Goal: Task Accomplishment & Management: Manage account settings

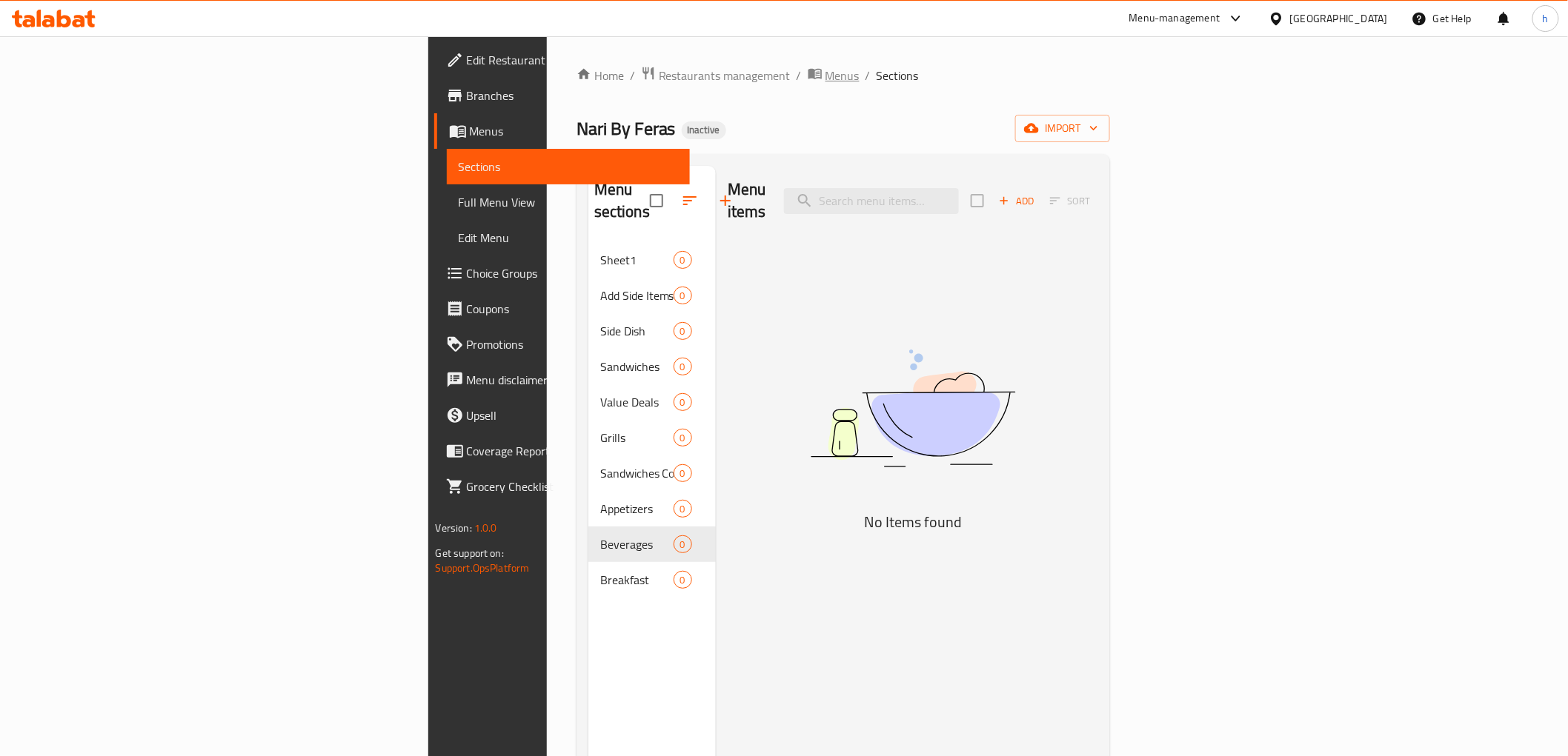
click at [825, 71] on span "Menus" at bounding box center [843, 75] width 34 height 18
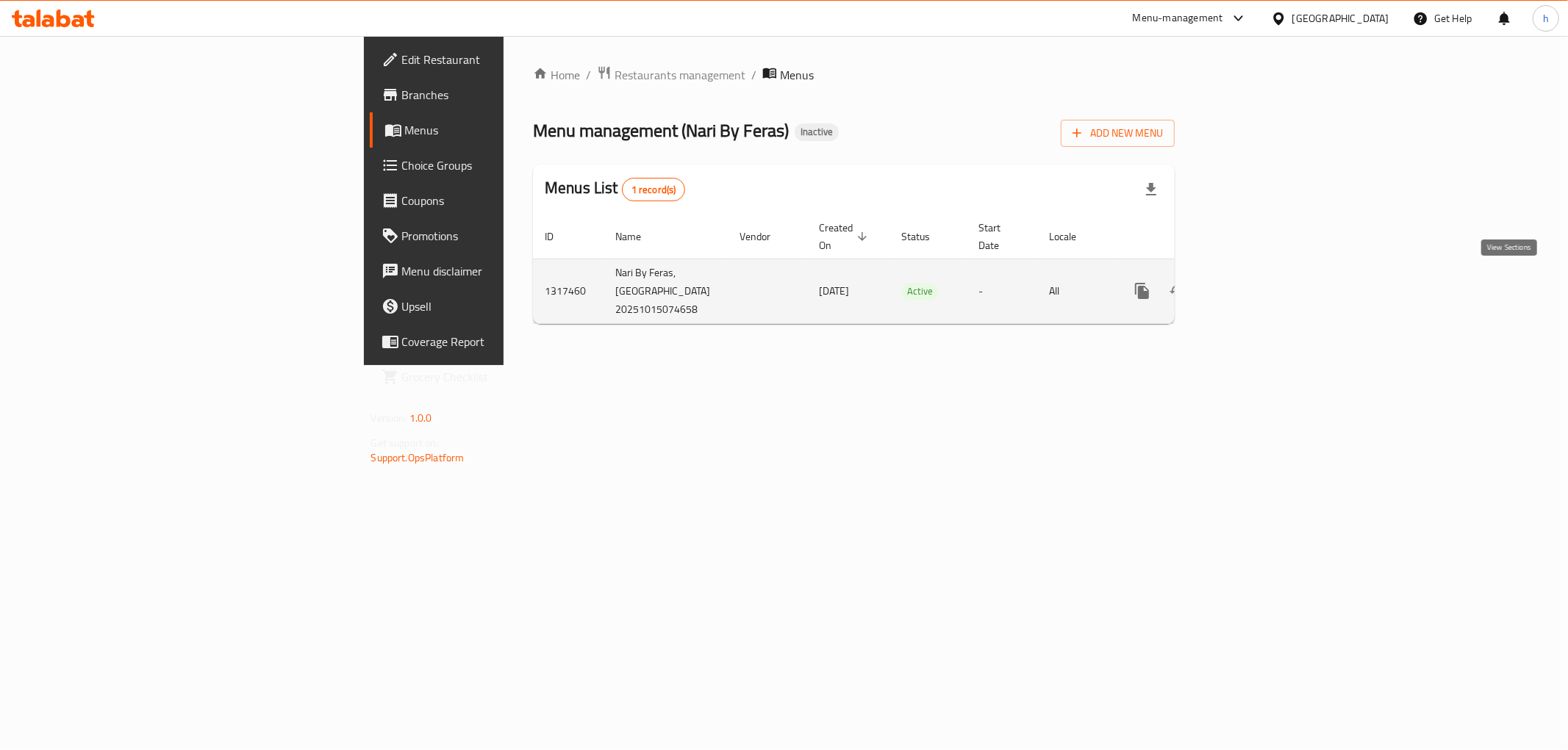
click at [1257, 283] on icon "enhanced table" at bounding box center [1247, 291] width 18 height 18
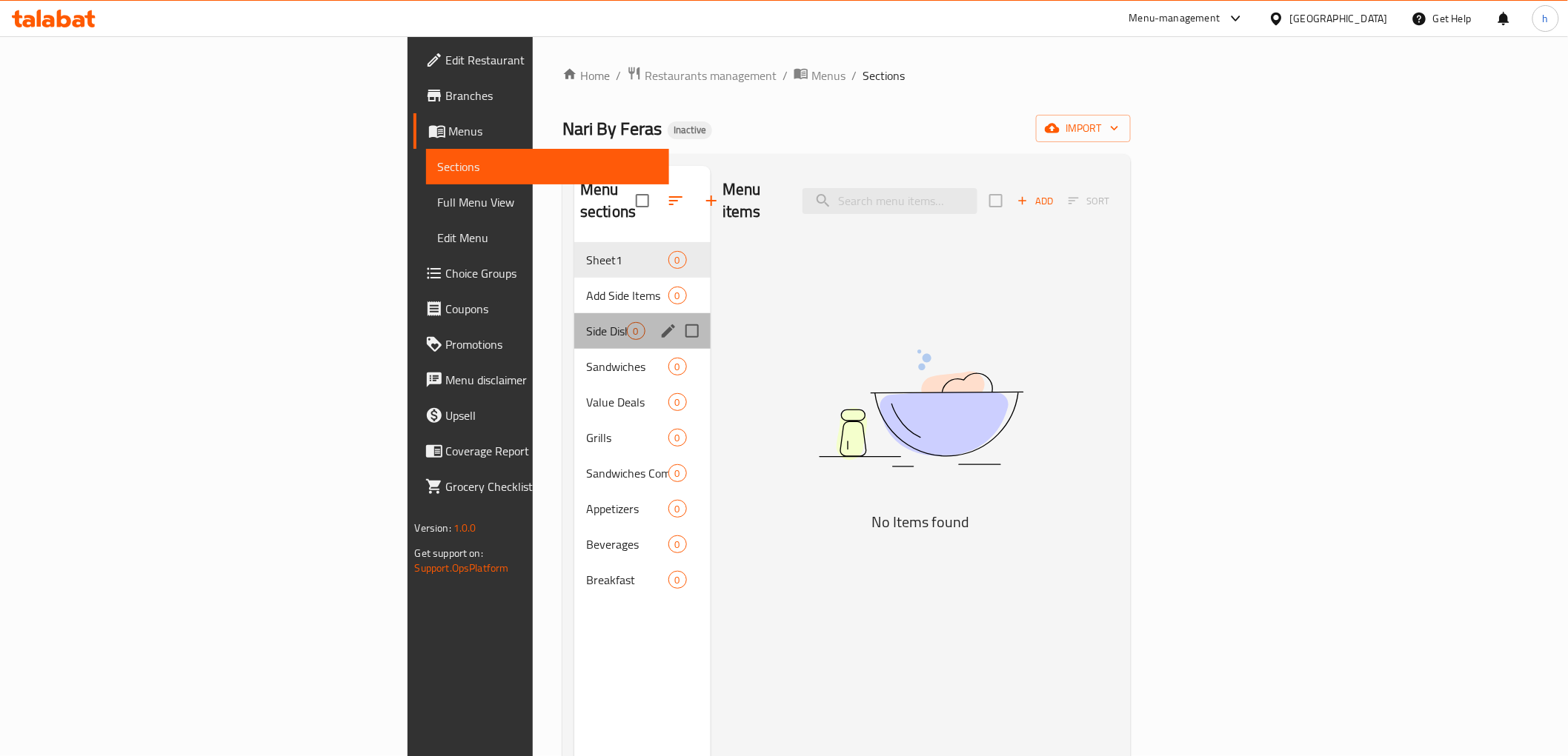
click at [574, 313] on div "Side Dish 0" at bounding box center [642, 331] width 136 height 36
click at [586, 286] on span "Add Side Items" at bounding box center [606, 295] width 41 height 18
click at [586, 322] on span "Side Dish" at bounding box center [606, 331] width 41 height 18
click at [586, 357] on span "Sandwiches" at bounding box center [606, 366] width 41 height 18
click at [574, 385] on div "Value Deals 0" at bounding box center [642, 403] width 136 height 36
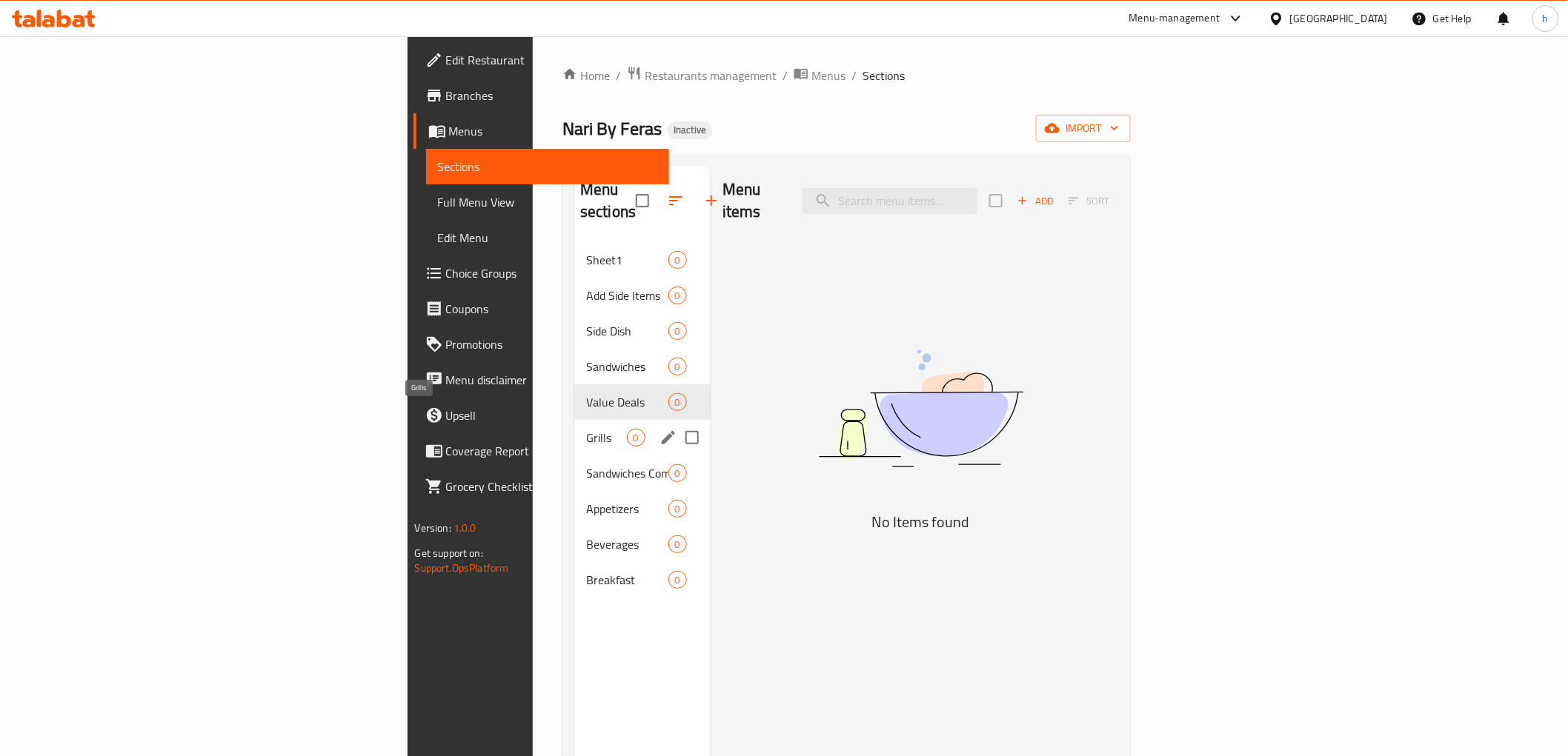
click at [586, 429] on span "Grills" at bounding box center [606, 438] width 41 height 18
click at [574, 456] on div "Sandwiches Combo 0" at bounding box center [642, 474] width 136 height 36
click at [586, 500] on span "Appetizers" at bounding box center [606, 509] width 41 height 18
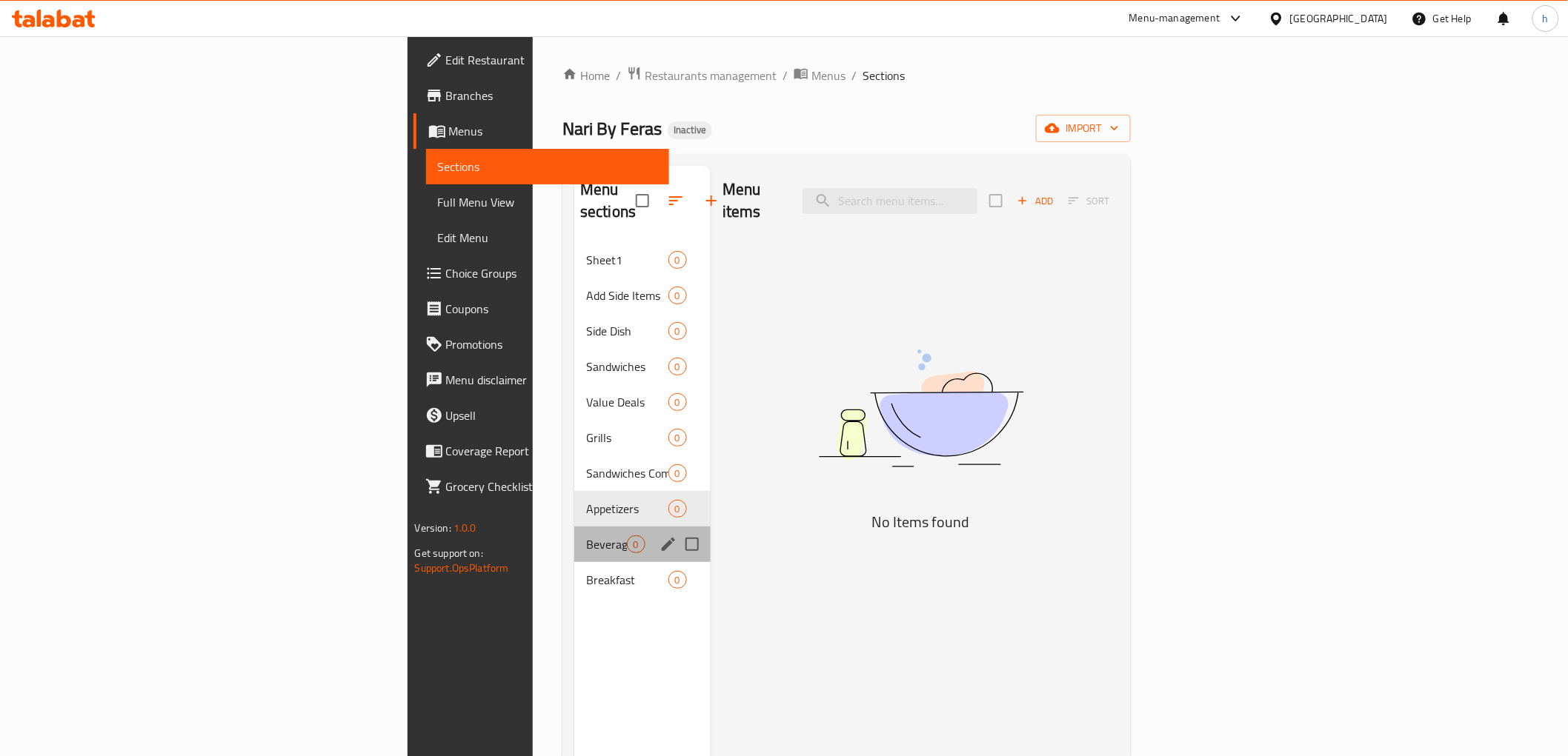
click at [574, 527] on div "Beverages 0" at bounding box center [642, 545] width 136 height 36
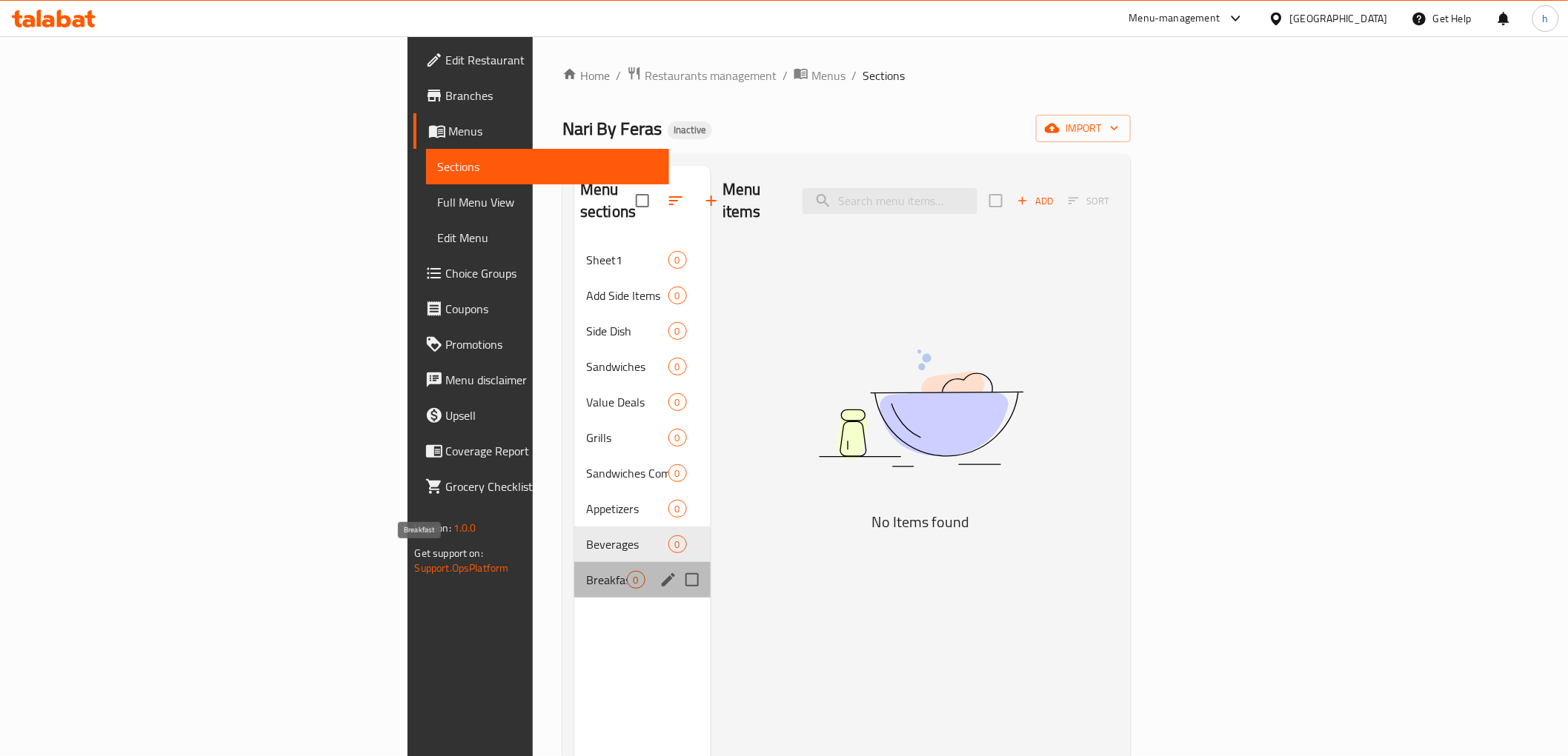
click at [586, 571] on span "Breakfast" at bounding box center [606, 580] width 41 height 18
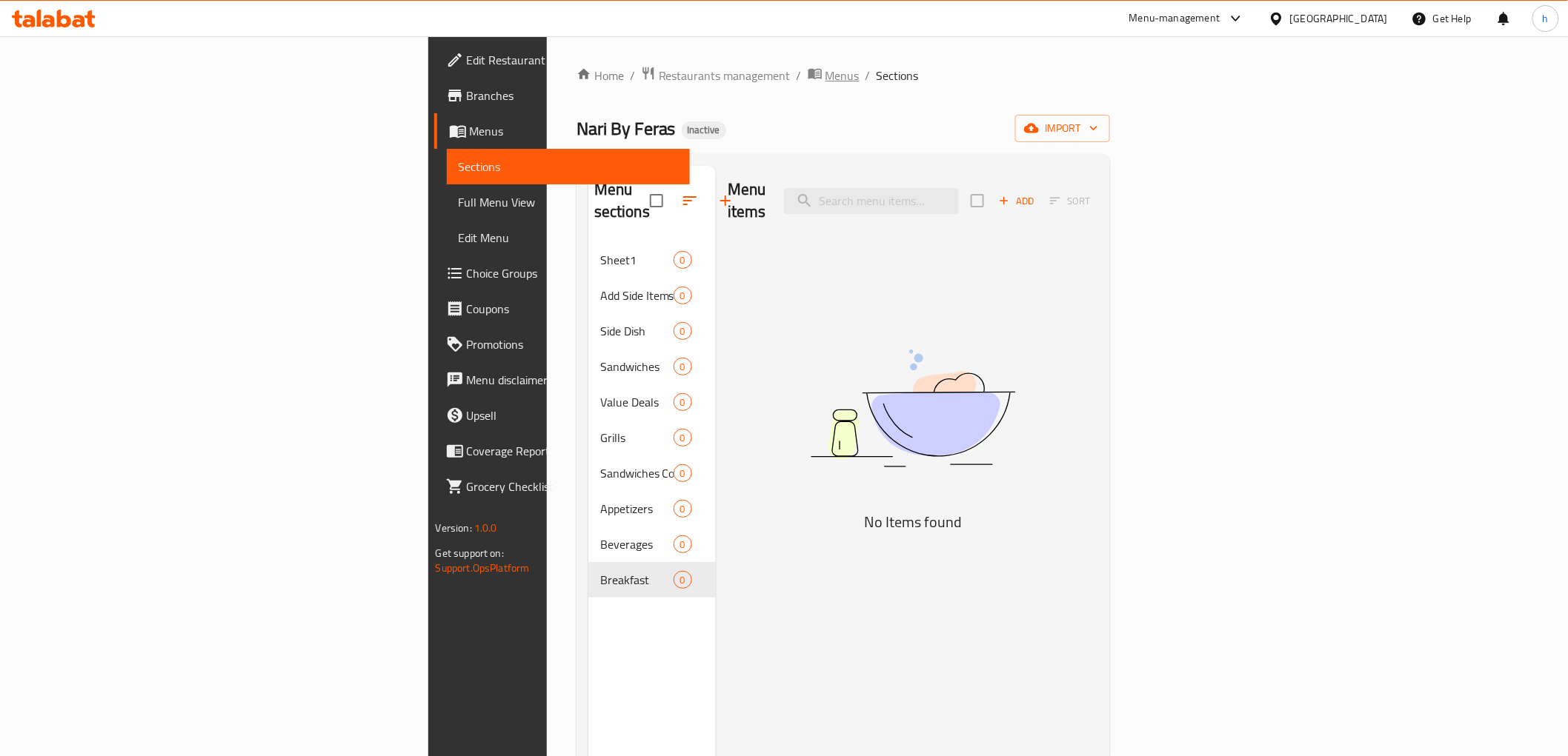
click at [825, 69] on span "Menus" at bounding box center [843, 75] width 34 height 18
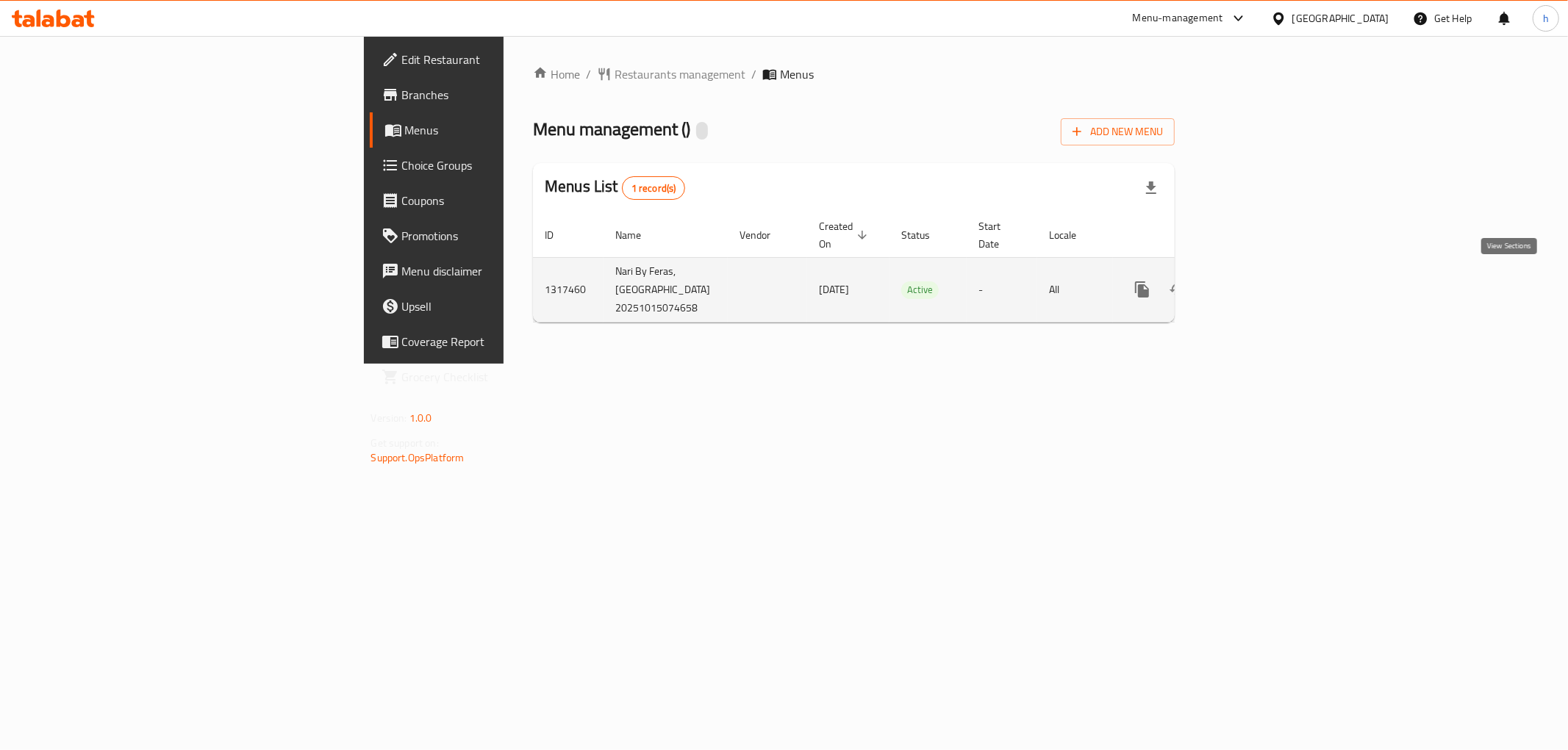
click at [1257, 283] on icon "enhanced table" at bounding box center [1247, 289] width 18 height 18
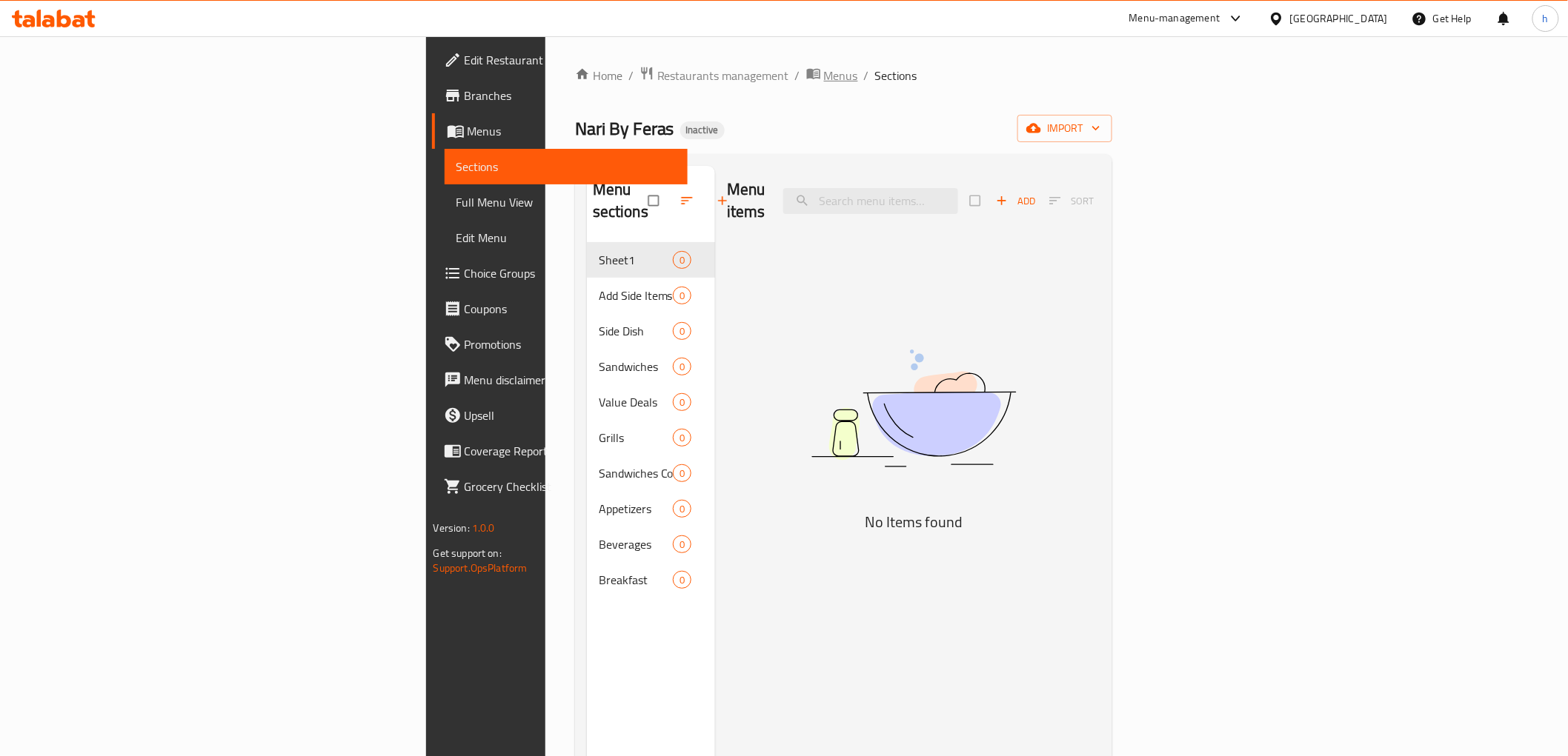
click at [824, 75] on span "Menus" at bounding box center [841, 75] width 34 height 18
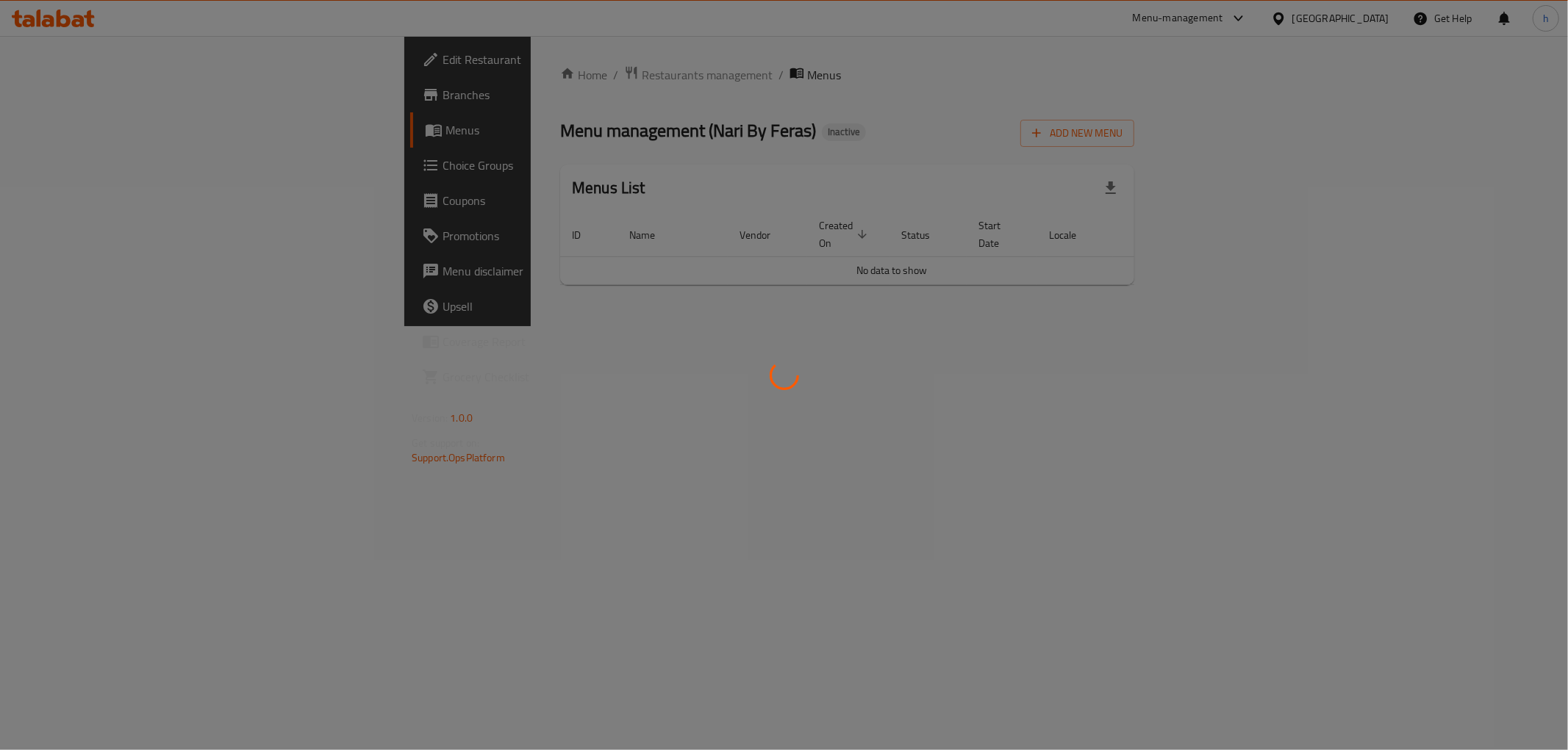
click at [1512, 115] on div at bounding box center [784, 375] width 1568 height 750
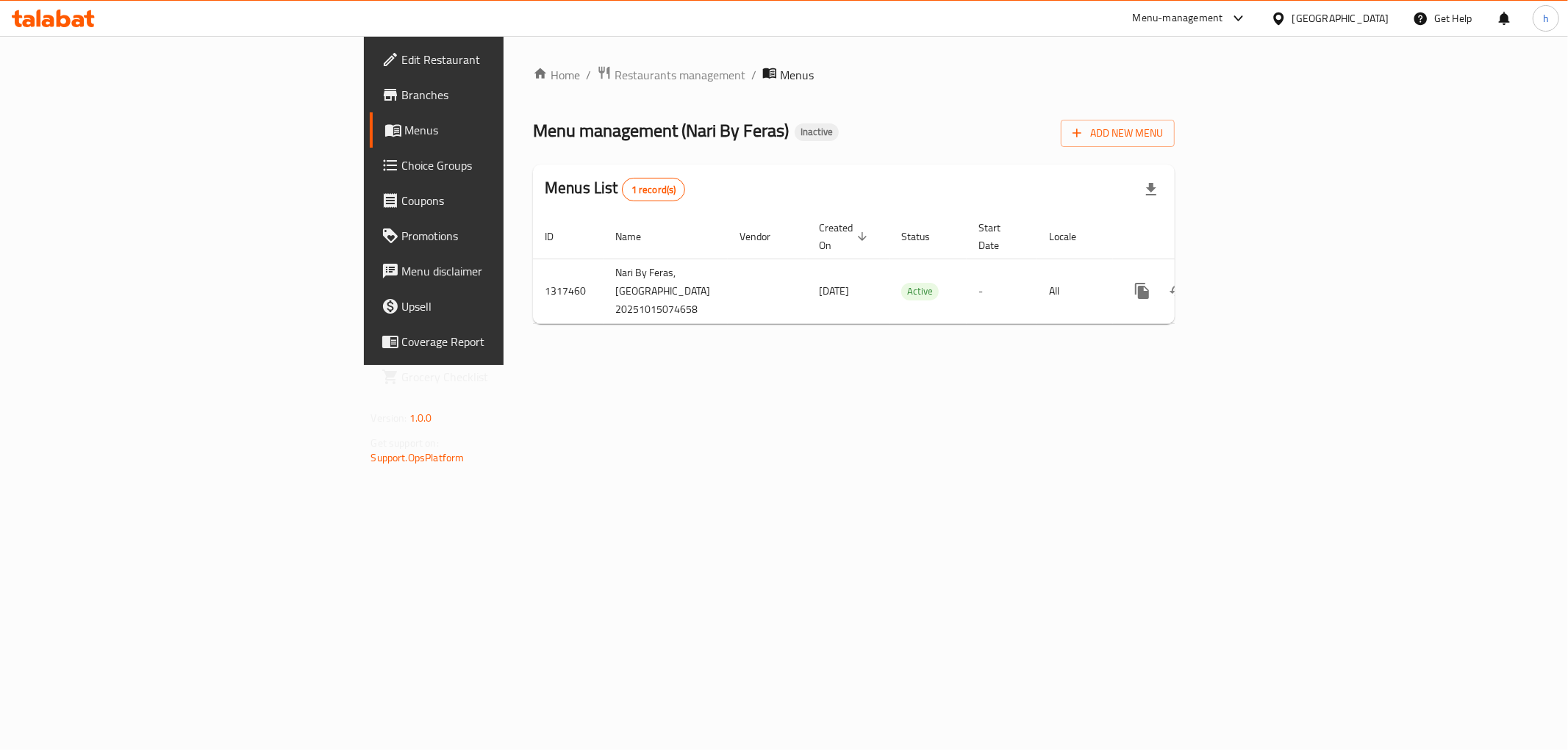
click at [402, 63] on span "Edit Restaurant" at bounding box center [507, 59] width 211 height 18
click at [1162, 132] on span "Add New Menu" at bounding box center [1117, 132] width 91 height 19
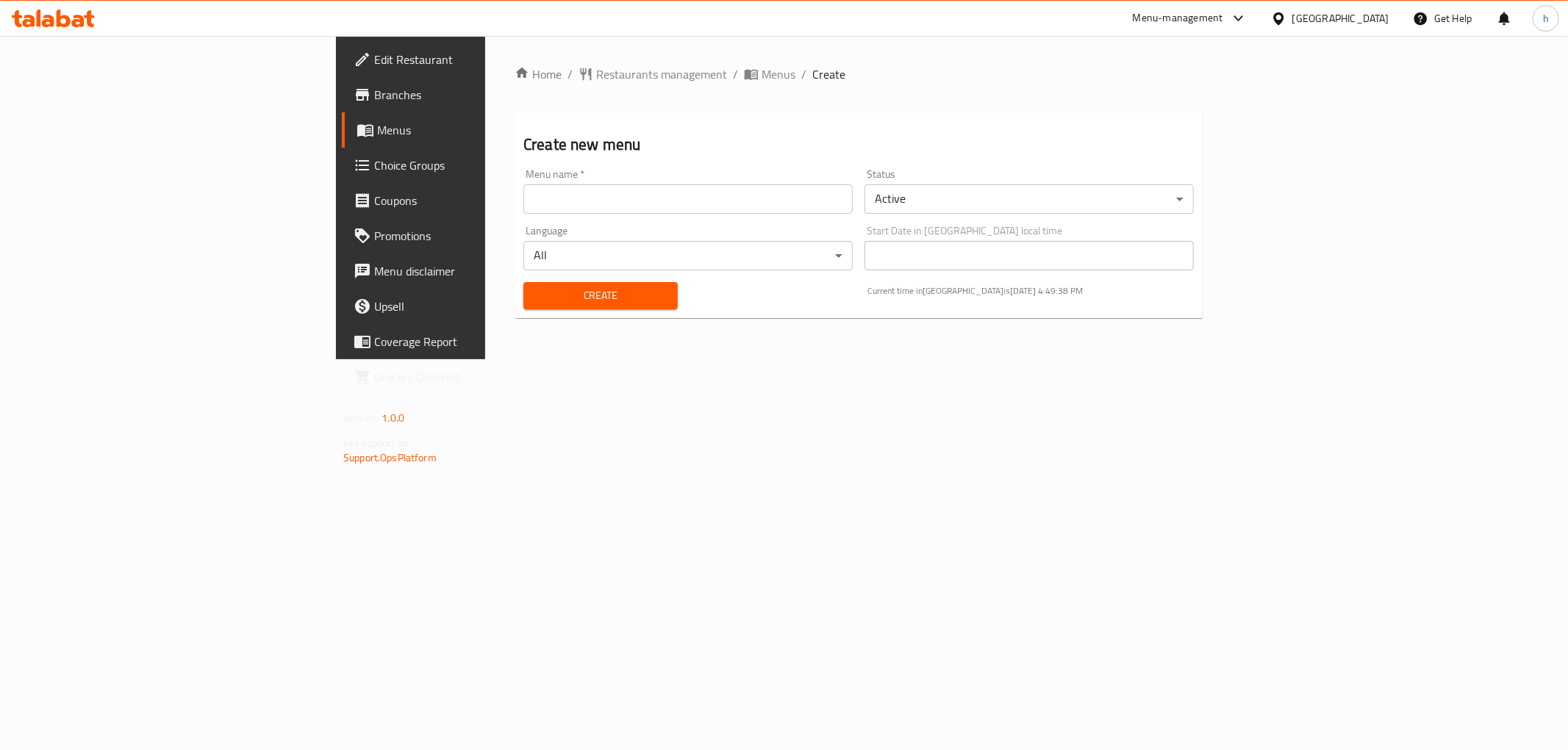
click at [668, 202] on input "text" at bounding box center [688, 199] width 329 height 30
type input "Habiba Mohamed 15/10/2025"
click at [535, 289] on span "Create" at bounding box center [601, 296] width 131 height 19
click at [761, 74] on span "Menus" at bounding box center [778, 74] width 34 height 18
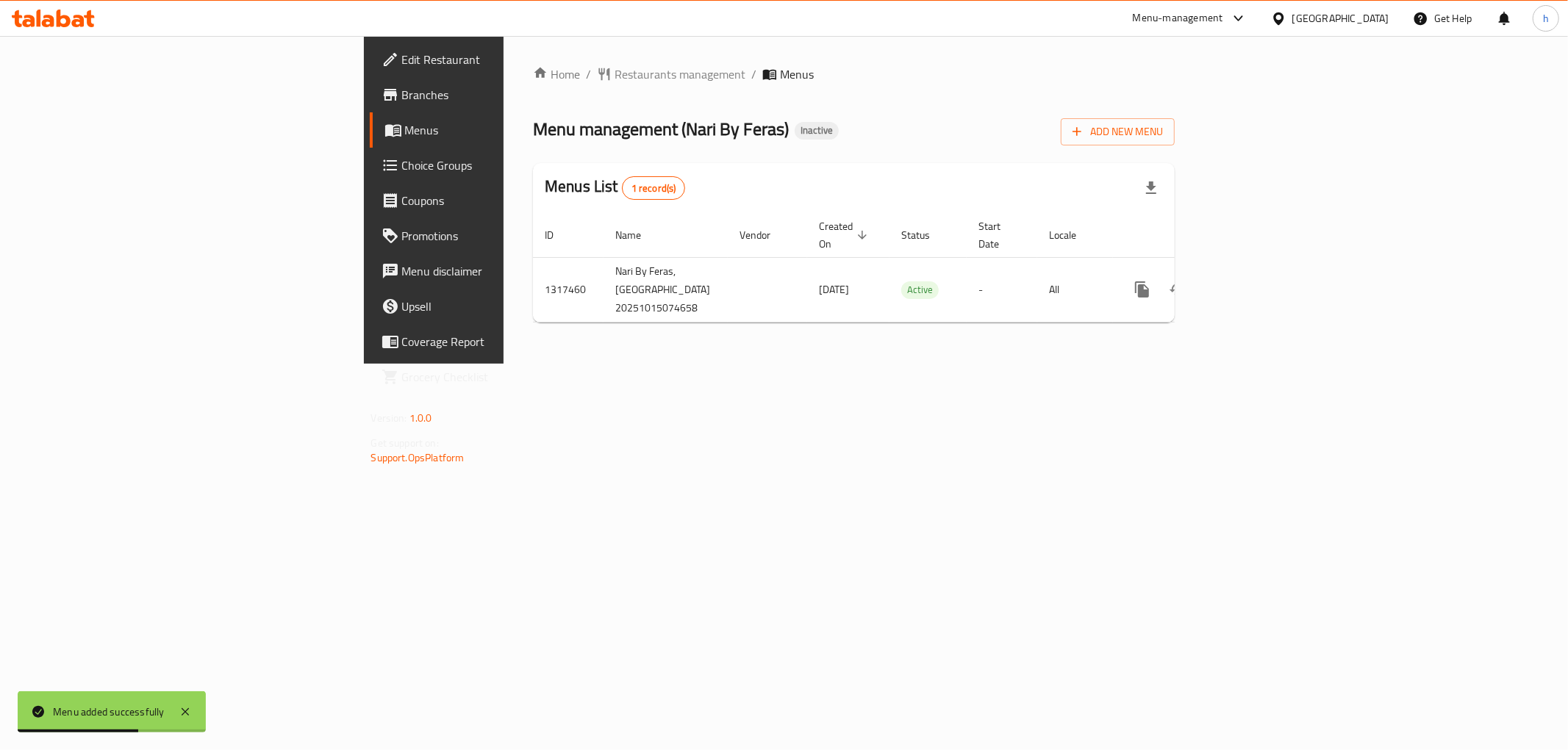
click at [553, 364] on div "Home / Restaurants management / Menus Menu management ( Nari By Feras ) Inactiv…" at bounding box center [854, 199] width 701 height 327
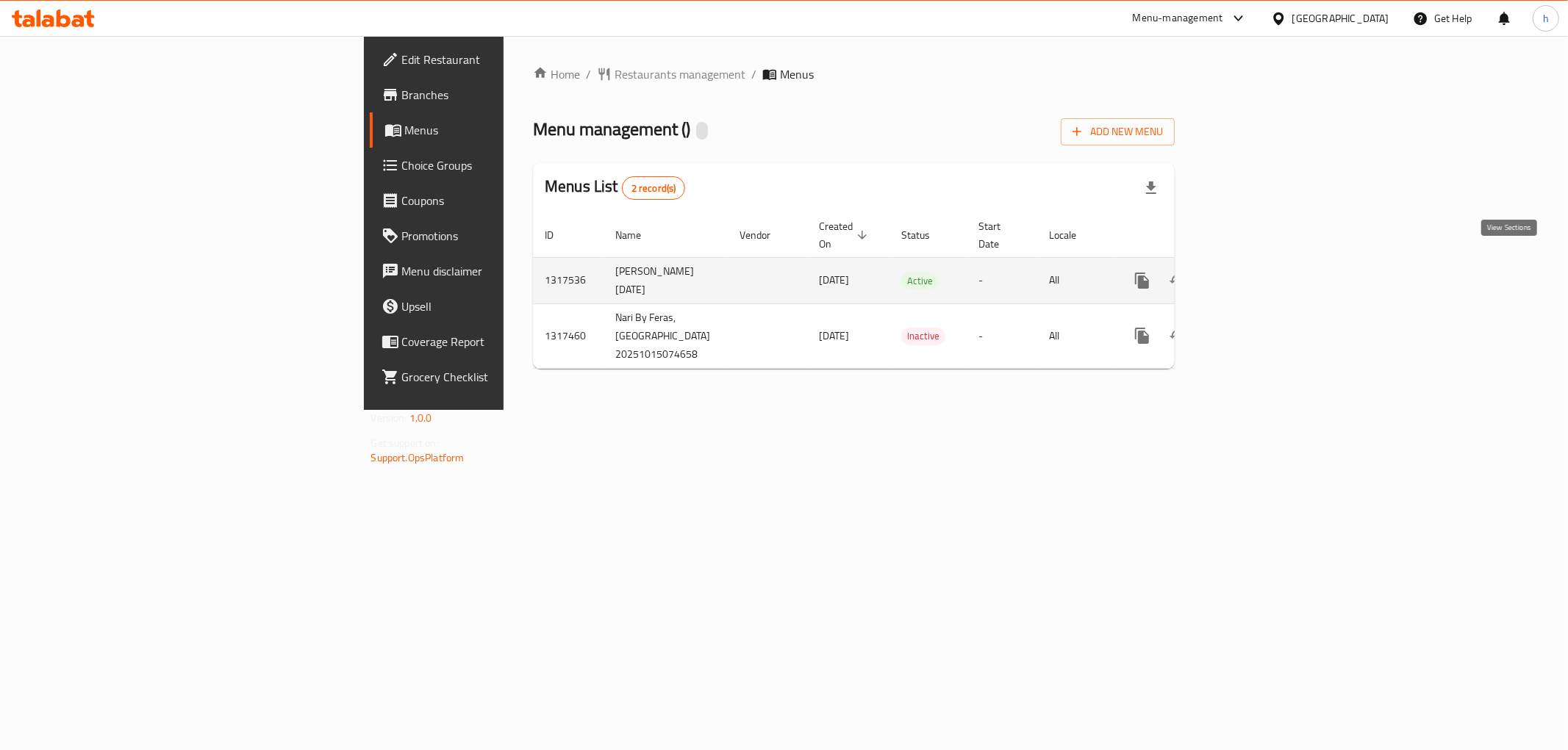
click at [1257, 272] on icon "enhanced table" at bounding box center [1247, 281] width 18 height 18
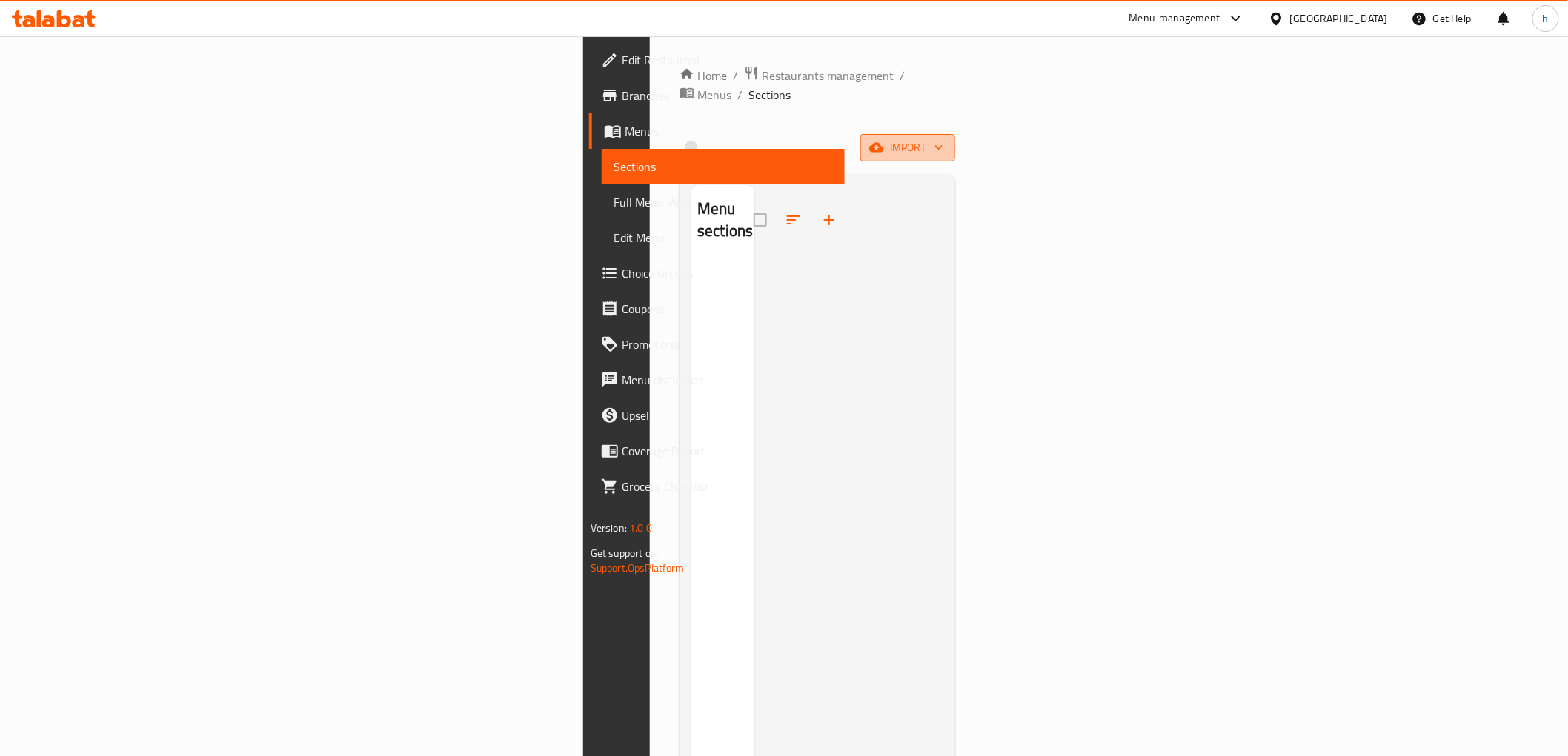
click at [944, 139] on span "import" at bounding box center [908, 148] width 71 height 19
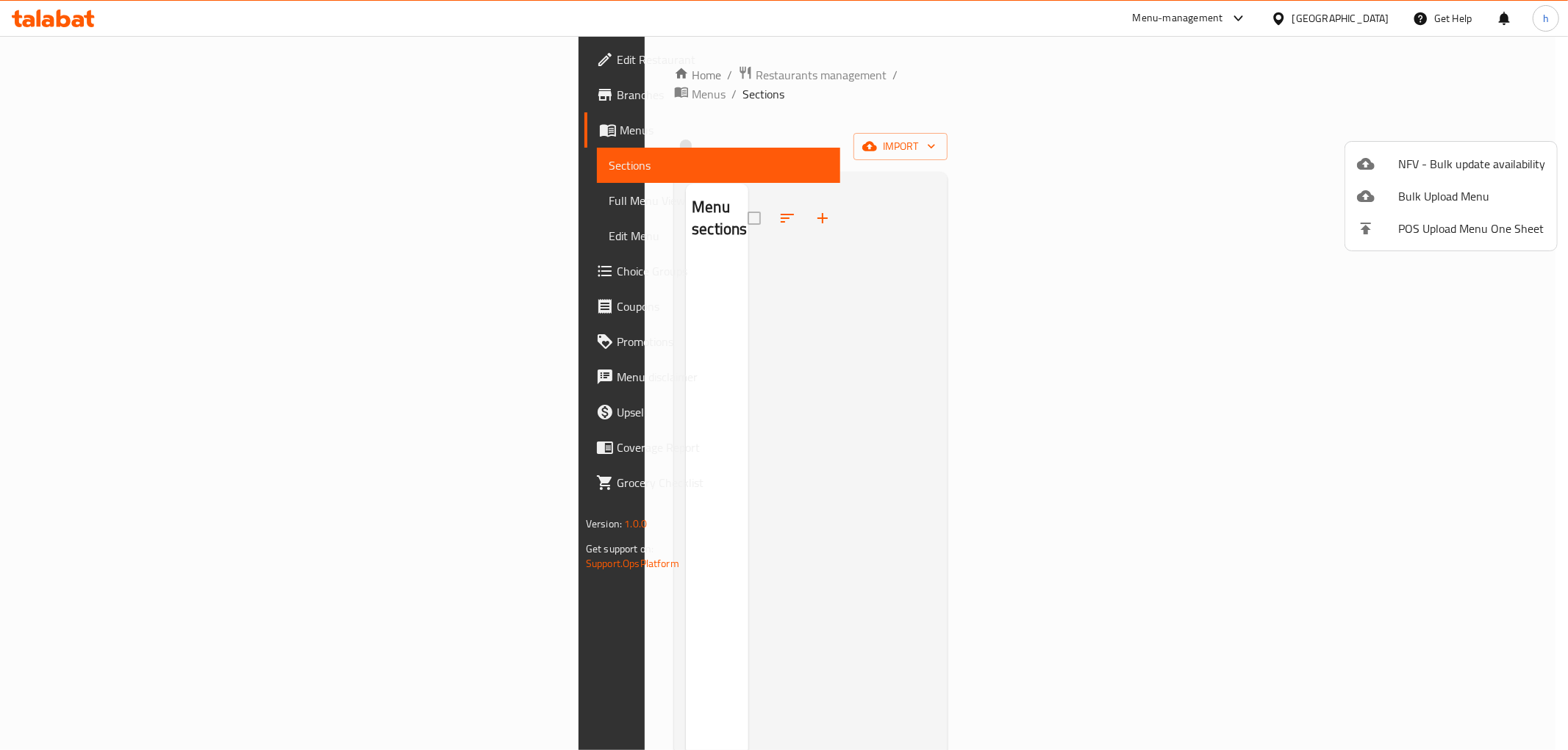
click at [1283, 116] on div at bounding box center [784, 375] width 1568 height 750
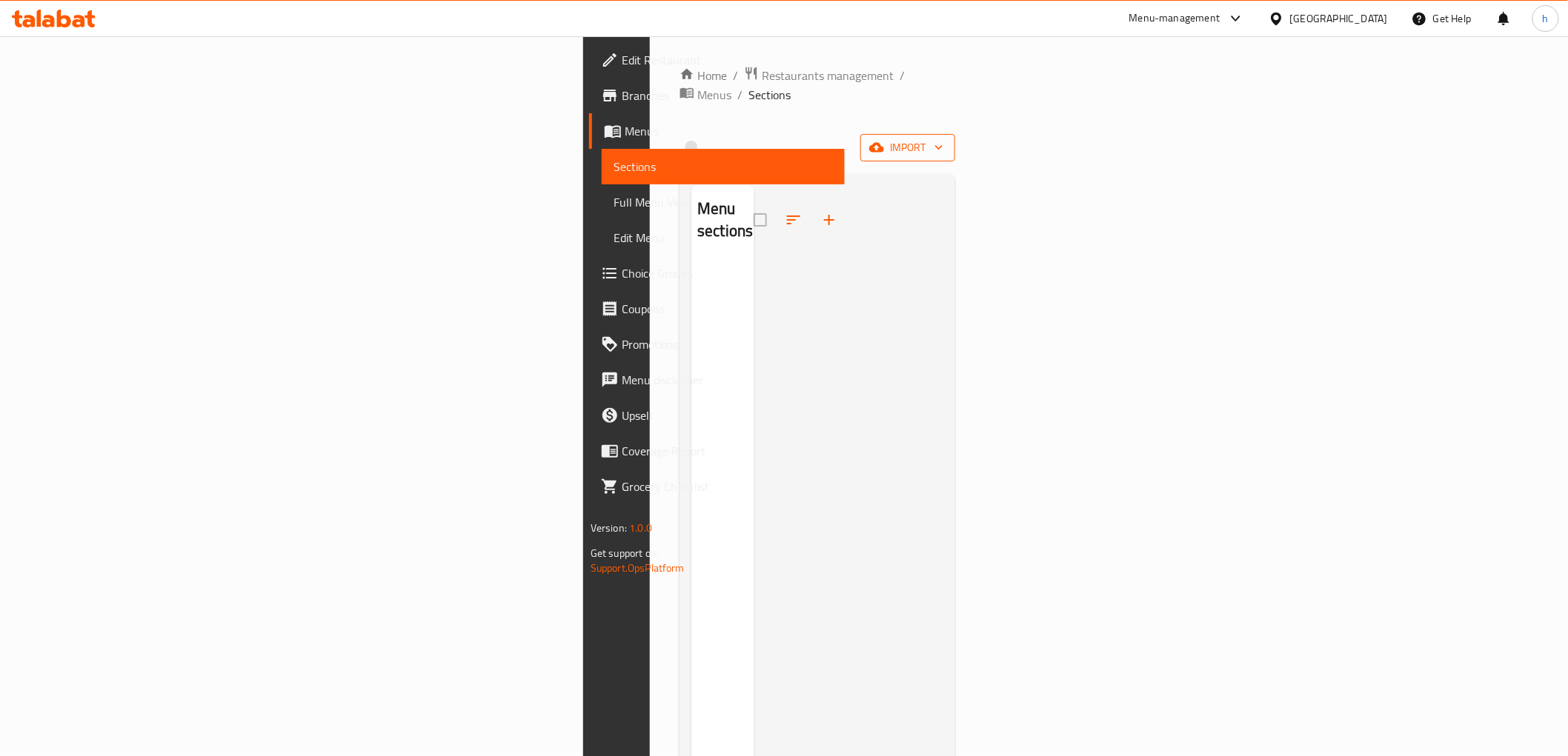
click at [944, 139] on span "import" at bounding box center [908, 148] width 71 height 19
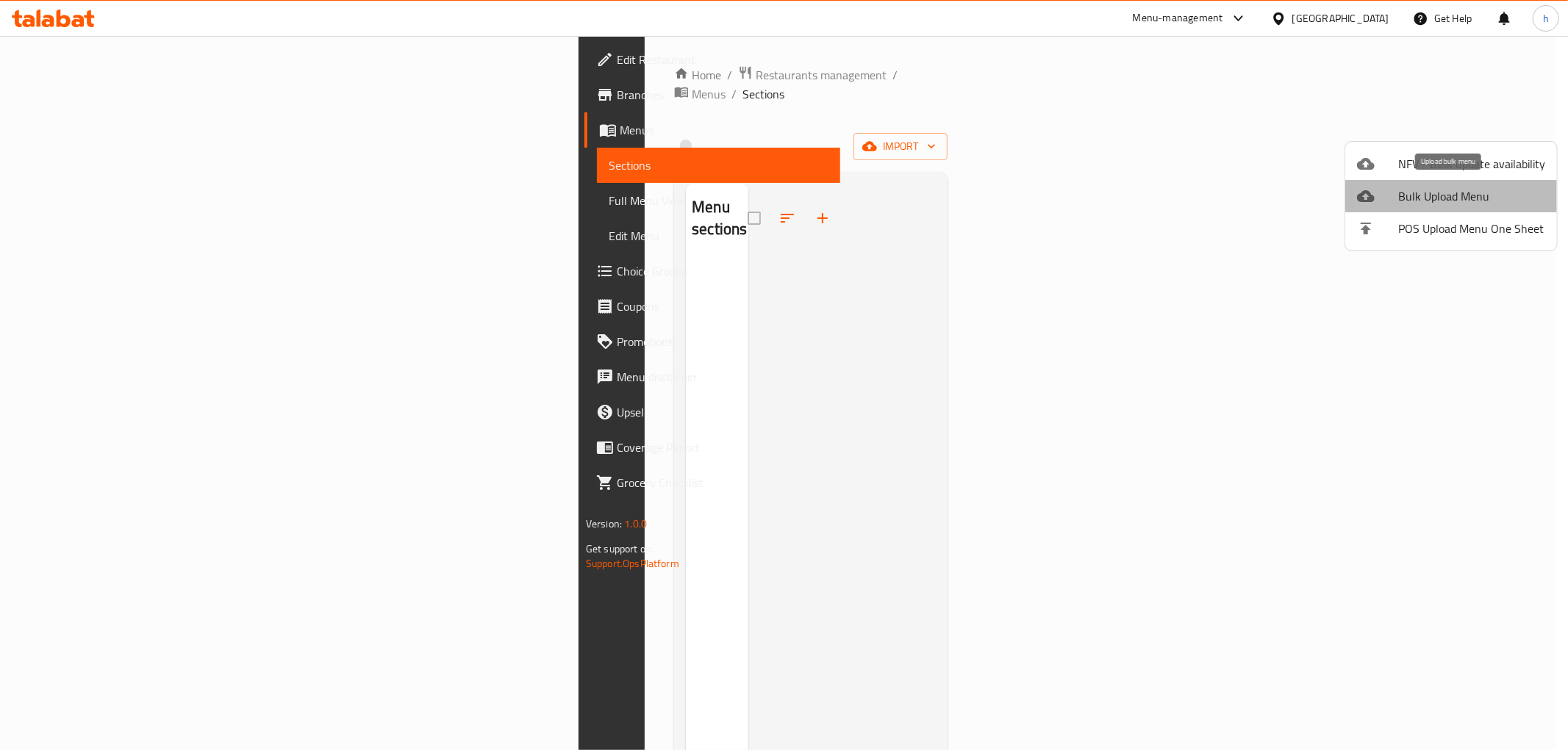
click at [1487, 199] on span "Bulk Upload Menu" at bounding box center [1471, 196] width 147 height 18
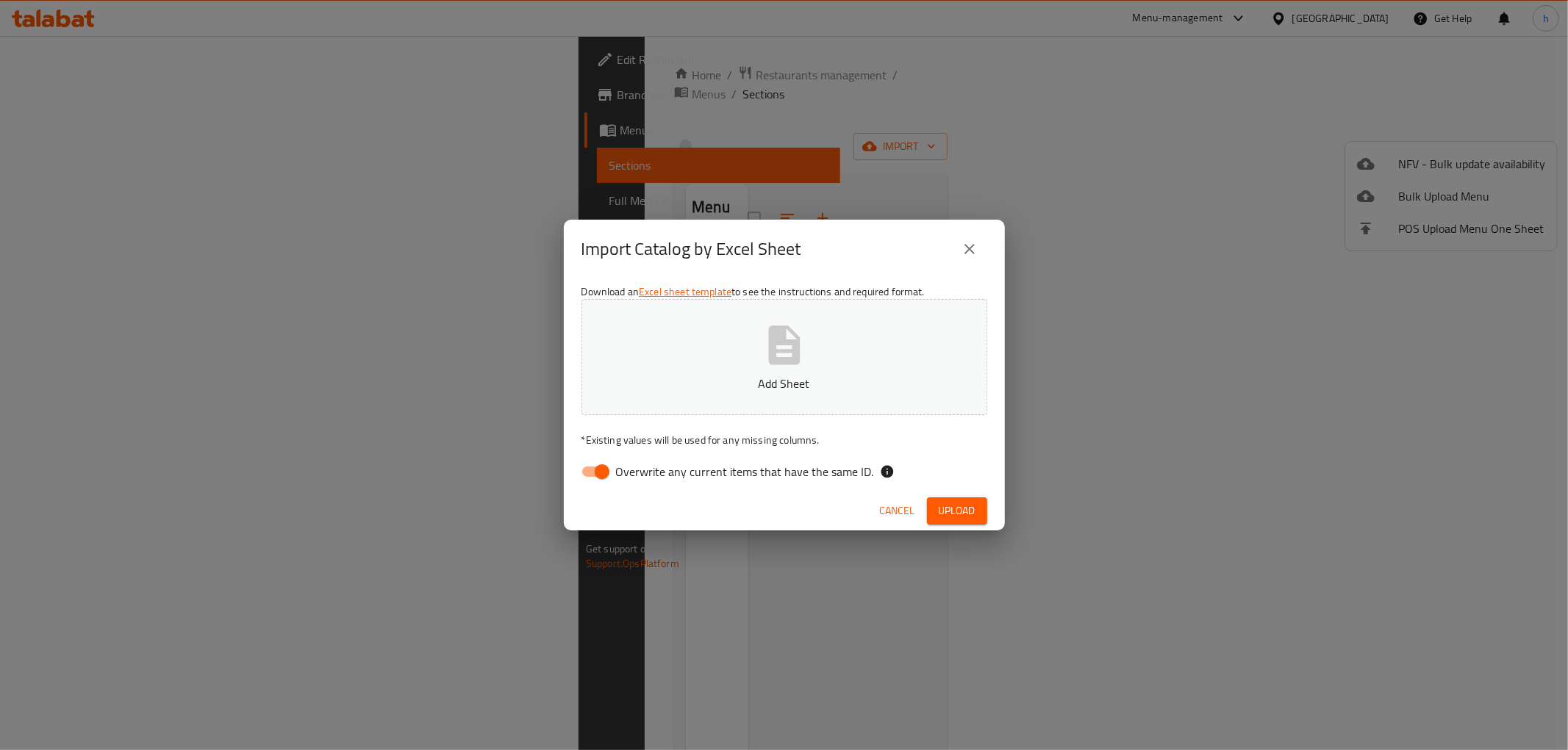
click at [596, 474] on input "Overwrite any current items that have the same ID." at bounding box center [602, 472] width 84 height 28
checkbox input "false"
click at [953, 508] on span "Upload" at bounding box center [956, 512] width 36 height 19
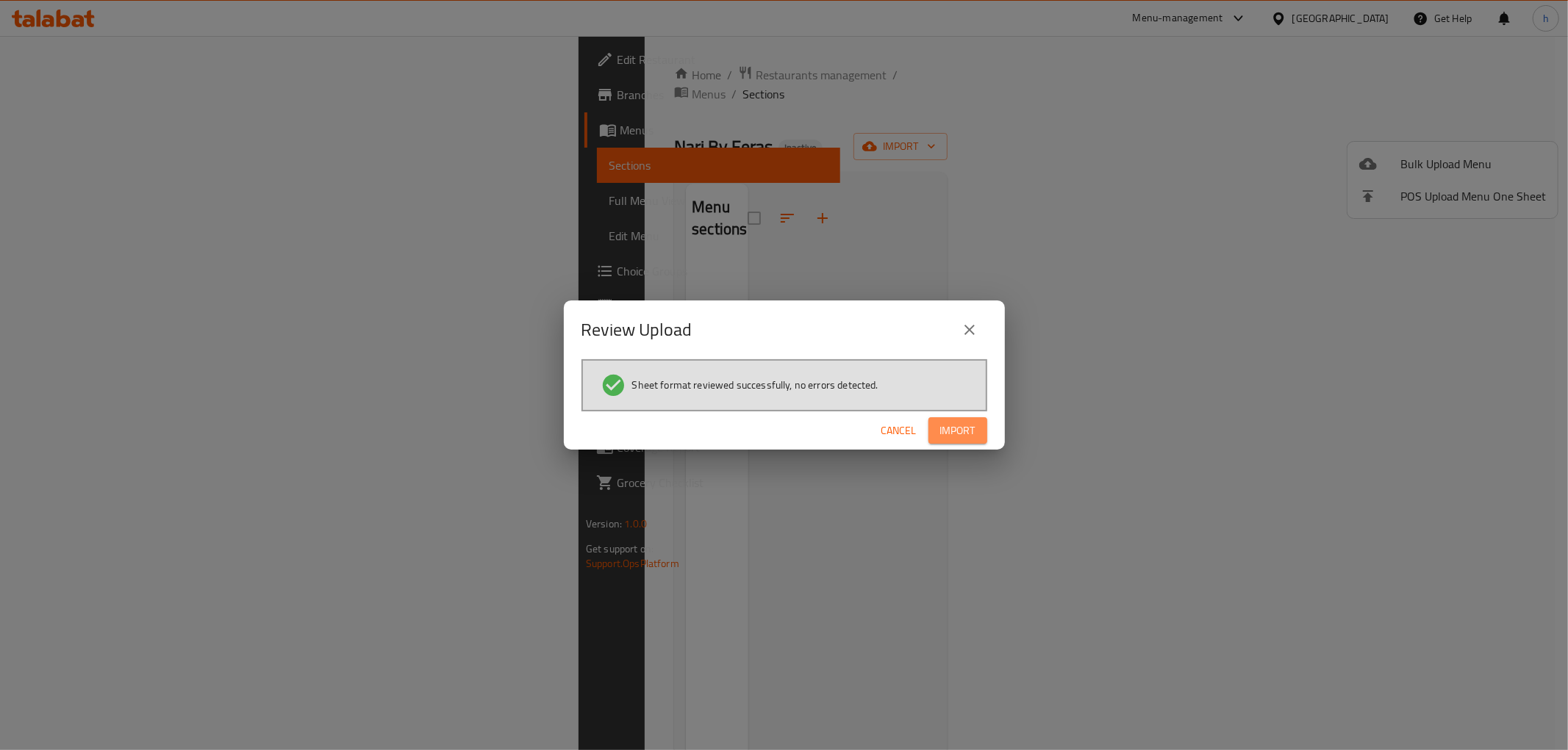
click at [971, 422] on span "Import" at bounding box center [958, 431] width 36 height 19
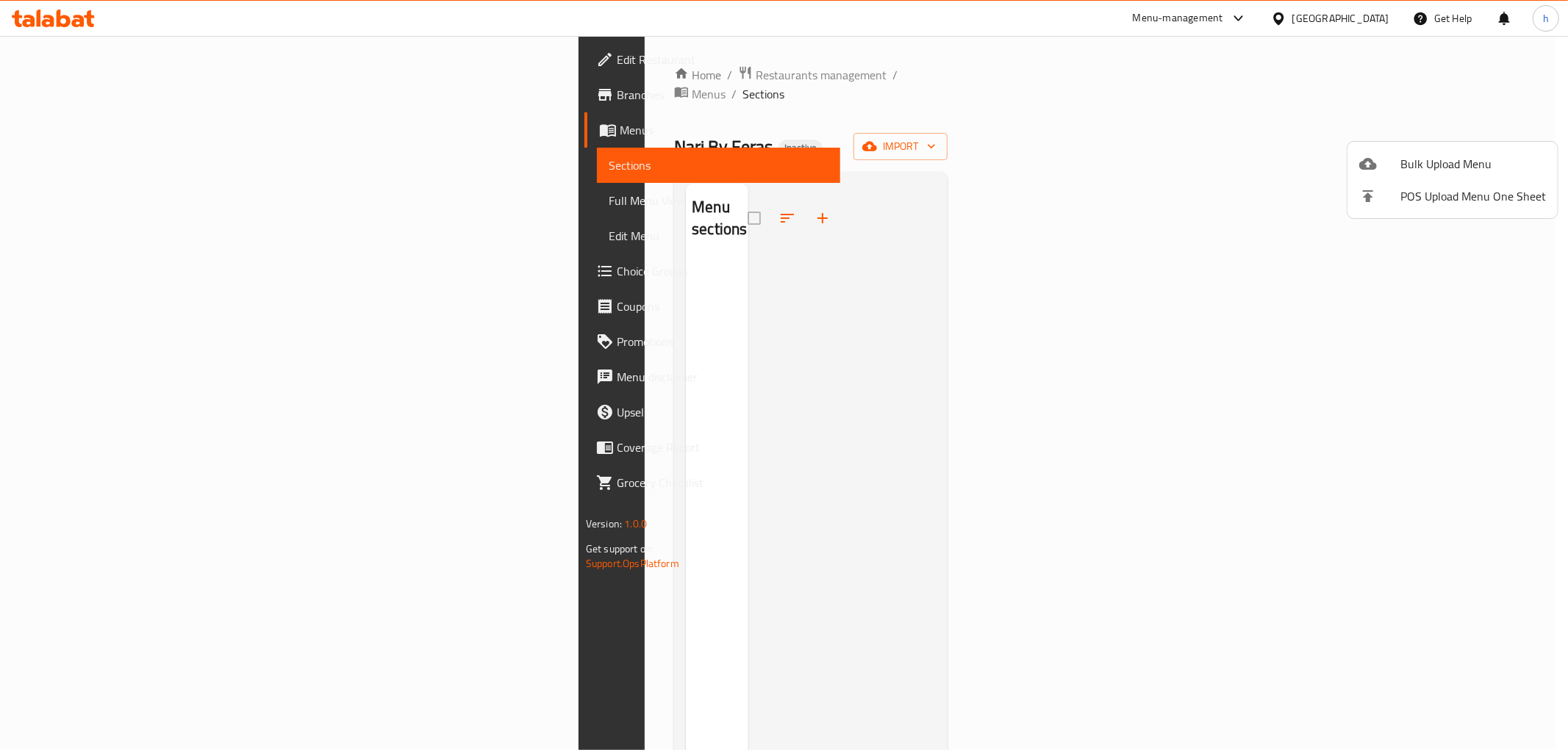
click at [930, 128] on div at bounding box center [784, 375] width 1568 height 750
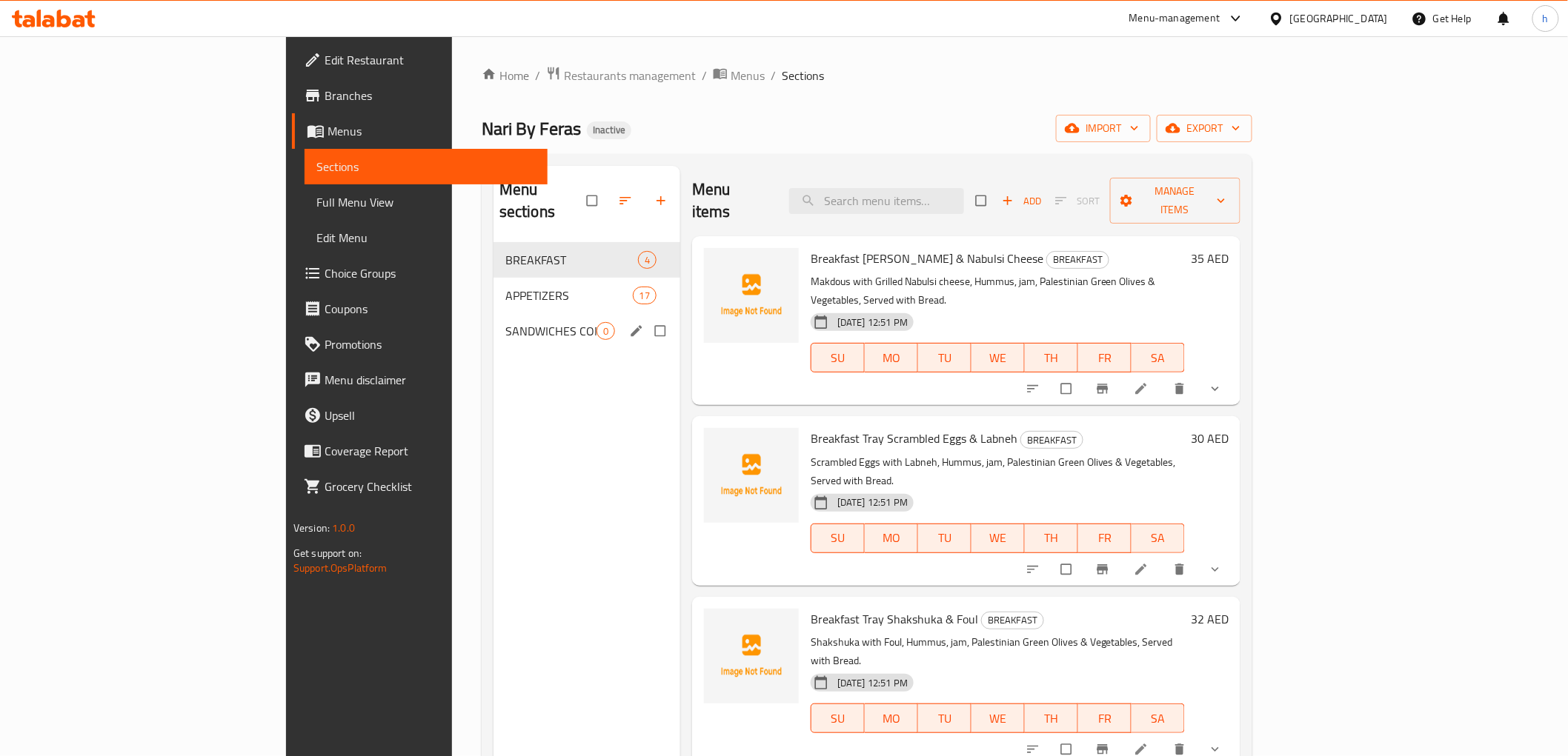
click at [520, 322] on span "SANDWICHES COMBO" at bounding box center [551, 331] width 92 height 18
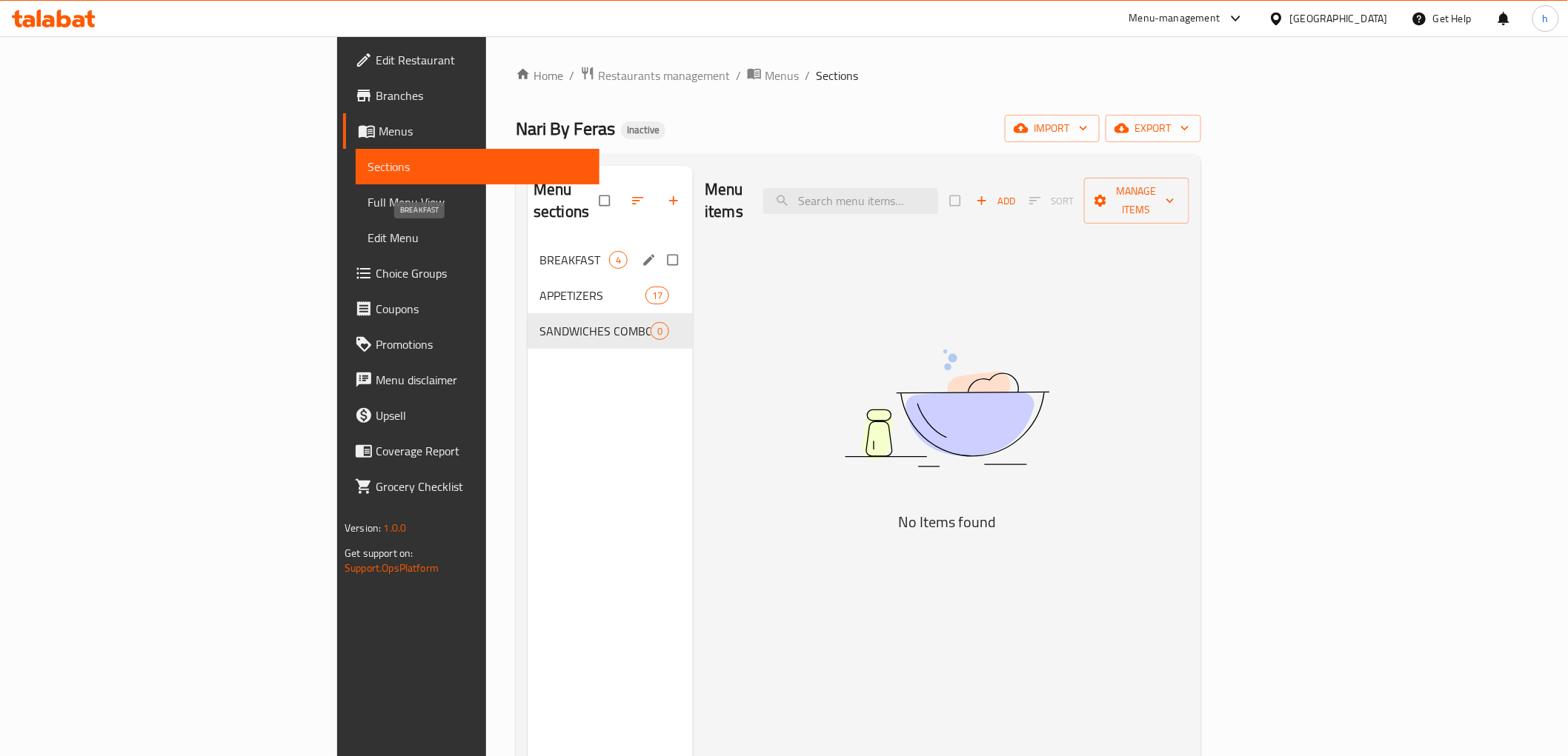
click at [540, 251] on span "BREAKFAST" at bounding box center [574, 260] width 69 height 18
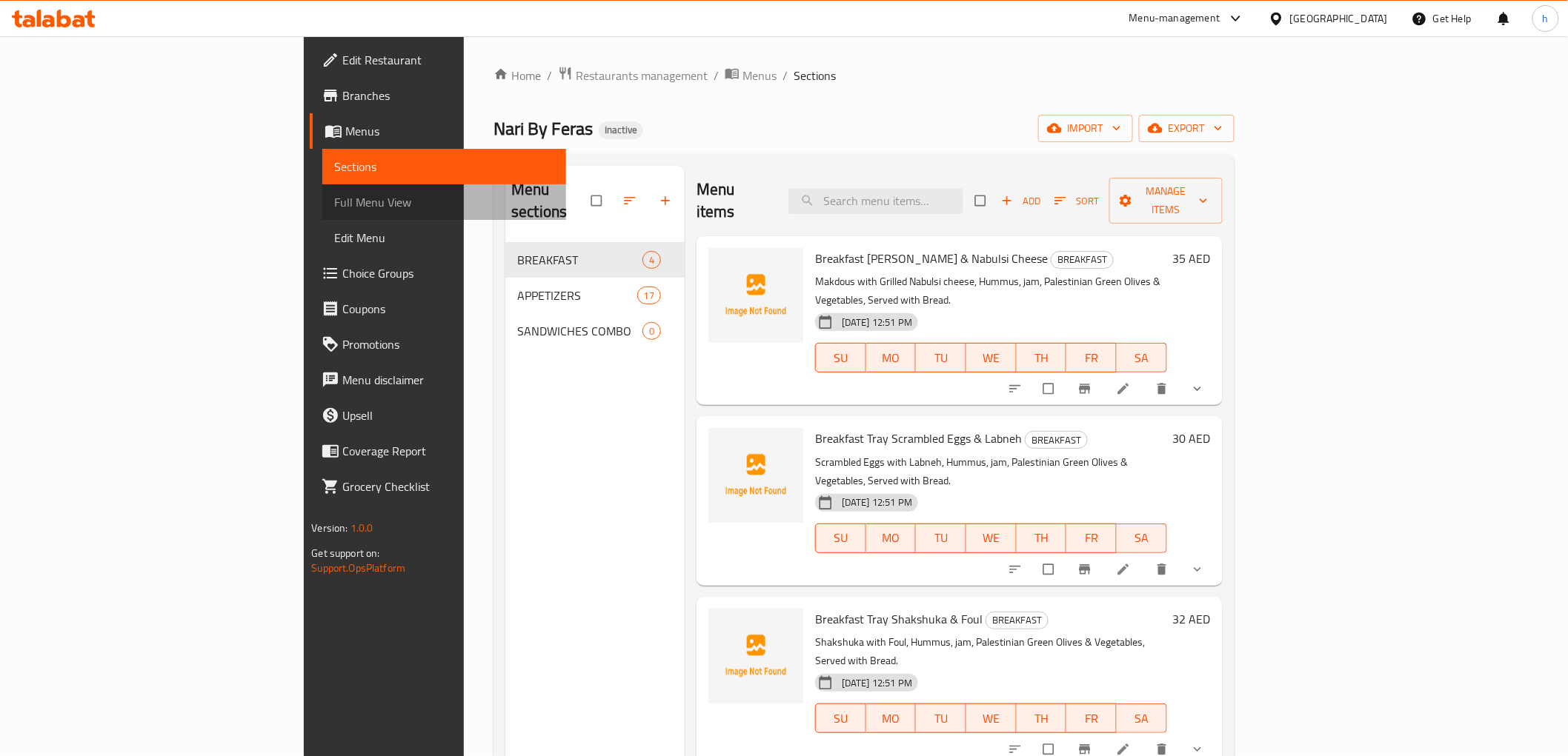
click at [334, 205] on span "Full Menu View" at bounding box center [444, 202] width 219 height 18
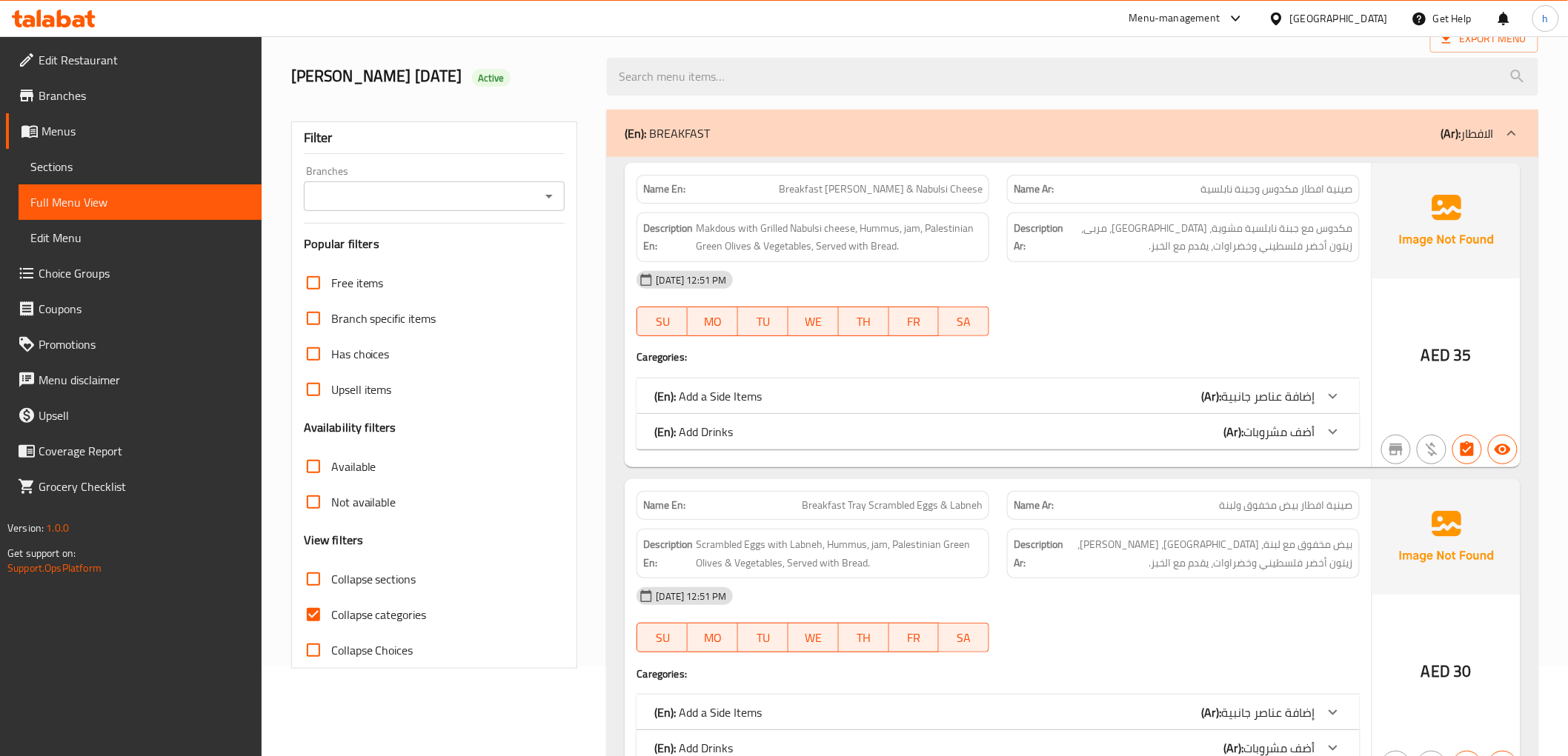
scroll to position [164, 0]
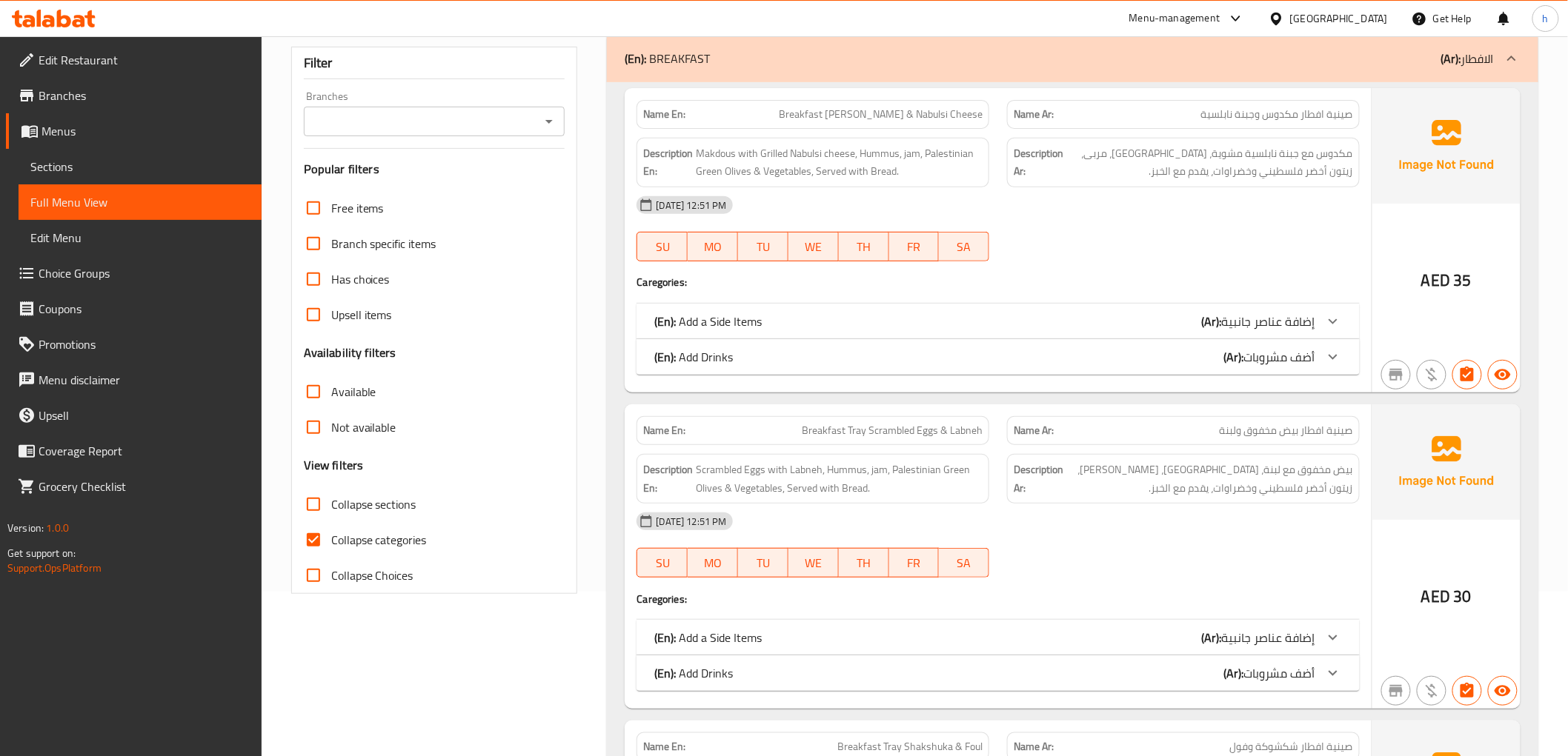
click at [313, 543] on input "Collapse categories" at bounding box center [314, 540] width 36 height 36
checkbox input "false"
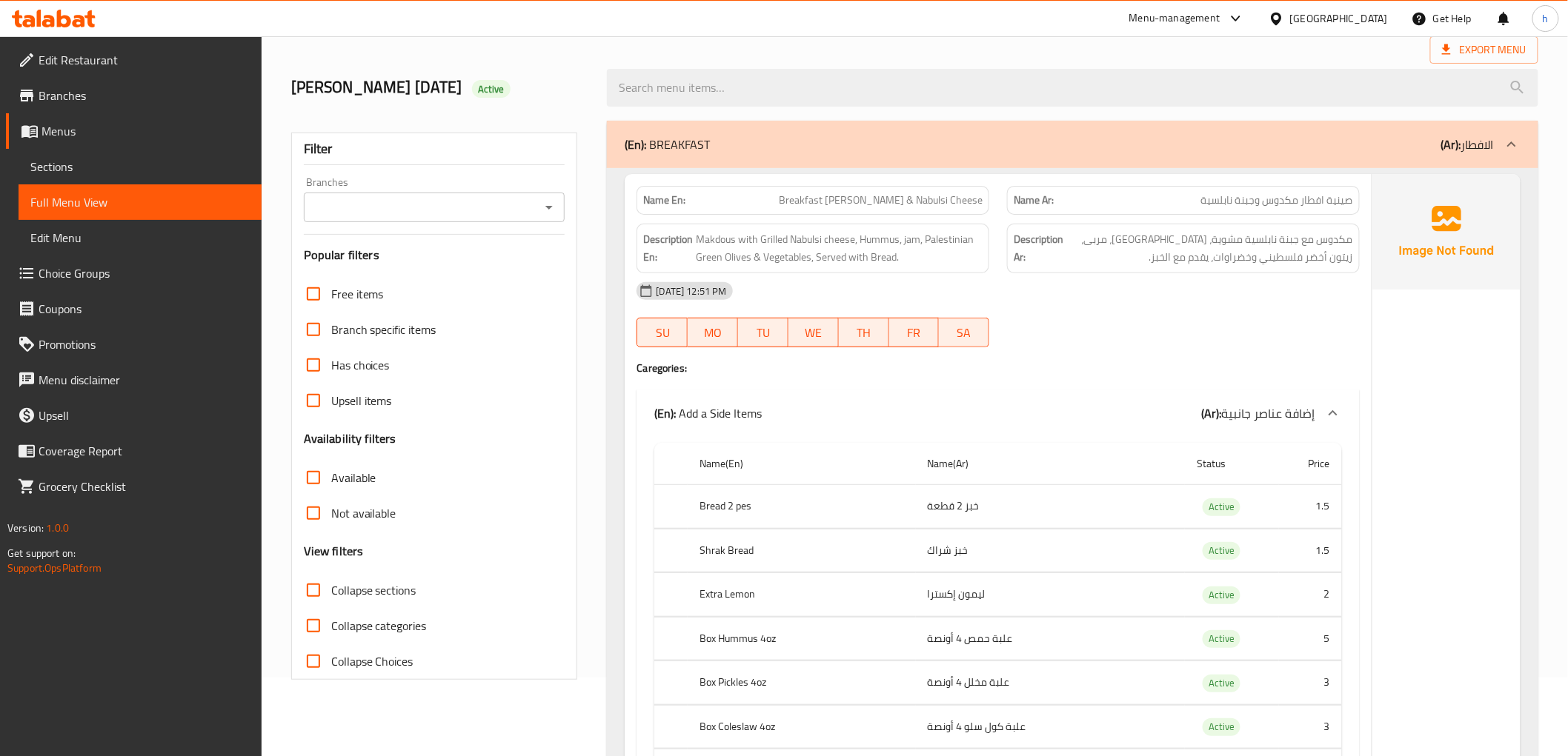
scroll to position [0, 0]
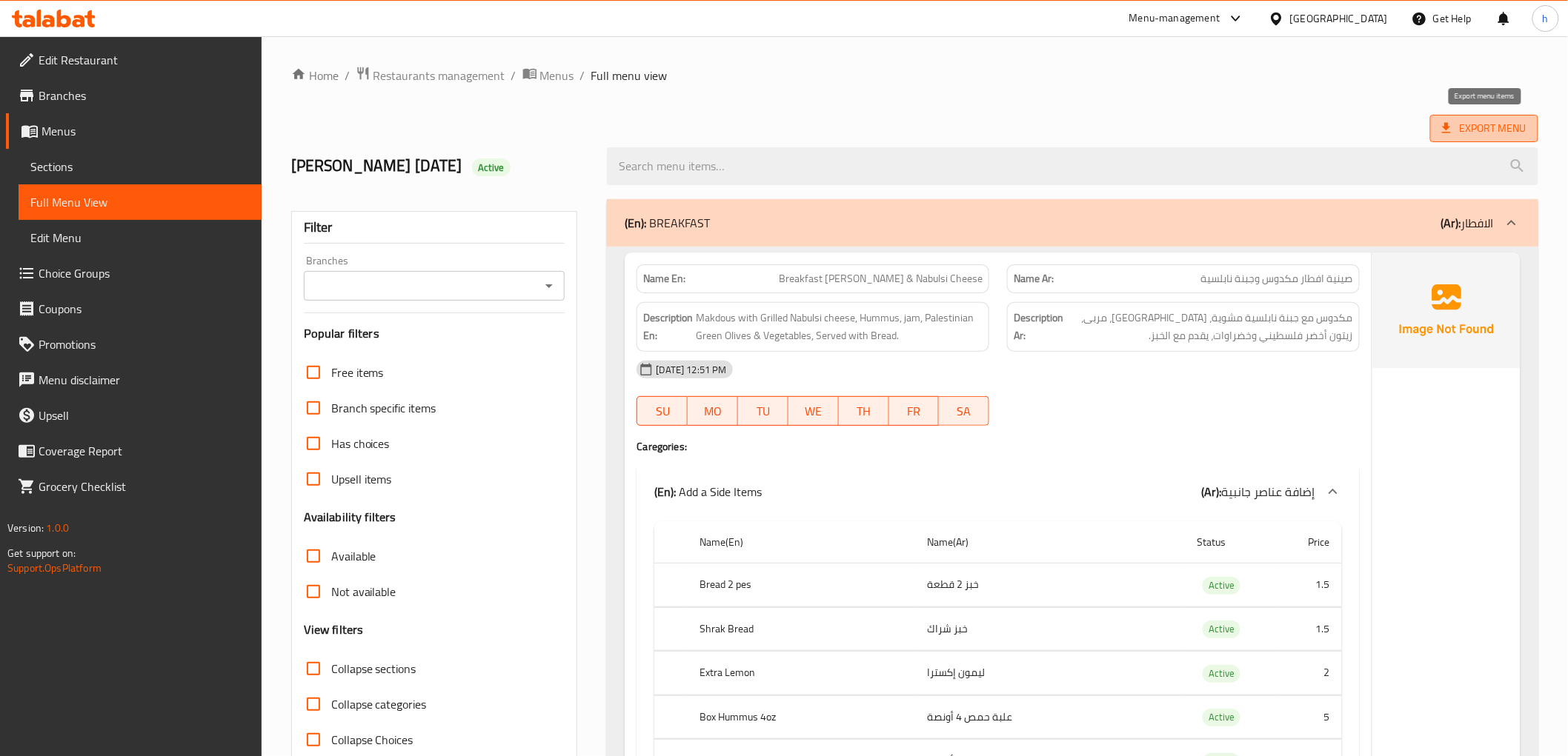
click at [1463, 123] on span "Export Menu" at bounding box center [1484, 128] width 85 height 19
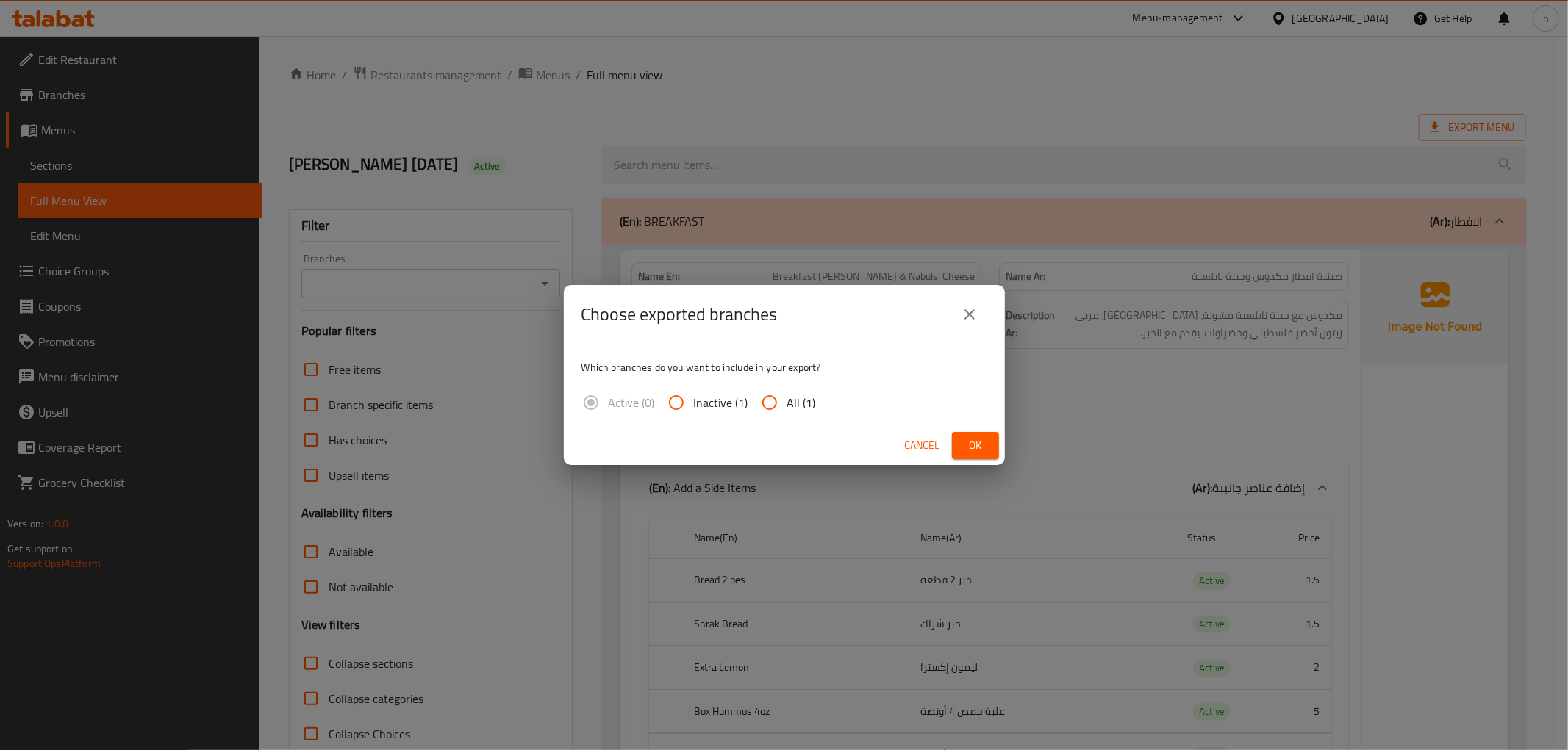
click at [975, 312] on icon "close" at bounding box center [969, 314] width 18 height 18
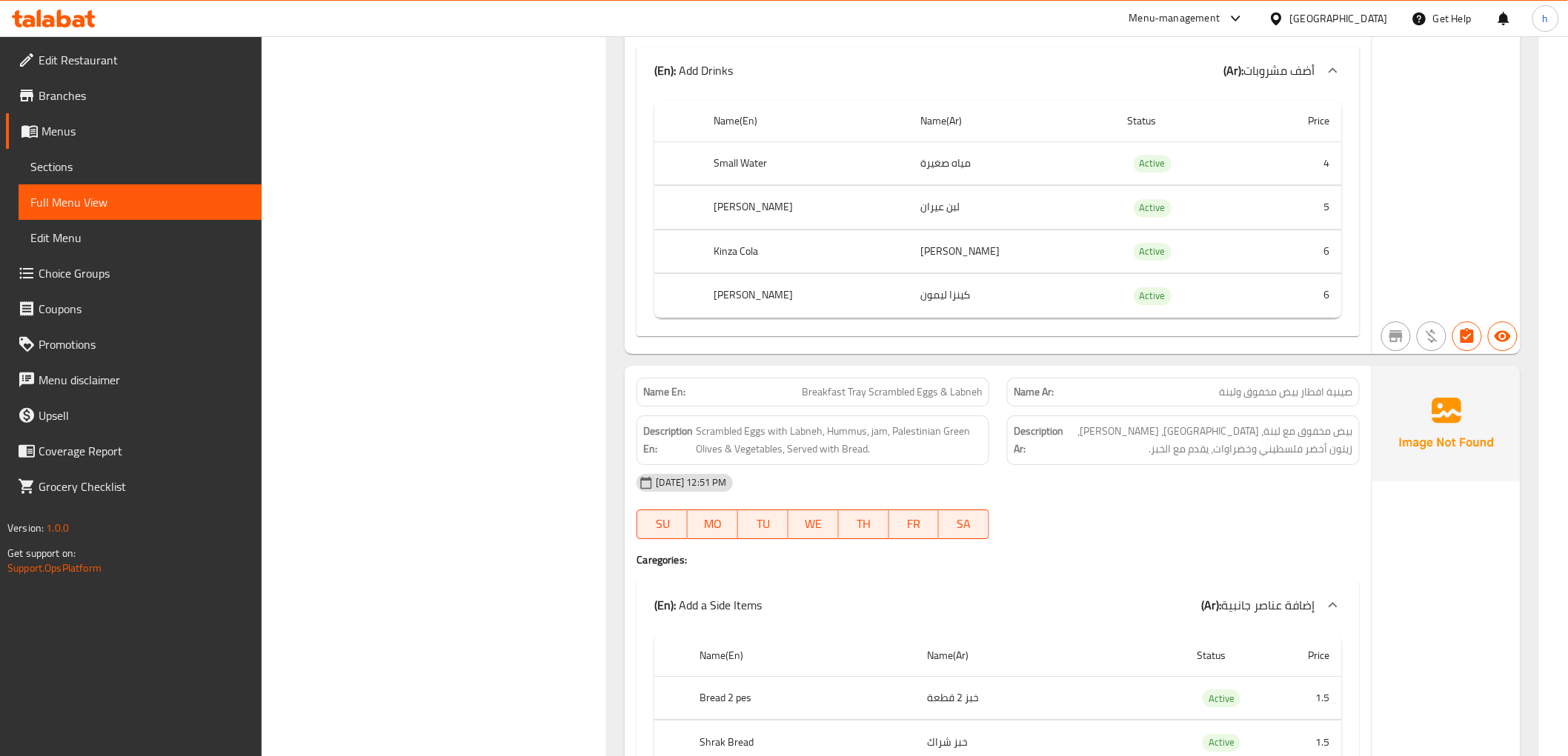
scroll to position [1975, 0]
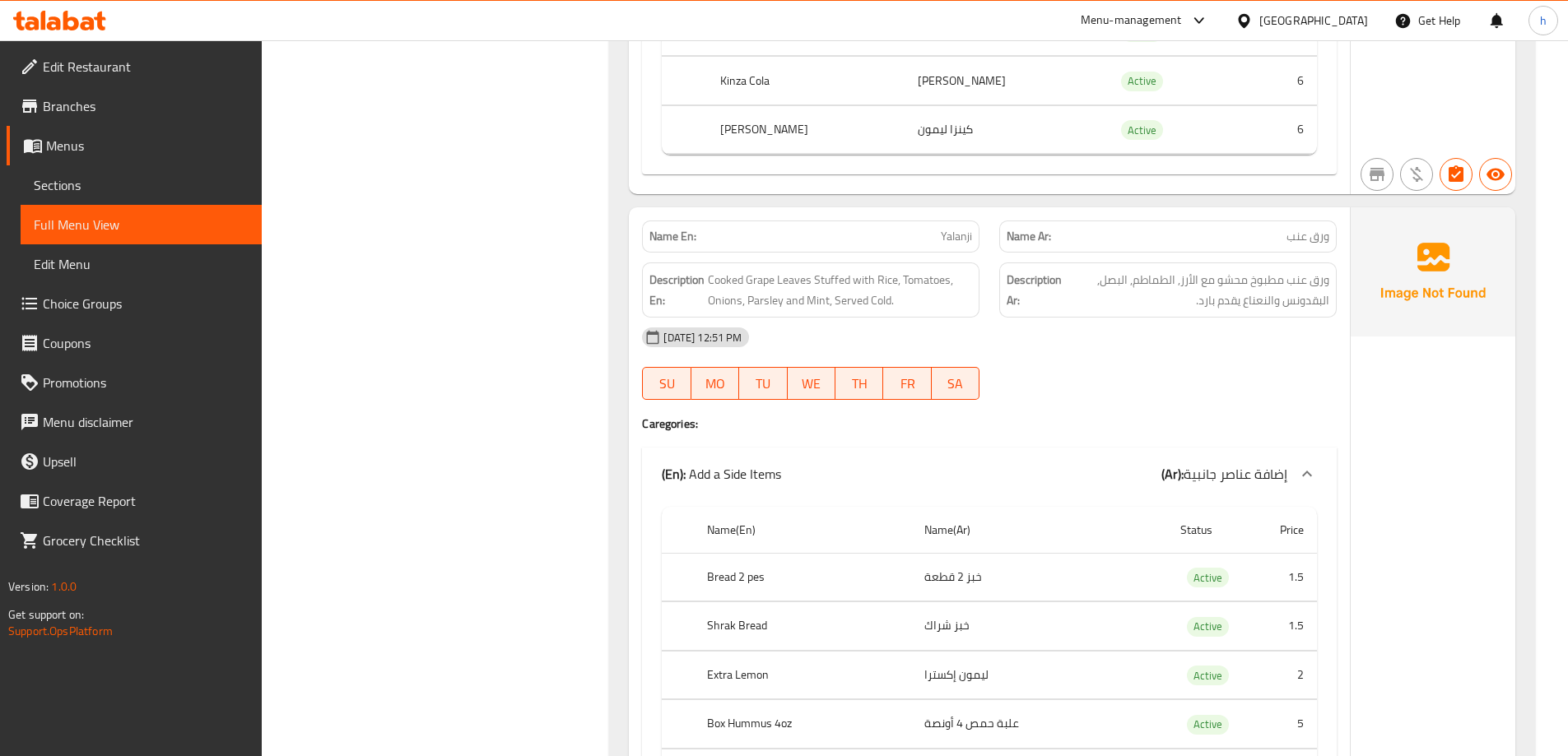
scroll to position [23864, 0]
click at [963, 242] on span "Yalanji" at bounding box center [956, 238] width 31 height 17
copy span "Yalanji"
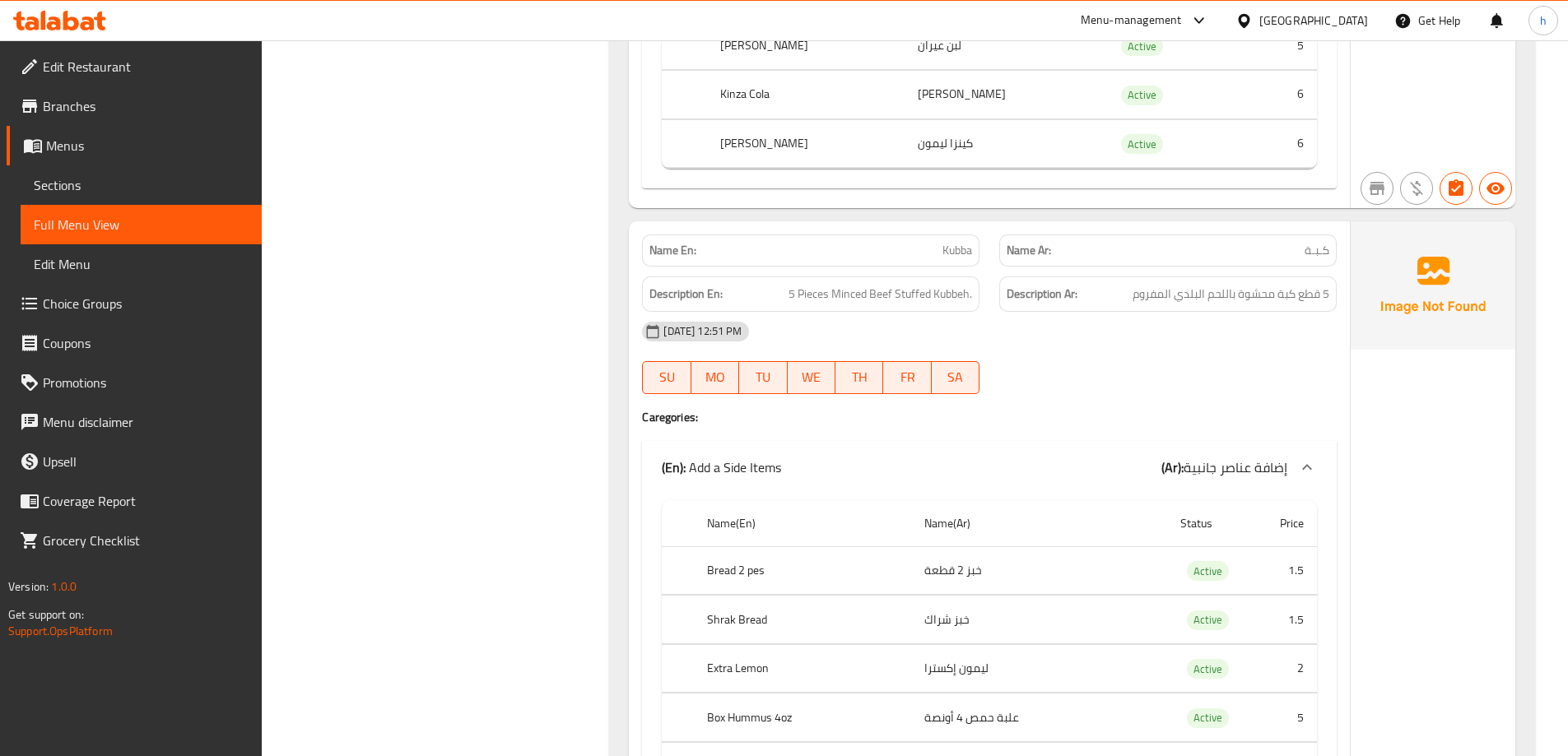
scroll to position [26003, 0]
click at [949, 253] on span "Kubba" at bounding box center [957, 252] width 29 height 17
copy span "Kubba"
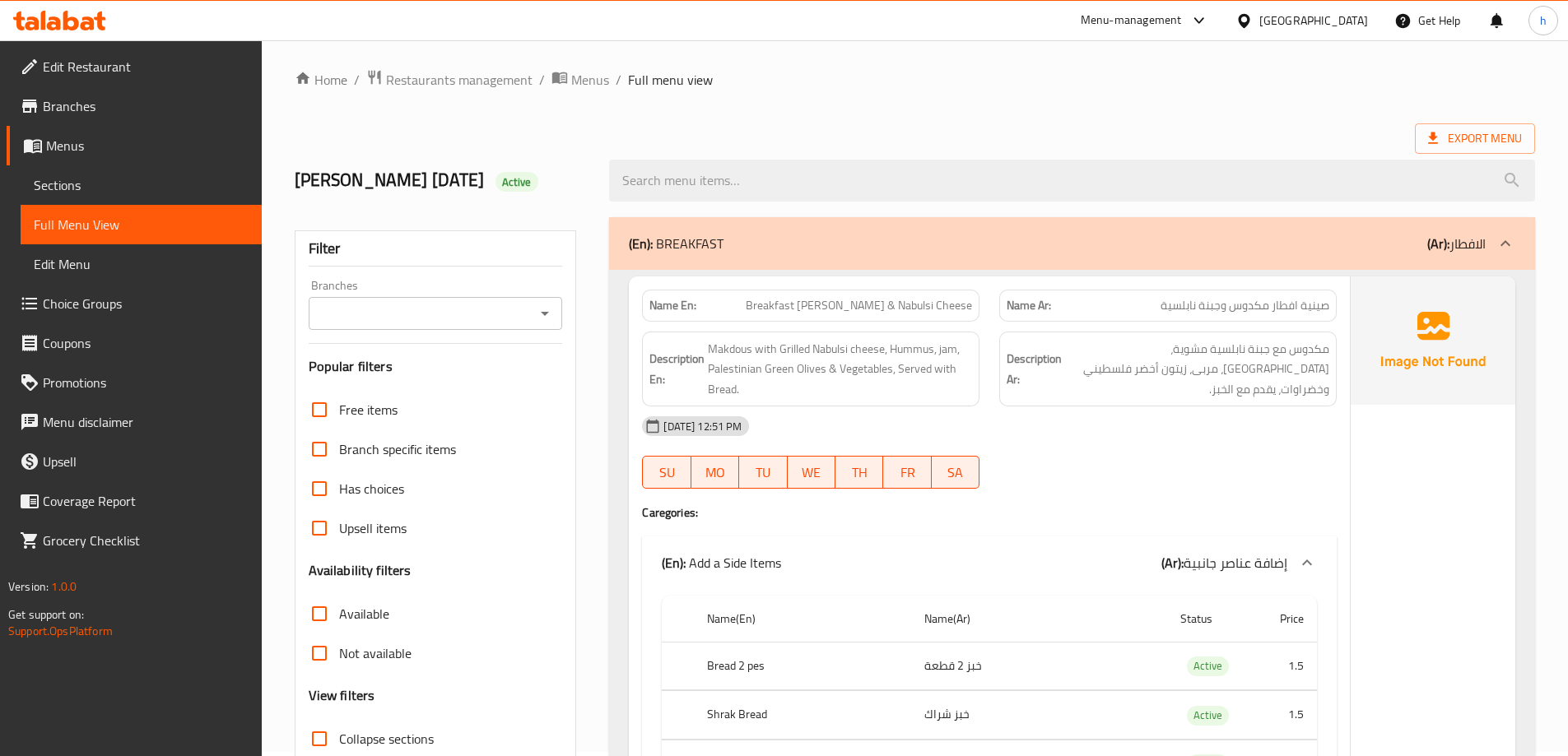
scroll to position [0, 0]
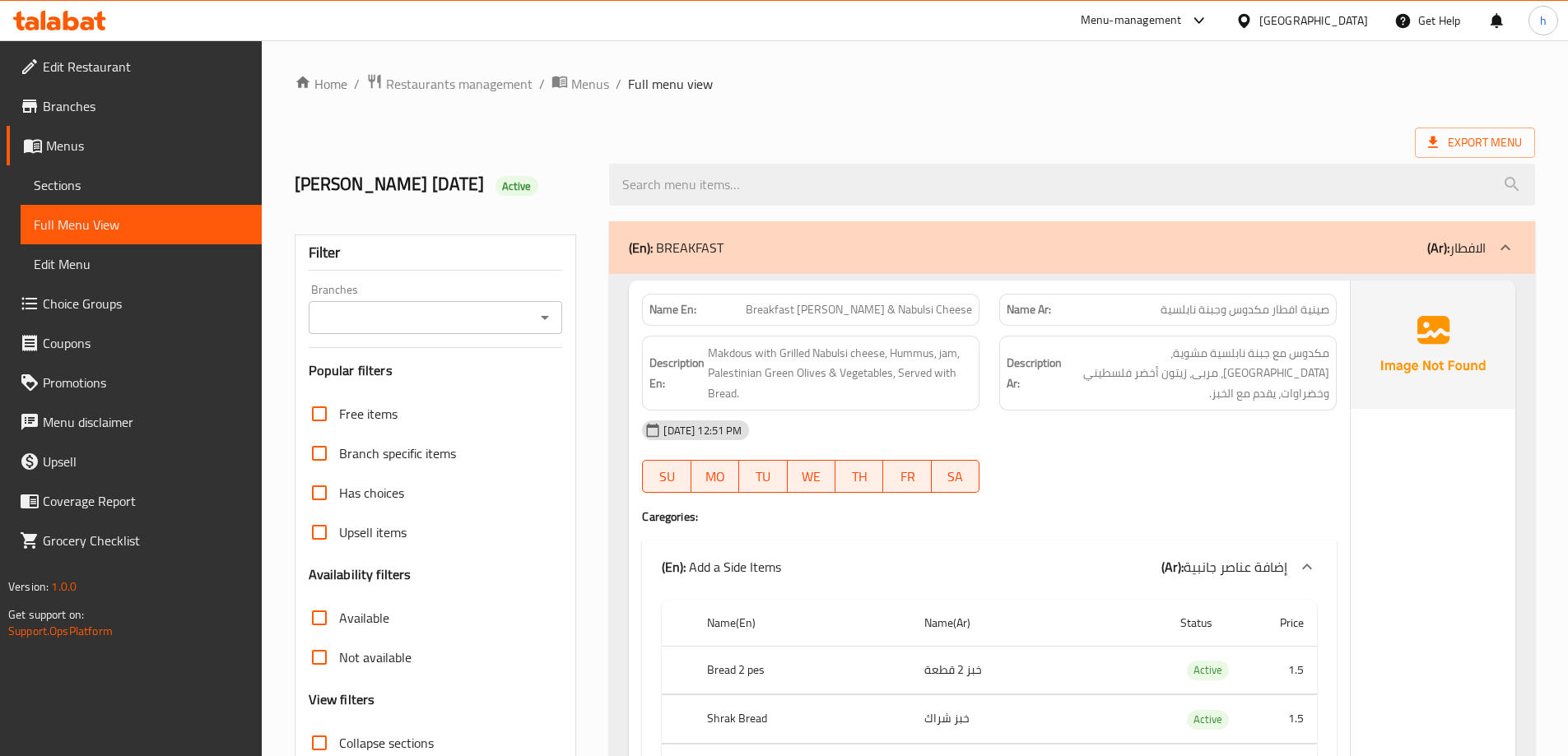
drag, startPoint x: 583, startPoint y: 89, endPoint x: 524, endPoint y: 147, distance: 82.7
click at [524, 148] on div "Habiba Mohamed 15/10/2025 Active" at bounding box center [443, 184] width 316 height 73
click at [584, 81] on span "Menus" at bounding box center [590, 84] width 38 height 20
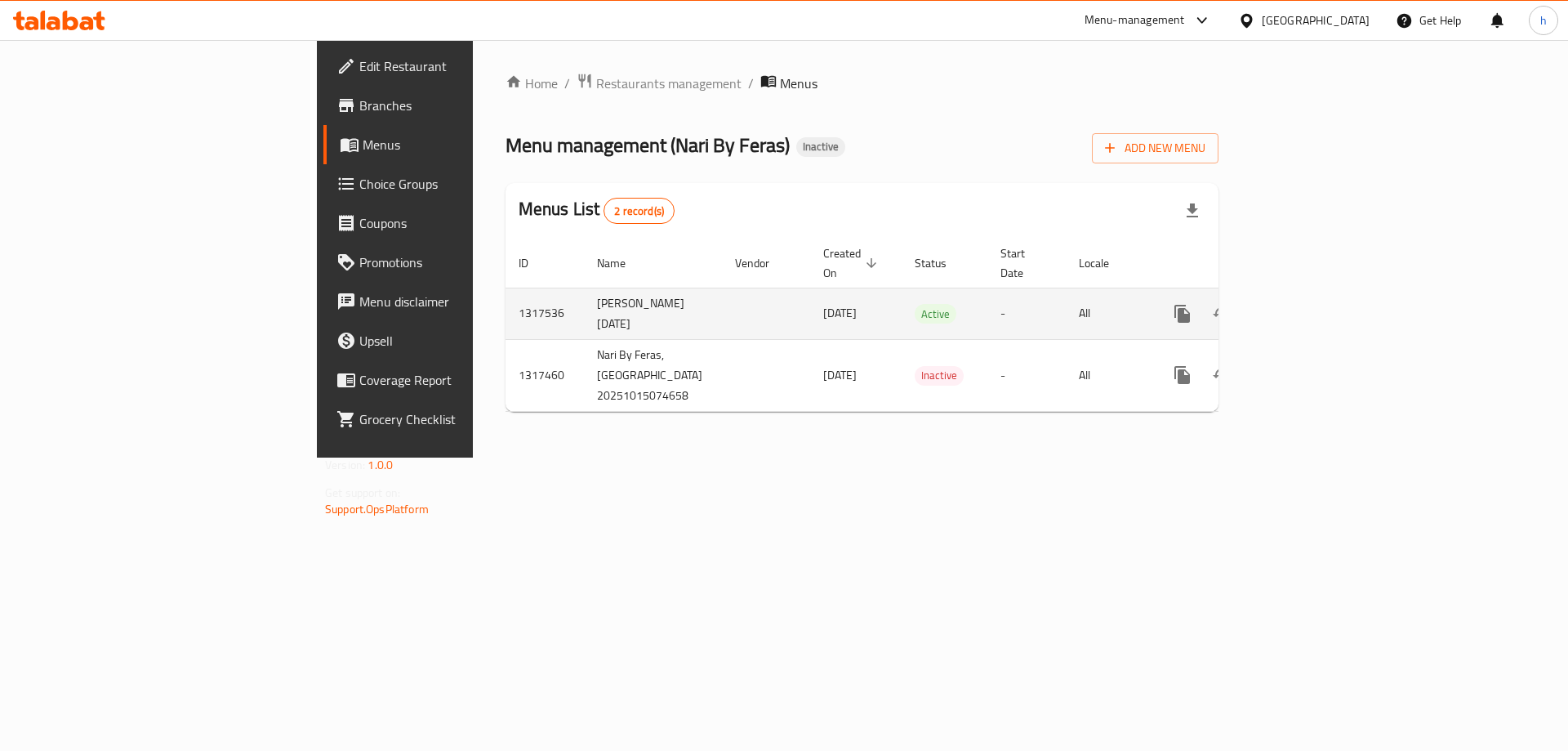
drag, startPoint x: 385, startPoint y: 284, endPoint x: 453, endPoint y: 309, distance: 72.4
click at [584, 309] on td "[PERSON_NAME] [DATE]" at bounding box center [652, 313] width 138 height 52
copy td "[PERSON_NAME] [DATE]"
click at [1267, 307] on icon "enhanced table" at bounding box center [1261, 314] width 11 height 15
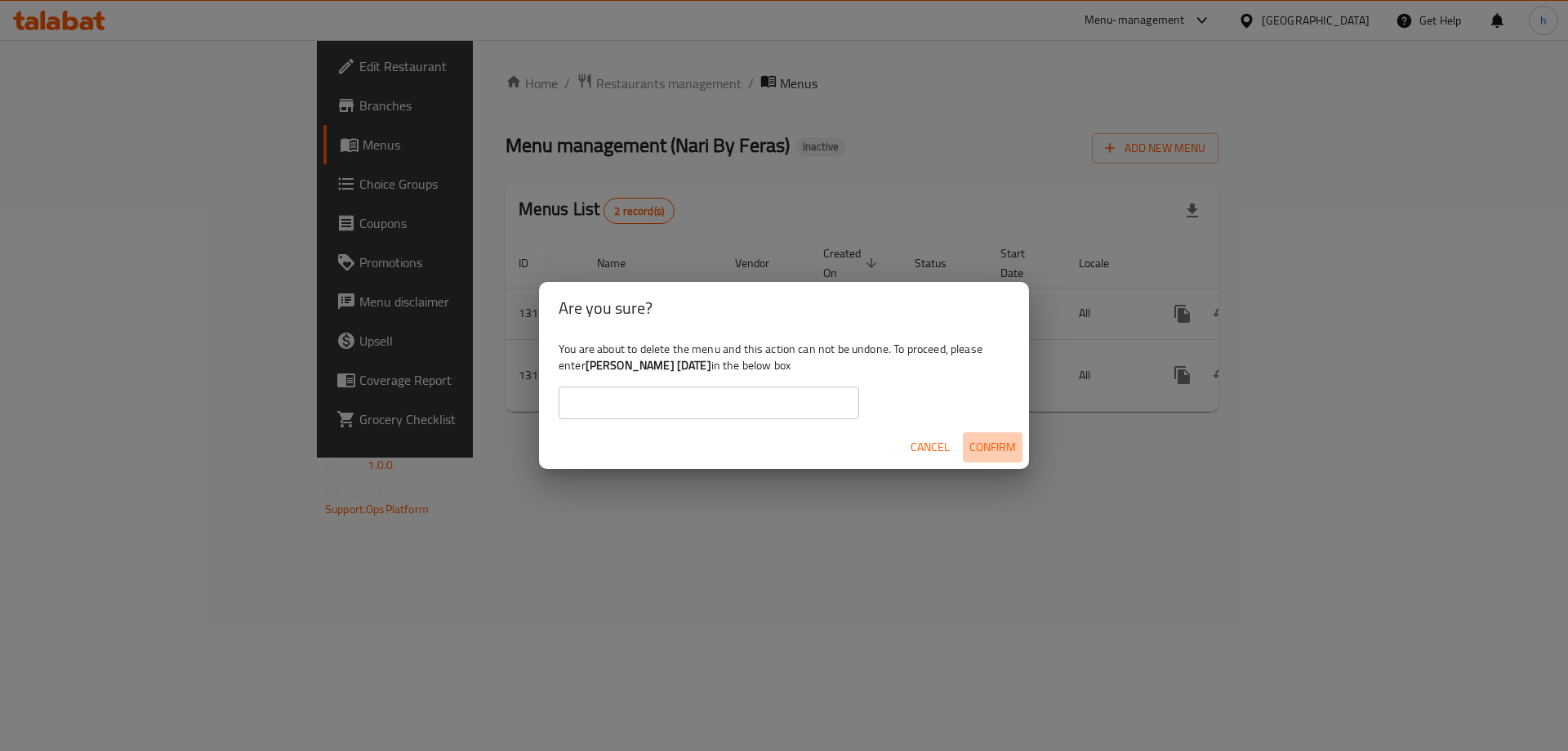
click at [980, 440] on span "Confirm" at bounding box center [992, 447] width 46 height 21
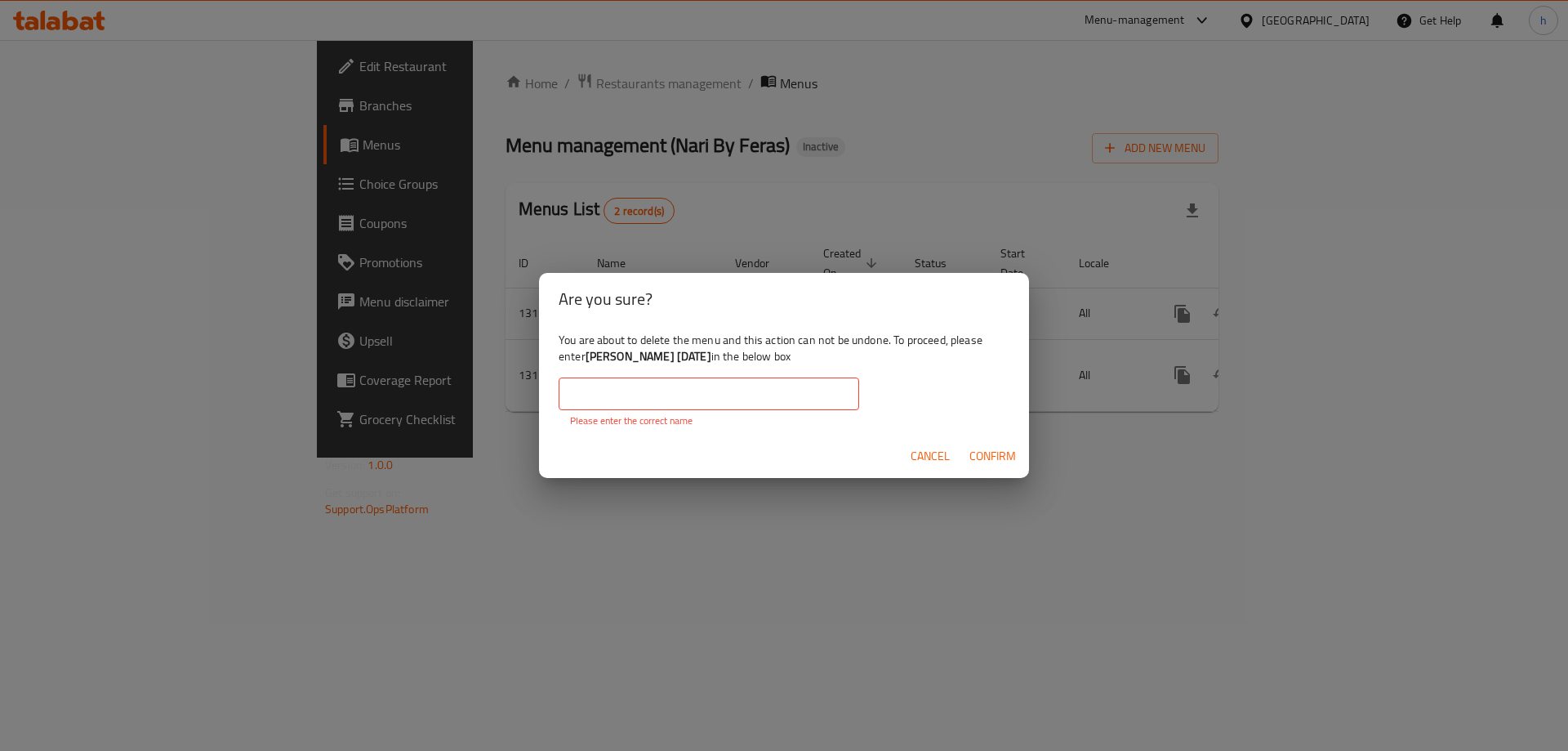
click at [808, 397] on input "text" at bounding box center [709, 393] width 301 height 33
paste input "[PERSON_NAME] [DATE]"
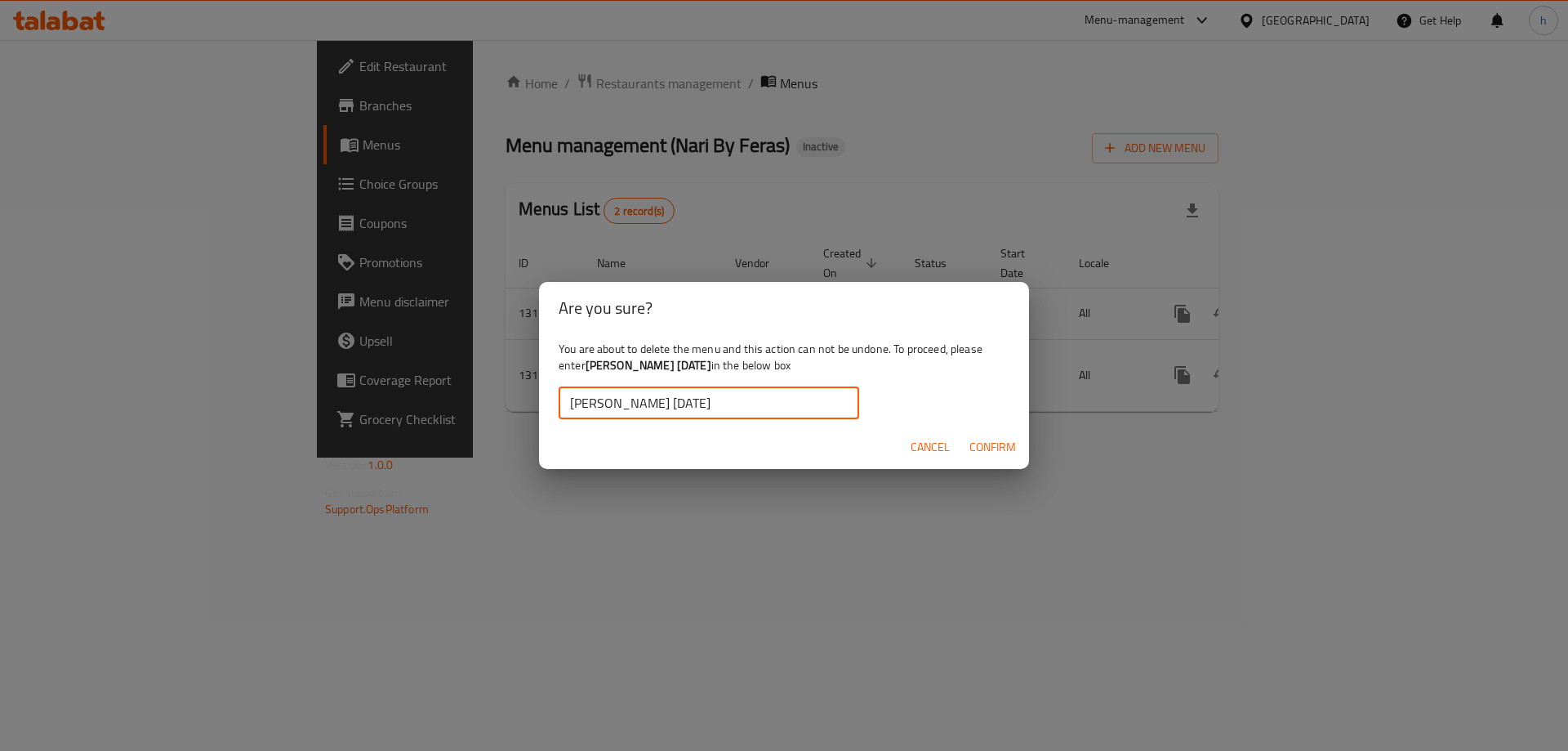
type input "[PERSON_NAME] [DATE]"
click at [1004, 446] on span "Confirm" at bounding box center [992, 447] width 46 height 21
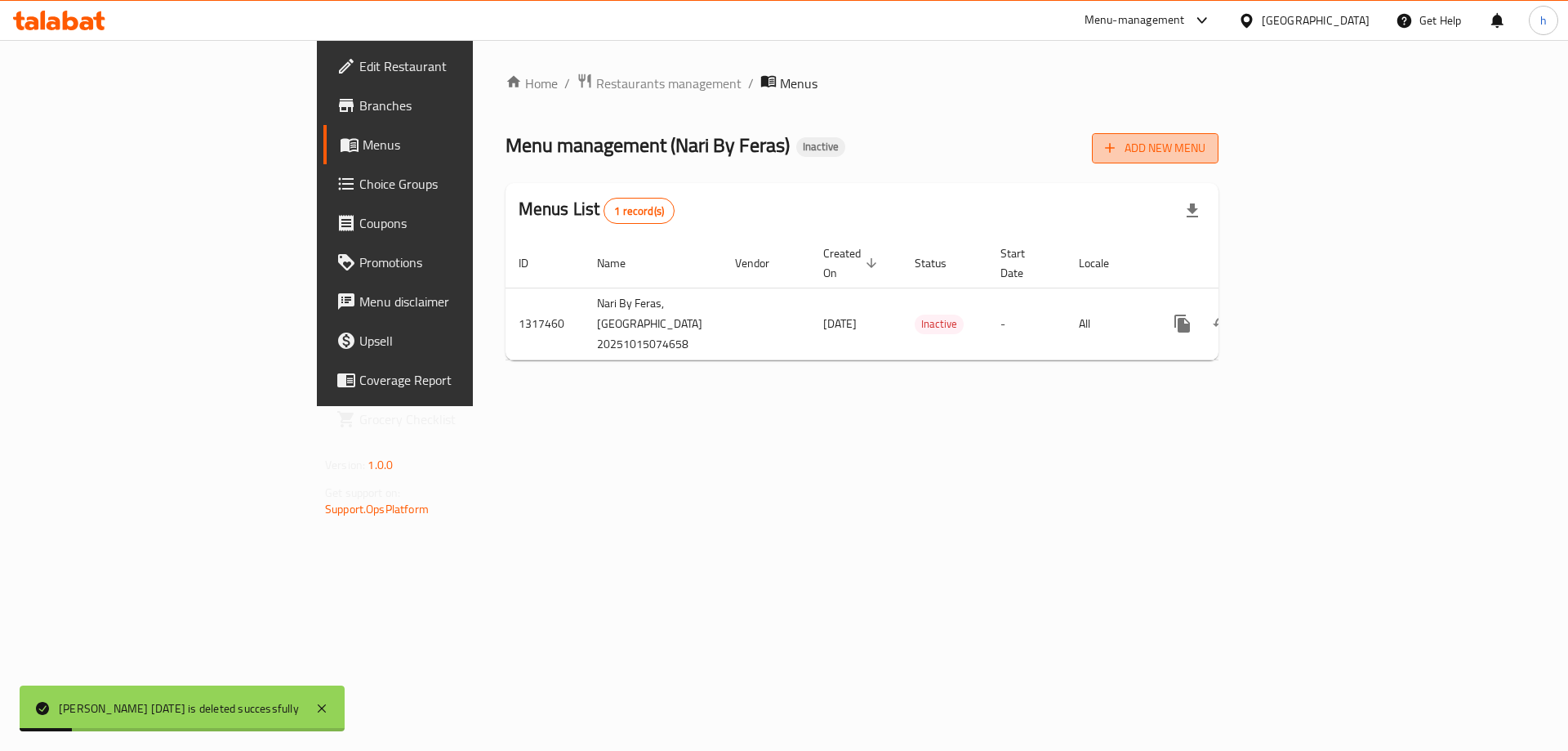
click at [1206, 144] on span "Add New Menu" at bounding box center [1155, 148] width 101 height 21
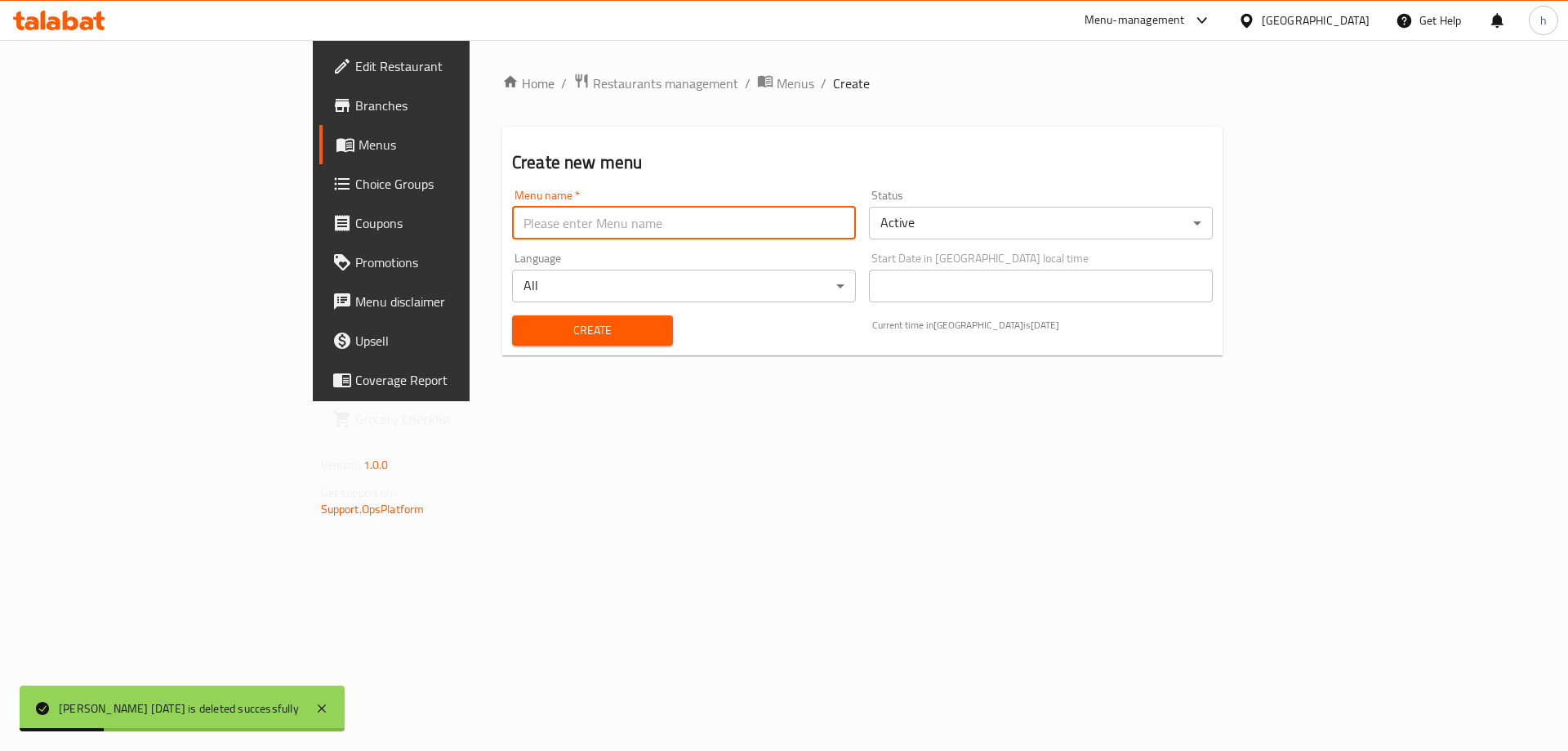
click at [747, 222] on input "text" at bounding box center [684, 223] width 344 height 33
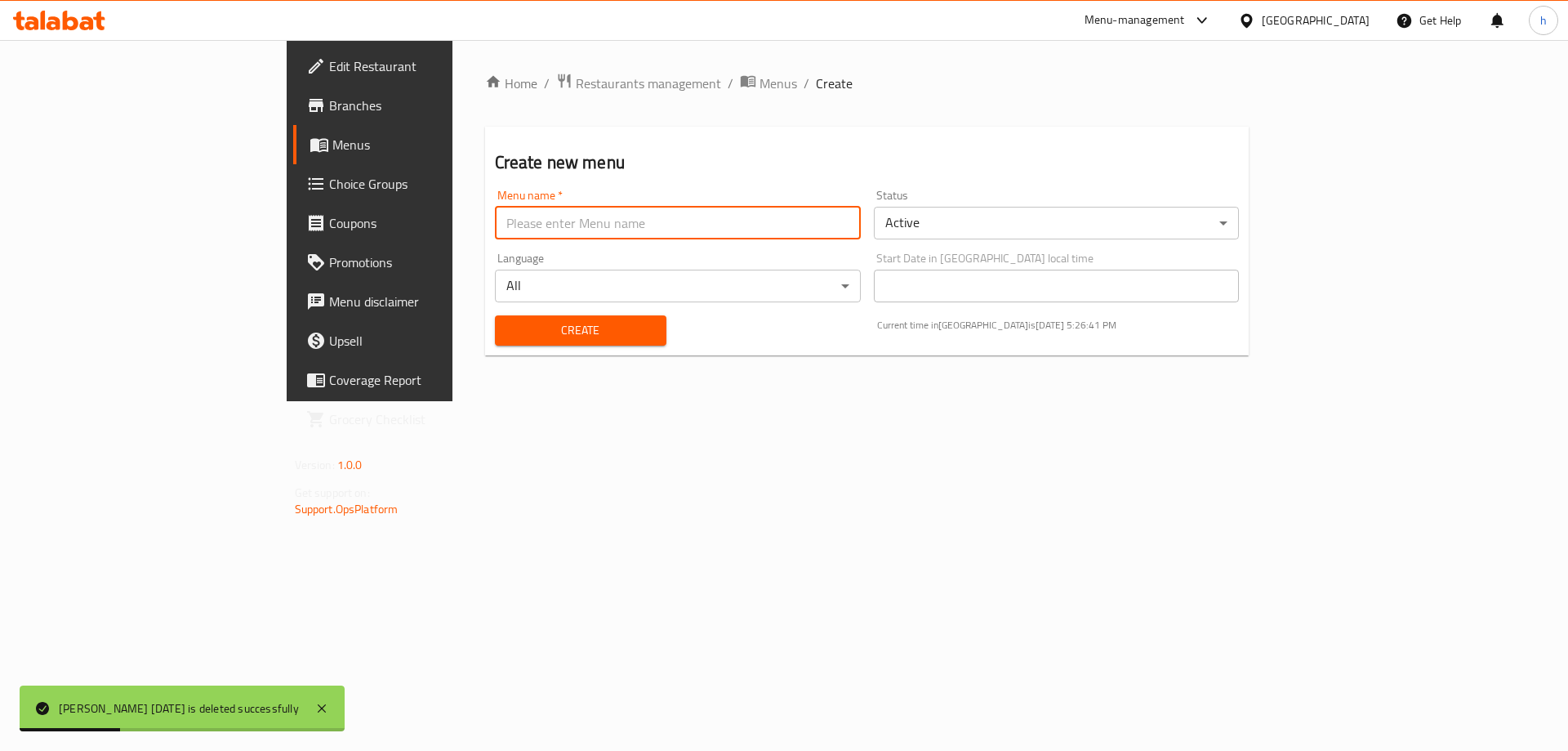
paste input "[PERSON_NAME] [DATE]"
type input "[PERSON_NAME] [DATE]"
click at [516, 333] on span "Create" at bounding box center [581, 331] width 145 height 21
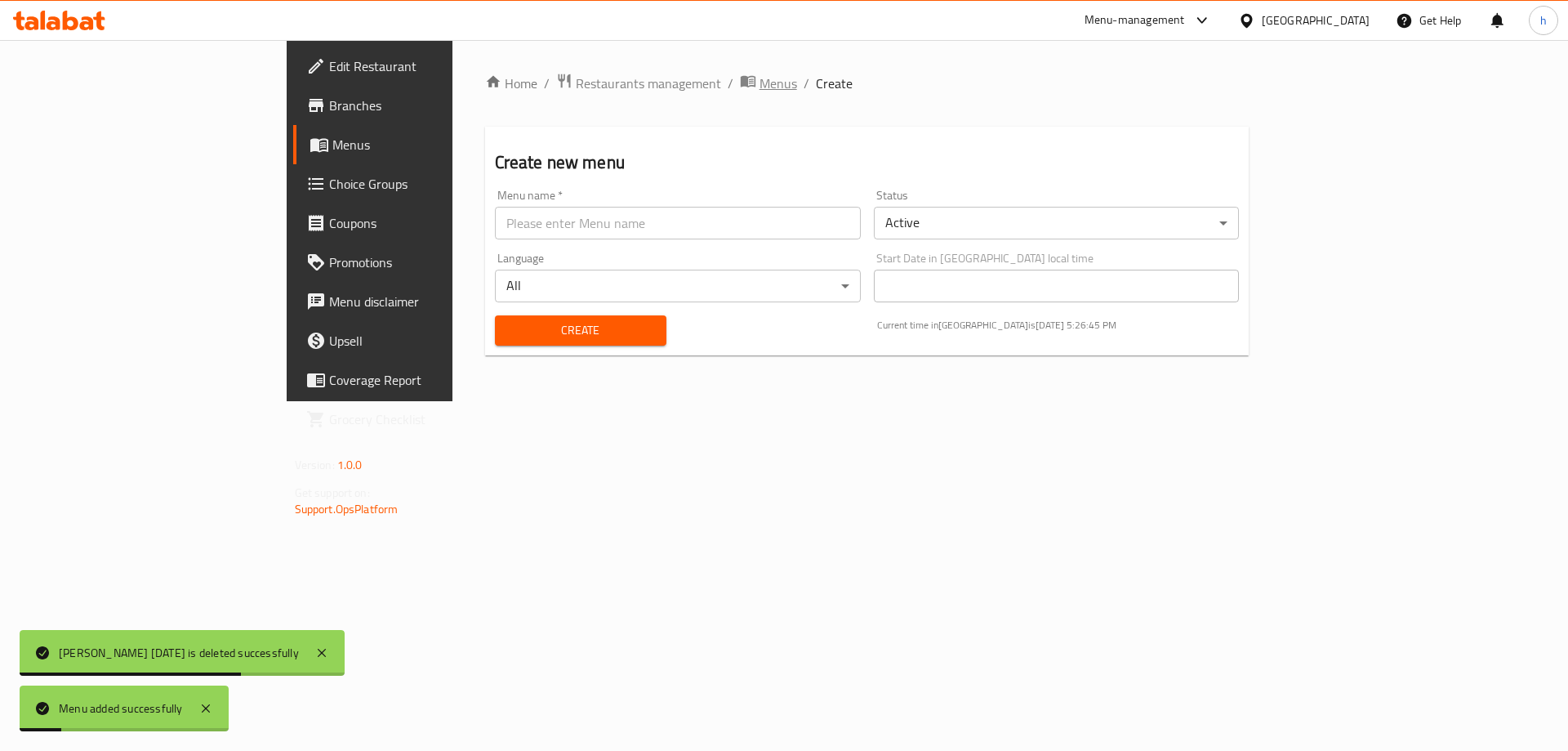
click at [760, 83] on span "Menus" at bounding box center [779, 83] width 38 height 20
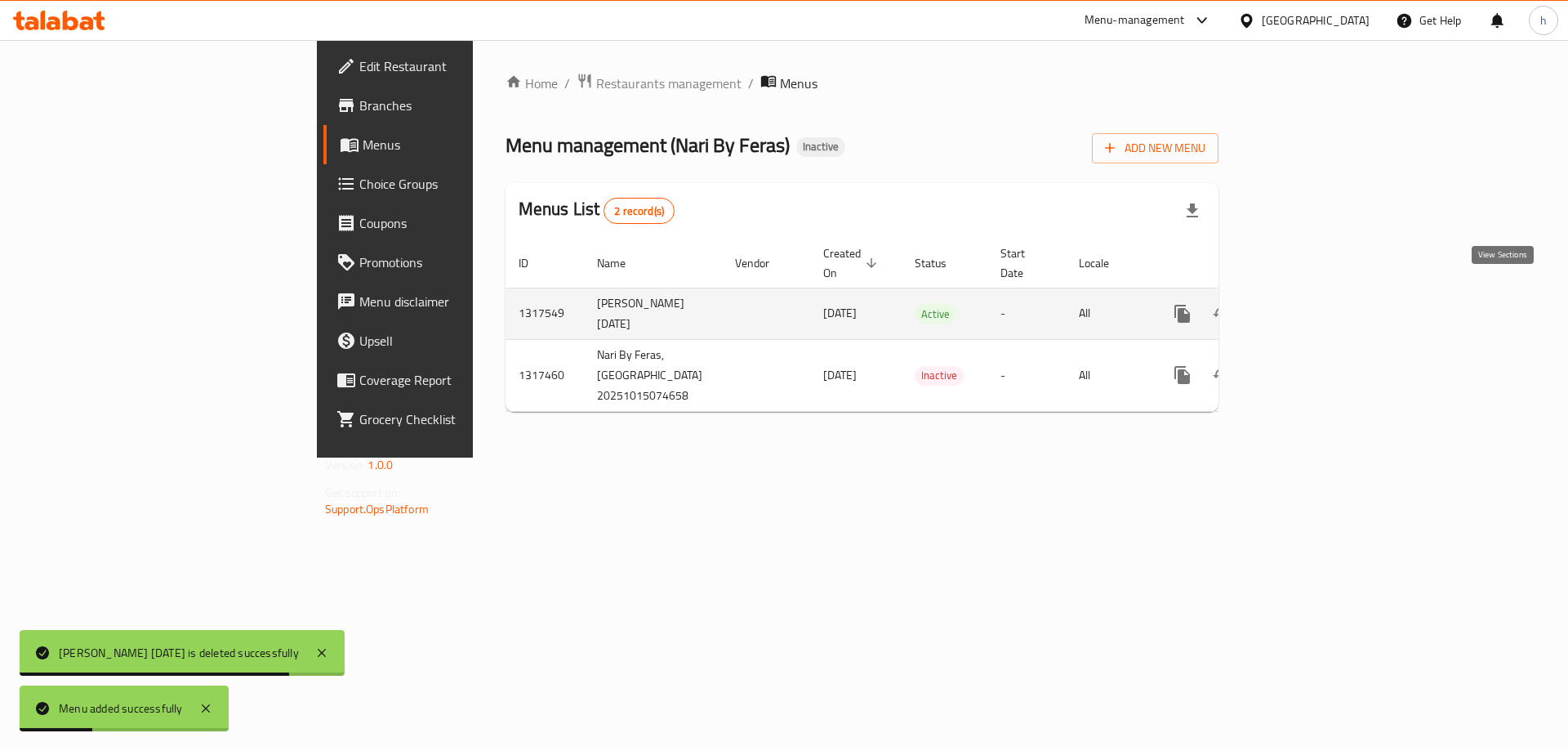
click at [1320, 298] on link "enhanced table" at bounding box center [1300, 314] width 40 height 40
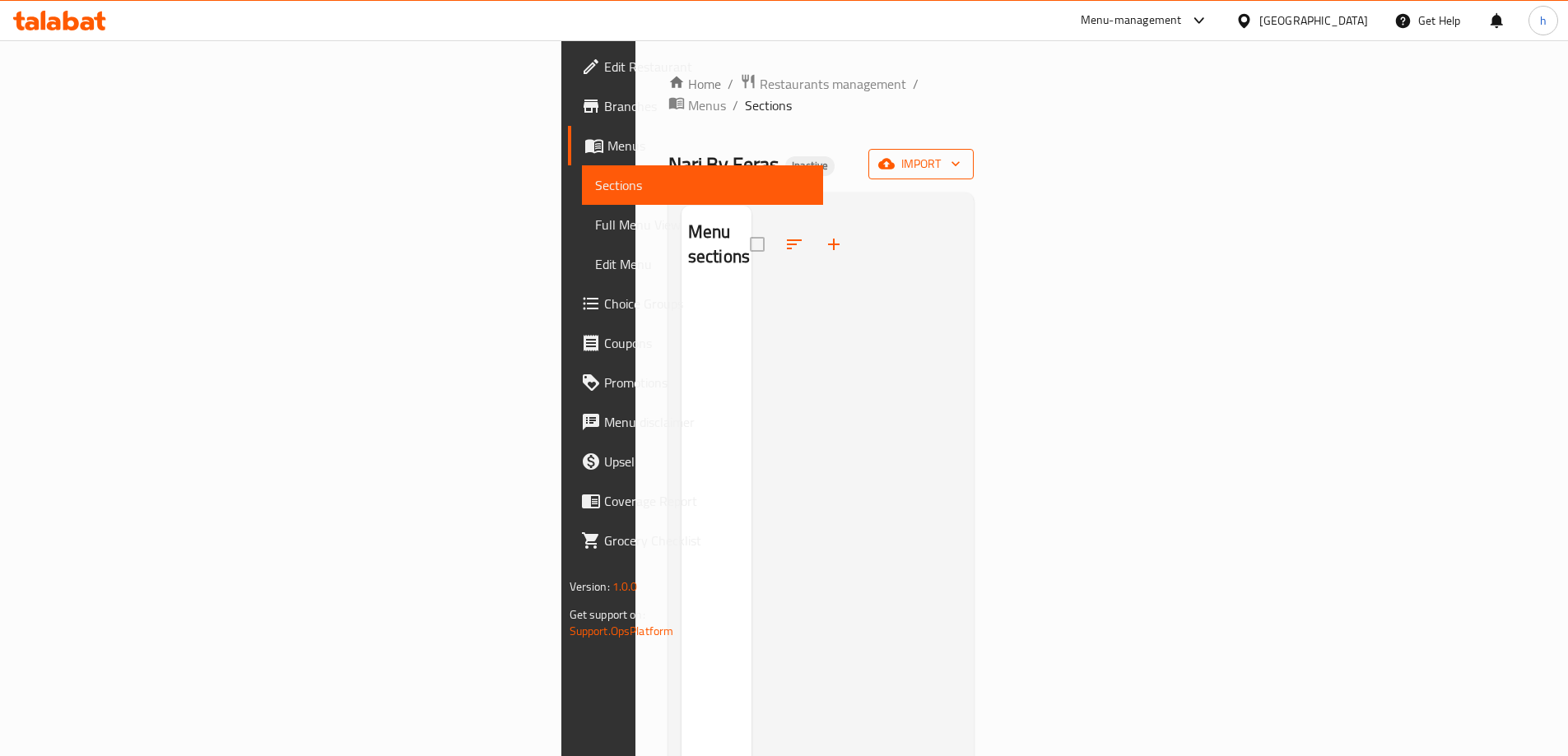
click at [961, 154] on span "import" at bounding box center [921, 164] width 79 height 21
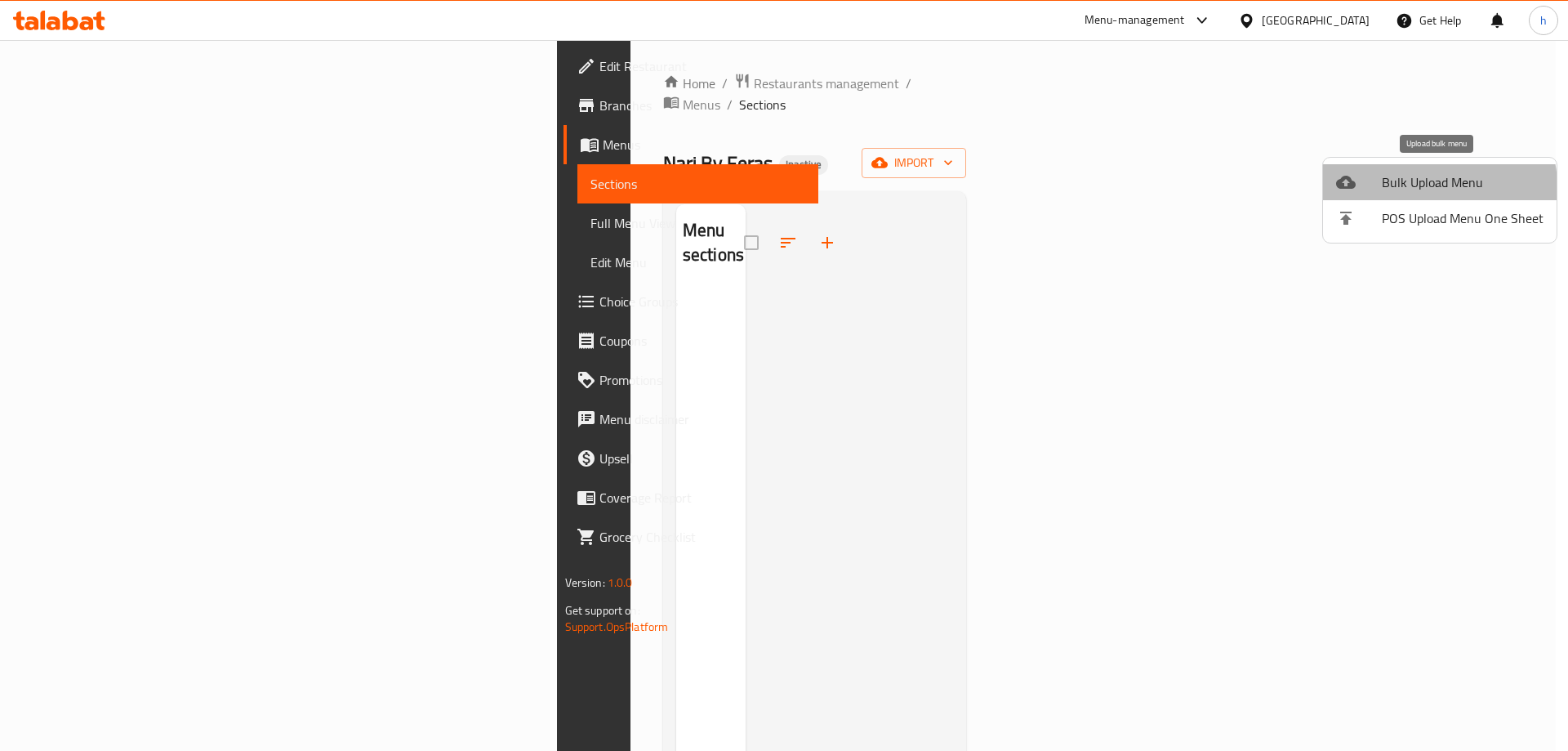
click at [1435, 187] on span "Bulk Upload Menu" at bounding box center [1463, 182] width 162 height 20
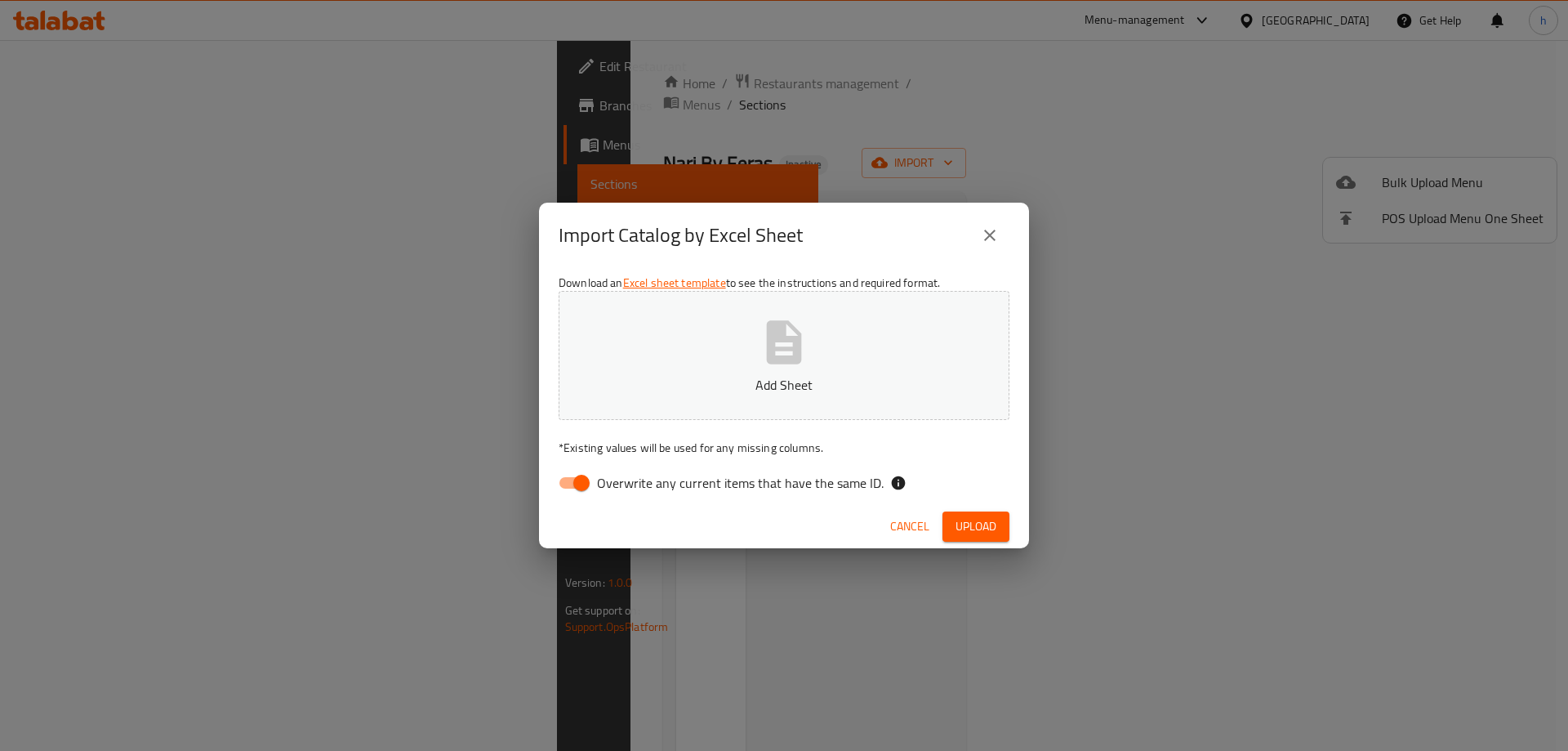
click at [711, 476] on span "Overwrite any current items that have the same ID." at bounding box center [740, 483] width 287 height 20
click at [628, 476] on input "Overwrite any current items that have the same ID." at bounding box center [581, 482] width 93 height 31
checkbox input "false"
click at [974, 531] on span "Upload" at bounding box center [976, 526] width 41 height 21
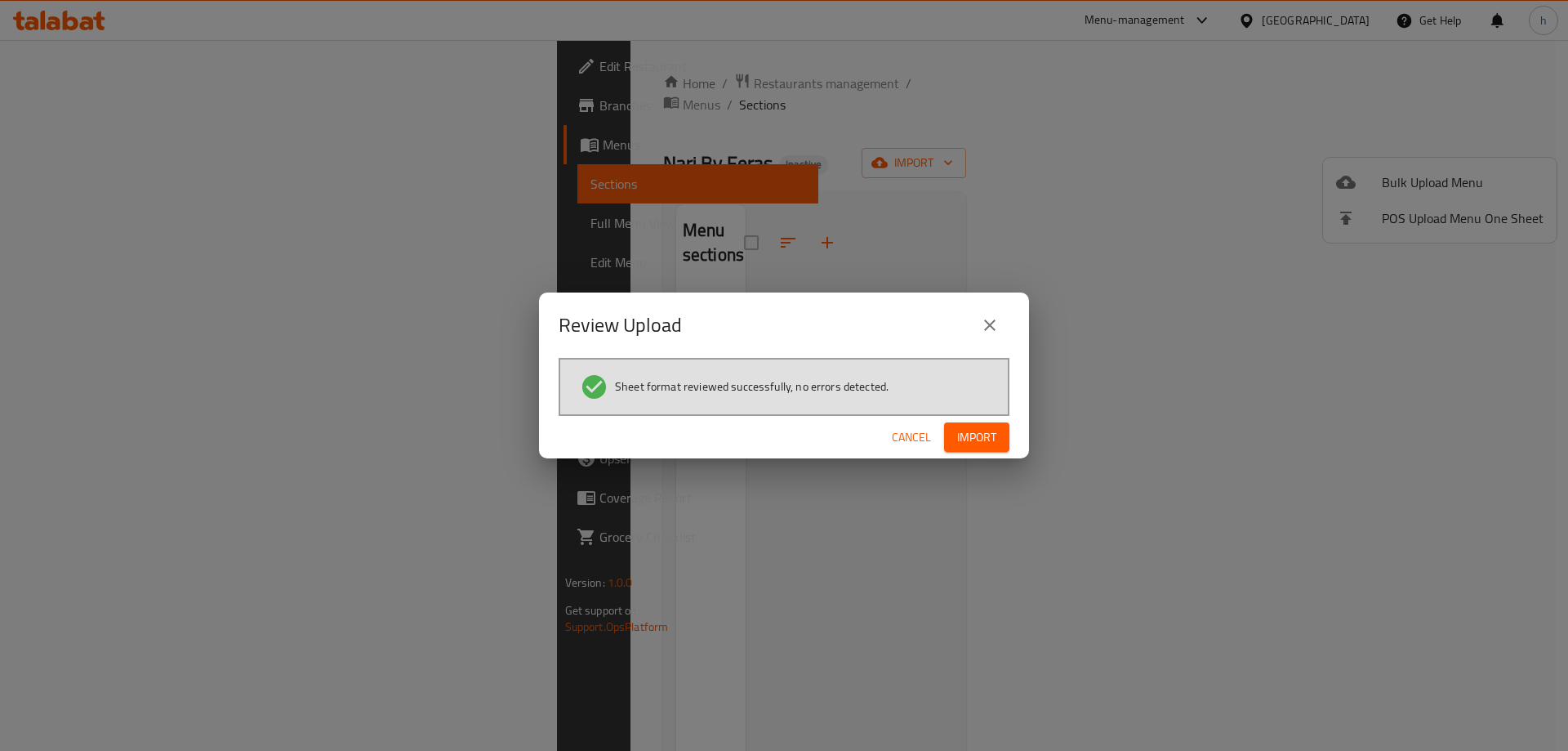
click at [987, 427] on span "Import" at bounding box center [977, 438] width 40 height 21
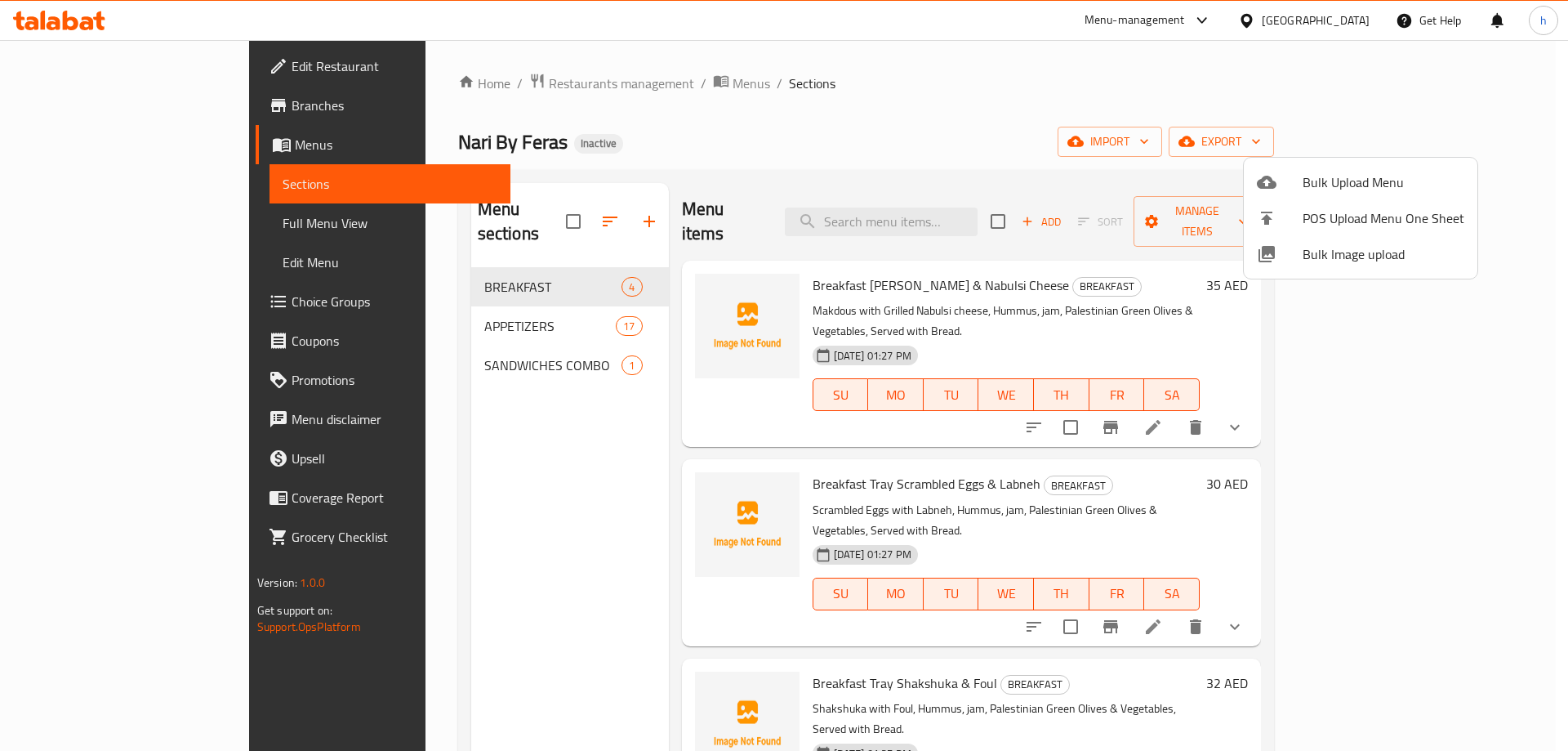
click at [152, 229] on div at bounding box center [784, 376] width 1568 height 751
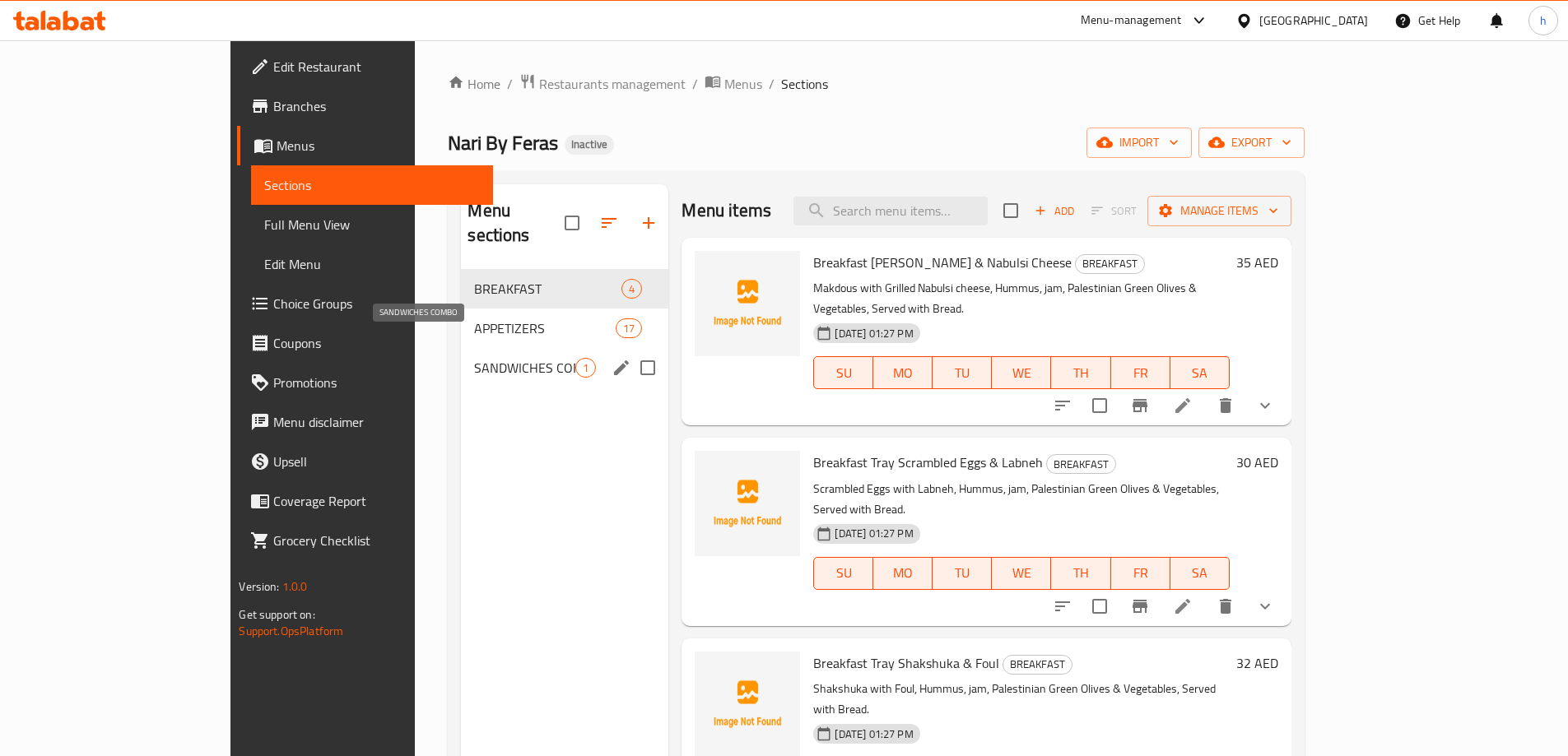
click at [474, 358] on span "SANDWICHES COMBO" at bounding box center [525, 368] width 102 height 20
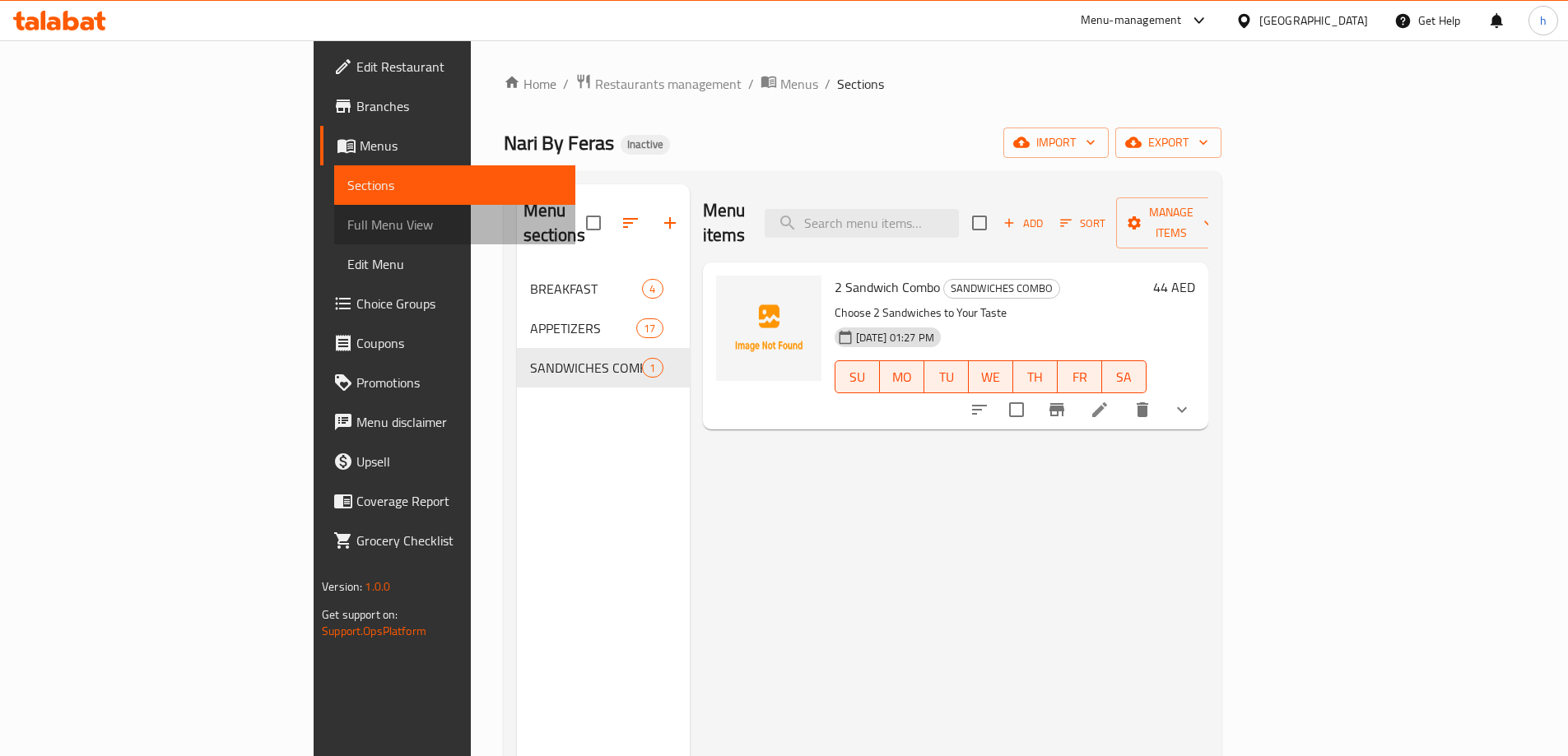
click at [348, 228] on span "Full Menu View" at bounding box center [455, 224] width 215 height 20
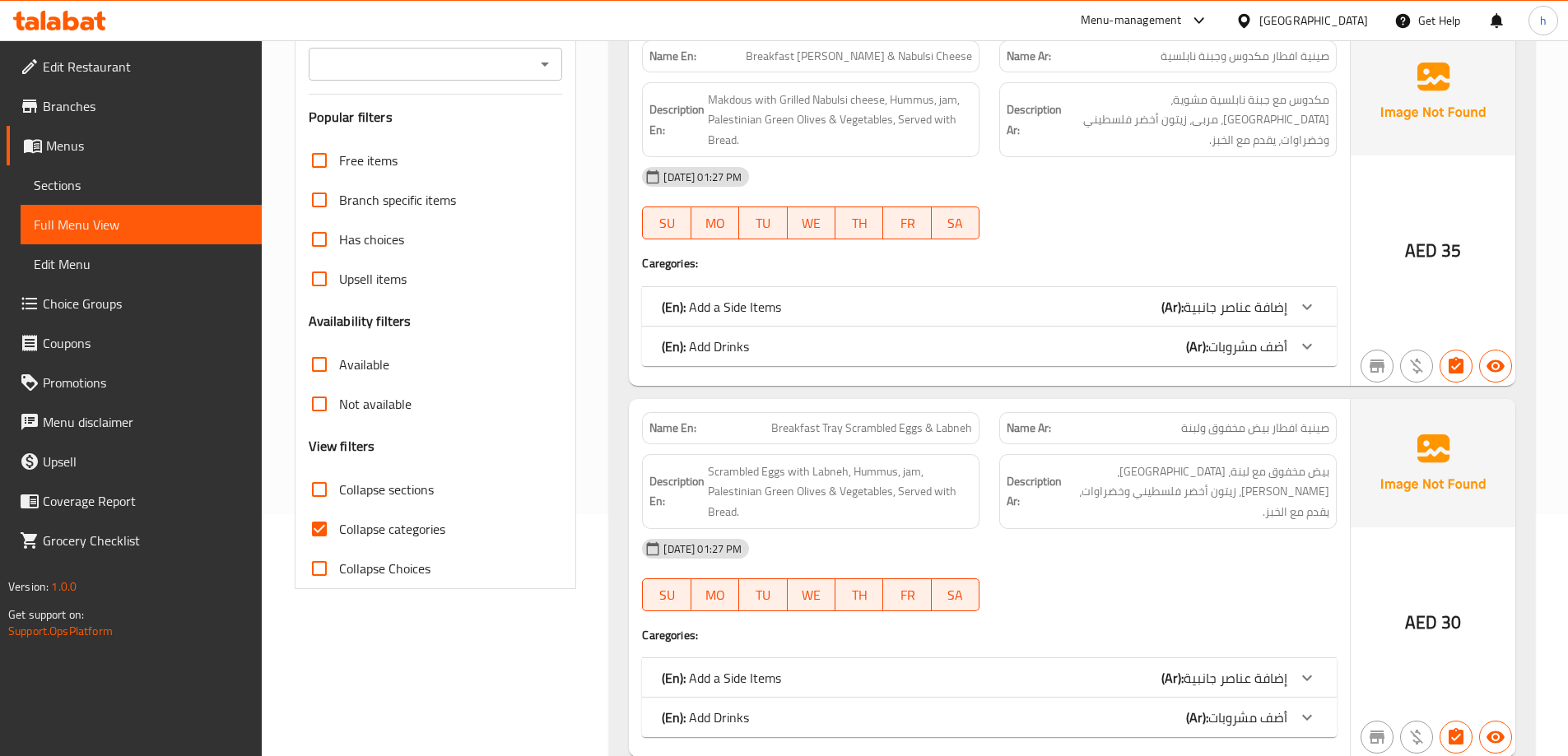
scroll to position [247, 0]
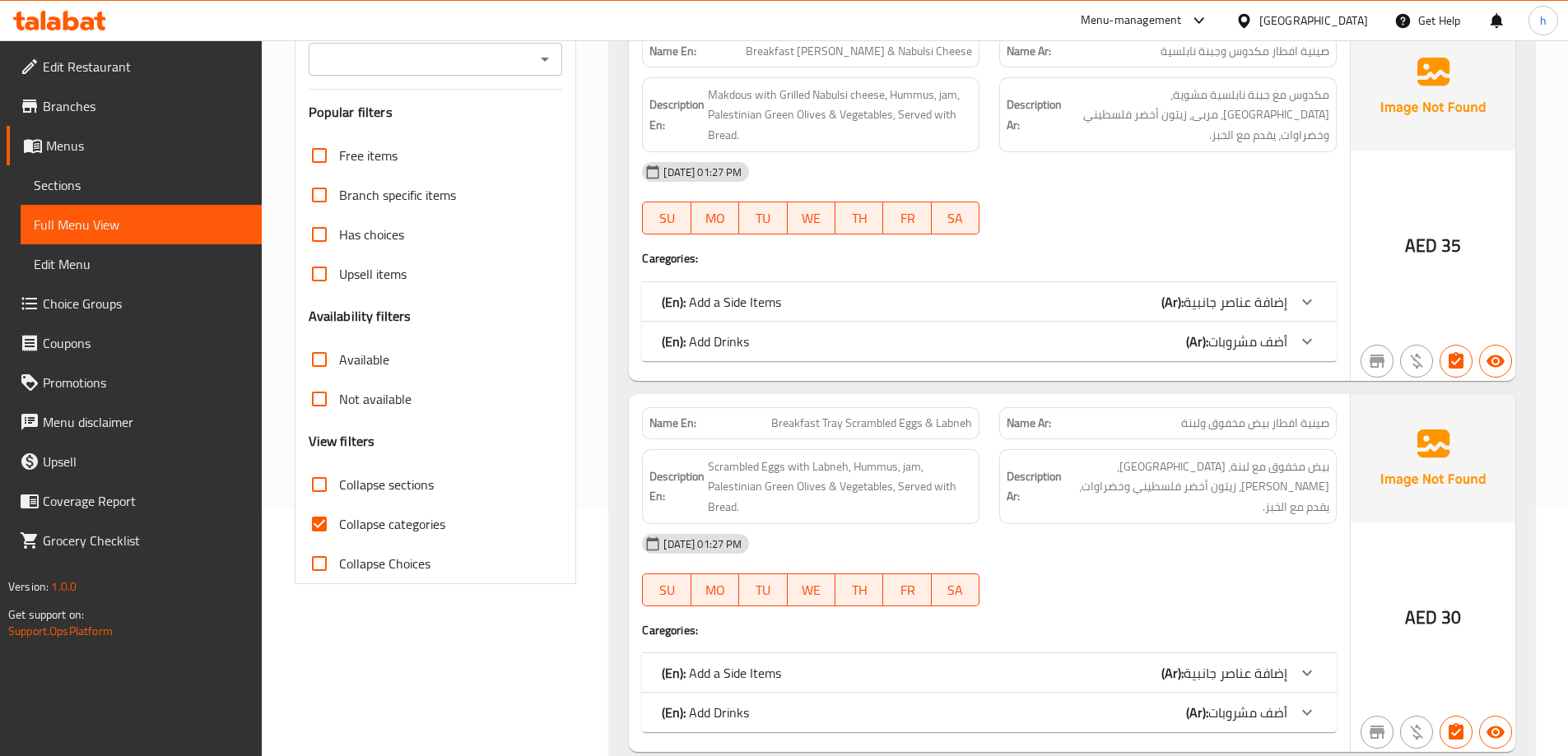
click at [325, 532] on input "Collapse categories" at bounding box center [319, 524] width 40 height 40
checkbox input "false"
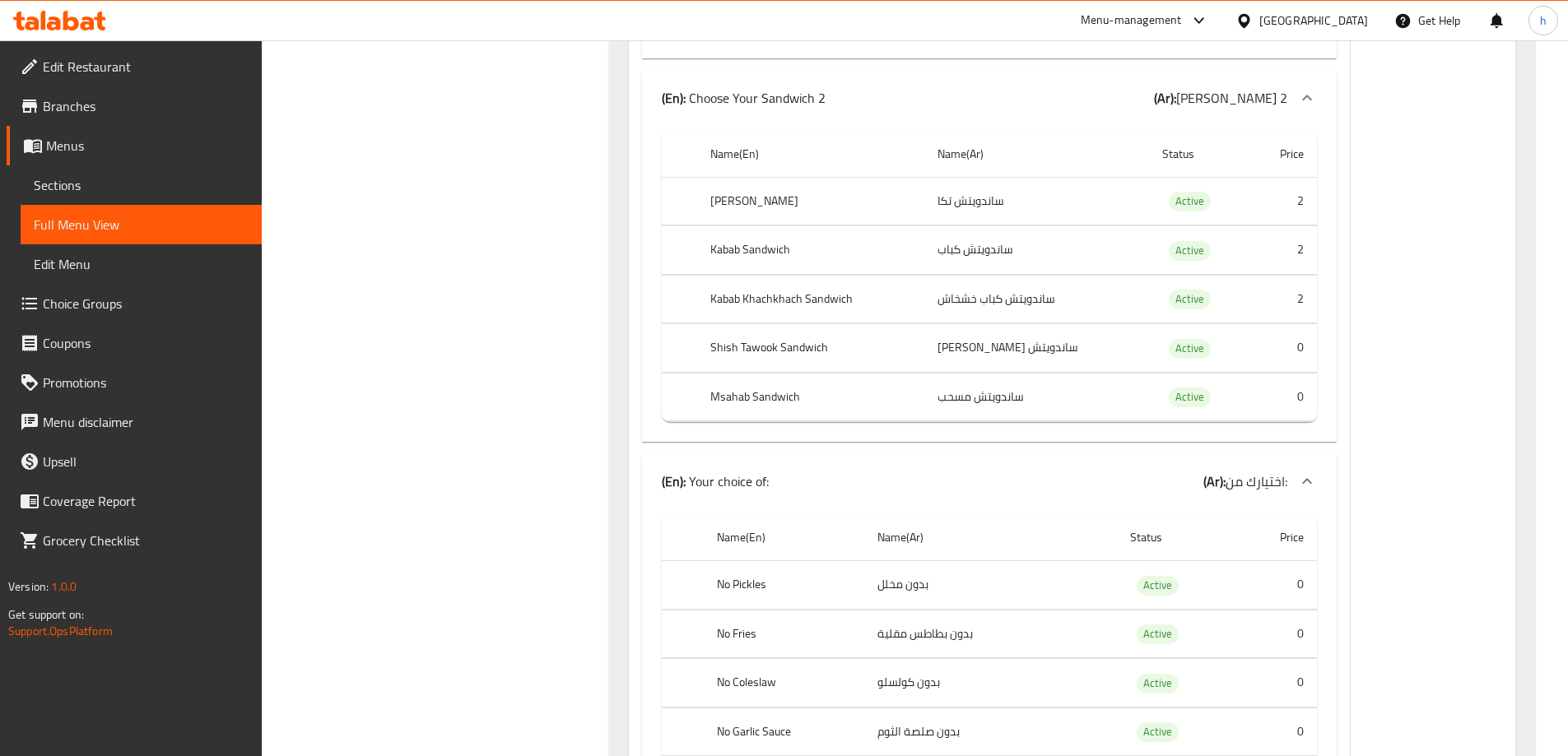
scroll to position [48465, 0]
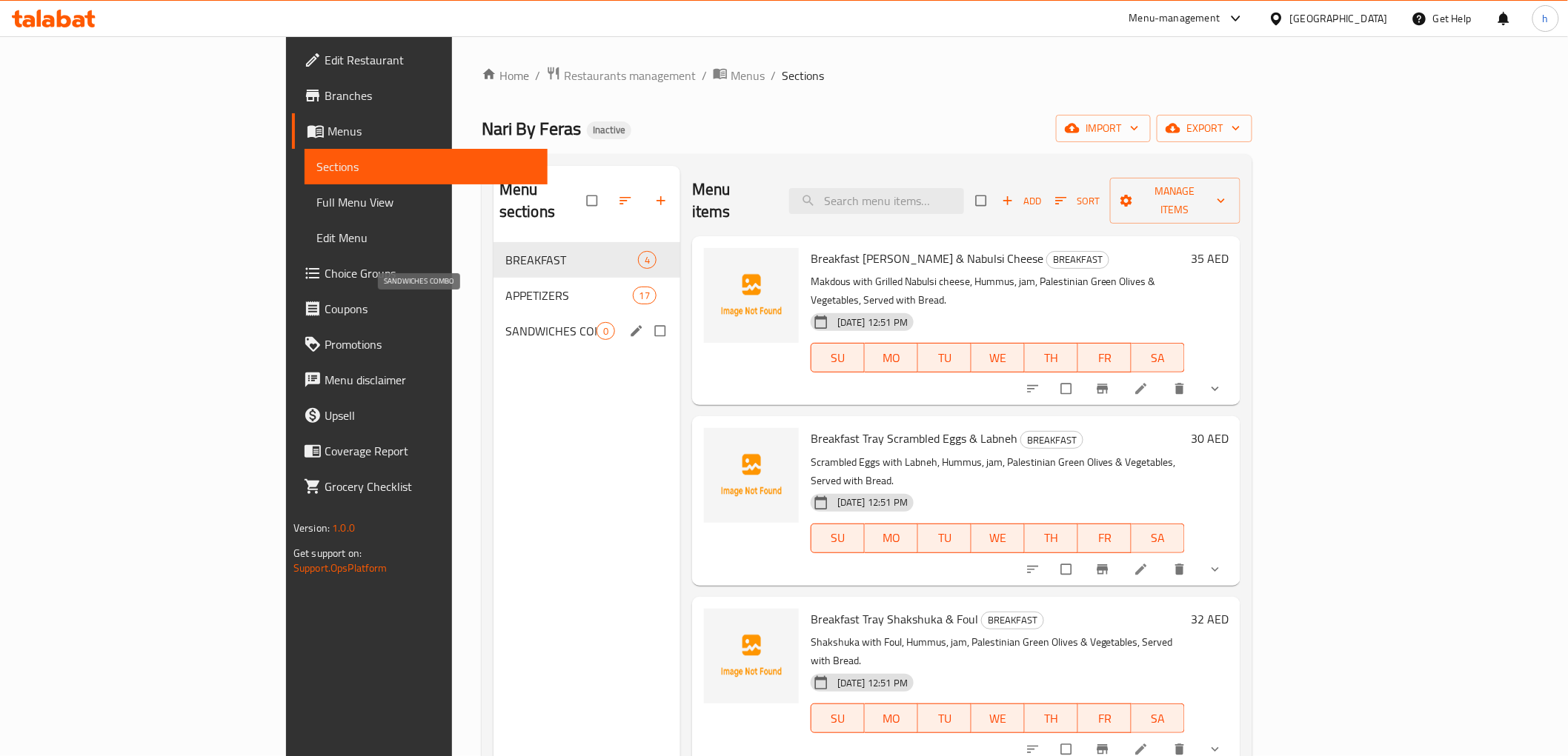
click at [506, 322] on span "SANDWICHES COMBO" at bounding box center [551, 331] width 92 height 18
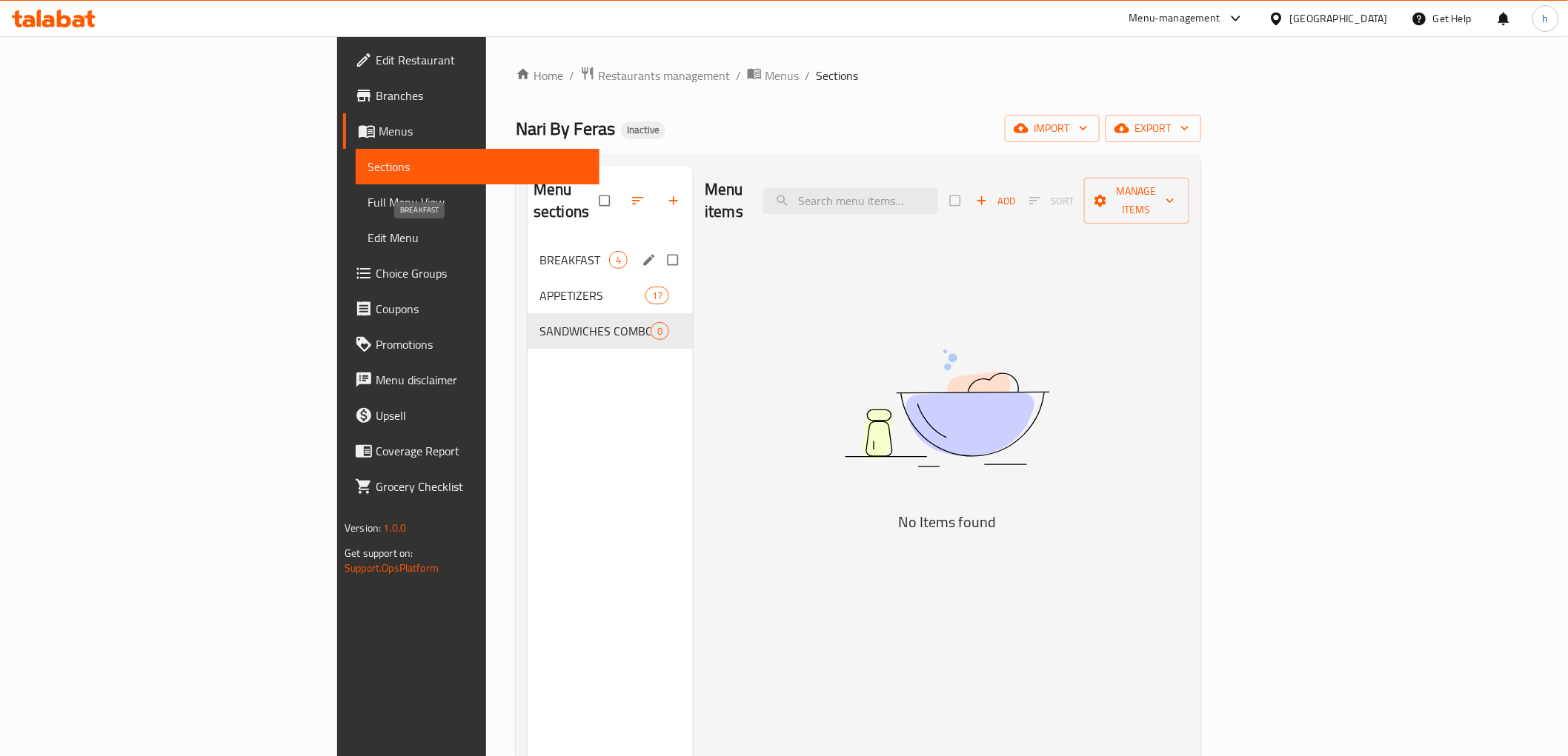
click at [540, 251] on span "BREAKFAST" at bounding box center [574, 260] width 69 height 18
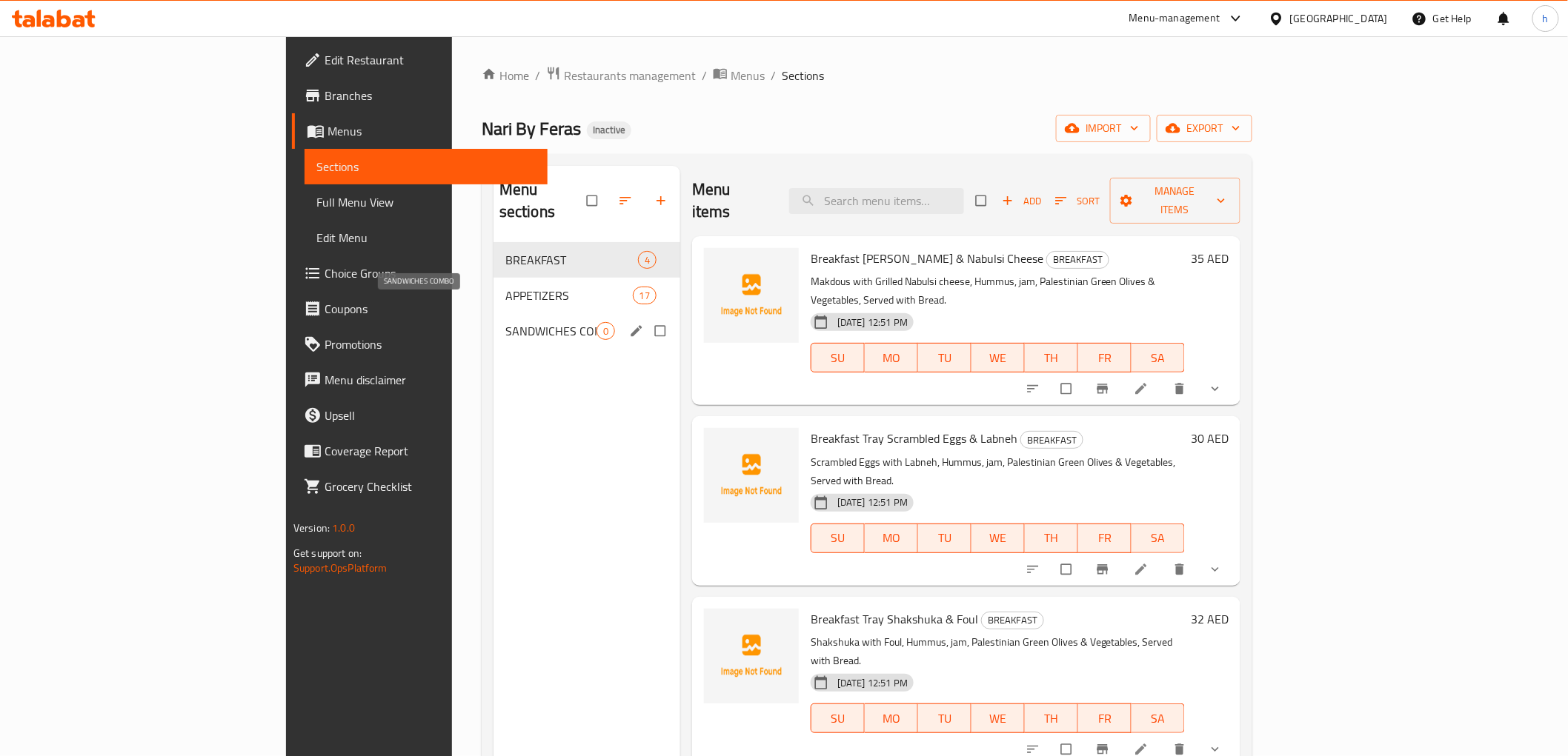
click at [508, 322] on span "SANDWICHES COMBO" at bounding box center [551, 331] width 92 height 18
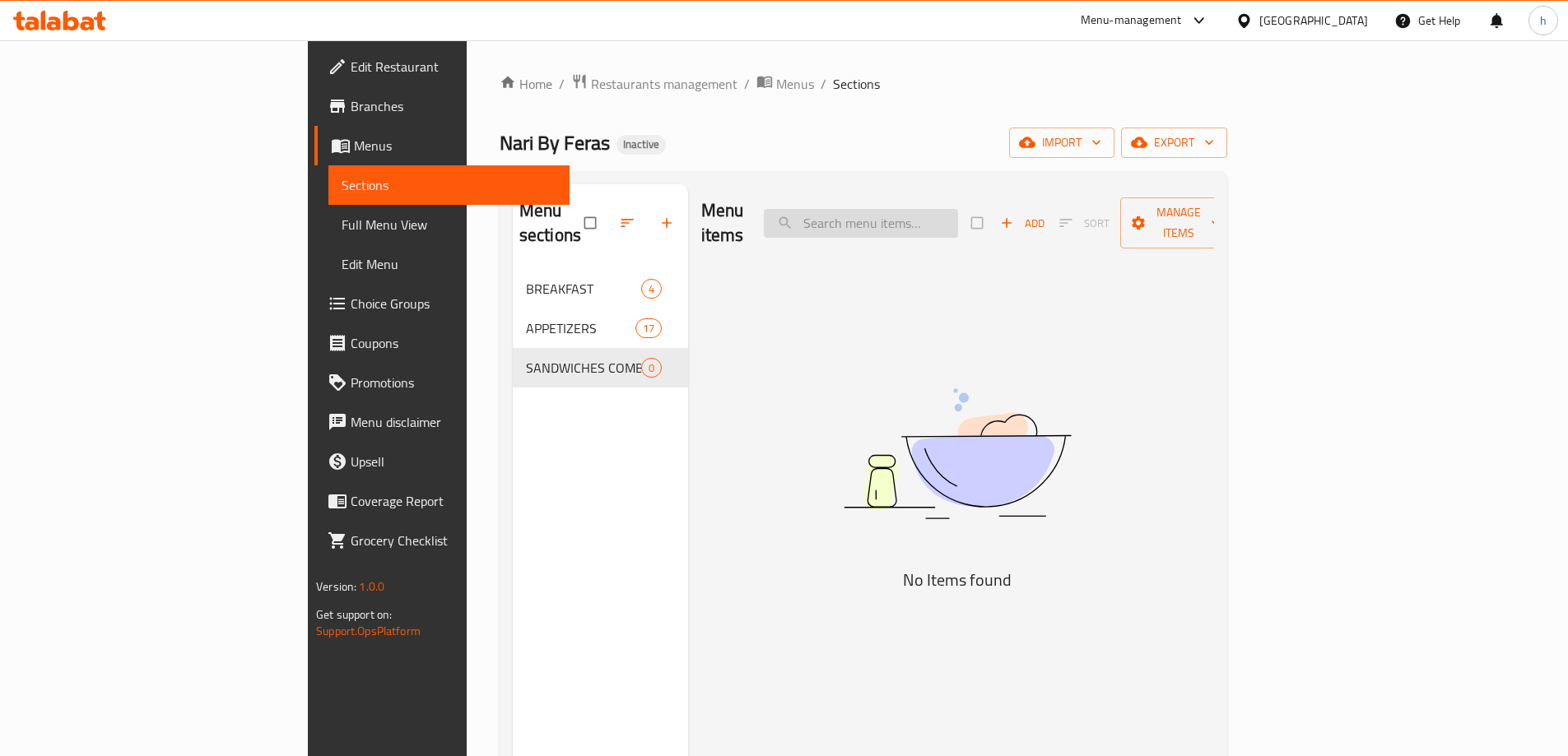
click at [958, 209] on input "search" at bounding box center [861, 223] width 194 height 28
paste input "Yalanji"
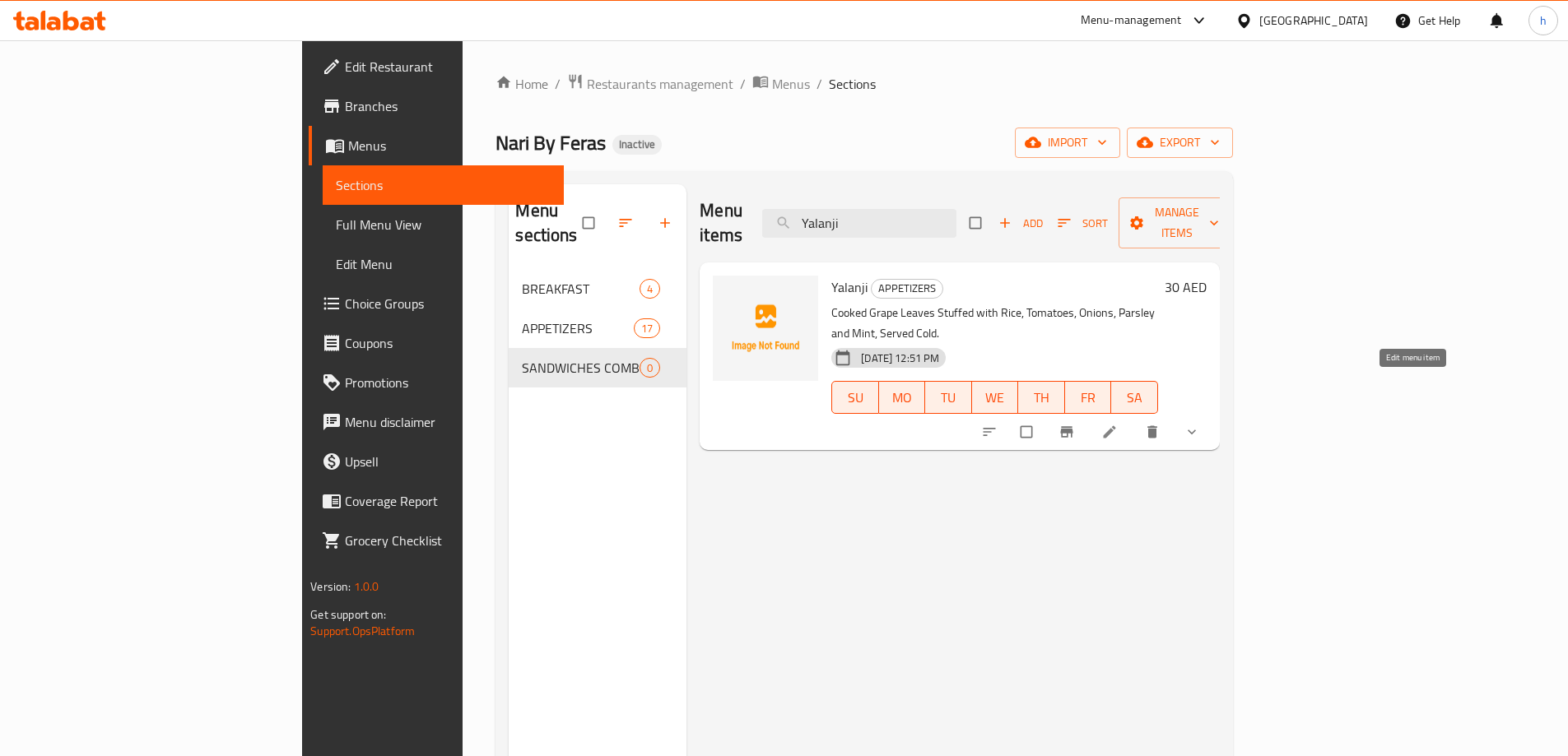
type input "Yalanji"
click at [1118, 424] on icon at bounding box center [1109, 431] width 16 height 16
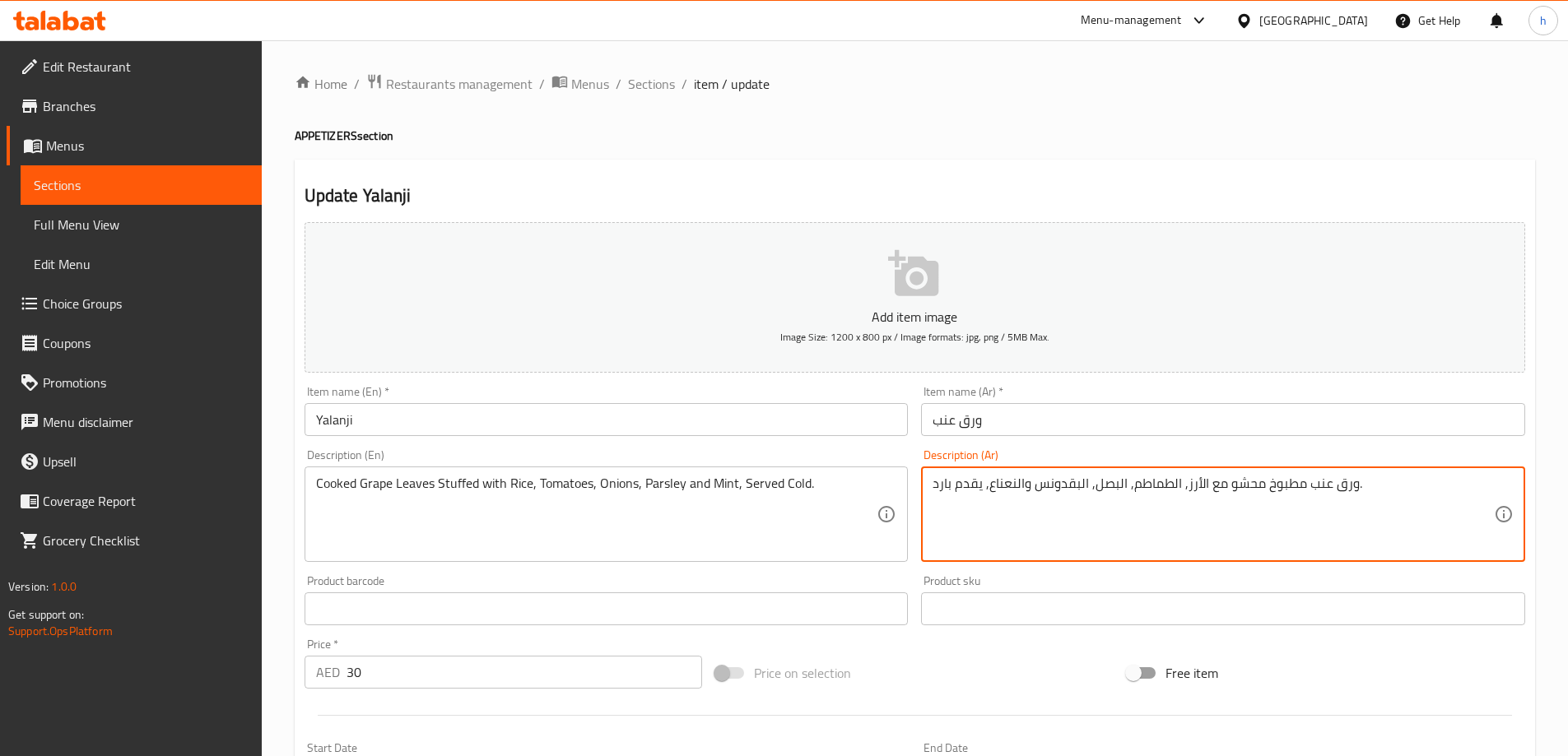
type textarea "ورق عنب مطبوخ محشو مع الأرز, الطماطم, البصل, البقدونس والنعناع, يقدم بارد."
click at [839, 173] on div "Update Yalanji Add item image Image Size: 1200 x 800 px / Image formats: jpg, p…" at bounding box center [914, 686] width 1240 height 1052
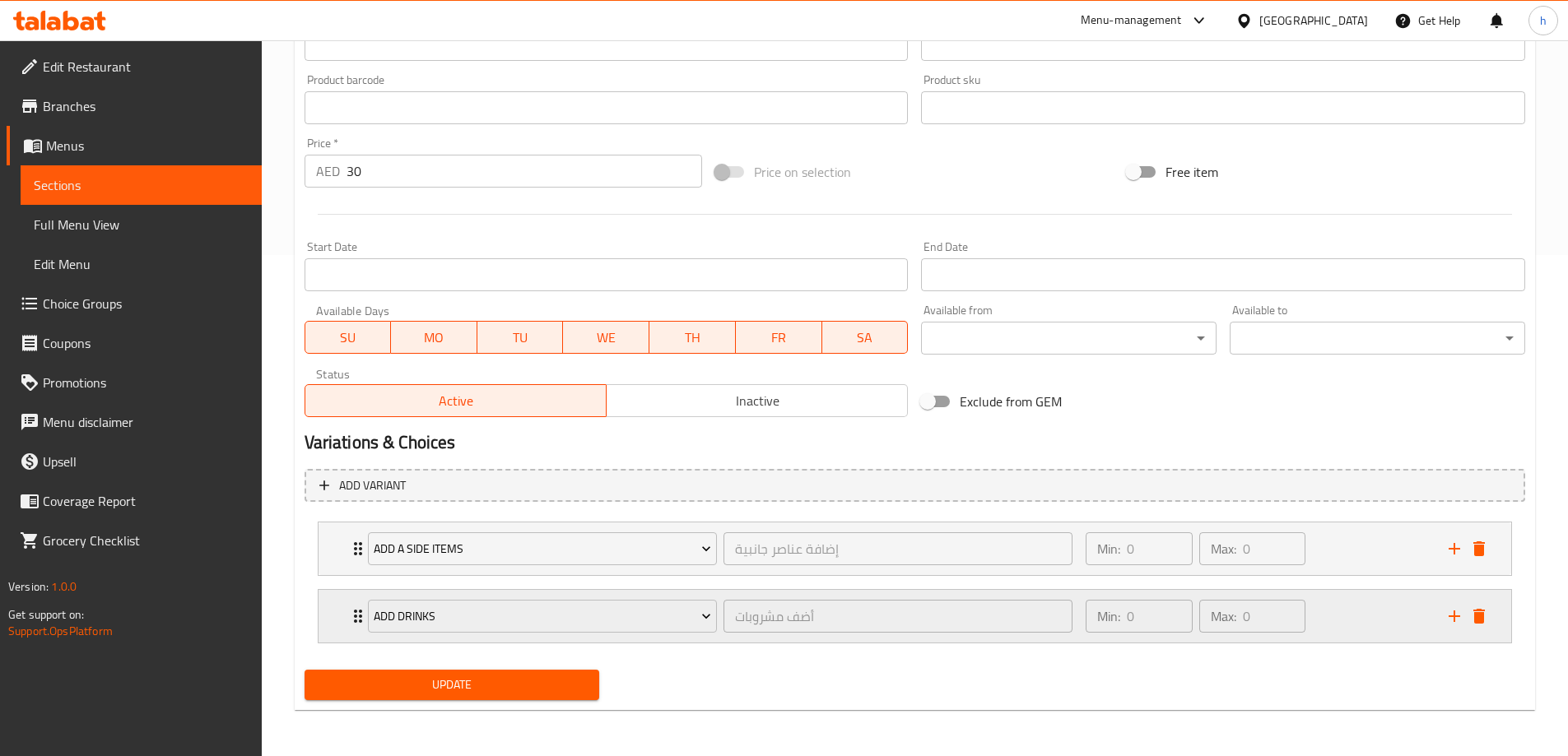
scroll to position [501, 0]
click at [558, 686] on span "Update" at bounding box center [451, 685] width 269 height 21
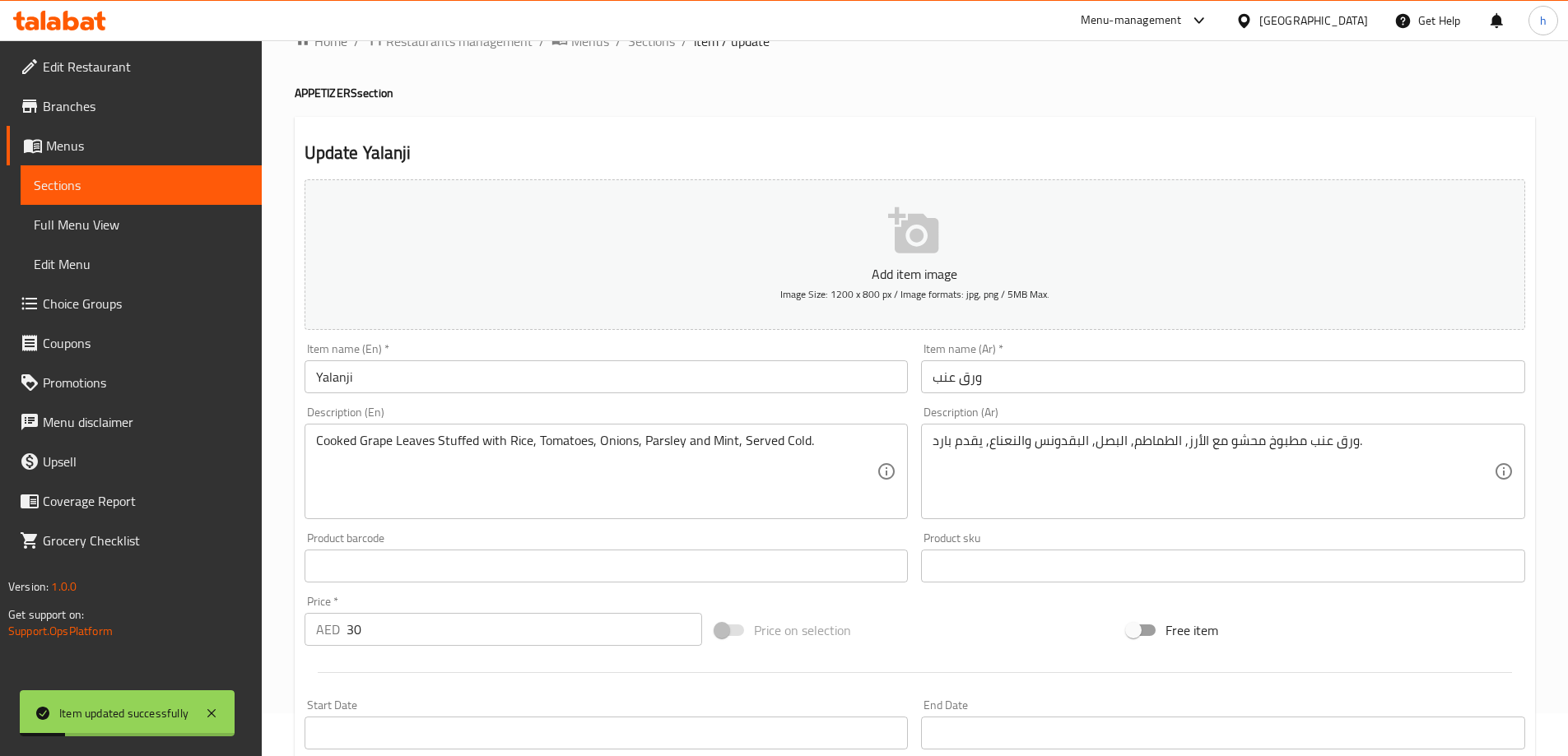
scroll to position [0, 0]
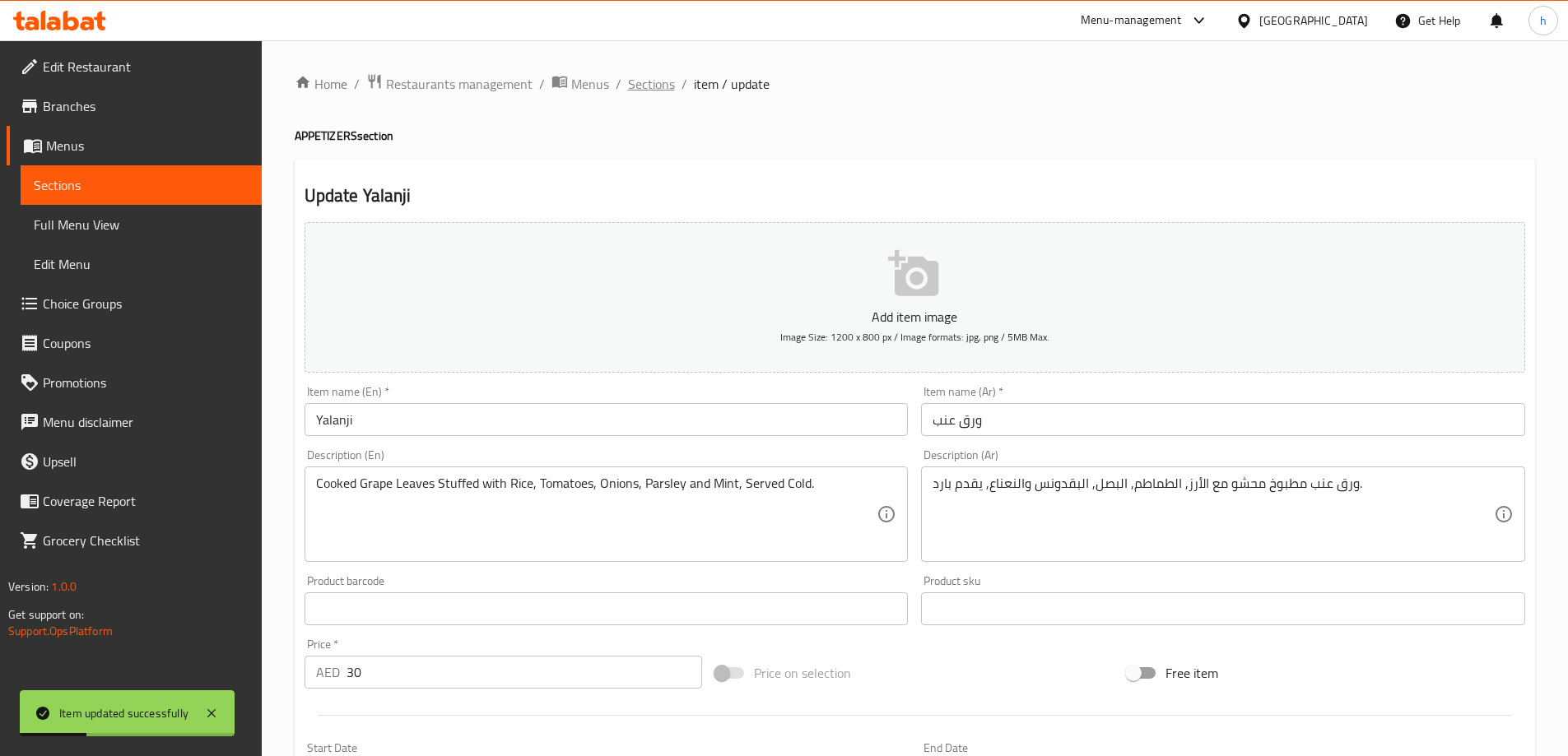
click at [659, 83] on span "Sections" at bounding box center [651, 84] width 47 height 20
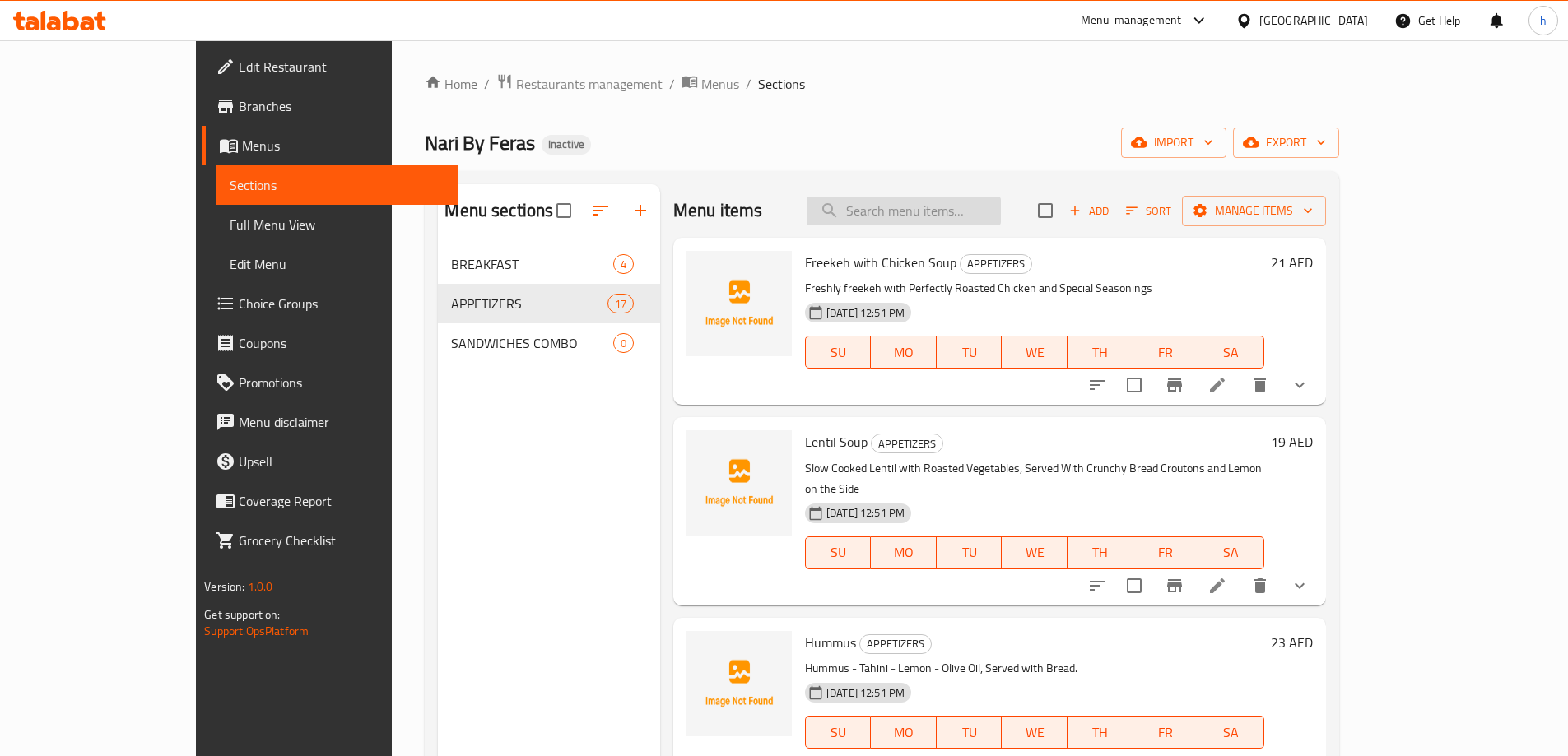
click at [930, 214] on input "search" at bounding box center [904, 211] width 194 height 28
paste input "Kubba"
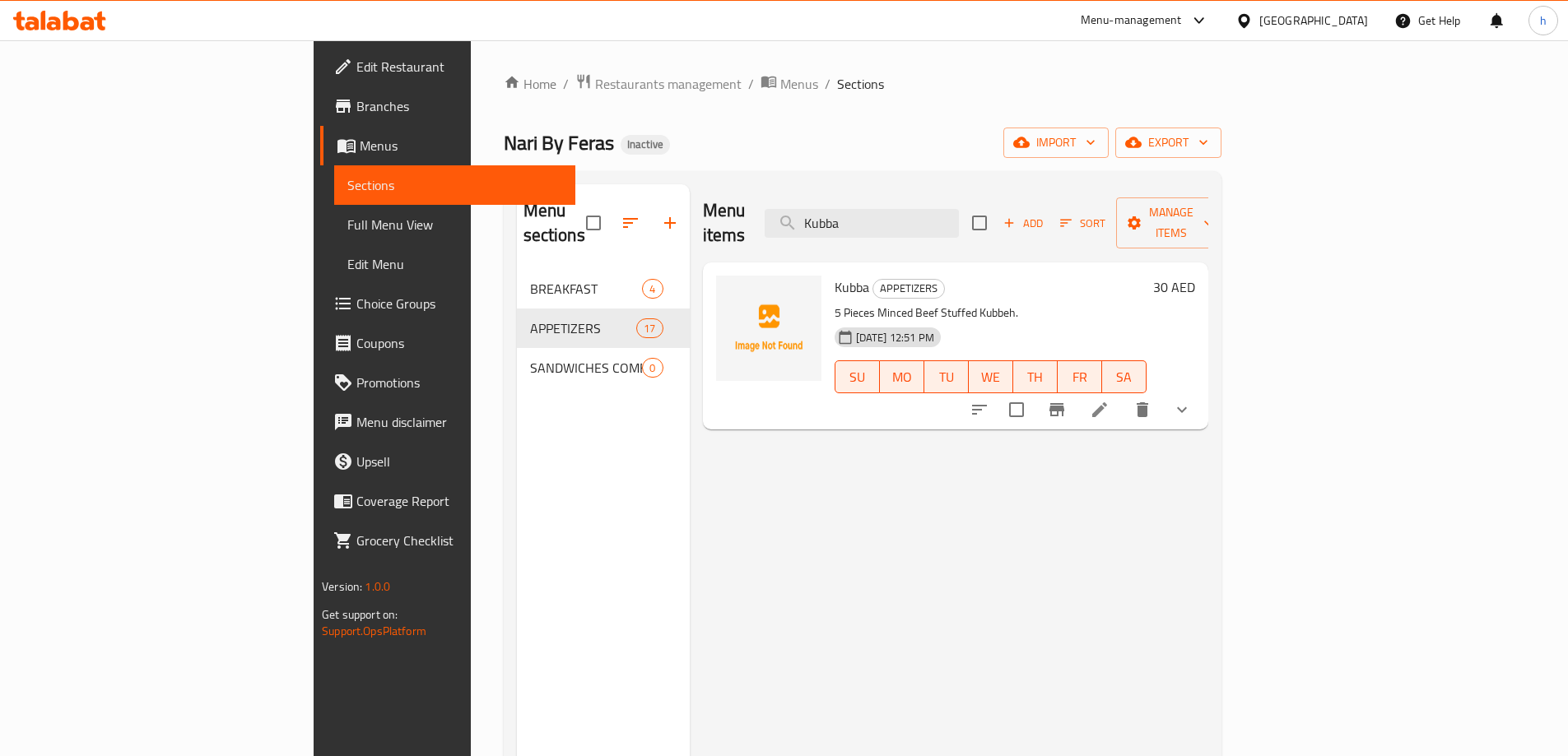
type input "Kubba"
click at [1110, 400] on icon at bounding box center [1100, 409] width 20 height 20
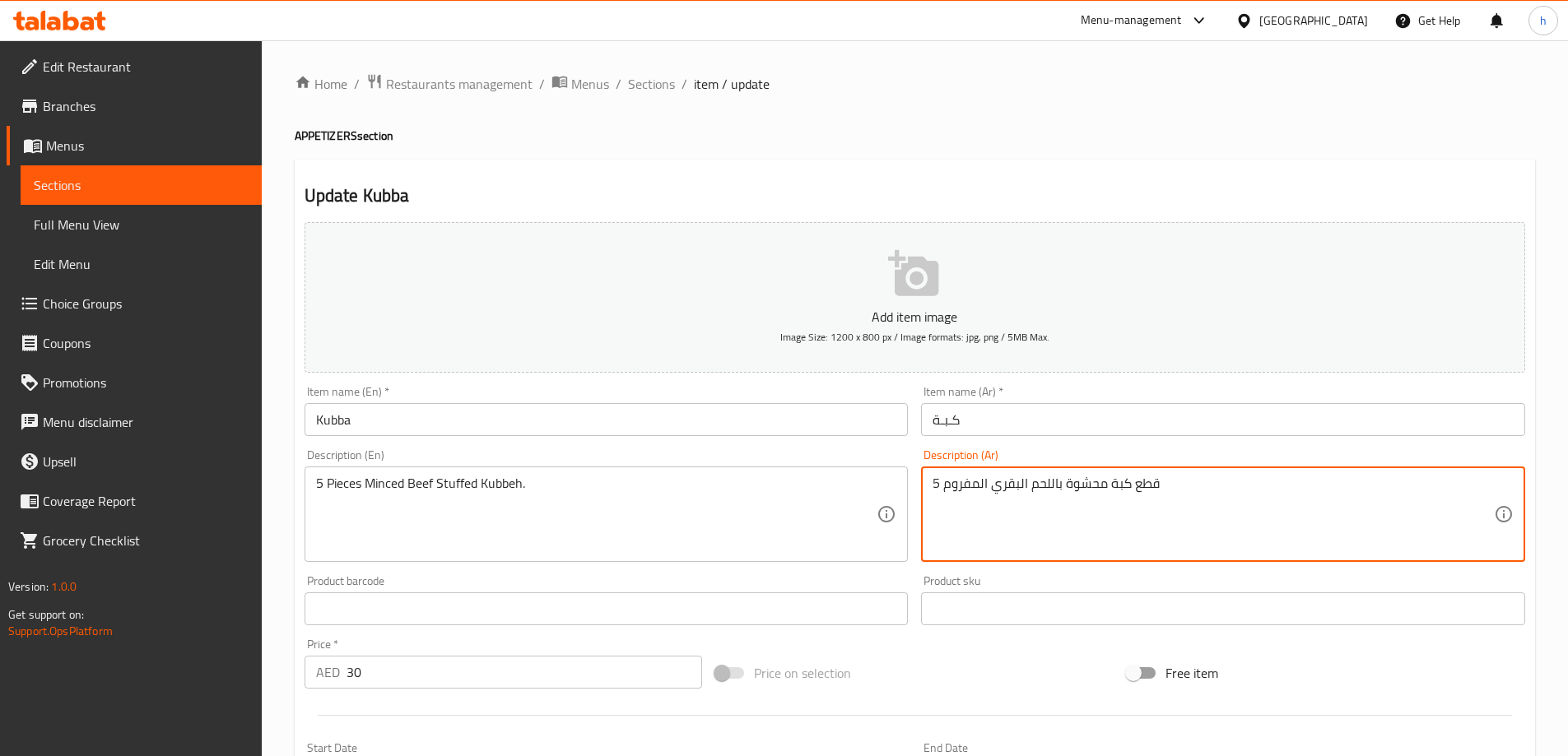
type textarea "5 قطع كبة محشوة باللحم البقري المفروم"
click at [845, 183] on h2 "Update Kubba" at bounding box center [915, 196] width 1221 height 25
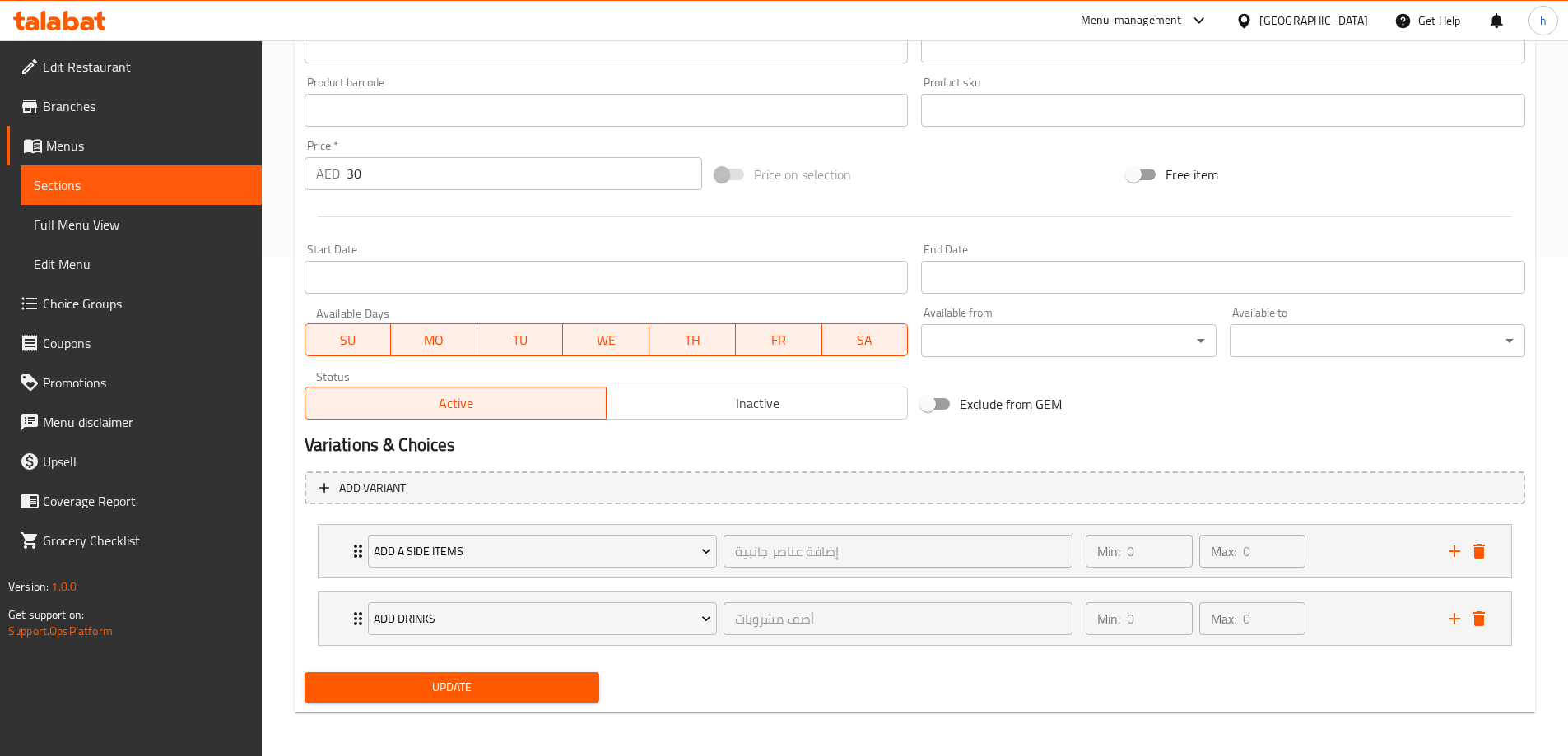
scroll to position [501, 0]
click at [518, 698] on button "Update" at bounding box center [452, 685] width 296 height 30
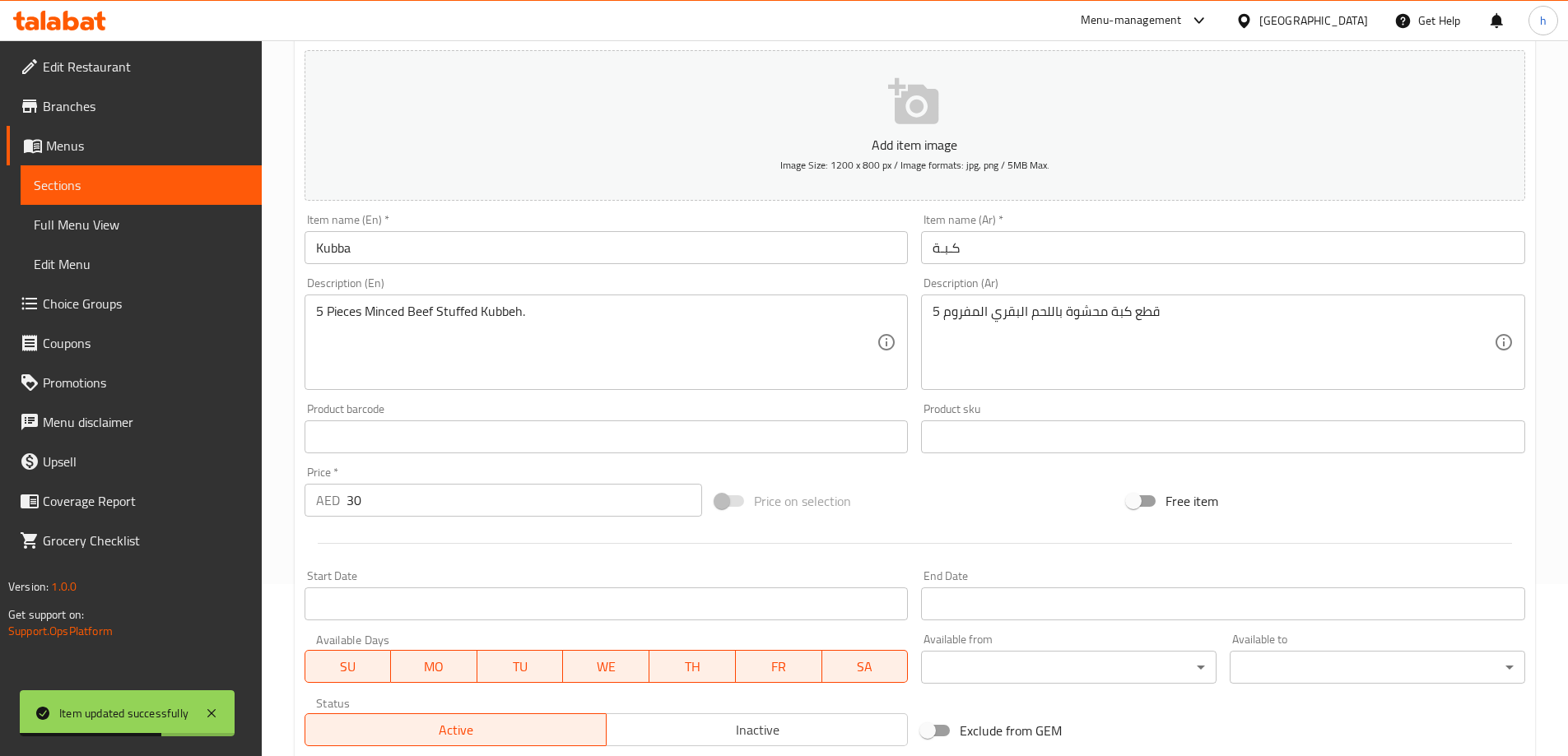
scroll to position [0, 0]
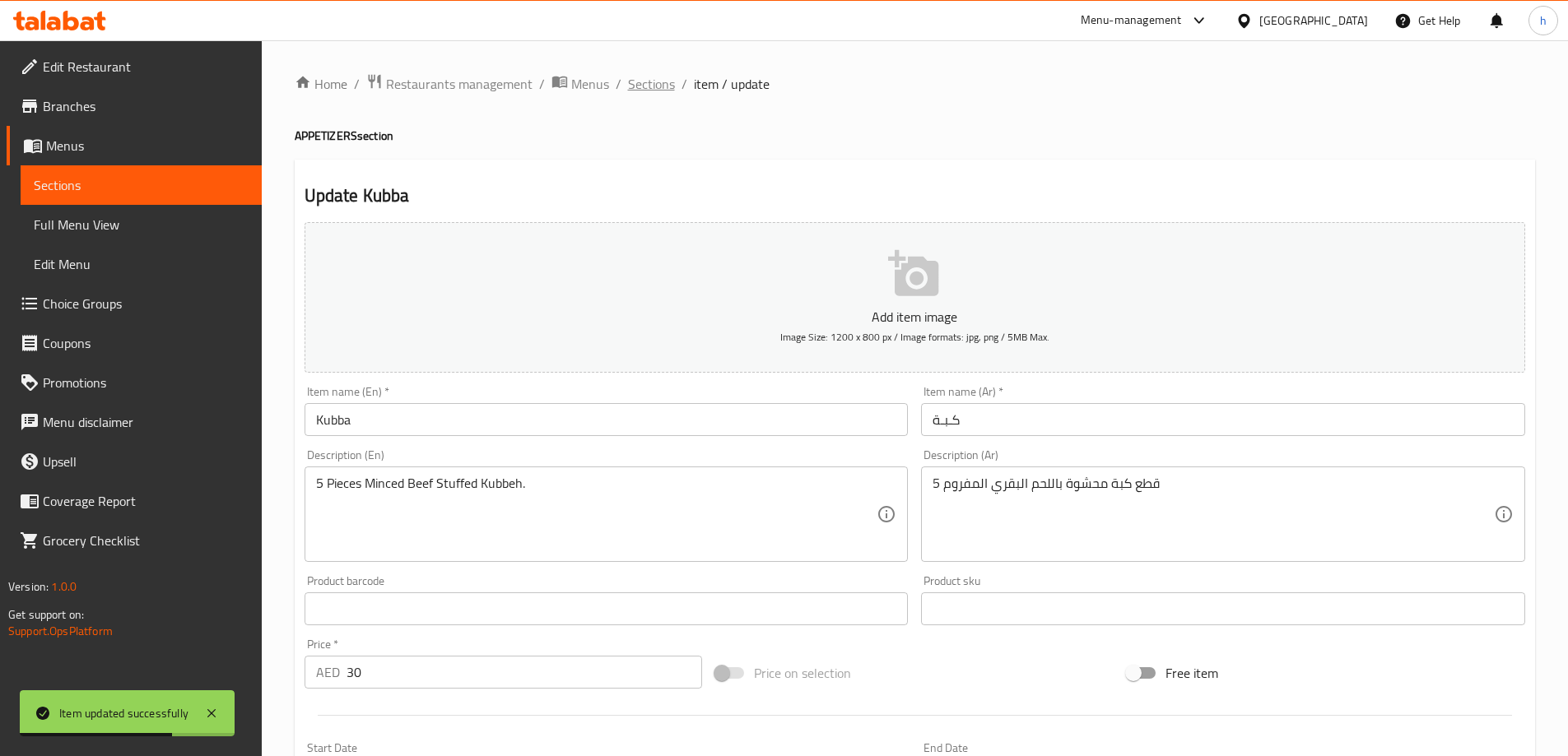
click at [665, 87] on span "Sections" at bounding box center [651, 84] width 47 height 20
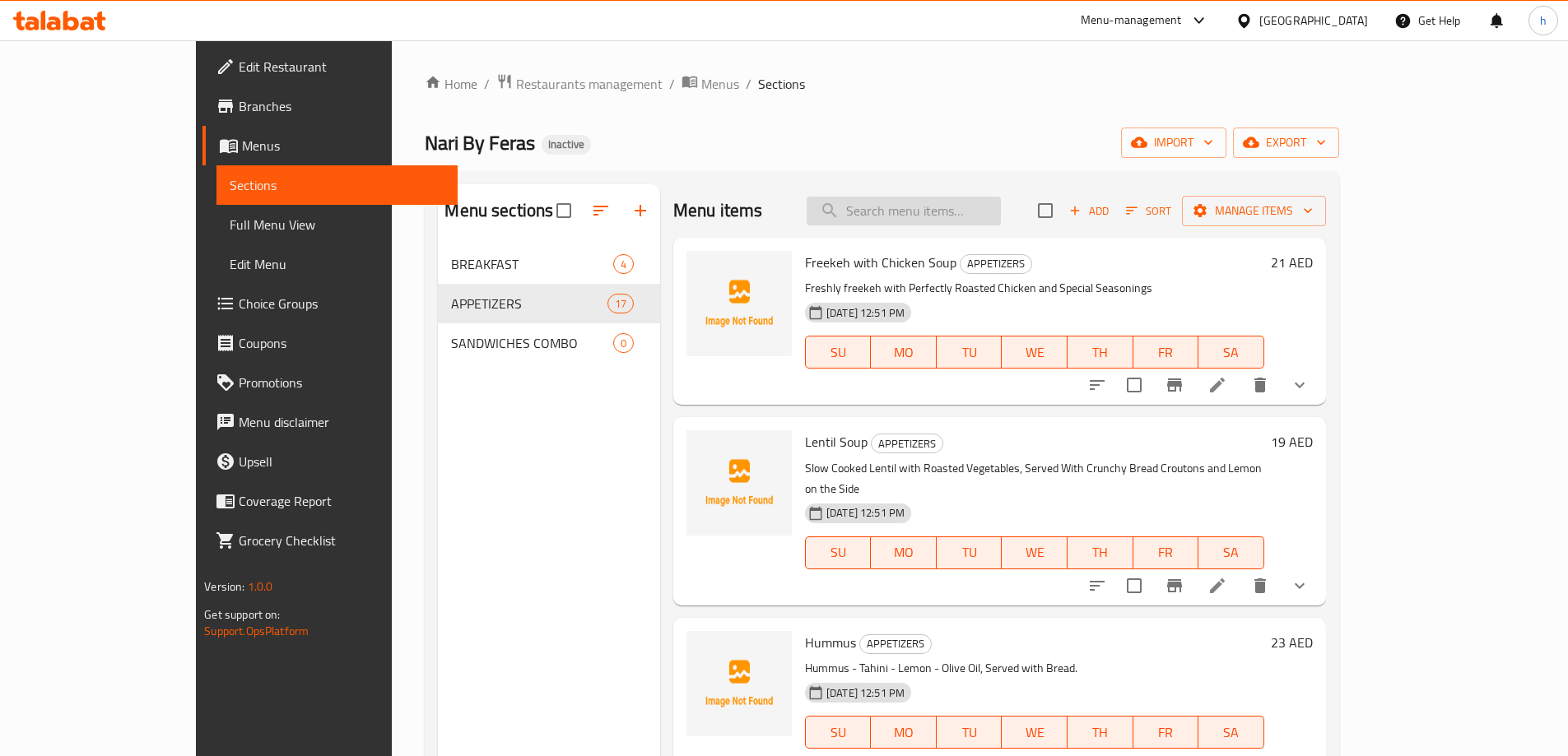
click at [968, 199] on input "search" at bounding box center [904, 211] width 194 height 28
paste input "SANDWICHES COMBO"
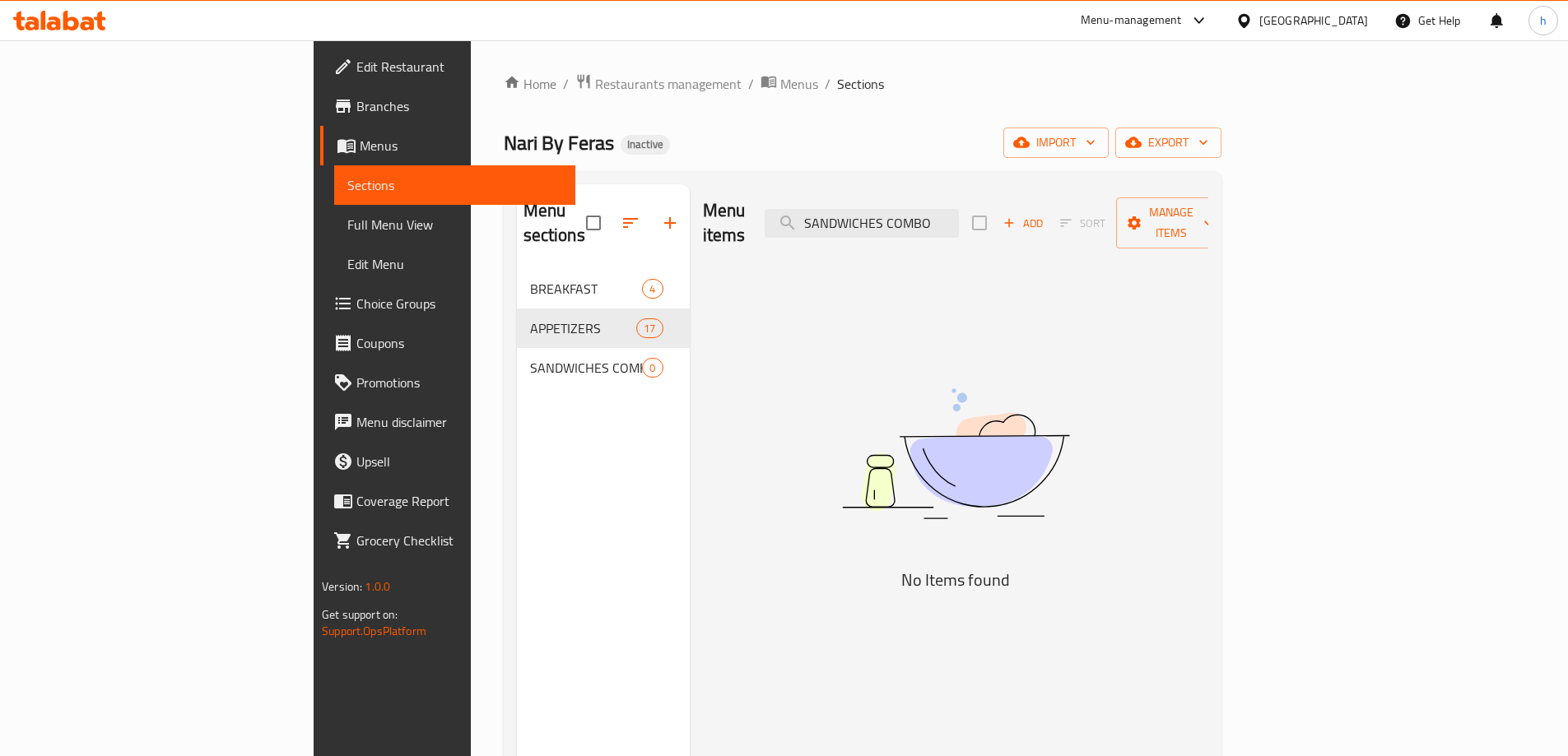
type input "SANDWICHES COMBO"
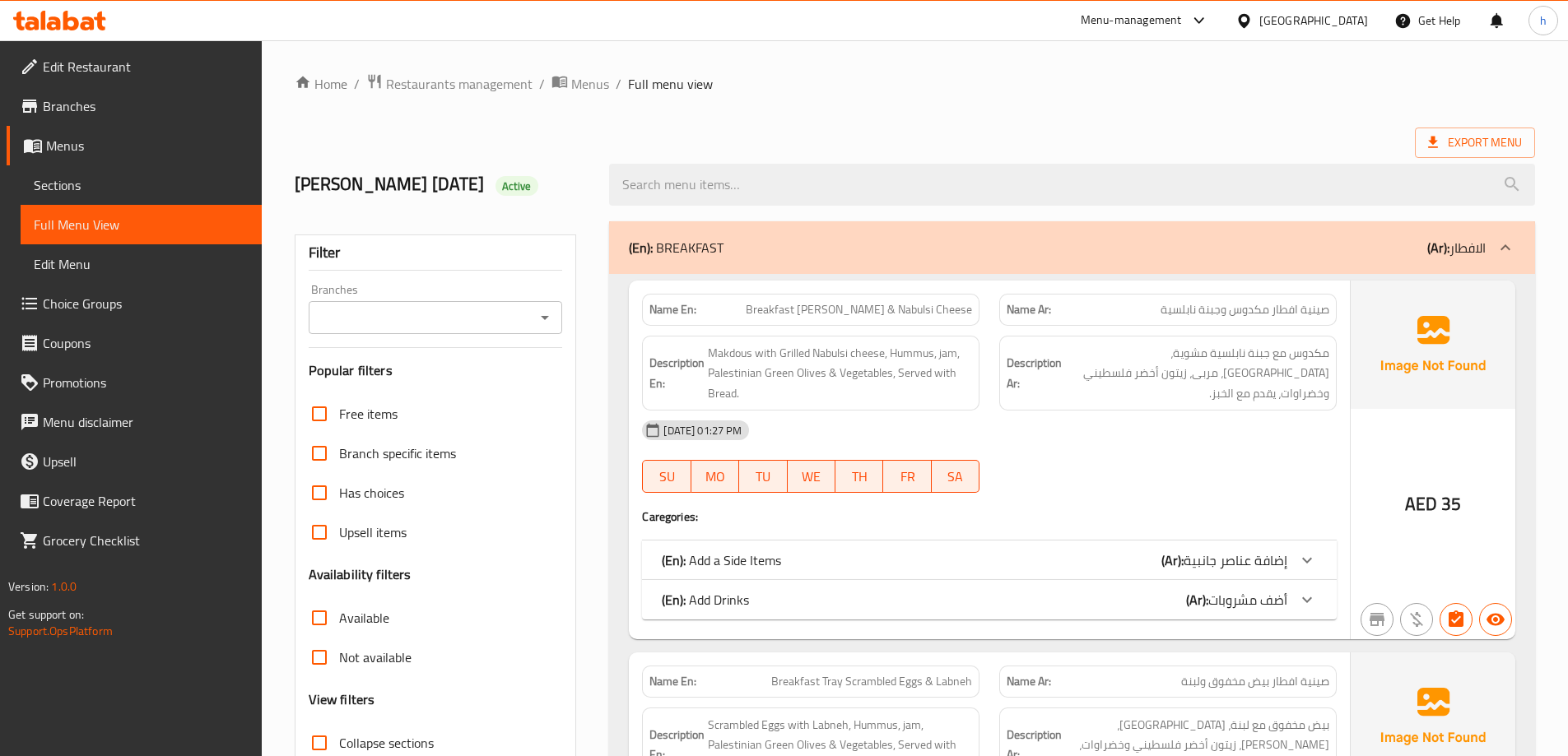
click at [134, 191] on span "Sections" at bounding box center [142, 185] width 215 height 20
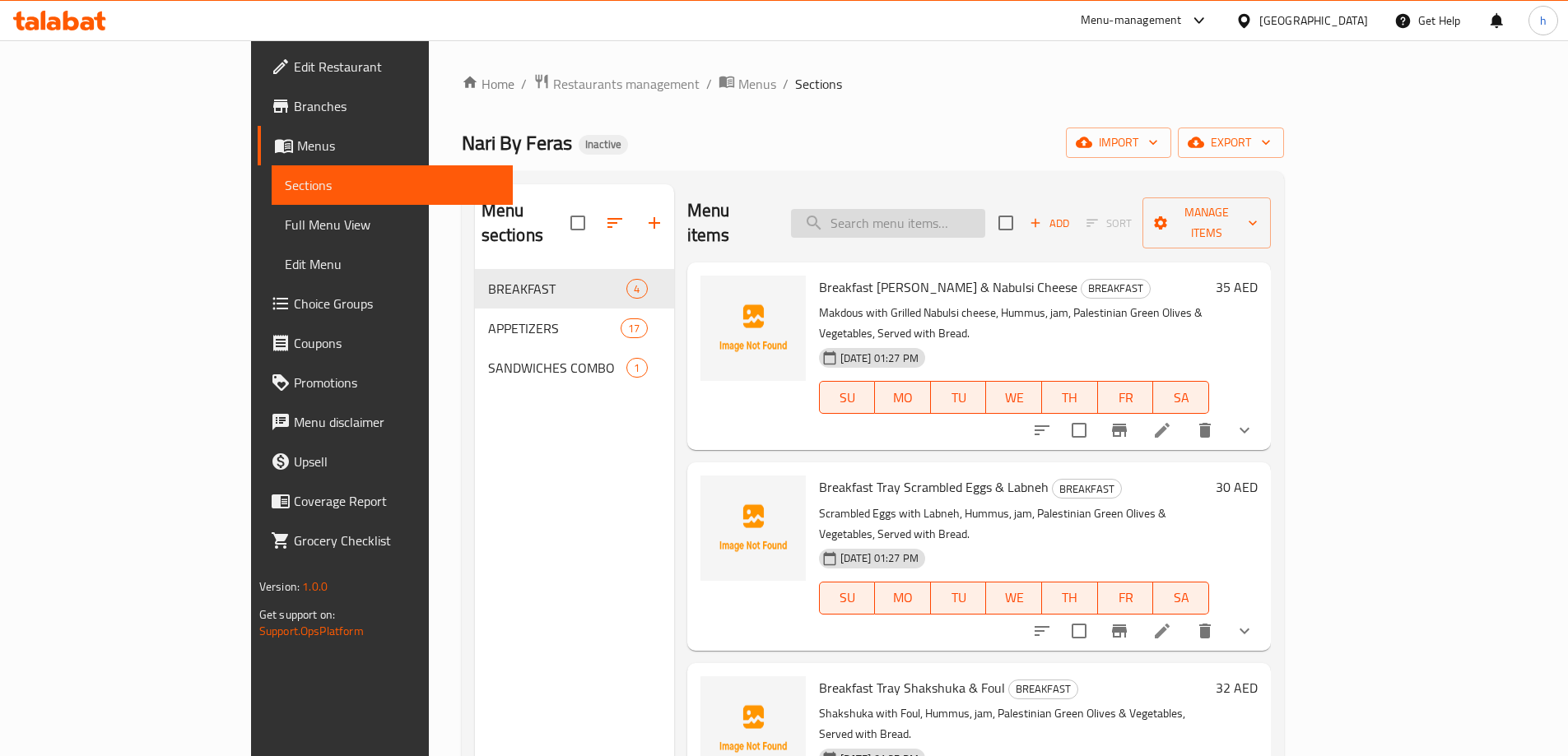
click at [981, 213] on input "search" at bounding box center [888, 223] width 194 height 28
paste input "SANDWICHES COMBO"
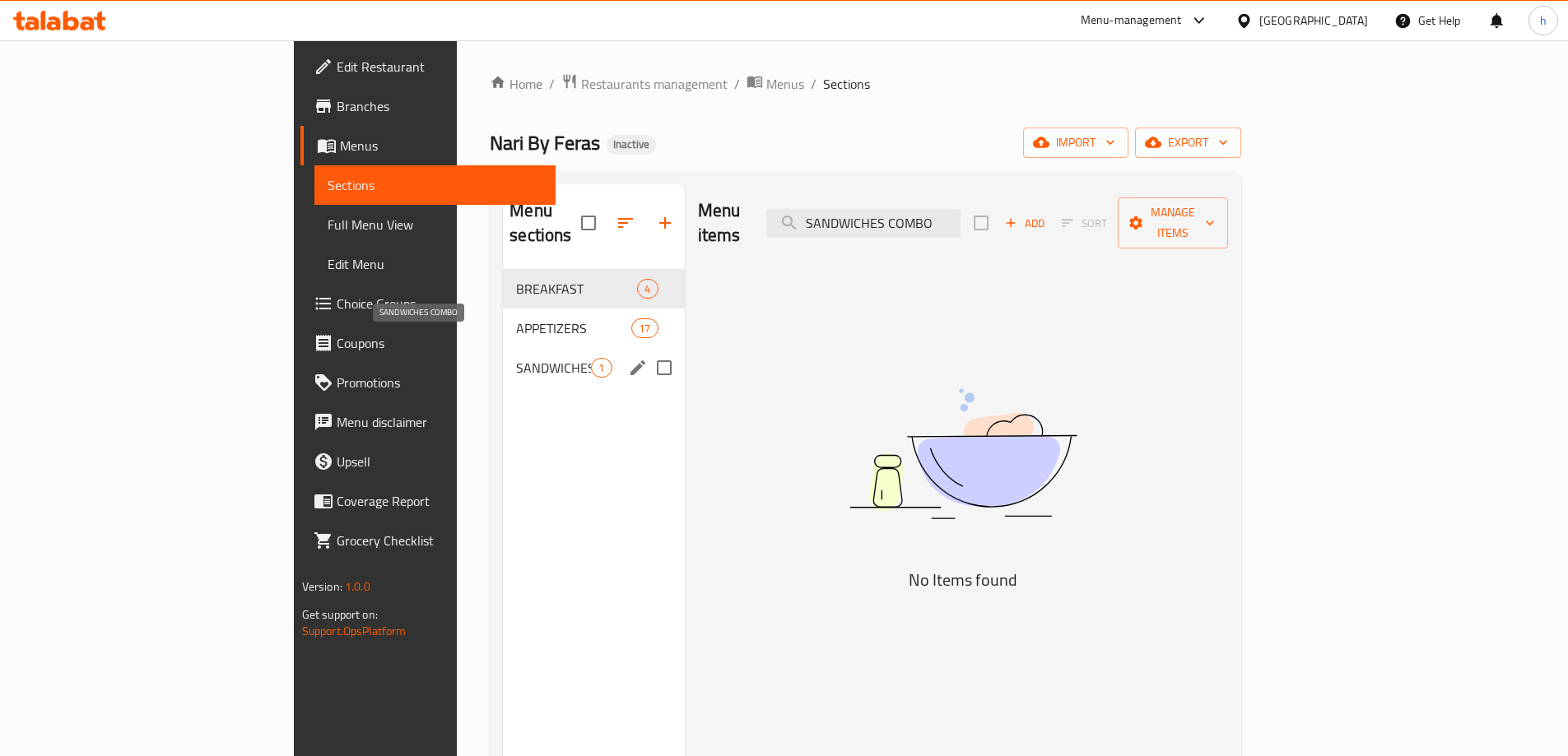
type input "SANDWICHES COMBO"
click at [516, 358] on span "SANDWICHES COMBO" at bounding box center [553, 368] width 75 height 20
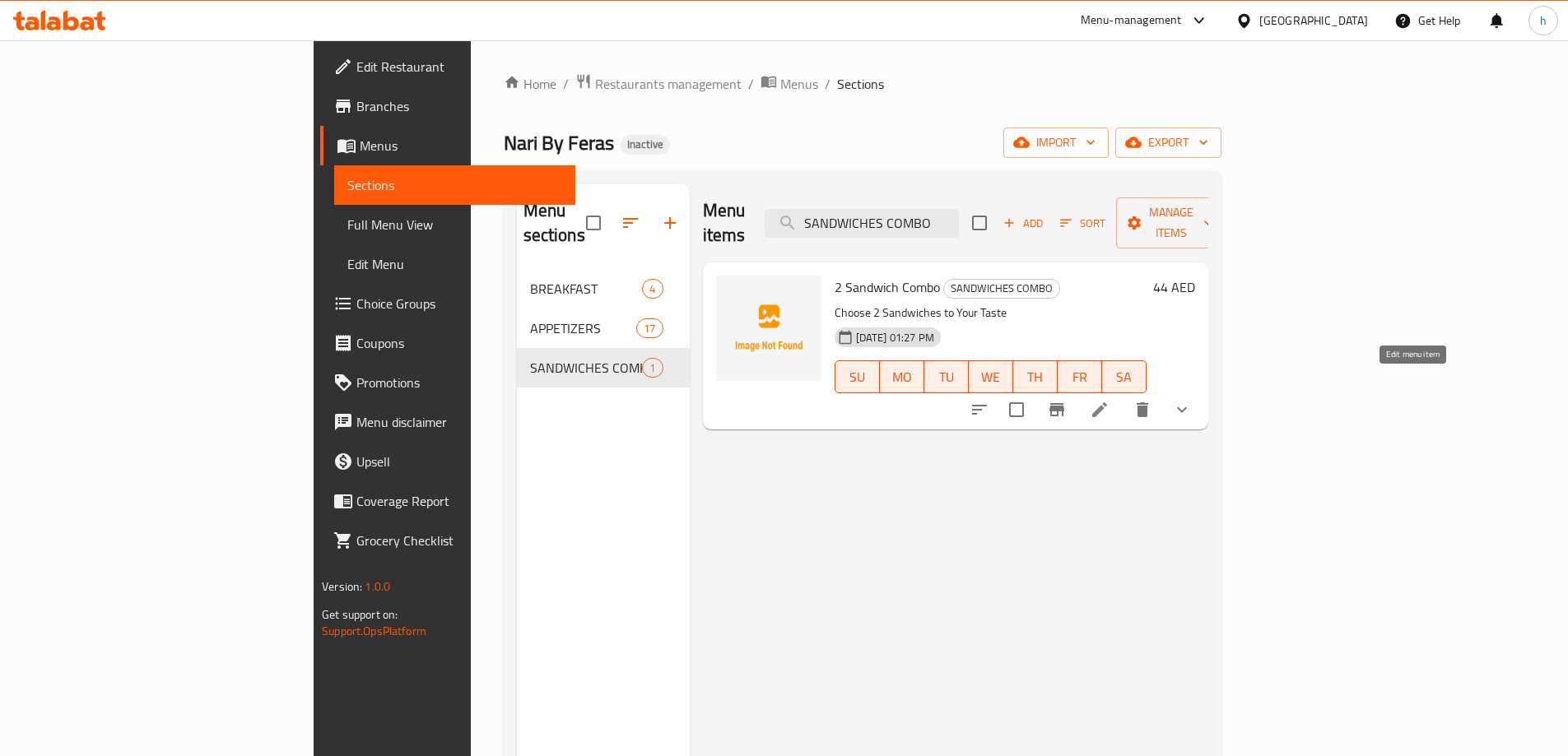
click at [1110, 400] on icon at bounding box center [1100, 409] width 20 height 20
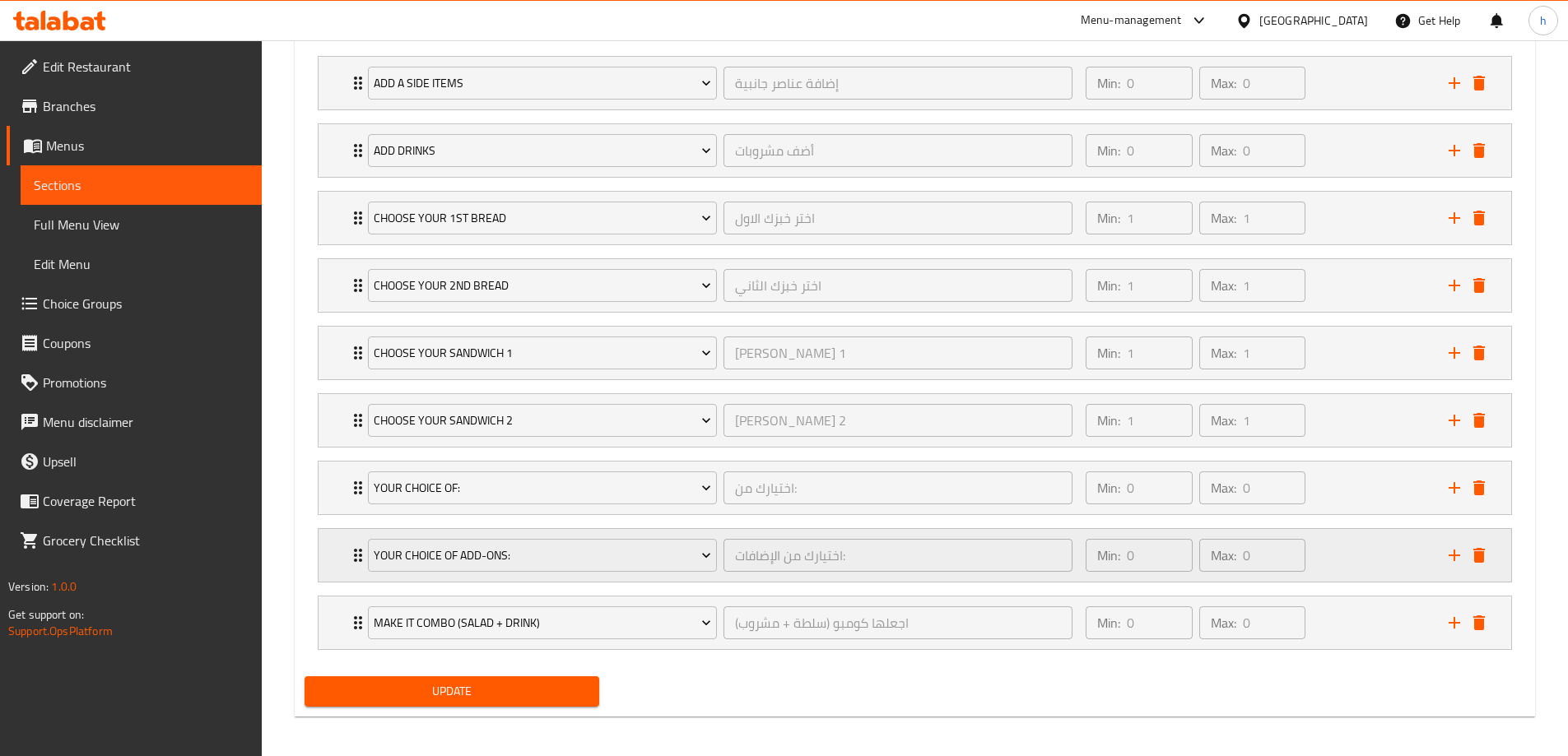
scroll to position [973, 0]
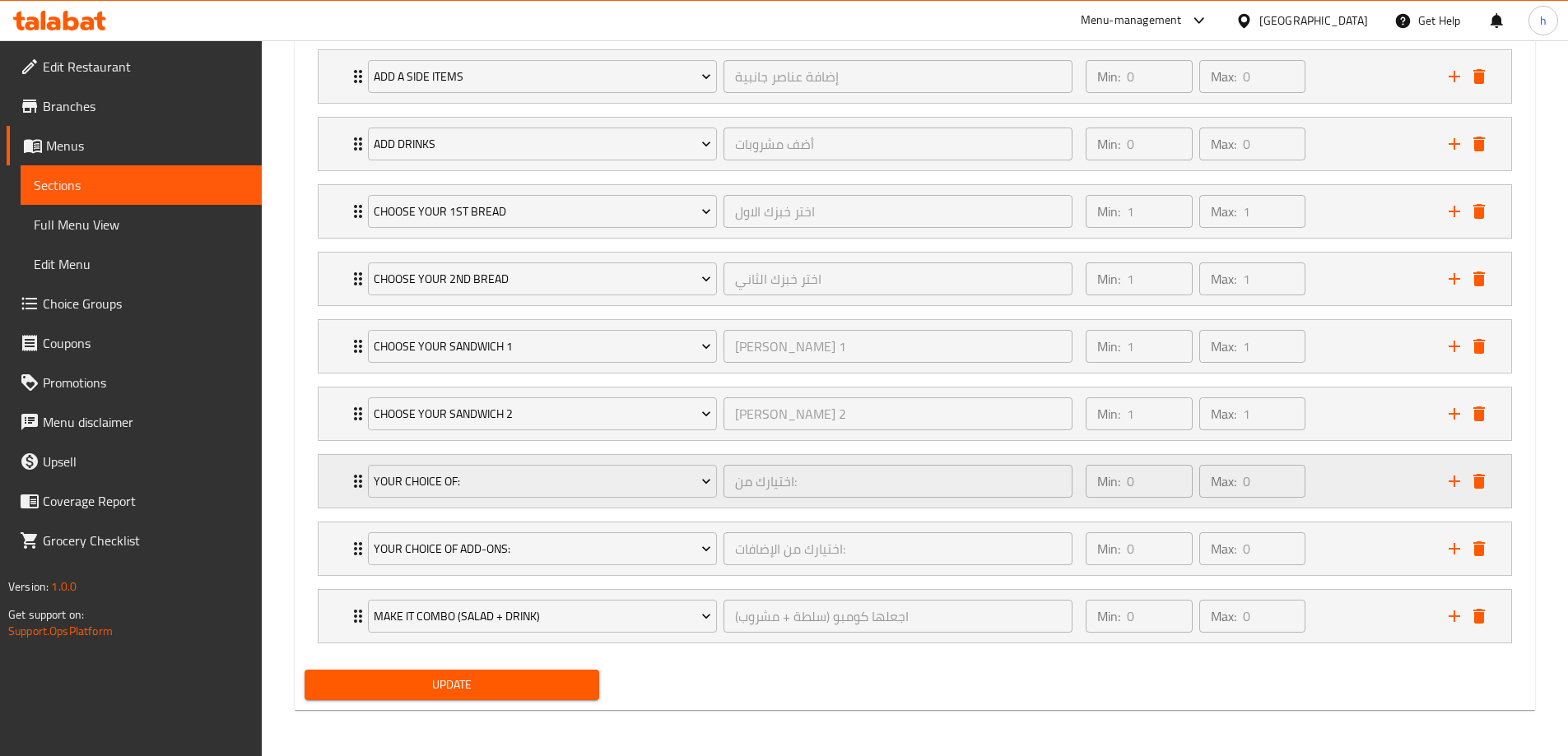
click at [347, 472] on div "Your choice of: اختيارك من: ​ Min: 0 ​ Max: 0 ​" at bounding box center [914, 481] width 1193 height 52
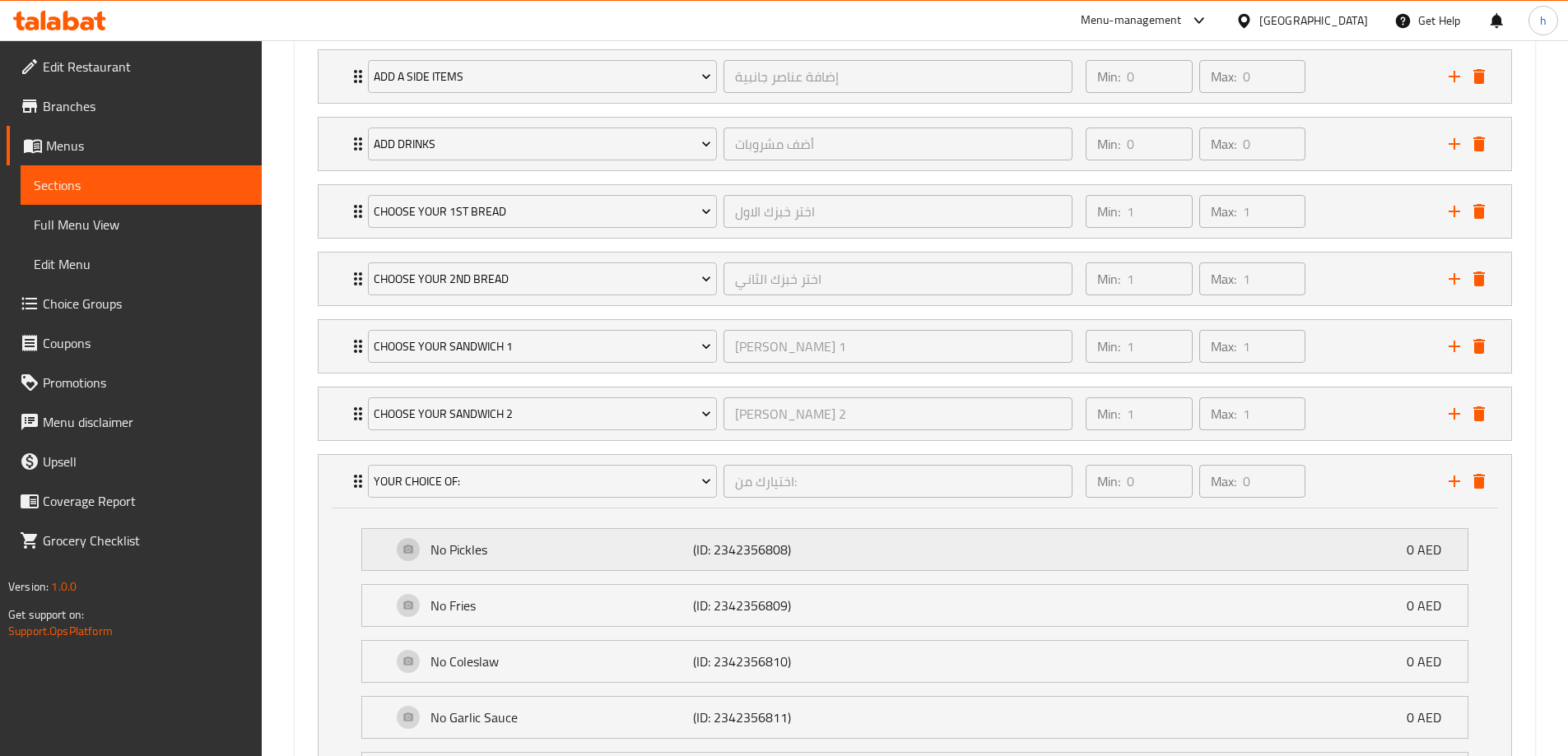
scroll to position [1138, 0]
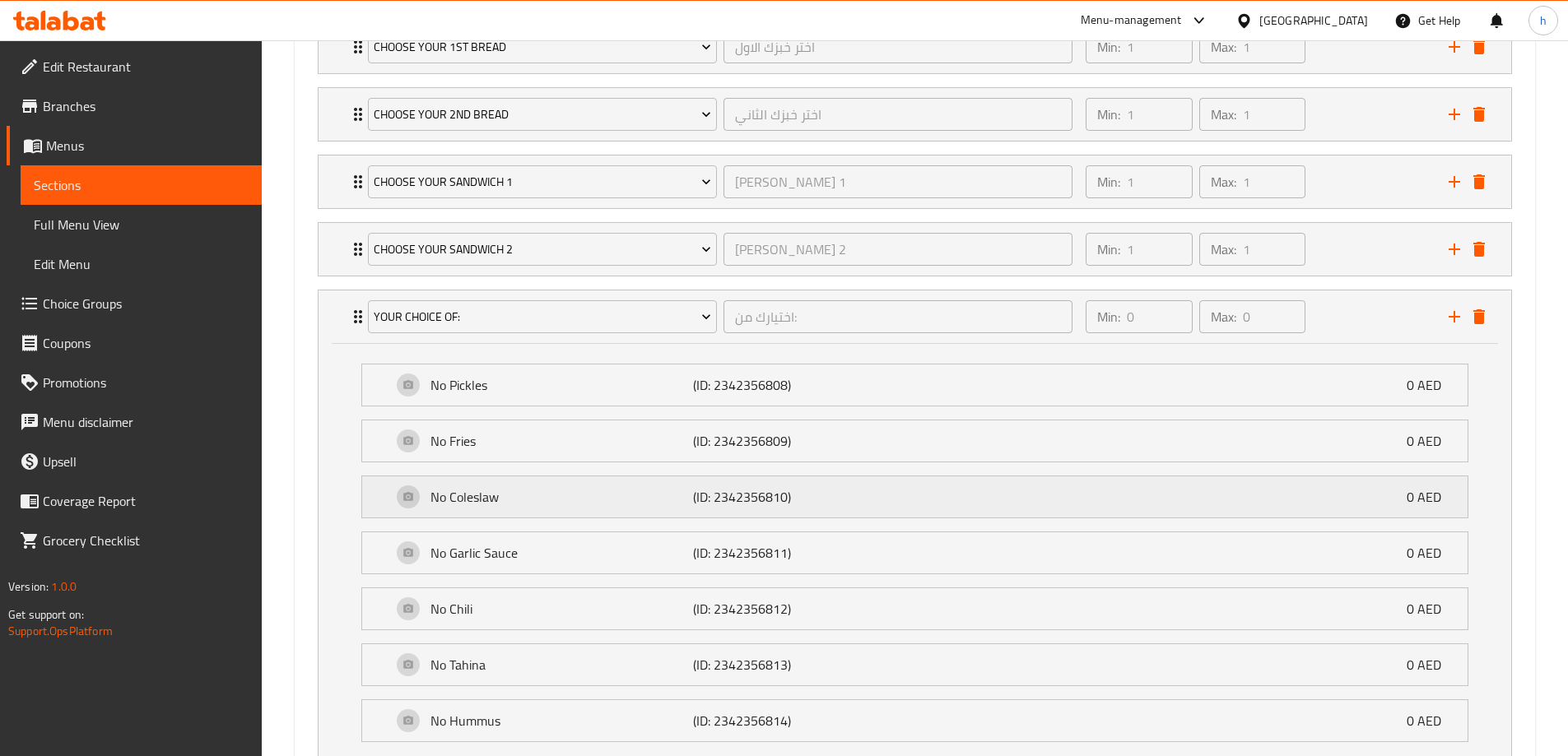
click at [379, 500] on div "No Coleslaw (ID: 2342356810) 0 AED" at bounding box center [914, 497] width 1105 height 41
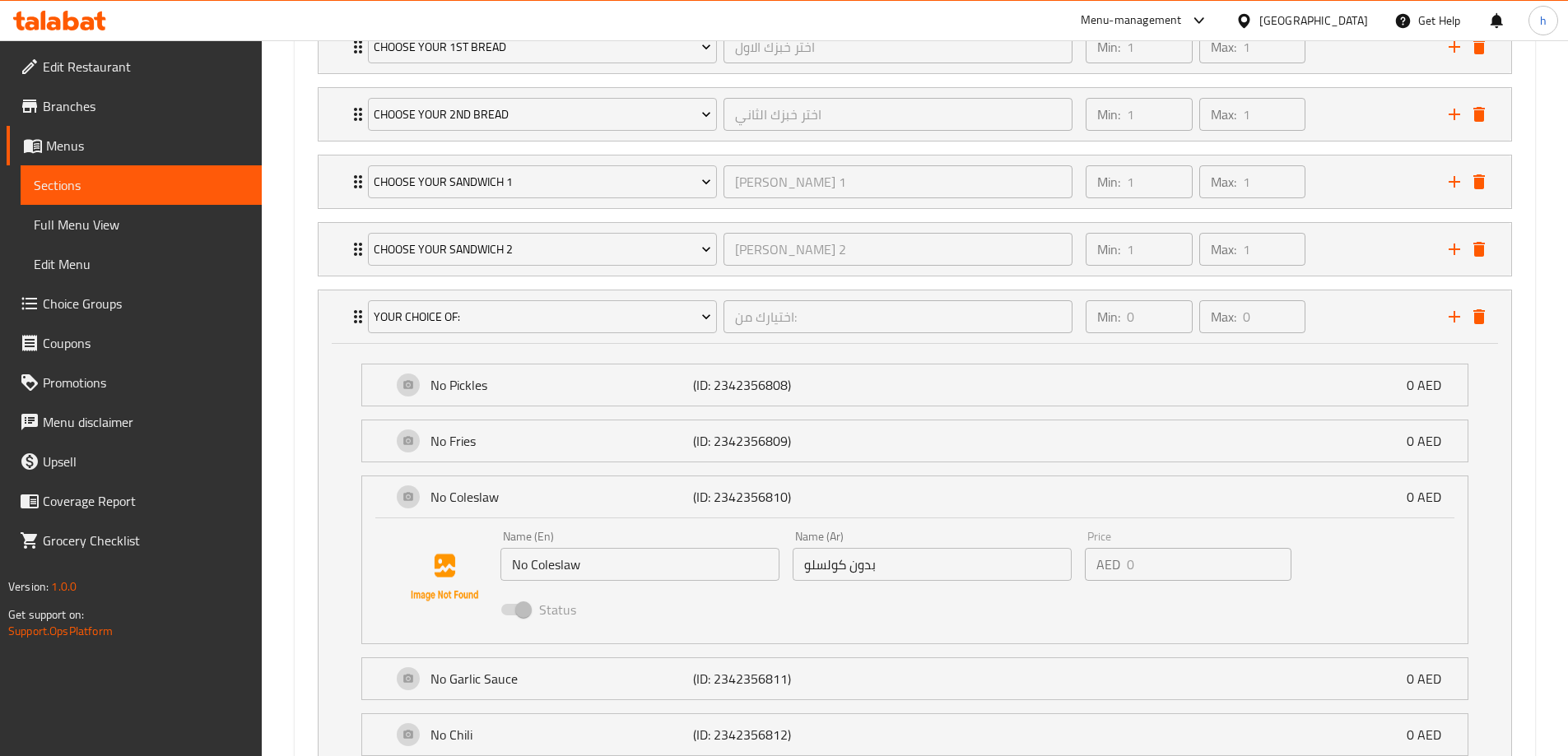
click at [823, 569] on input "بدون كولسلو" at bounding box center [932, 564] width 279 height 33
click at [828, 562] on input "بدون كولسلو" at bounding box center [932, 564] width 279 height 33
click at [827, 564] on input "بدون كولسلو" at bounding box center [932, 564] width 279 height 33
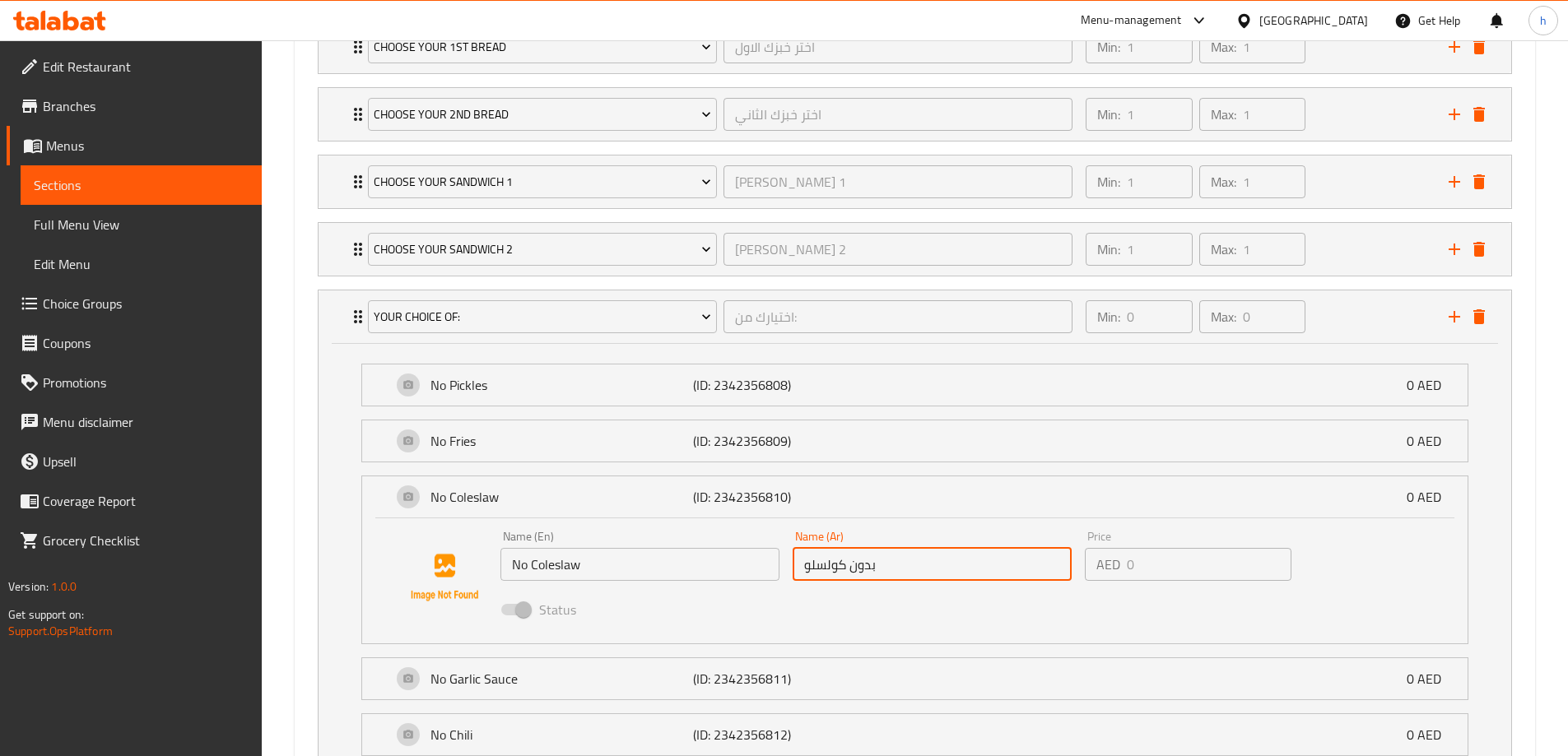
click at [827, 564] on input "بدون كولسلو" at bounding box center [932, 564] width 279 height 33
click at [302, 581] on div "Add variant Add a Side Items إضافة عناصر جانبية ​ Min: 0 ​ Max: 0 ​ Bread 2 pes…" at bounding box center [915, 438] width 1233 height 1225
click at [134, 309] on span "Choice Groups" at bounding box center [145, 303] width 206 height 20
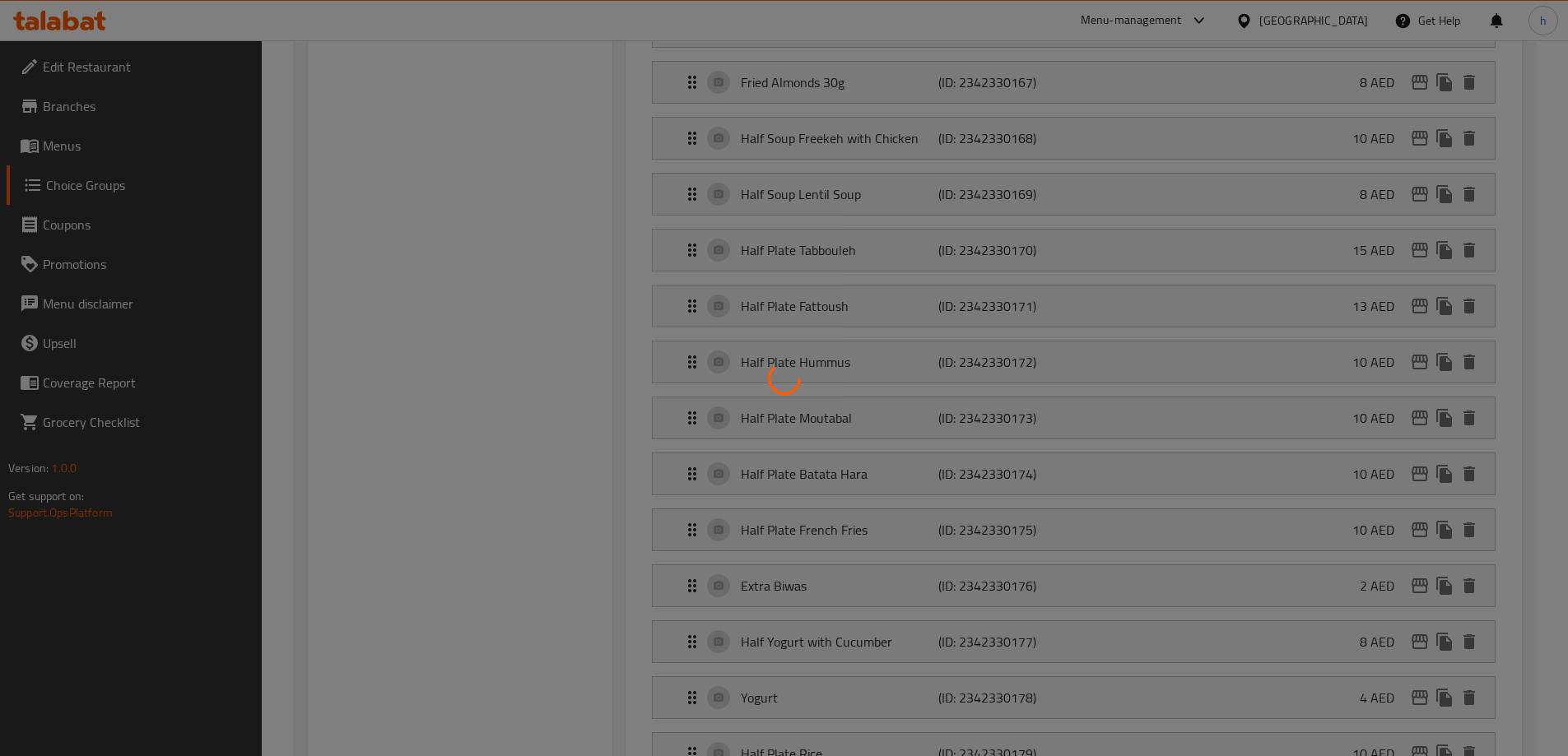
scroll to position [233, 0]
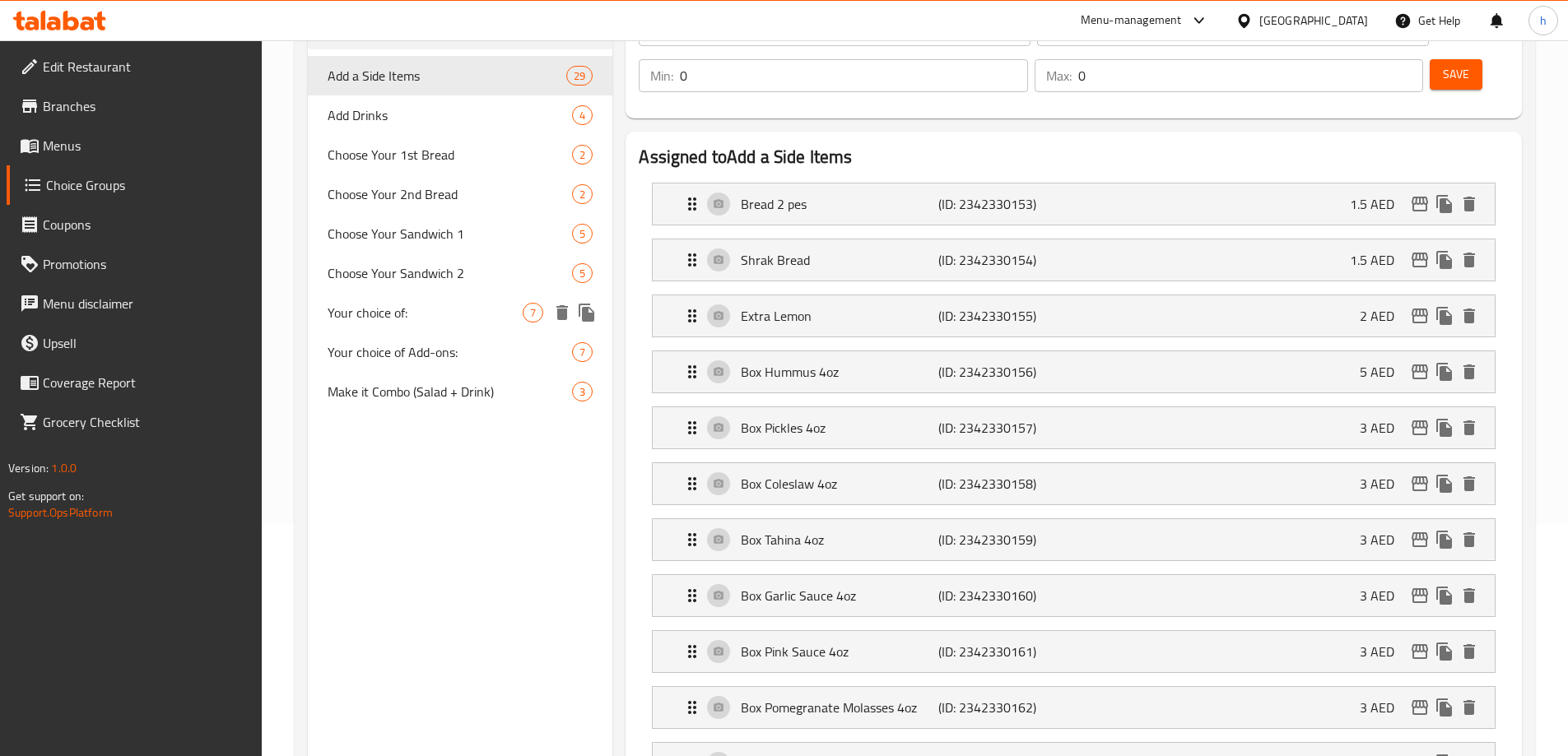
click at [412, 314] on span "Your choice of:" at bounding box center [426, 312] width 196 height 20
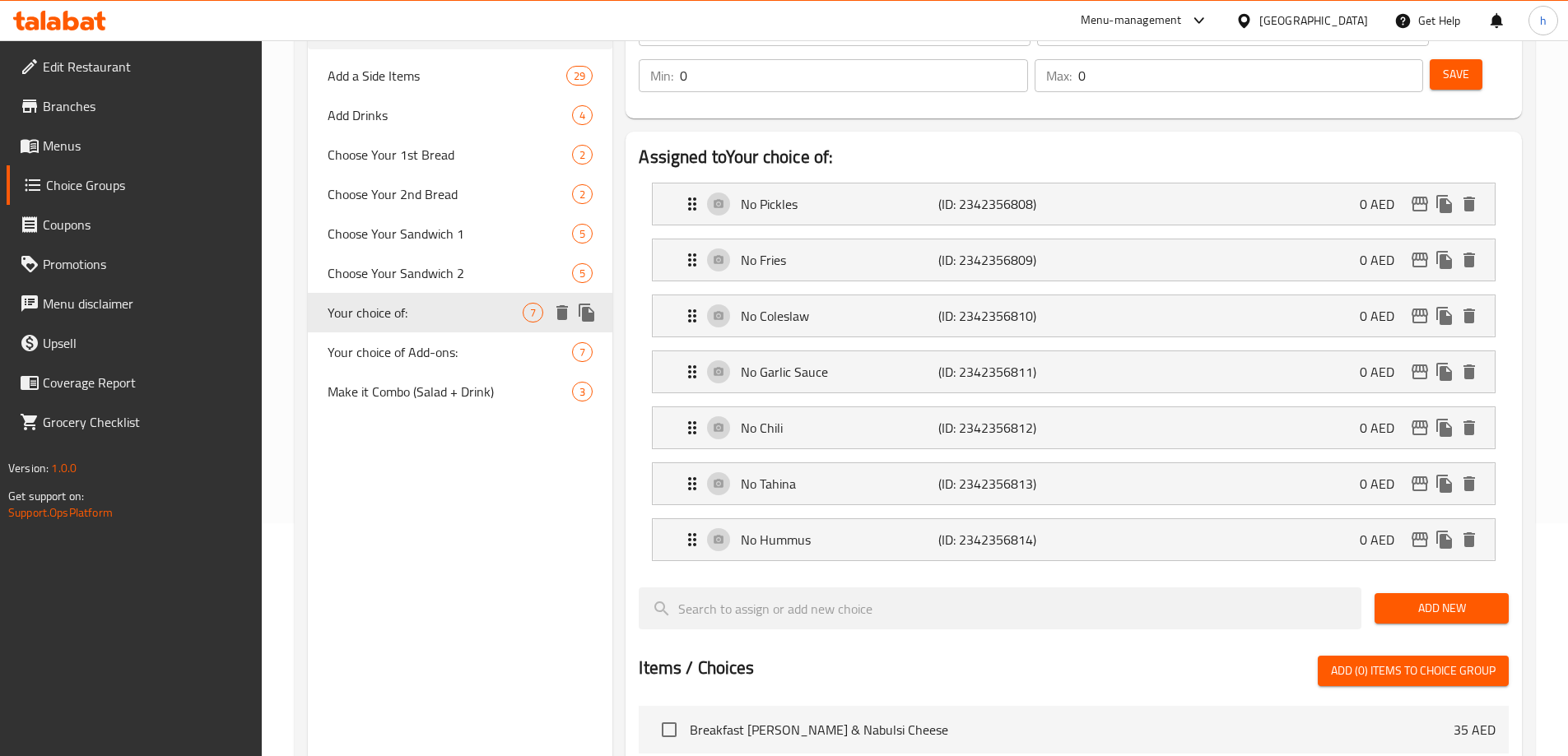
type input "Your choice of:"
type input "اختيارك من:"
click at [1100, 295] on div "No Coleslaw (ID: 2342356810) 0 AED" at bounding box center [1079, 315] width 793 height 41
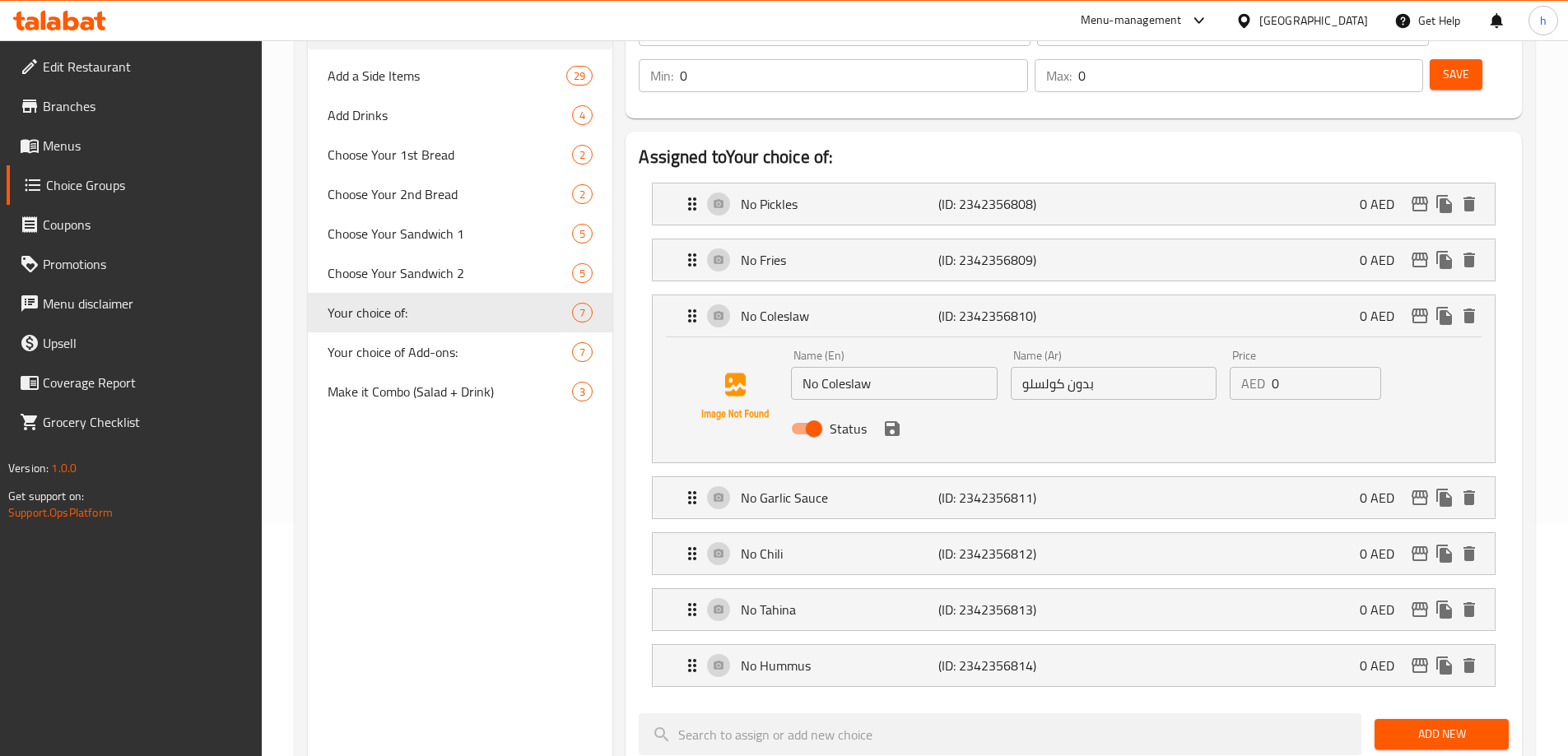
click at [1043, 367] on input "بدون كولسلو" at bounding box center [1114, 383] width 206 height 33
type input "بدون كول سلو"
click at [523, 576] on div "Choice Groups Add a Side Items 29 Add Drinks 4 Choose Your 1st Bread 2 Choose Y…" at bounding box center [460, 683] width 305 height 1460
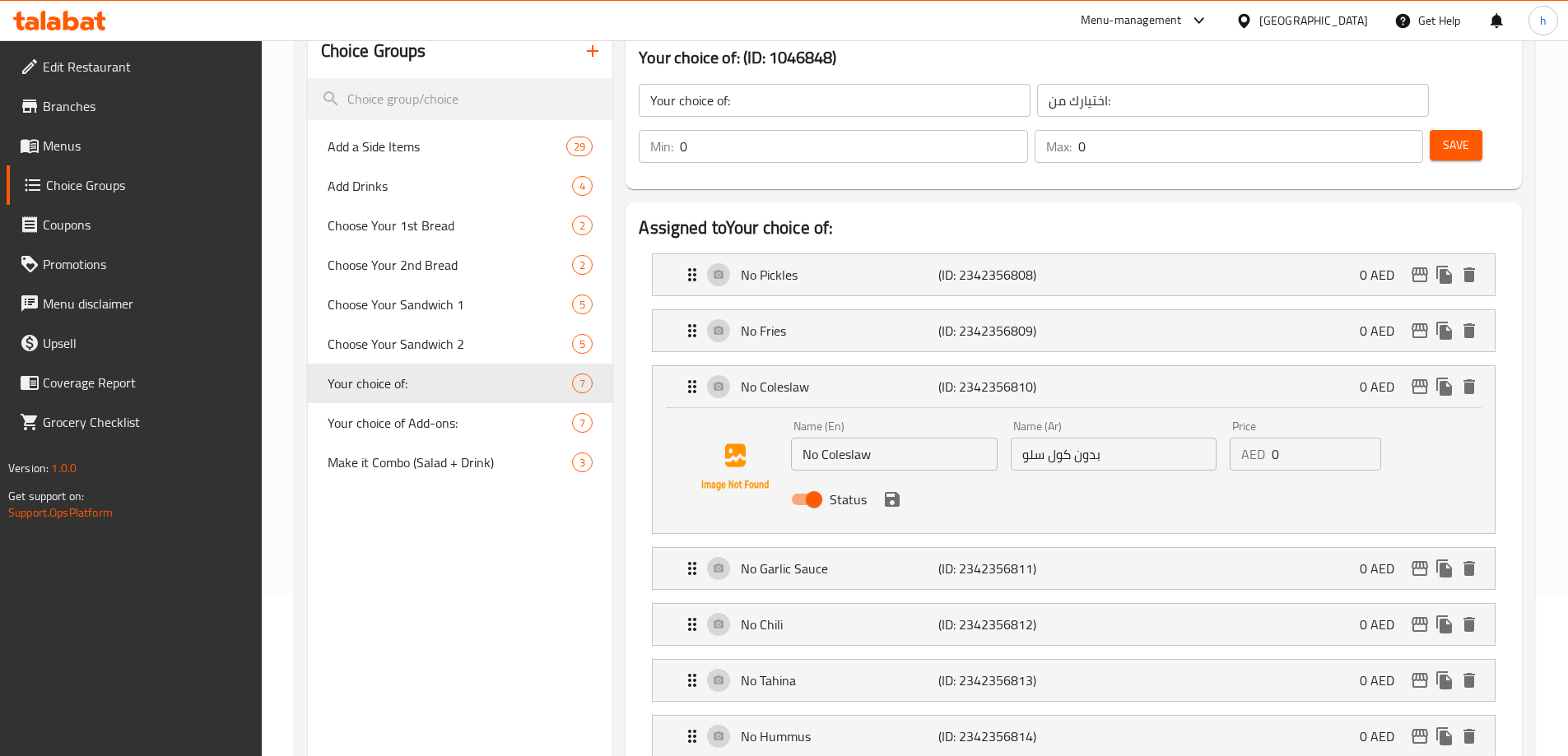
scroll to position [0, 0]
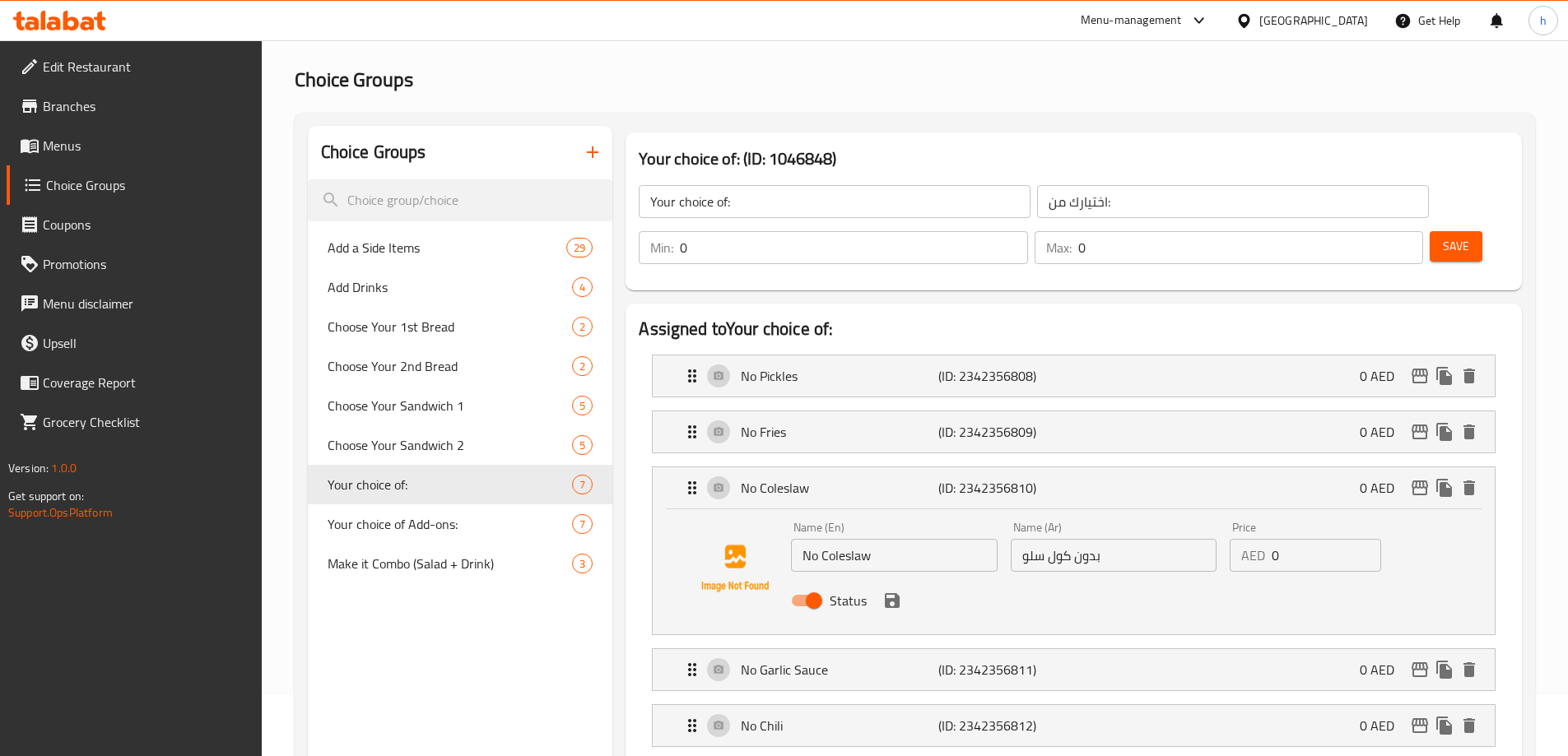
scroll to position [164, 0]
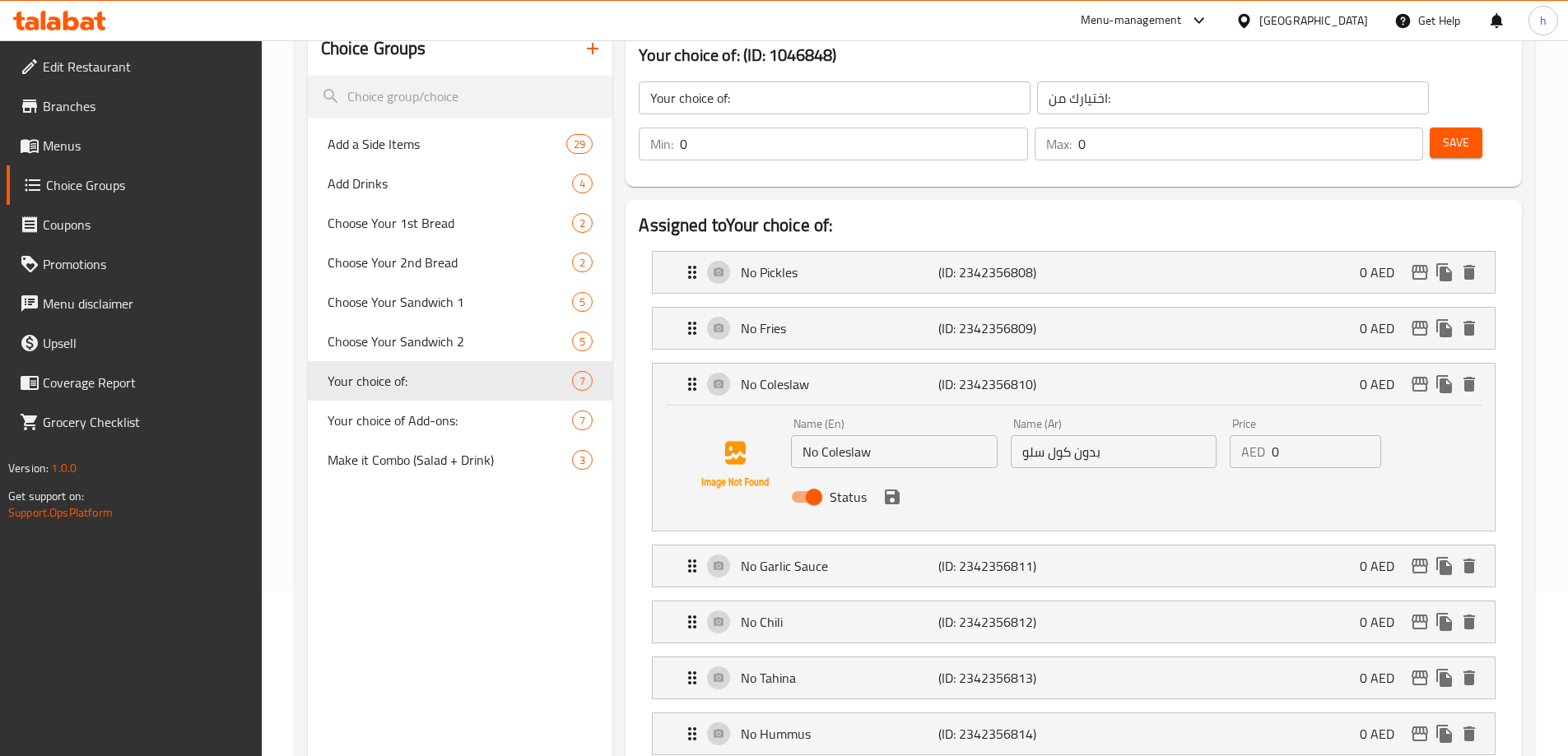
click at [1444, 132] on span "Save" at bounding box center [1457, 142] width 27 height 21
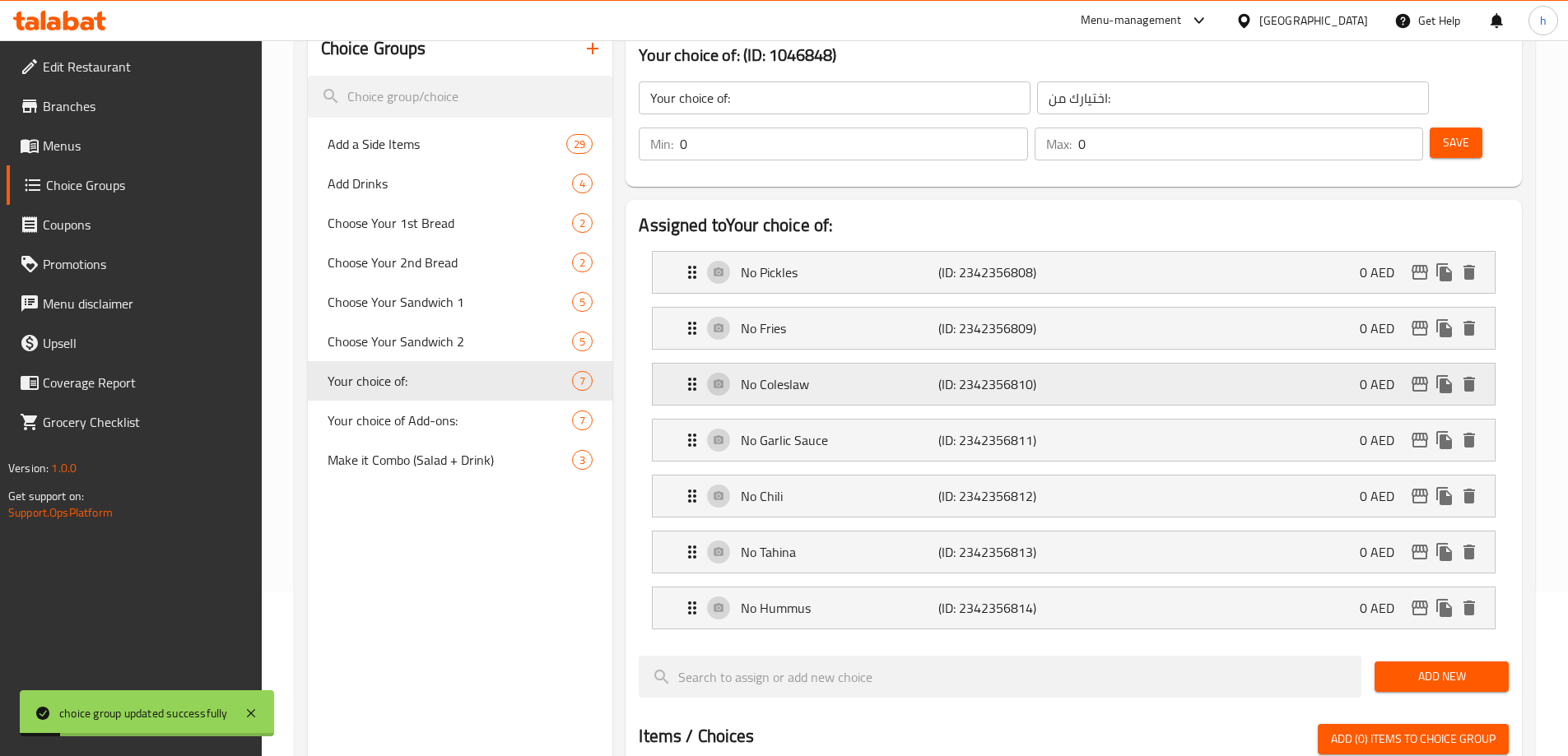
click at [891, 364] on div "No Coleslaw (ID: 2342356810) 0 AED" at bounding box center [1079, 384] width 793 height 41
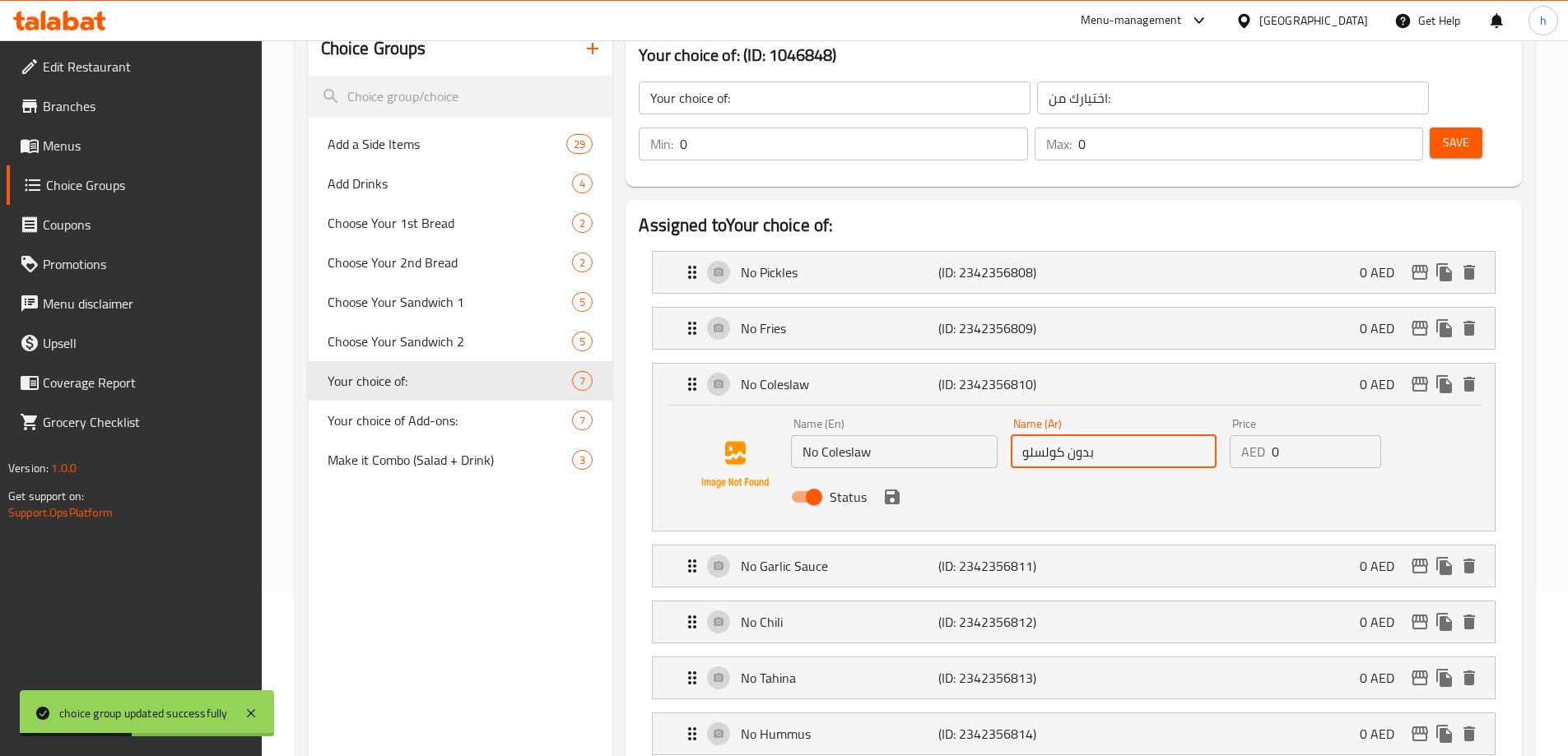
click at [1045, 435] on input "بدون كولسلو" at bounding box center [1114, 451] width 206 height 33
type input "بدون كول سلو"
click at [544, 577] on div "Choice Groups Add a Side Items 29 Add Drinks 4 Choose Your 1st Bread 2 Choose Y…" at bounding box center [460, 751] width 305 height 1460
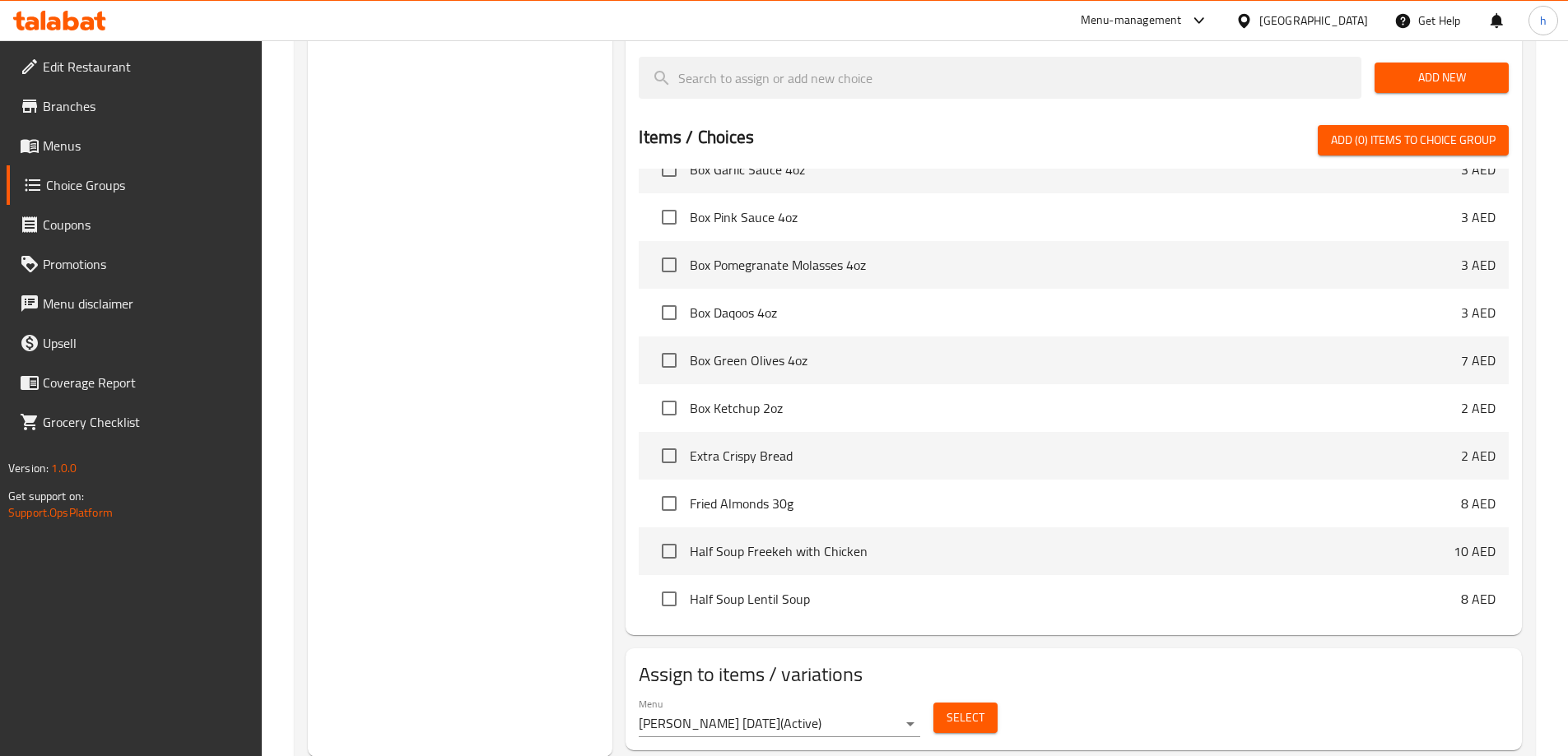
scroll to position [890, 0]
click at [967, 707] on span "Select" at bounding box center [966, 717] width 38 height 21
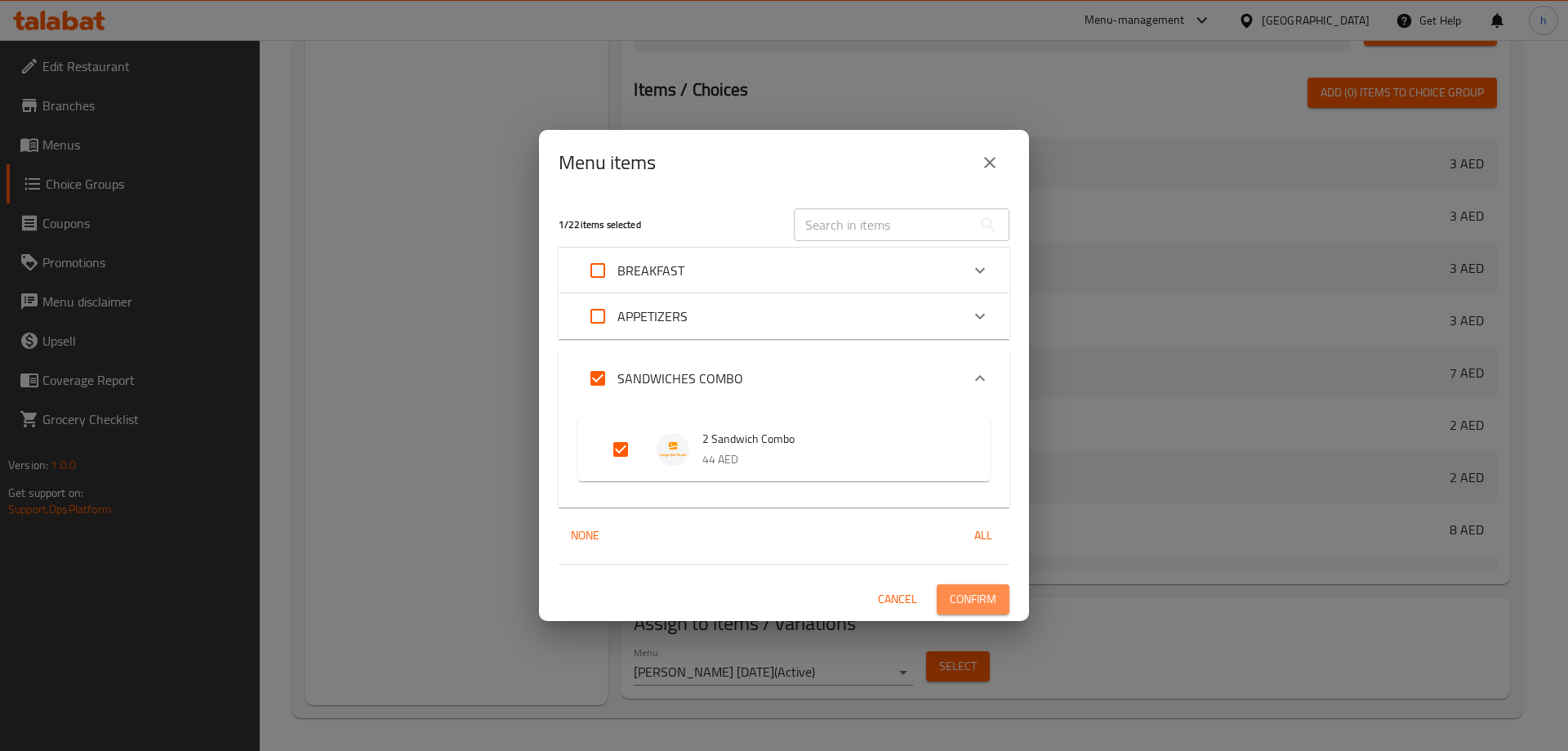
click at [987, 603] on span "Confirm" at bounding box center [972, 600] width 46 height 21
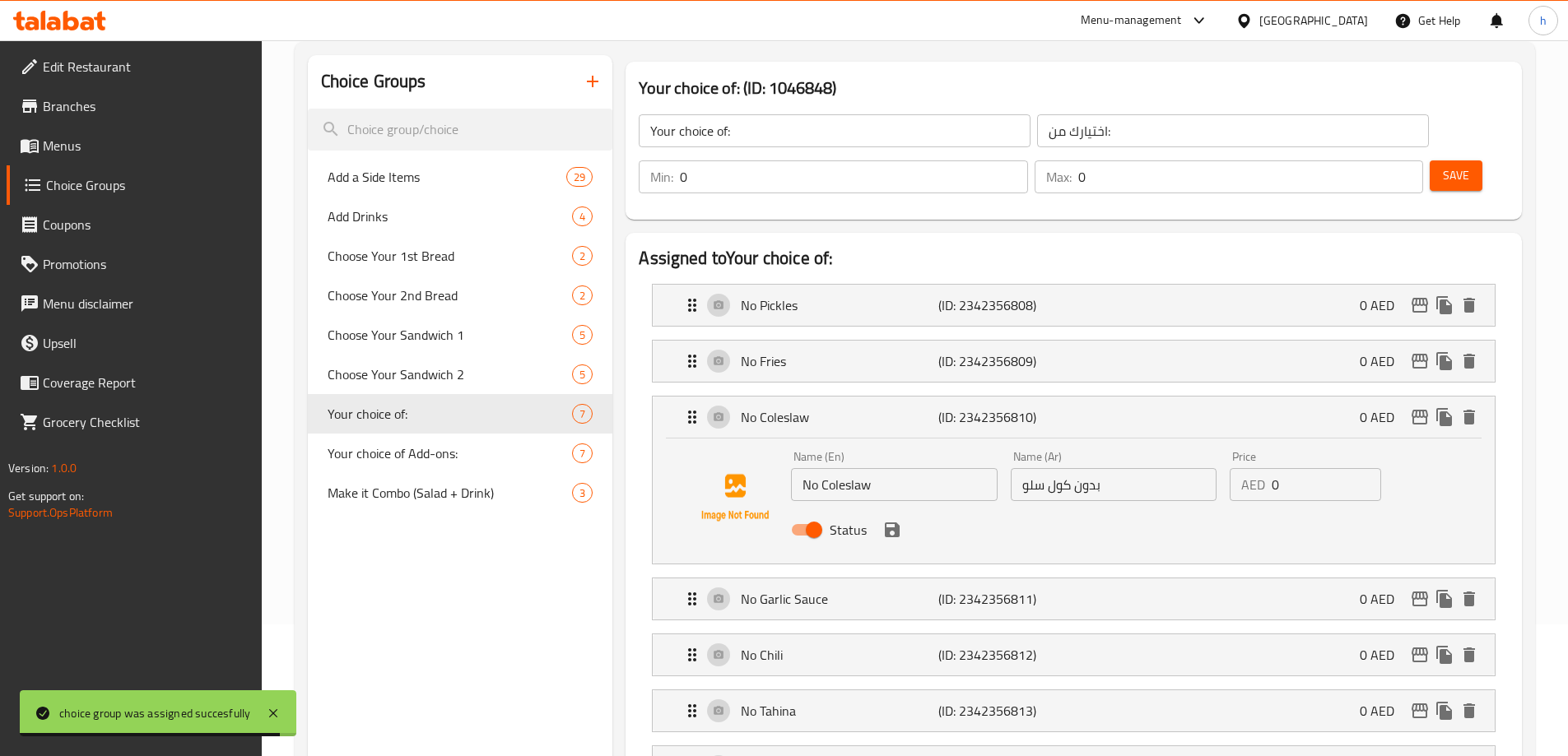
scroll to position [0, 0]
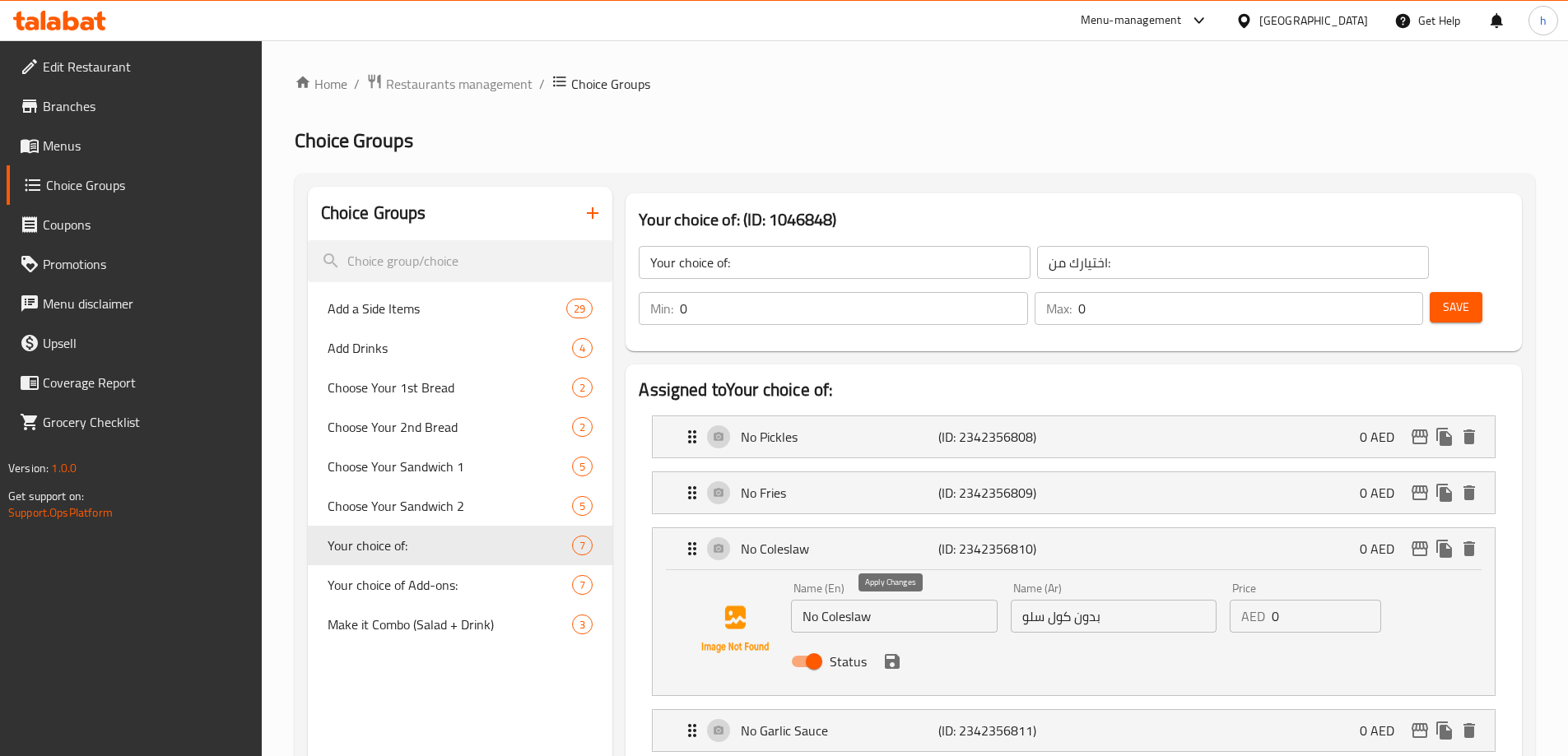
click at [896, 654] on icon "save" at bounding box center [892, 662] width 15 height 15
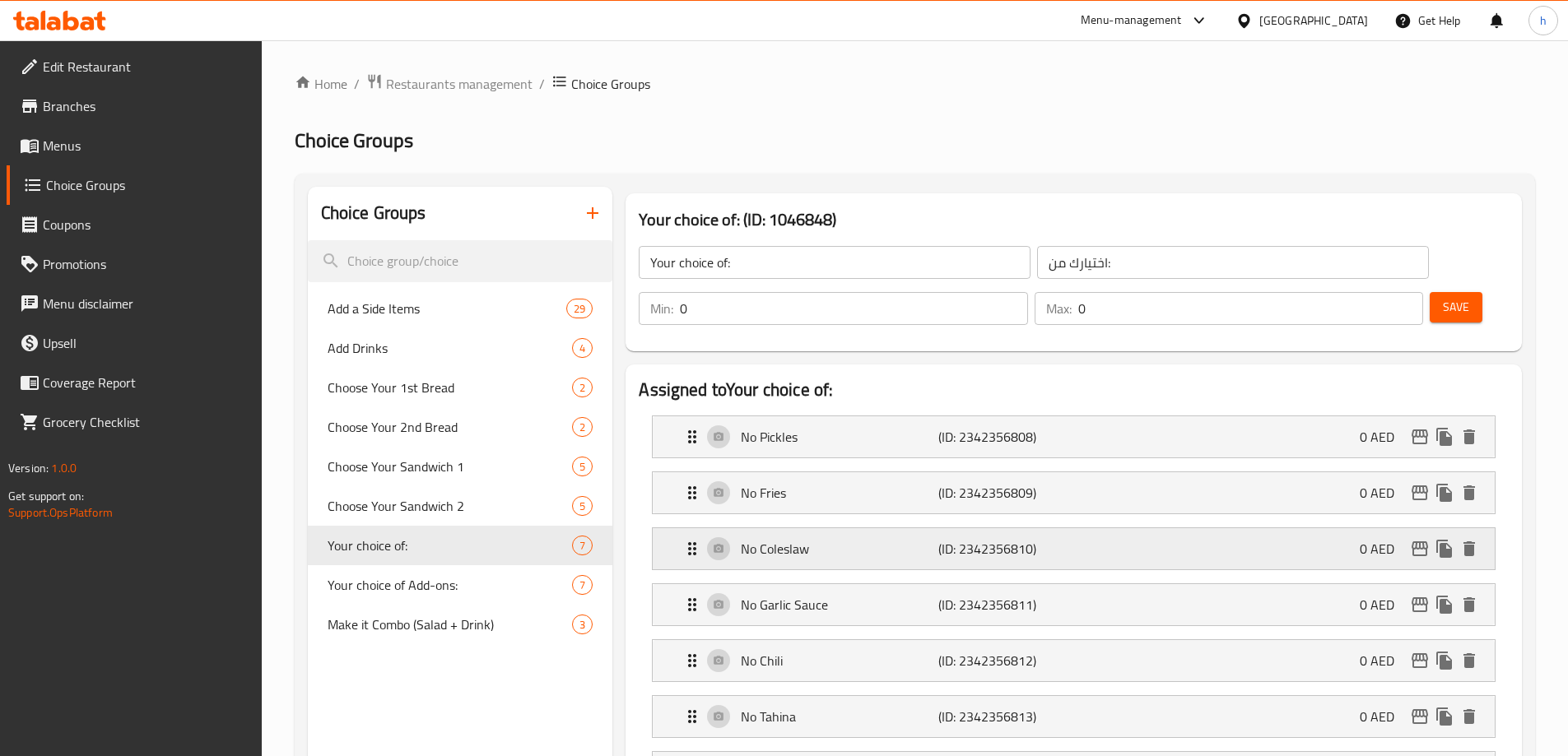
click at [862, 539] on p "No Coleslaw" at bounding box center [839, 548] width 197 height 20
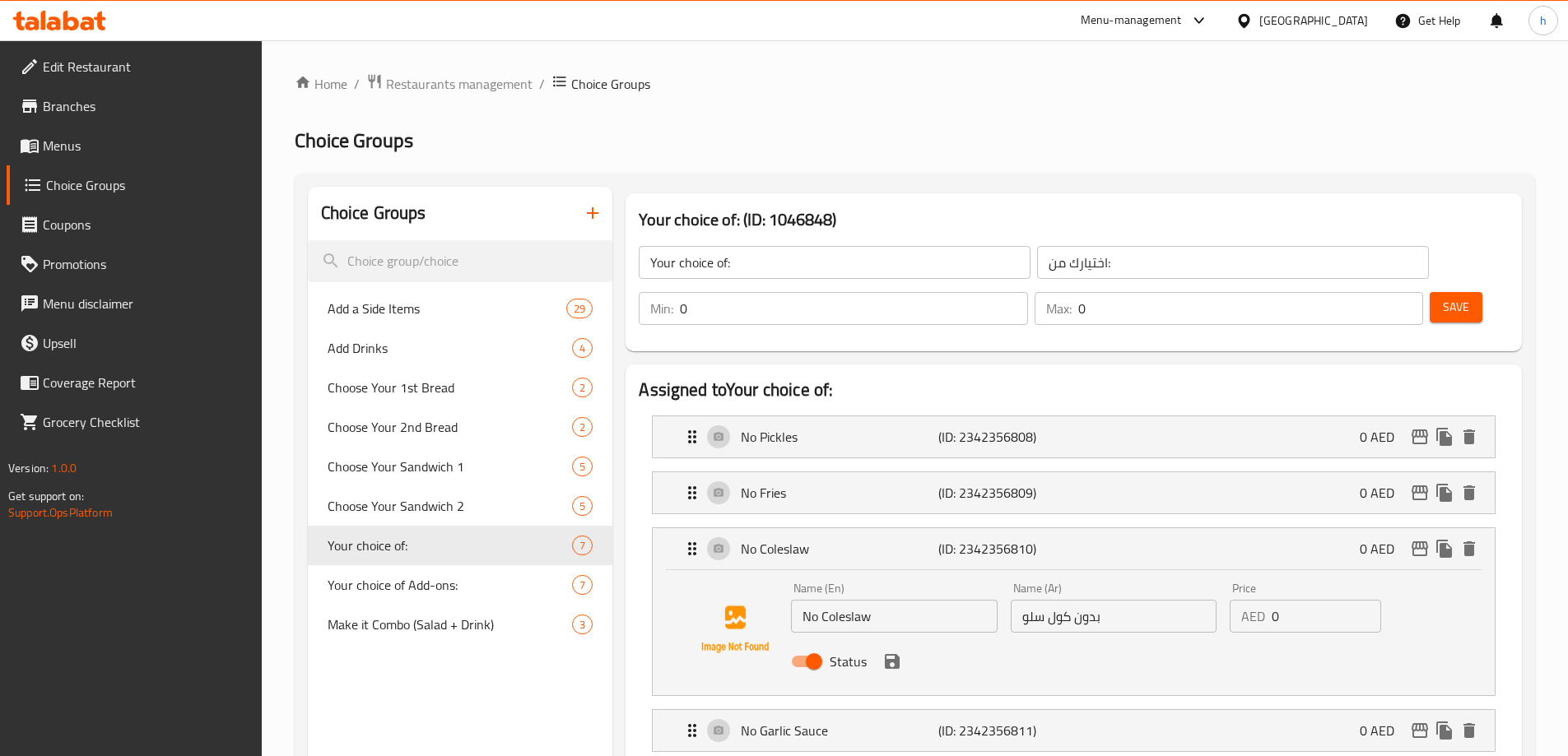
click at [672, 570] on div "Name (En) No Coleslaw Name (En) Name (Ar) بدون كول سلو Name (Ar) Price AED 0 Pr…" at bounding box center [1074, 633] width 842 height 125
click at [1444, 297] on span "Save" at bounding box center [1457, 308] width 27 height 21
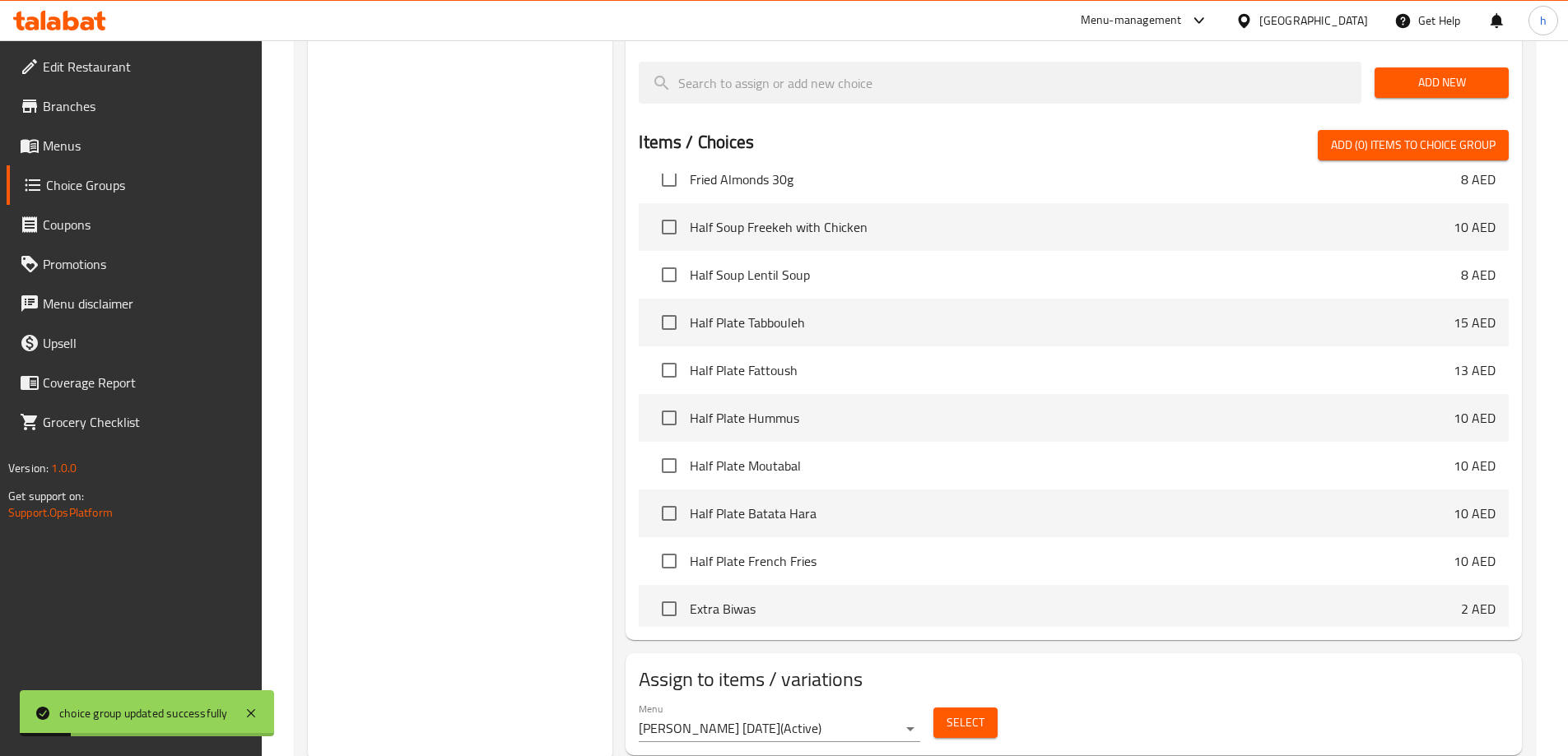
scroll to position [765, 0]
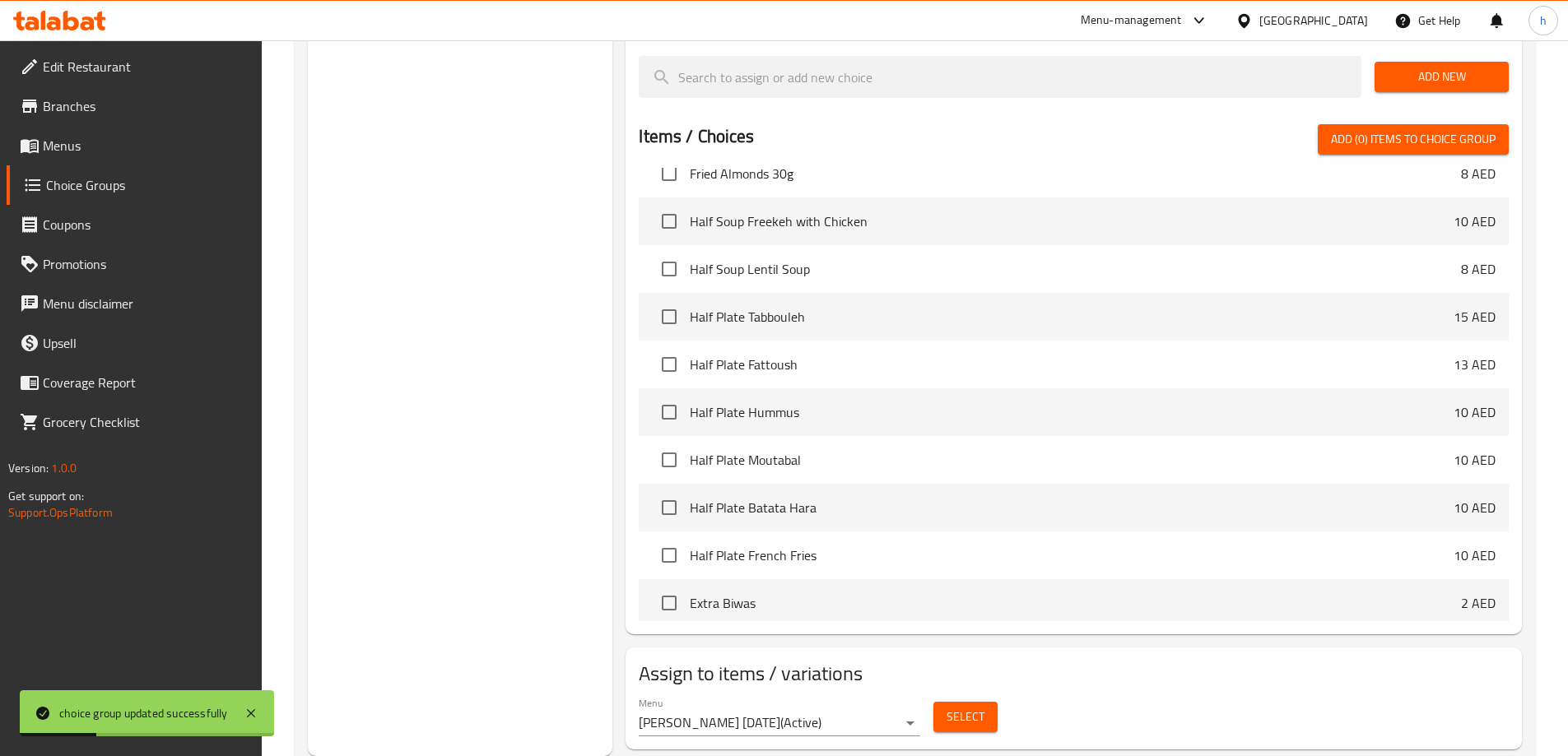
click at [967, 707] on span "Select" at bounding box center [966, 717] width 38 height 21
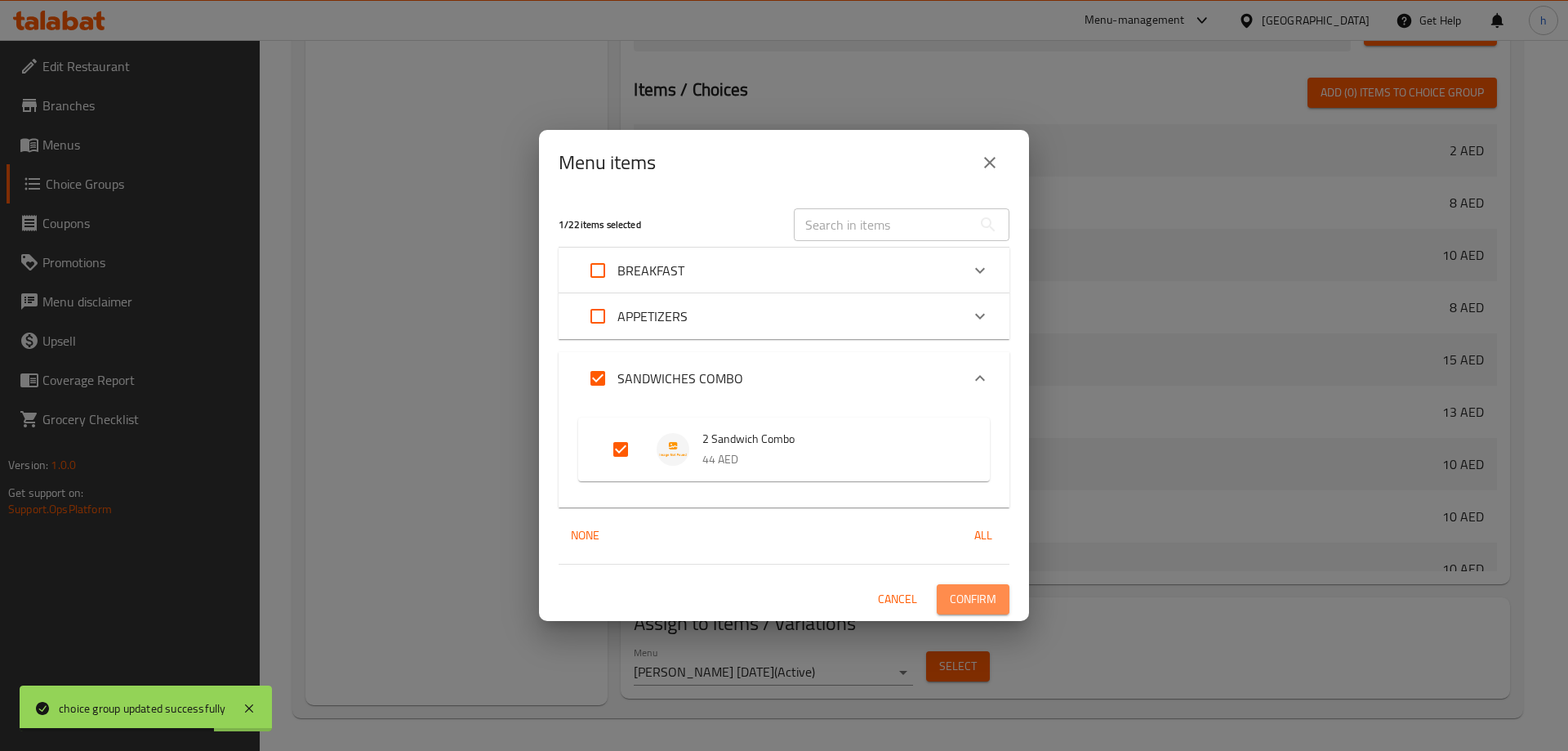
click at [967, 602] on span "Confirm" at bounding box center [972, 600] width 46 height 21
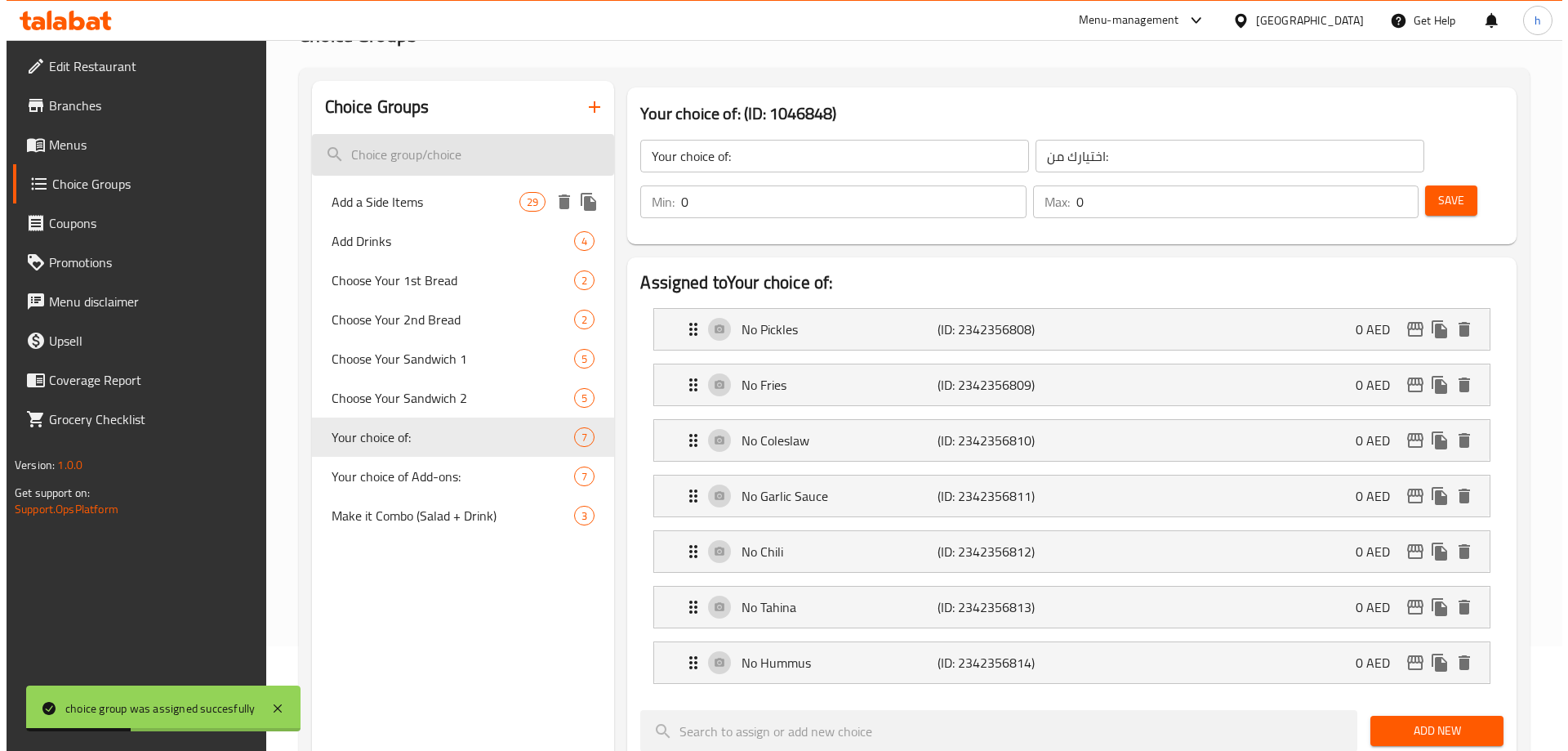
scroll to position [0, 0]
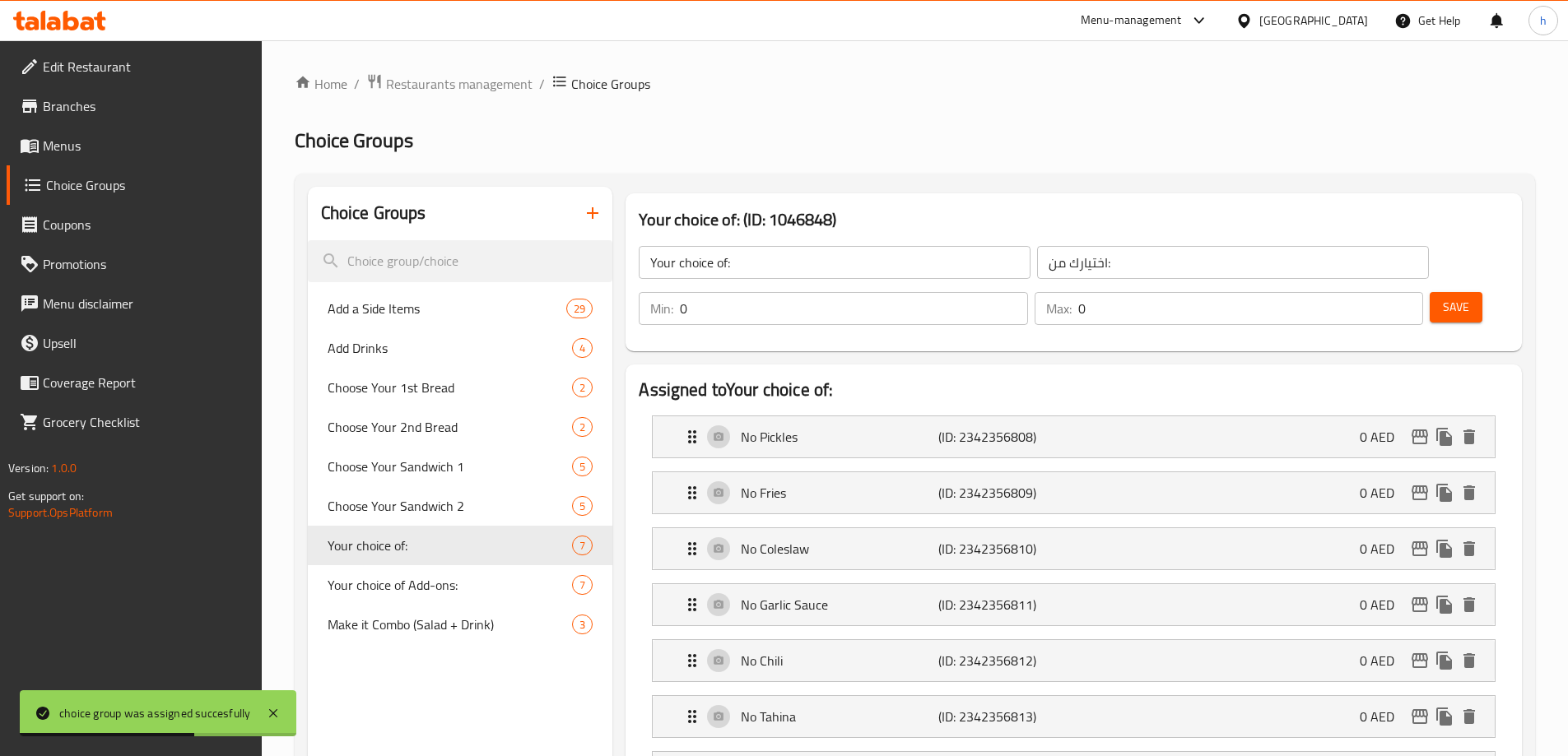
click at [86, 150] on span "Menus" at bounding box center [145, 145] width 206 height 20
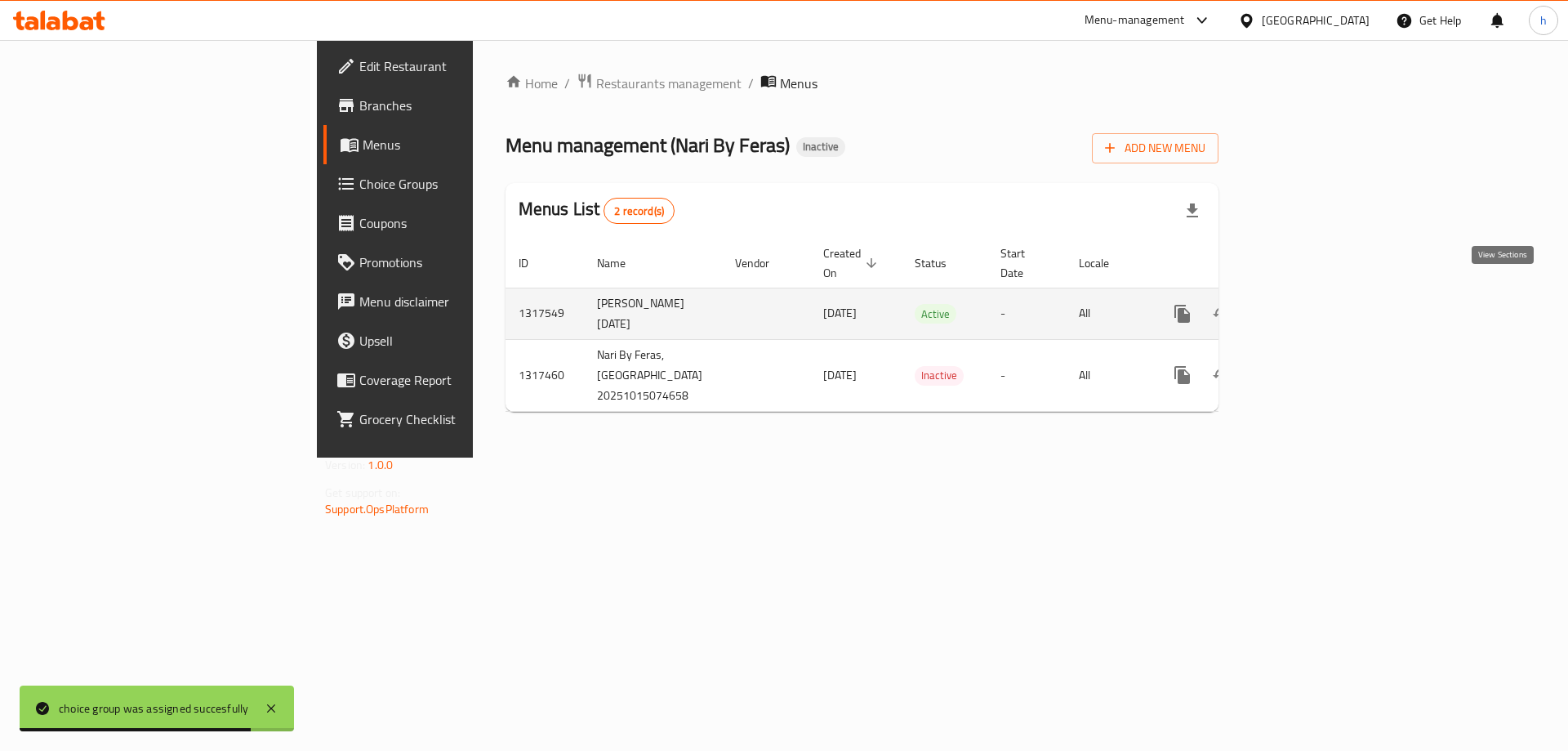
click at [1320, 309] on link "enhanced table" at bounding box center [1300, 314] width 40 height 40
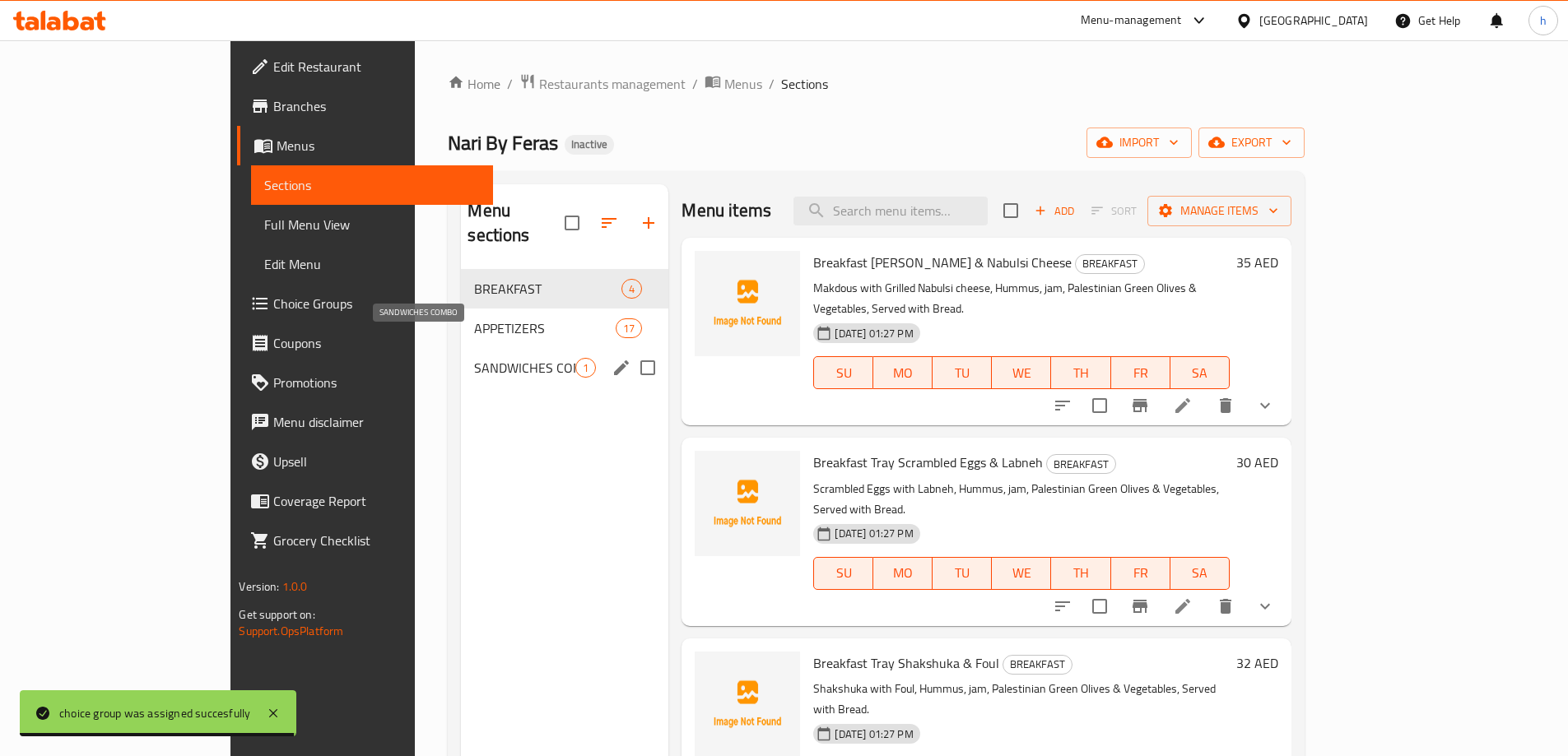
click at [493, 358] on span "SANDWICHES COMBO" at bounding box center [525, 368] width 102 height 20
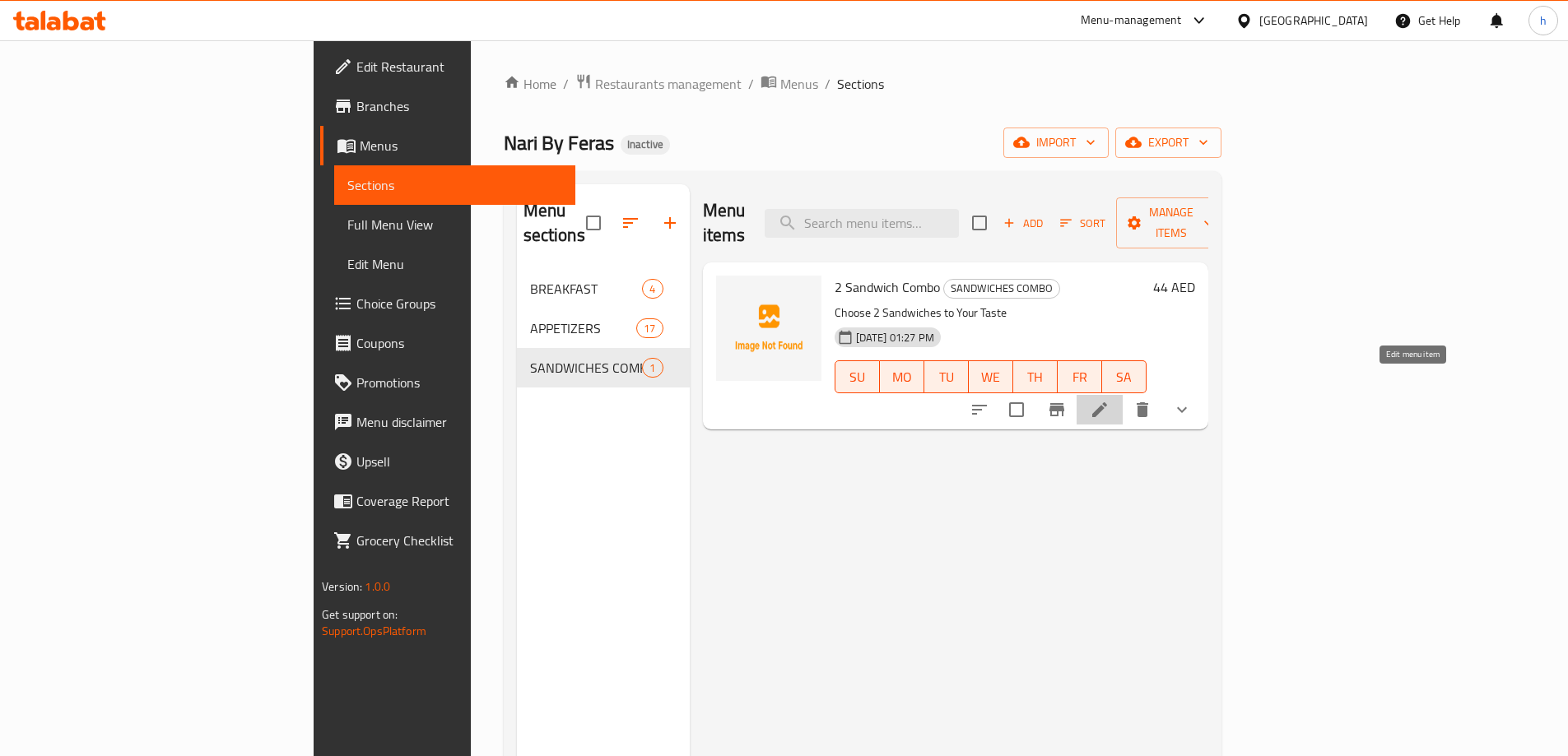
click at [1110, 400] on icon at bounding box center [1100, 409] width 20 height 20
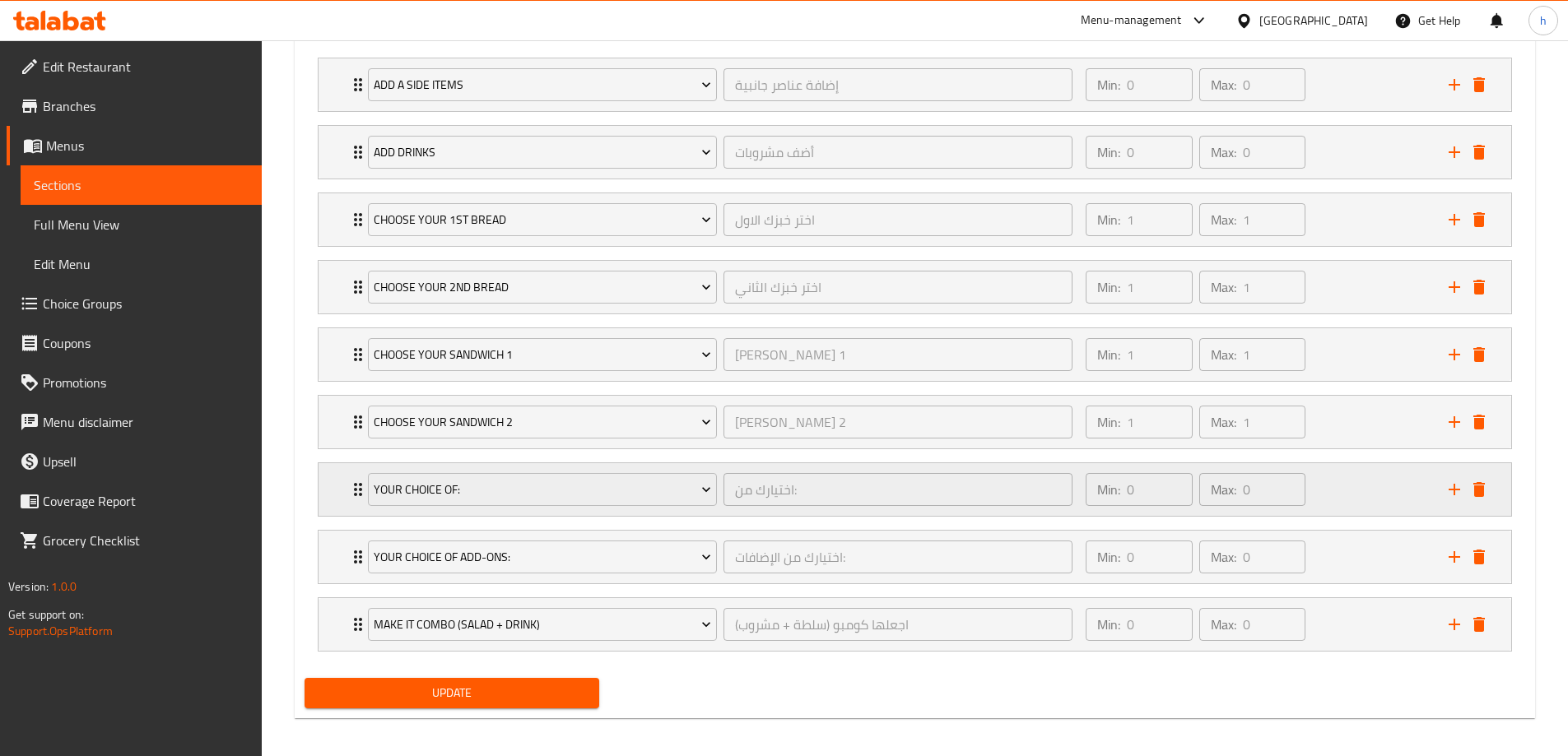
scroll to position [973, 0]
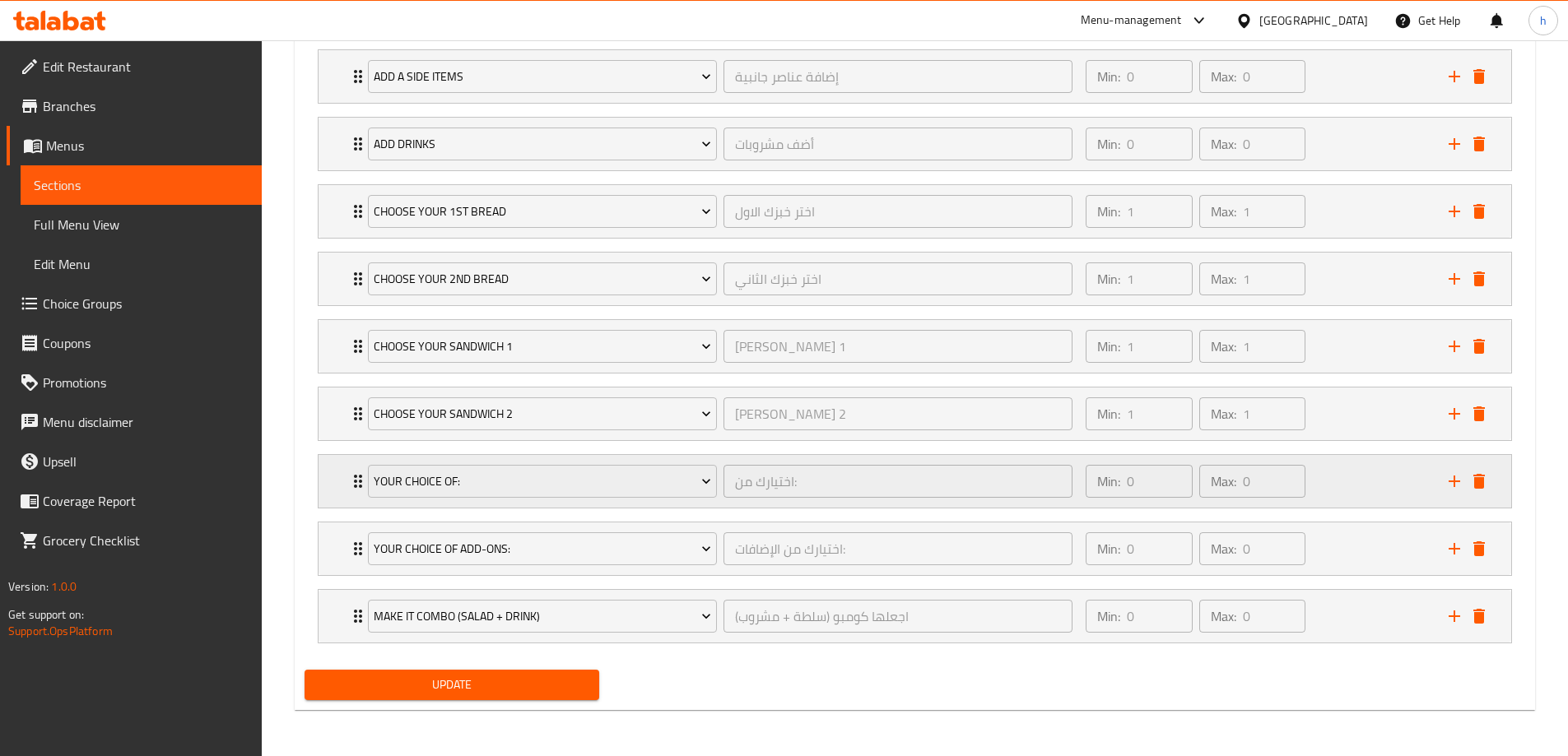
click at [338, 484] on div "Your choice of: اختيارك من: ​ Min: 0 ​ Max: 0 ​" at bounding box center [914, 481] width 1193 height 52
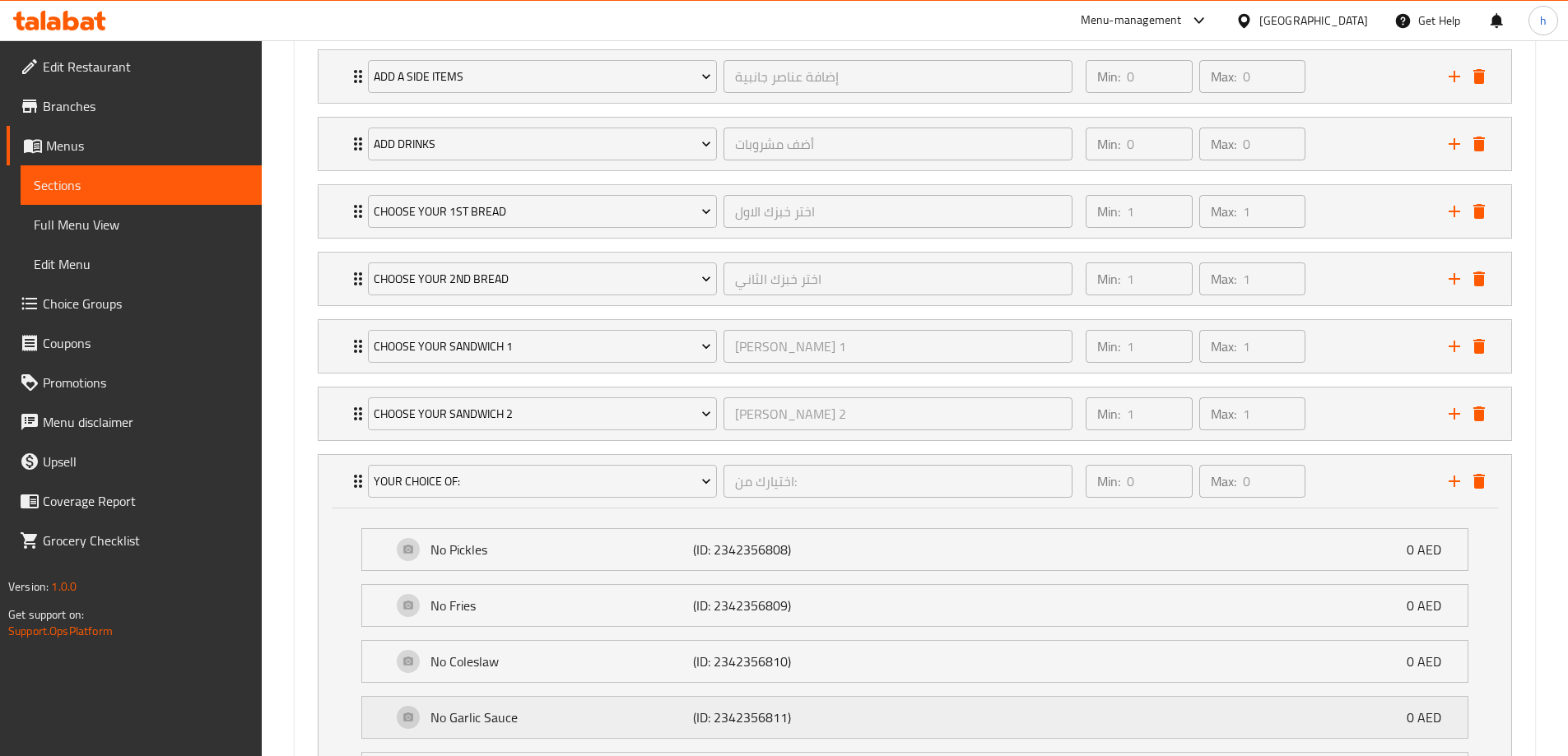
scroll to position [1247, 0]
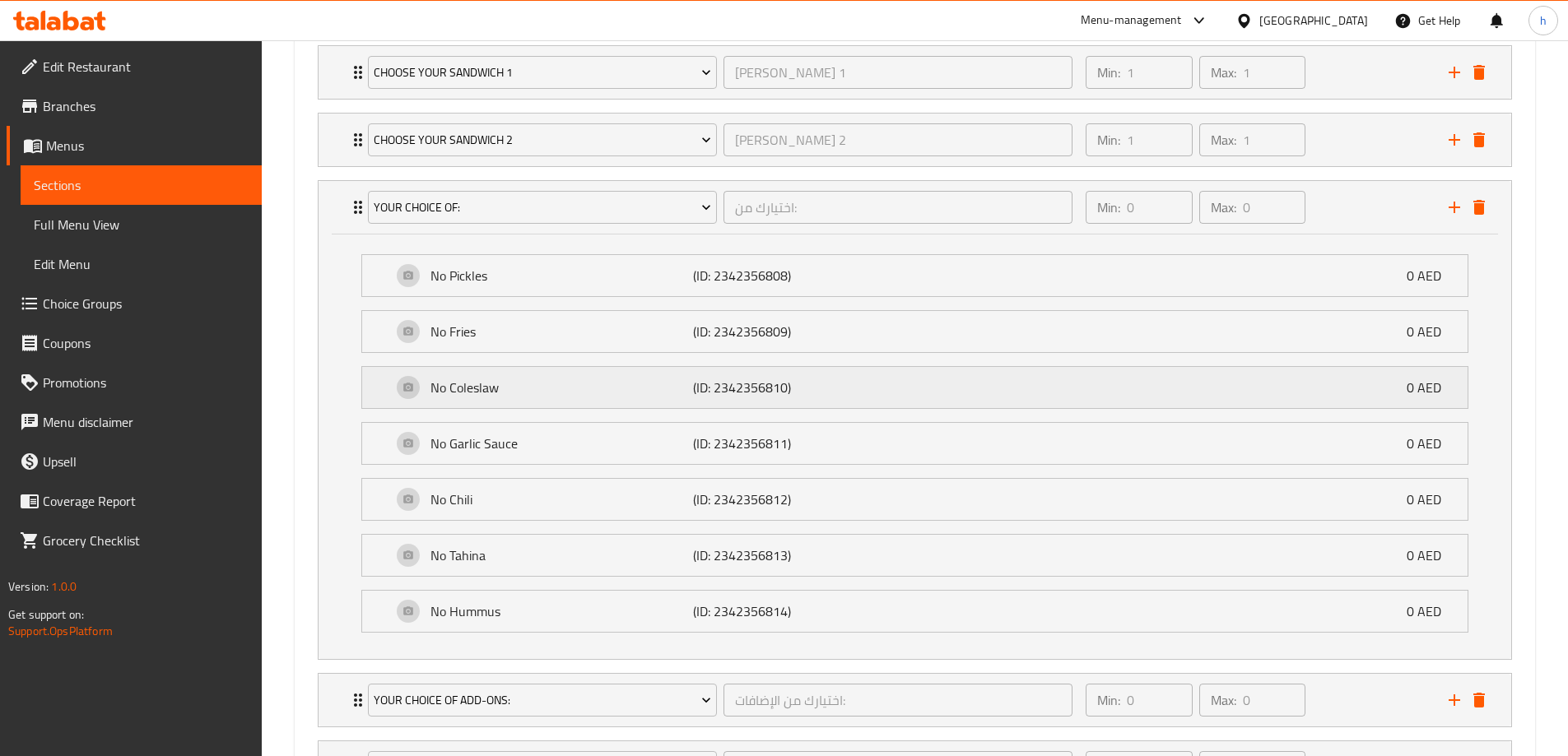
click at [378, 385] on div "No Coleslaw (ID: 2342356810) 0 AED" at bounding box center [914, 387] width 1105 height 41
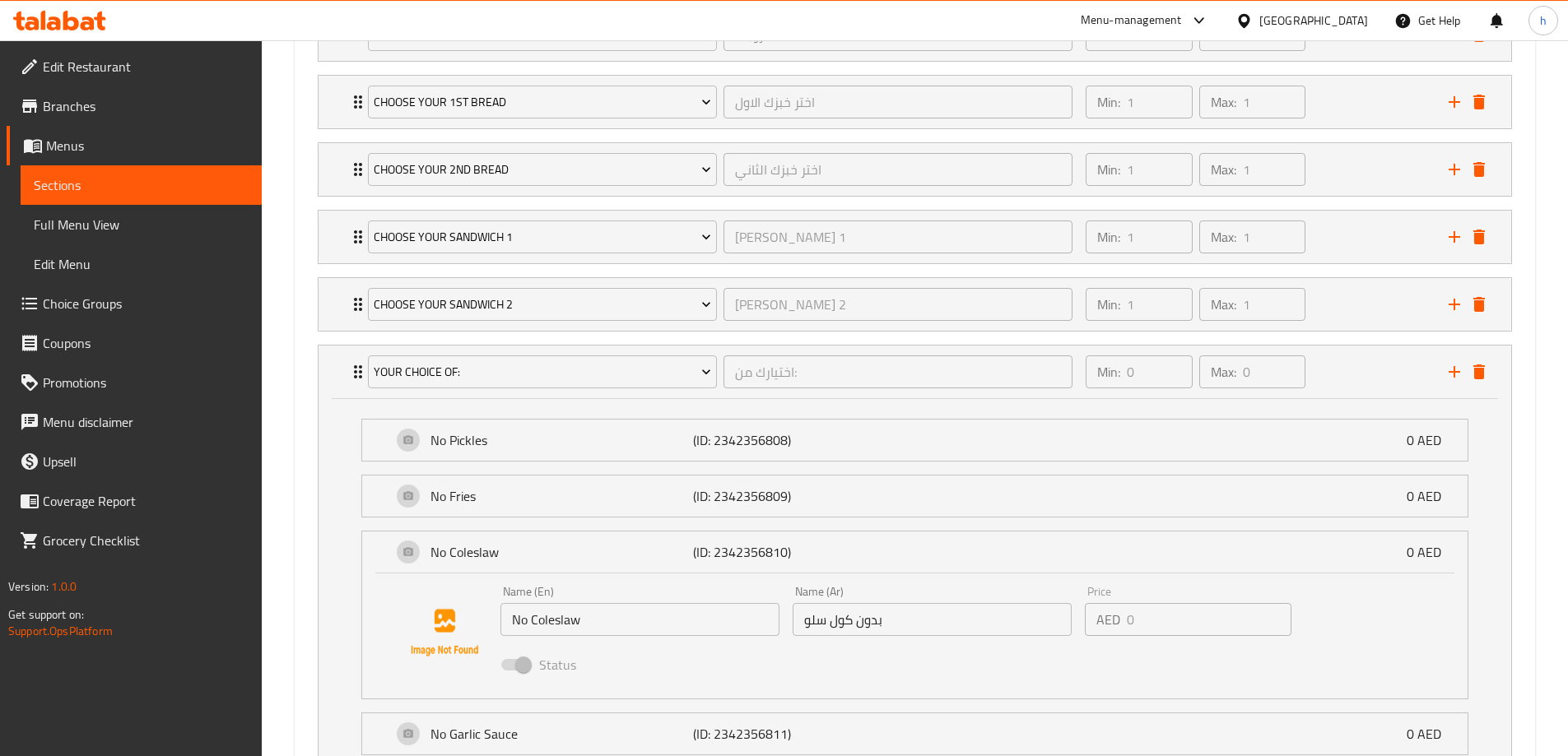
scroll to position [918, 0]
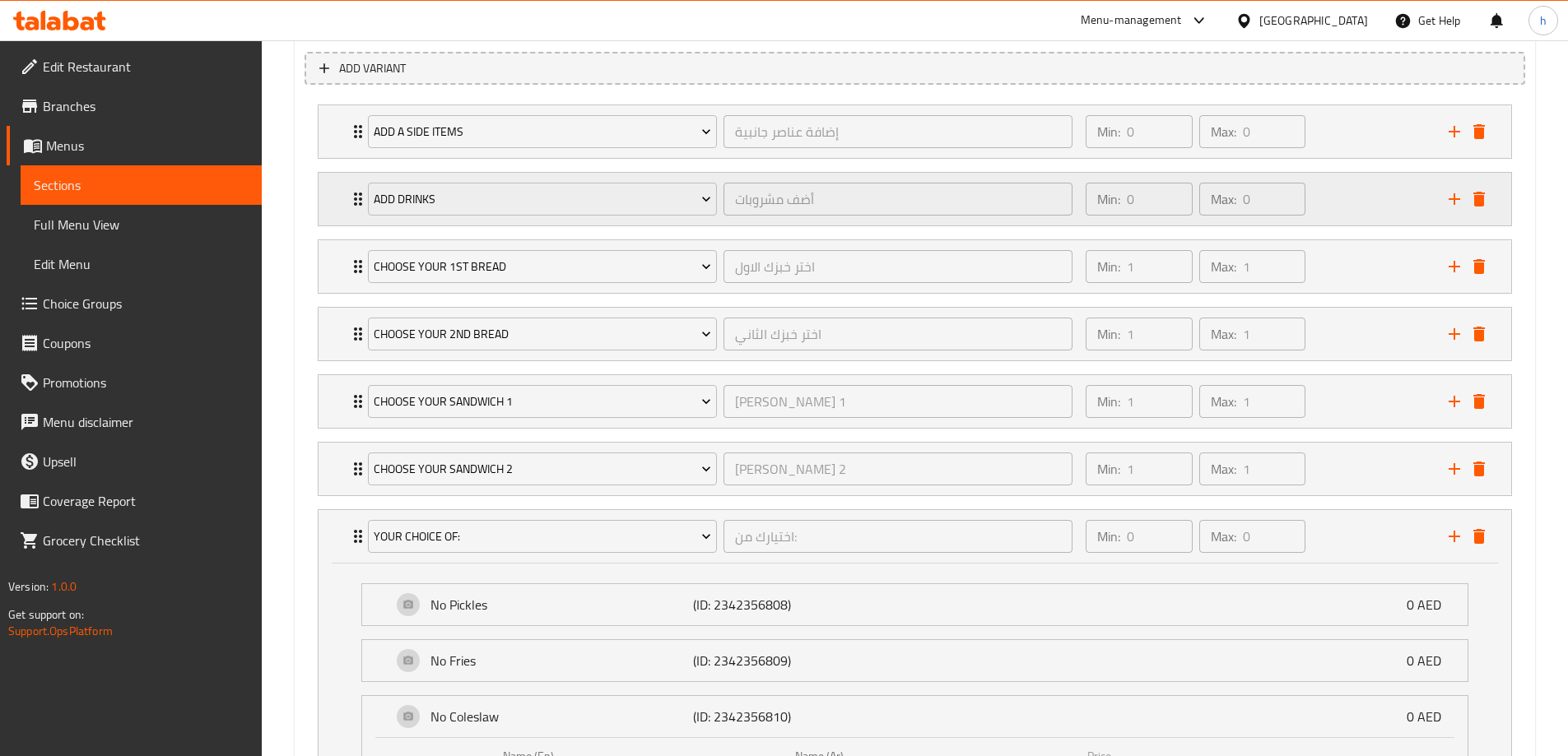
click at [277, 352] on div "Home / Restaurants management / Menus / Sections / item / update SANDWICHES COM…" at bounding box center [914, 242] width 1307 height 2240
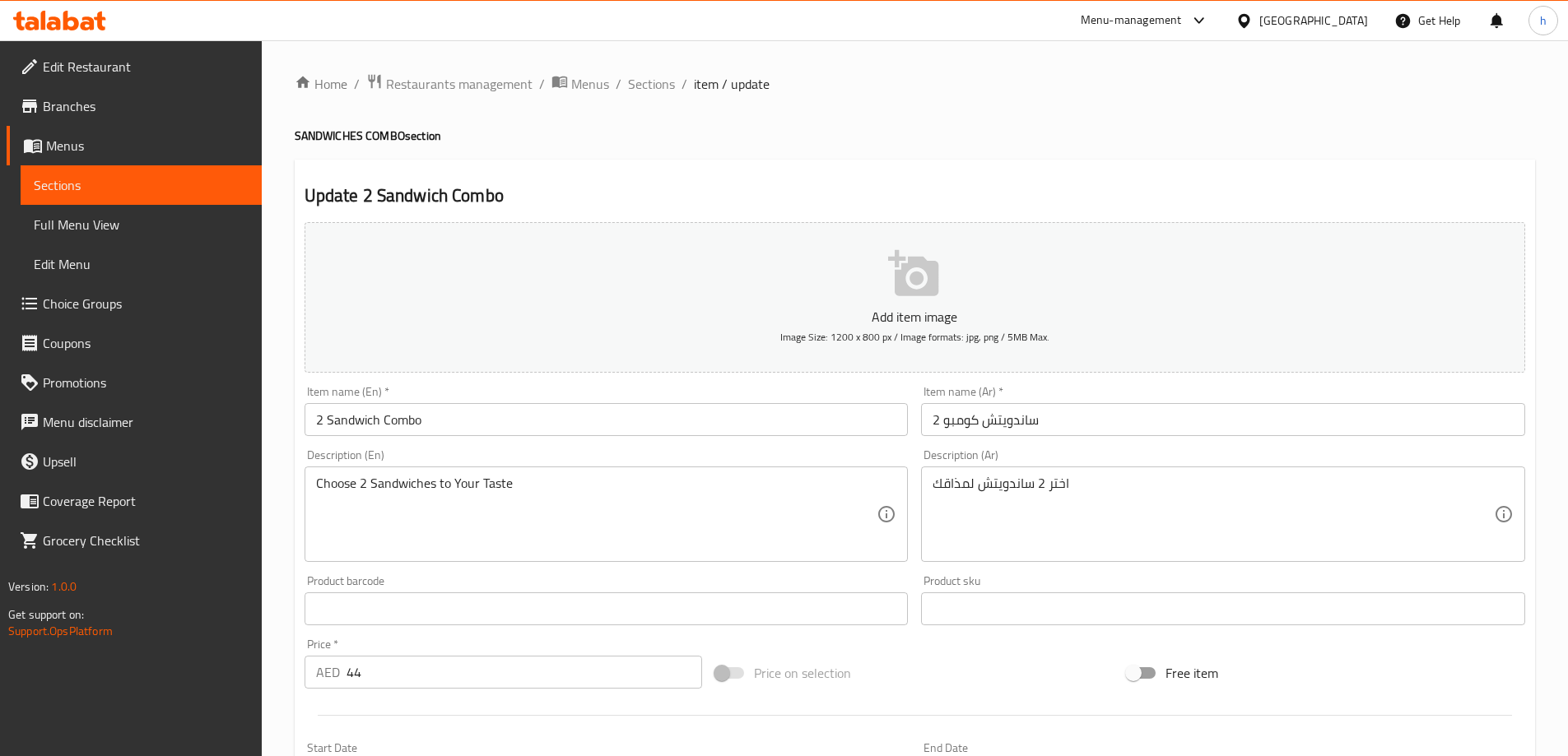
click at [82, 215] on span "Full Menu View" at bounding box center [142, 224] width 215 height 20
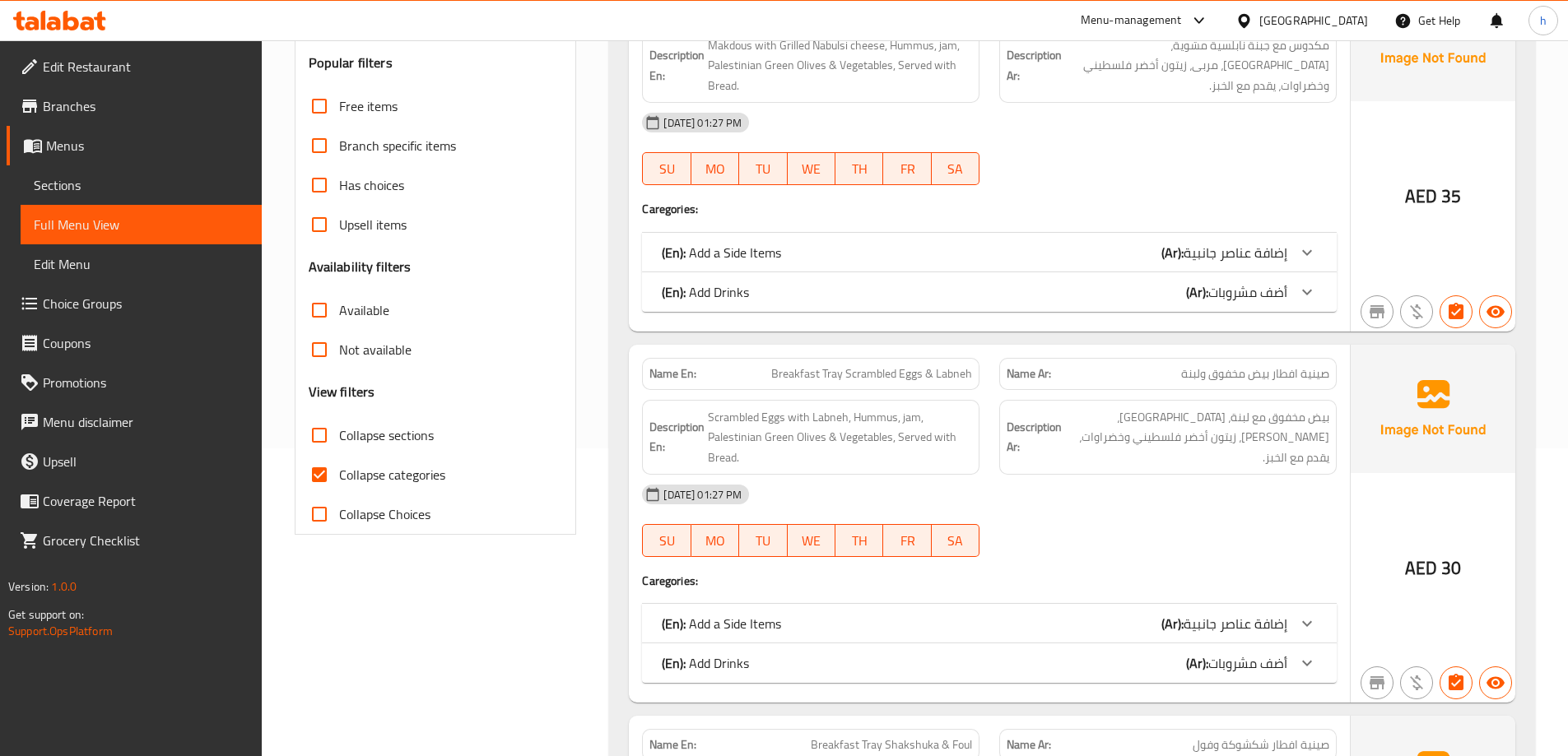
scroll to position [329, 0]
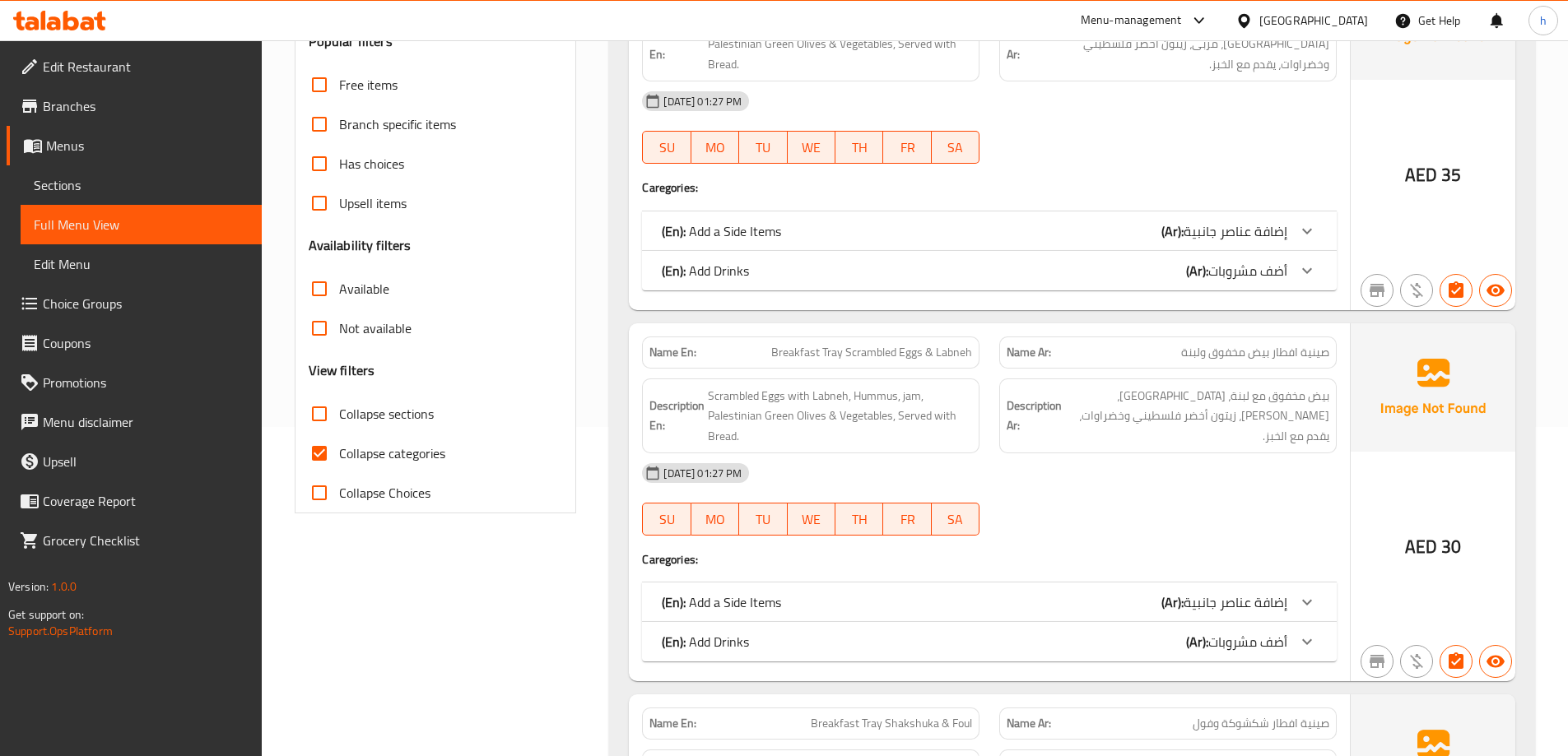
click at [323, 454] on input "Collapse categories" at bounding box center [319, 454] width 40 height 40
checkbox input "false"
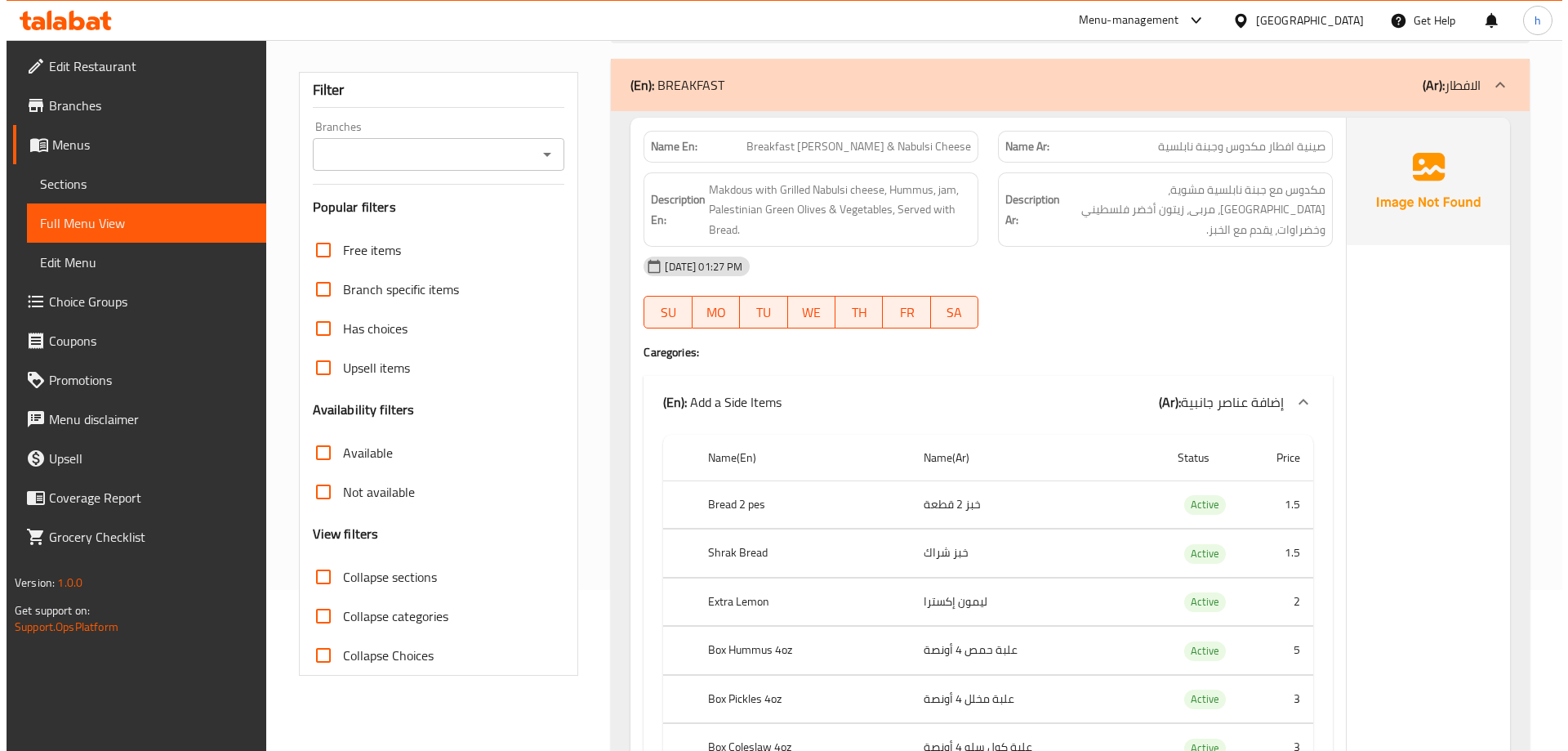
scroll to position [0, 0]
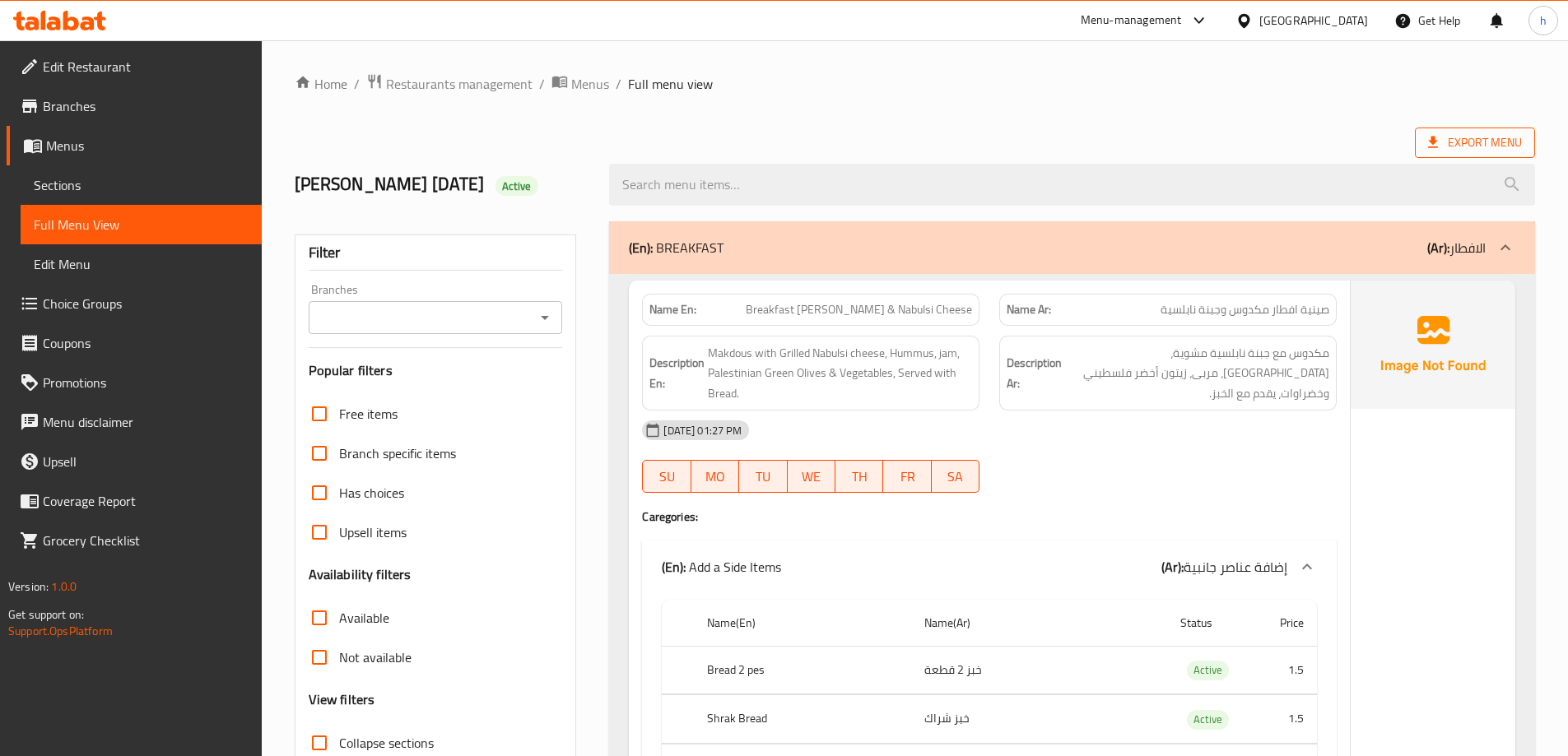
click at [1454, 139] on span "Export Menu" at bounding box center [1475, 142] width 94 height 21
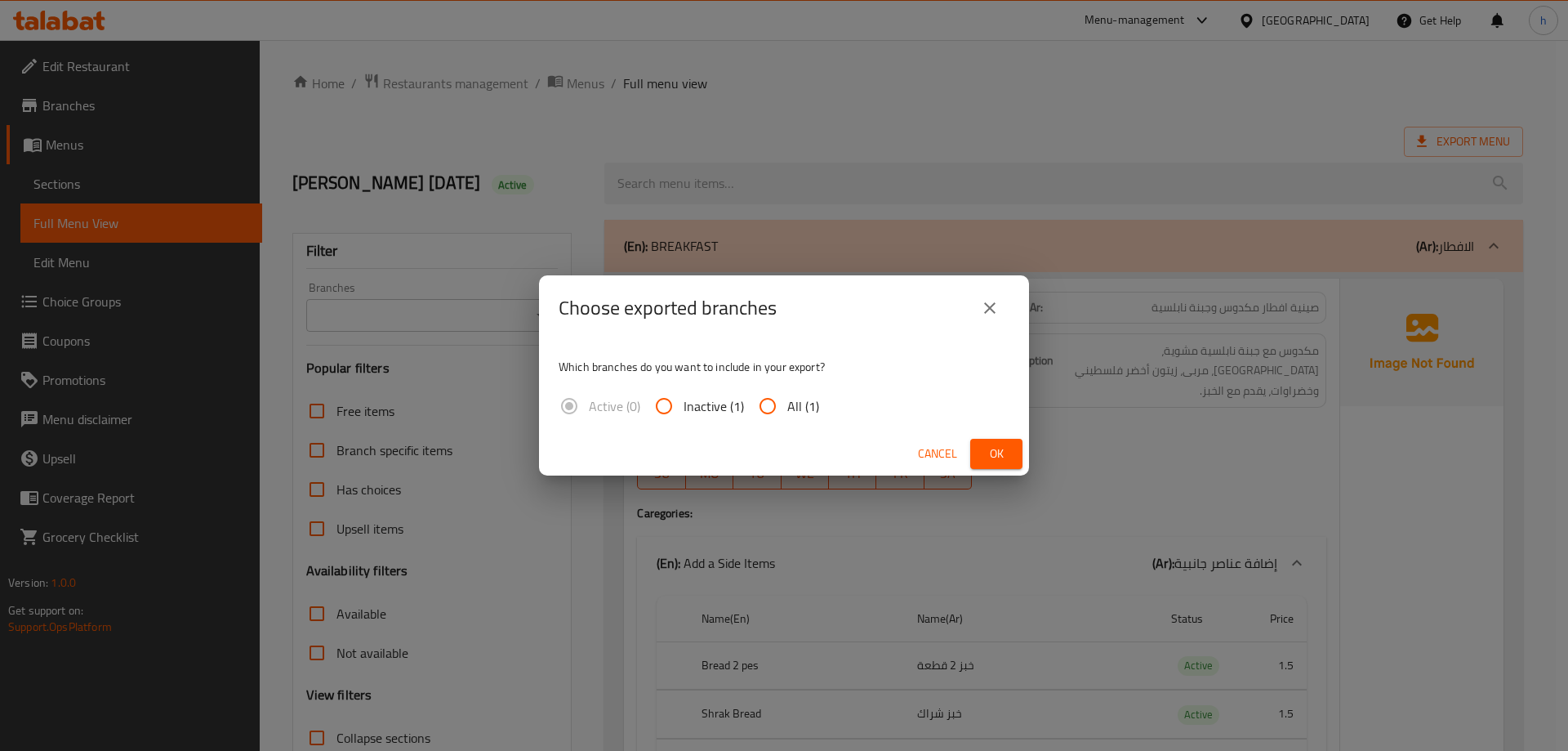
click at [784, 404] on input "All (1)" at bounding box center [767, 407] width 40 height 40
radio input "true"
click at [1007, 460] on span "Ok" at bounding box center [997, 454] width 26 height 21
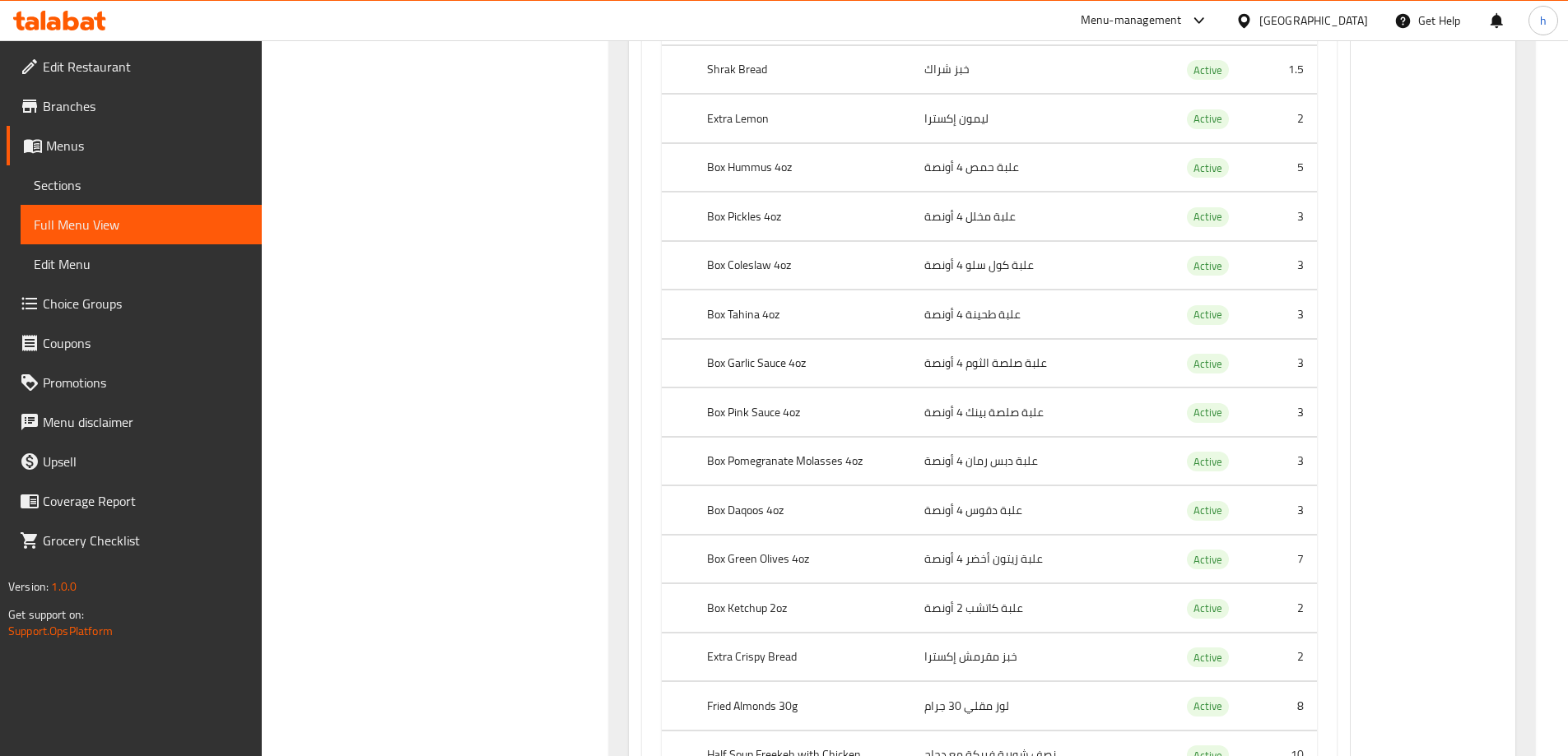
scroll to position [44233, 0]
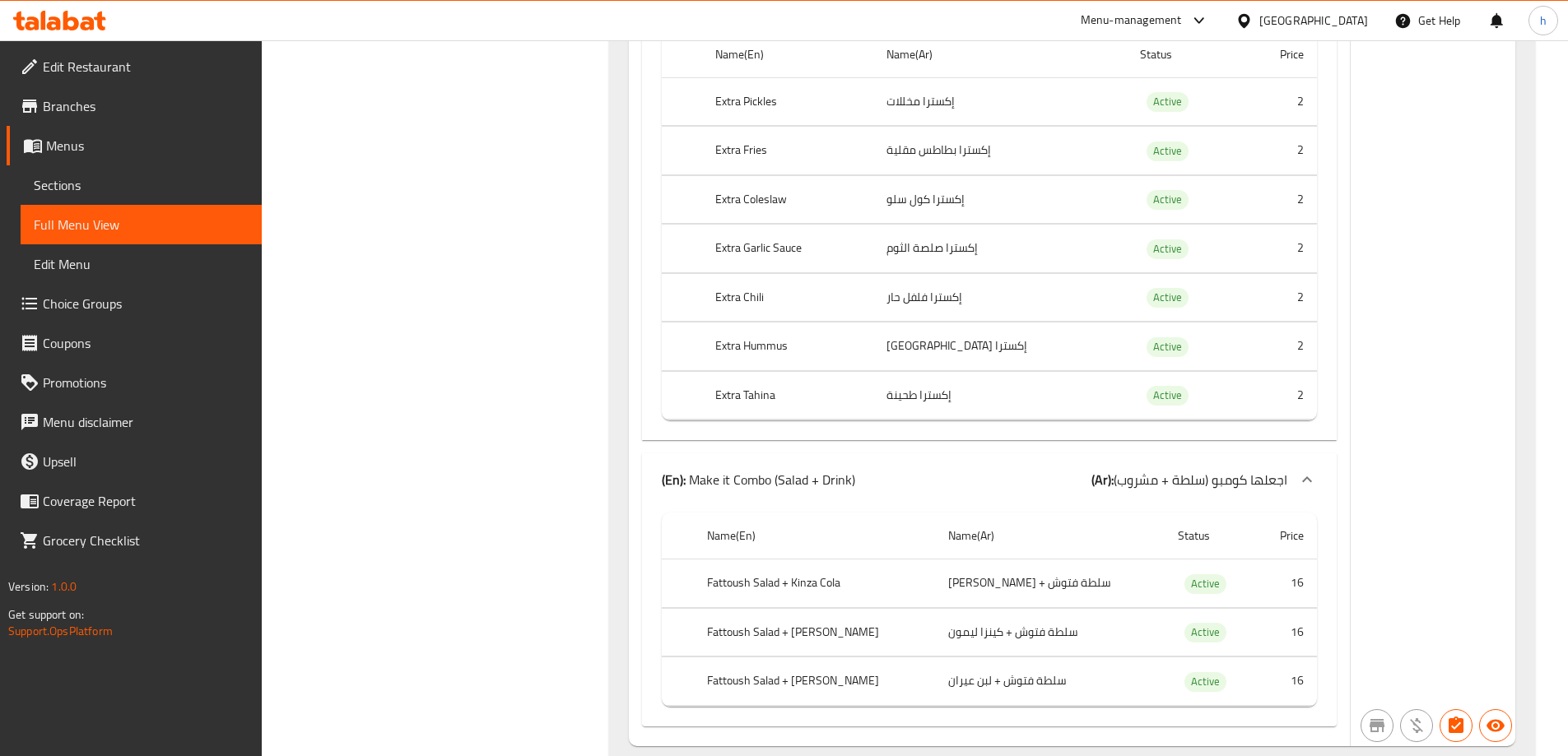
scroll to position [49534, 0]
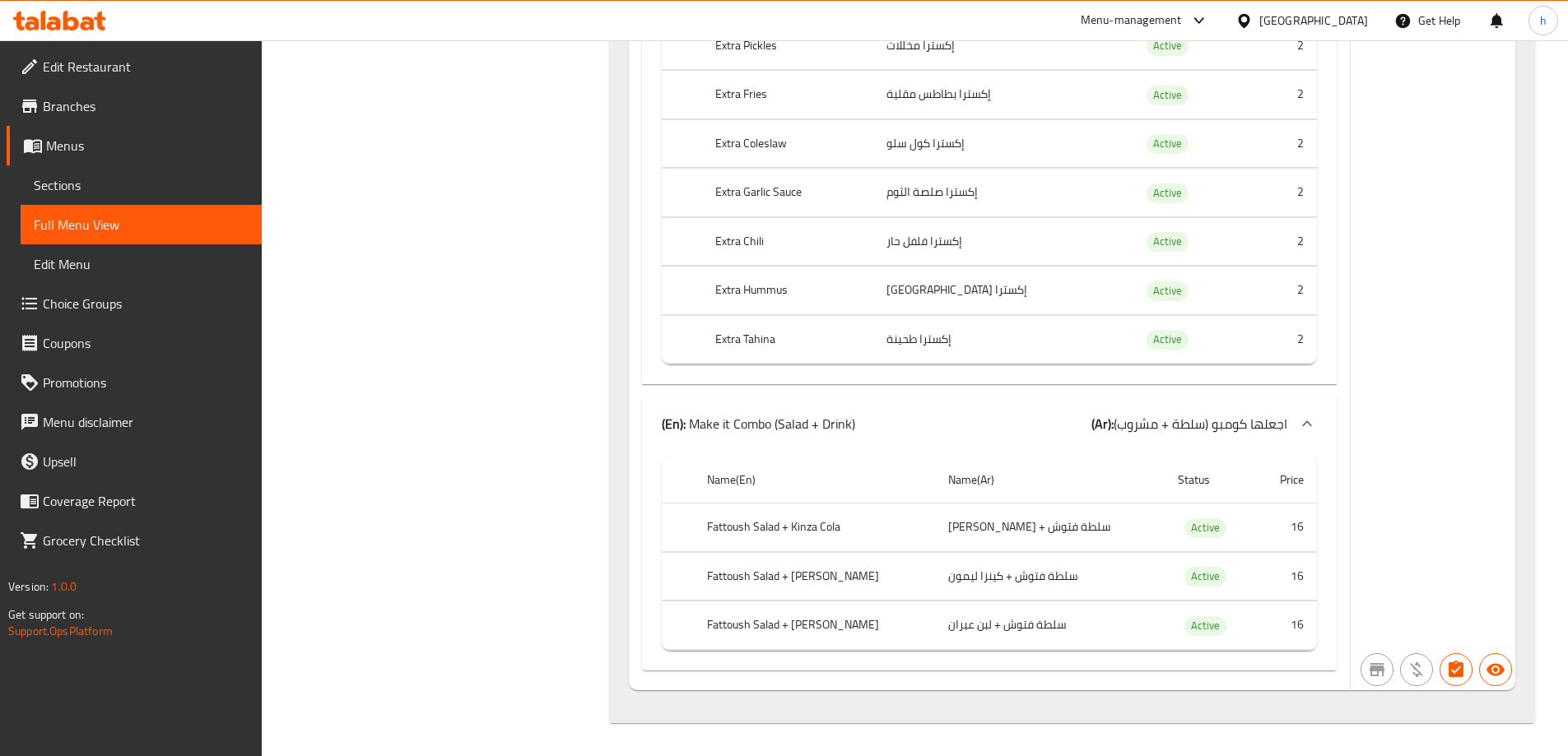
drag, startPoint x: 84, startPoint y: 114, endPoint x: 99, endPoint y: 114, distance: 15.0
click at [84, 114] on span "Branches" at bounding box center [145, 105] width 206 height 20
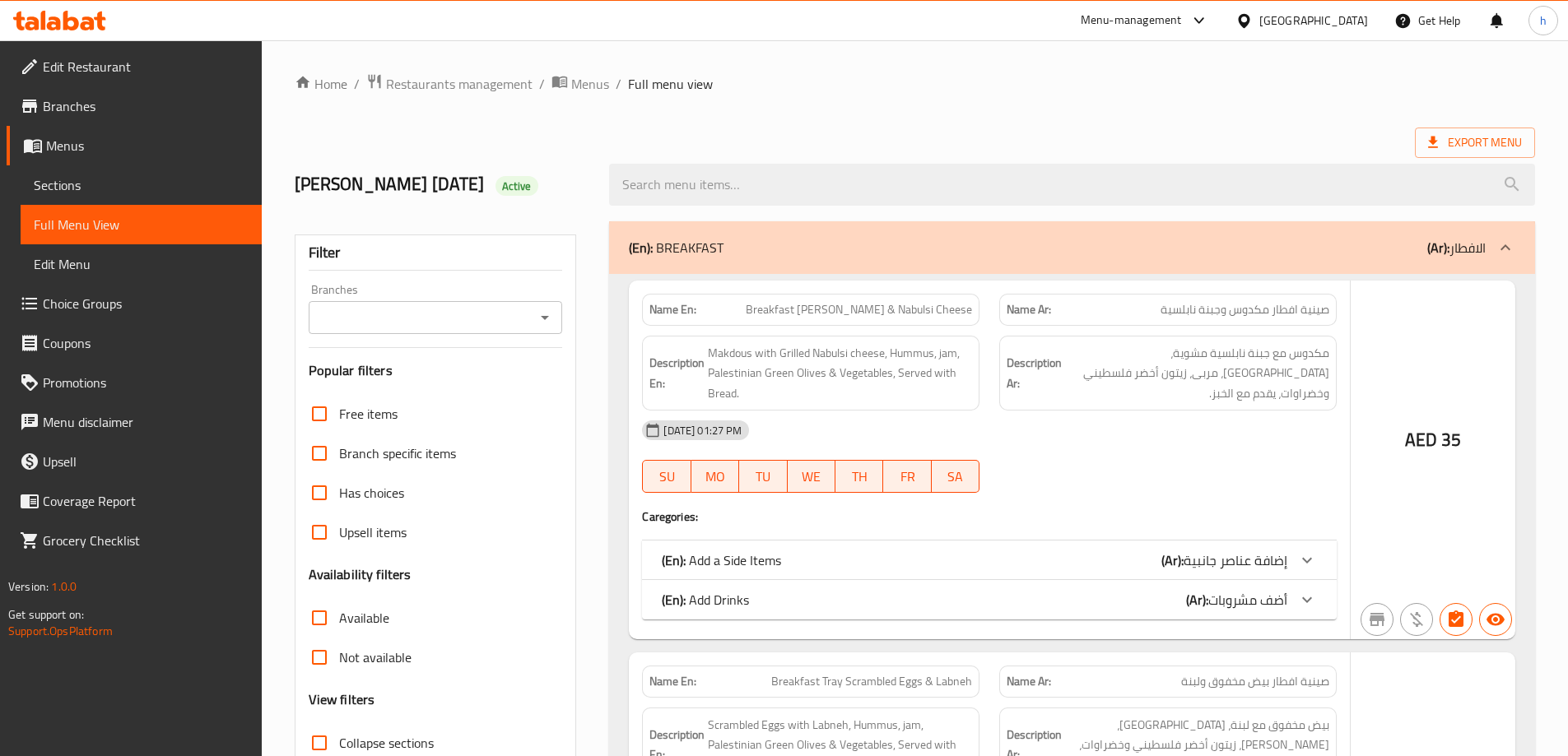
click at [107, 190] on div at bounding box center [784, 378] width 1568 height 756
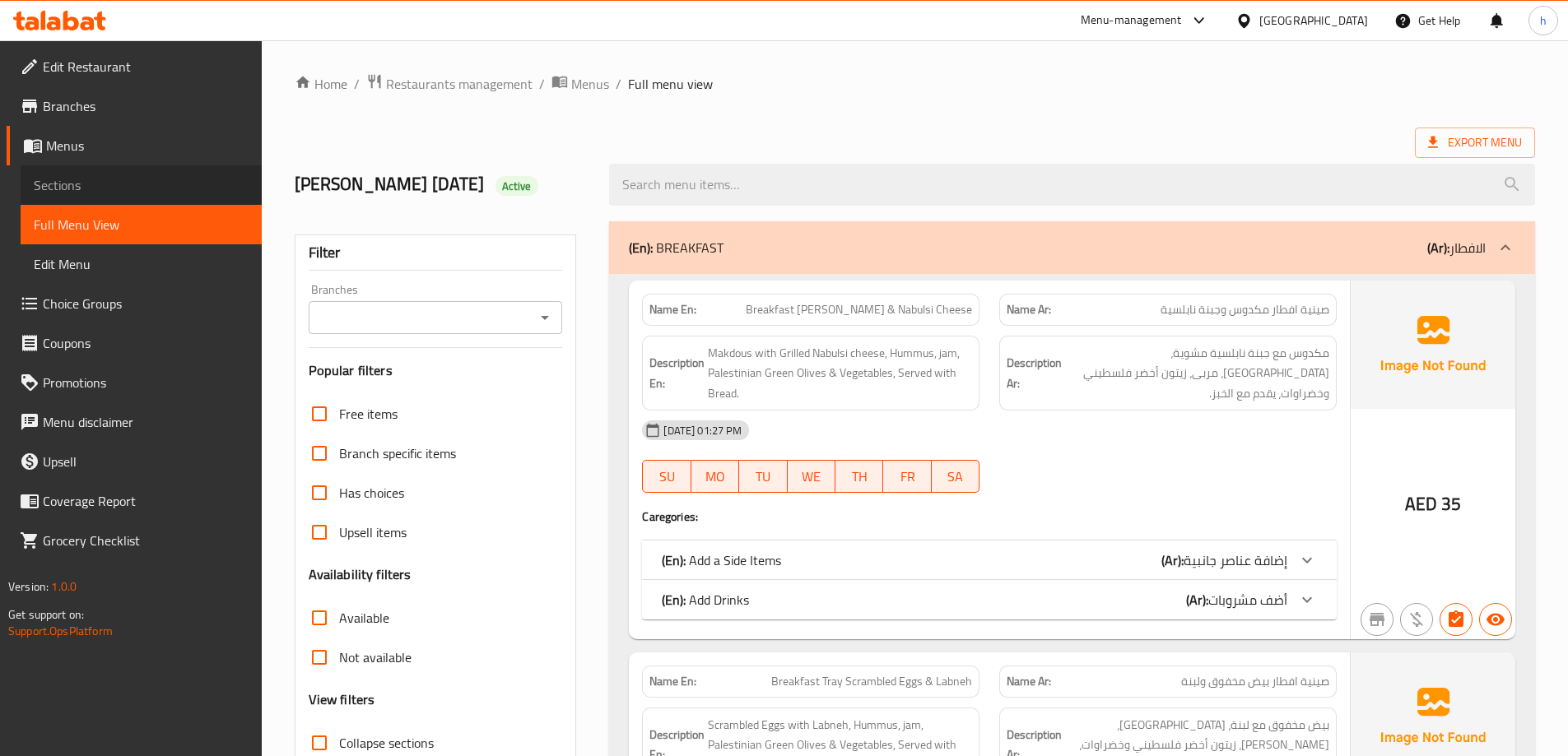
click at [77, 189] on span "Sections" at bounding box center [142, 185] width 215 height 20
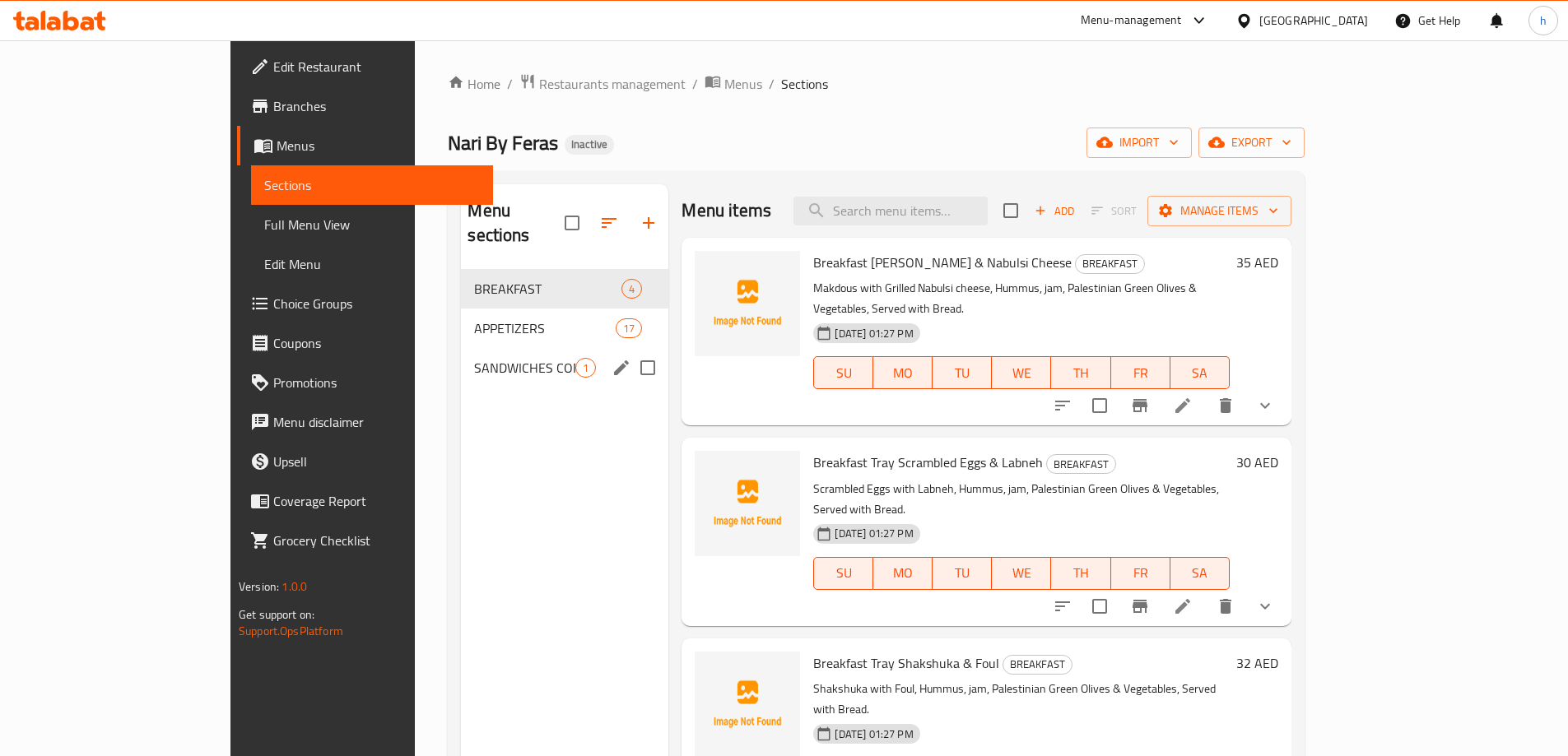
click at [474, 358] on span "SANDWICHES COMBO" at bounding box center [525, 368] width 102 height 20
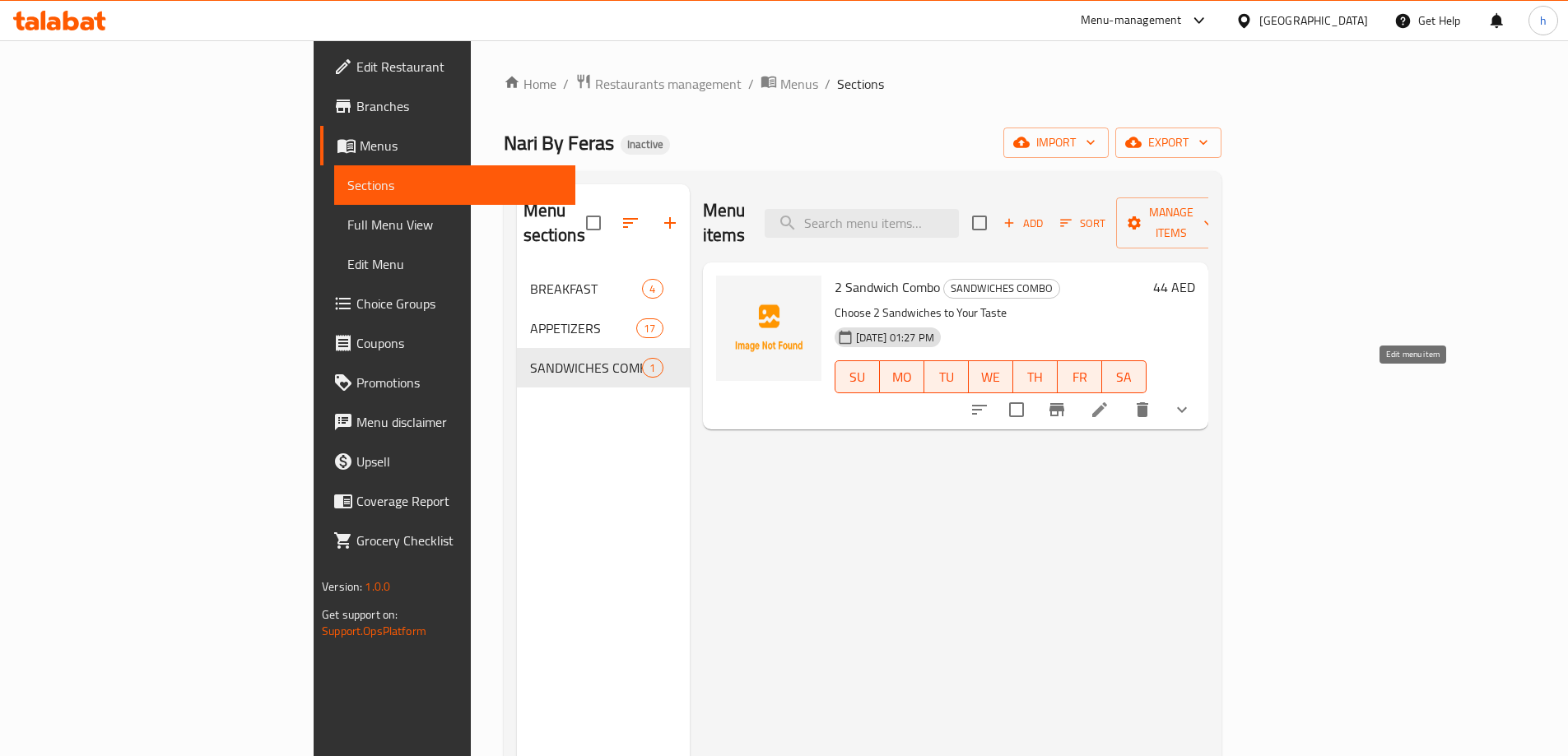
click at [1110, 400] on icon at bounding box center [1100, 409] width 20 height 20
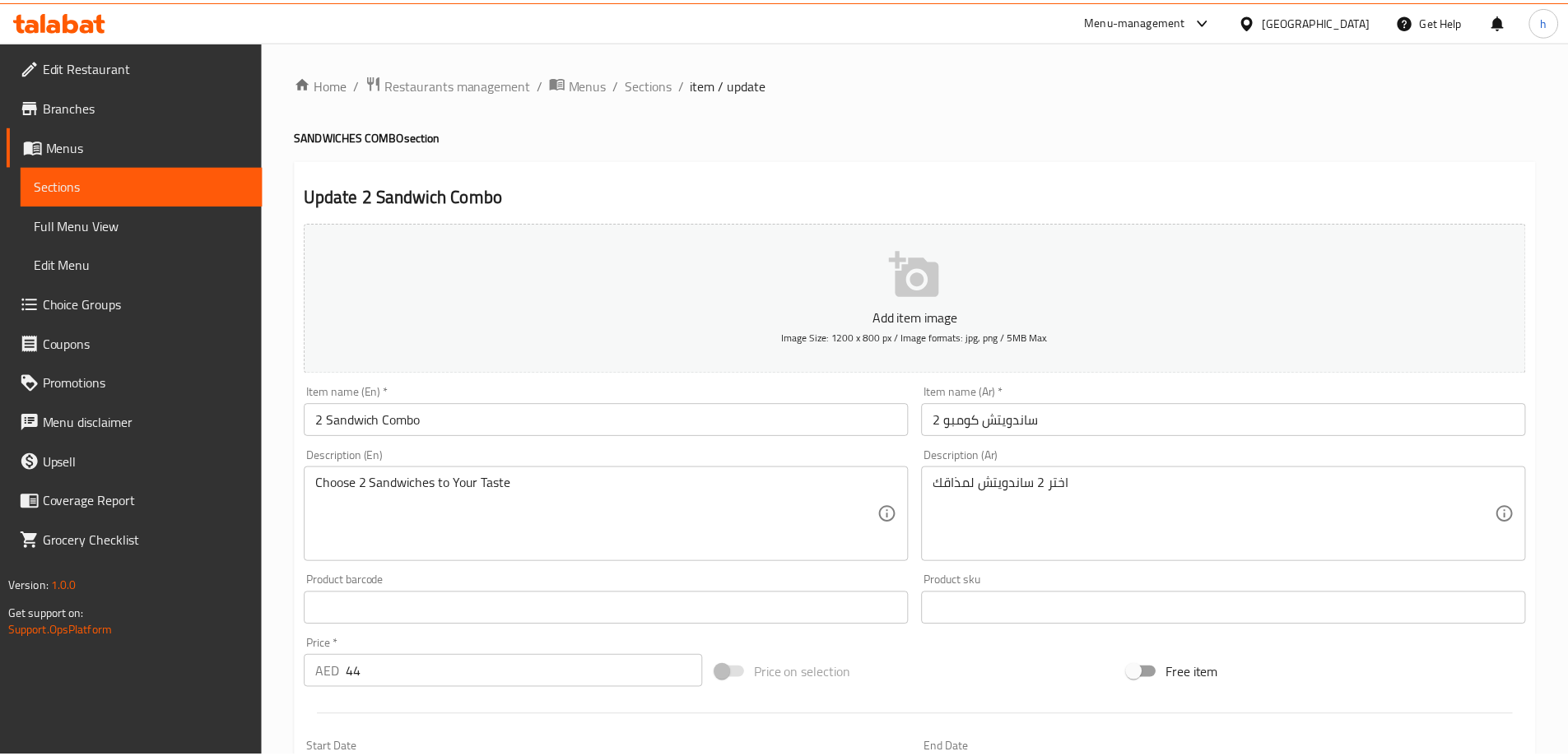
scroll to position [973, 0]
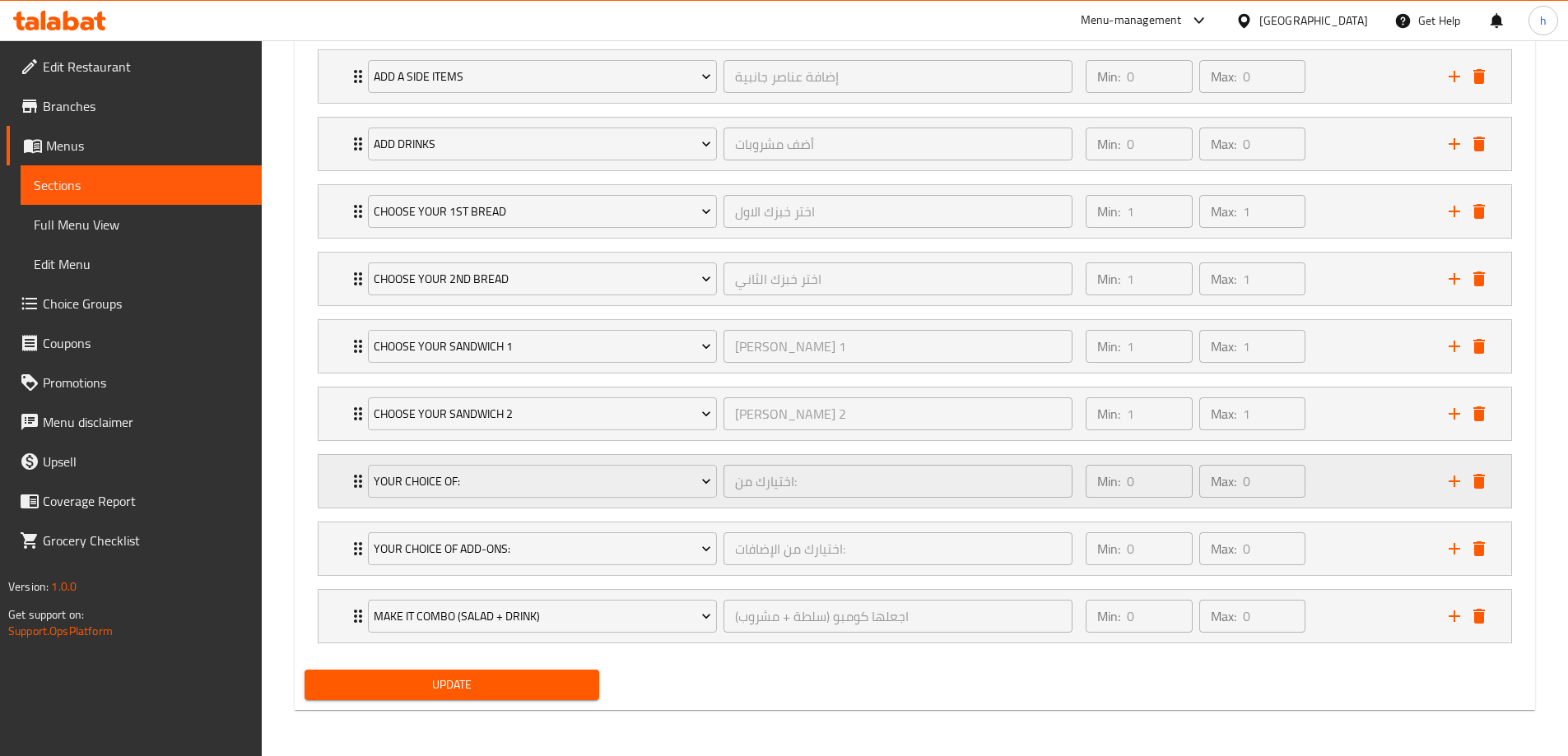
click at [339, 482] on div "Your choice of: اختيارك من: ​ Min: 0 ​ Max: 0 ​" at bounding box center [914, 481] width 1193 height 52
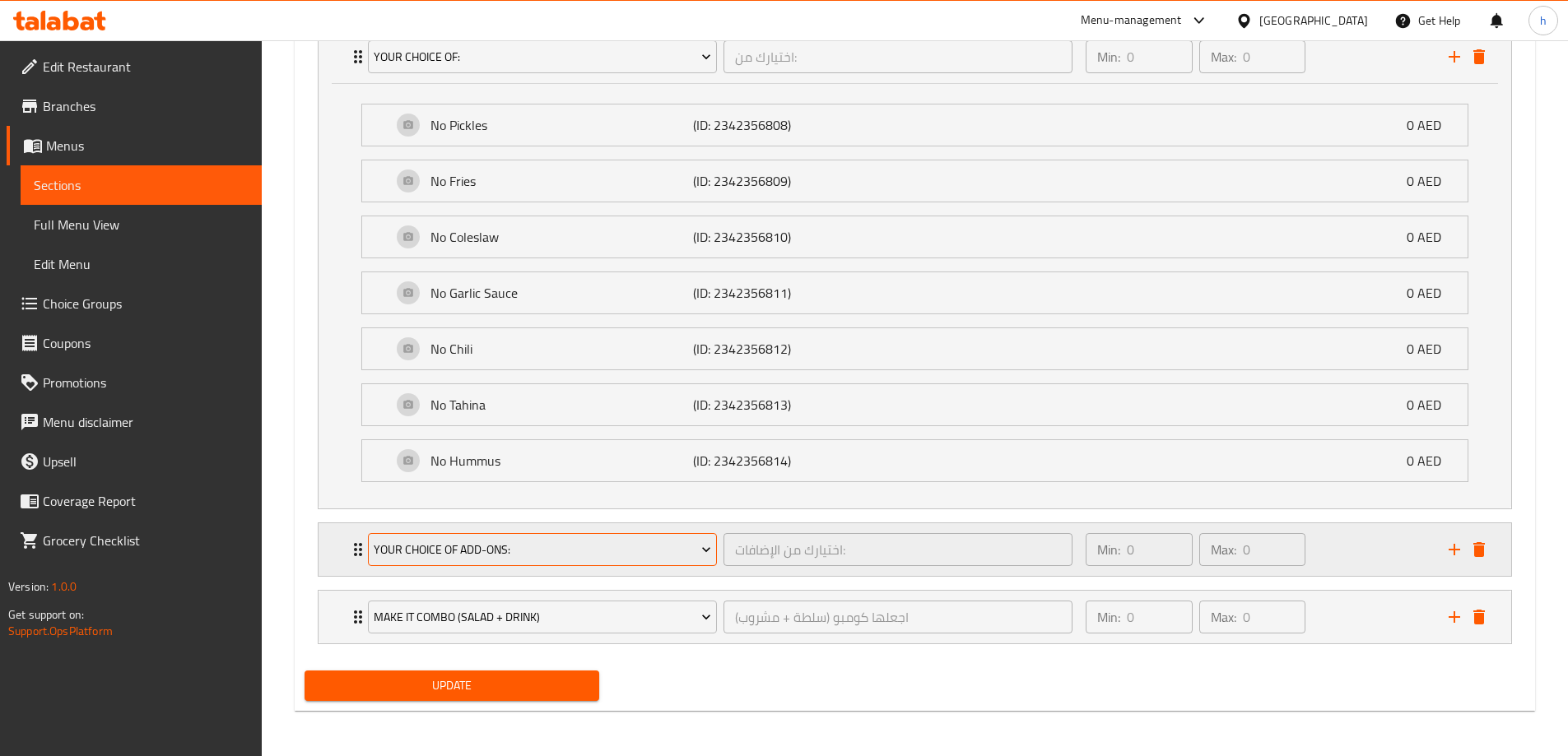
scroll to position [1399, 0]
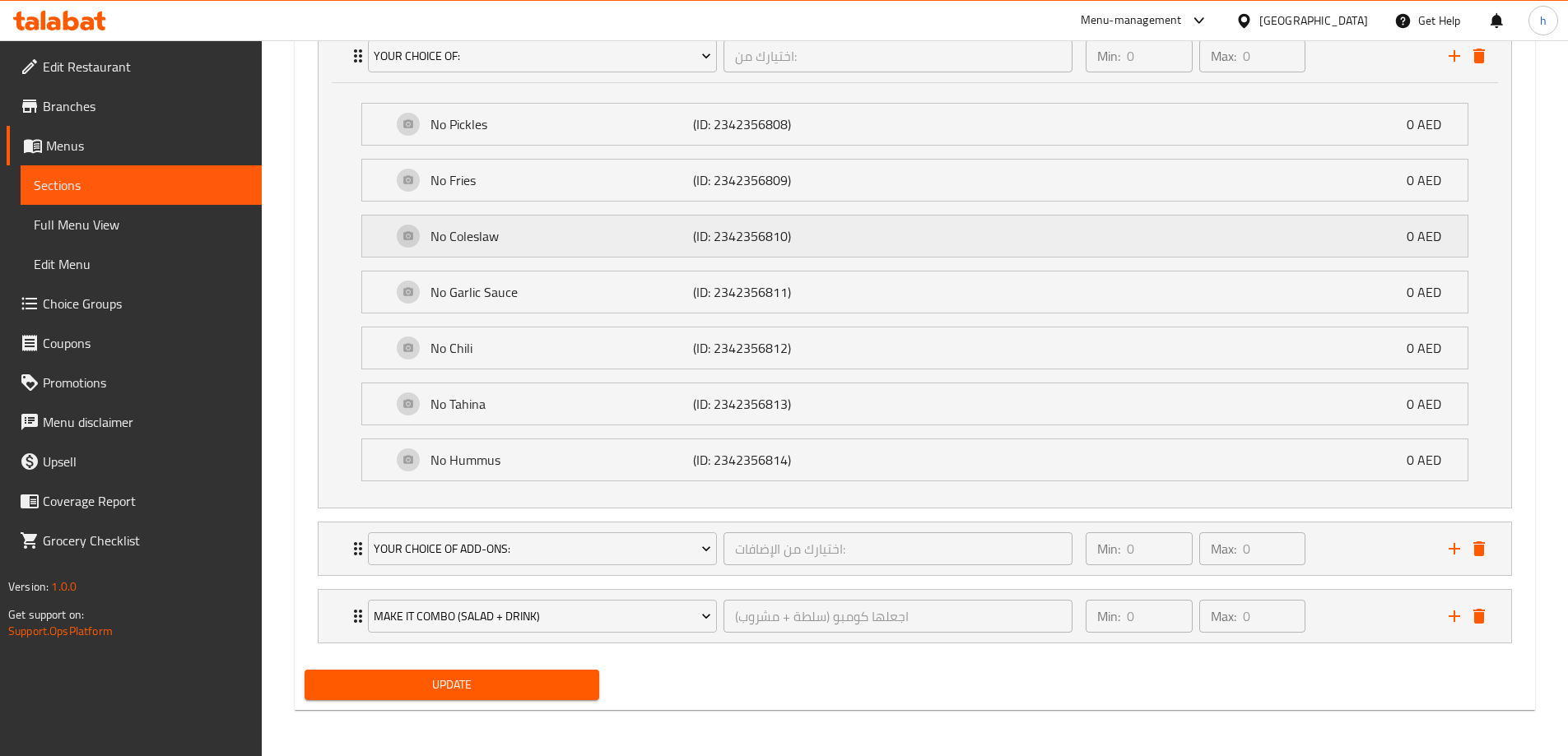
click at [380, 236] on div "No Coleslaw (ID: 2342356810) 0 AED" at bounding box center [914, 236] width 1105 height 41
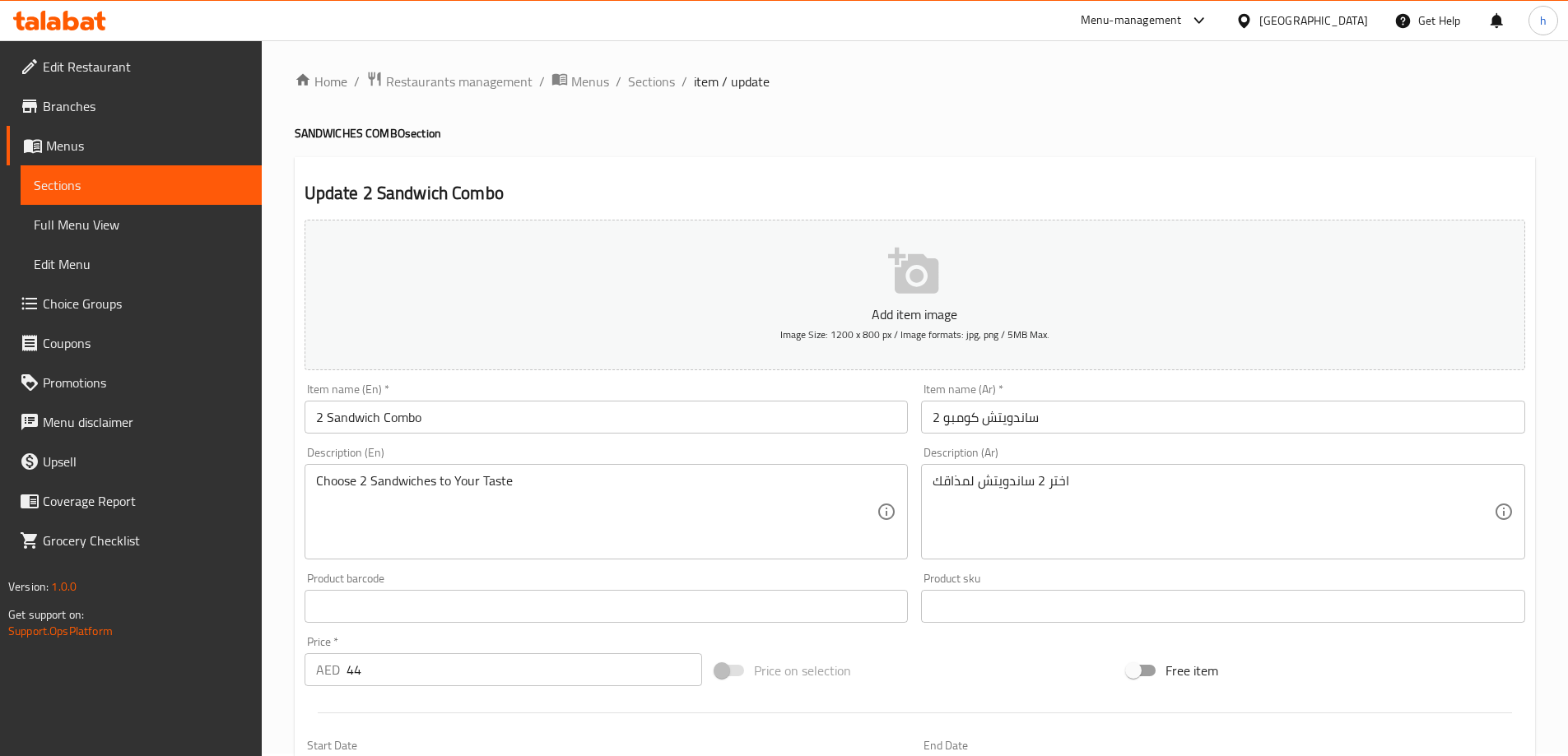
scroll to position [0, 0]
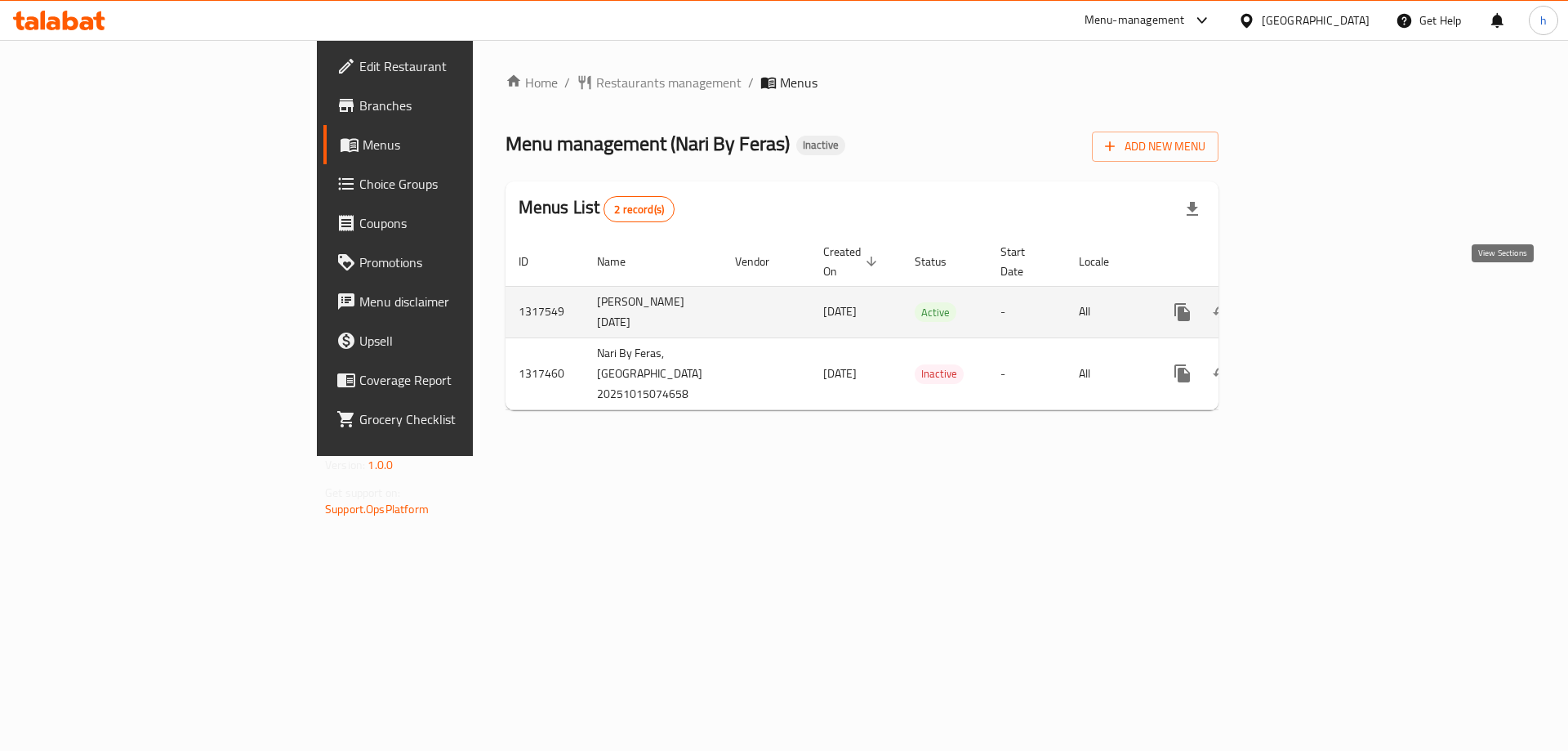
click at [1320, 292] on link "enhanced table" at bounding box center [1300, 312] width 40 height 40
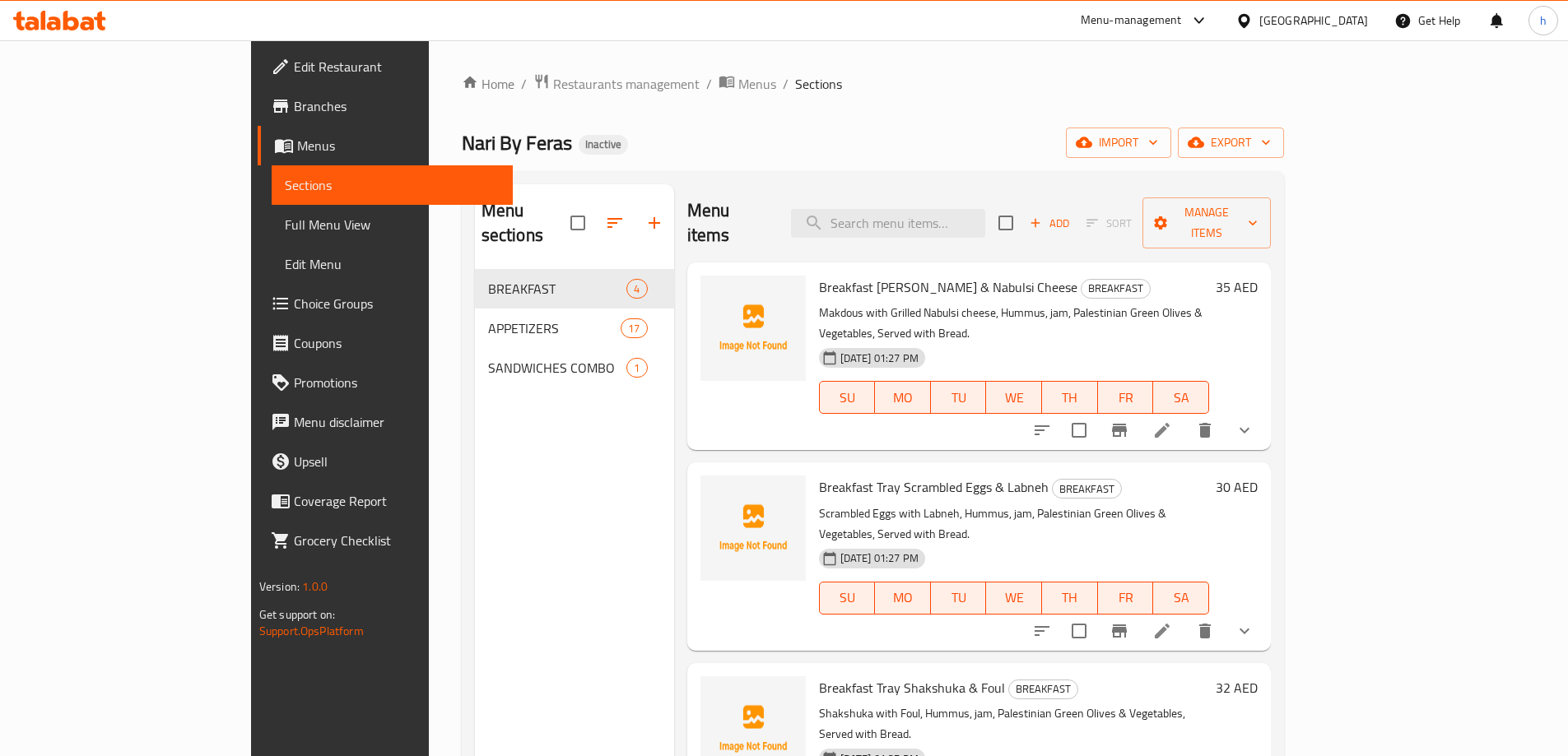
click at [979, 69] on div "Home / Restaurants management / Menus / Sections Nari By Feras Inactive import …" at bounding box center [872, 513] width 889 height 946
click at [285, 231] on span "Full Menu View" at bounding box center [392, 224] width 215 height 20
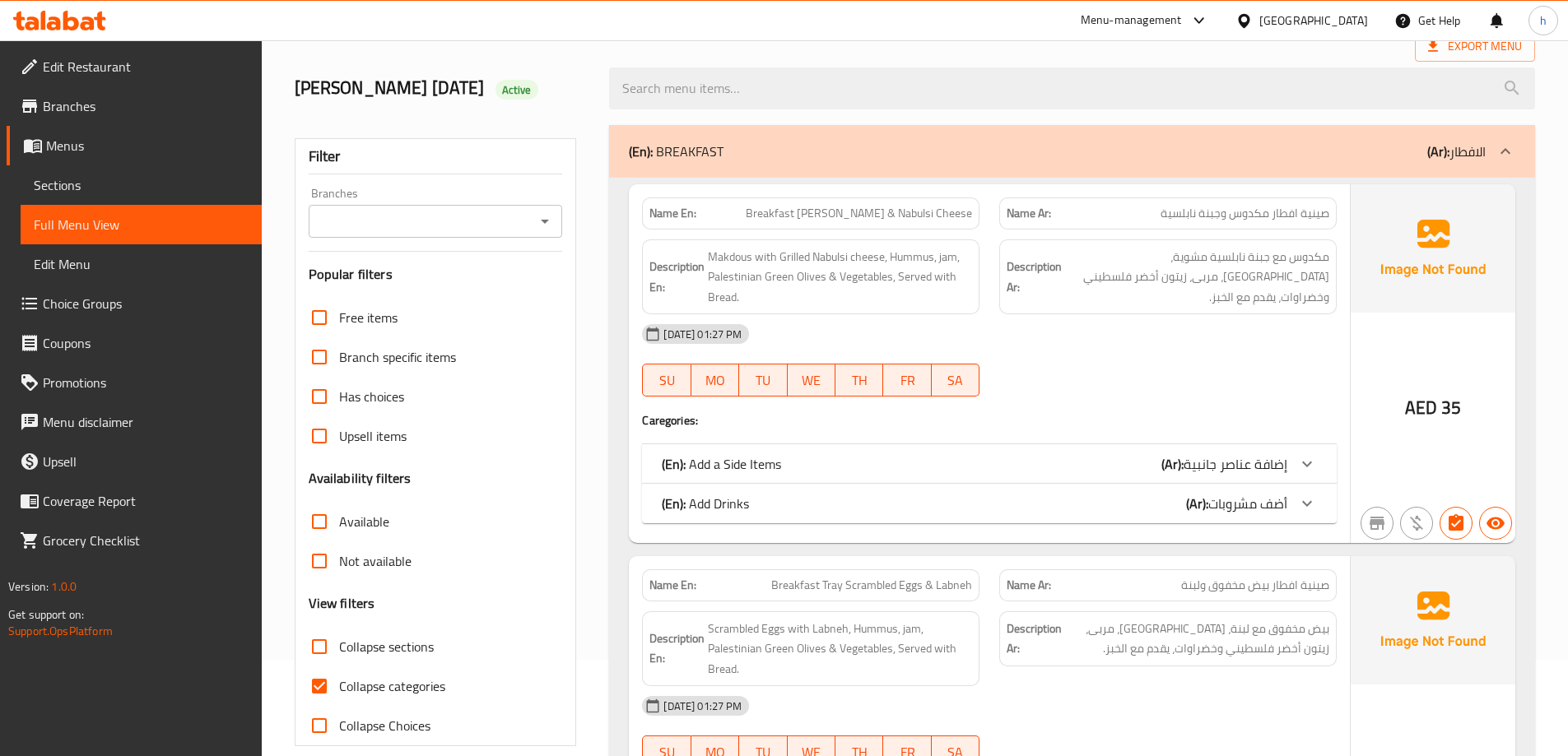
scroll to position [247, 0]
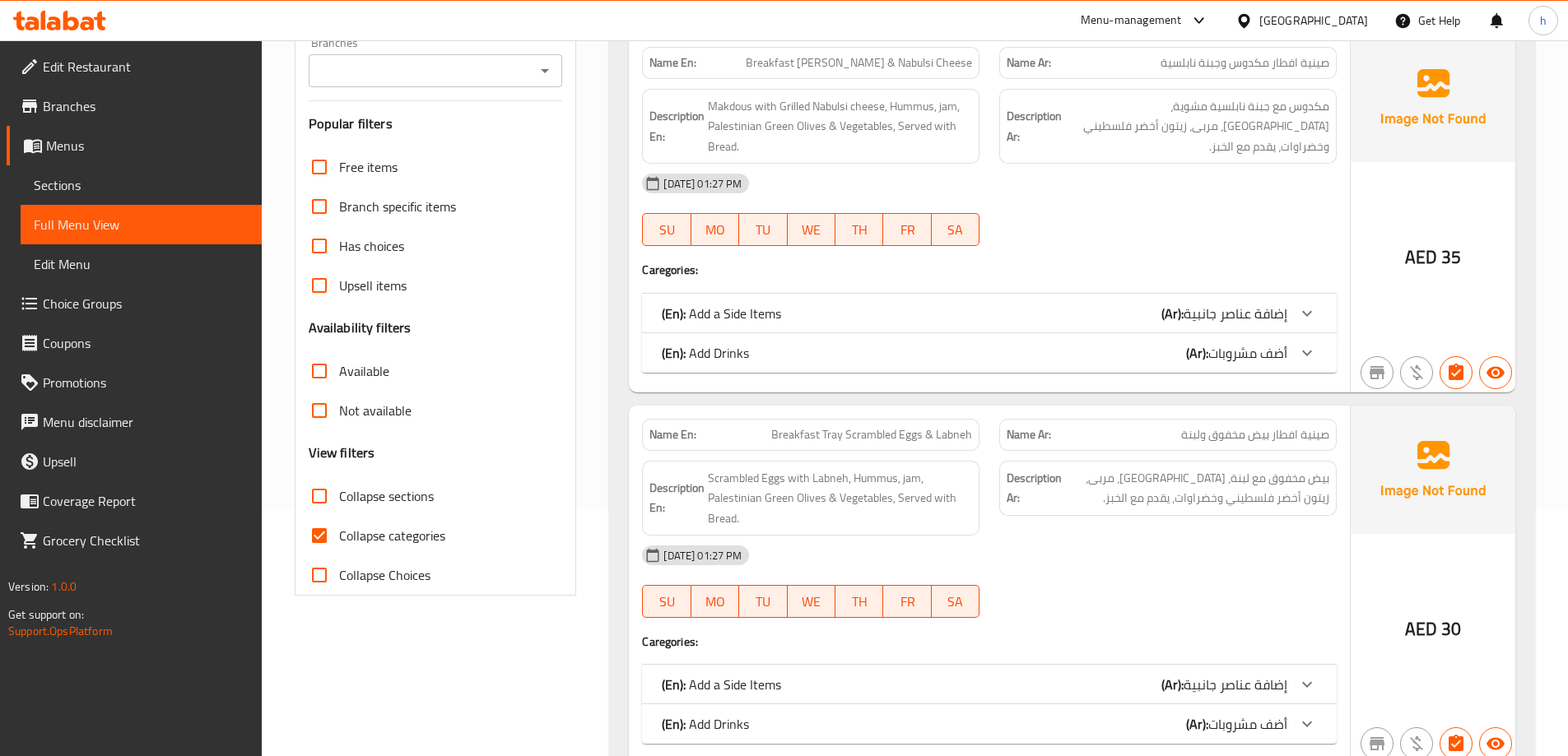
click at [327, 528] on input "Collapse categories" at bounding box center [319, 536] width 40 height 40
checkbox input "false"
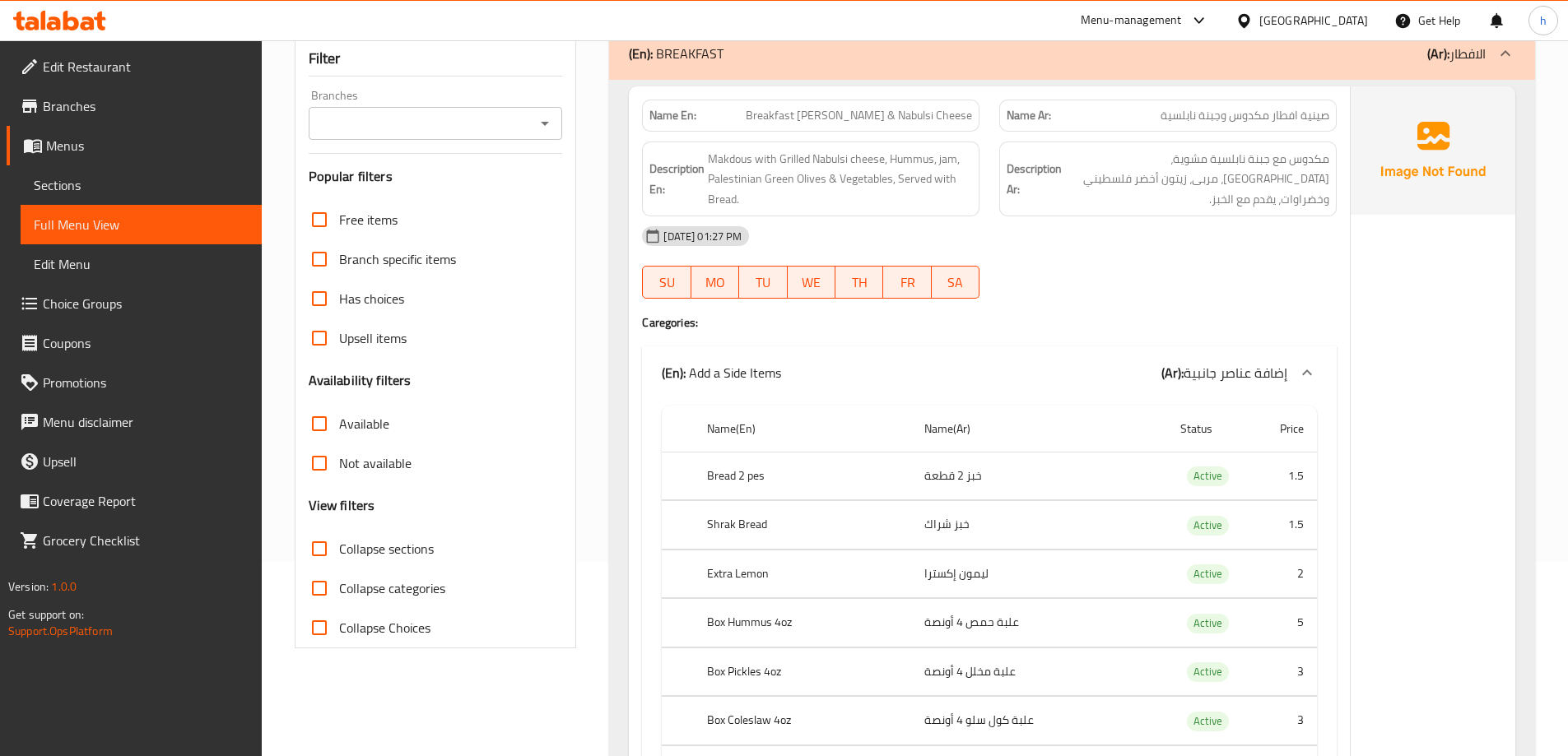
scroll to position [164, 0]
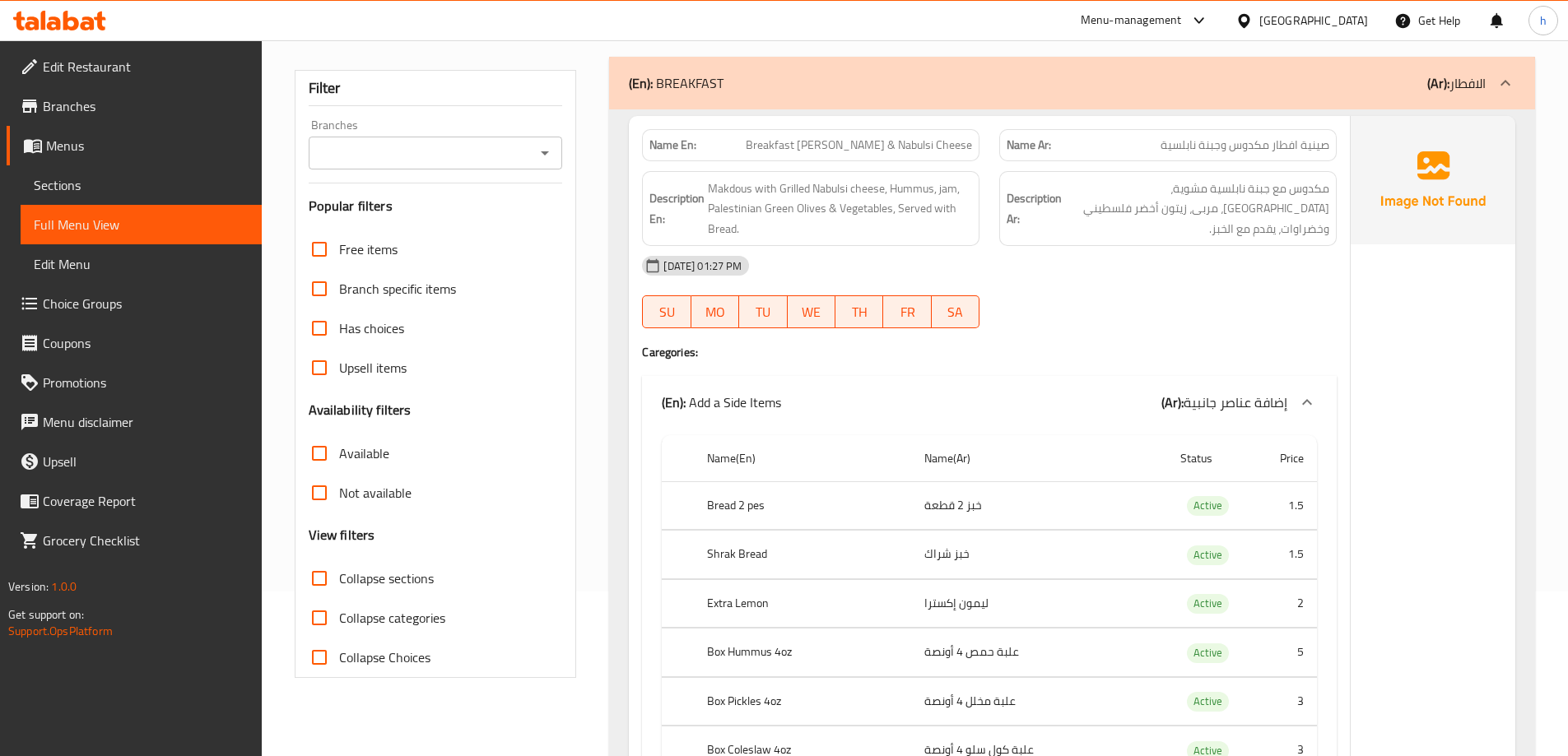
click at [827, 154] on span "Breakfast [PERSON_NAME] & Nabulsi Cheese" at bounding box center [859, 145] width 226 height 17
copy span "Tray"
click at [1068, 298] on div "15-10-2025 01:27 PM SU MO TU WE TH FR SA" at bounding box center [989, 292] width 715 height 92
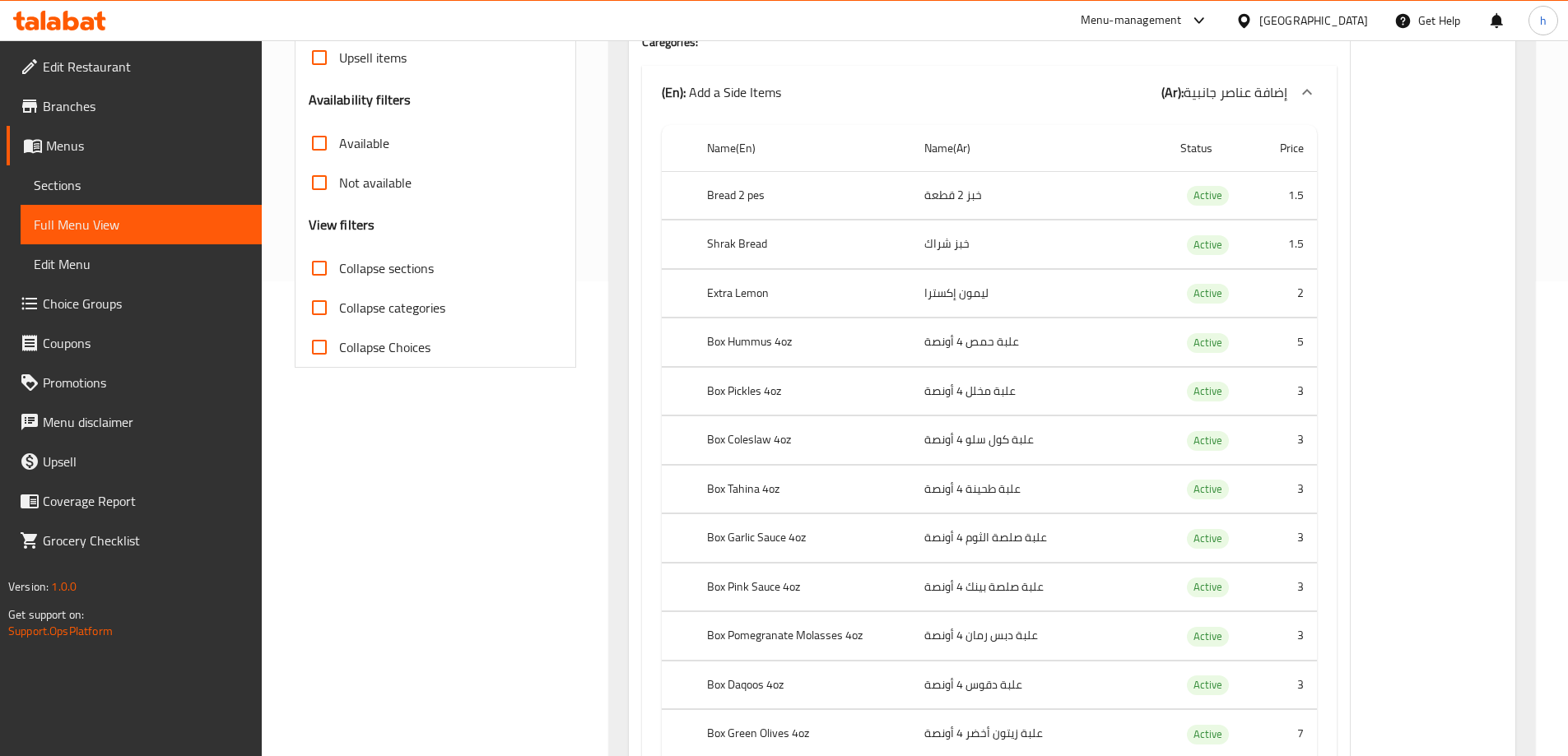
scroll to position [494, 0]
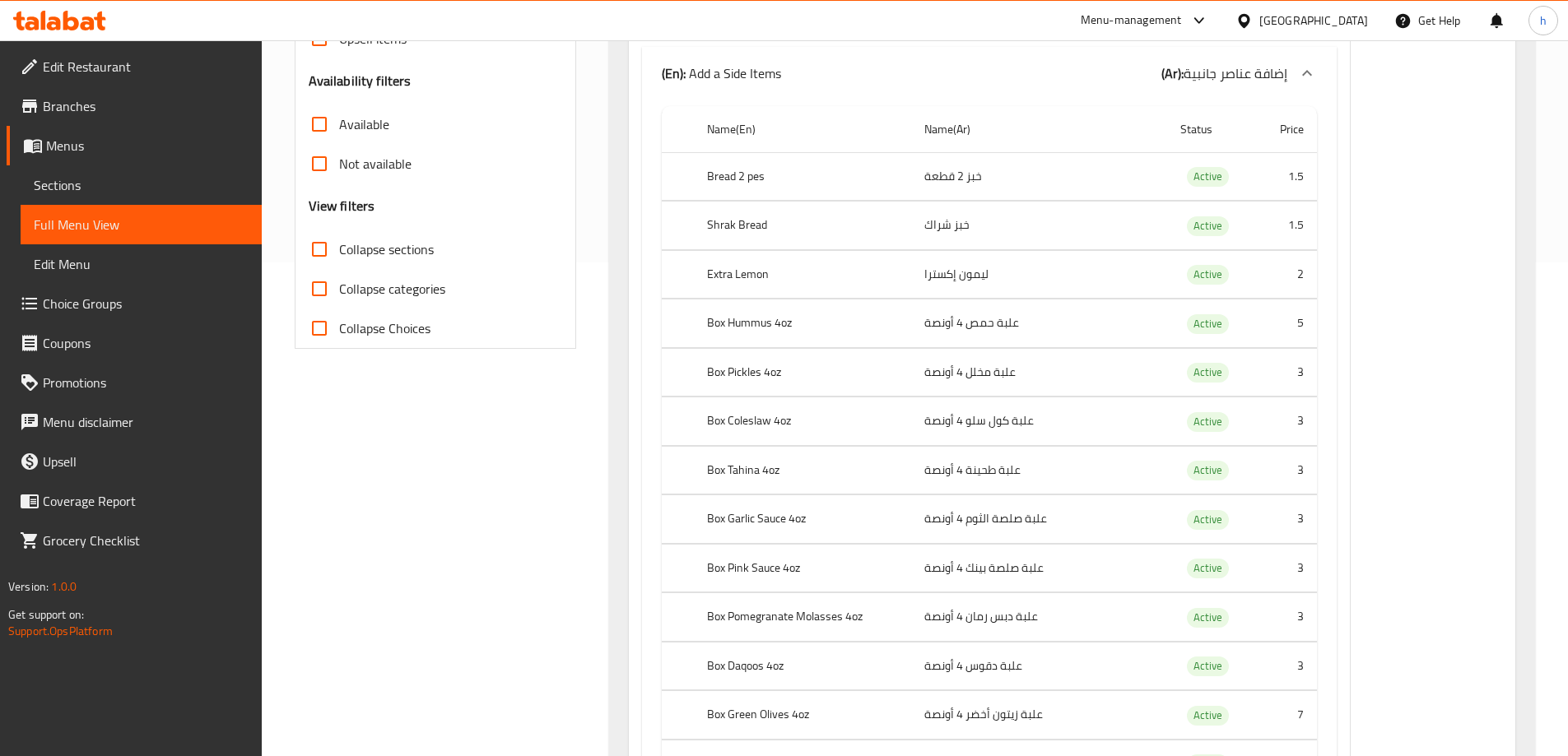
click at [762, 180] on th "Bread 2 pes" at bounding box center [802, 176] width 218 height 48
click at [748, 181] on th "Bread 2 pes" at bounding box center [802, 176] width 218 height 48
drag, startPoint x: 745, startPoint y: 180, endPoint x: 767, endPoint y: 184, distance: 22.4
click at [767, 184] on th "Bread 2 pes" at bounding box center [802, 176] width 218 height 48
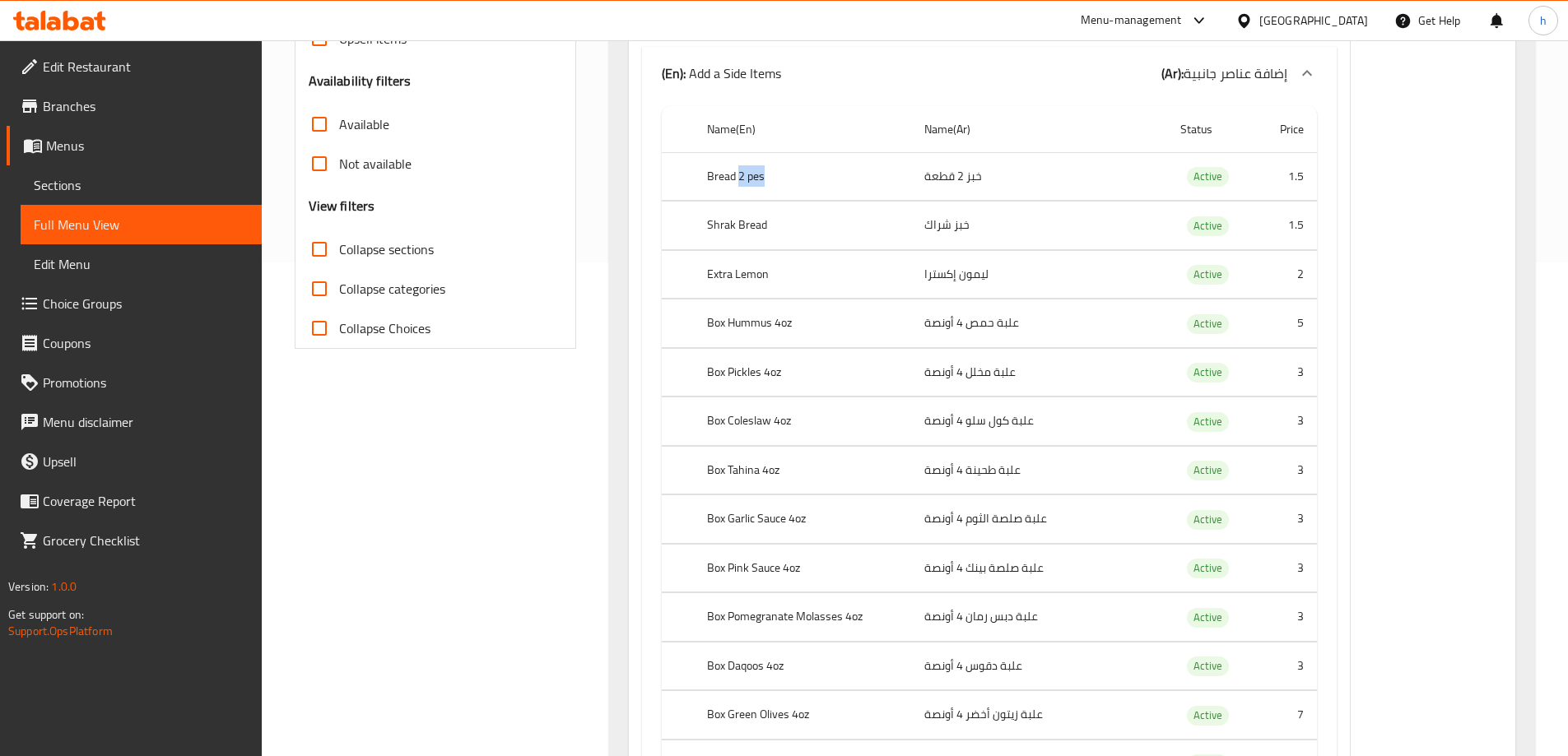
copy th "2 pes"
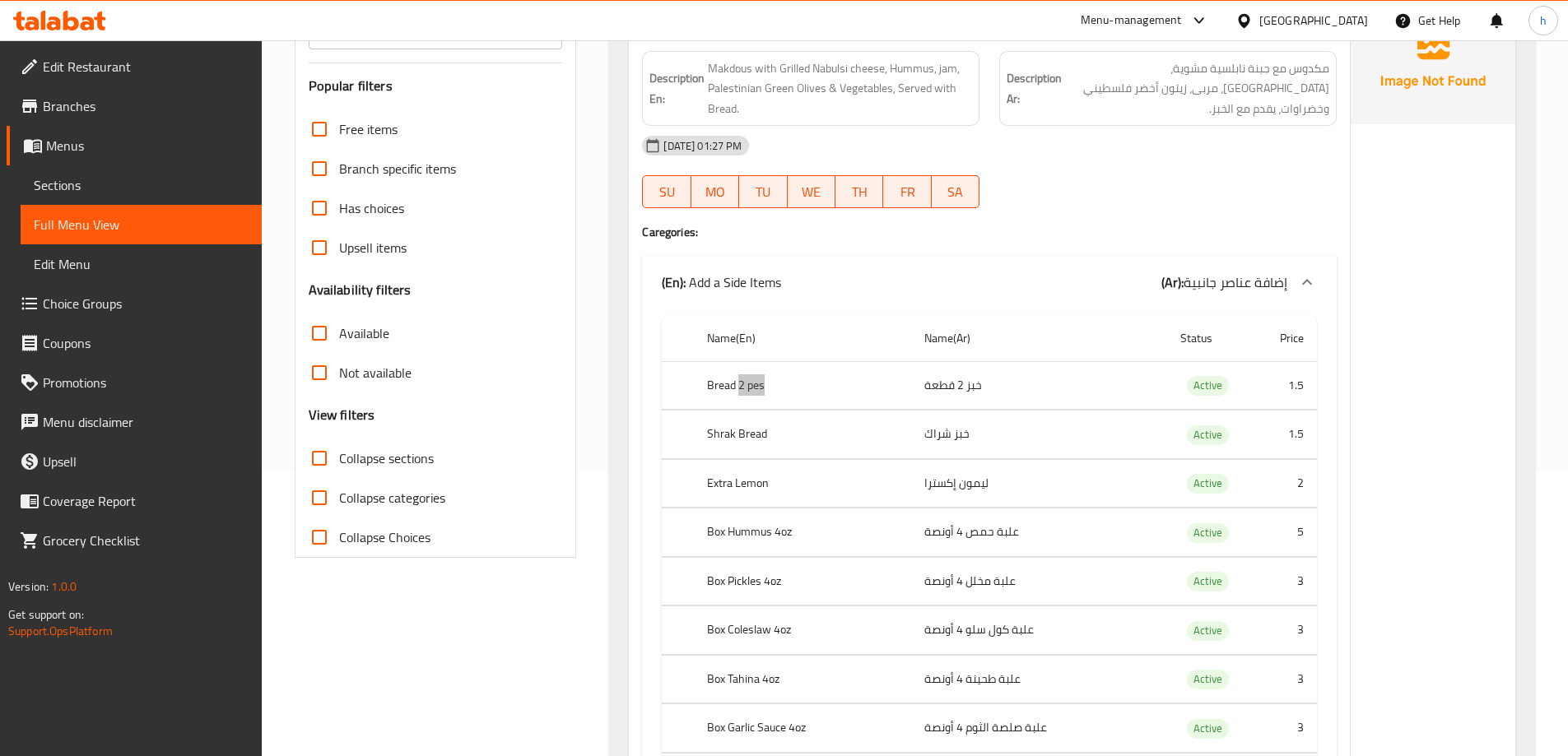
scroll to position [83, 0]
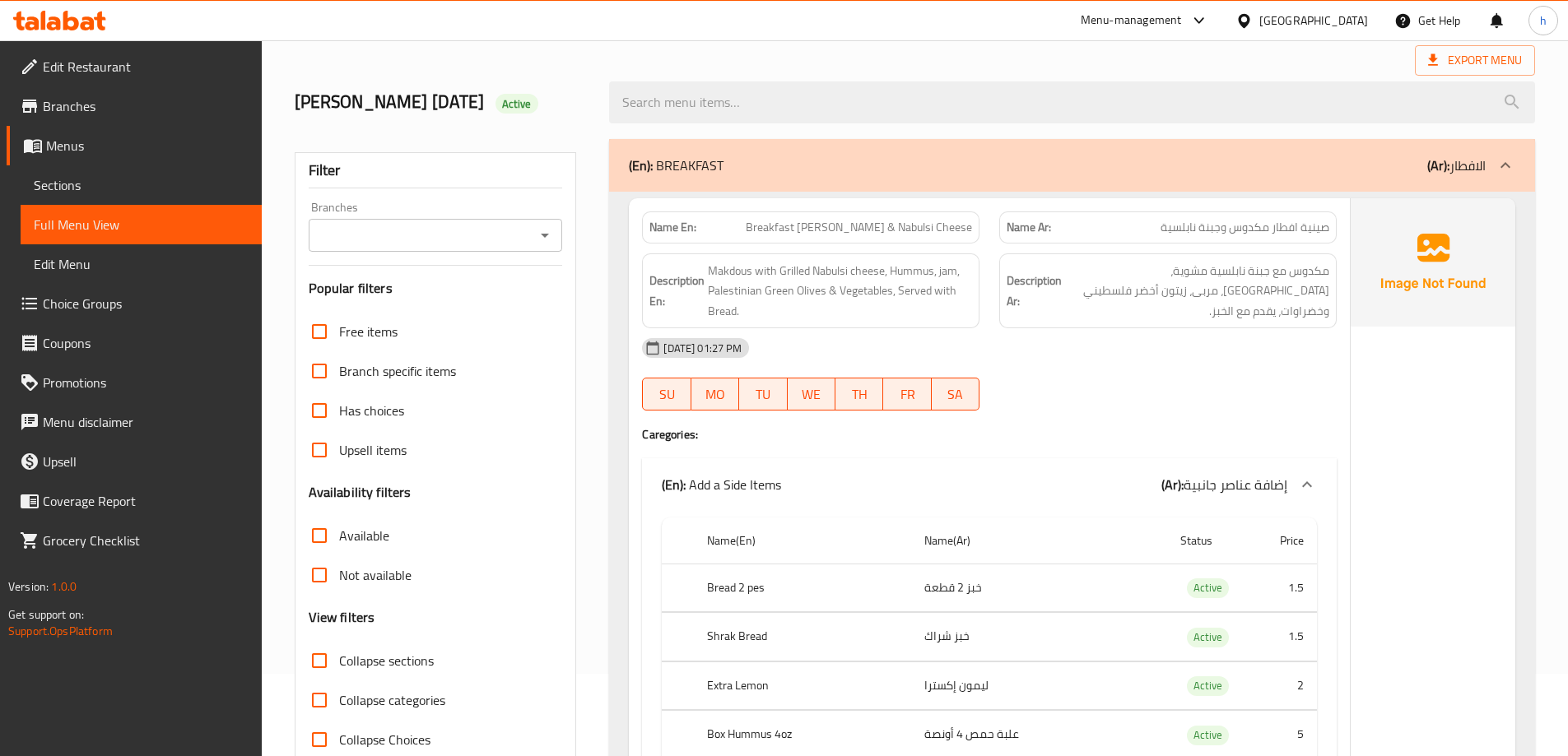
click at [883, 223] on span "Breakfast [PERSON_NAME] & Nabulsi Cheese" at bounding box center [859, 227] width 226 height 17
click at [886, 224] on span "Breakfast [PERSON_NAME] & Nabulsi Cheese" at bounding box center [859, 227] width 226 height 17
copy span "Breakfast [PERSON_NAME] & Nabulsi Cheese"
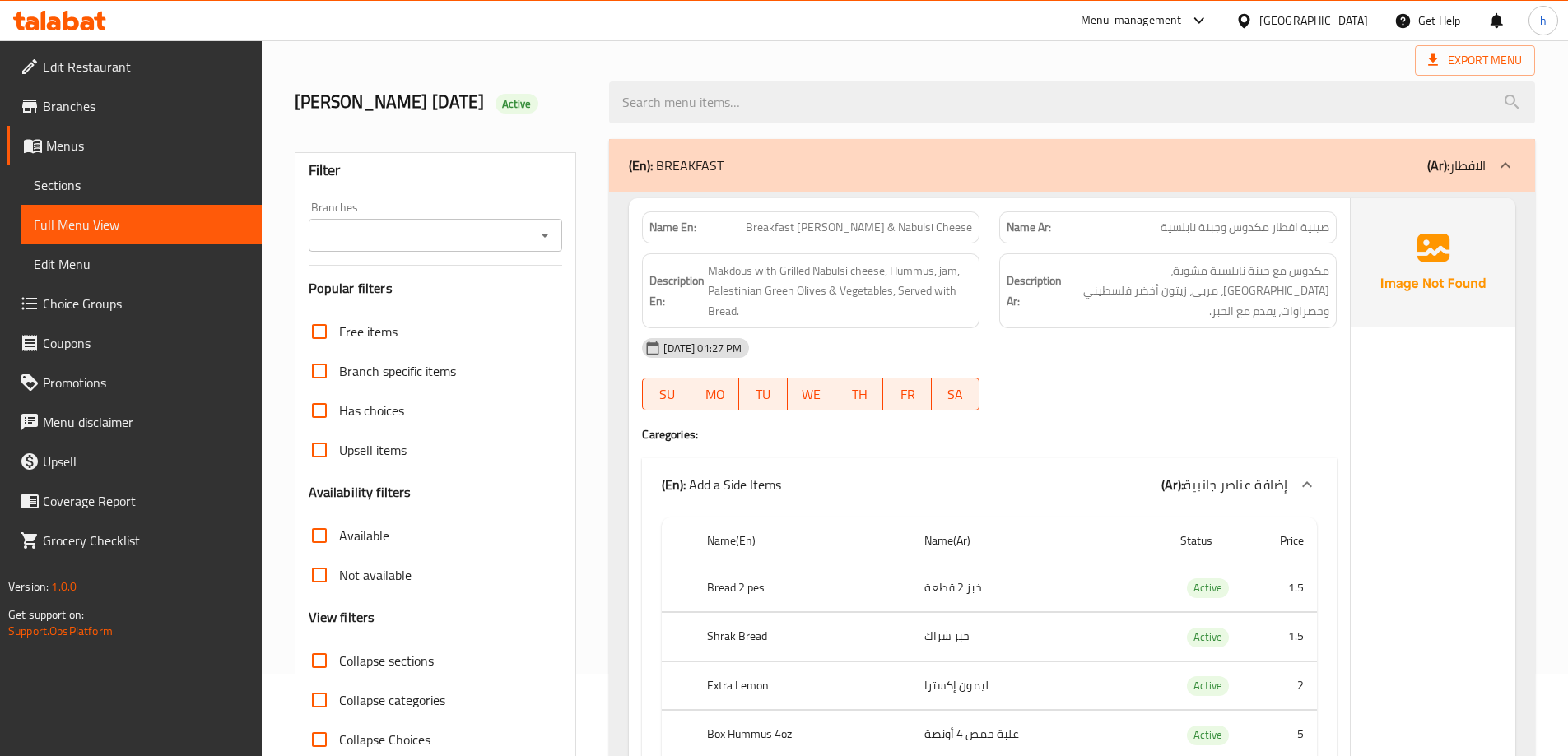
click at [1029, 325] on div "Description Ar: مكدوس مع جبنة نابلسية مشوية، حمص، مربى، زيتون أخضر فلسطيني وخضر…" at bounding box center [1168, 291] width 357 height 95
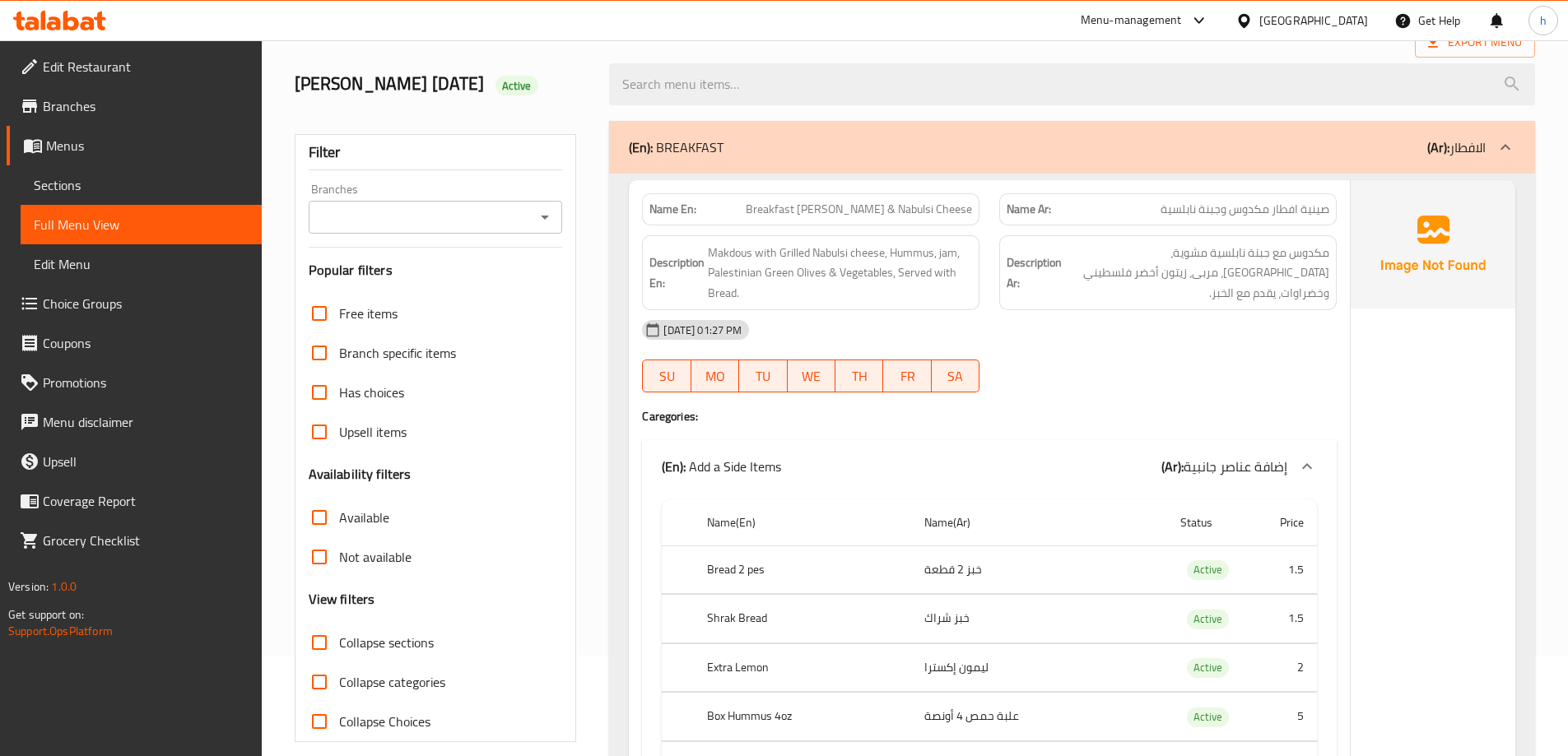
scroll to position [411, 0]
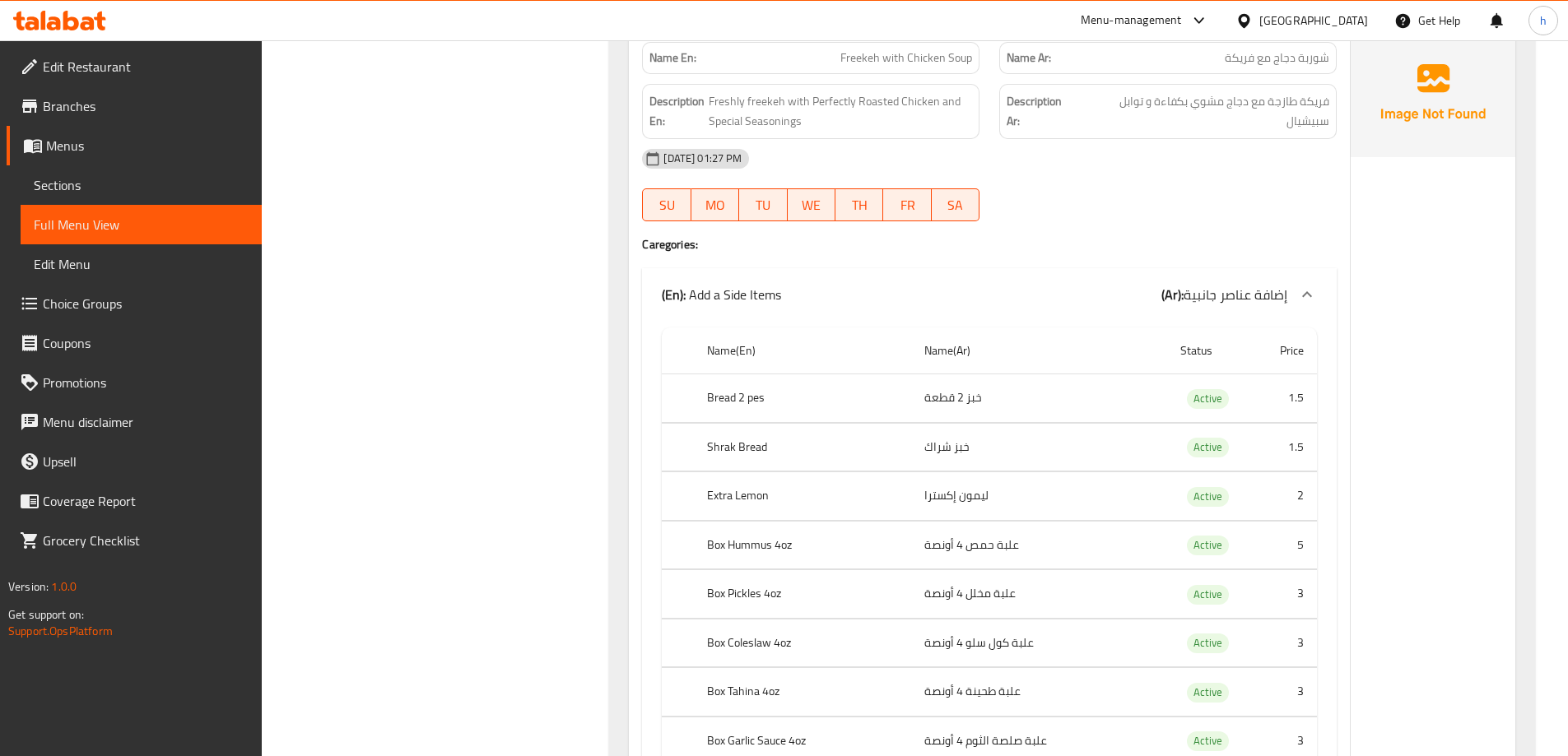
scroll to position [8968, 0]
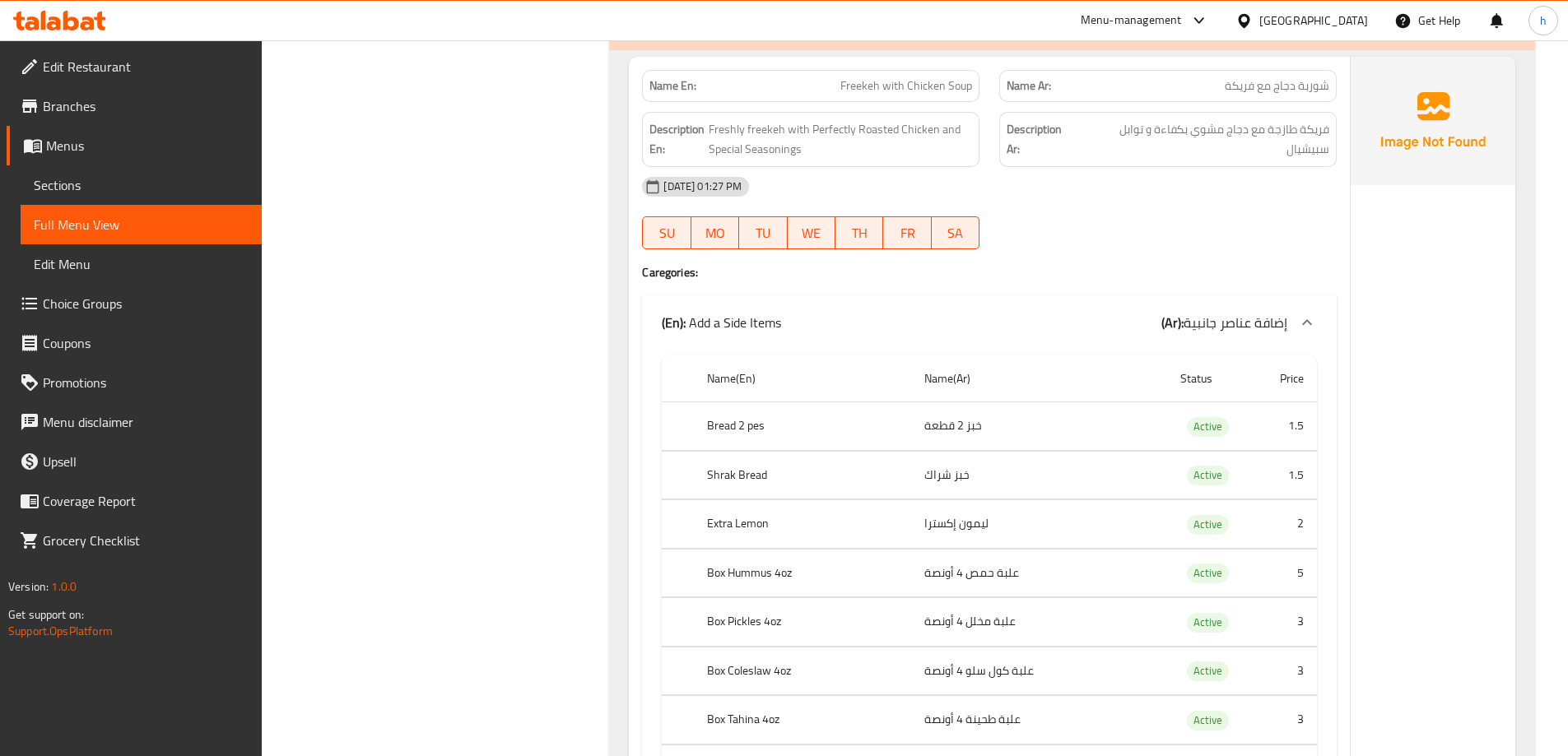
click at [861, 91] on span "Freekeh with Chicken Soup" at bounding box center [906, 85] width 132 height 17
drag, startPoint x: 861, startPoint y: 91, endPoint x: 927, endPoint y: 171, distance: 103.7
click at [861, 90] on span "Freekeh with Chicken Soup" at bounding box center [906, 85] width 132 height 17
copy span "Freekeh"
click at [1109, 249] on div at bounding box center [1168, 249] width 357 height 20
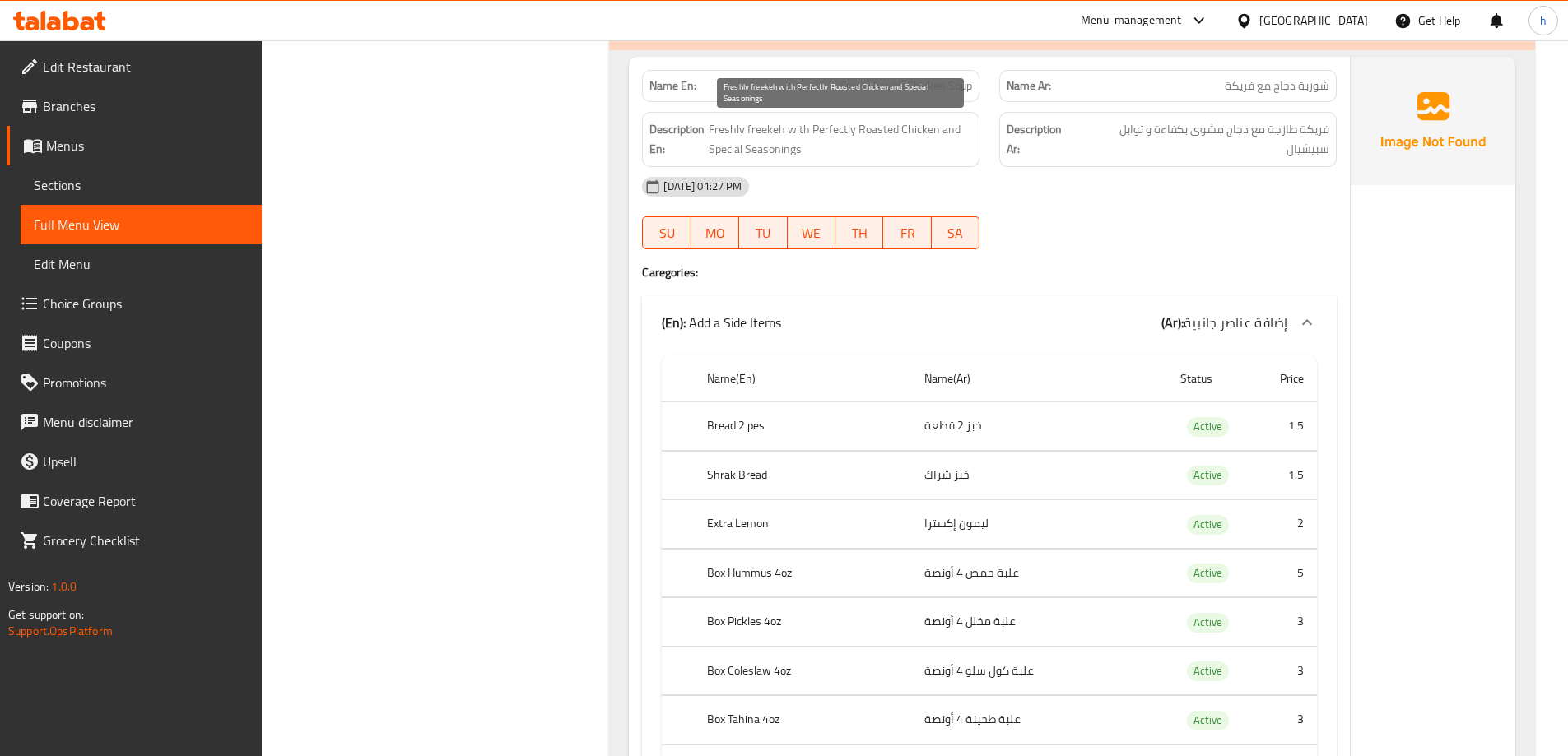
click at [821, 132] on span "Freshly freekeh with Perfectly Roasted Chicken and Special Seasonings" at bounding box center [840, 140] width 263 height 40
click at [862, 129] on span "Freshly freekeh with Perfectly Roasted Chicken and Special Seasonings" at bounding box center [840, 140] width 263 height 40
click at [1154, 154] on span "فريكة طازجة مع دجاج مشوي بكفاءة و توابل سبيشيال" at bounding box center [1204, 140] width 250 height 40
click at [833, 131] on span "Freshly freekeh with Perfectly Roasted Chicken and Special Seasonings" at bounding box center [840, 140] width 263 height 40
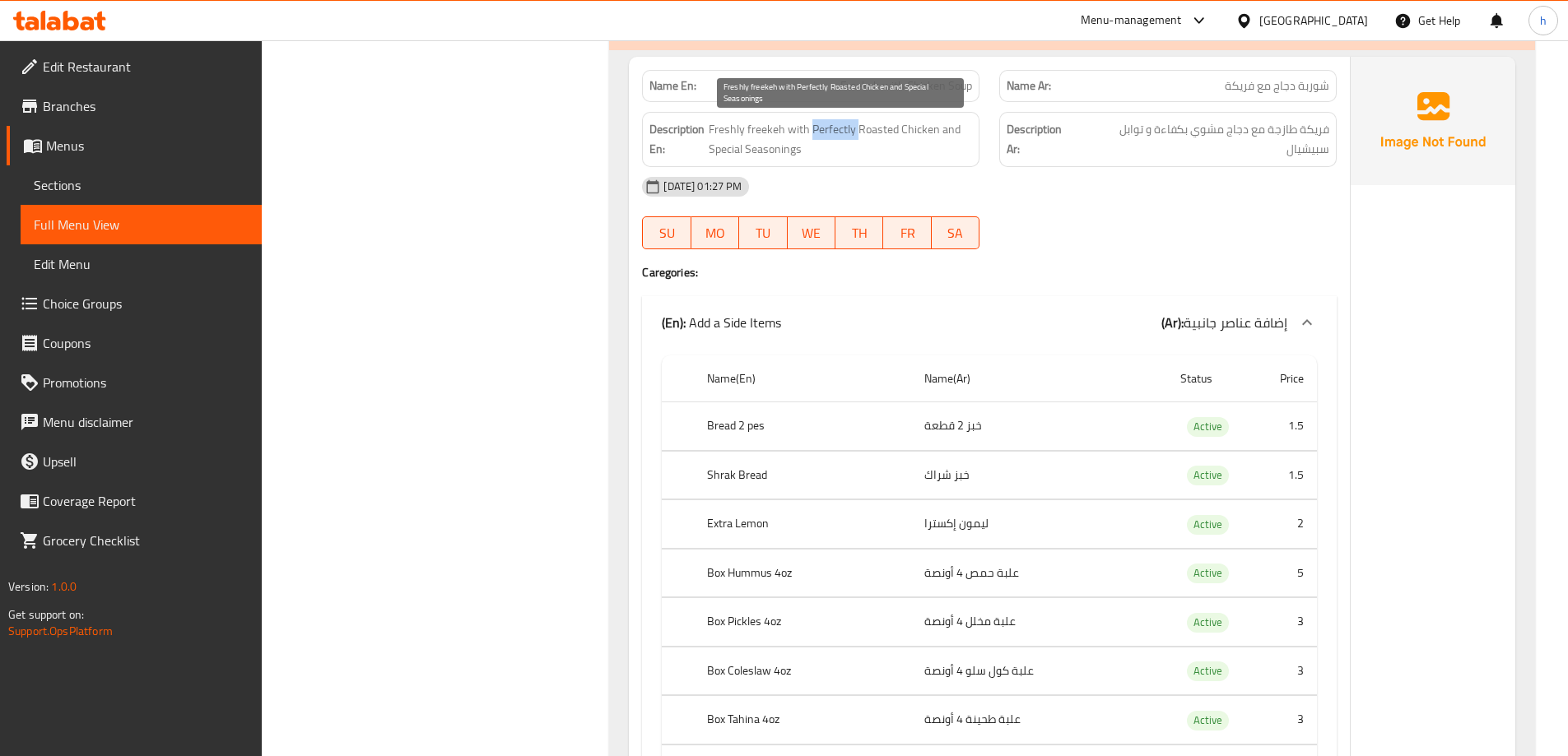
click at [833, 131] on span "Freshly freekeh with Perfectly Roasted Chicken and Special Seasonings" at bounding box center [840, 140] width 263 height 40
click at [865, 118] on div "Description En: Freshly freekeh with Perfectly Roasted Chicken and Special Seas…" at bounding box center [811, 140] width 337 height 55
copy span "Perfectly Roasted"
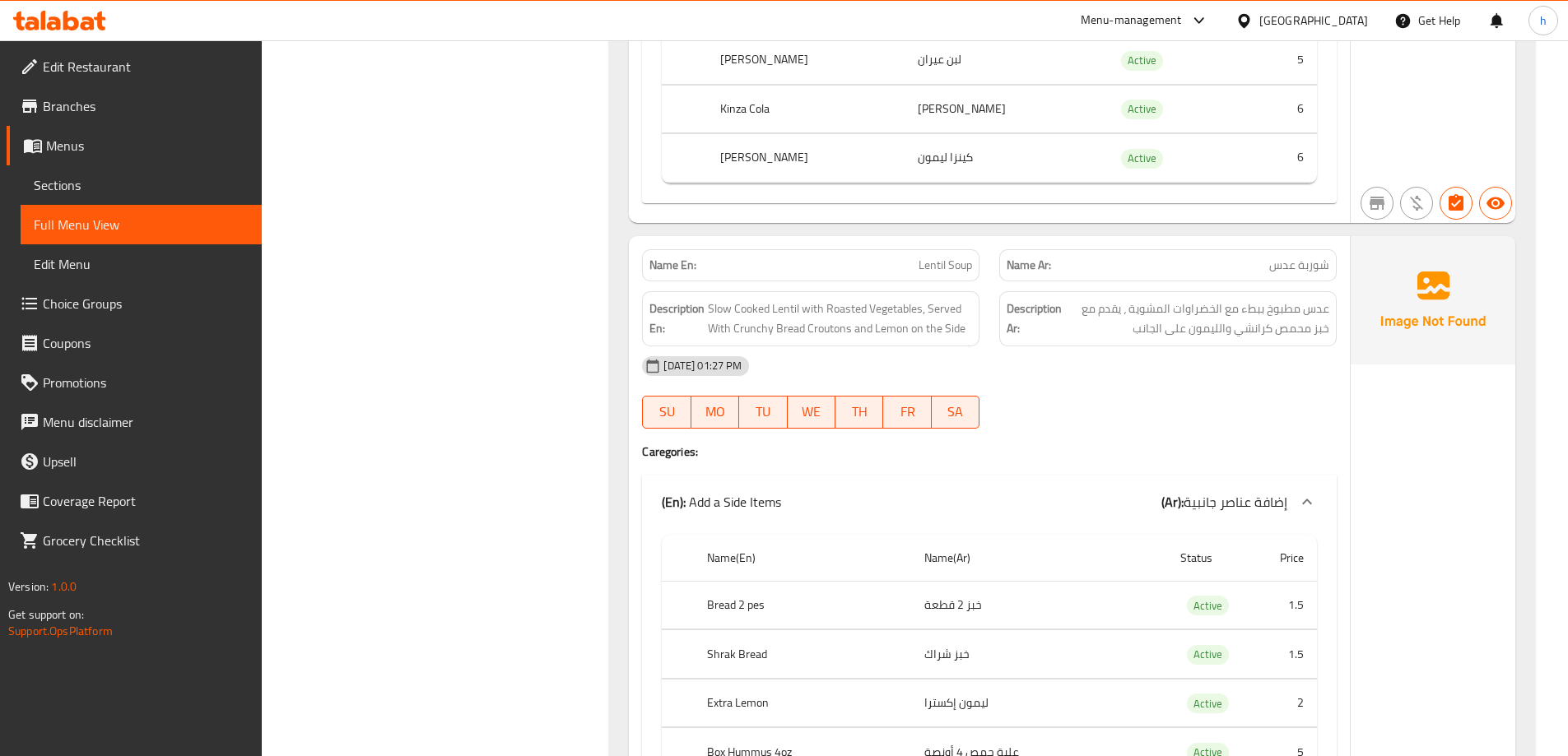
scroll to position [11025, 0]
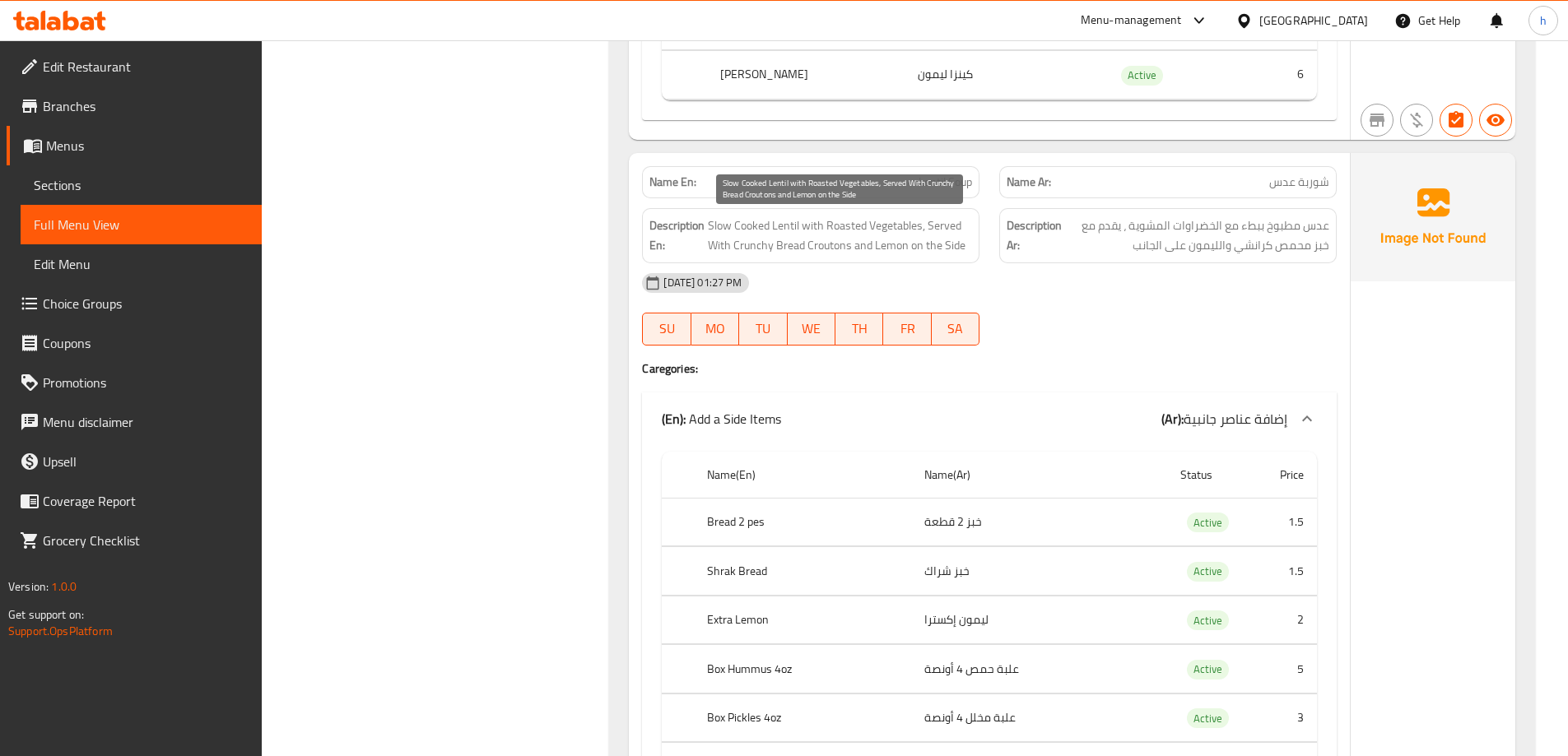
click at [784, 250] on span "Slow Cooked Lentil with Roasted Vegetables, Served With Crunchy Bread Croutons …" at bounding box center [840, 236] width 264 height 40
click at [822, 255] on span "Slow Cooked Lentil with Roasted Vegetables, Served With Crunchy Bread Croutons …" at bounding box center [840, 236] width 264 height 40
copy span "Bread Croutons"
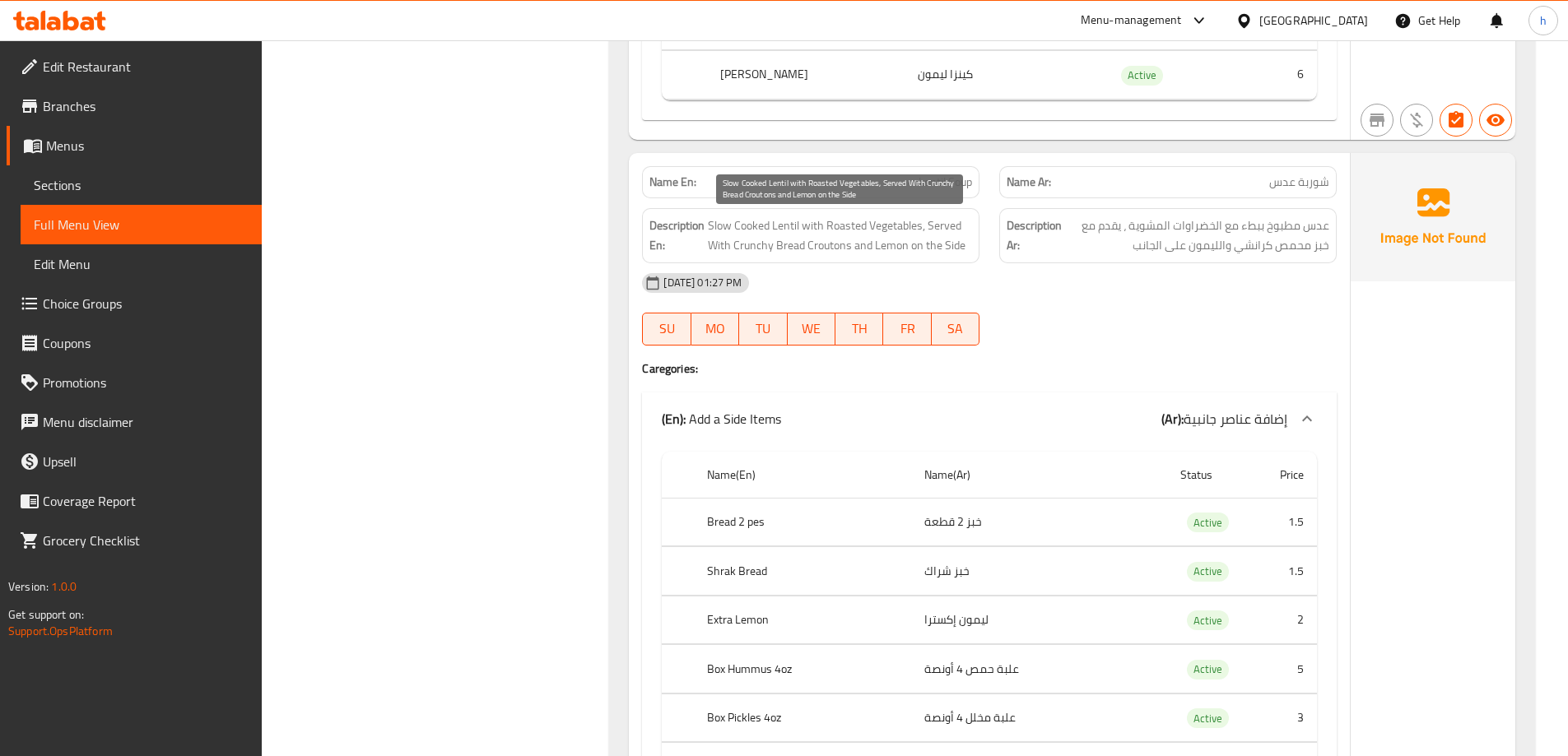
click at [782, 247] on span "Slow Cooked Lentil with Roasted Vegetables, Served With Crunchy Bread Croutons …" at bounding box center [840, 236] width 264 height 40
click at [829, 248] on span "Slow Cooked Lentil with Roasted Vegetables, Served With Crunchy Bread Croutons …" at bounding box center [840, 236] width 264 height 40
copy span "Croutons"
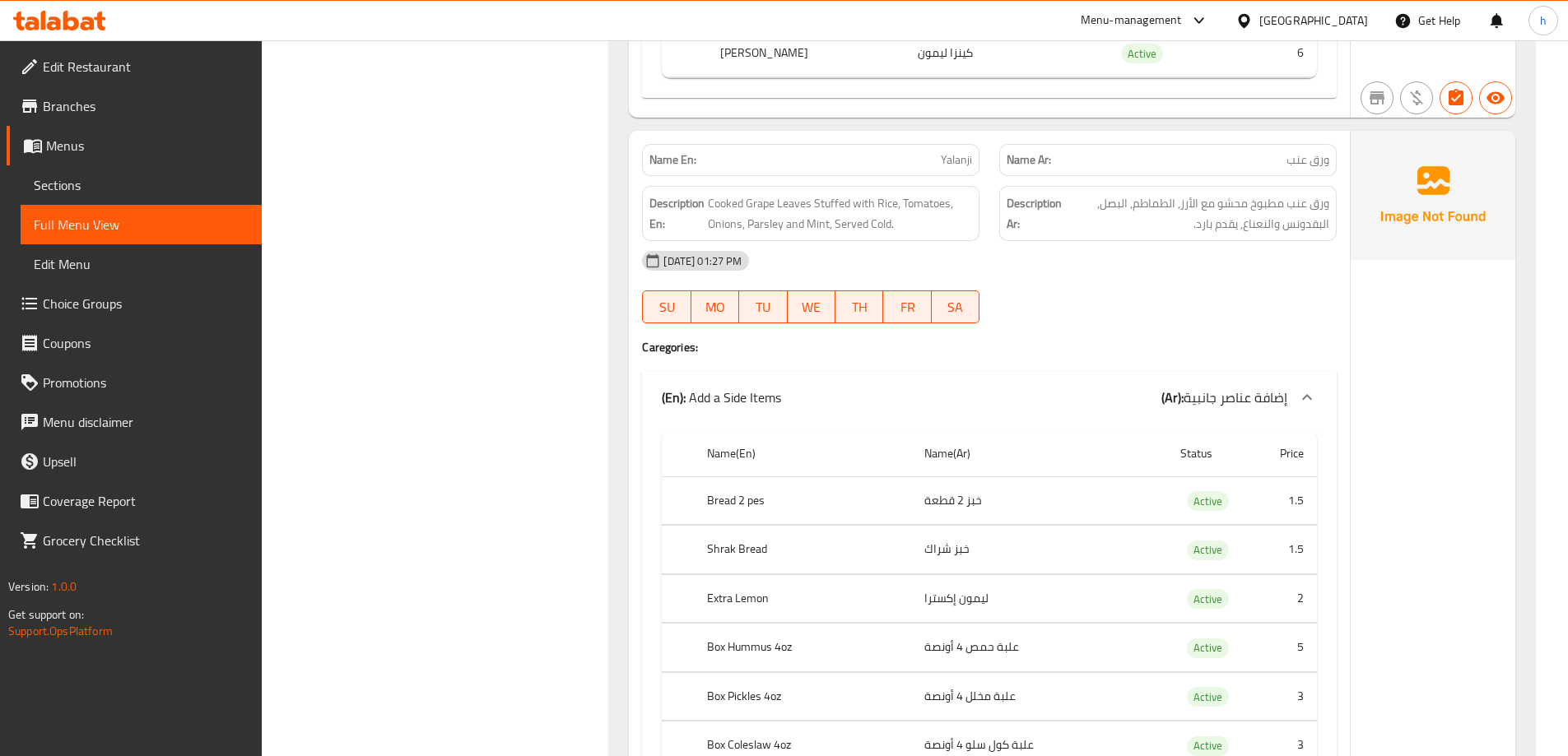
scroll to position [23941, 0]
click at [950, 160] on span "Yalanji" at bounding box center [956, 161] width 31 height 17
copy span "Yalanji"
click at [1251, 298] on div "15-10-2025 01:27 PM SU MO TU WE TH FR SA" at bounding box center [989, 289] width 715 height 92
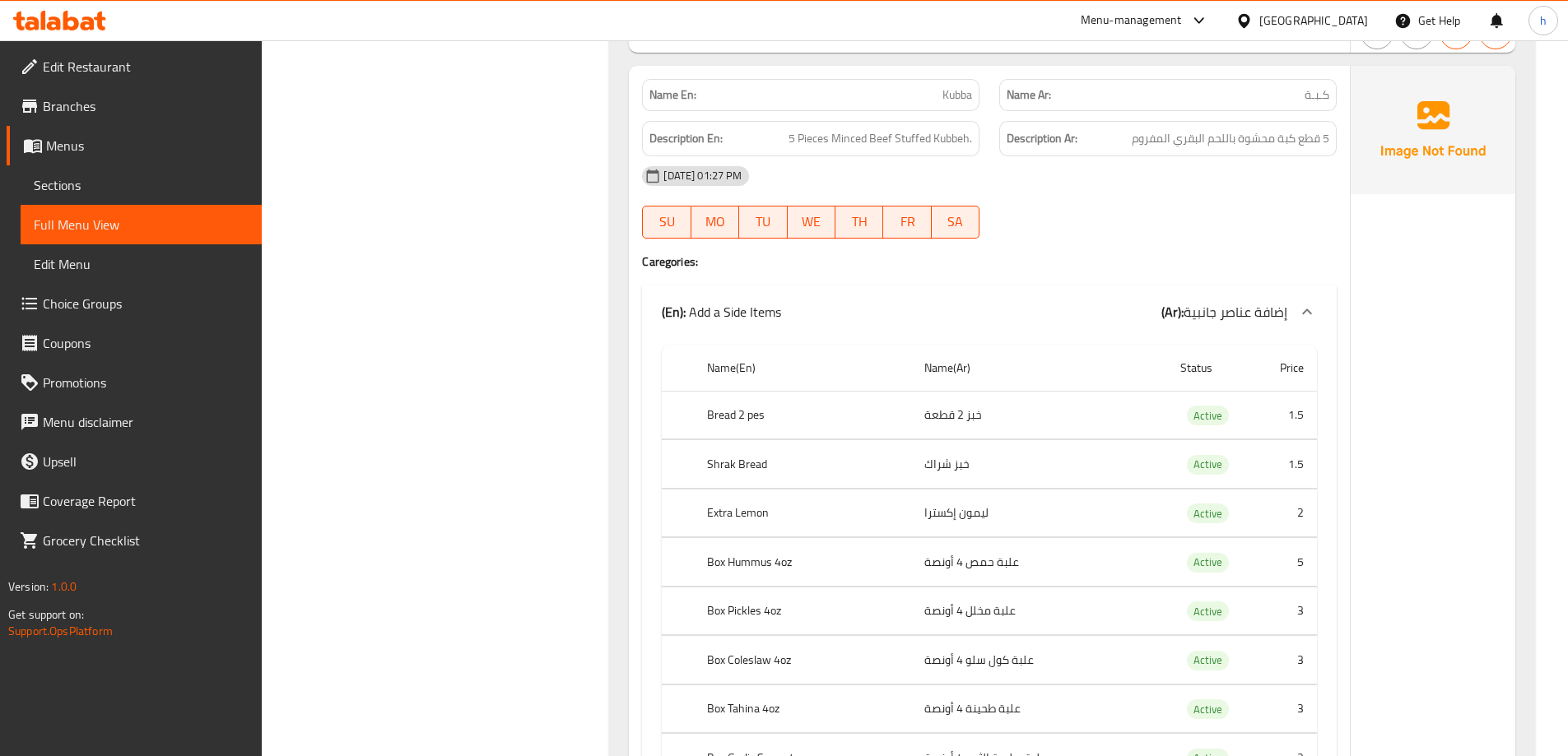
scroll to position [26080, 0]
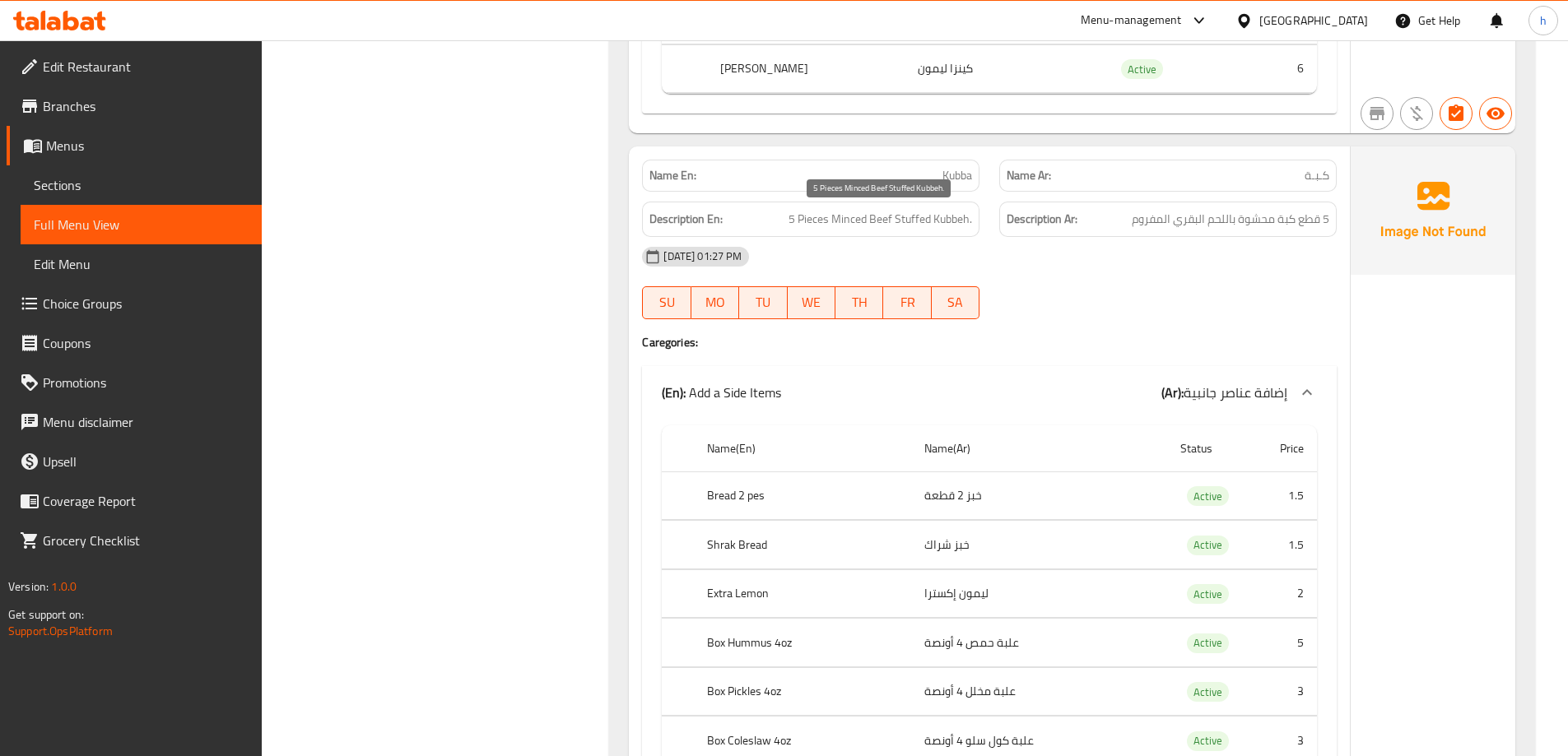
click at [927, 223] on span "5 Pieces Minced Beef Stuffed Kubbeh." at bounding box center [880, 219] width 183 height 21
click at [977, 246] on div "[DATE] 01:27 PM" at bounding box center [989, 256] width 715 height 40
click at [954, 178] on span "Kubba" at bounding box center [957, 176] width 29 height 17
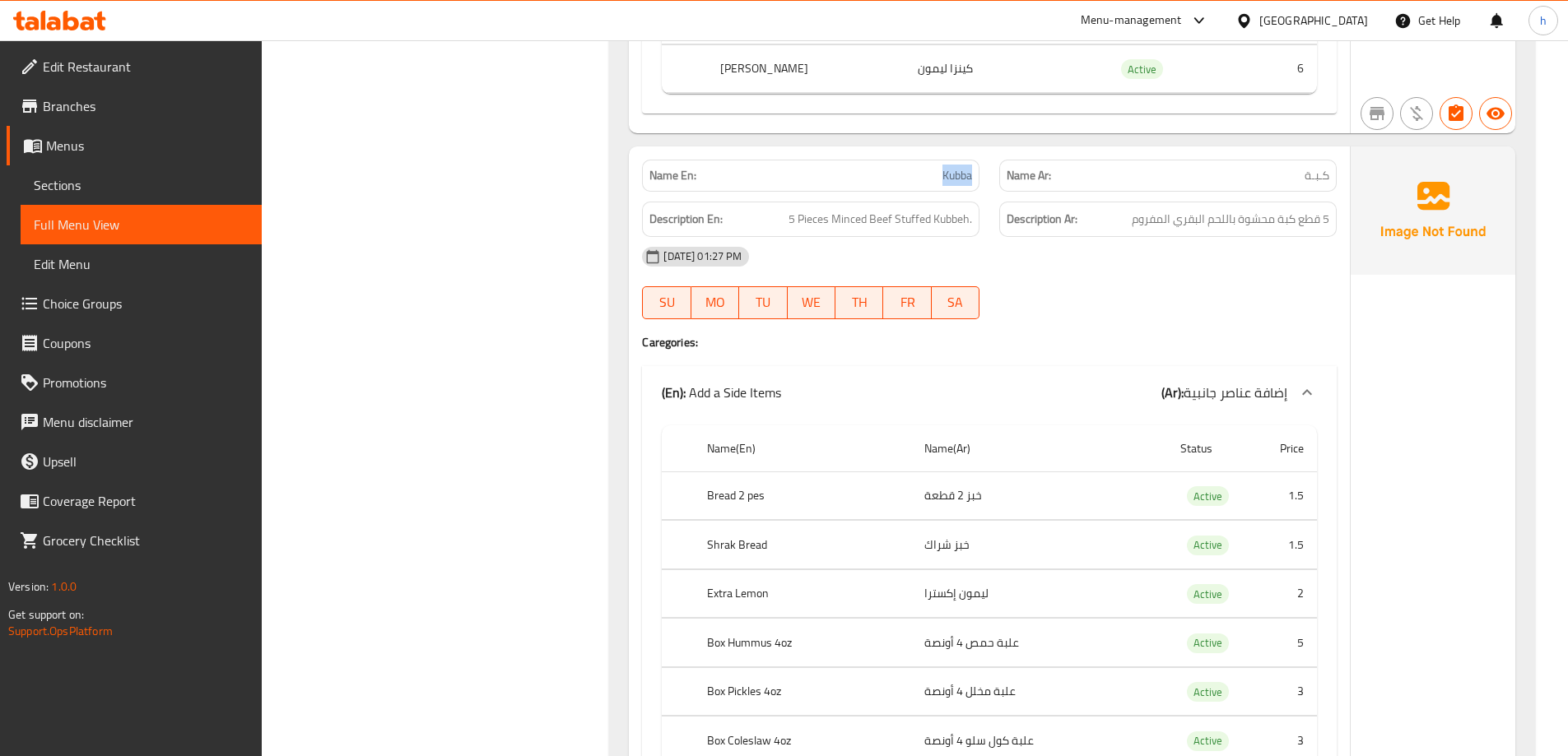
click at [954, 178] on span "Kubba" at bounding box center [957, 176] width 29 height 17
copy span "Kubba"
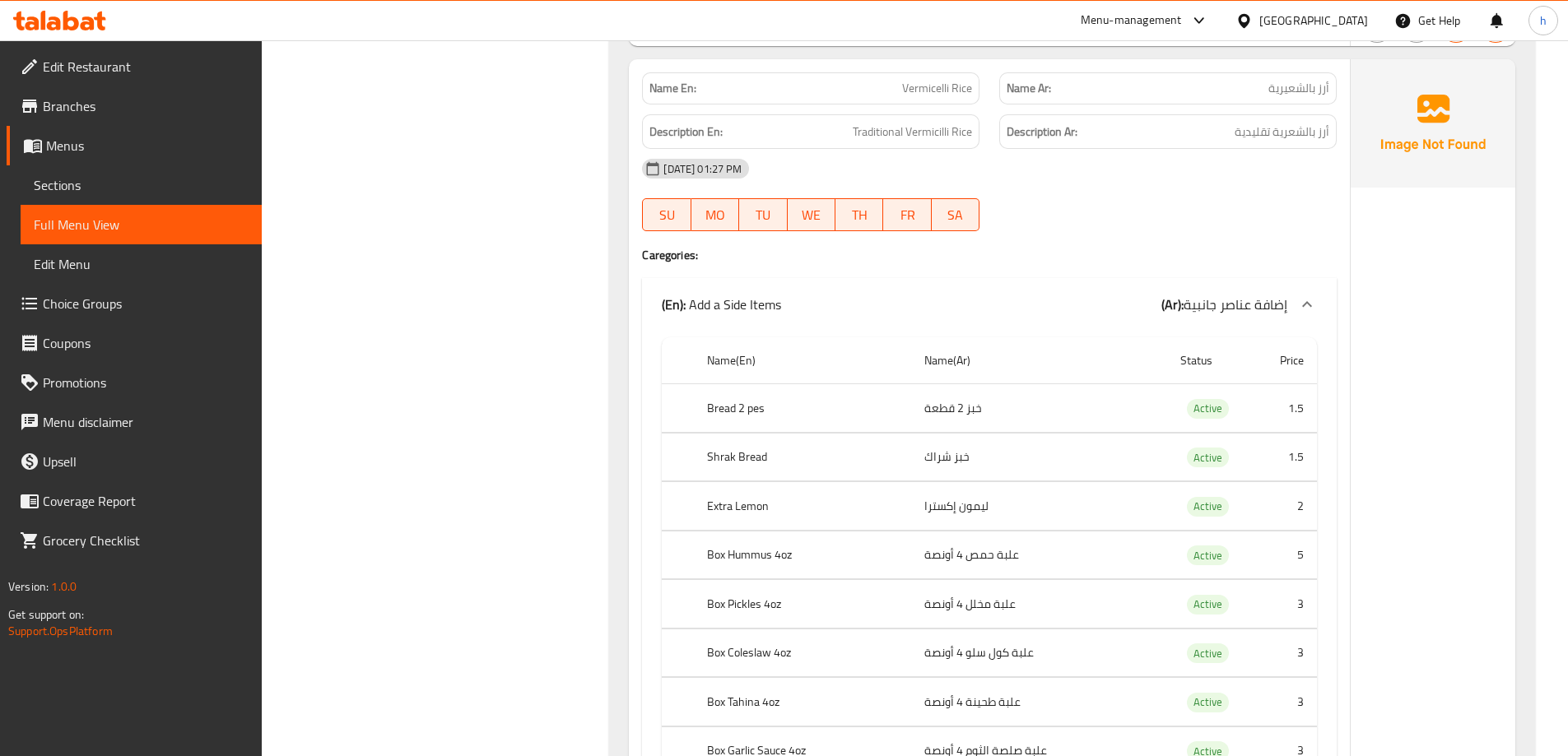
scroll to position [34636, 0]
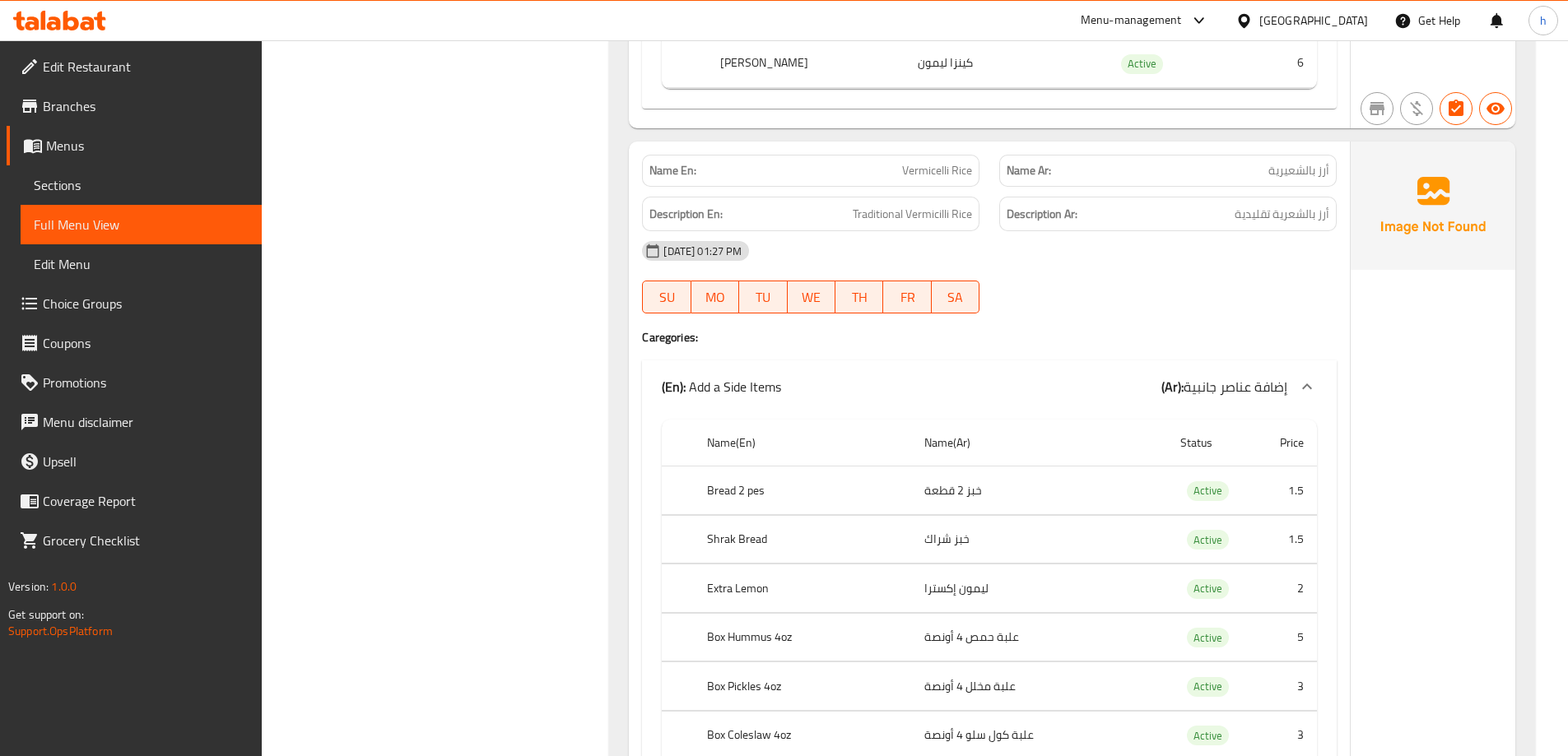
click at [1075, 334] on h4 "Caregories:" at bounding box center [989, 336] width 695 height 16
click at [941, 168] on span "Vermicelli Rice" at bounding box center [937, 171] width 70 height 17
copy span "Vermicelli Rice"
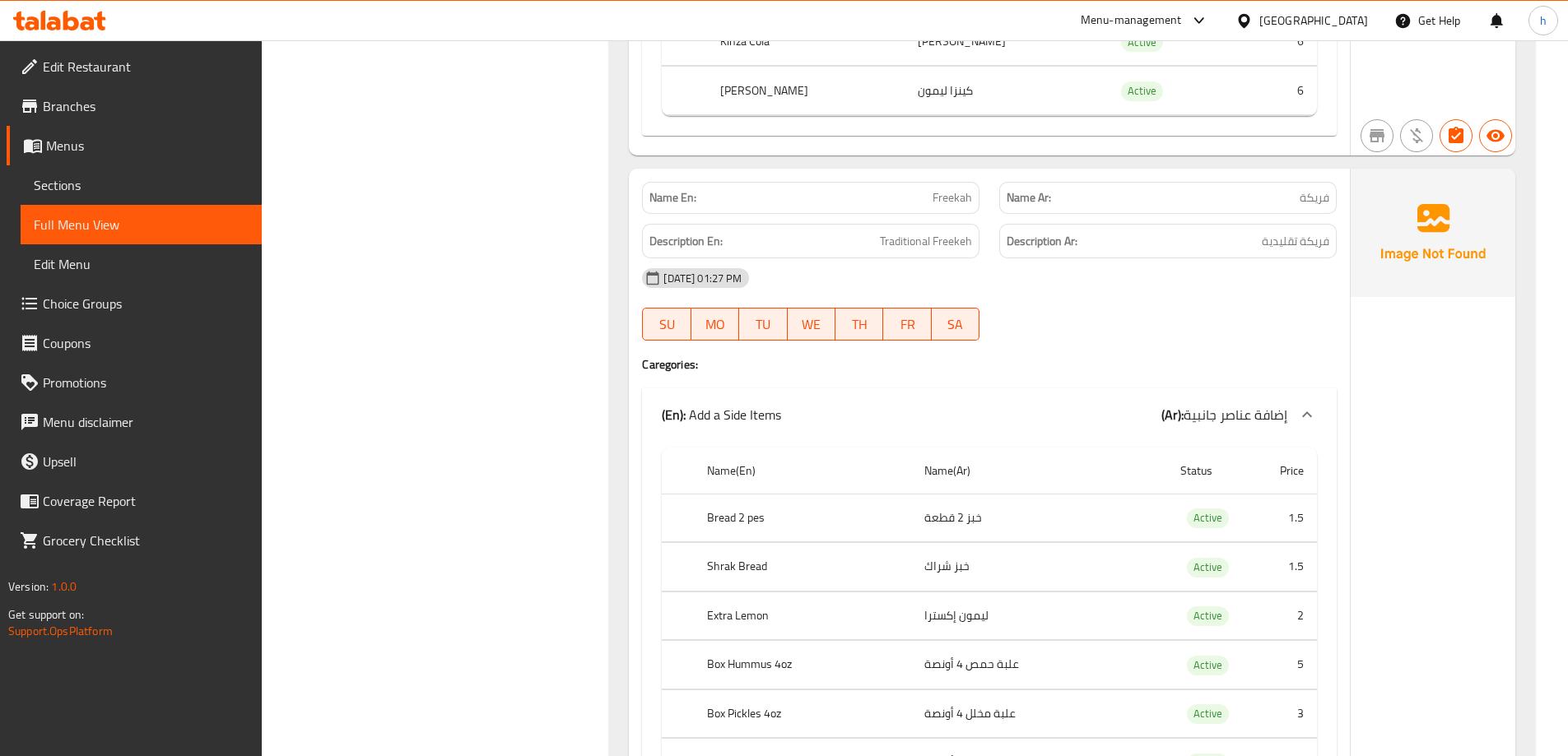
scroll to position [36858, 0]
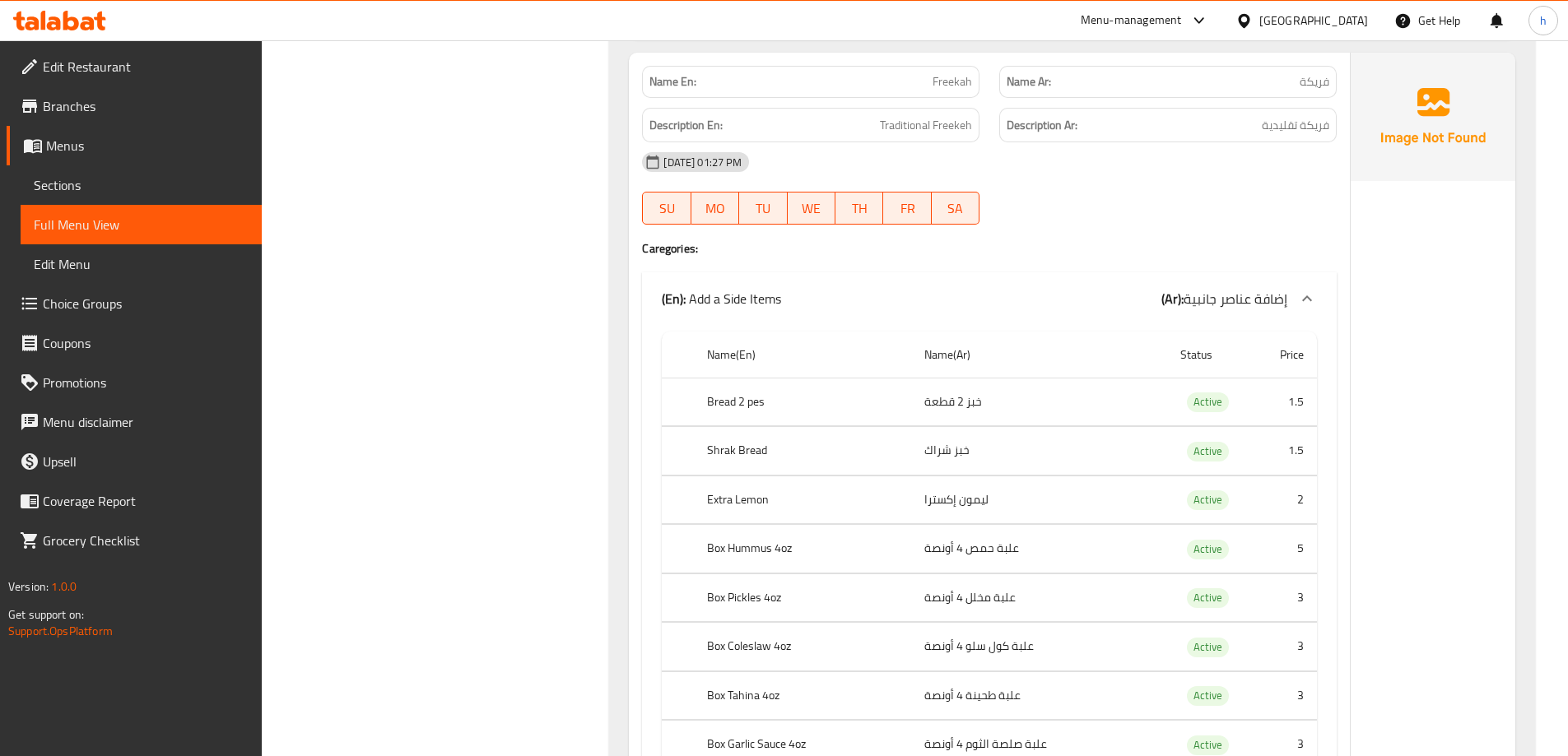
click at [945, 69] on div "Name En: Freekah" at bounding box center [811, 82] width 337 height 32
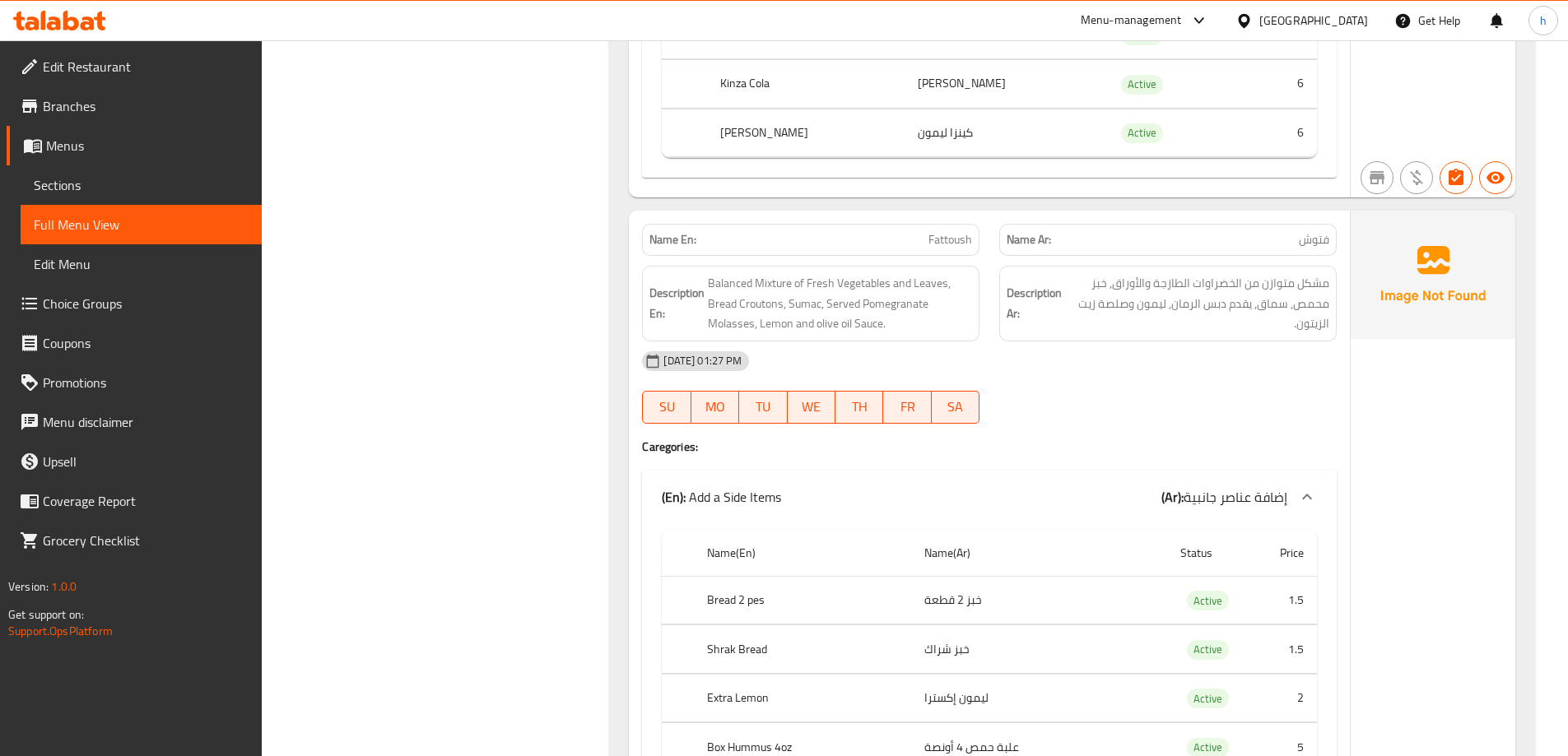
scroll to position [38914, 0]
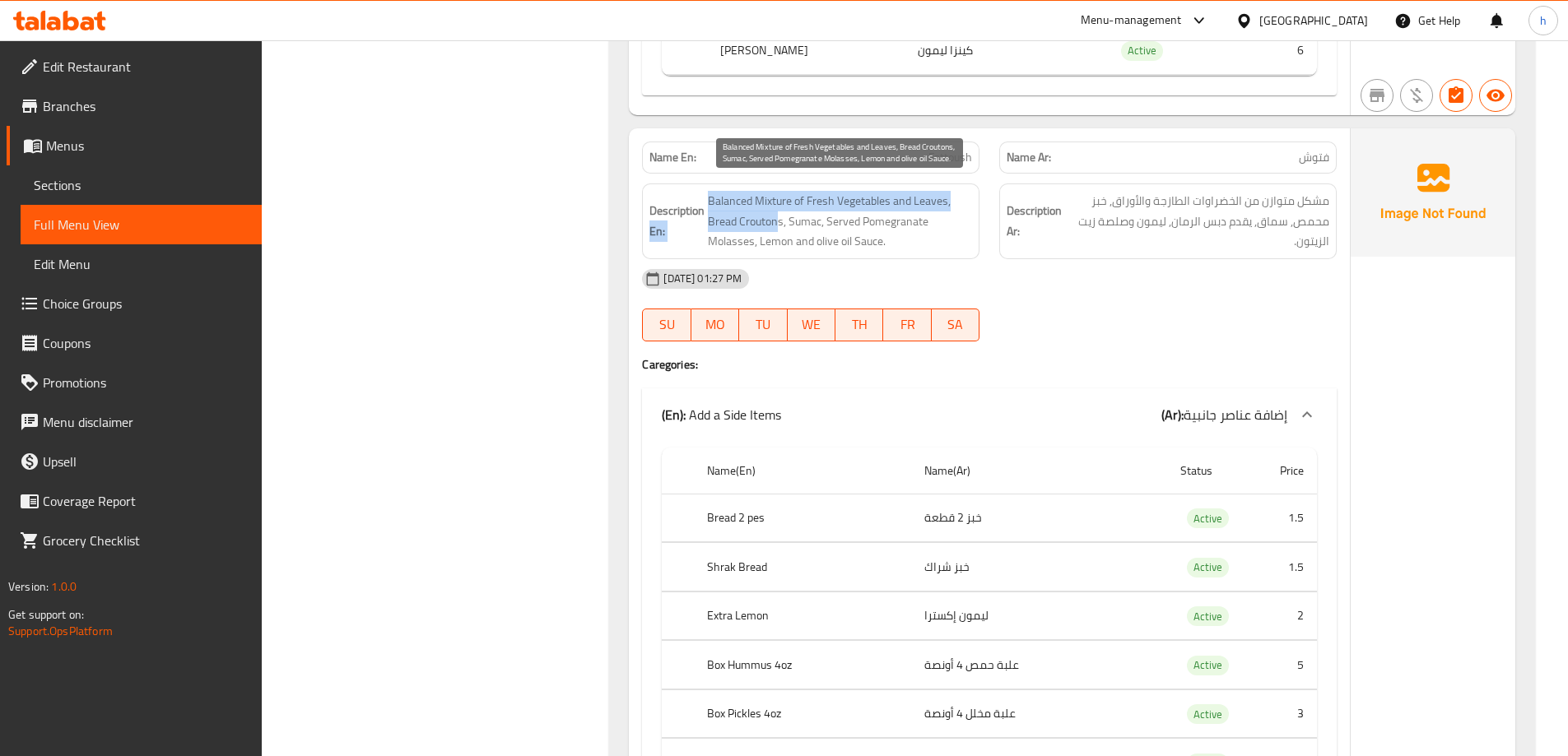
drag, startPoint x: 704, startPoint y: 219, endPoint x: 780, endPoint y: 229, distance: 76.7
click at [780, 229] on h6 "Description En: Balanced Mixture of Fresh Vegetables and Leaves, Bread Croutons…" at bounding box center [811, 221] width 323 height 61
click at [780, 229] on span "Balanced Mixture of Fresh Vegetables and Leaves, Bread Croutons, Sumac, Served …" at bounding box center [840, 221] width 264 height 61
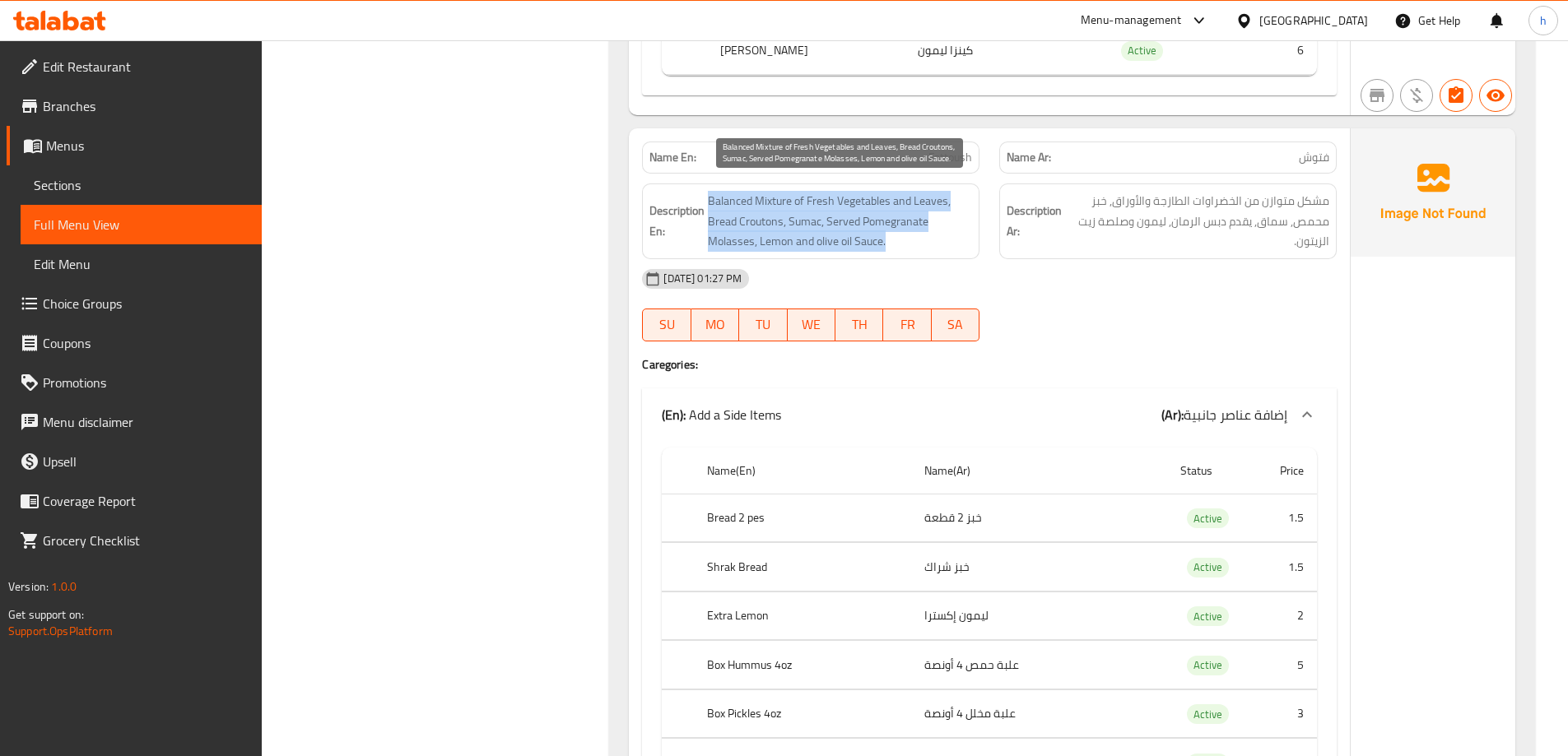
click at [774, 231] on span "Balanced Mixture of Fresh Vegetables and Leaves, Bread Croutons, Sumac, Served …" at bounding box center [840, 221] width 264 height 61
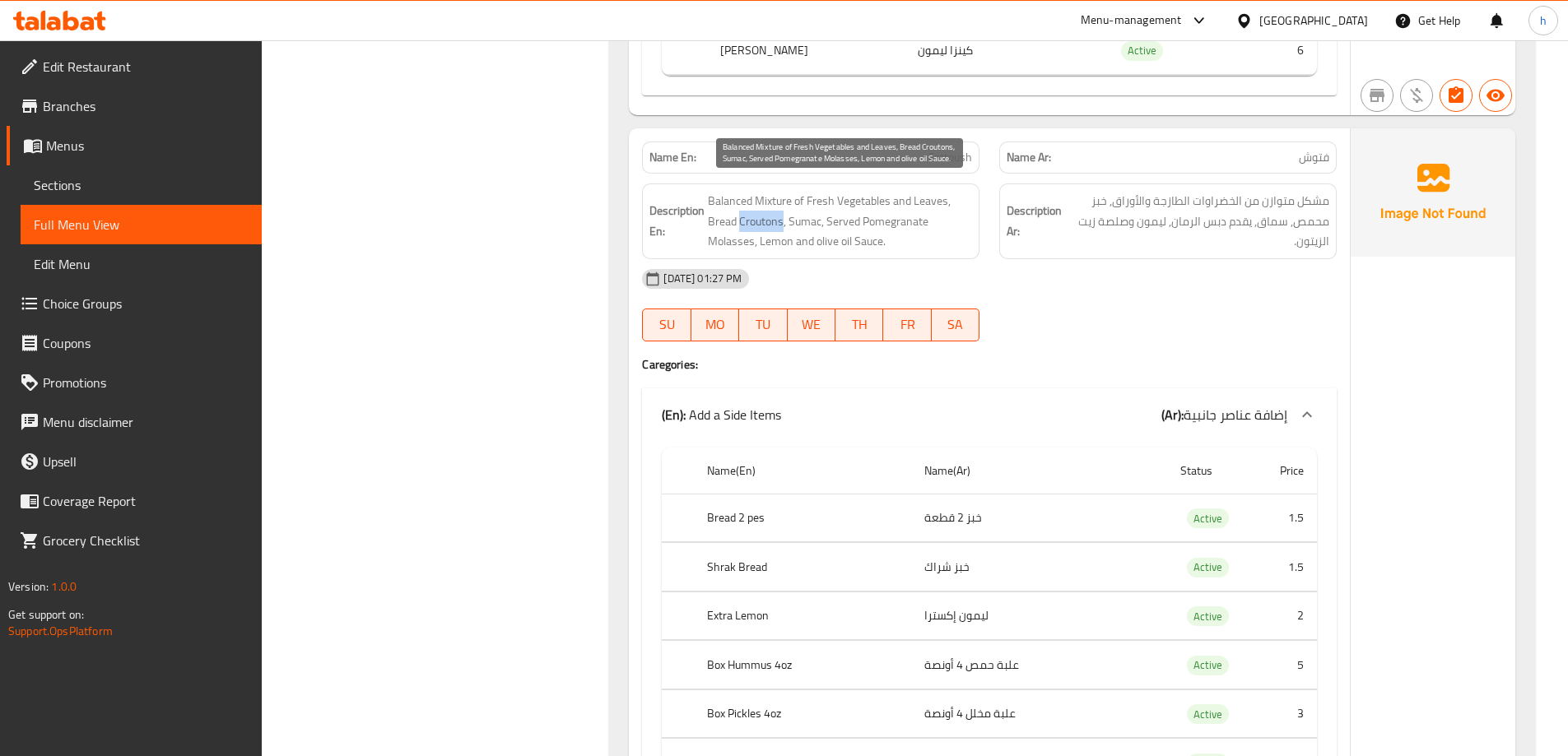
click at [774, 231] on span "Balanced Mixture of Fresh Vegetables and Leaves, Bread Croutons, Sumac, Served …" at bounding box center [840, 221] width 264 height 61
click at [1032, 285] on div "[DATE] 01:27 PM" at bounding box center [989, 279] width 715 height 40
click at [960, 155] on span "Fattoush" at bounding box center [950, 158] width 44 height 17
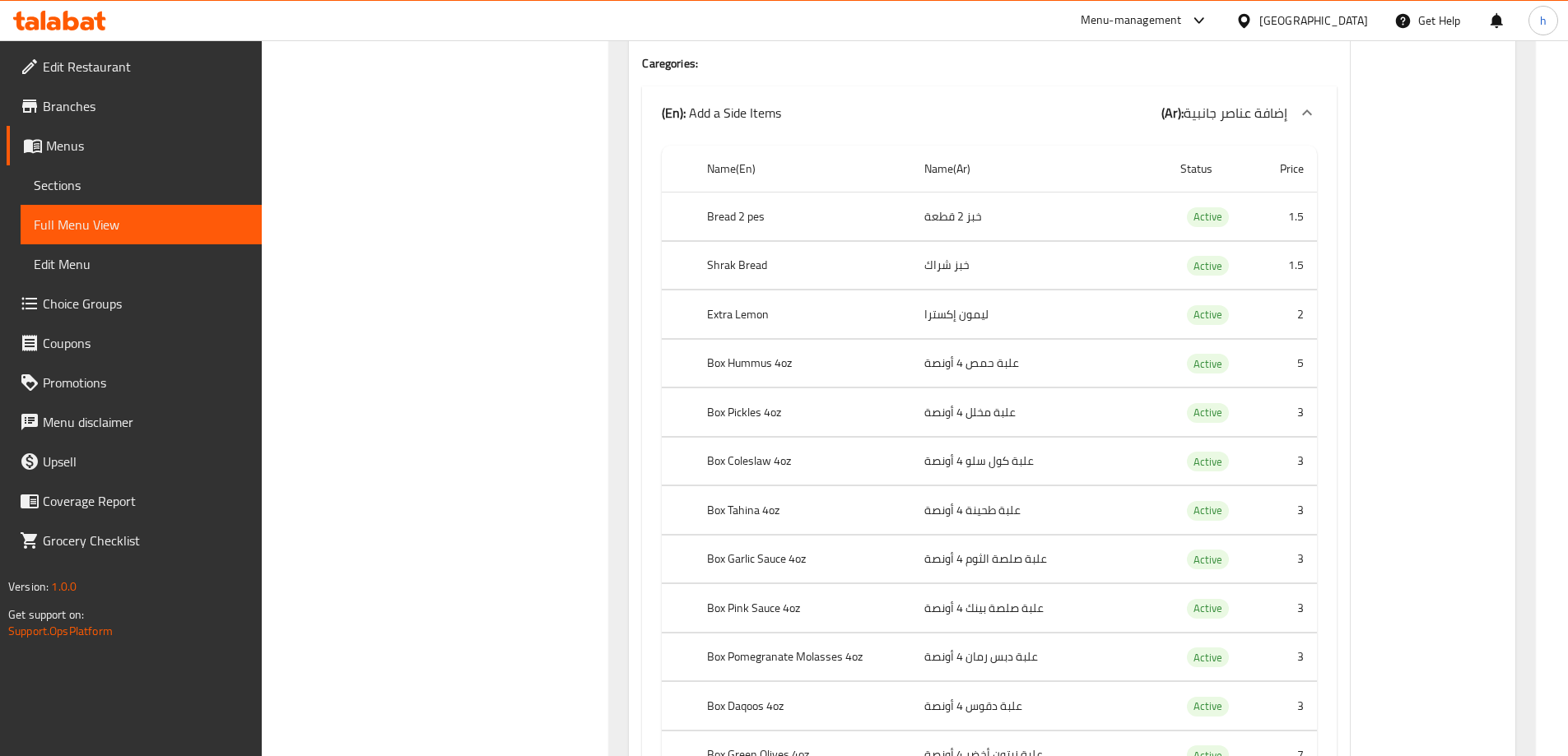
scroll to position [43274, 0]
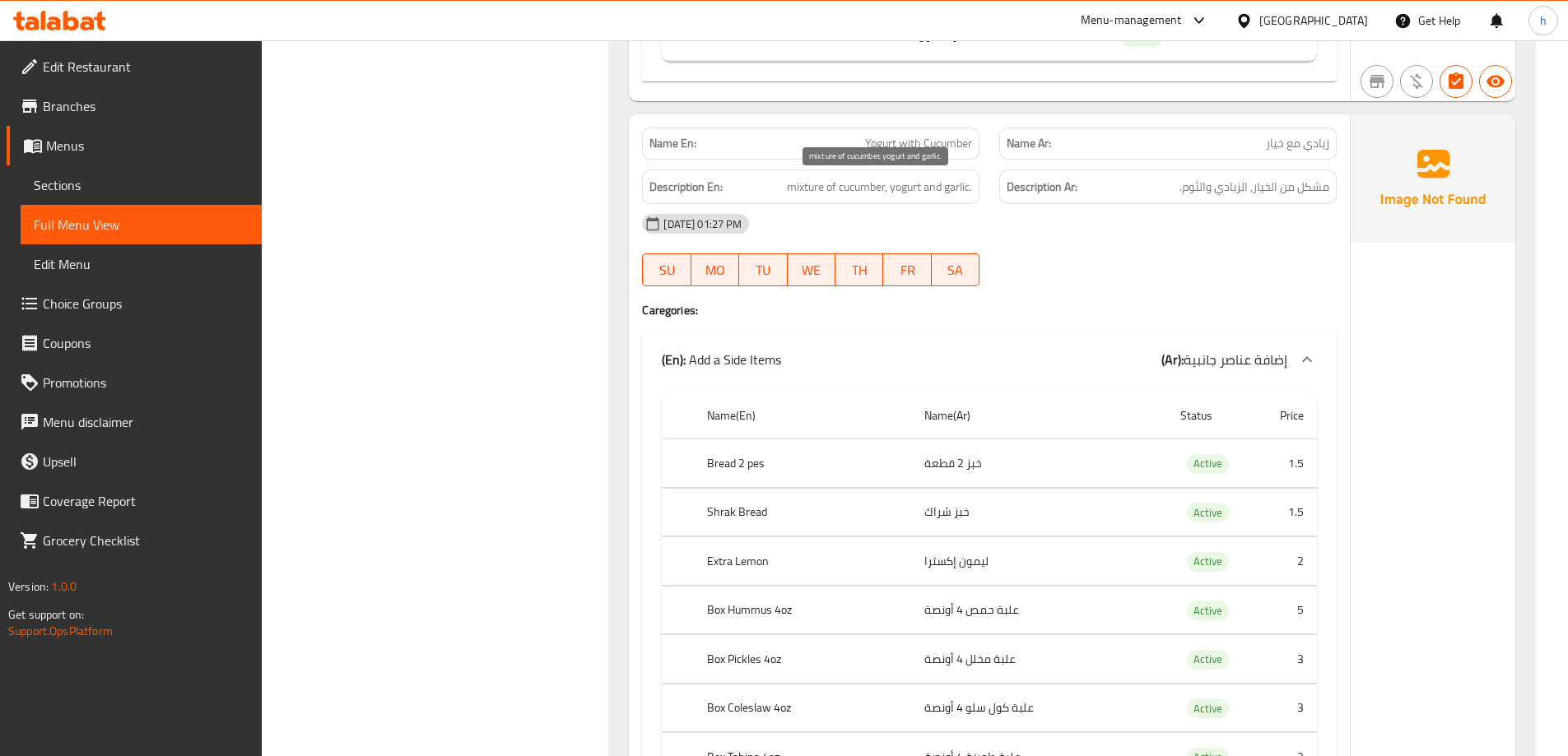
click at [815, 194] on span "mixture of cucumber, yogurt and garlic." at bounding box center [879, 187] width 185 height 21
click at [787, 186] on span "mixture of cucumber, yogurt and garlic." at bounding box center [879, 187] width 185 height 21
click at [794, 186] on span "mixture of cucumber, yogurt and garlic." at bounding box center [879, 187] width 185 height 21
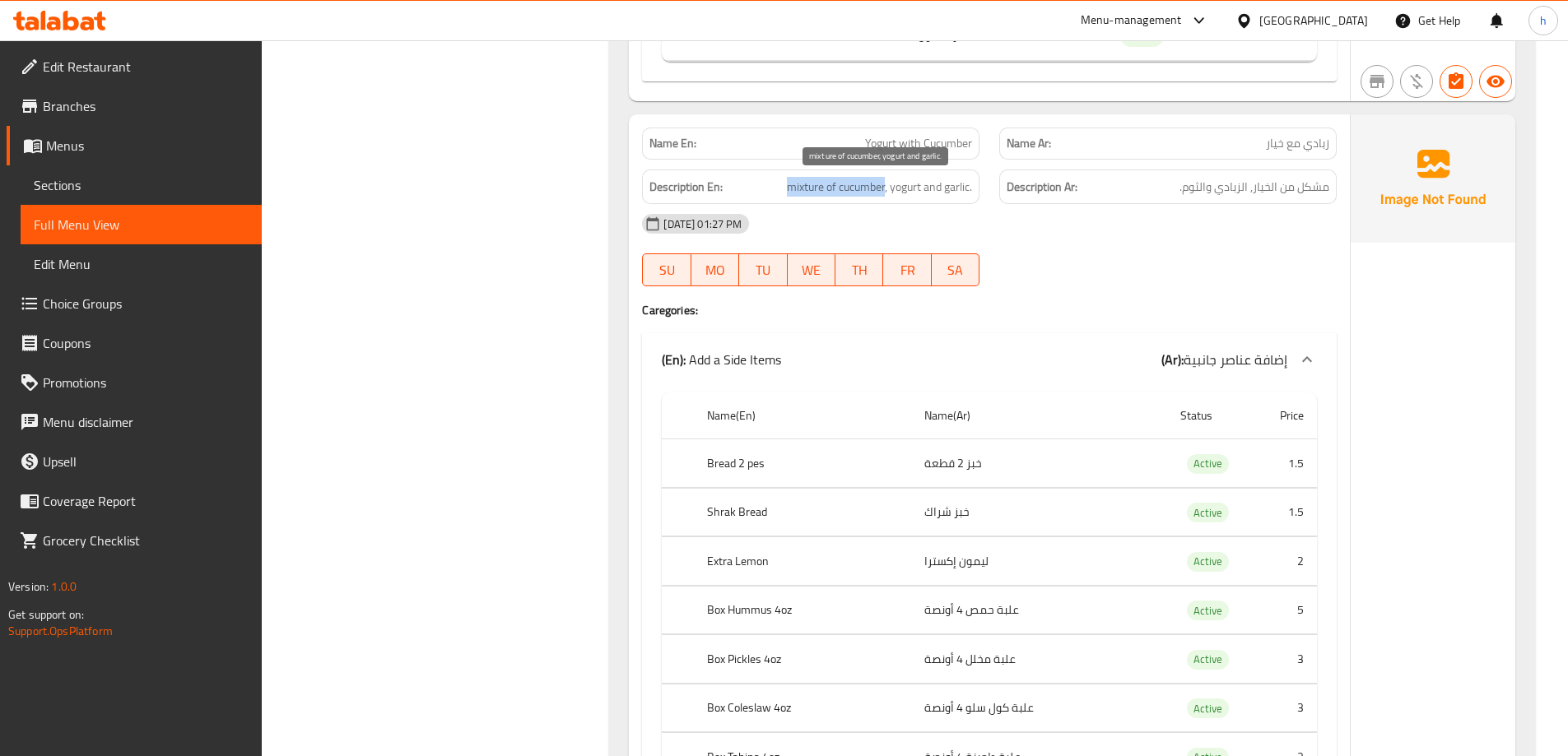
click at [849, 185] on span "mixture of cucumber, yogurt and garlic." at bounding box center [879, 187] width 185 height 21
click at [946, 146] on span "Yogurt with Cucumber" at bounding box center [918, 143] width 107 height 17
click at [800, 185] on span "mixture of cucumber, yogurt and garlic." at bounding box center [879, 187] width 185 height 21
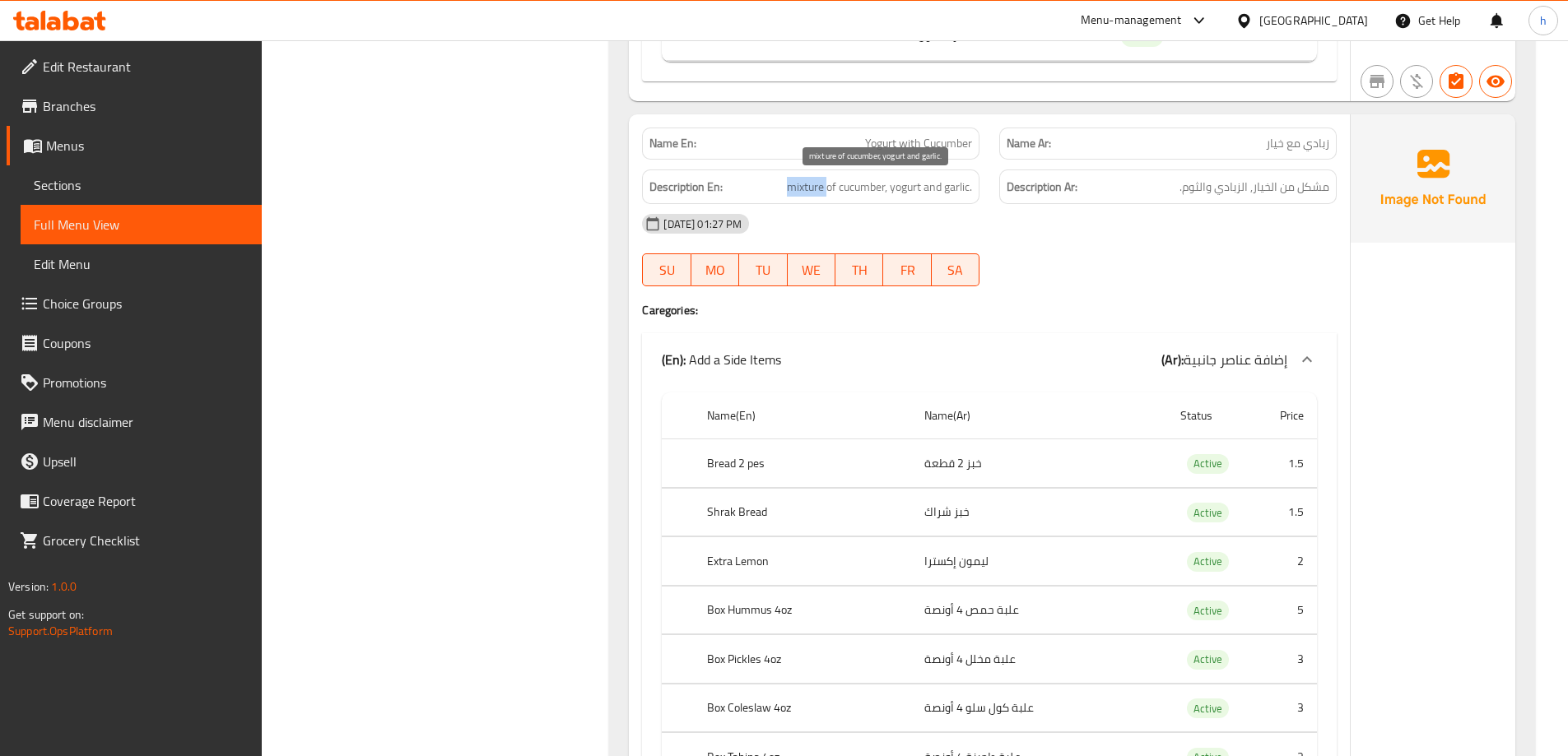
click at [800, 185] on span "mixture of cucumber, yogurt and garlic." at bounding box center [879, 187] width 185 height 21
click at [847, 188] on span "mixture of cucumber, yogurt and garlic." at bounding box center [879, 187] width 185 height 21
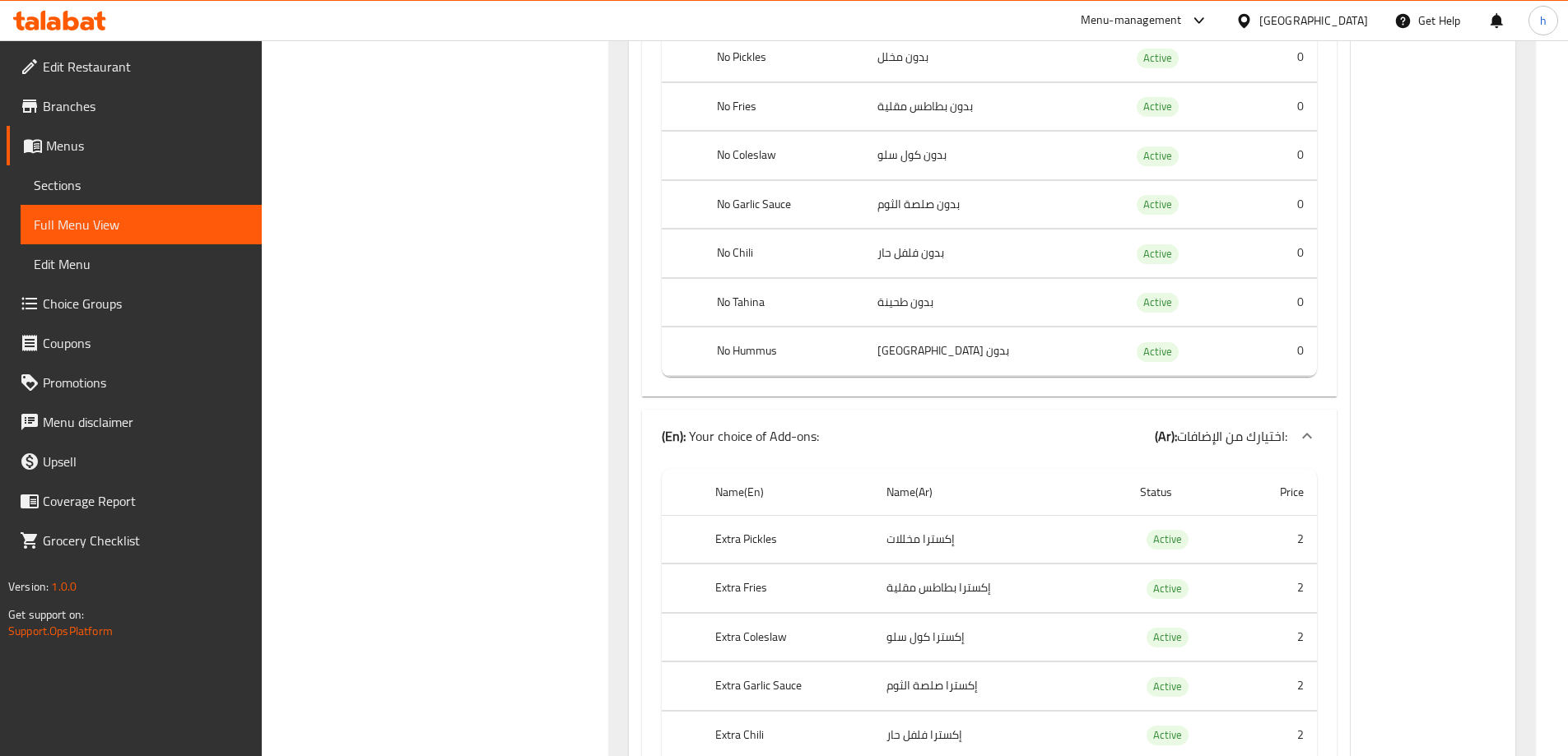
scroll to position [49534, 0]
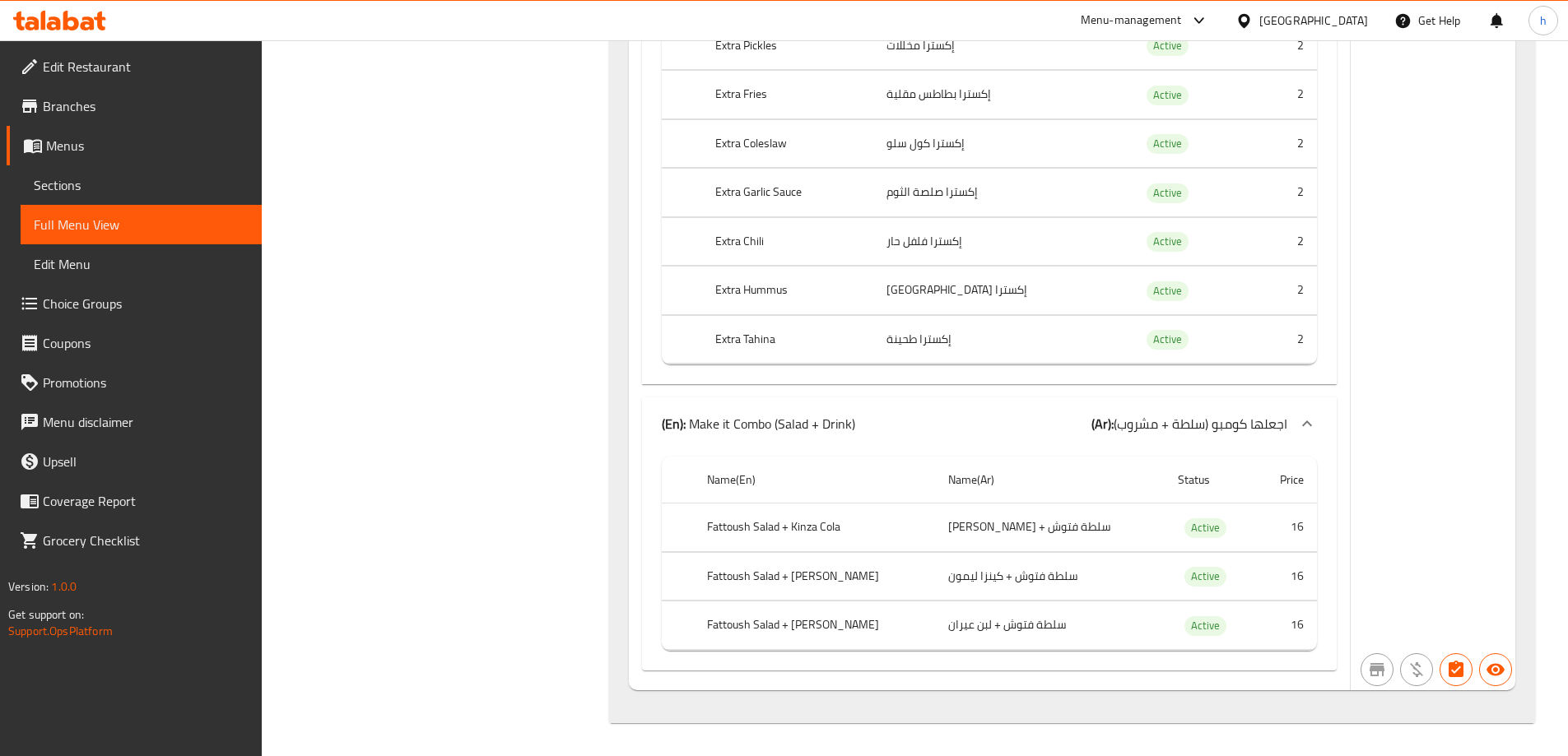
click at [146, 304] on span "Choice Groups" at bounding box center [145, 303] width 206 height 20
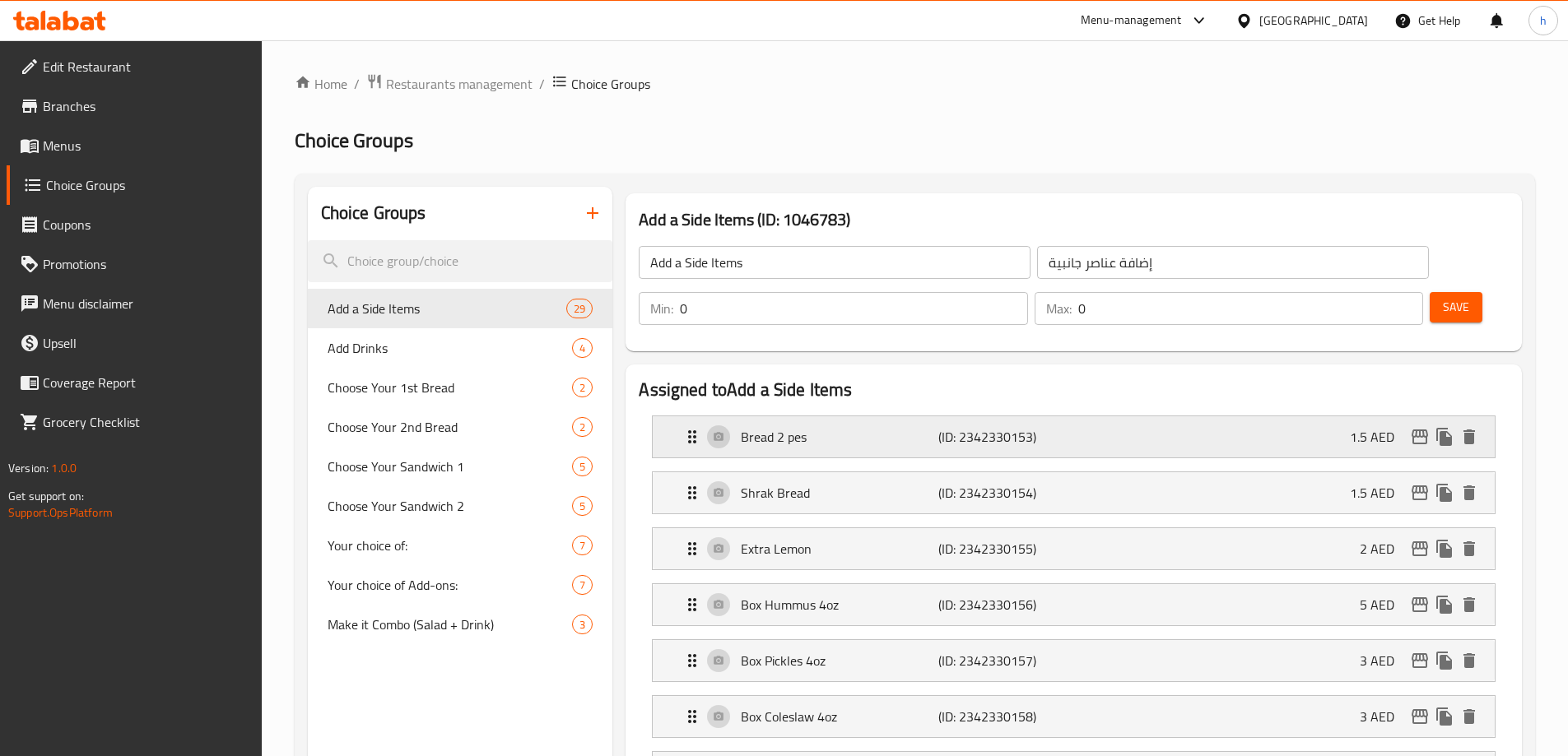
click at [843, 427] on p "Bread 2 pes" at bounding box center [839, 437] width 197 height 20
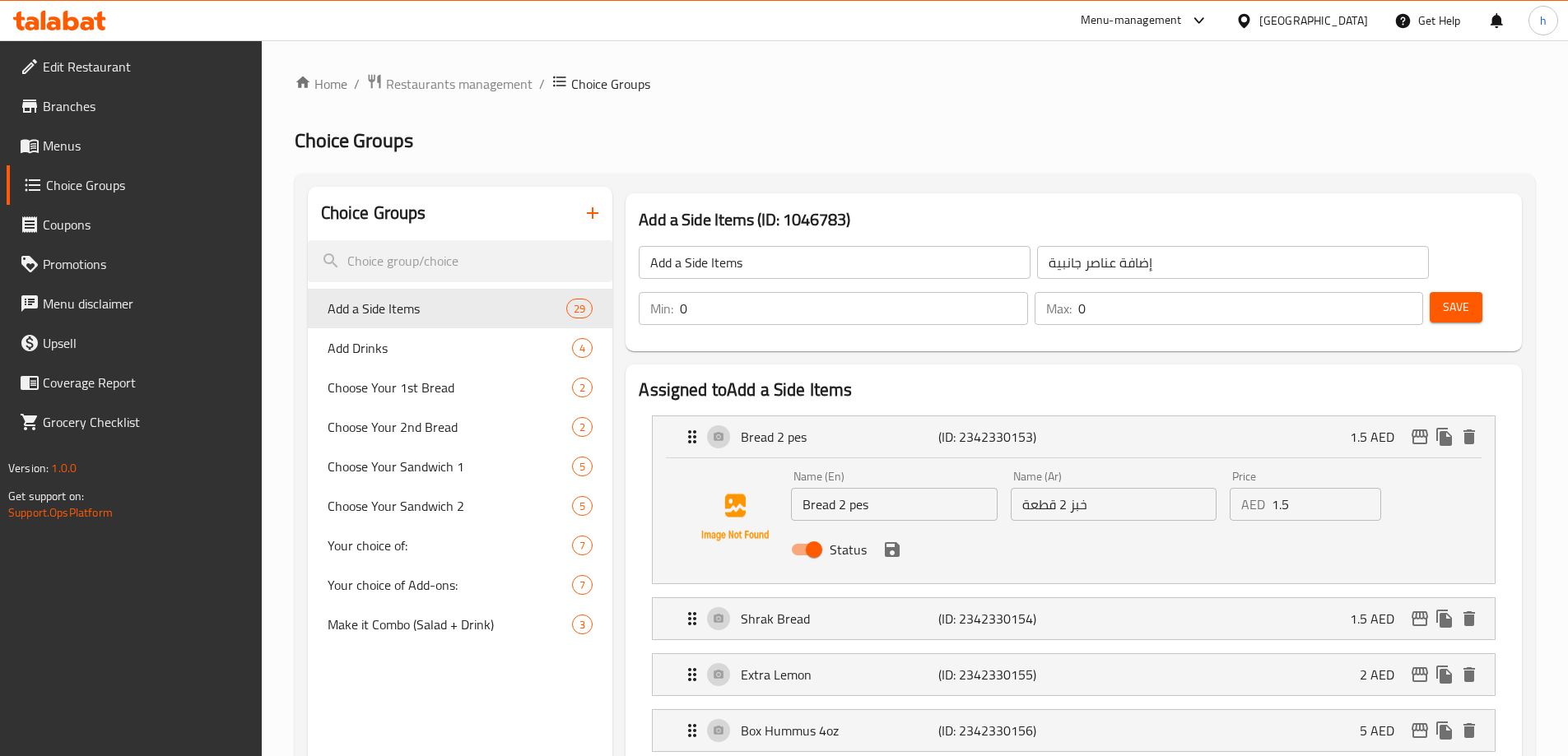
scroll to position [83, 0]
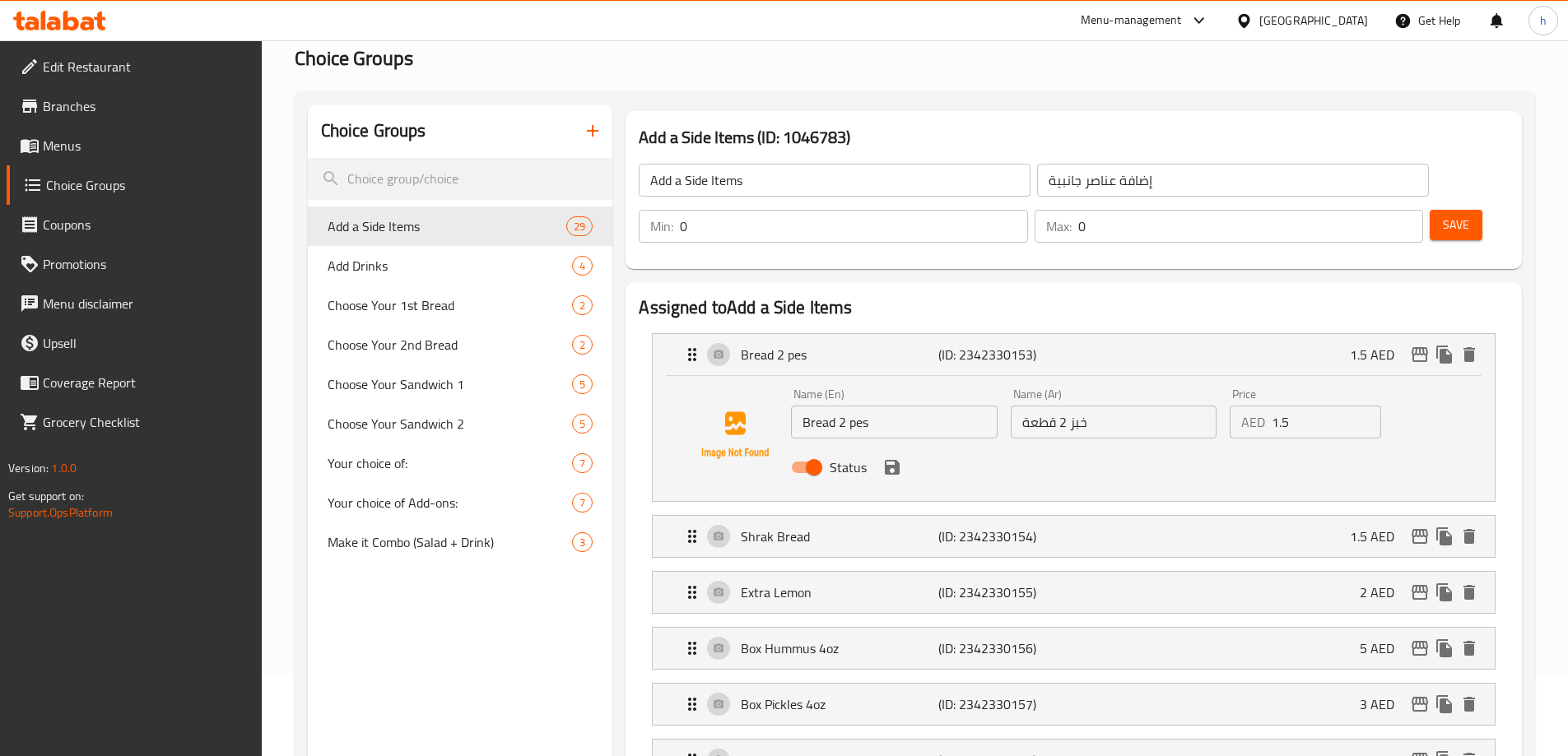
click at [865, 406] on input "Bread 2 pes" at bounding box center [893, 422] width 206 height 33
click at [885, 460] on icon "save" at bounding box center [892, 467] width 15 height 15
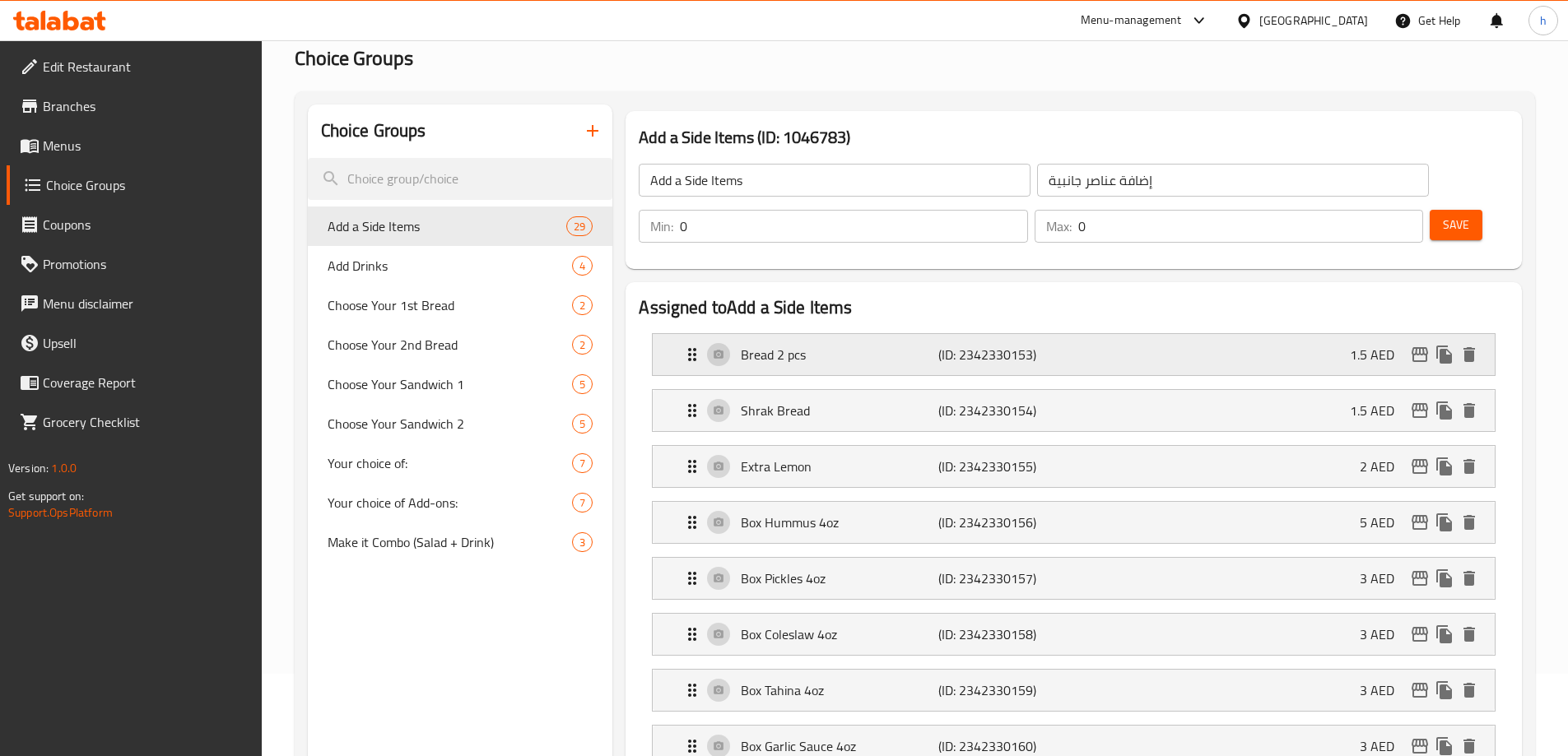
type input "Bread 2 pcs"
click at [1208, 334] on div "Bread 2 pcs (ID: 2342330153) 1.5 AED" at bounding box center [1079, 354] width 793 height 41
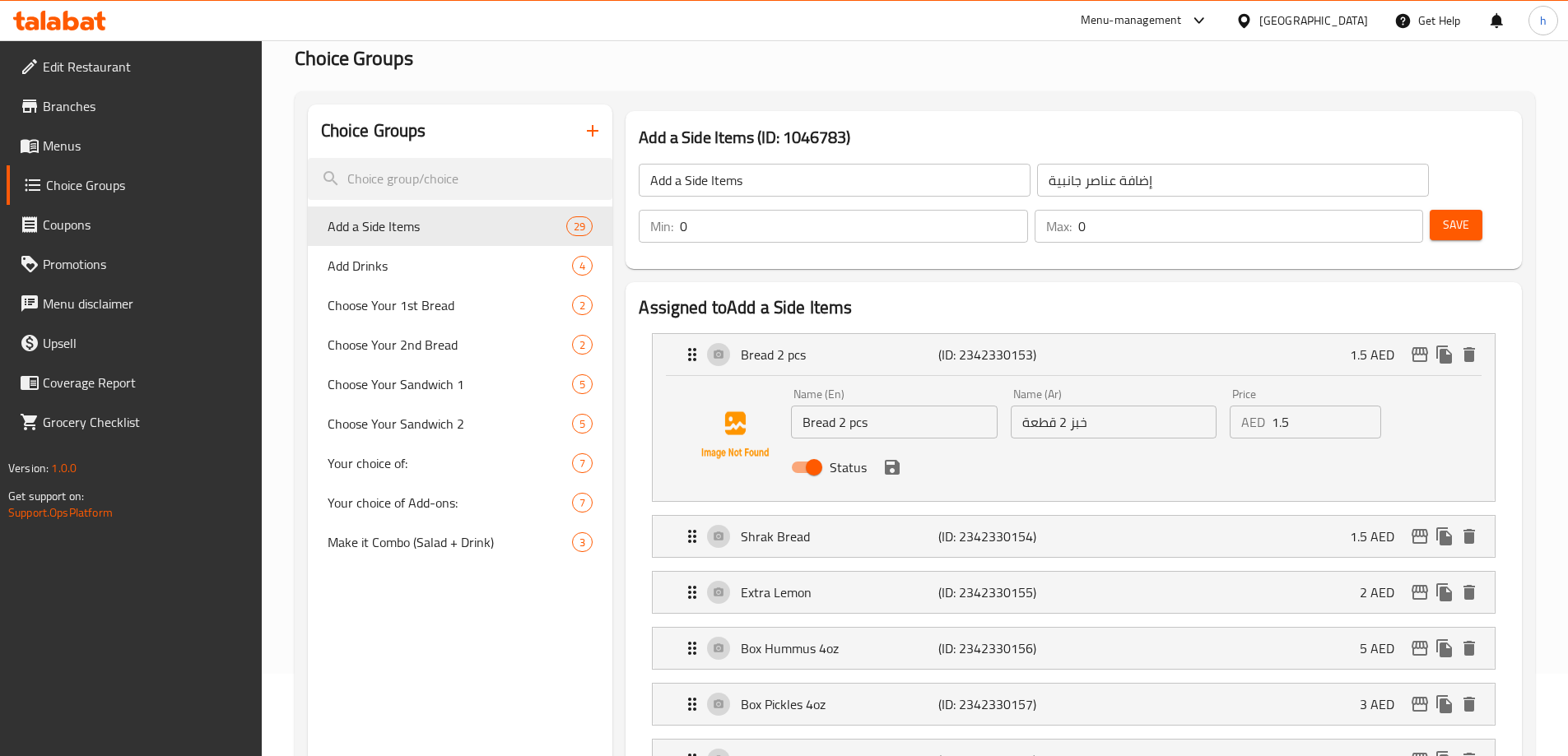
click at [1444, 210] on button "Save" at bounding box center [1456, 225] width 52 height 30
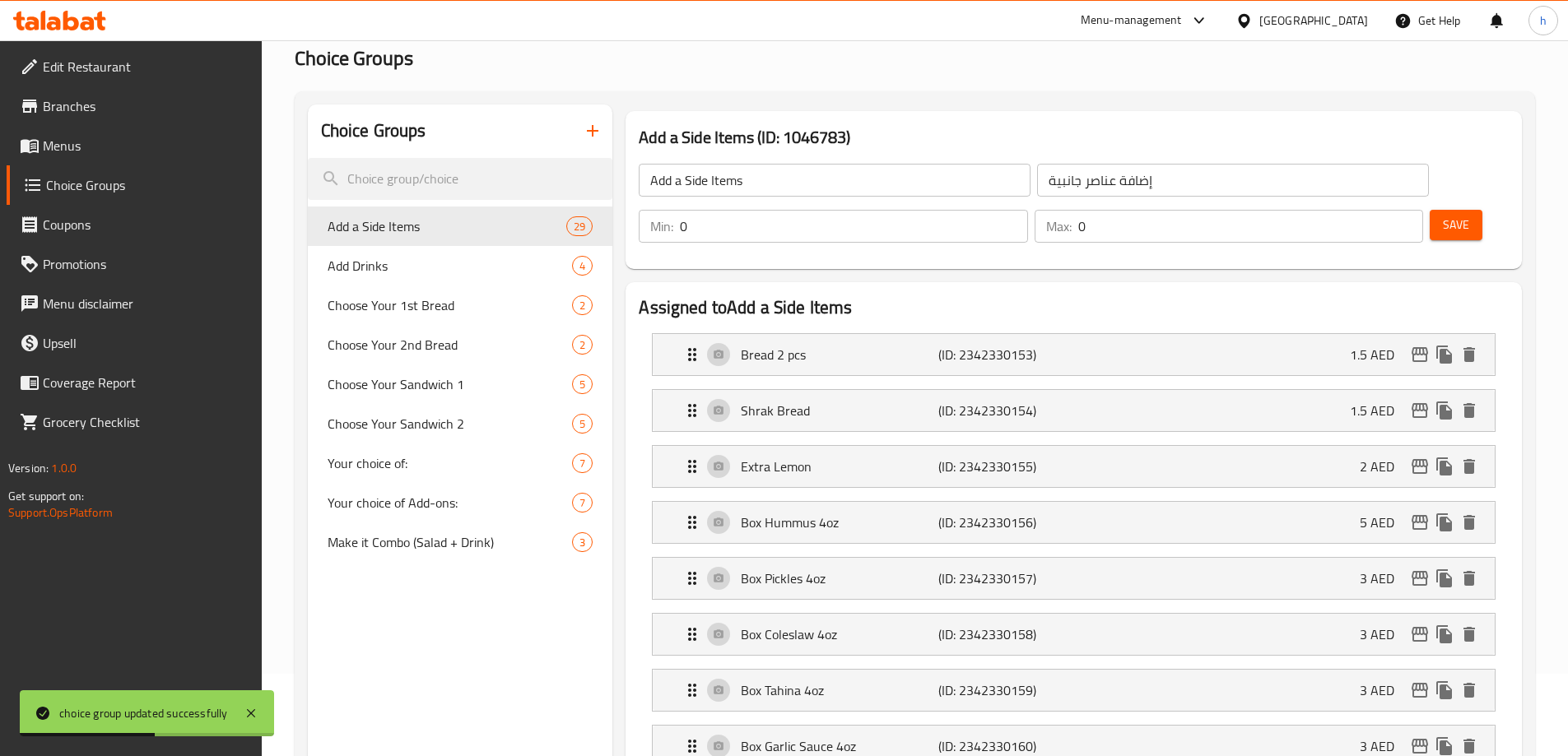
click at [143, 141] on span "Menus" at bounding box center [145, 145] width 206 height 20
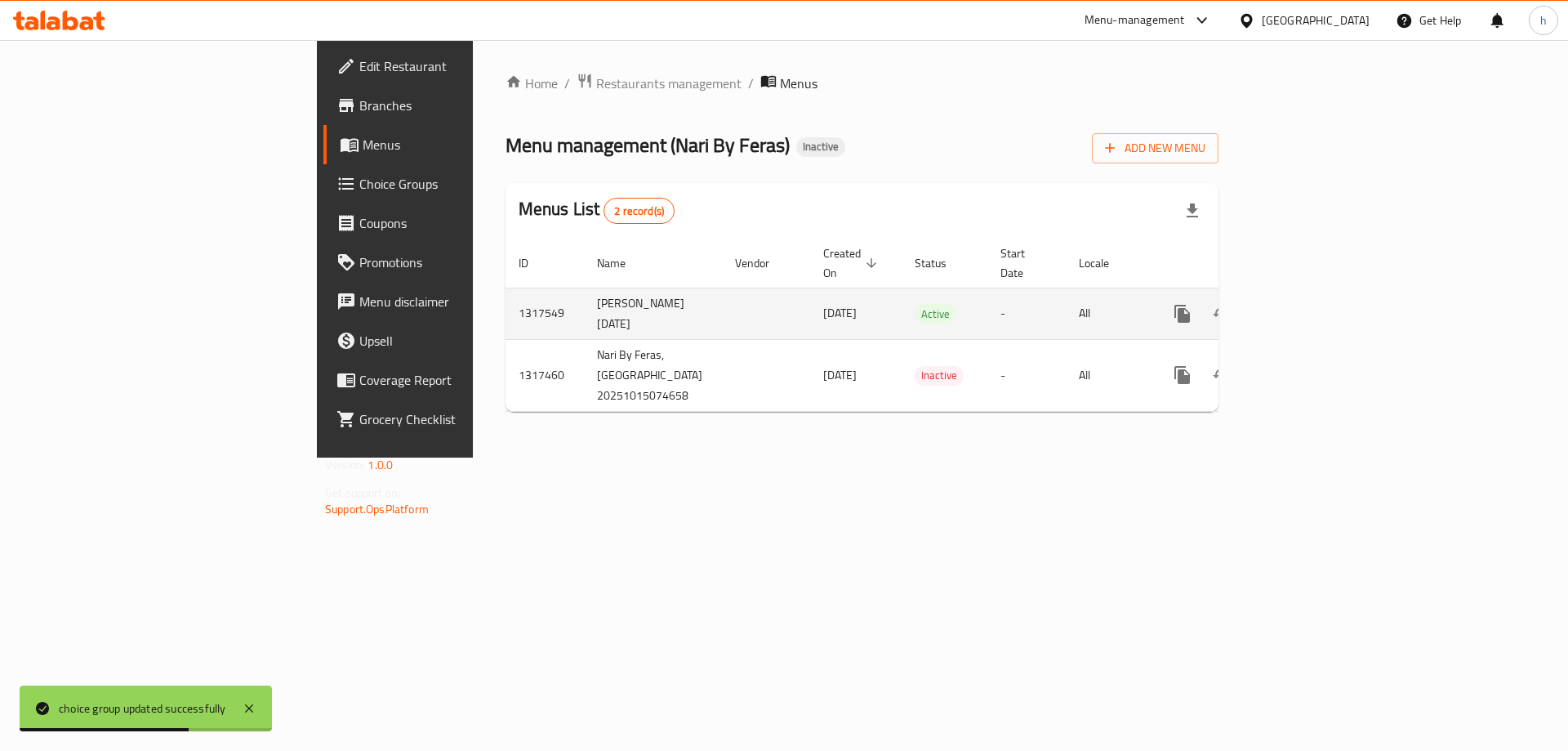
click at [1308, 307] on icon "enhanced table" at bounding box center [1300, 314] width 15 height 15
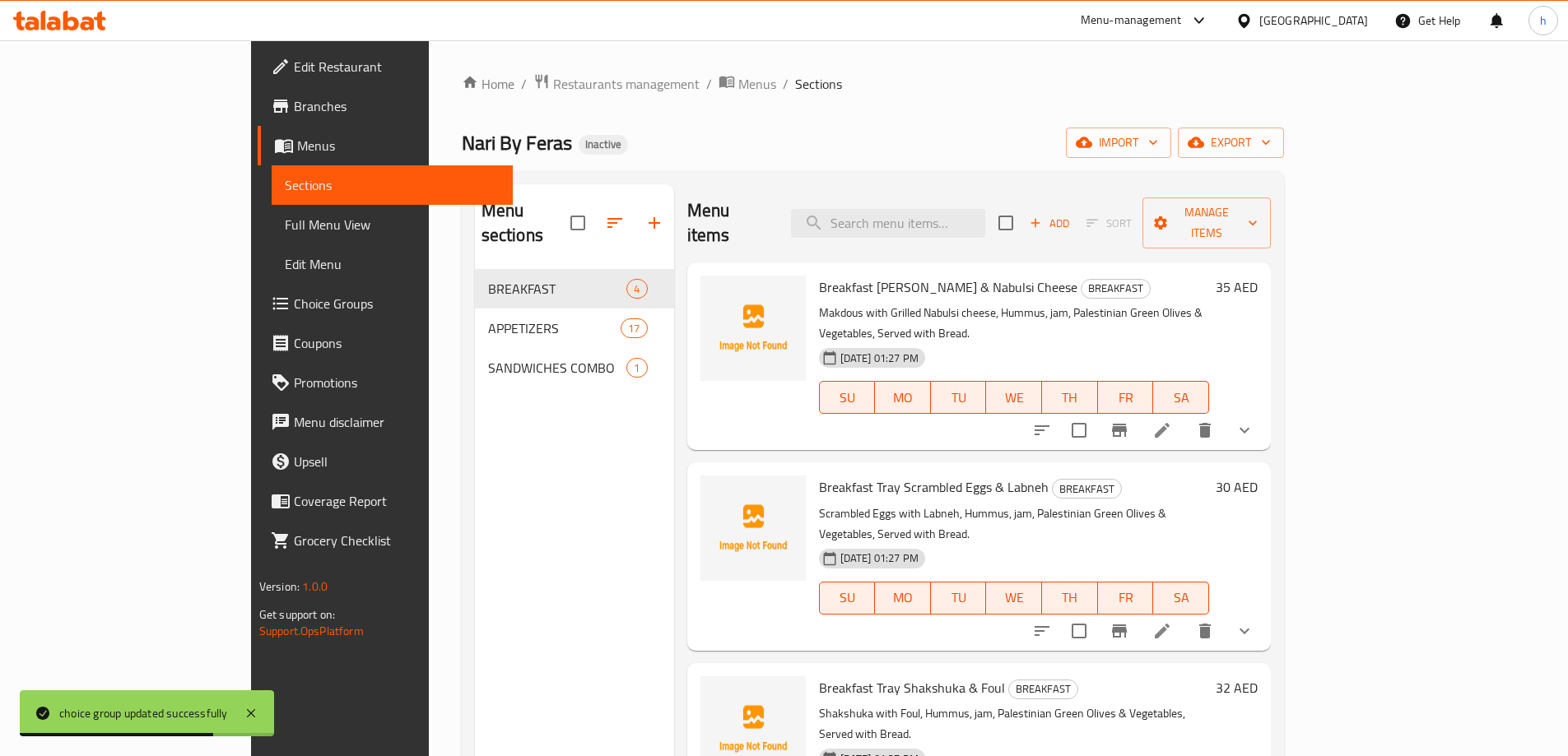
click at [773, 123] on div "Home / Restaurants management / Menus / Sections Nari By Feras Inactive import …" at bounding box center [872, 513] width 822 height 880
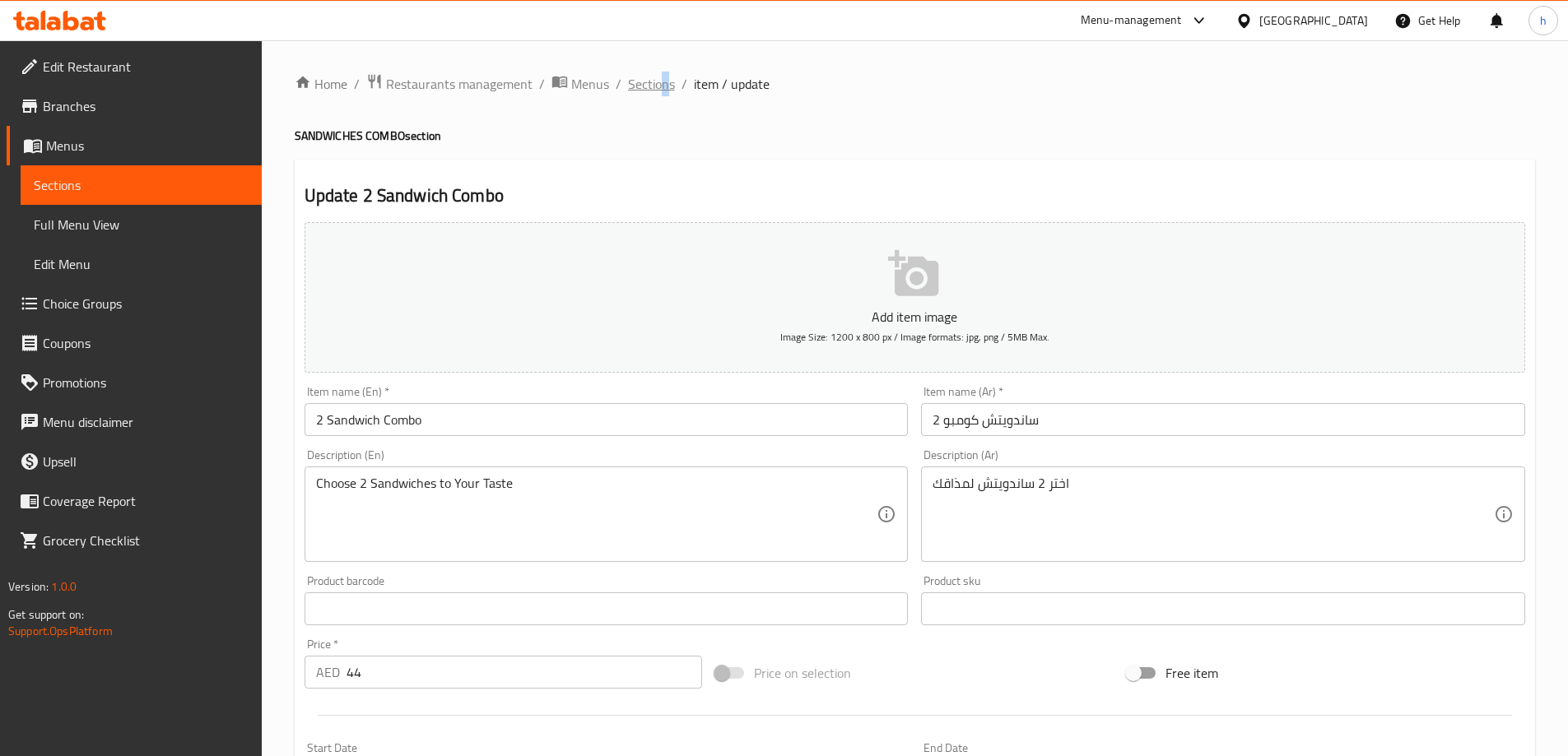
click at [661, 89] on span "Sections" at bounding box center [651, 84] width 47 height 20
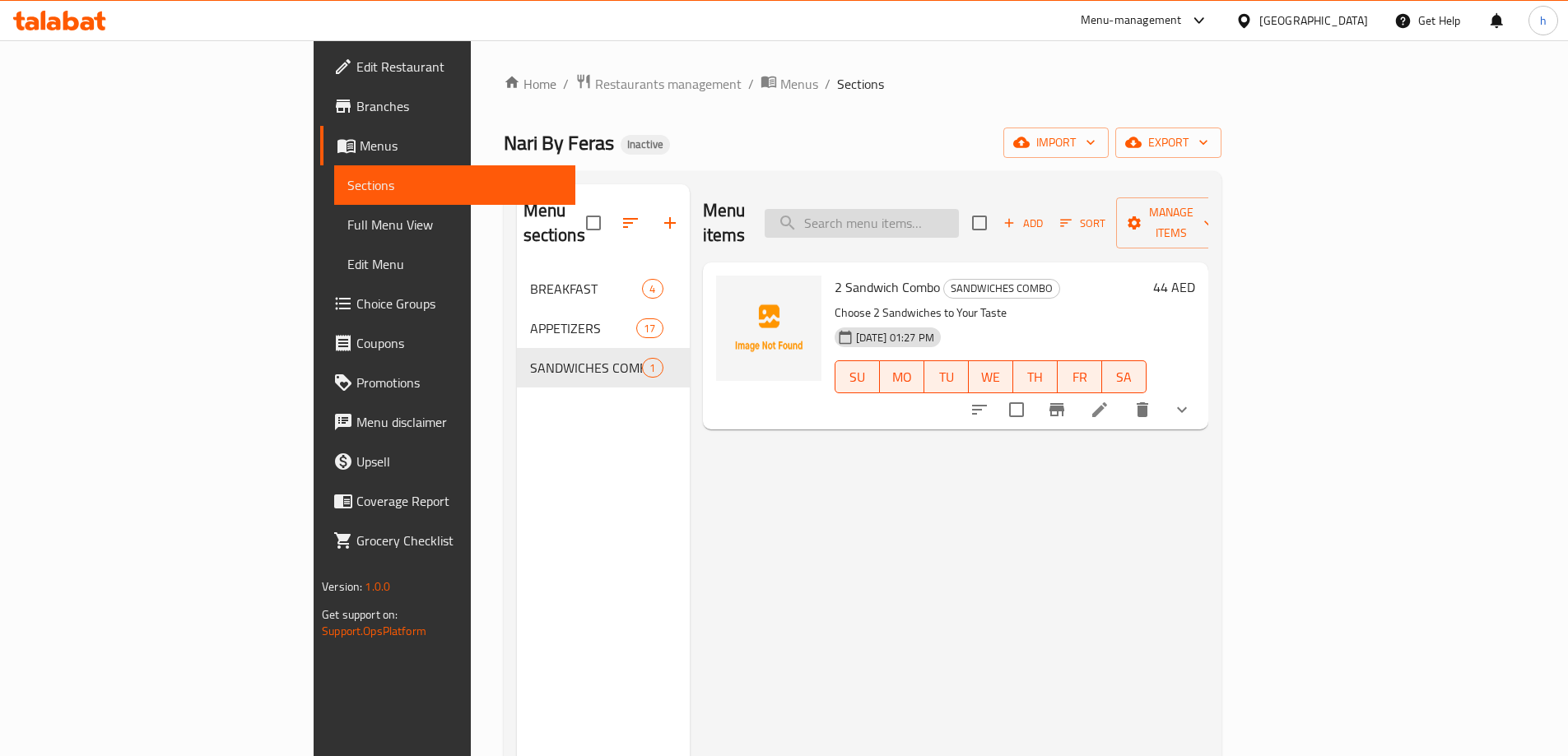
click at [927, 209] on input "search" at bounding box center [862, 223] width 194 height 28
paste input "Breakfast [PERSON_NAME] & Nabulsi Cheese"
type input "Breakfast [PERSON_NAME] & Nabulsi Cheese"
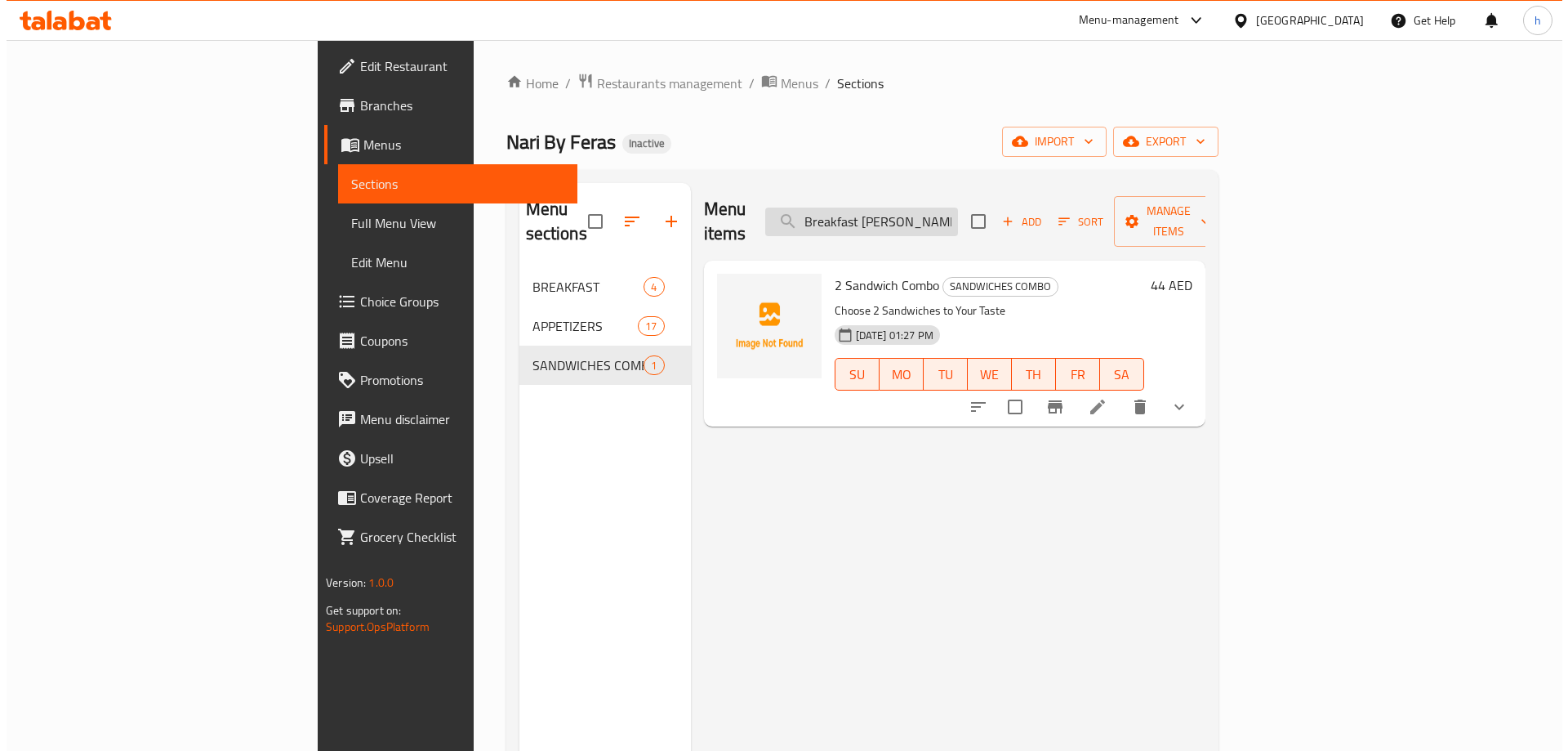
scroll to position [0, 86]
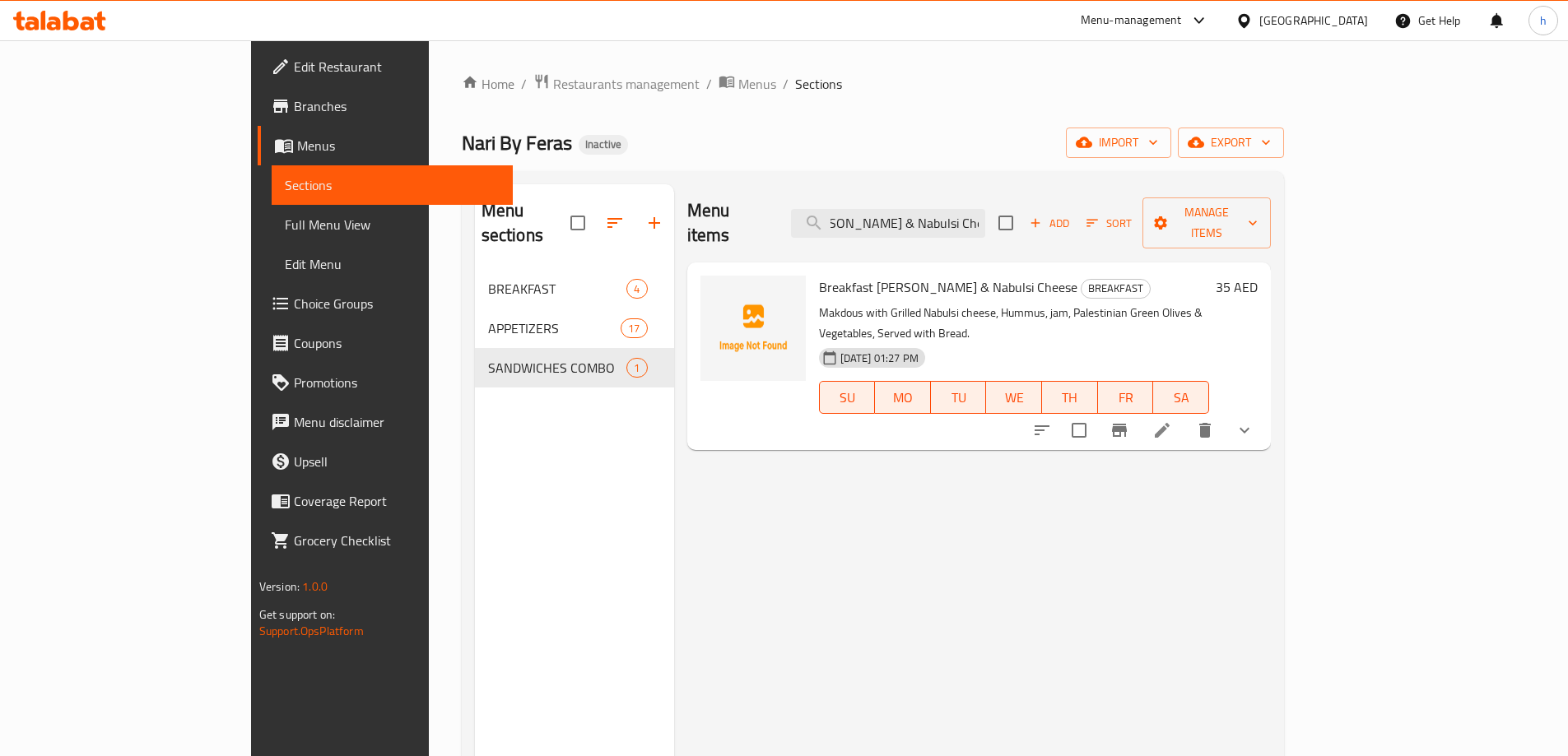
click at [1173, 421] on icon at bounding box center [1162, 430] width 20 height 20
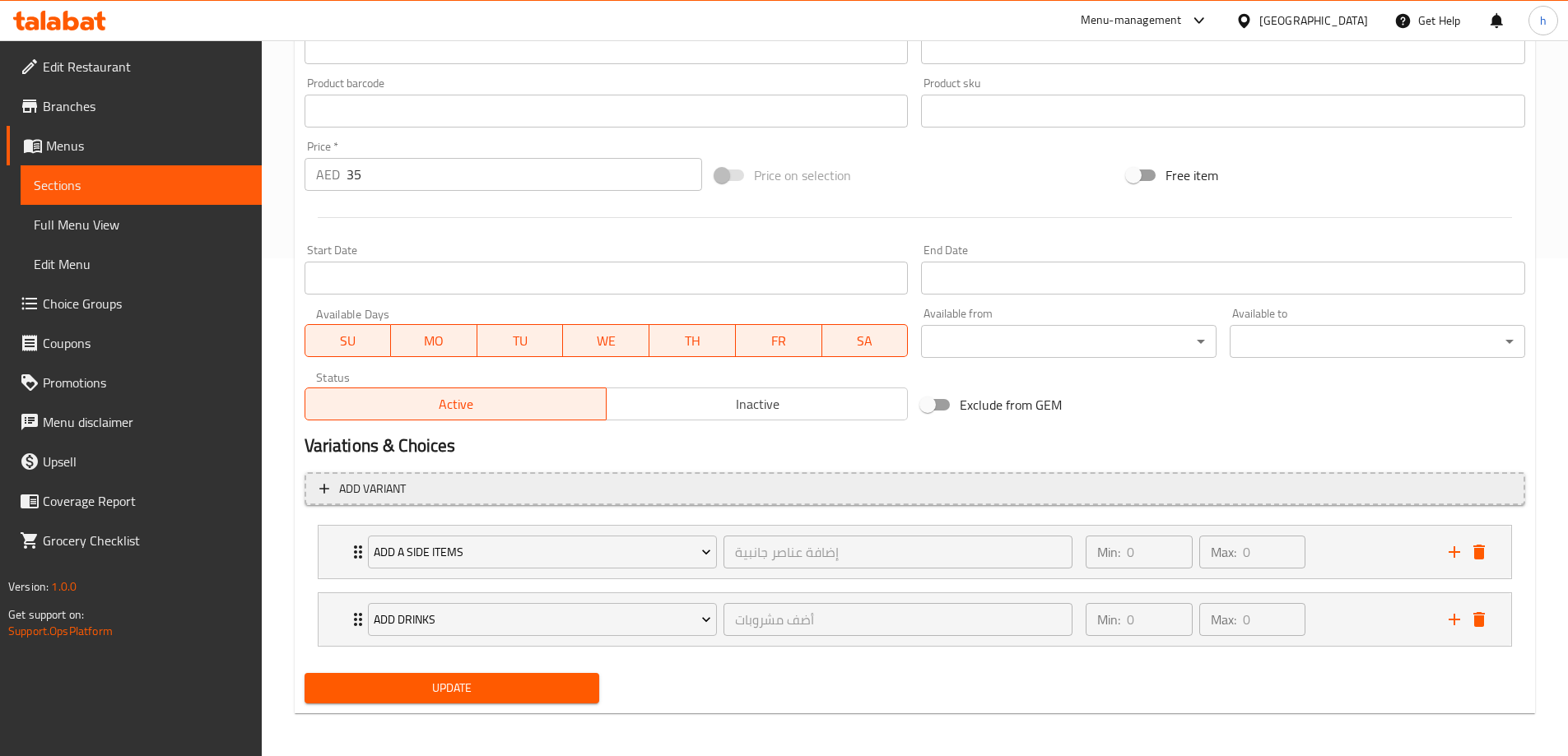
scroll to position [501, 0]
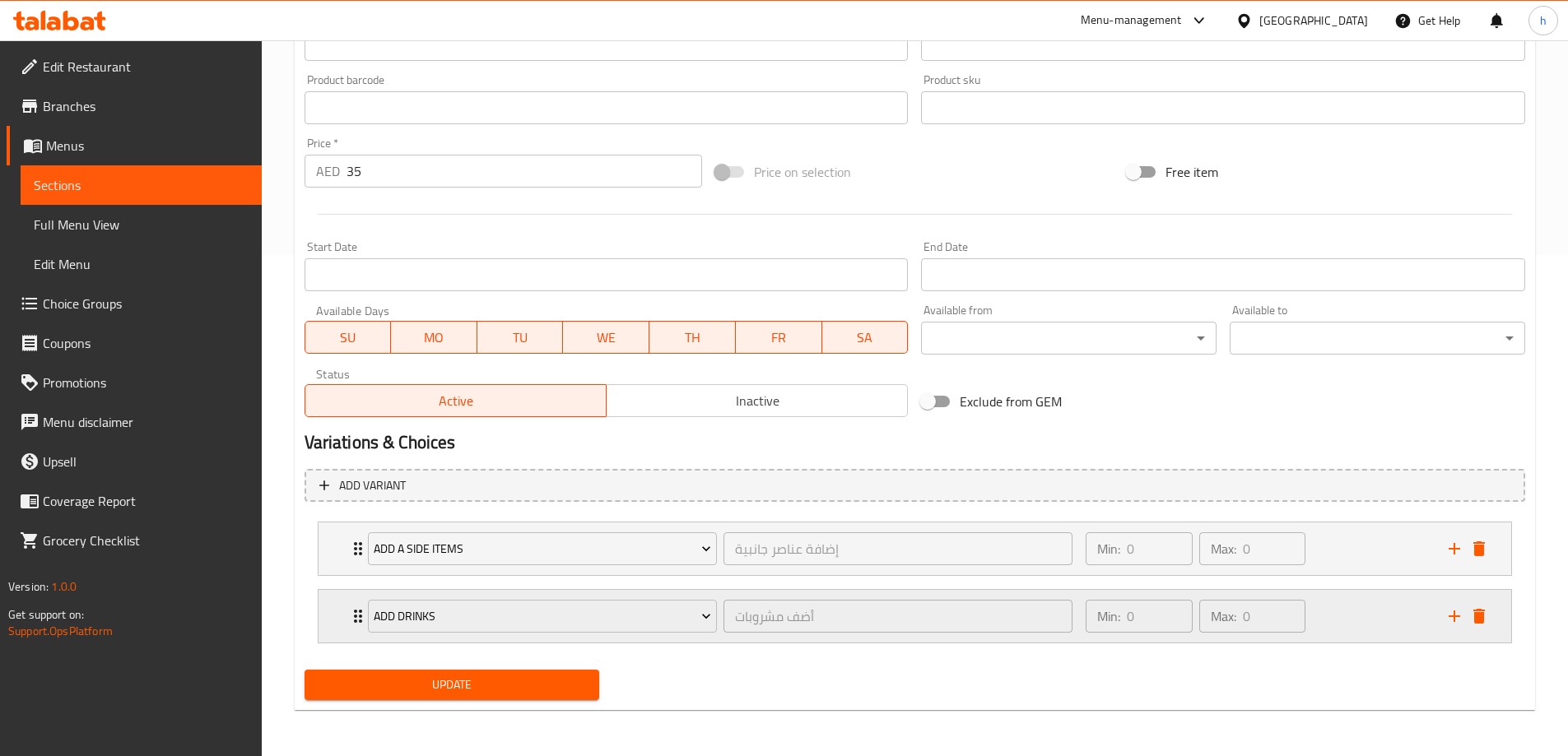
drag, startPoint x: 1093, startPoint y: 594, endPoint x: 1097, endPoint y: 603, distance: 9.8
click at [1094, 594] on div "Min: 0 ​ Max: 0 ​" at bounding box center [1195, 616] width 233 height 47
click at [1098, 604] on div "Min: 0 ​" at bounding box center [1139, 615] width 106 height 33
click at [1318, 556] on div "Min: 0 ​ Max: 0 ​" at bounding box center [1256, 548] width 362 height 52
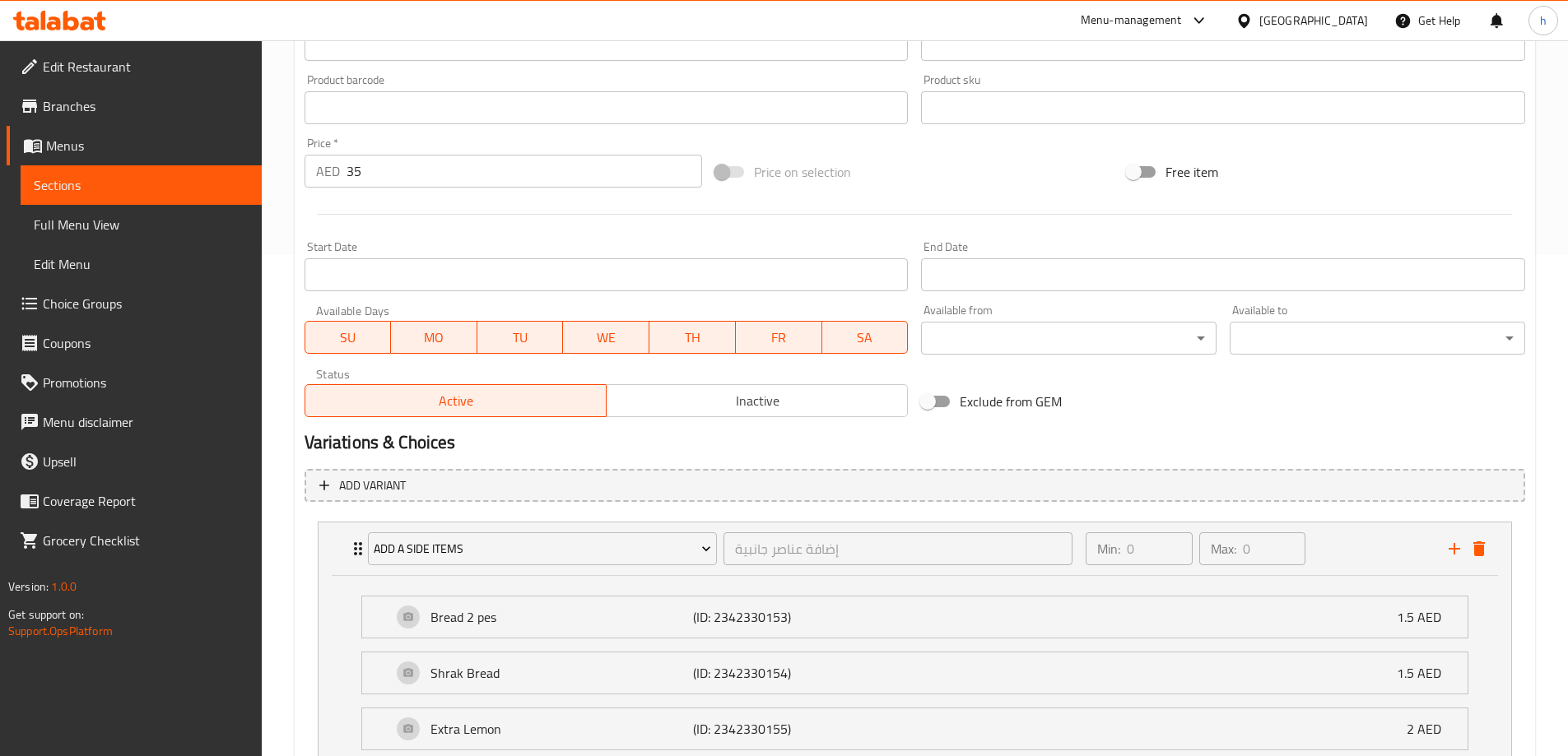
scroll to position [913, 0]
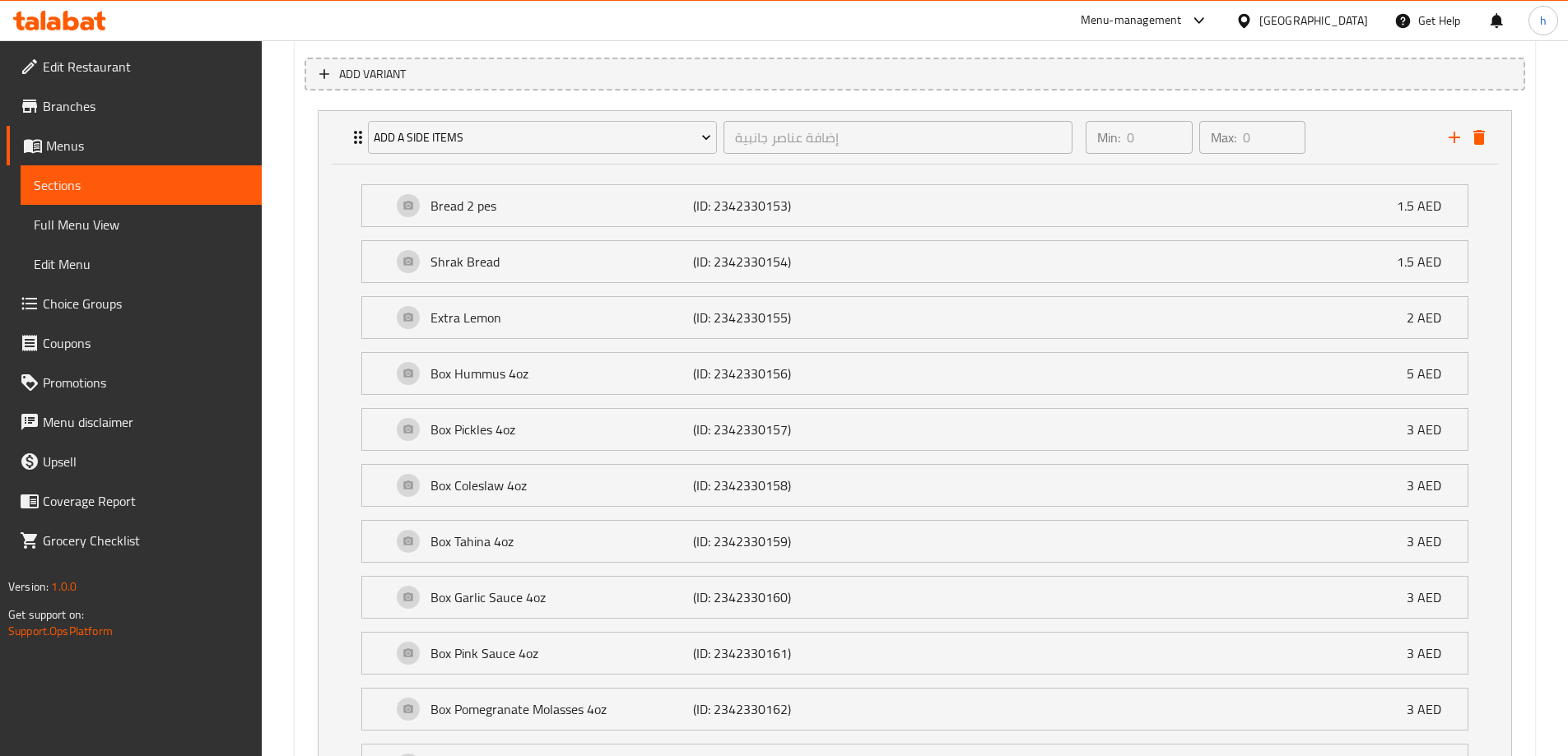
click at [556, 227] on div "Bread 2 pes (ID: 2342330153) 1.5 AED Name (En) Bread 2 pes Name (En) Name (Ar) …" at bounding box center [914, 205] width 1107 height 43
click at [504, 215] on p "Bread 2 pes" at bounding box center [562, 205] width 263 height 20
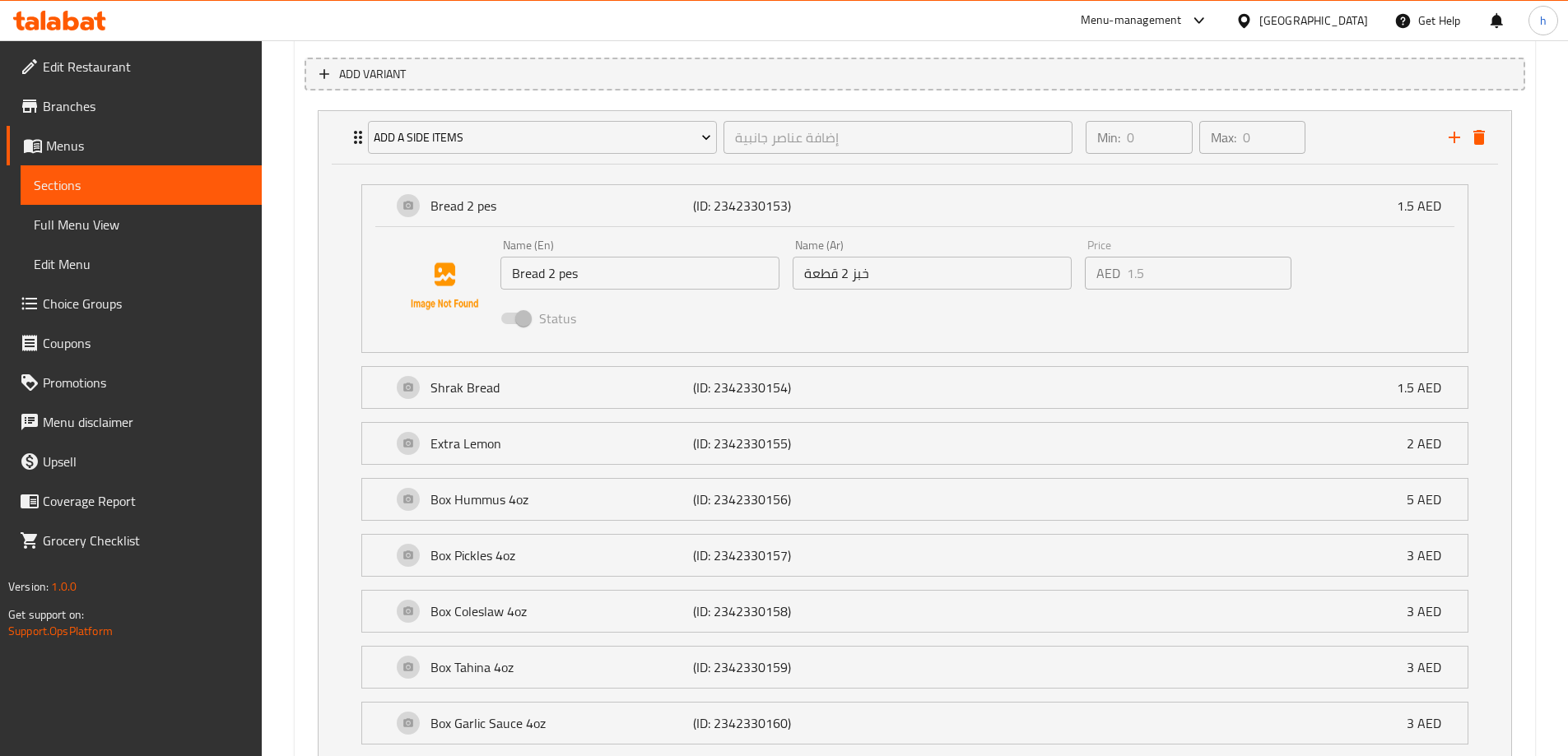
click at [572, 279] on input "Bread 2 pes" at bounding box center [641, 273] width 279 height 33
click at [572, 280] on input "Bread 2 pes" at bounding box center [641, 273] width 279 height 33
click at [593, 270] on input "Bread 2 pes" at bounding box center [641, 273] width 279 height 33
click at [822, 274] on input "خبز 2 قطعة" at bounding box center [932, 273] width 279 height 33
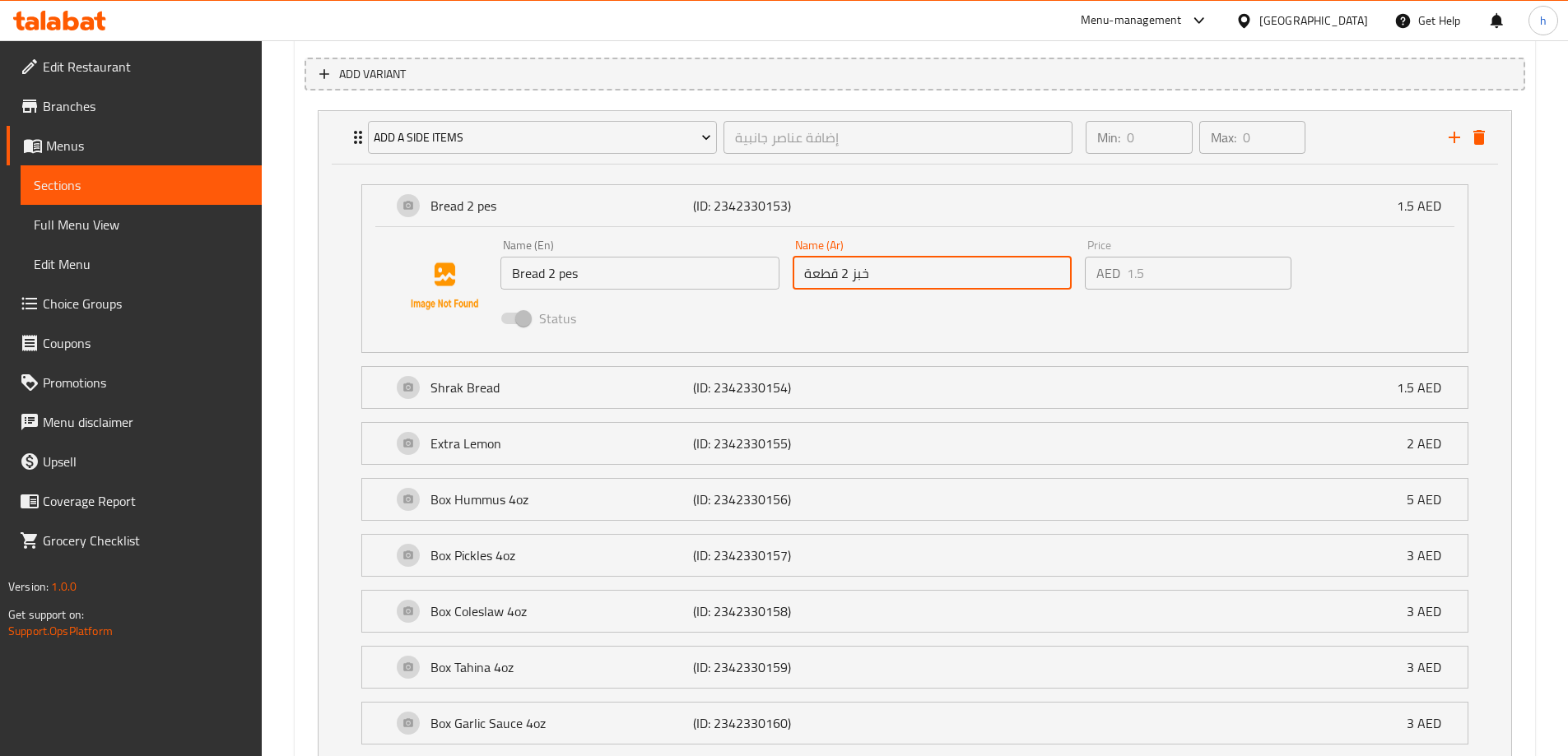
click at [822, 274] on input "خبز 2 قطعة" at bounding box center [932, 273] width 279 height 33
click at [574, 279] on input "Bread 2 pes" at bounding box center [641, 273] width 279 height 33
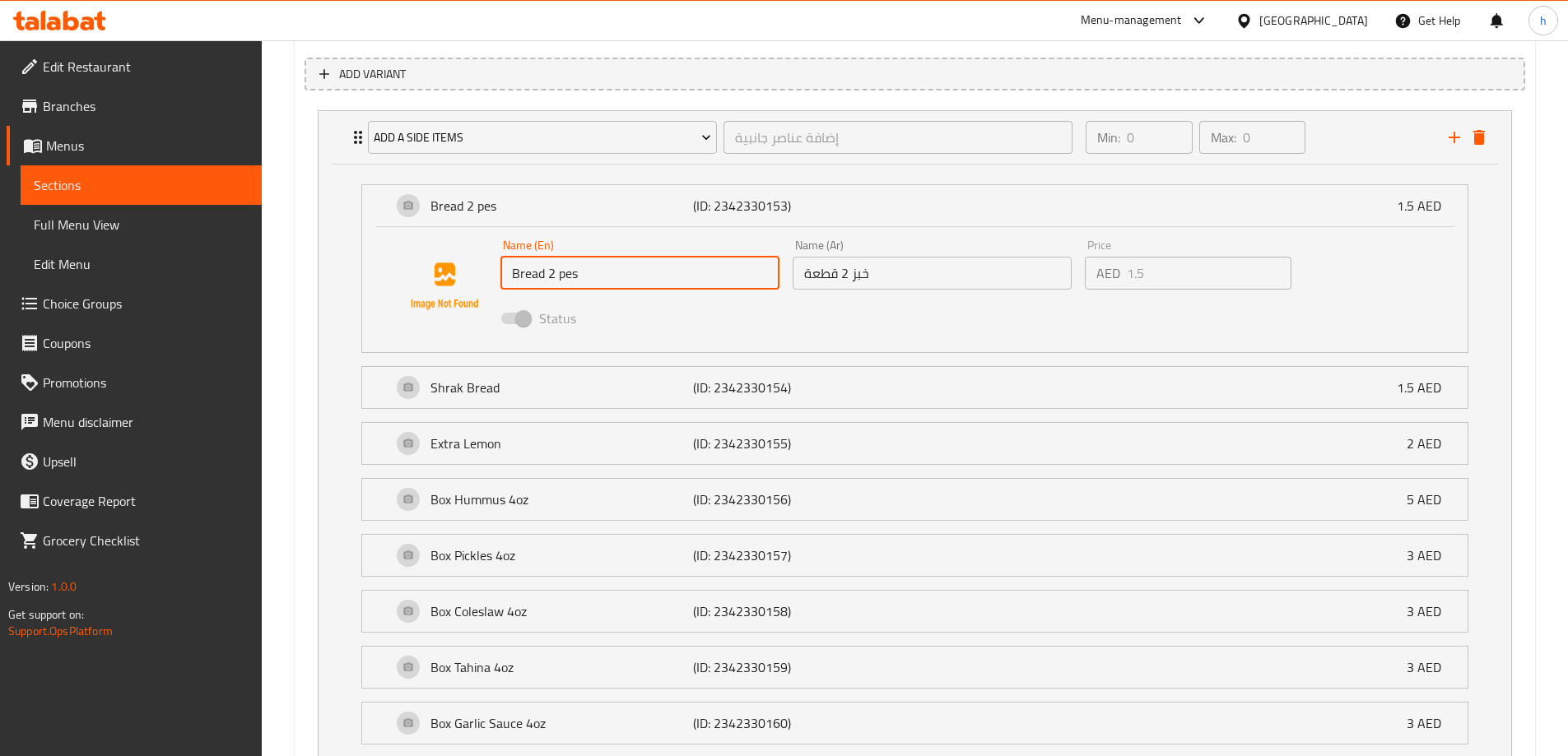
click at [574, 279] on input "Bread 2 pes" at bounding box center [641, 273] width 279 height 33
click at [810, 285] on input "خبز 2 قطعة" at bounding box center [932, 273] width 279 height 33
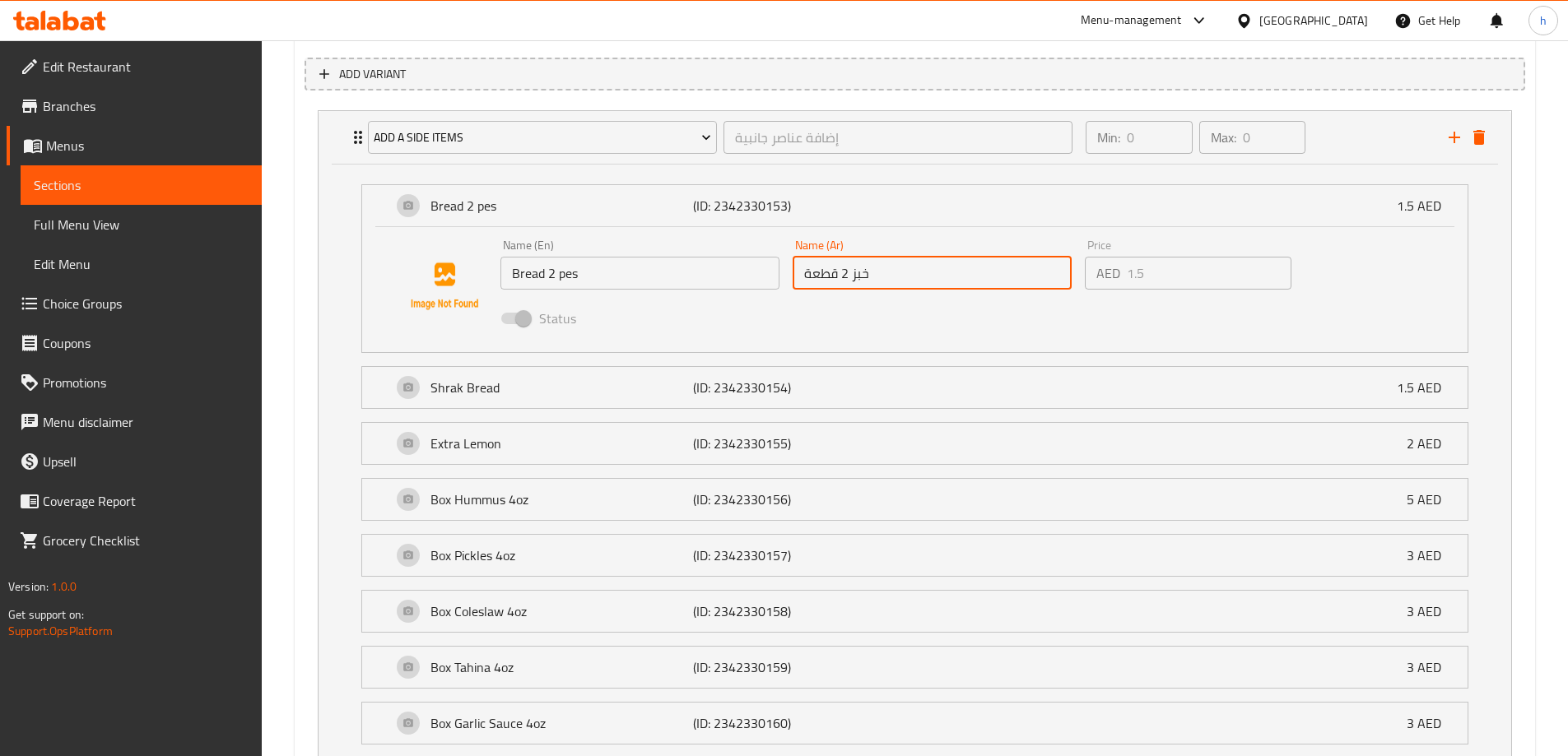
click at [810, 285] on input "خبز 2 قطعة" at bounding box center [932, 273] width 279 height 33
click at [570, 271] on input "Bread 2 pes" at bounding box center [641, 273] width 279 height 33
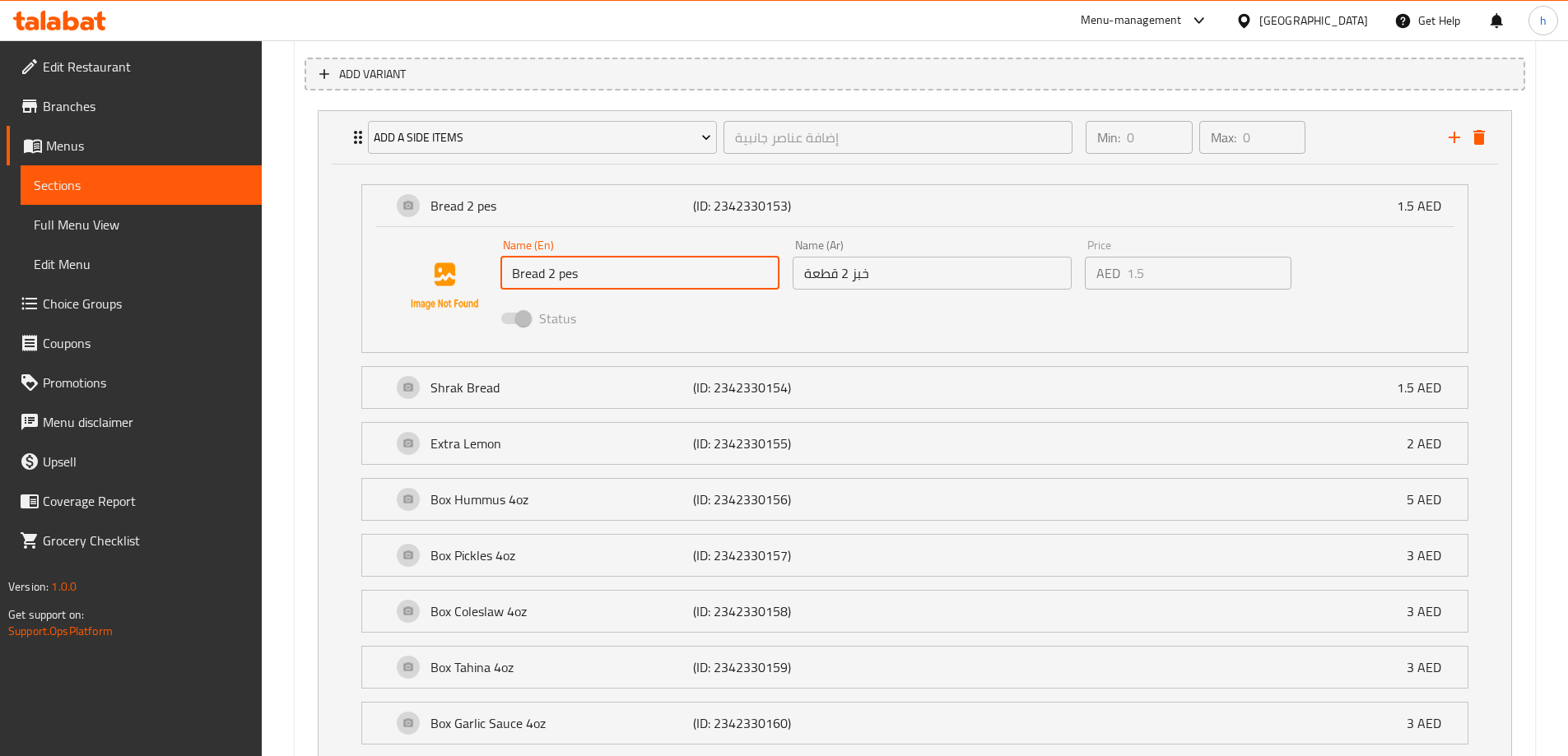
click at [293, 236] on div "Home / Restaurants management / Menus / Sections / item / update BREAKFAST sect…" at bounding box center [914, 627] width 1307 height 2998
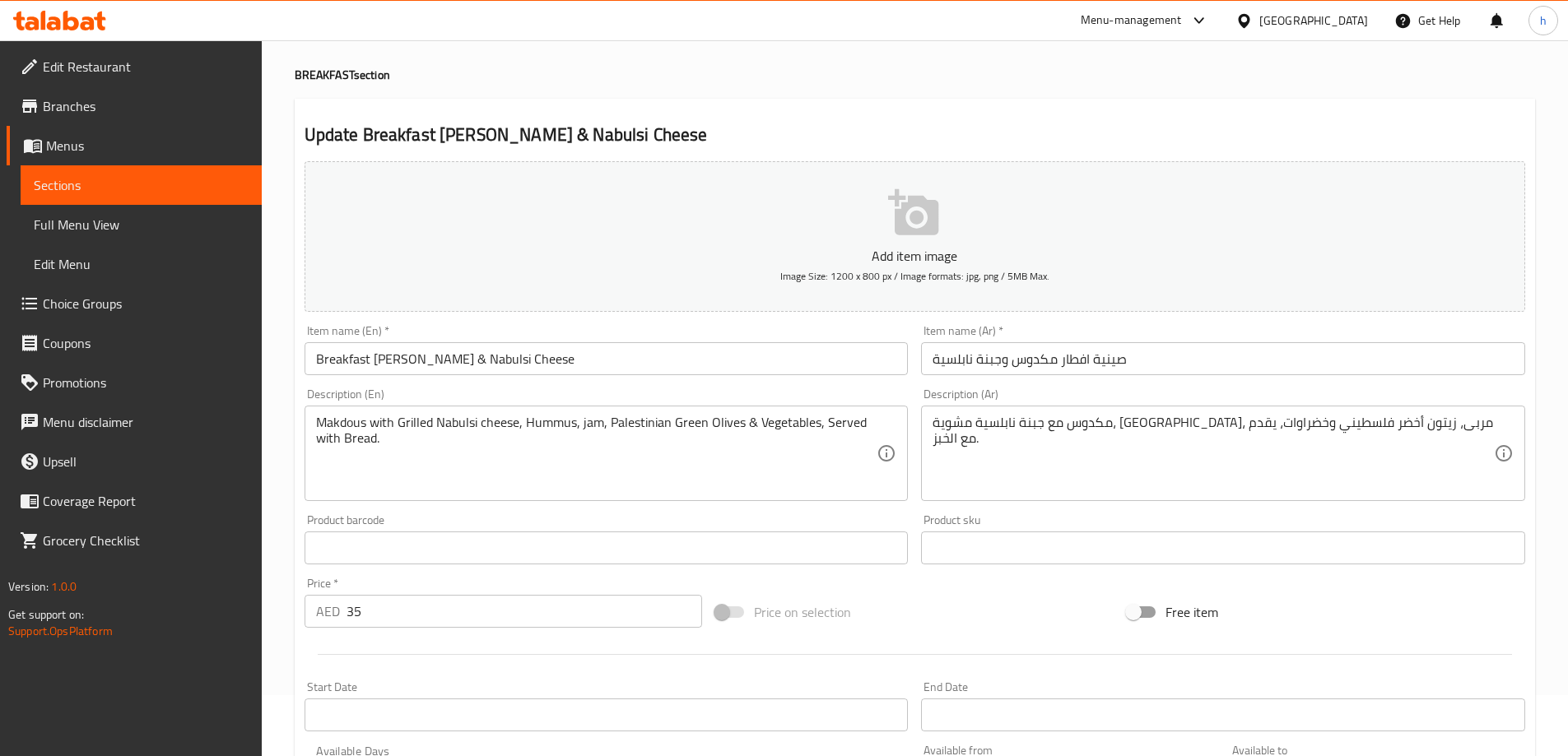
scroll to position [0, 0]
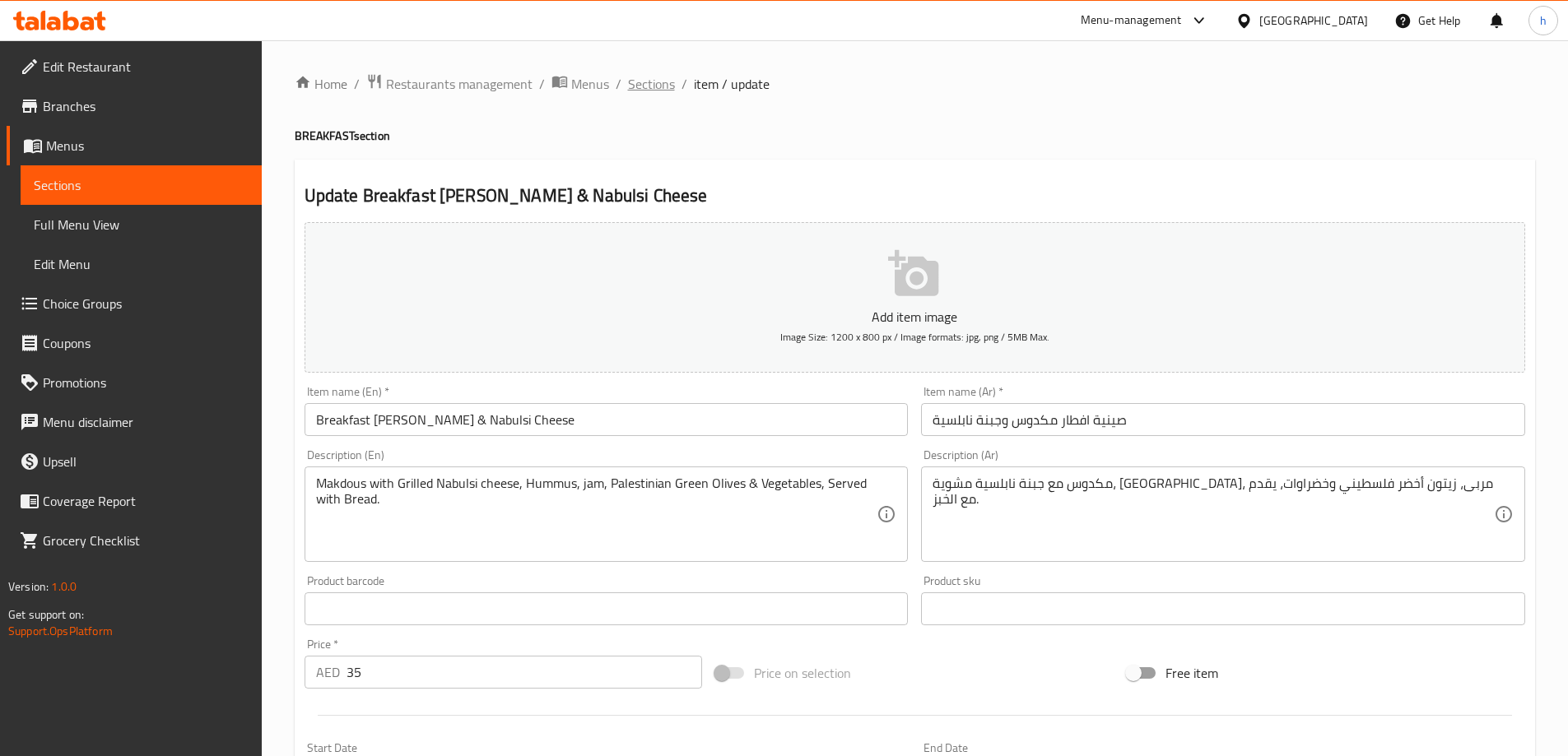
click at [668, 82] on span "Sections" at bounding box center [651, 84] width 47 height 20
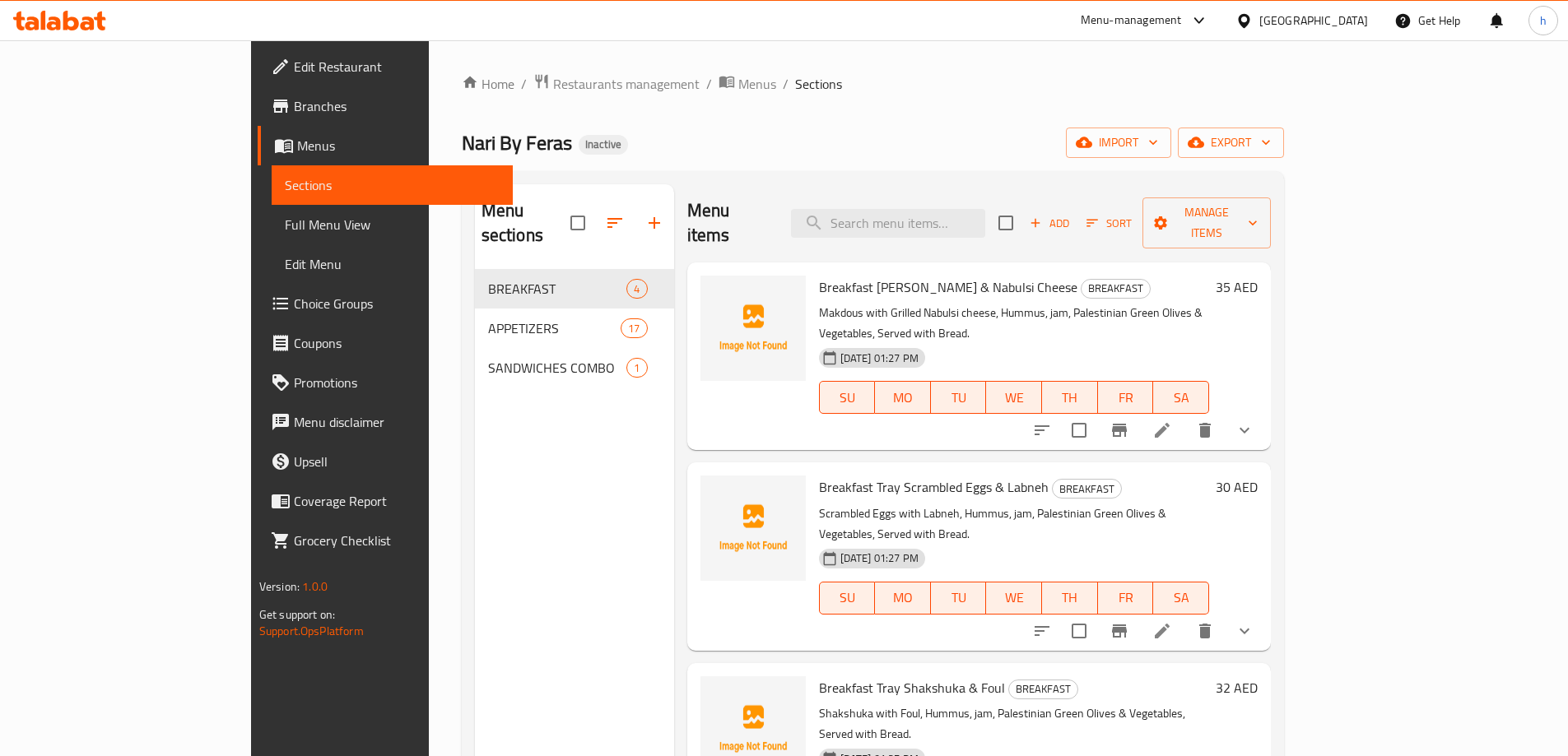
click at [294, 310] on span "Choice Groups" at bounding box center [396, 303] width 206 height 20
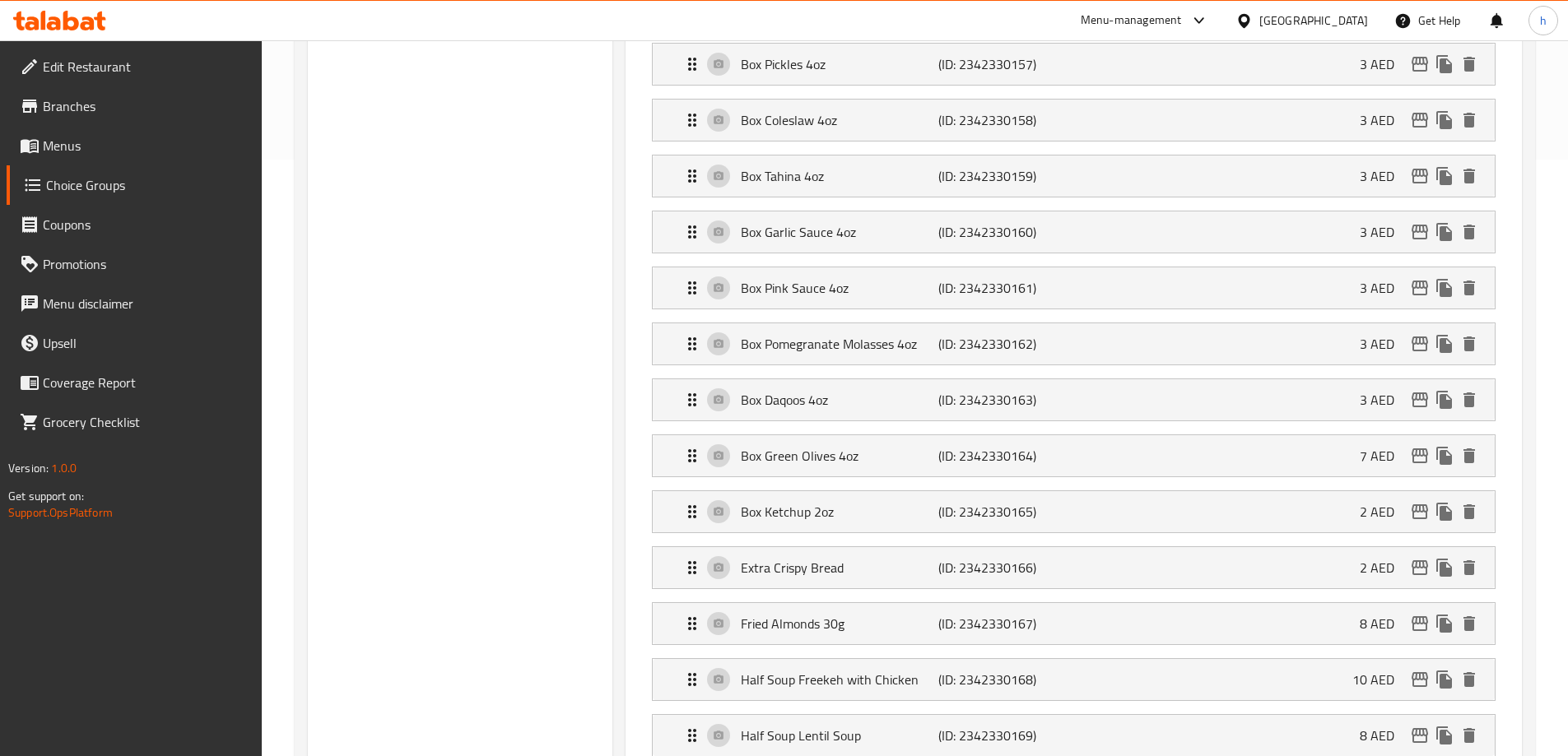
scroll to position [103, 0]
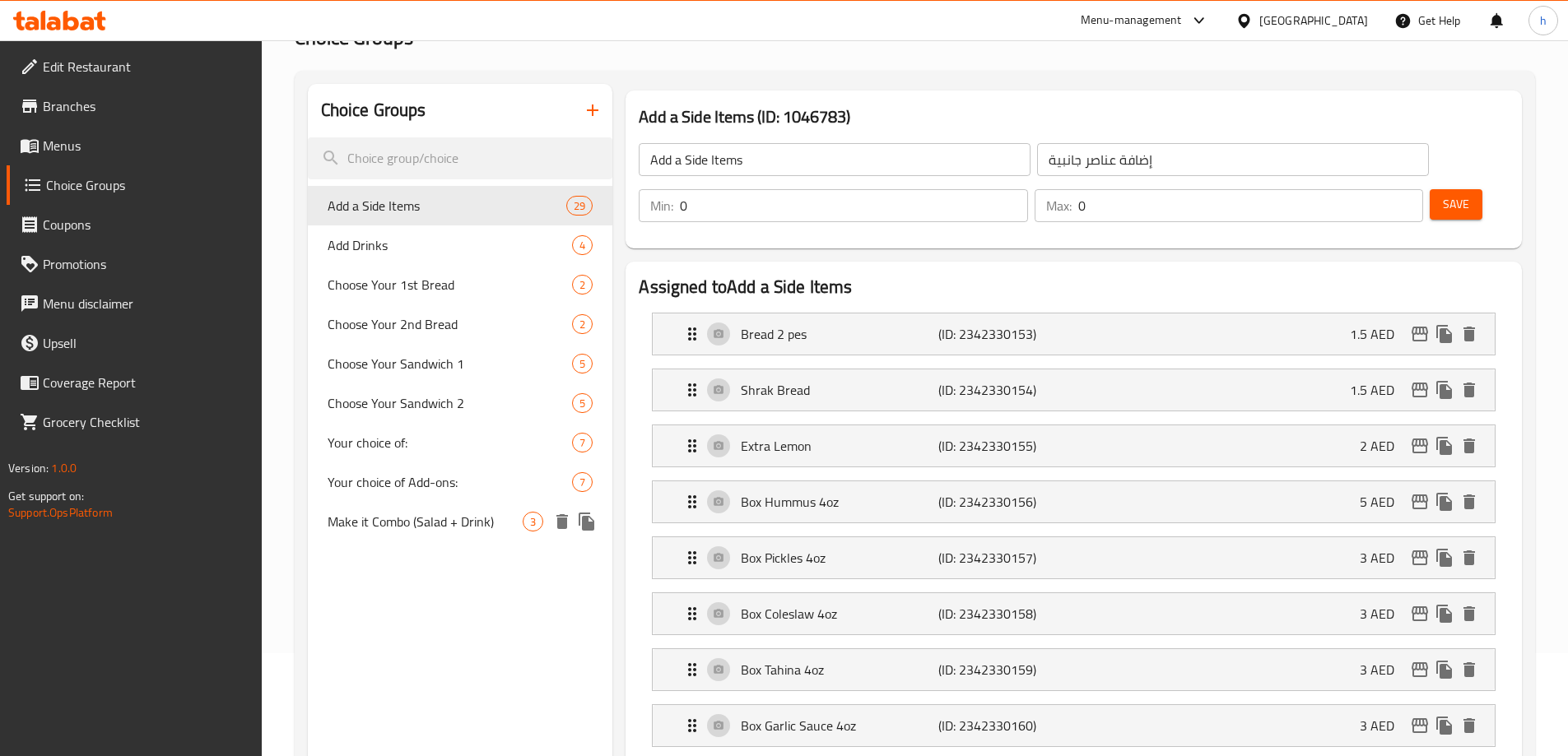
click at [406, 528] on span "Make it Combo (Salad + Drink)" at bounding box center [426, 521] width 196 height 20
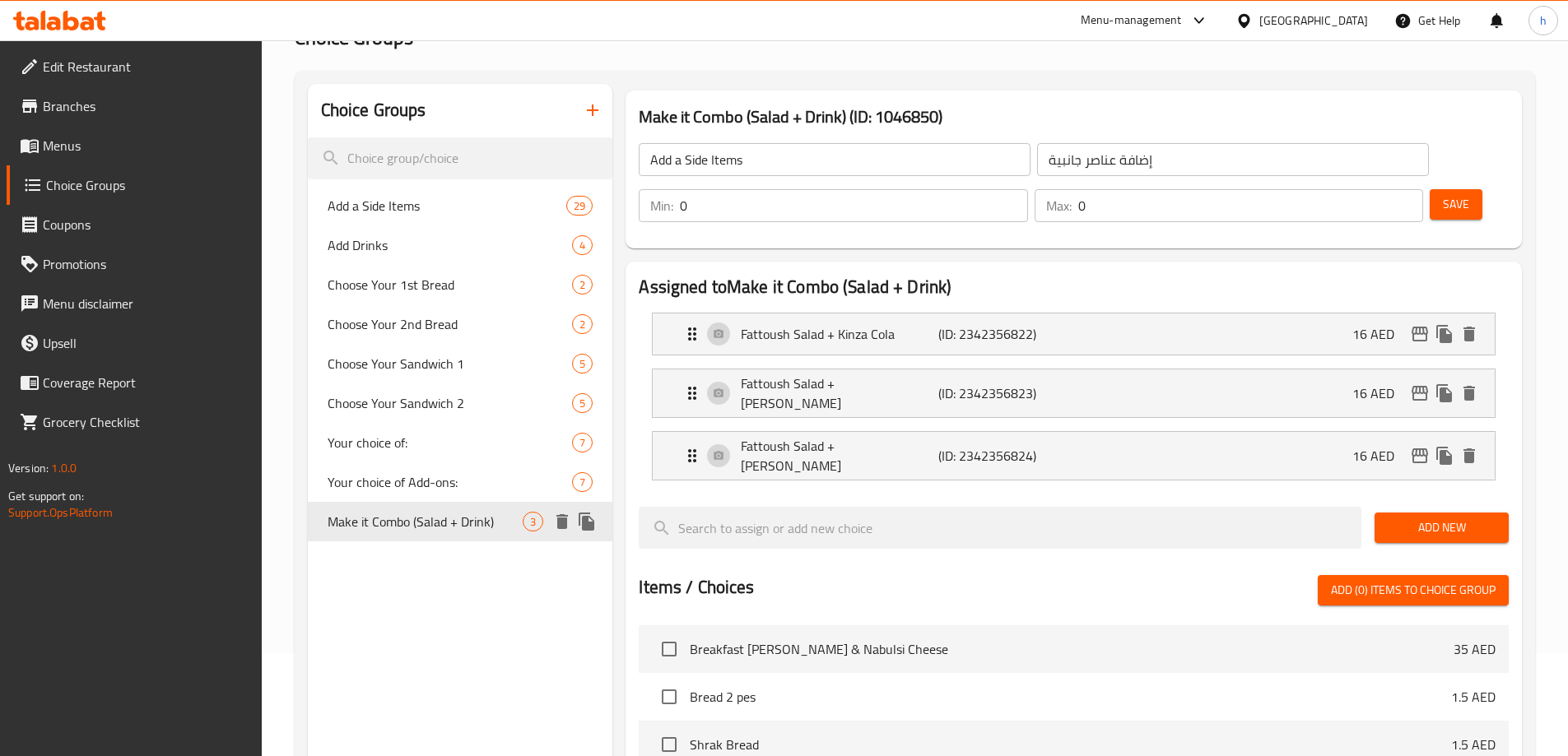
type input "Make it Combo (Salad + Drink)"
type input "اجعلها كومبو (سلطة + مشروب)"
click at [160, 140] on span "Menus" at bounding box center [145, 145] width 206 height 20
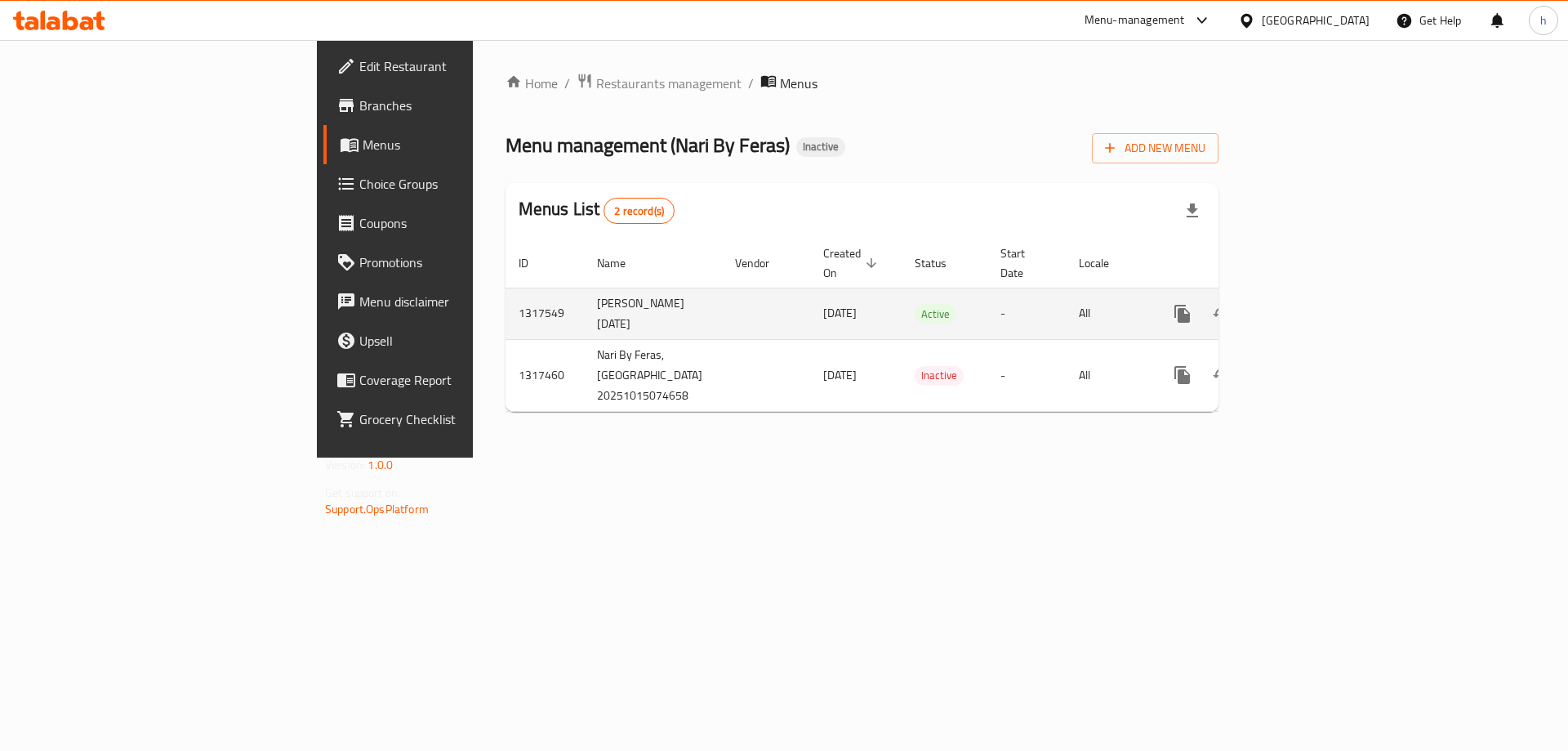
click at [1310, 304] on icon "enhanced table" at bounding box center [1300, 313] width 20 height 20
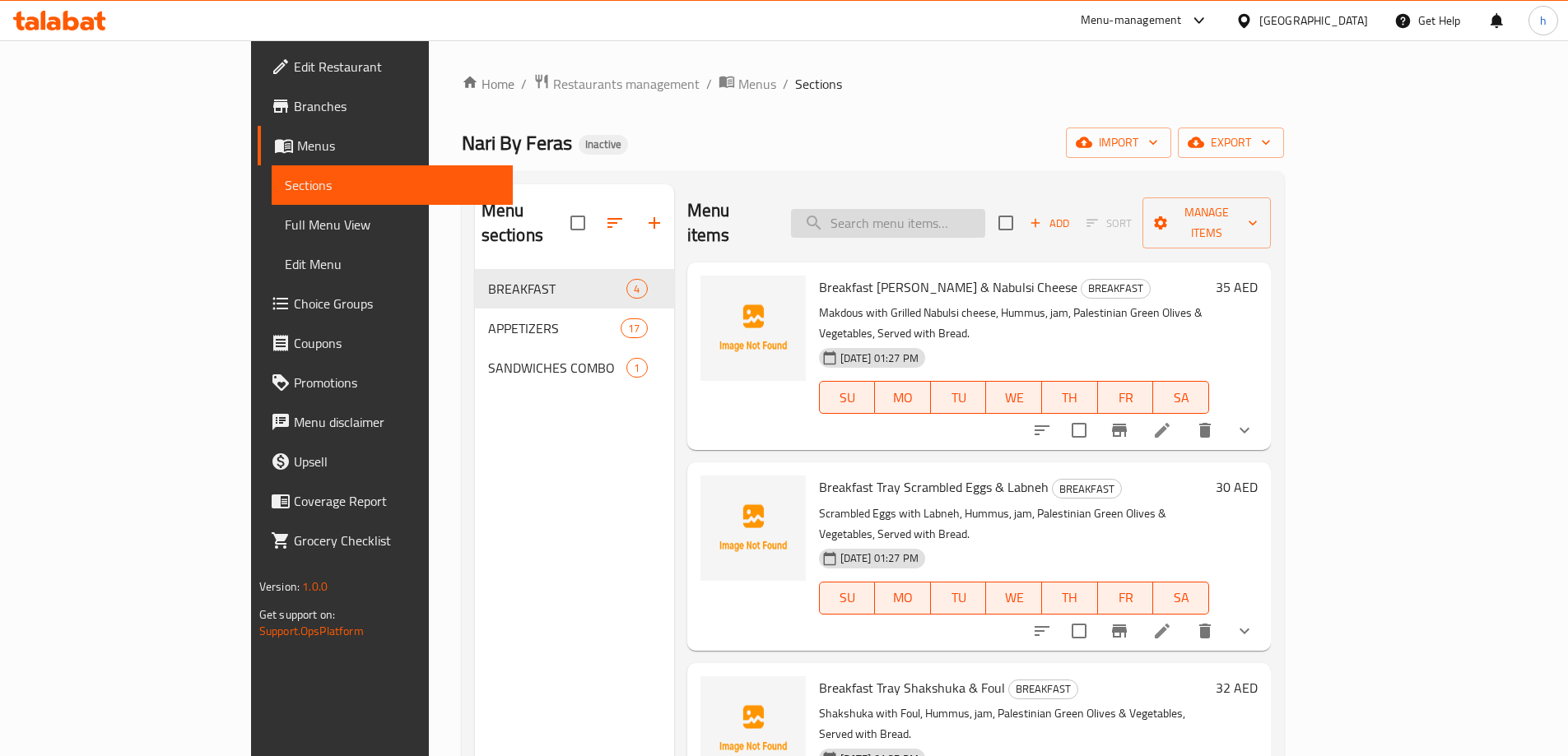
click at [907, 209] on input "search" at bounding box center [888, 223] width 194 height 28
paste input "Perfectly Roasted"
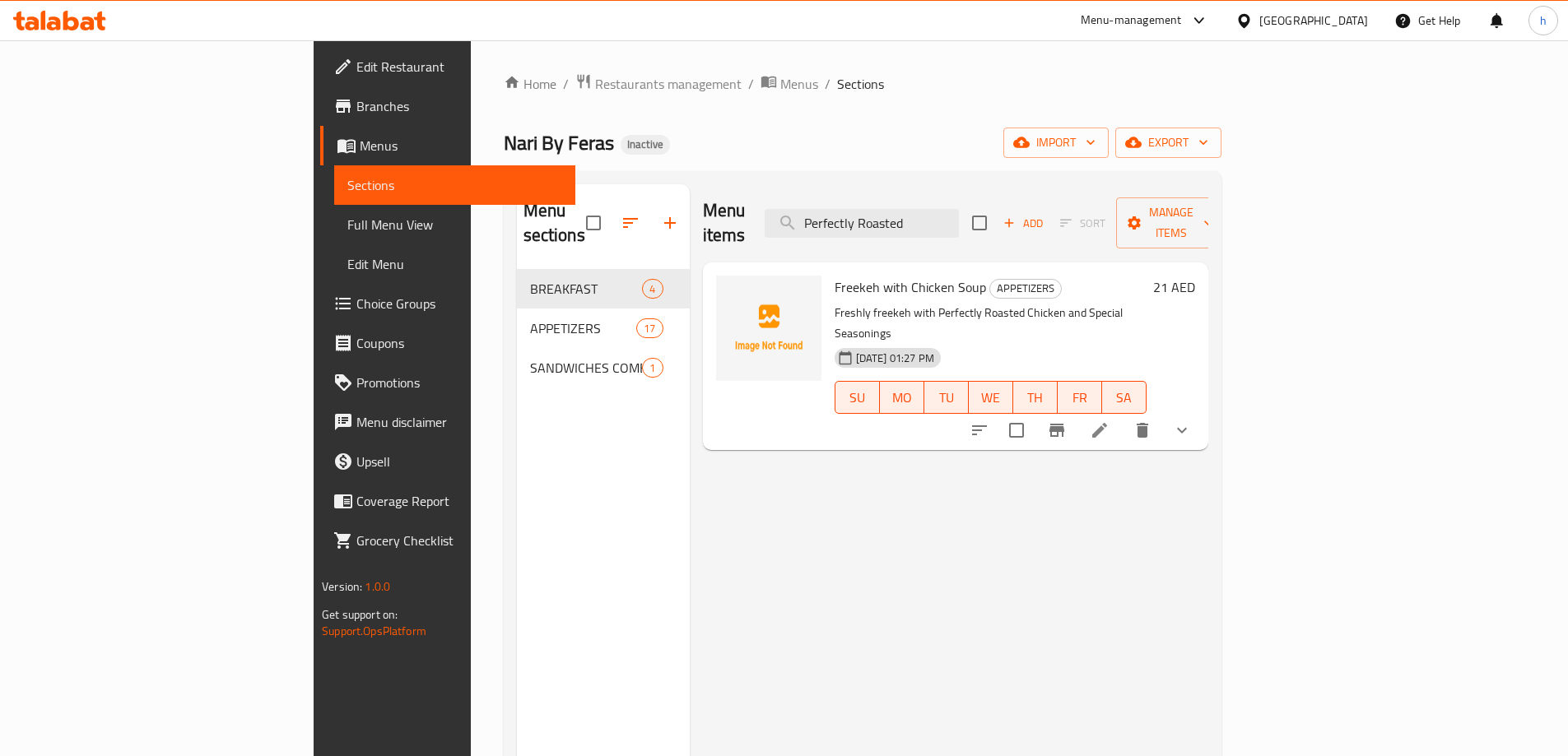
type input "Perfectly Roasted"
click at [1110, 421] on icon at bounding box center [1100, 430] width 20 height 20
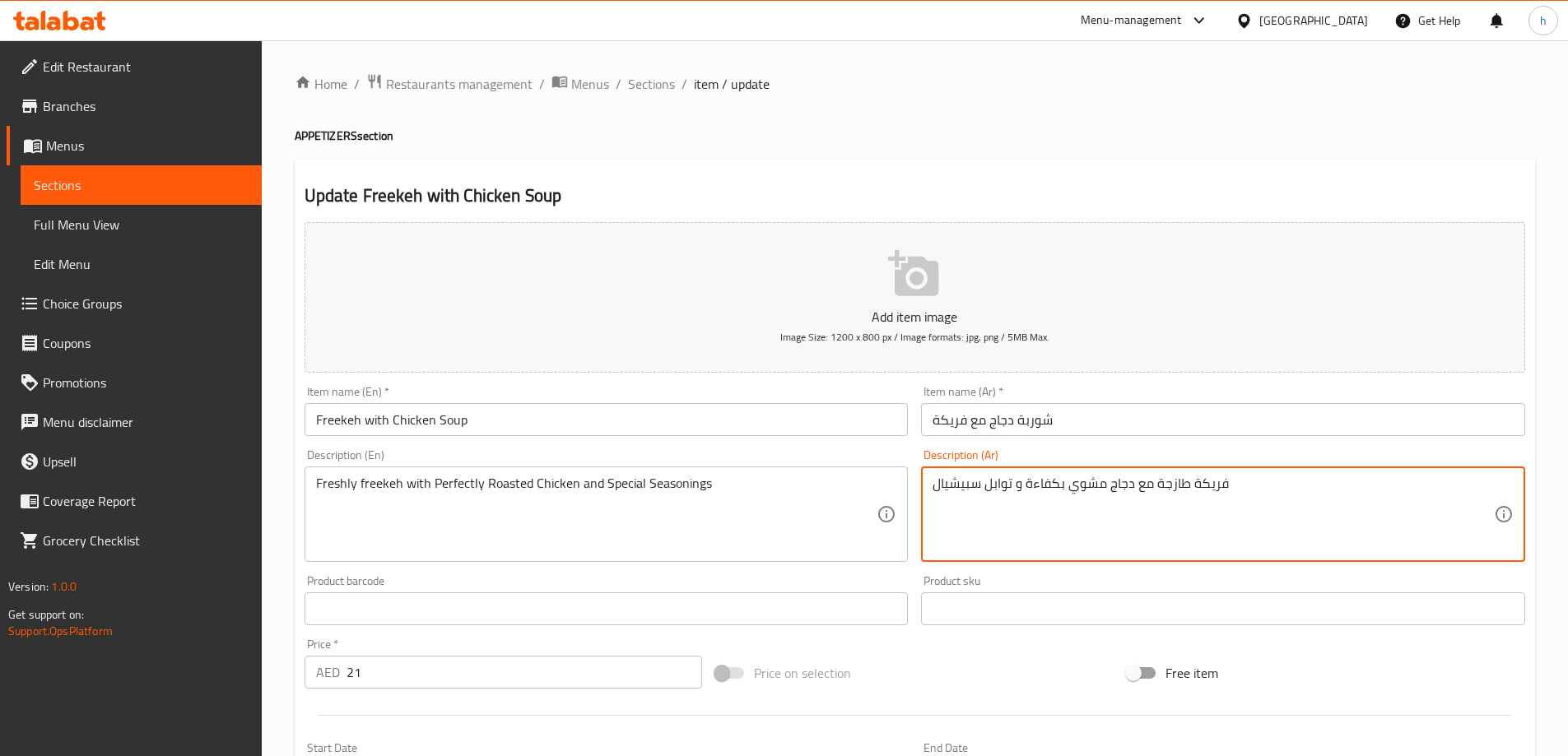
drag, startPoint x: 1027, startPoint y: 482, endPoint x: 1067, endPoint y: 483, distance: 40.0
type textarea "فريكة طازجة مع دجاج مشوي بشكل مثالي و توابل سبيشيال"
click at [1168, 158] on div "Home / Restaurants management / Menus / Sections / item / update APPETIZERS sec…" at bounding box center [914, 649] width 1240 height 1151
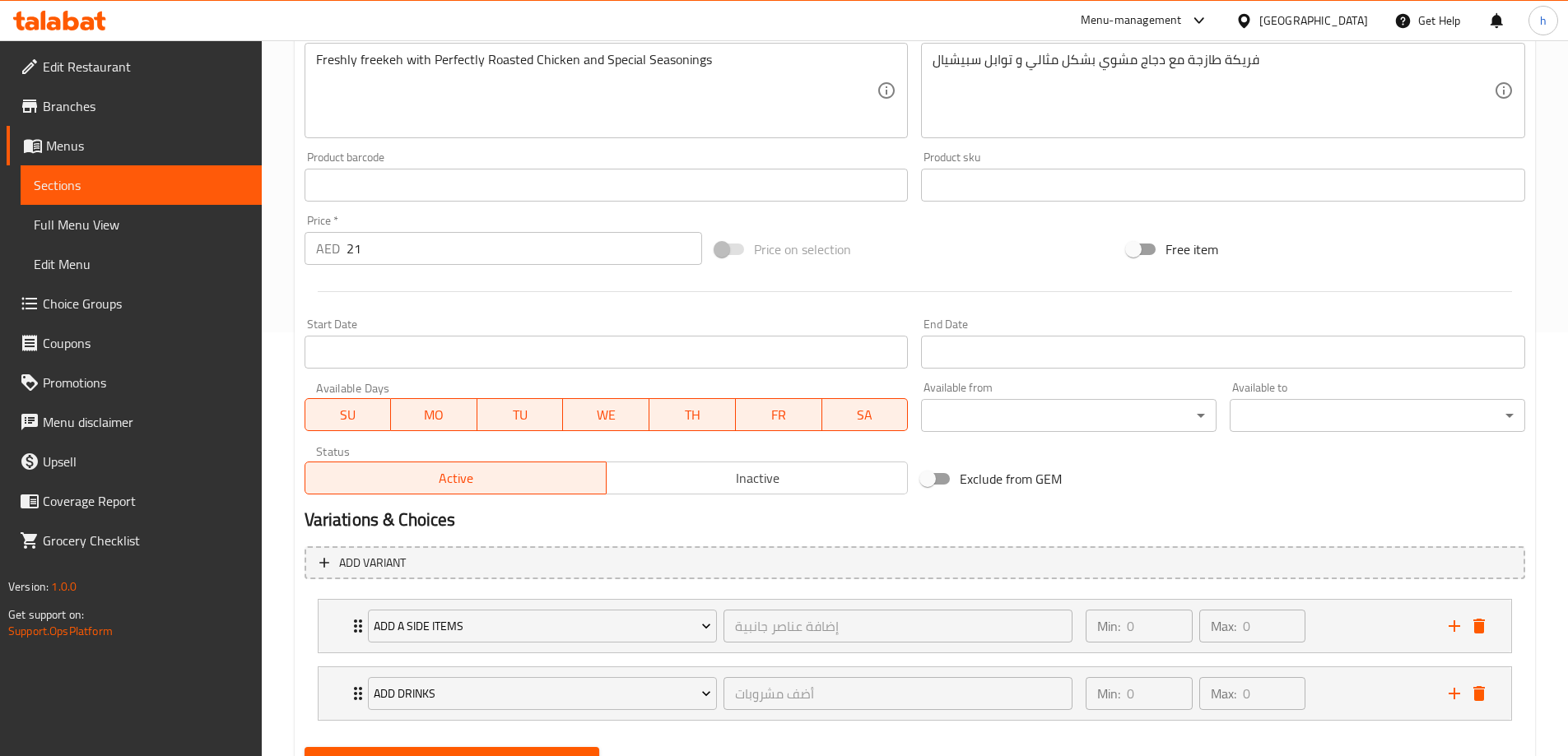
scroll to position [501, 0]
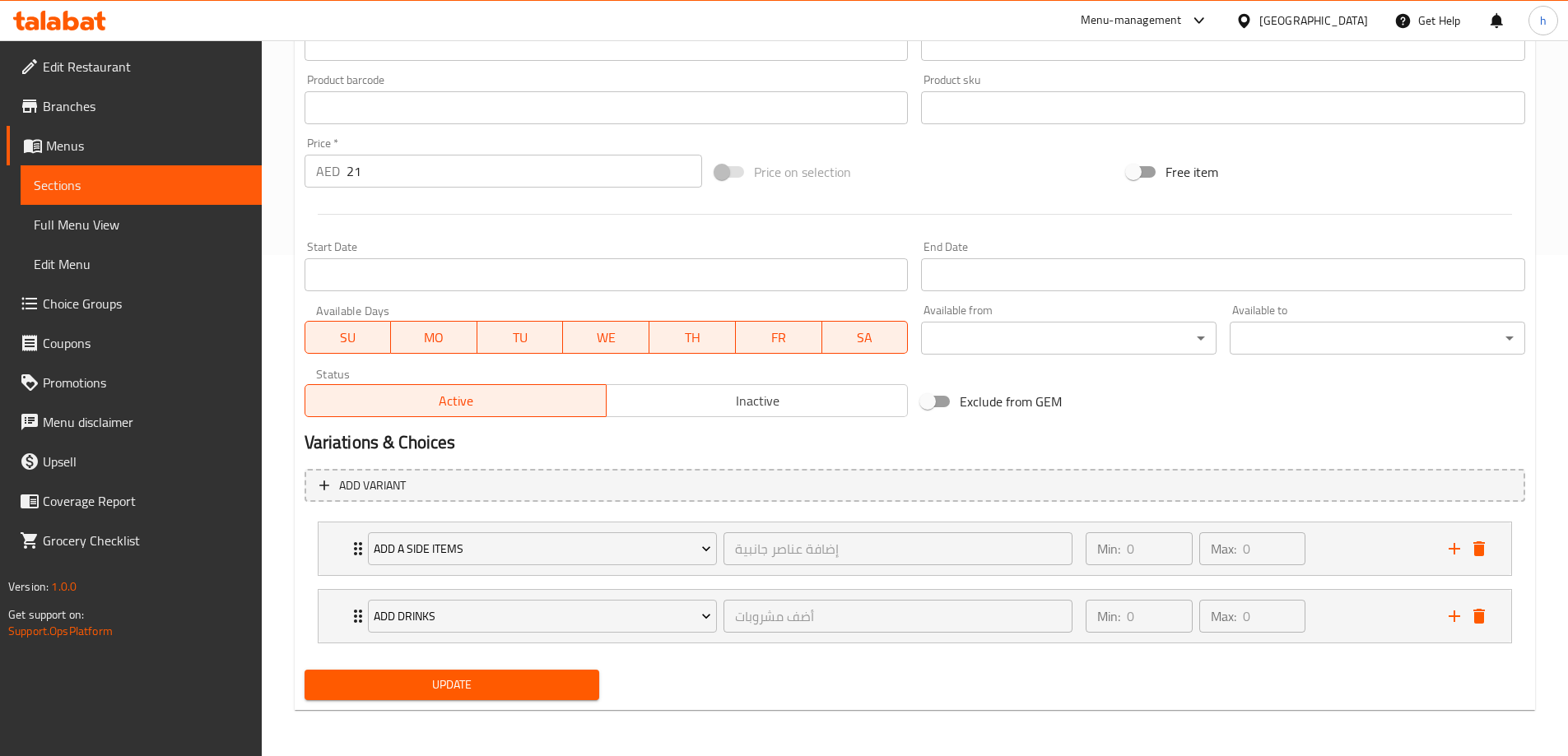
click at [564, 683] on span "Update" at bounding box center [451, 685] width 269 height 21
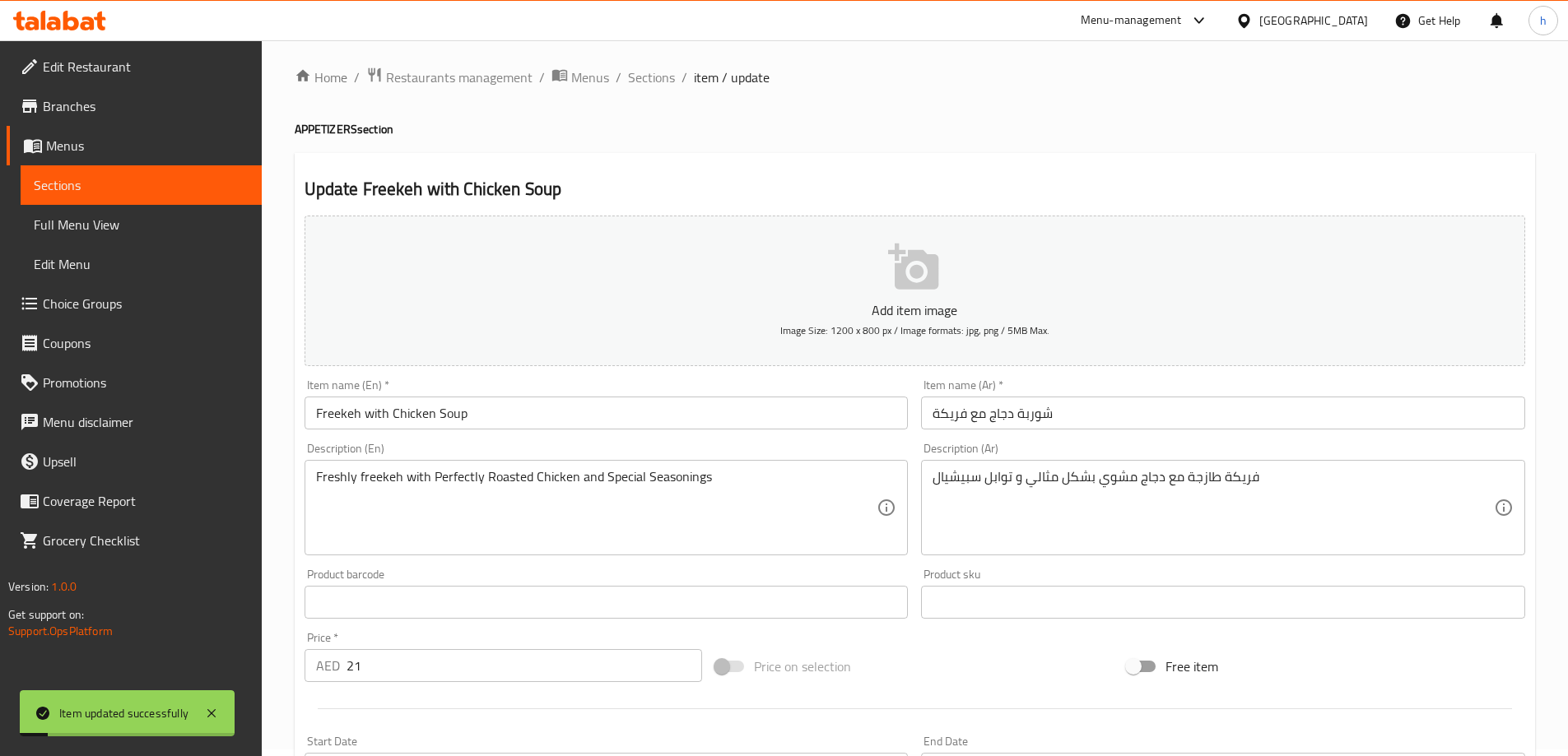
scroll to position [0, 0]
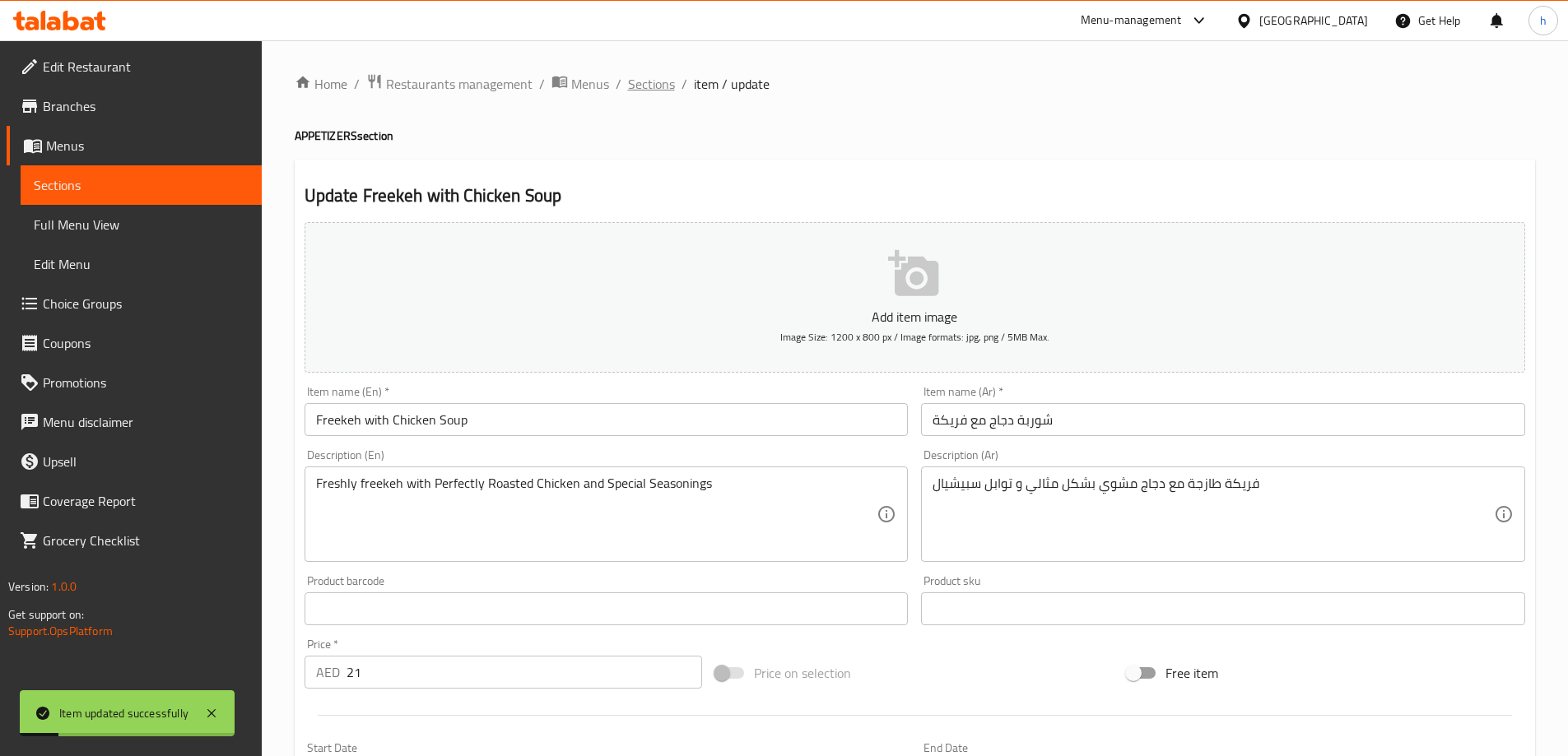
click at [641, 88] on span "Sections" at bounding box center [651, 84] width 47 height 20
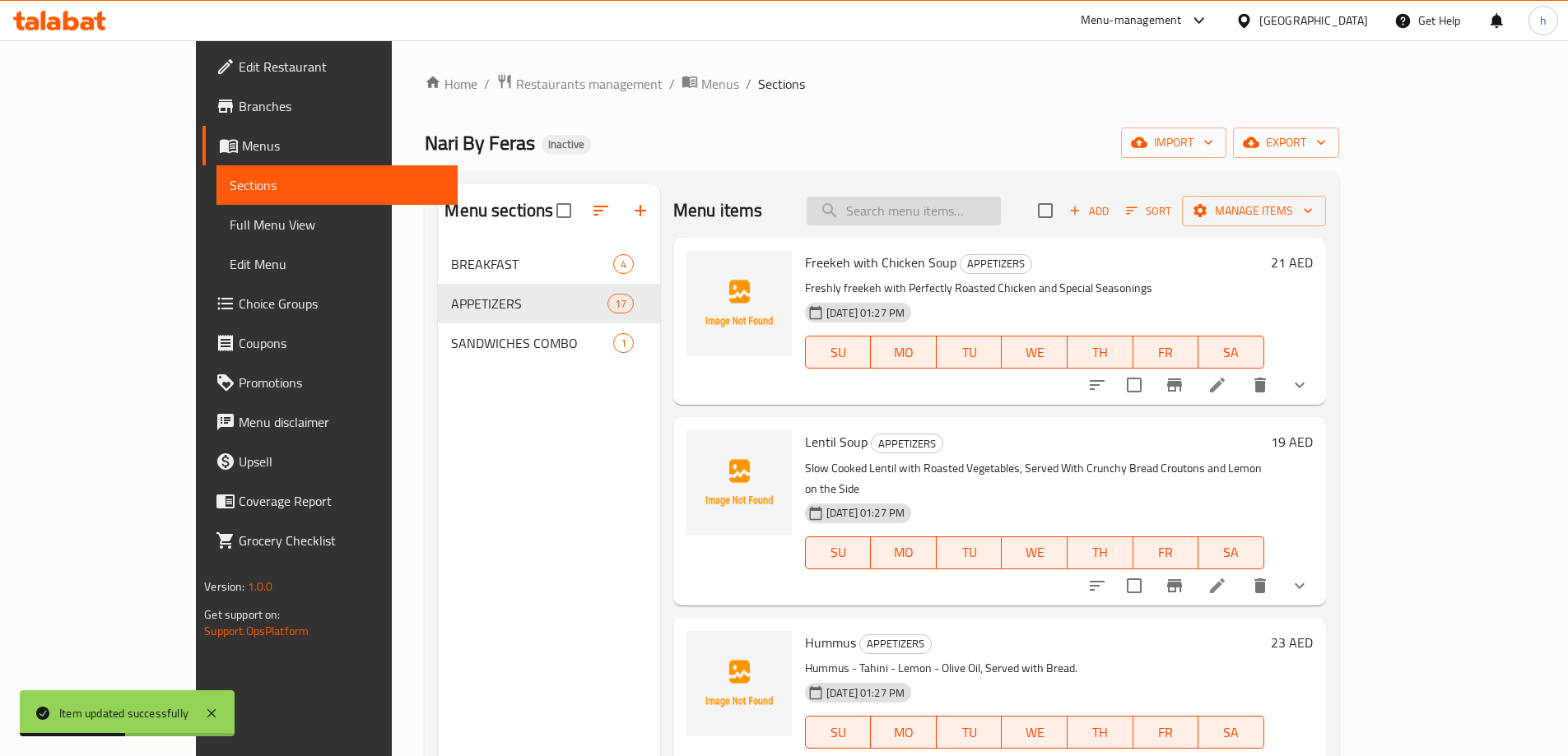
click at [969, 207] on input "search" at bounding box center [904, 211] width 194 height 28
paste input "Kubba"
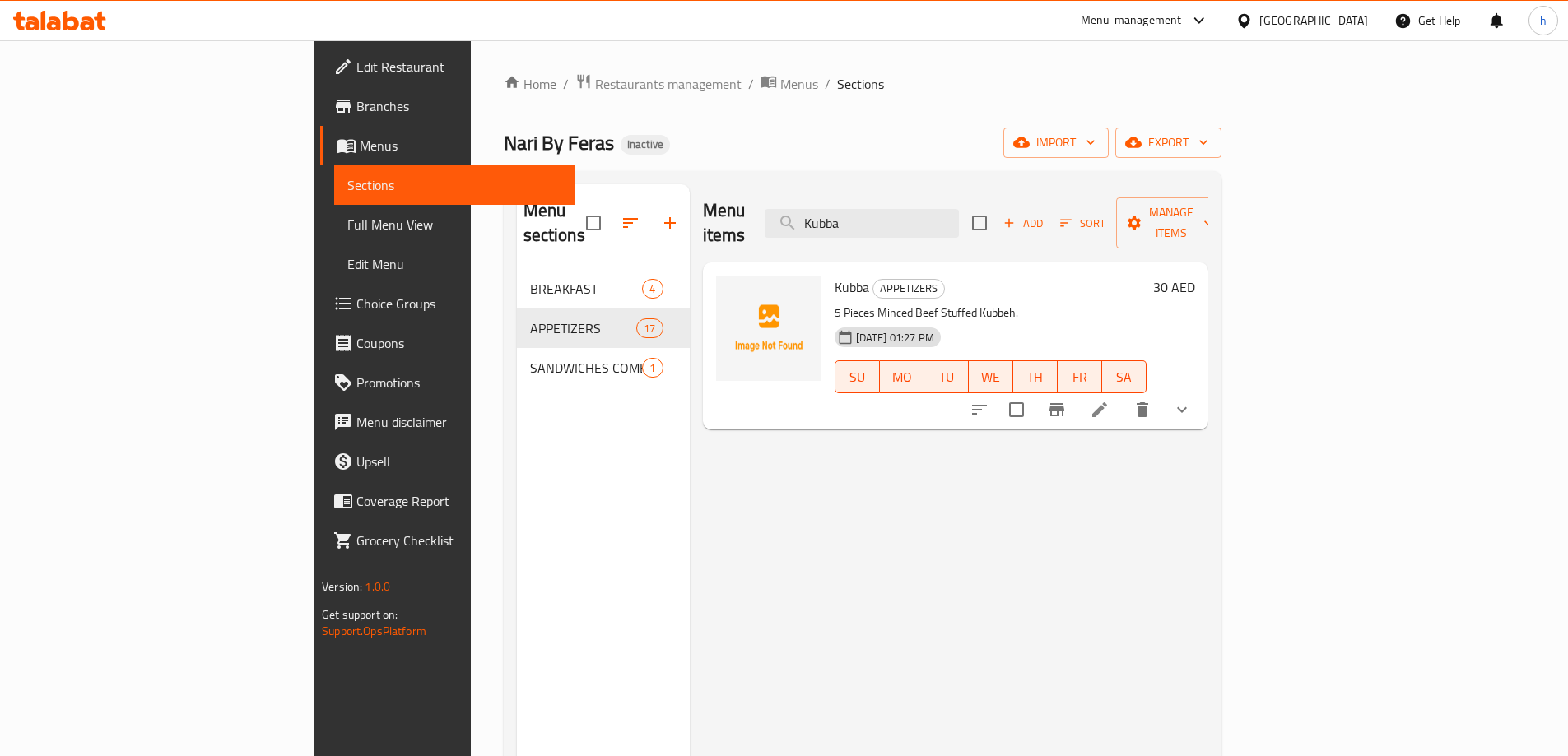
type input "Kubba"
click at [1107, 403] on icon at bounding box center [1100, 410] width 15 height 15
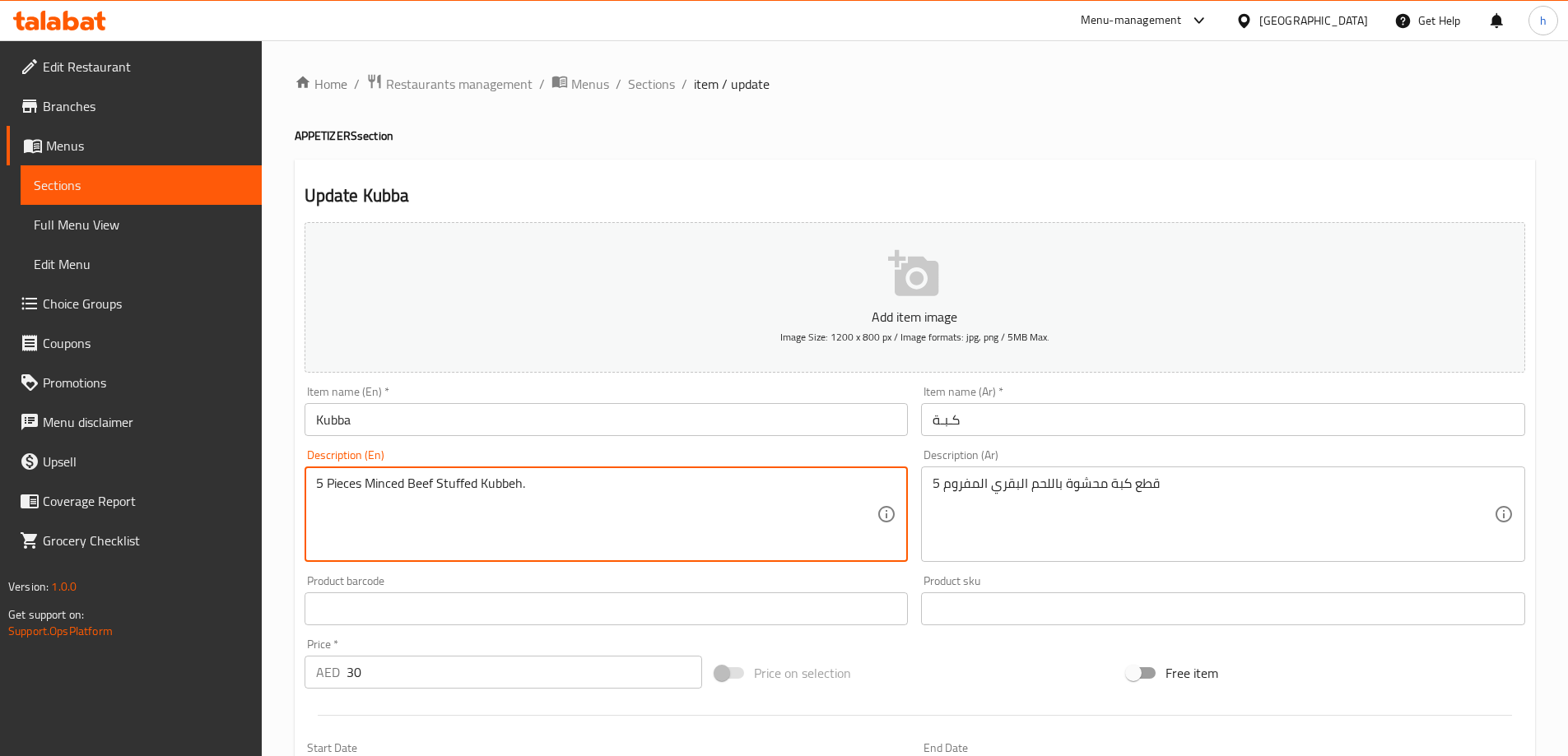
drag, startPoint x: 521, startPoint y: 482, endPoint x: 483, endPoint y: 482, distance: 38.0
click at [362, 482] on textarea "5 Pieces Minced Beef Stuffed Kubbeh." at bounding box center [597, 515] width 562 height 78
paste textarea "Kubbeh"
click at [545, 481] on textarea "5 Pieces Kubbeh Minced Beef Stuffed Kubbeh." at bounding box center [597, 515] width 562 height 78
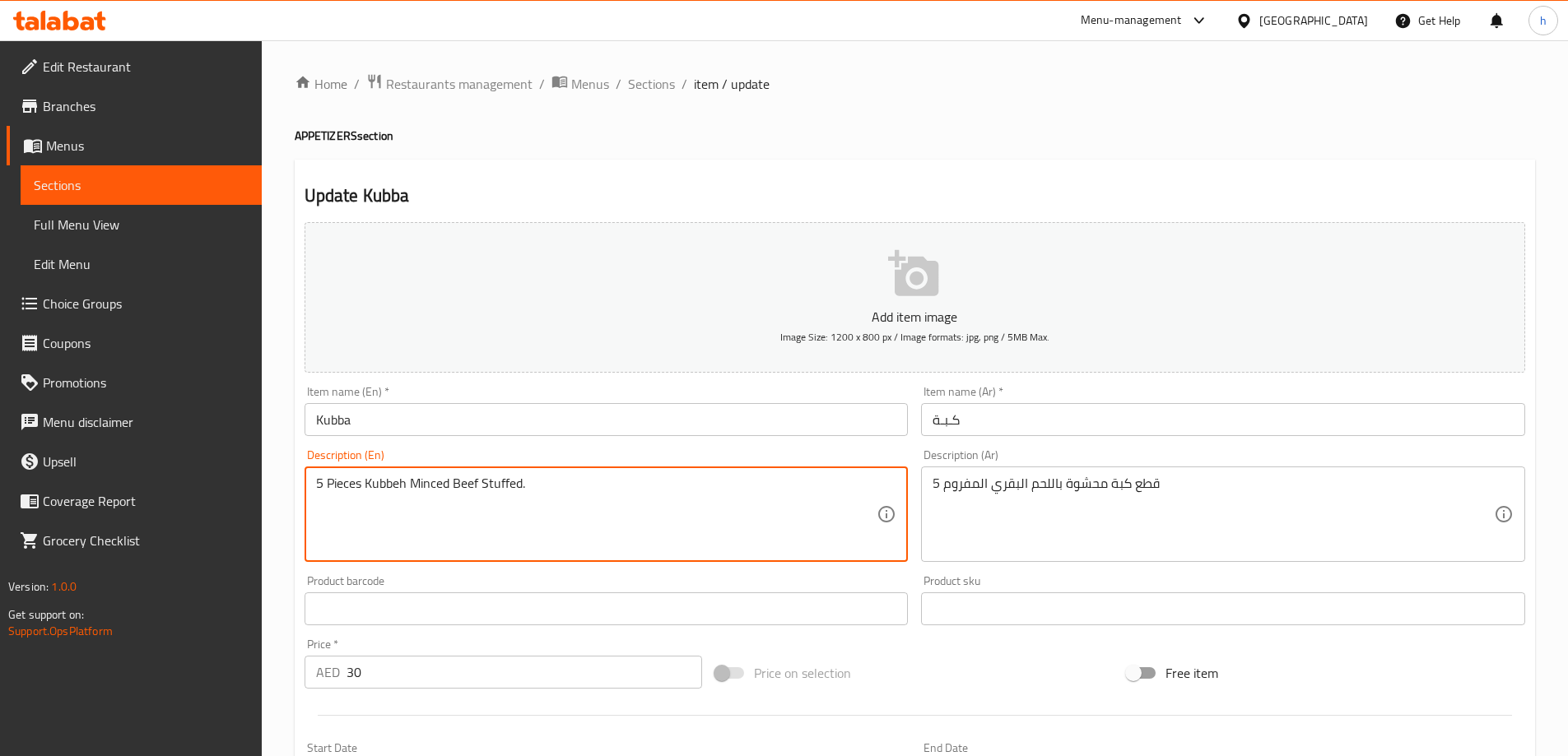
click at [507, 480] on textarea "5 Pieces Kubbeh Minced Beef Stuffed." at bounding box center [597, 515] width 562 height 78
click at [406, 486] on textarea "5 Pieces Kubbeh Minced Beef Stuffed." at bounding box center [597, 515] width 562 height 78
paste textarea "Stuffed"
click at [542, 483] on textarea "5 Pieces Kubbeh Stuffed Minced Beef Stuffed." at bounding box center [597, 515] width 562 height 78
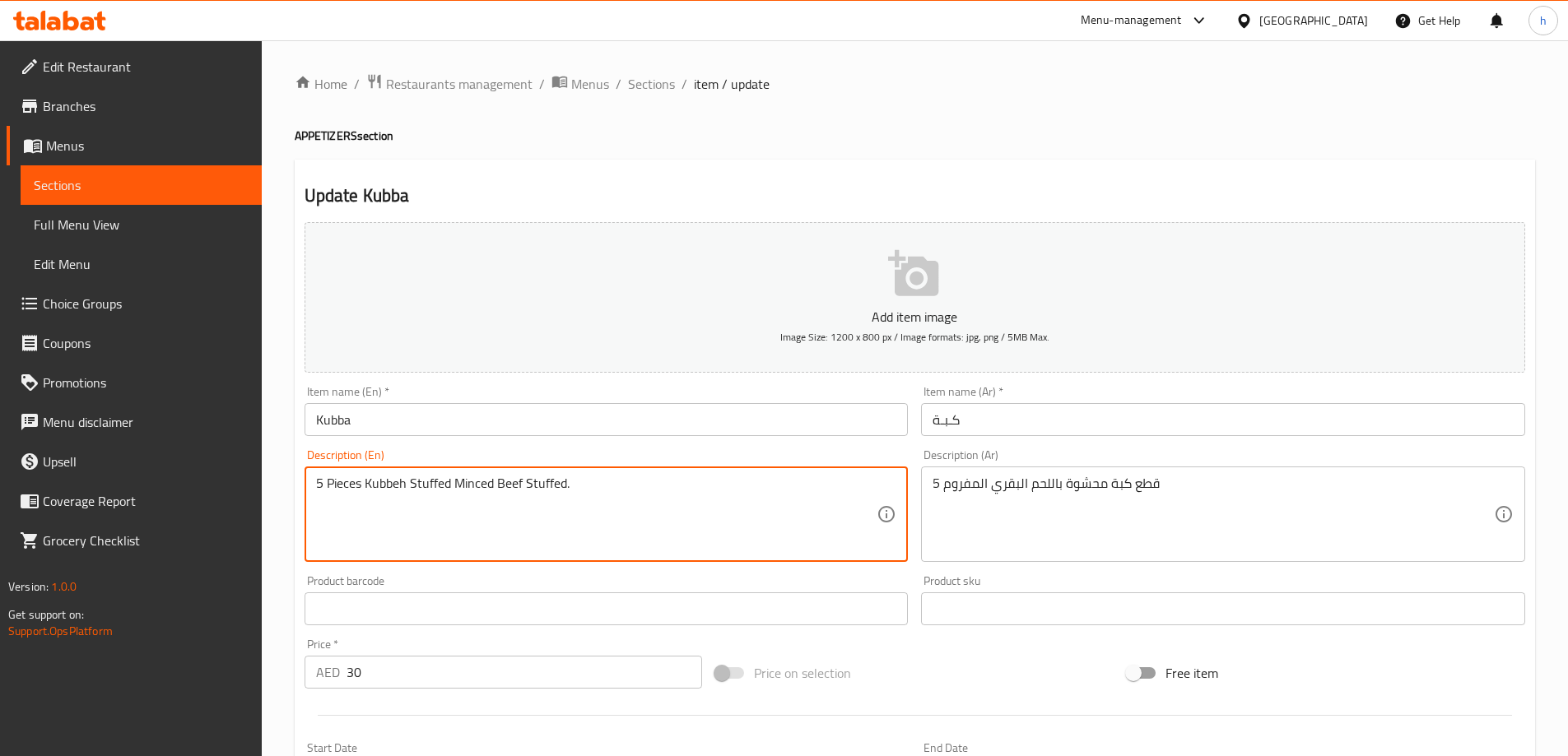
click at [542, 483] on textarea "5 Pieces Kubbeh Stuffed Minced Beef Stuffed." at bounding box center [597, 515] width 562 height 78
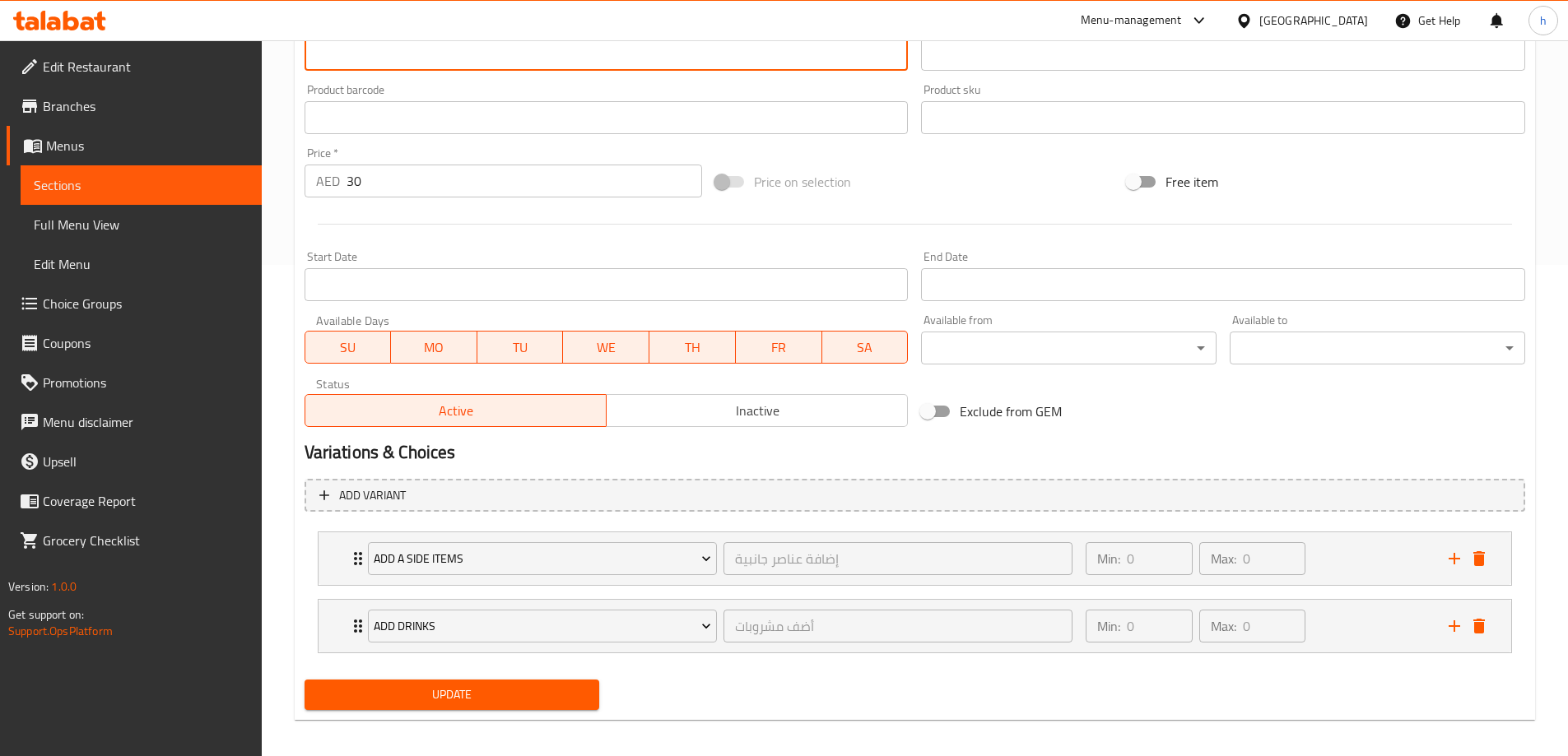
scroll to position [501, 0]
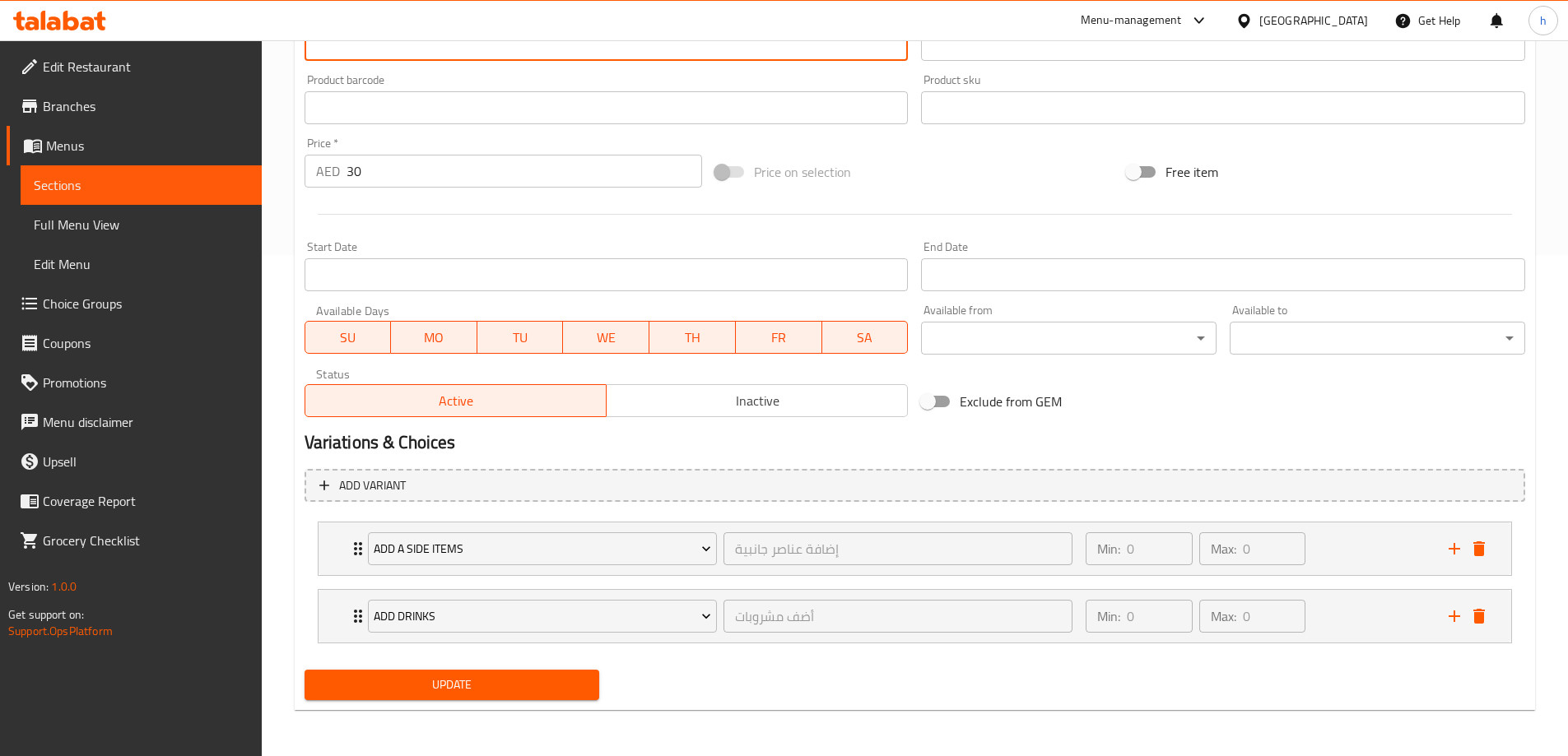
type textarea "5 Pieces Kubbeh Stuffed Minced Beef."
click at [562, 683] on span "Update" at bounding box center [451, 685] width 269 height 21
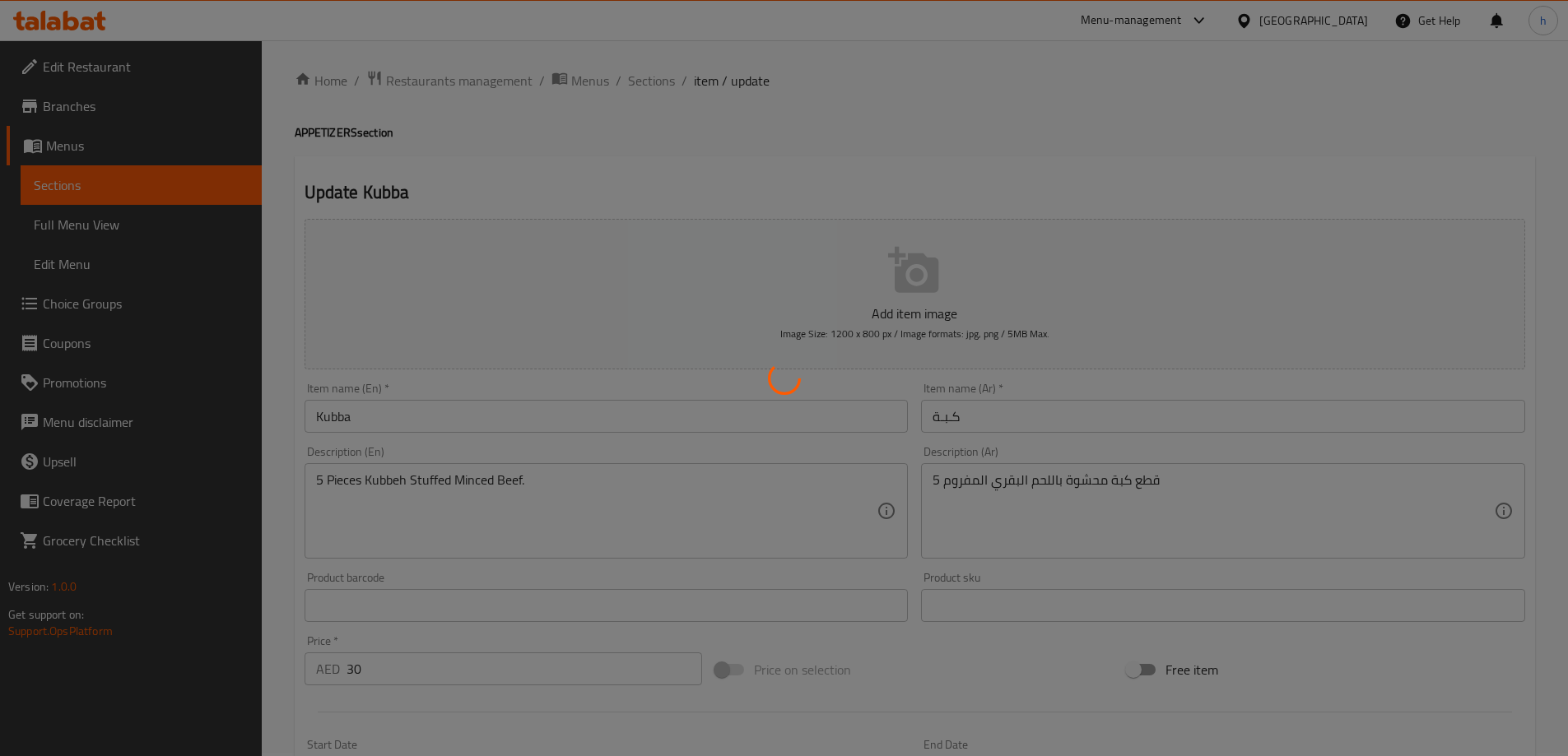
scroll to position [0, 0]
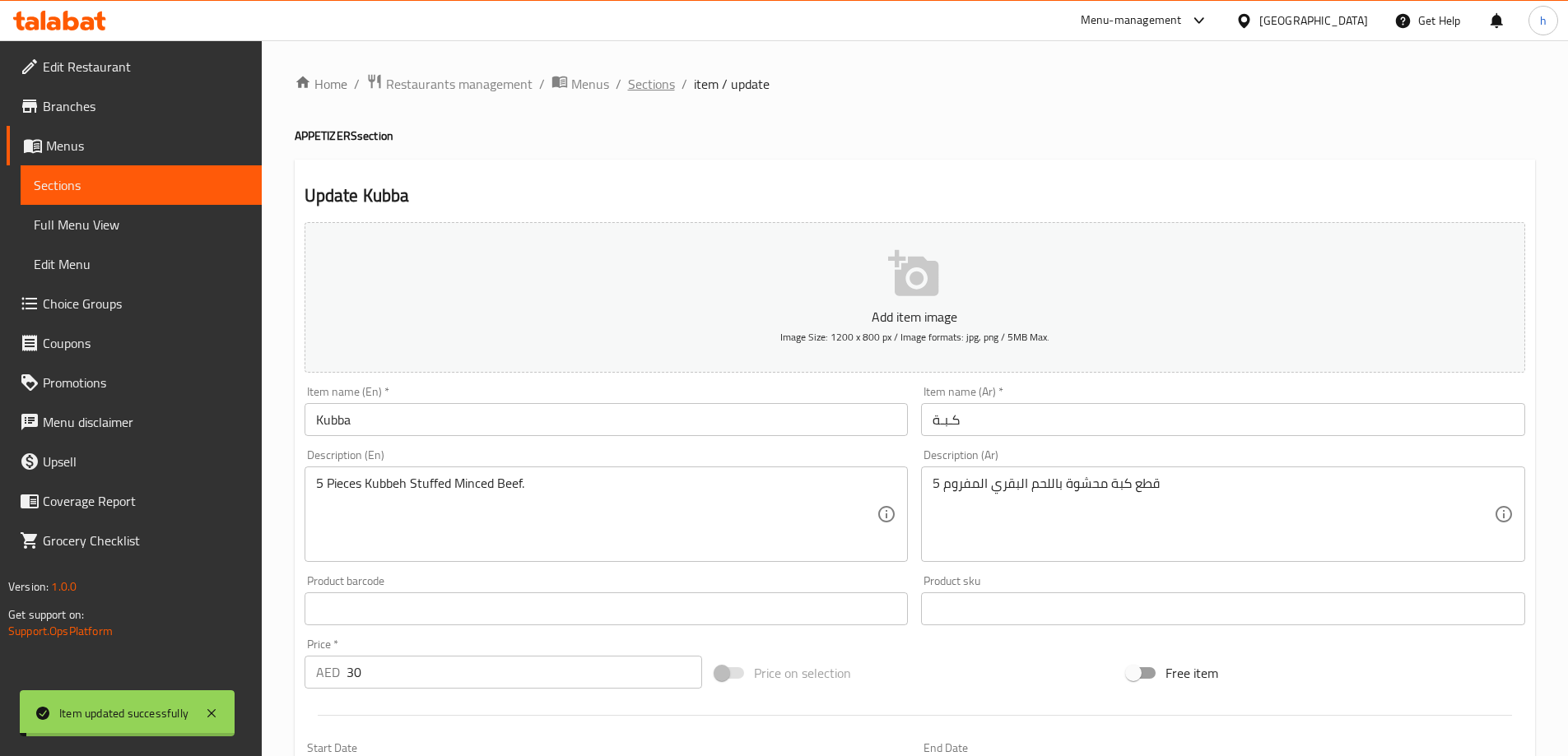
click at [642, 87] on span "Sections" at bounding box center [651, 84] width 47 height 20
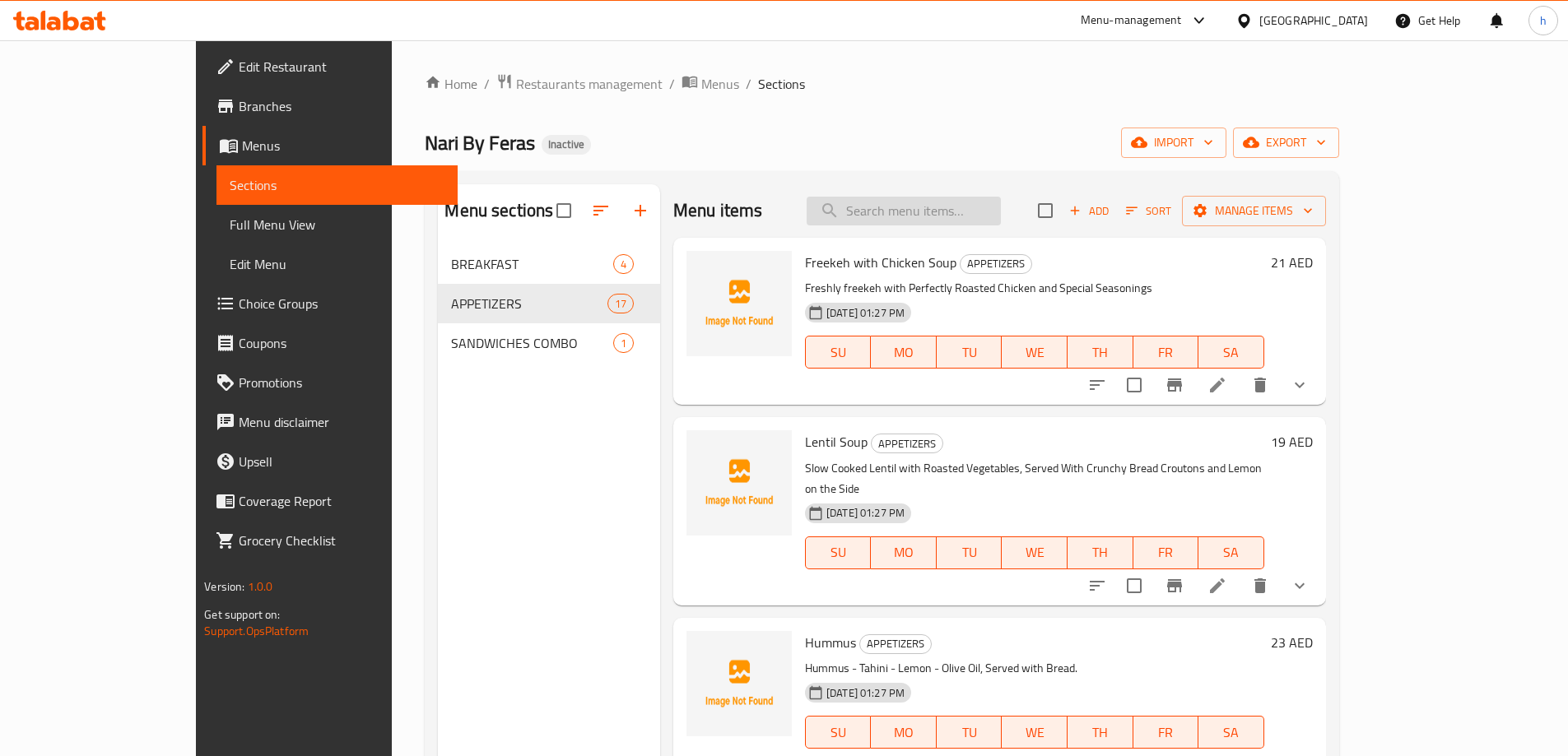
click at [1001, 206] on input "search" at bounding box center [904, 211] width 194 height 28
paste input "Vermicelli Rice"
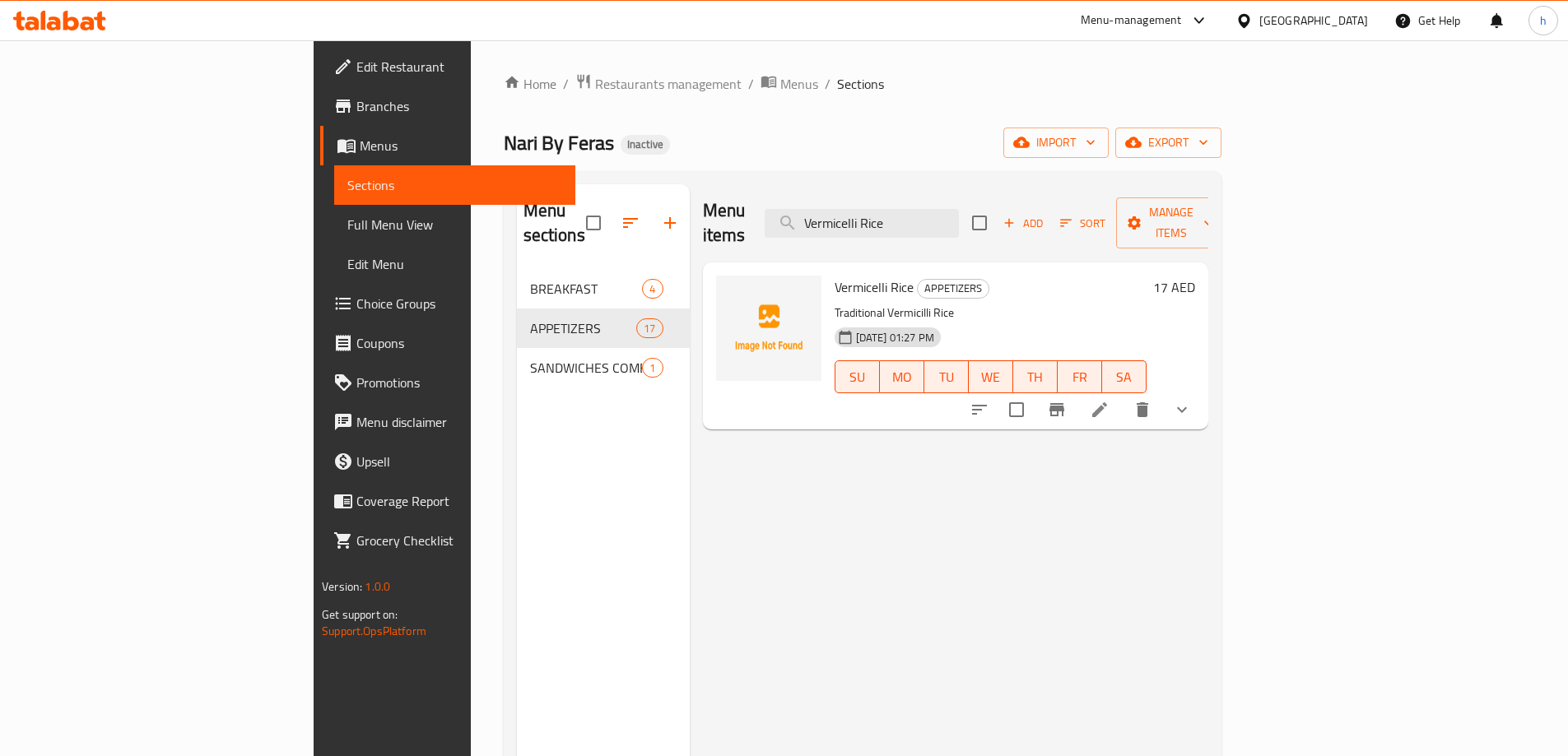
type input "Vermicelli Rice"
click at [1110, 400] on icon at bounding box center [1100, 409] width 20 height 20
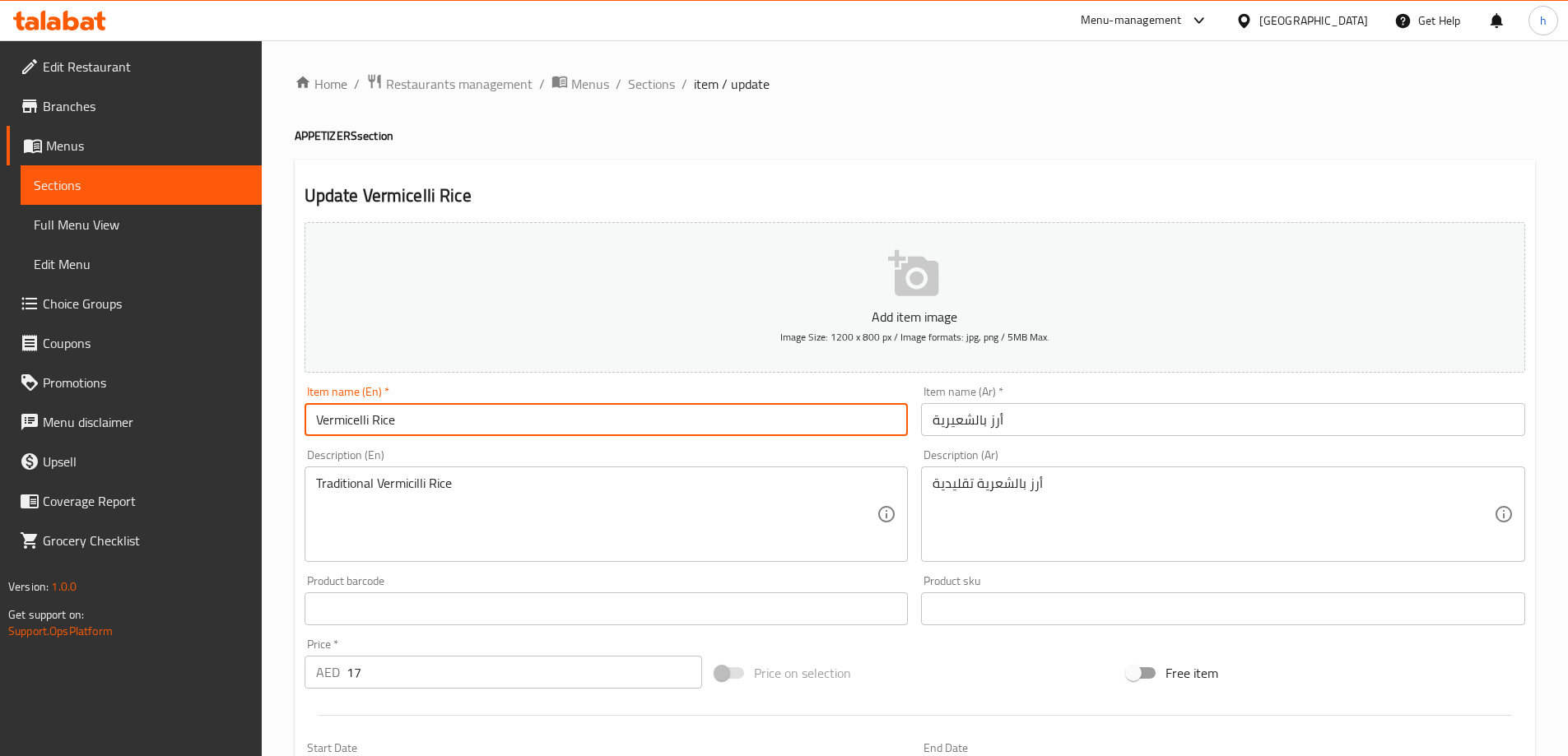
click at [401, 431] on input "Vermicelli Rice" at bounding box center [607, 419] width 604 height 33
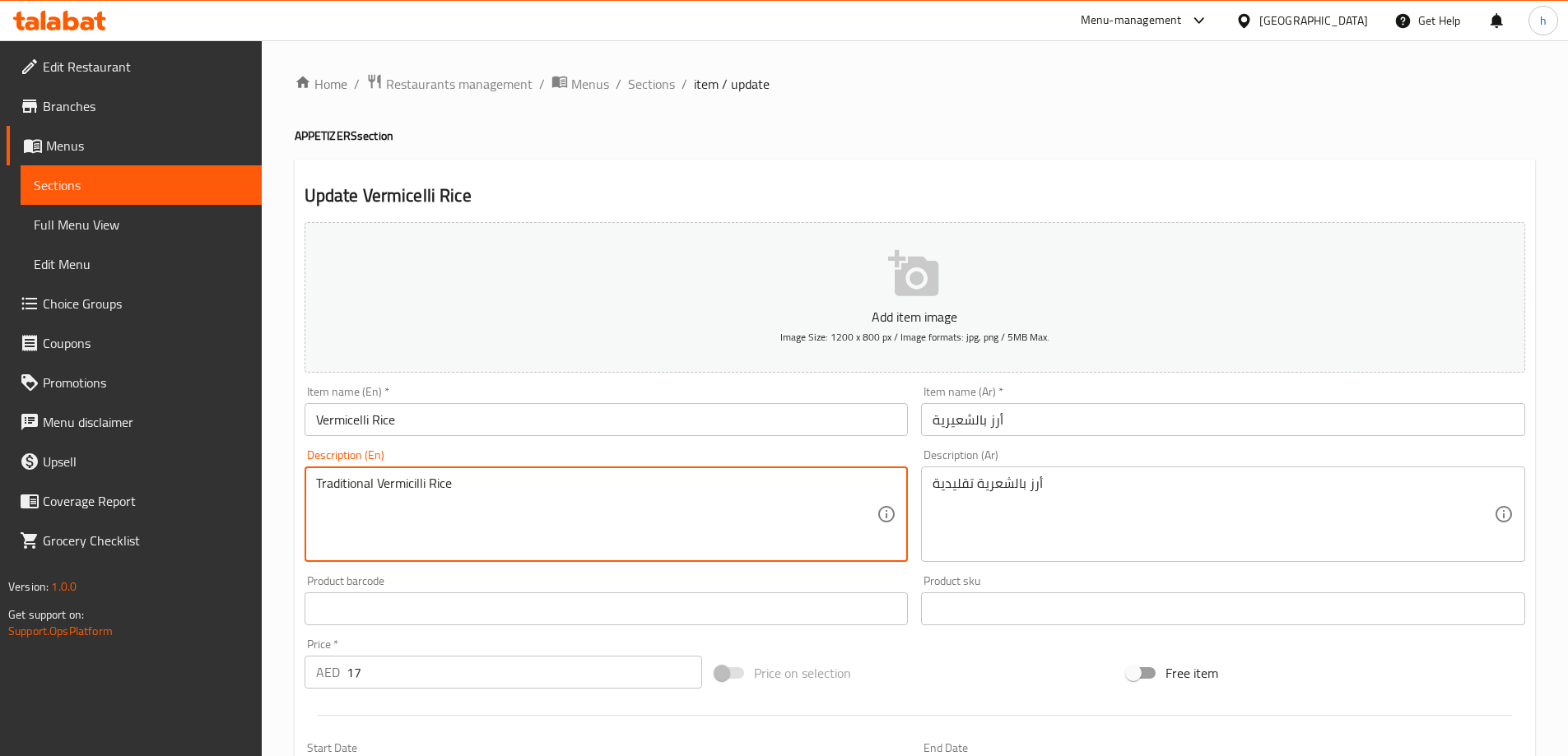
click at [509, 482] on textarea "Traditional Vermicilli Rice" at bounding box center [597, 515] width 562 height 78
paste textarea "Made with delicate vermicelli noodles, fluffy basmati rice, and a blend of arom…"
type textarea "Made with delicate vermicelli noodles, fluffy basmati rice, and a blend of arom…"
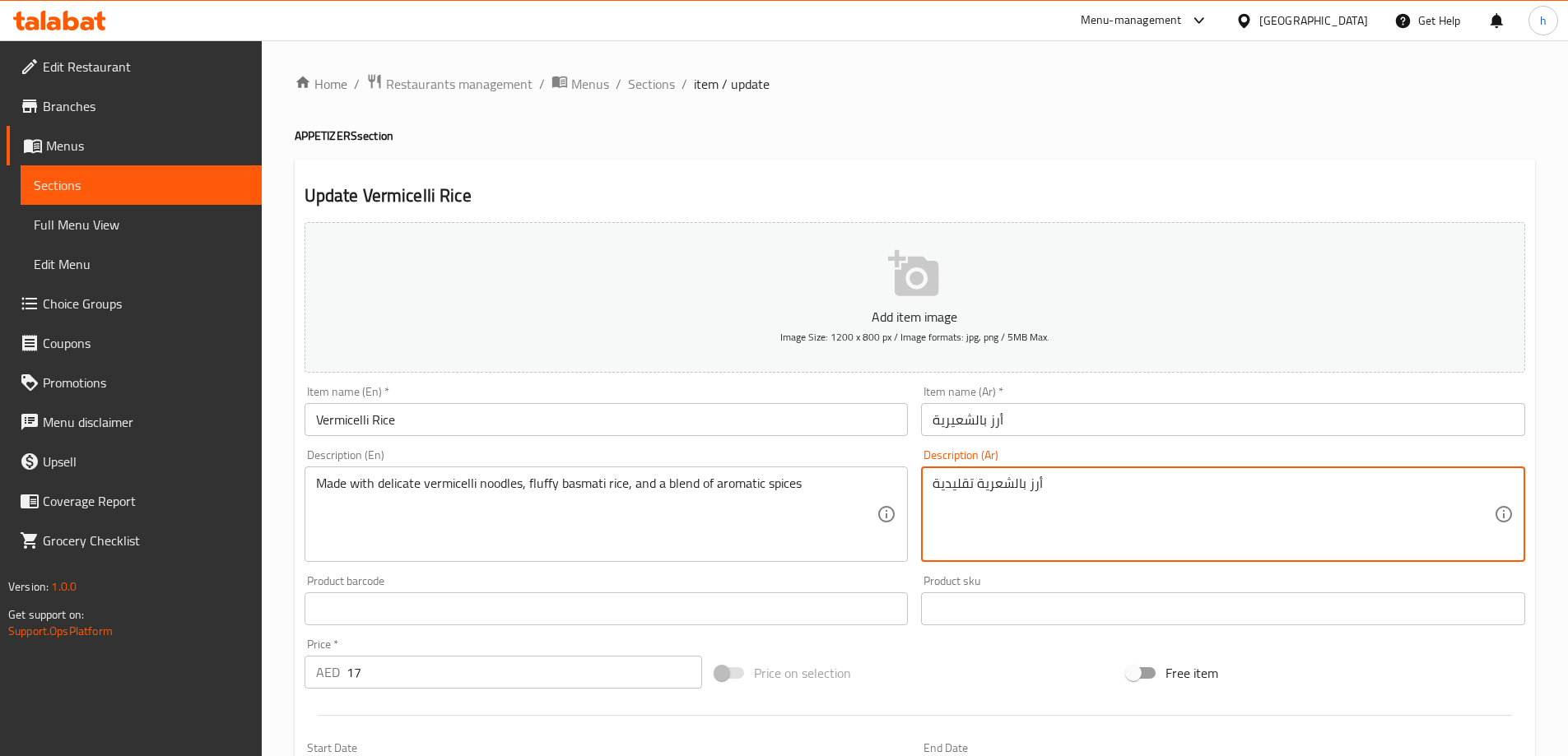
click at [1024, 502] on textarea "أرز بالشعرية تقليدية" at bounding box center [1213, 515] width 562 height 78
paste textarea "محضرة من نودلز الشعيرية الرقيقة وأرز بسمتي رقيق ومزيج من التوابل العطر"
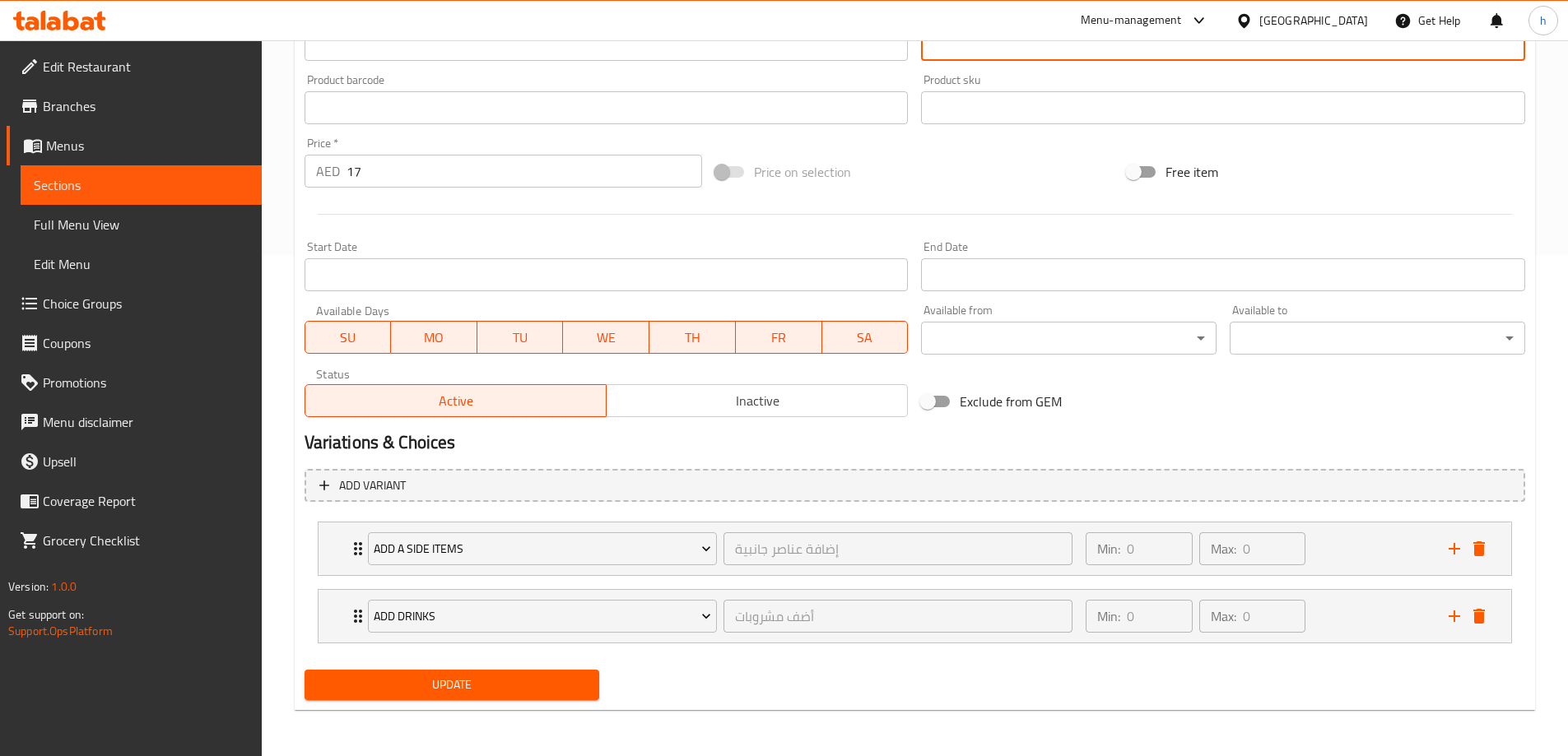
type textarea "محضرة من نودلز الشعيرية الرقيقة وأرز بسمتي رقيق ومزيج من التوابل العطرية"
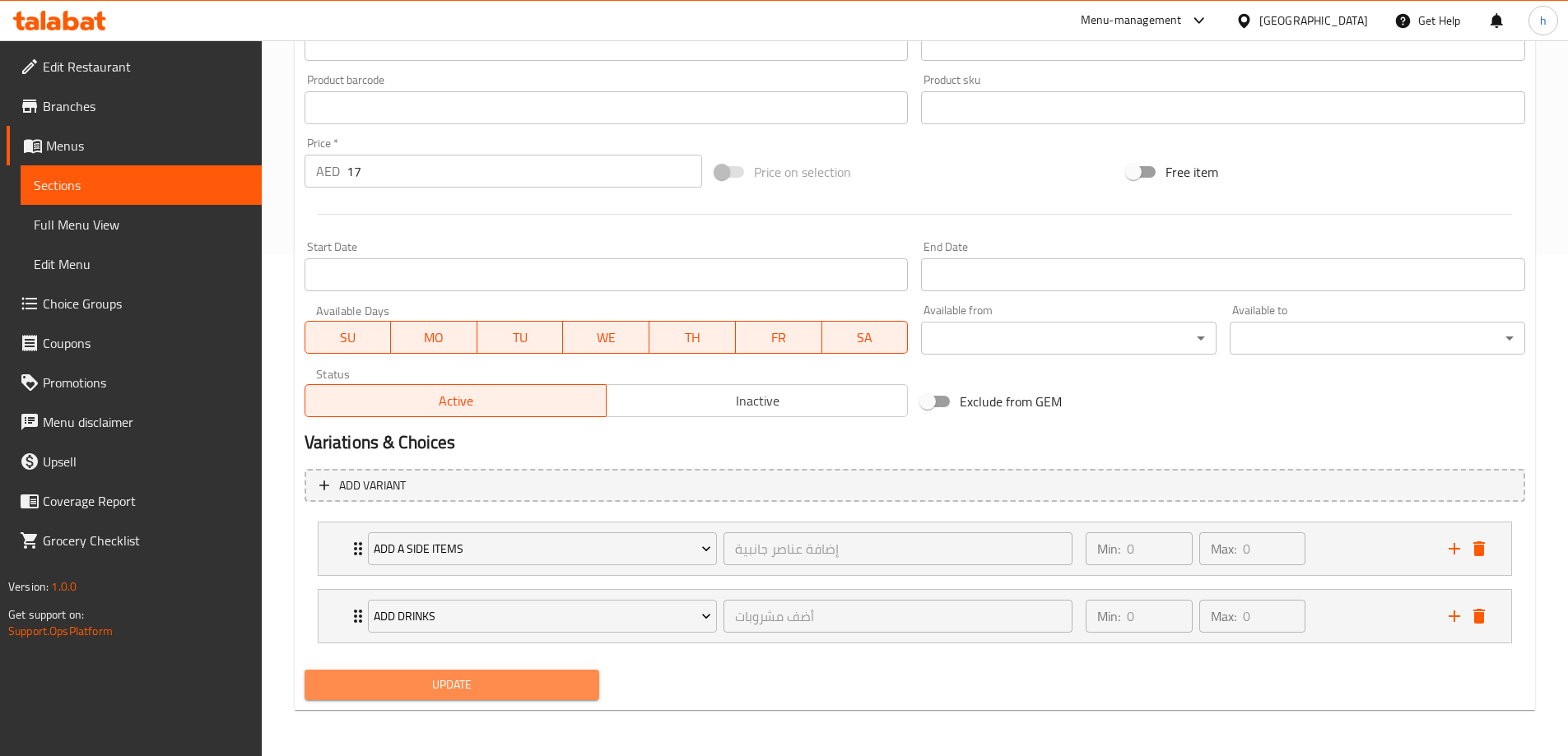
click at [512, 692] on span "Update" at bounding box center [451, 685] width 269 height 21
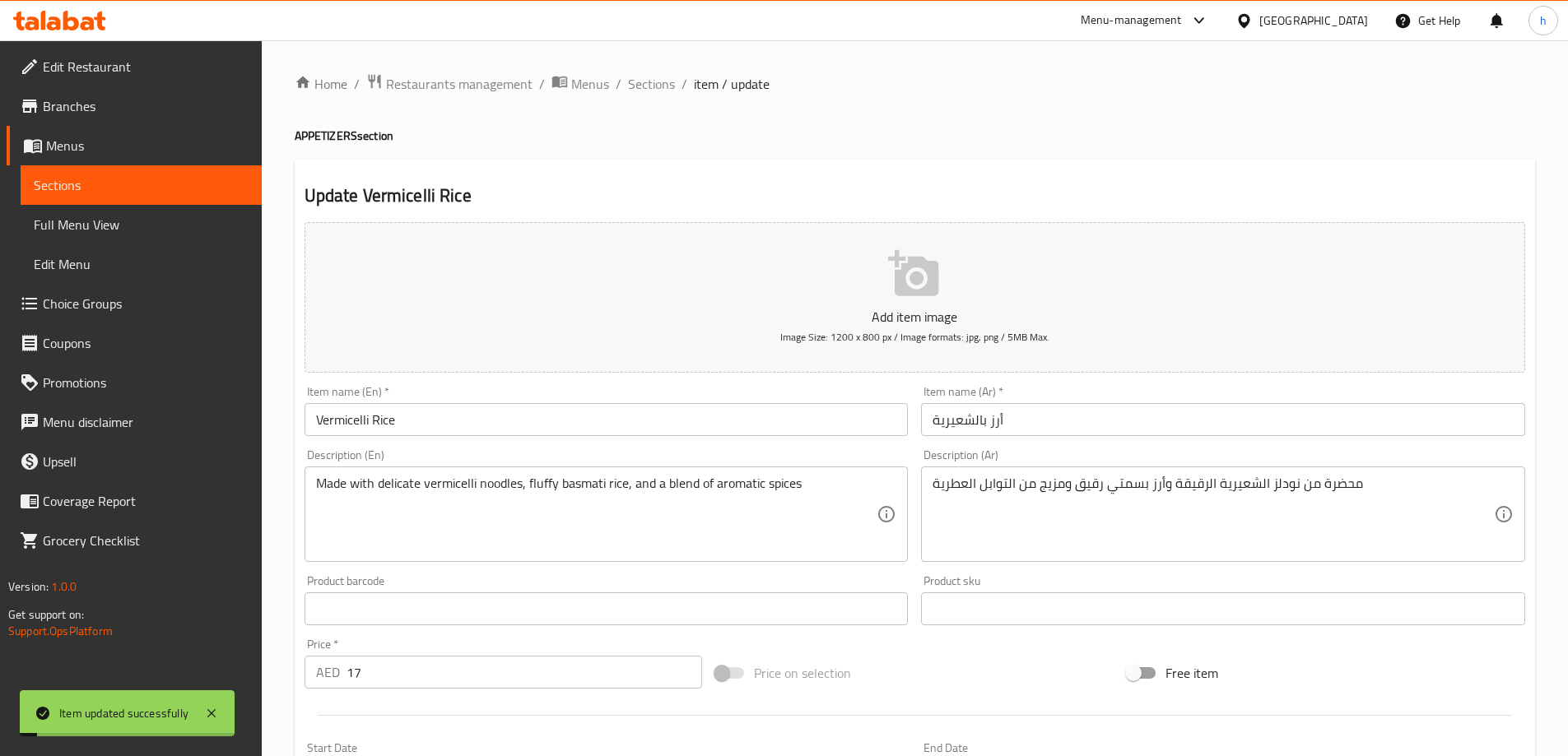
click at [653, 83] on span "Sections" at bounding box center [651, 84] width 47 height 20
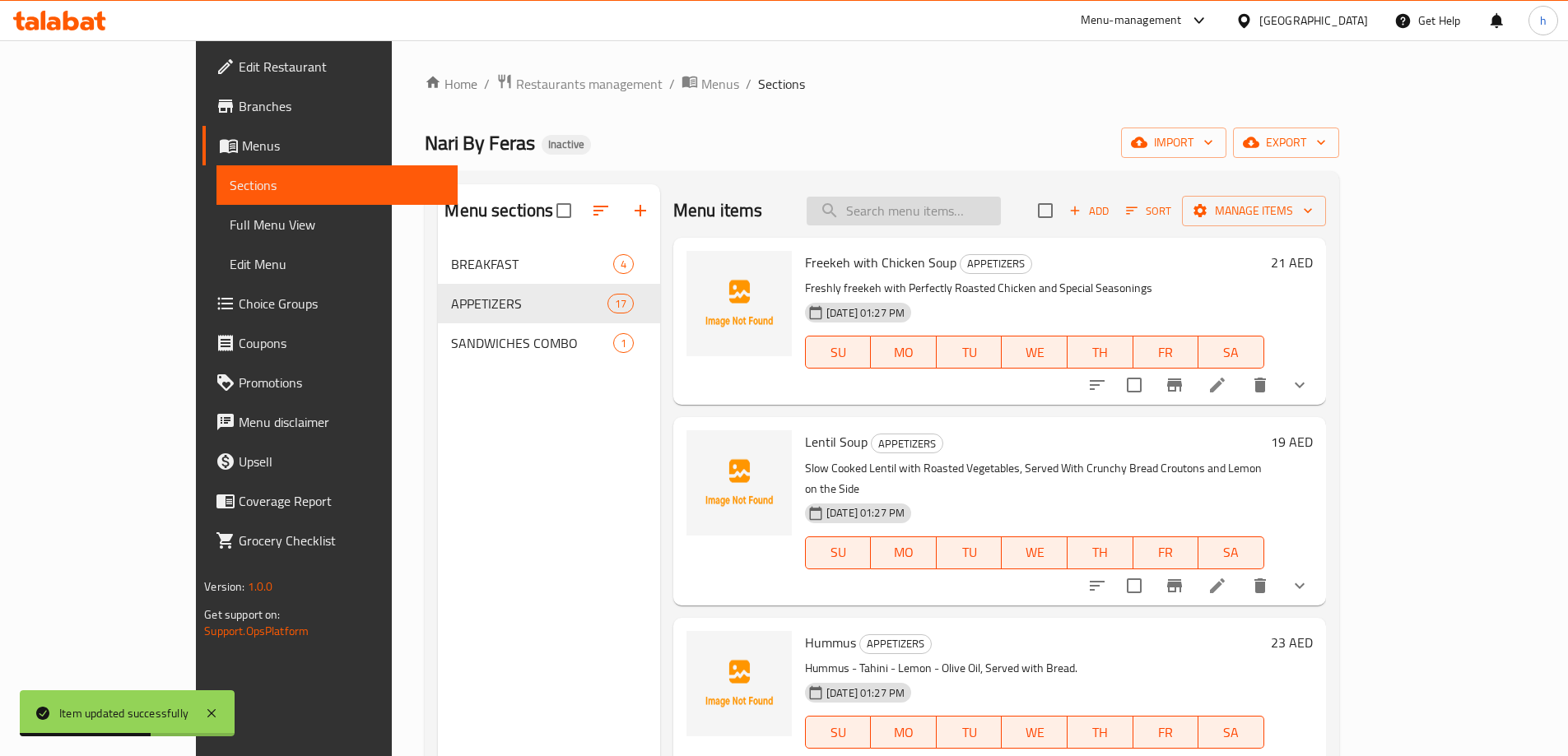
click at [976, 210] on input "search" at bounding box center [904, 211] width 194 height 28
paste input "Freekah"
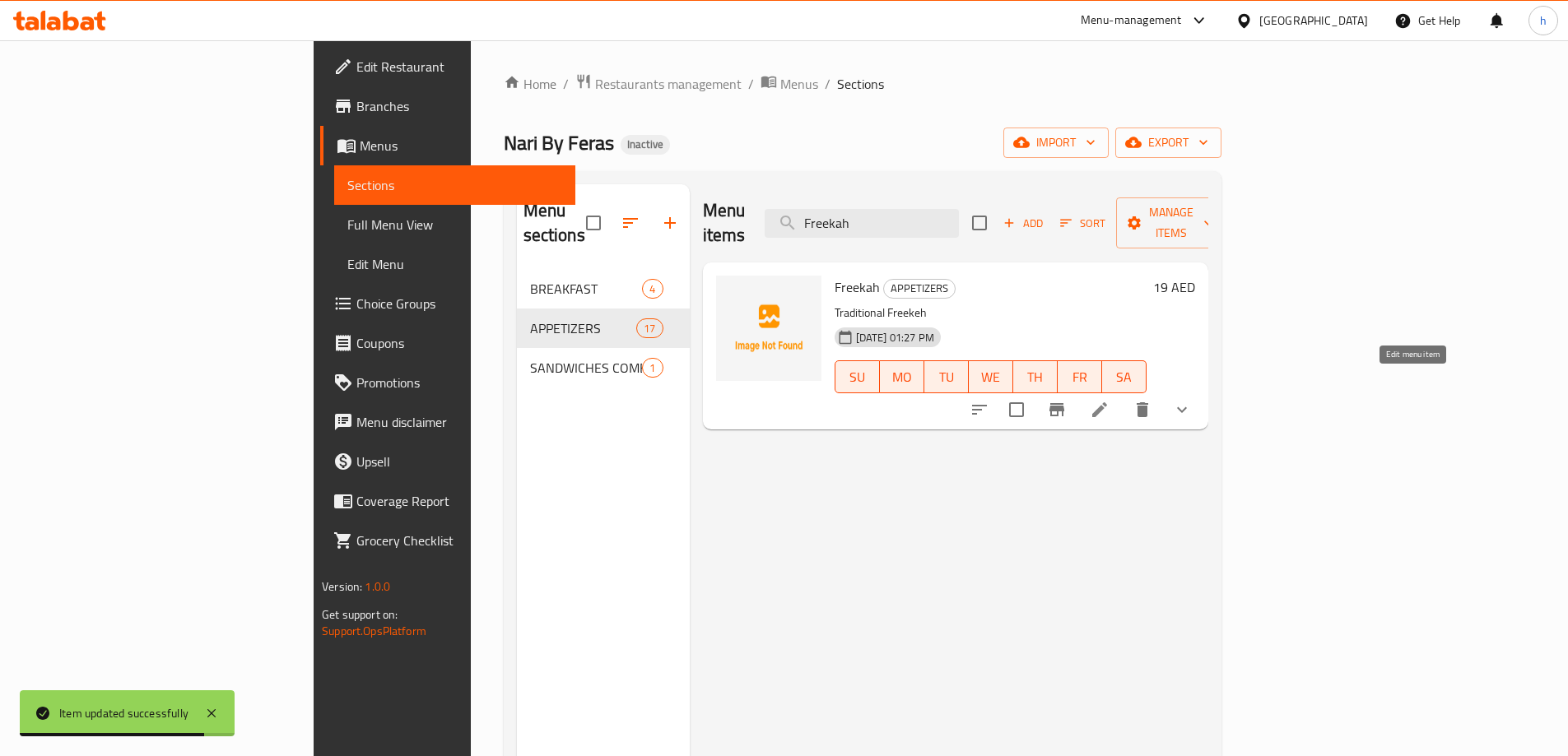
type input "Freekah"
click at [1110, 400] on icon at bounding box center [1100, 409] width 20 height 20
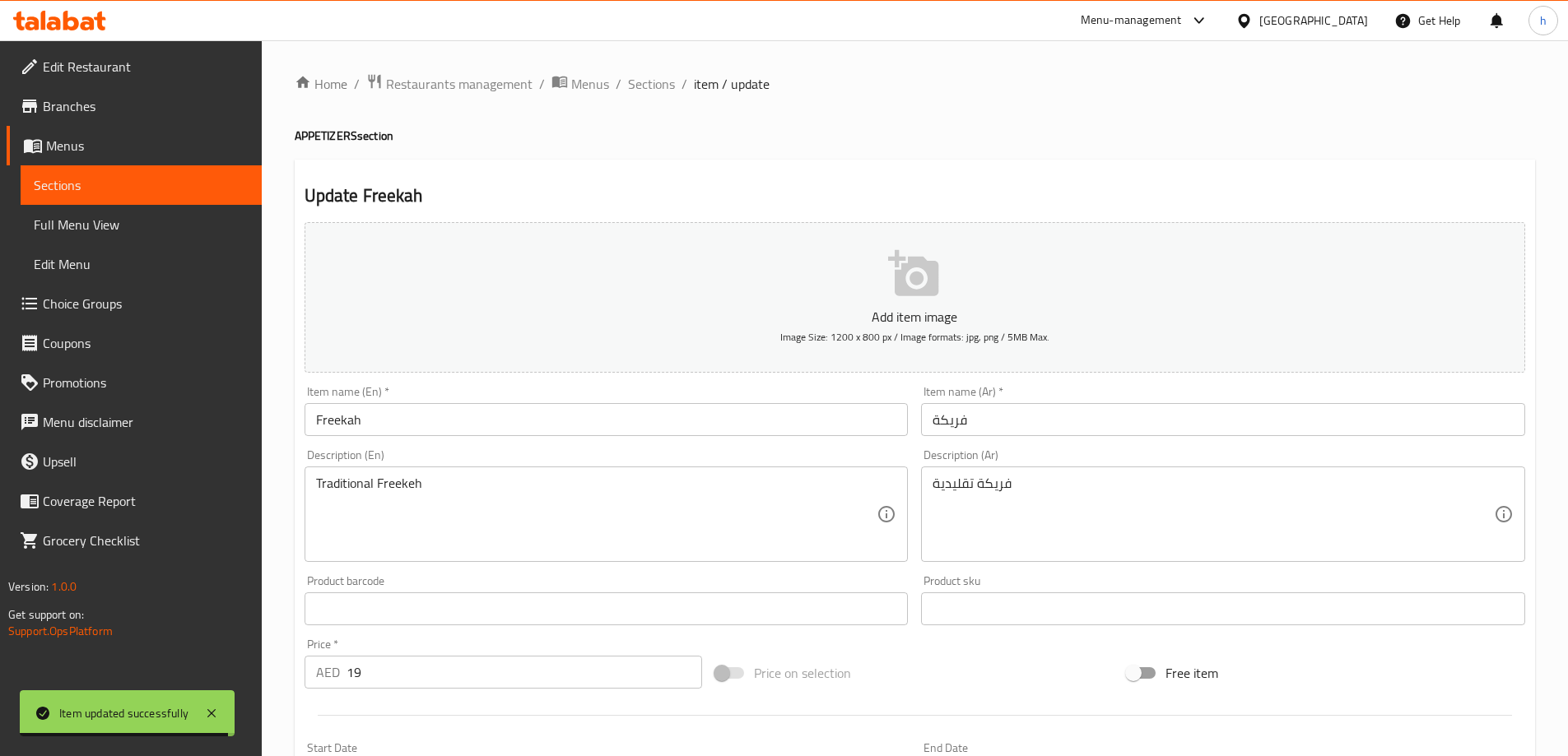
click at [354, 422] on input "Freekah" at bounding box center [607, 419] width 604 height 33
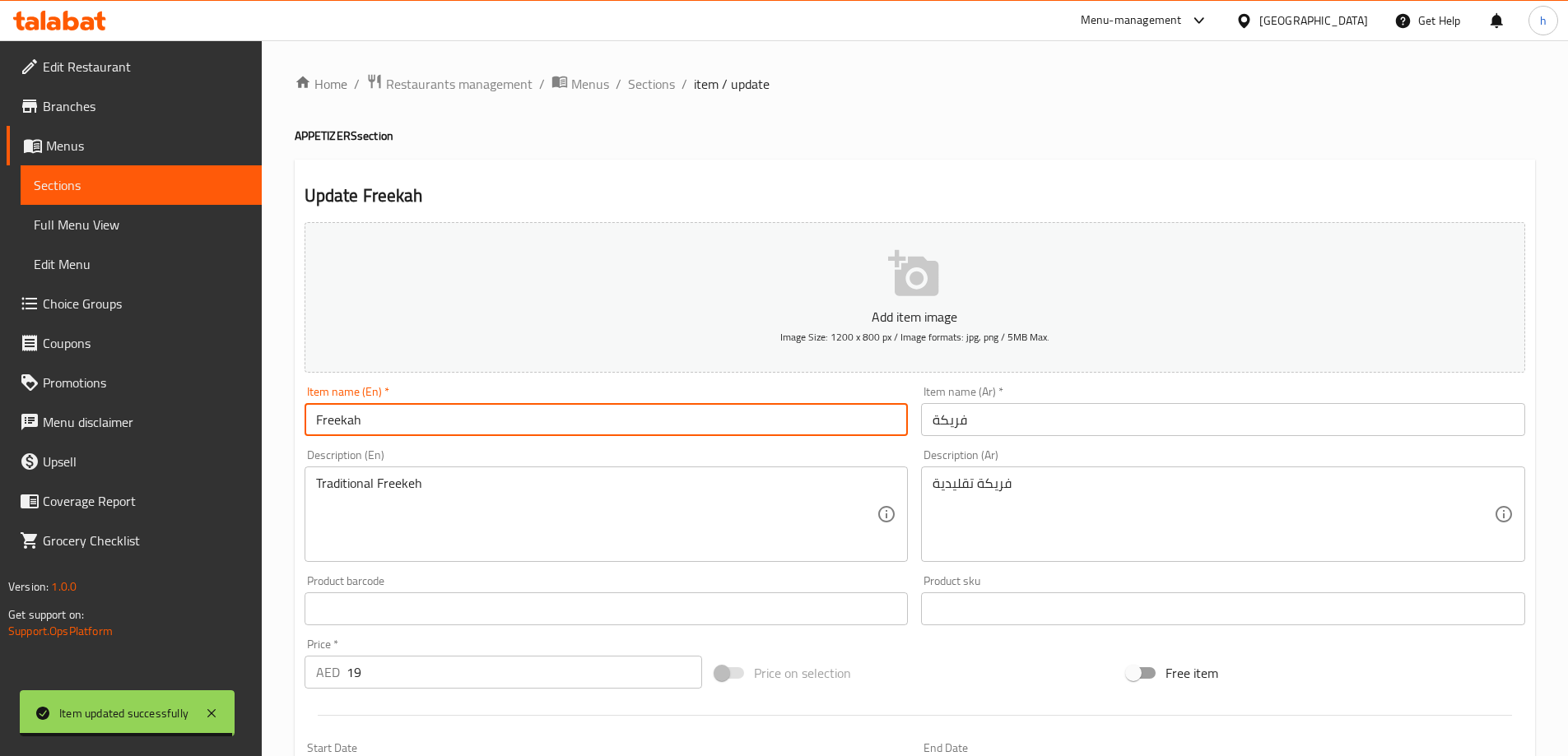
click at [354, 422] on input "Freekah" at bounding box center [607, 419] width 604 height 33
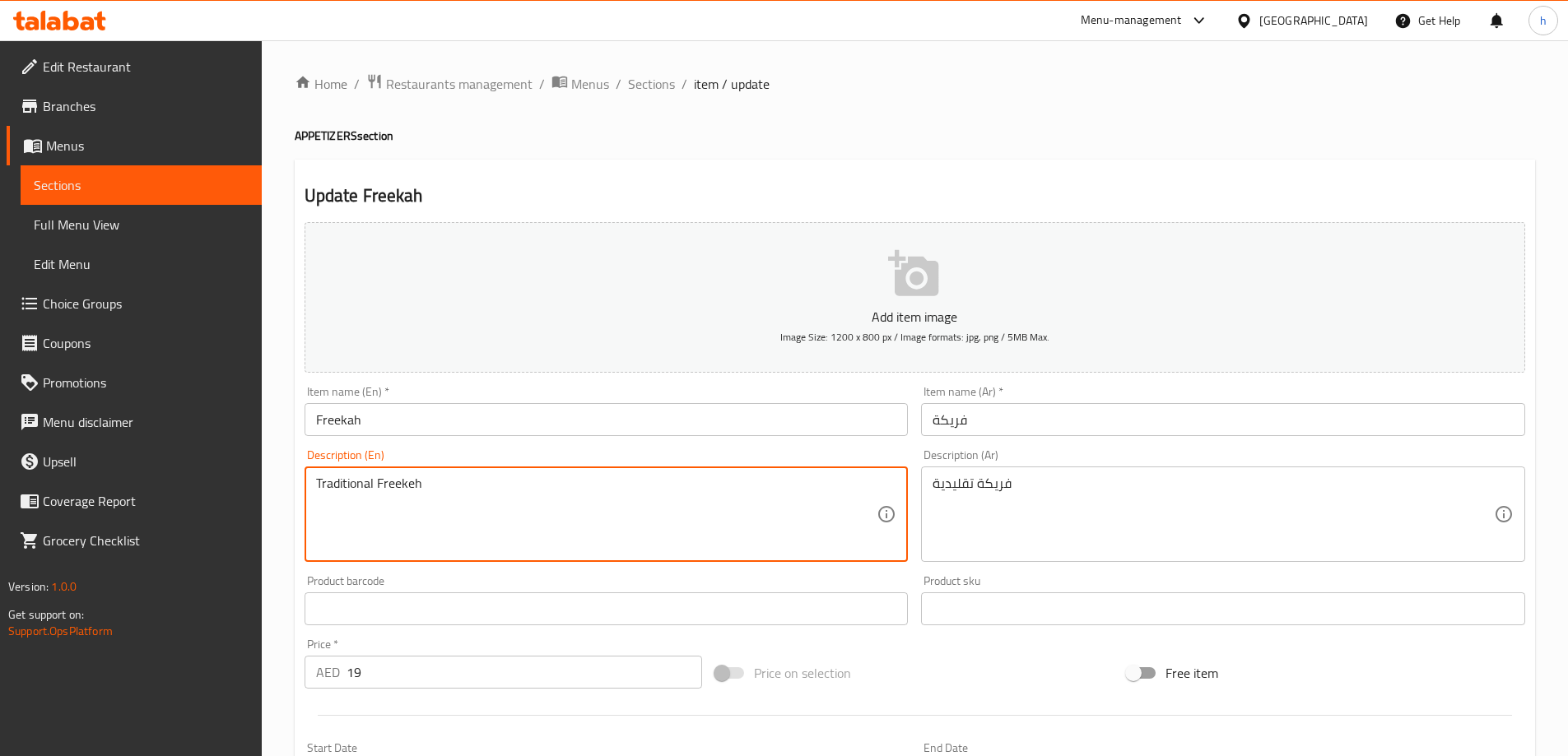
click at [442, 486] on textarea "Traditional Freekeh" at bounding box center [597, 515] width 562 height 78
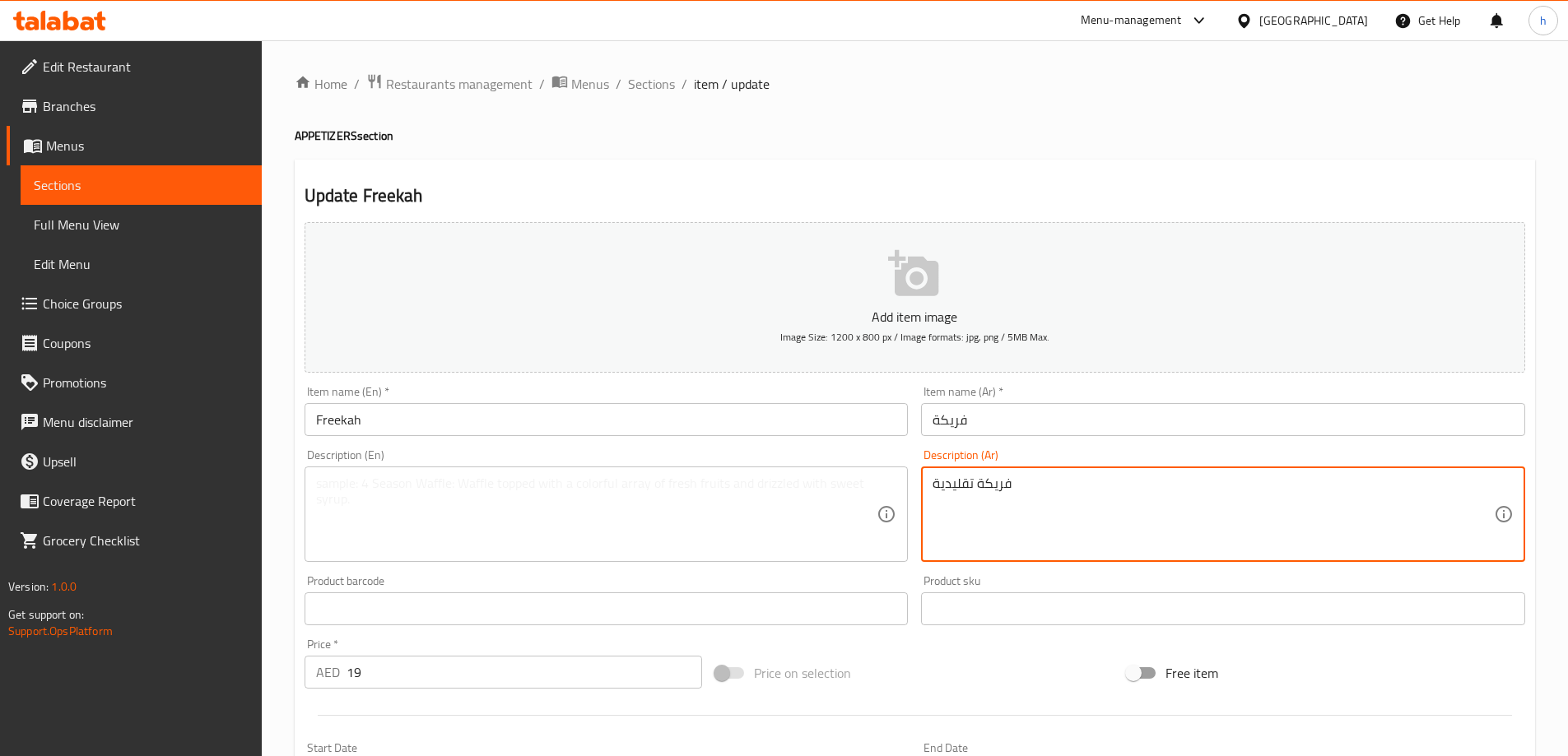
click at [1035, 489] on textarea "فريكة تقليدية" at bounding box center [1213, 515] width 562 height 78
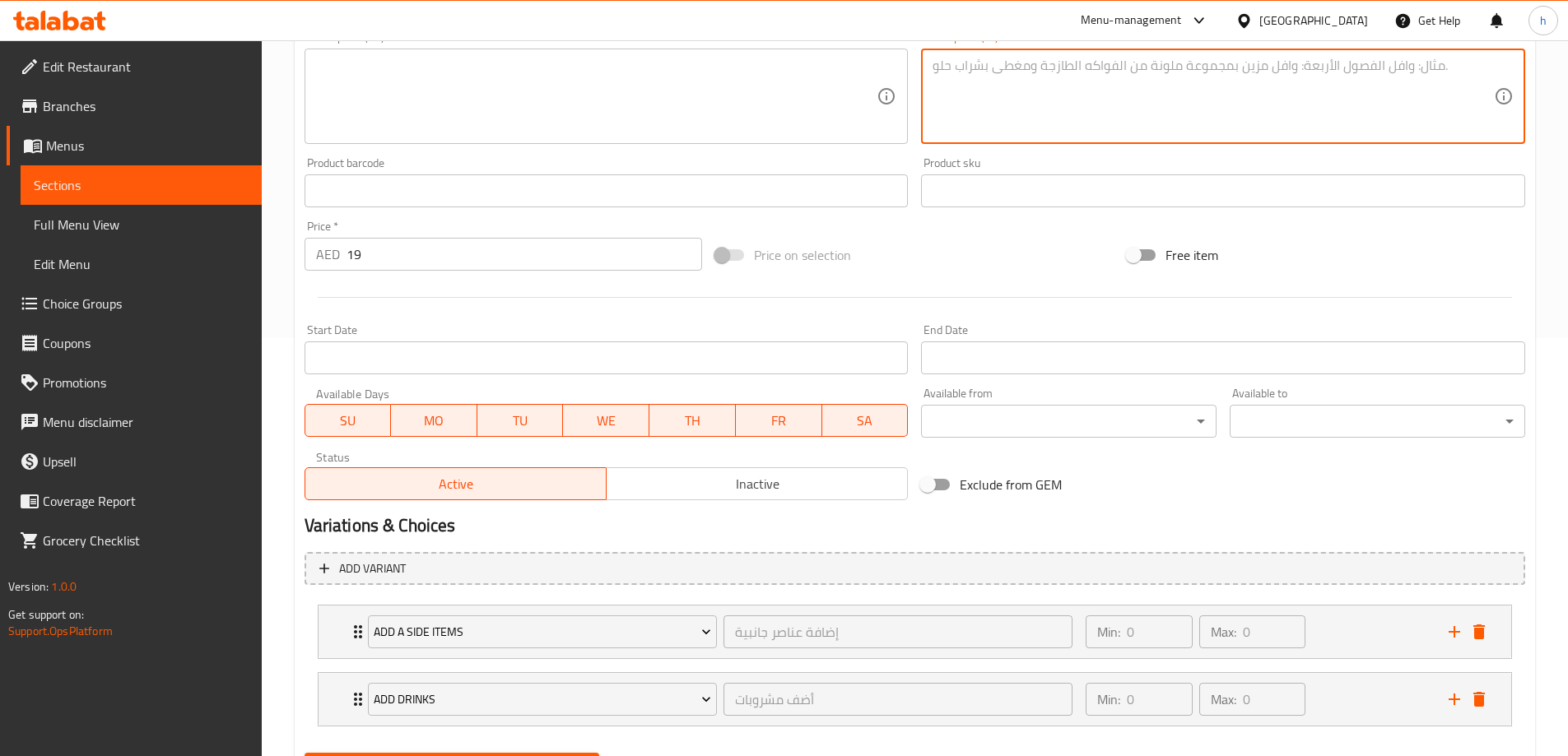
scroll to position [501, 0]
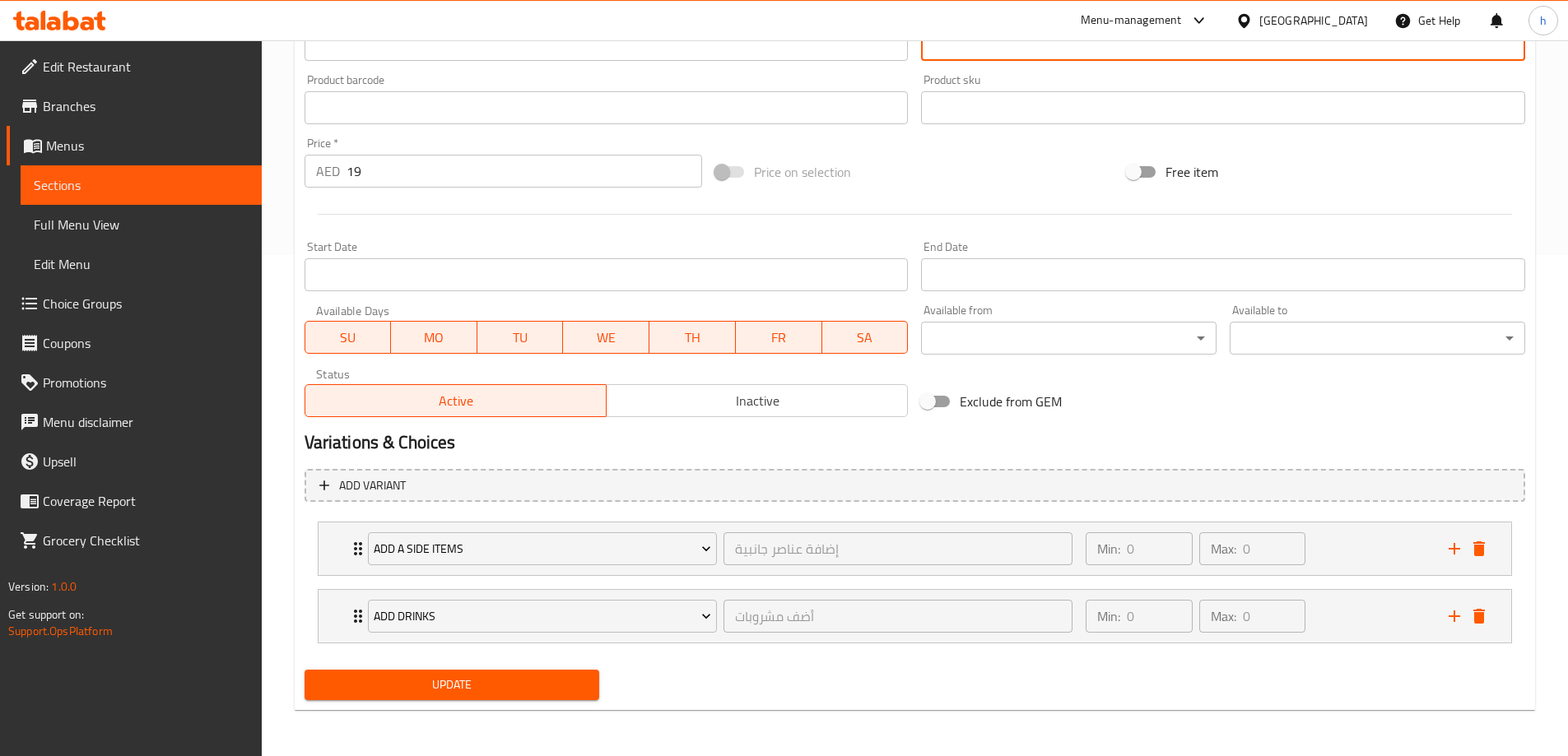
click at [571, 690] on span "Update" at bounding box center [451, 685] width 269 height 21
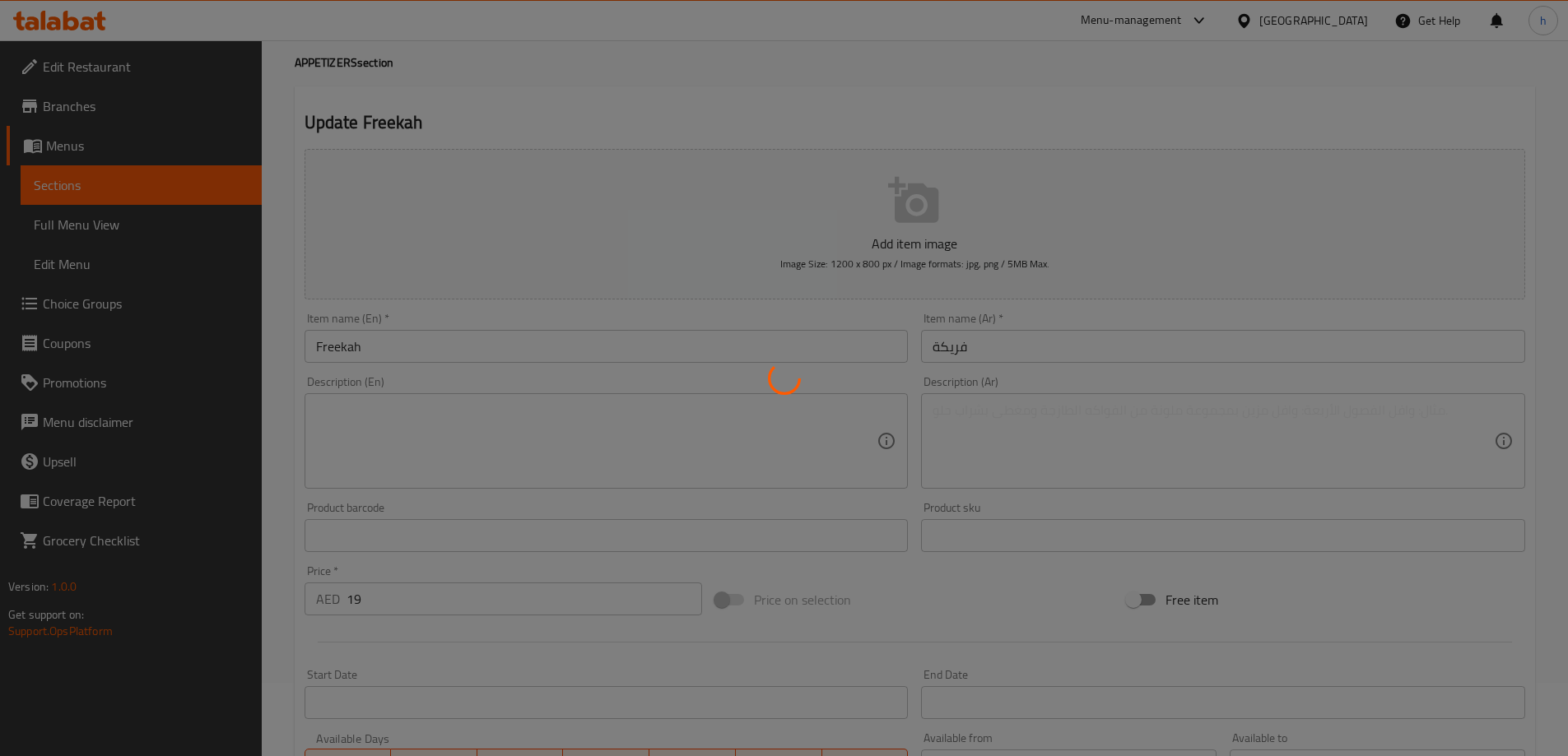
scroll to position [0, 0]
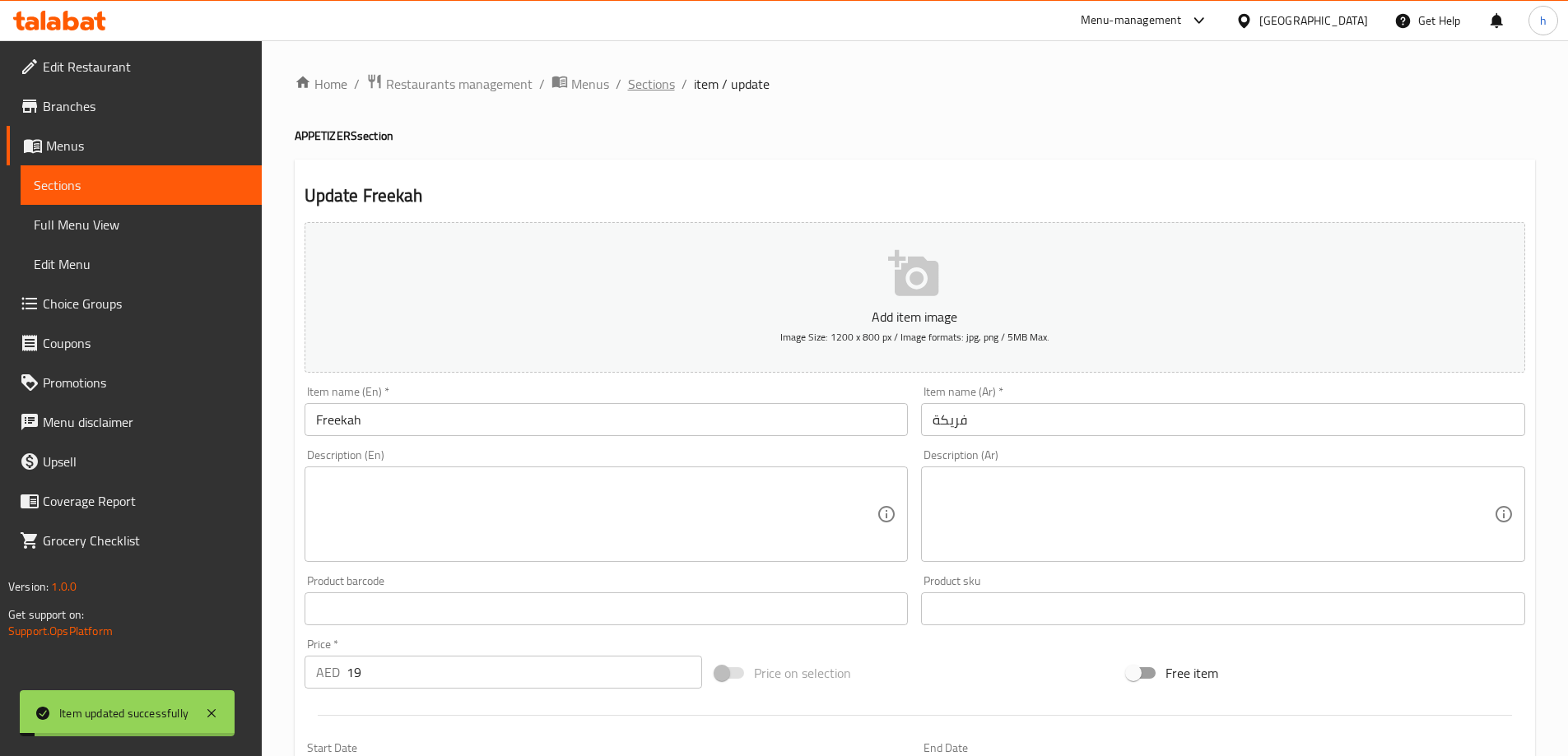
click at [671, 82] on span "Sections" at bounding box center [651, 84] width 47 height 20
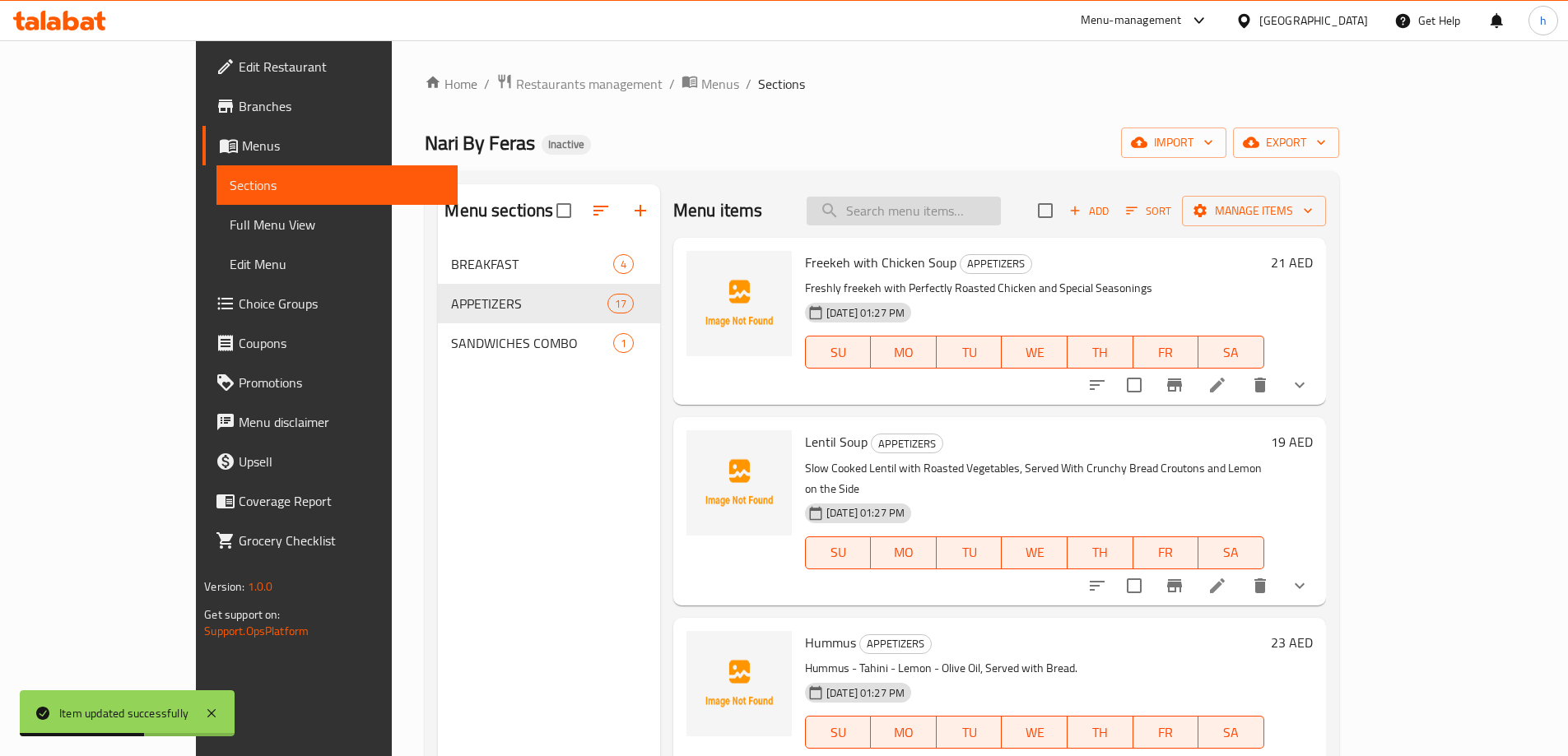
click at [952, 205] on input "search" at bounding box center [904, 211] width 194 height 28
paste input "Croutons"
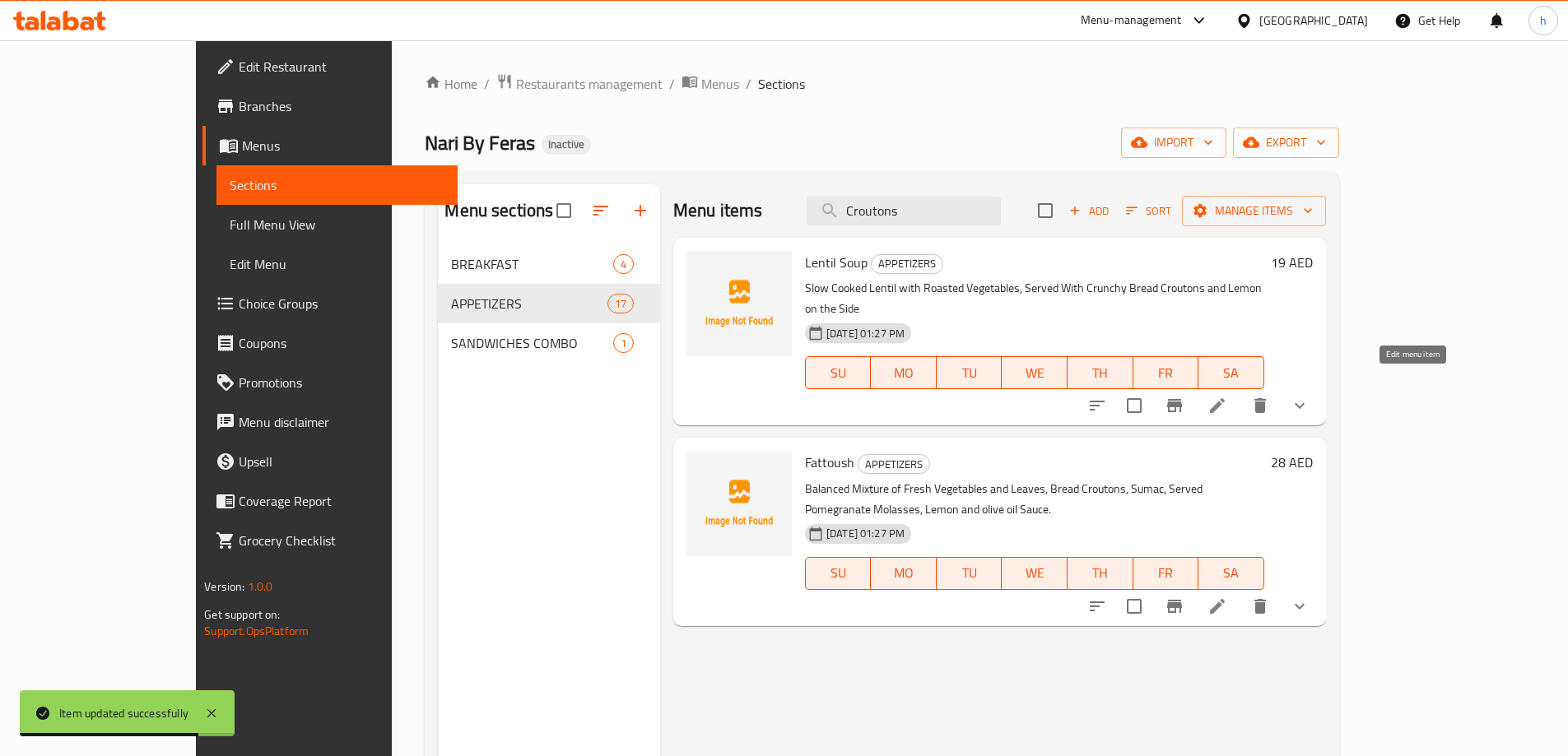
type input "Croutons"
click at [1225, 398] on icon at bounding box center [1217, 406] width 15 height 15
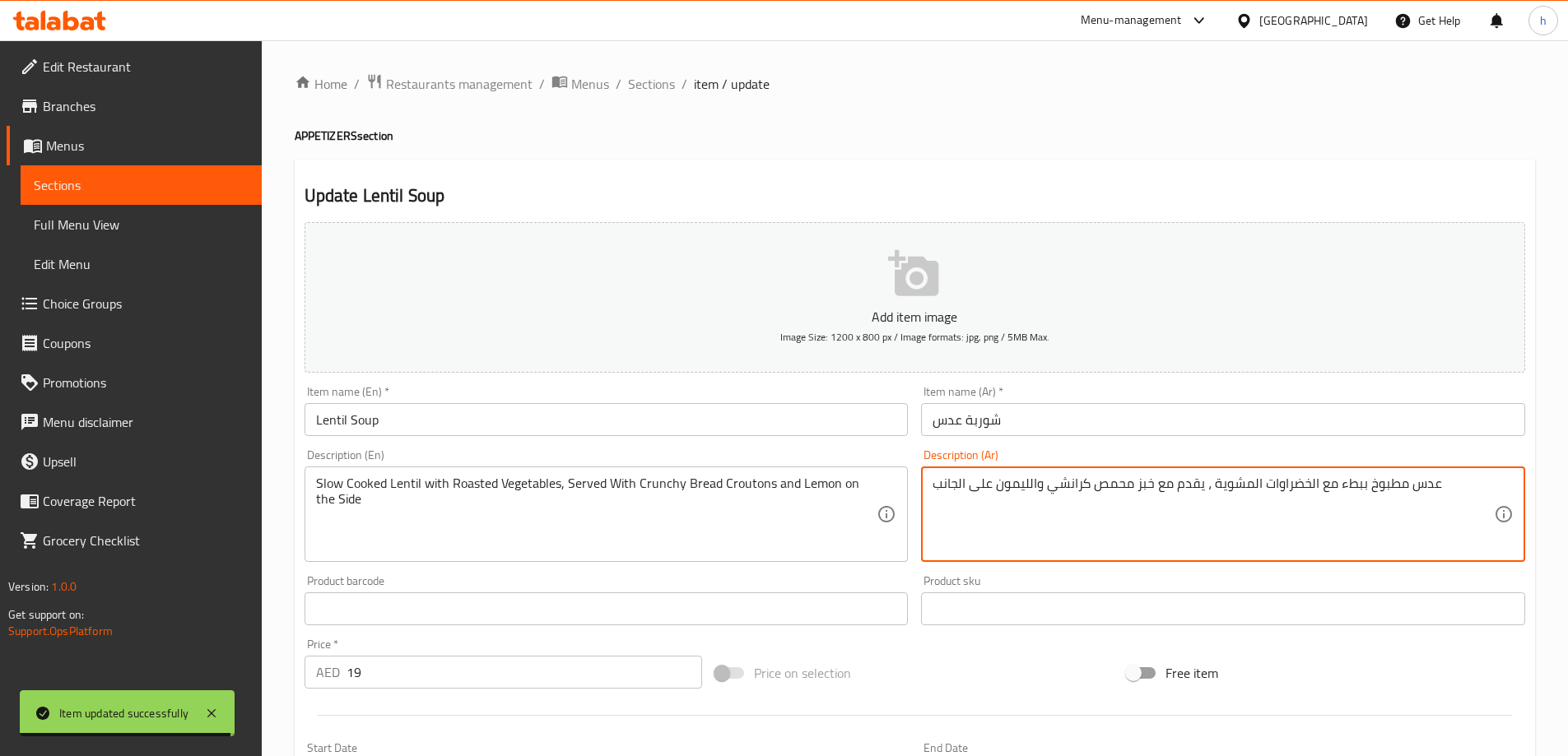
click at [1121, 485] on textarea "عدس مطبوخ ببطء مع الخضراوات المشوية ، يقدم مع خبز محمص كرانشي والليمون على الجا…" at bounding box center [1213, 515] width 562 height 78
type textarea "عدس مطبوخ ببطء مع الخضراوات المشوية ، يقدم مع خبز كروتونز كرانشي والليمون على ا…"
click at [1152, 188] on h2 "Update Lentil Soup" at bounding box center [915, 196] width 1221 height 25
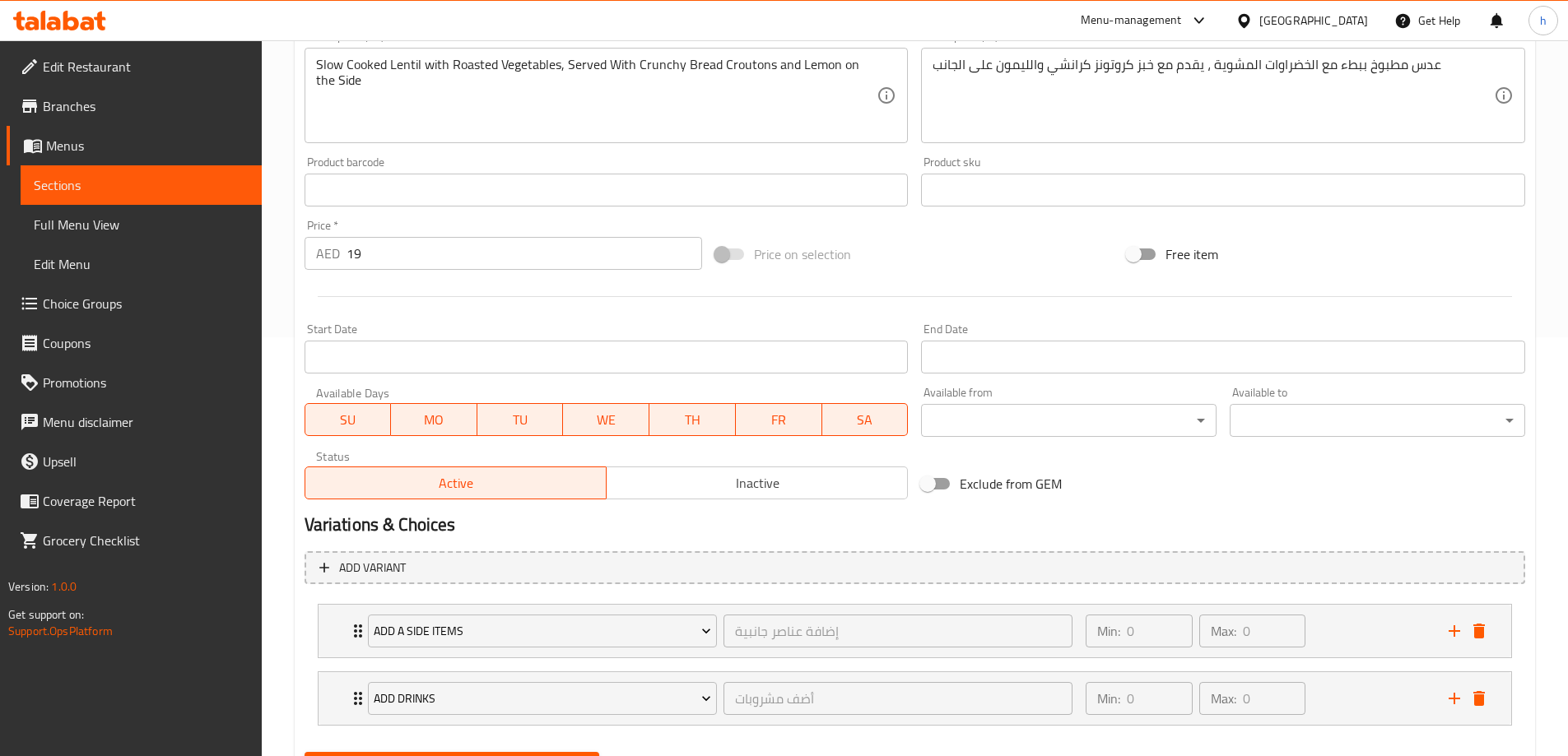
scroll to position [501, 0]
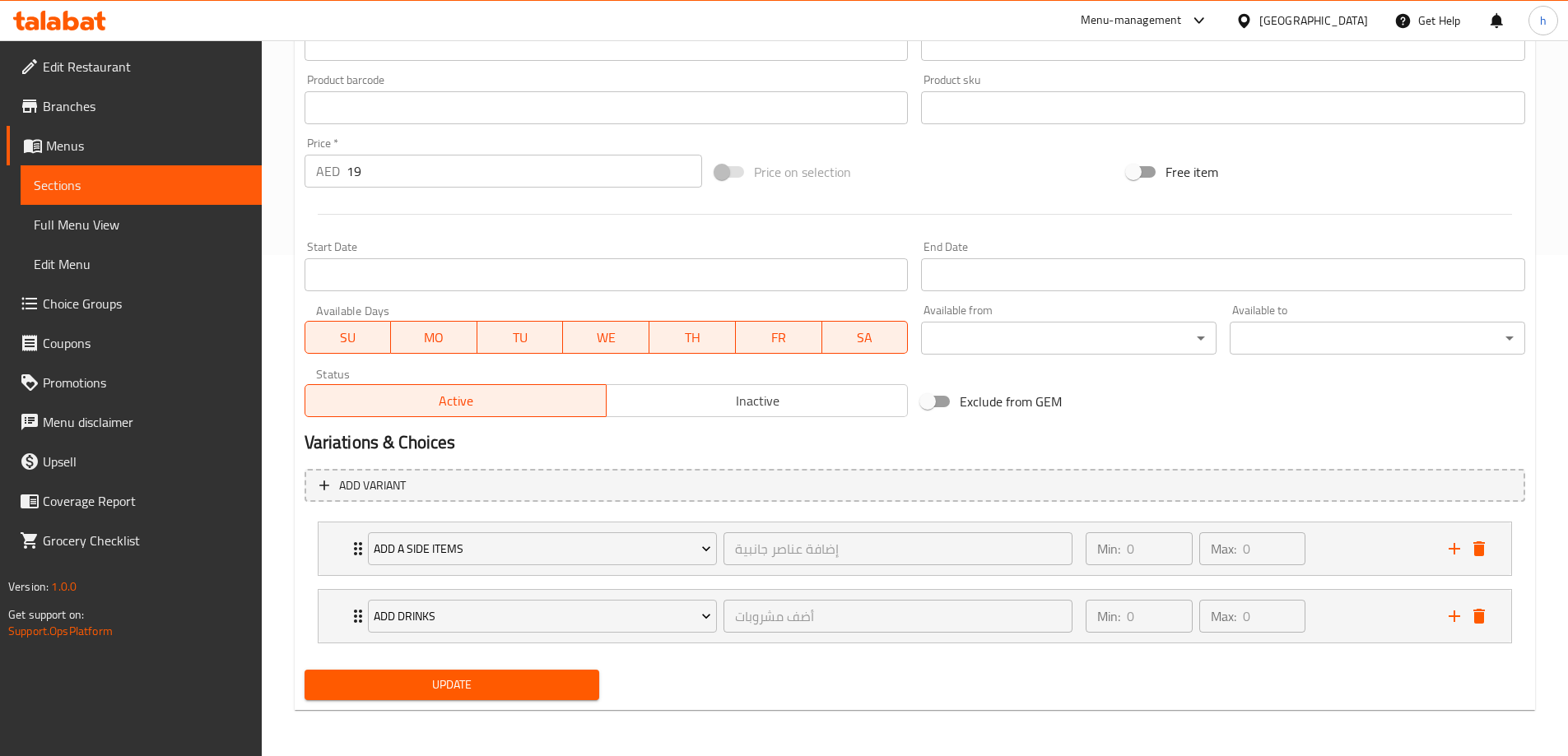
click at [586, 675] on span "Update" at bounding box center [451, 685] width 269 height 21
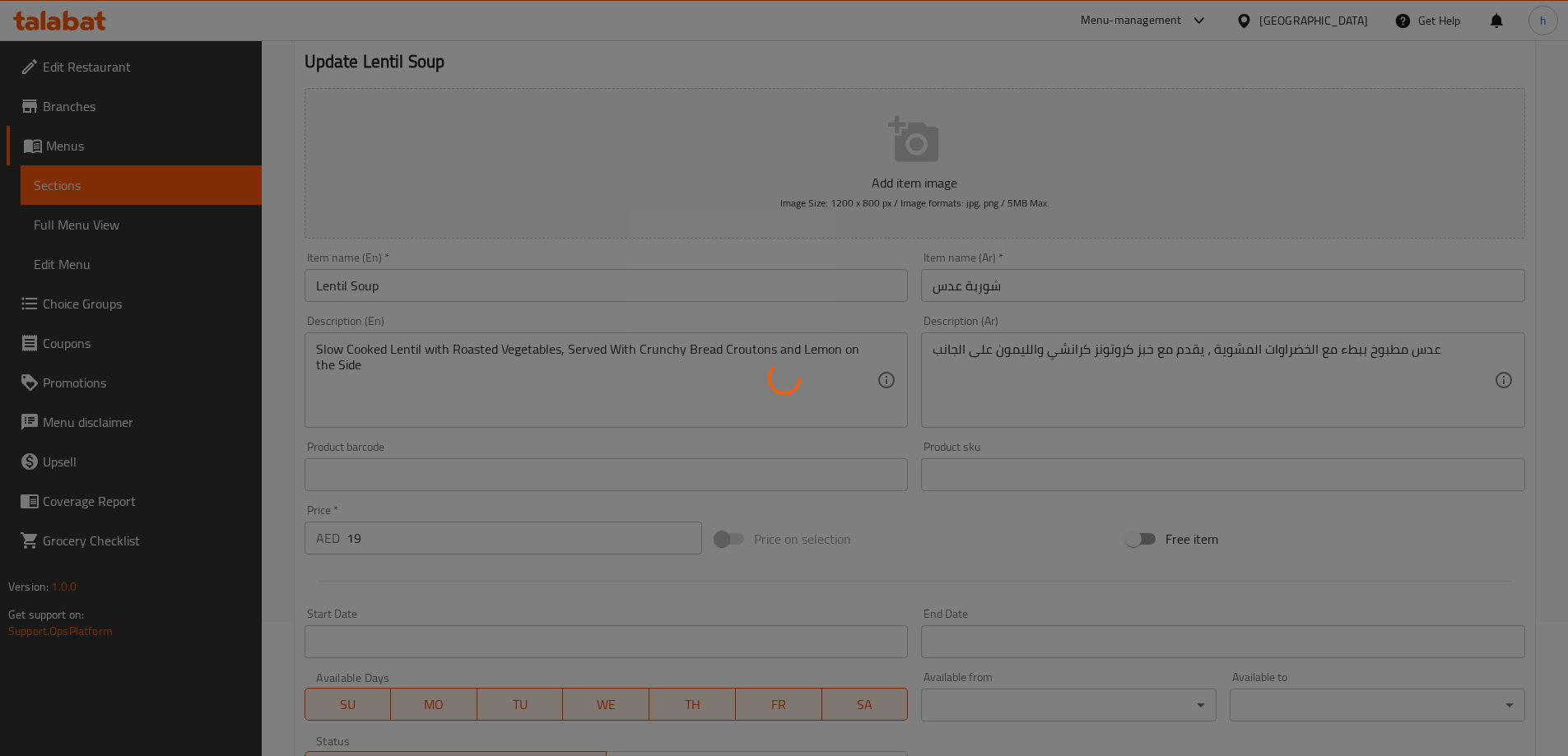
scroll to position [0, 0]
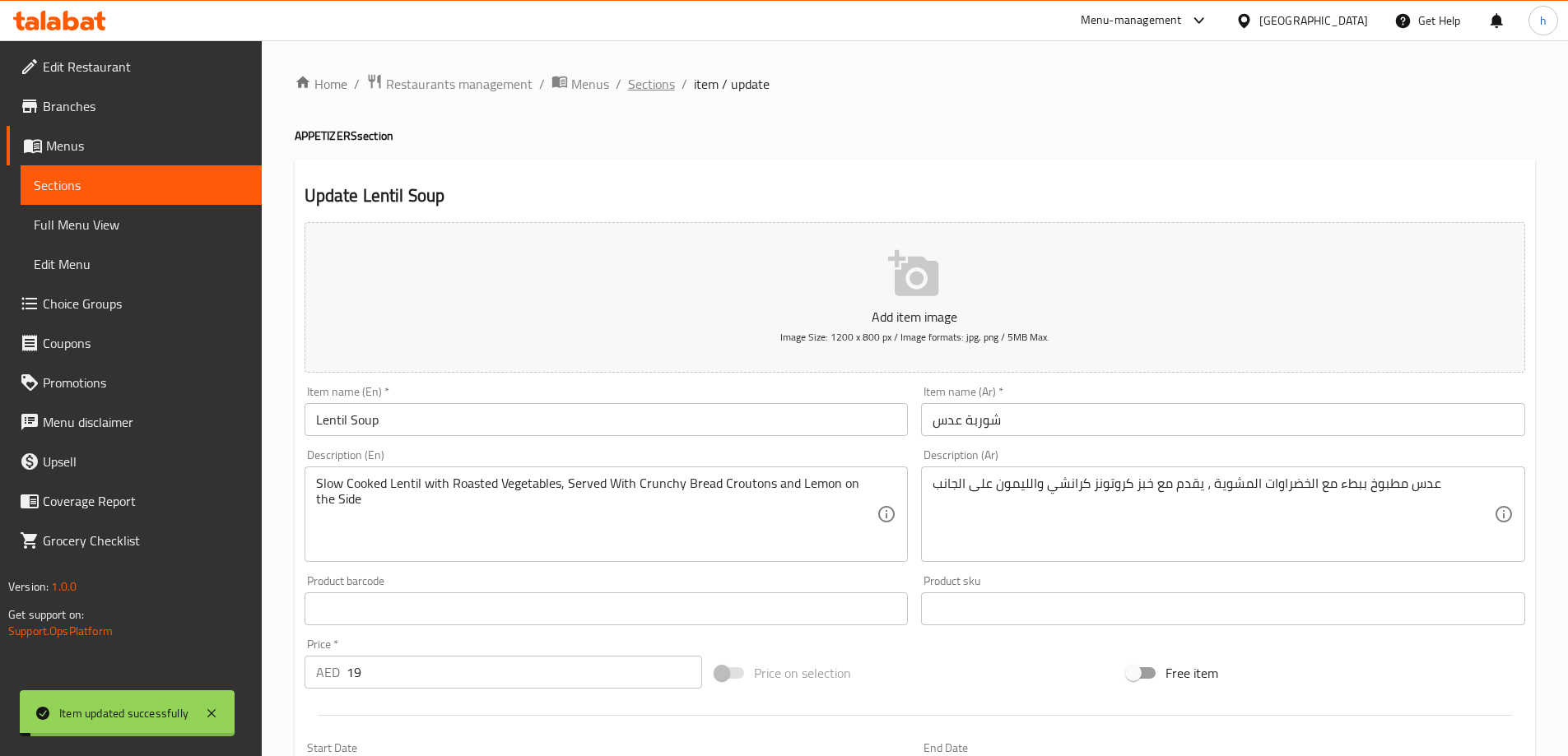
click at [650, 77] on span "Sections" at bounding box center [651, 84] width 47 height 20
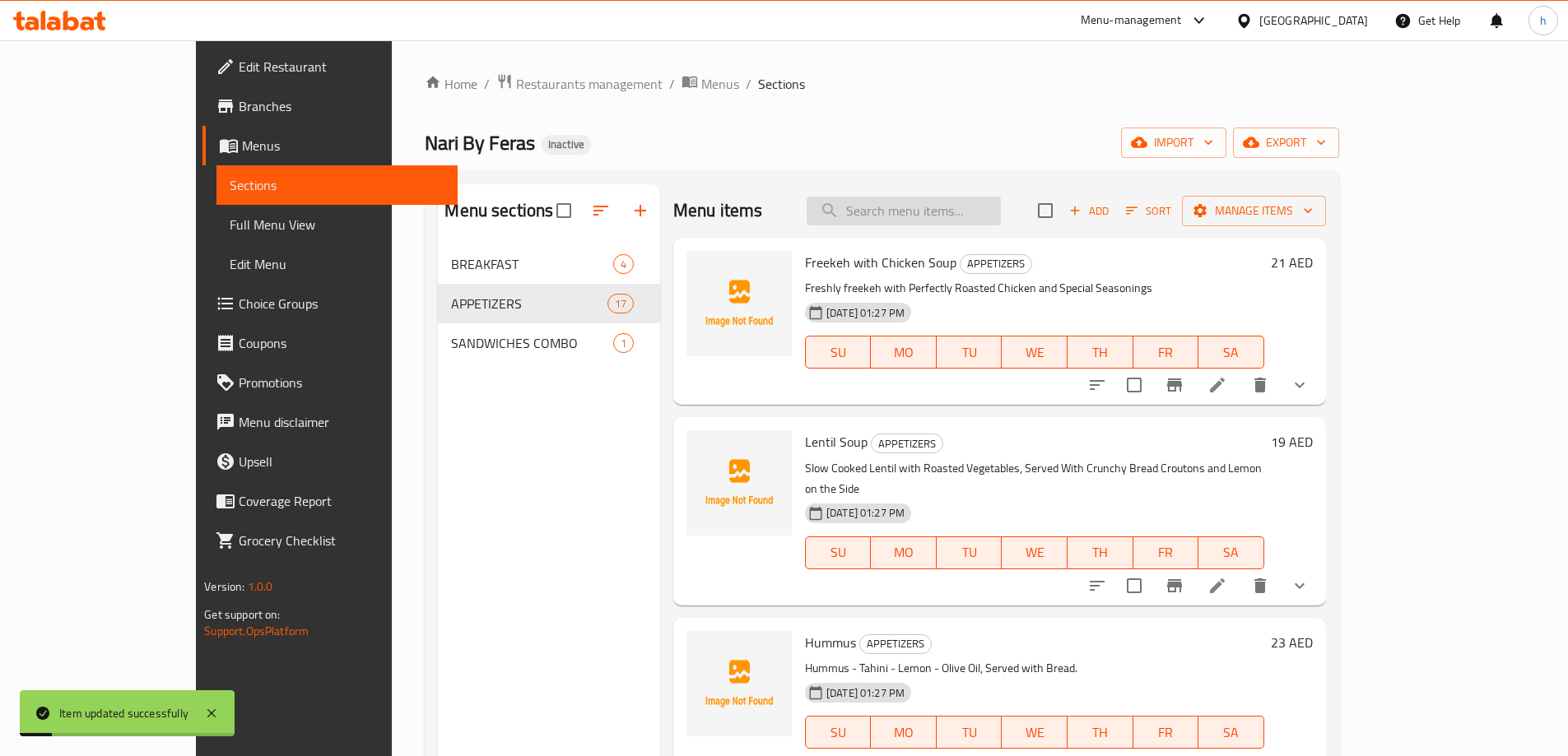
click at [1001, 220] on input "search" at bounding box center [904, 211] width 194 height 28
paste input "Croutons"
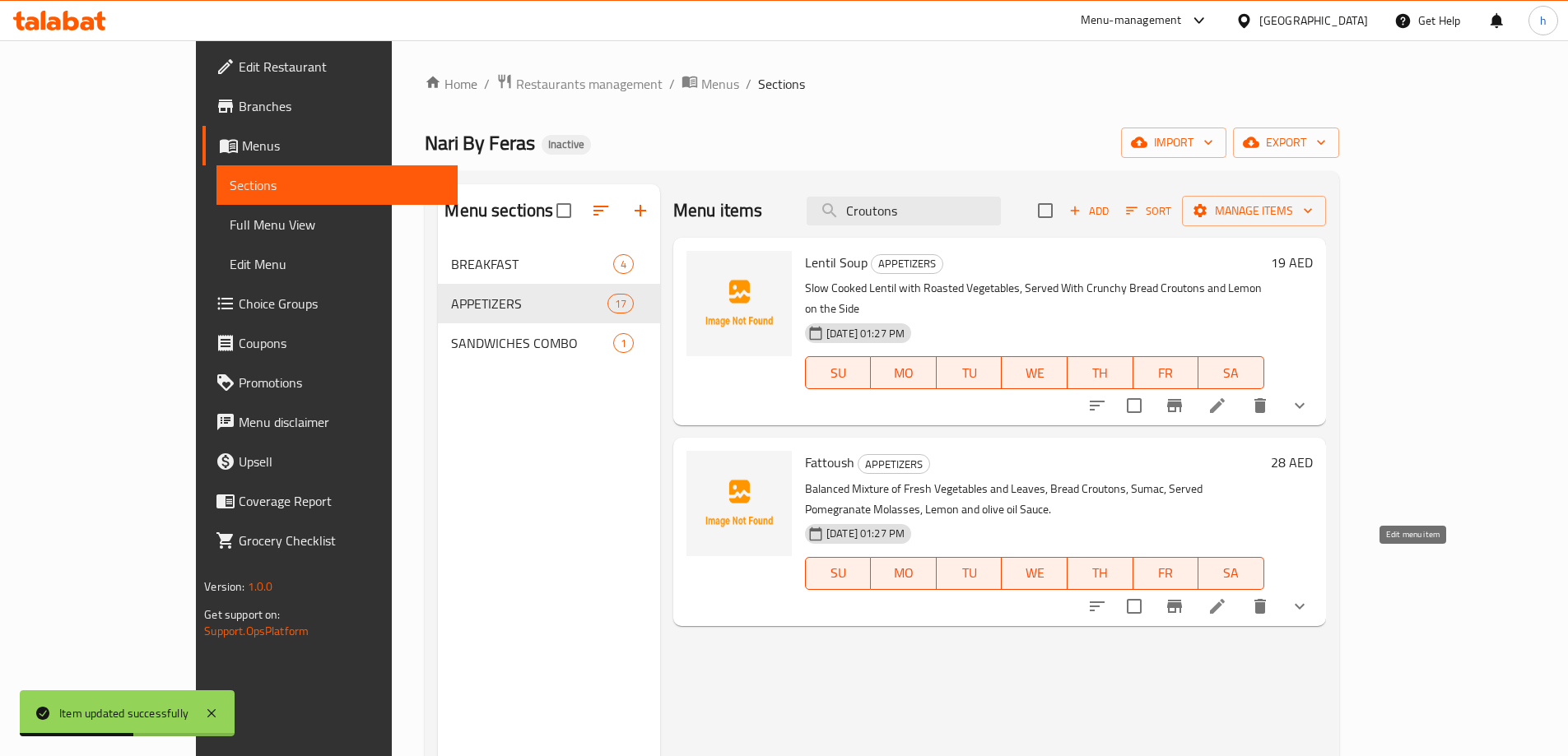
type input "Croutons"
click at [1228, 596] on icon at bounding box center [1217, 606] width 20 height 20
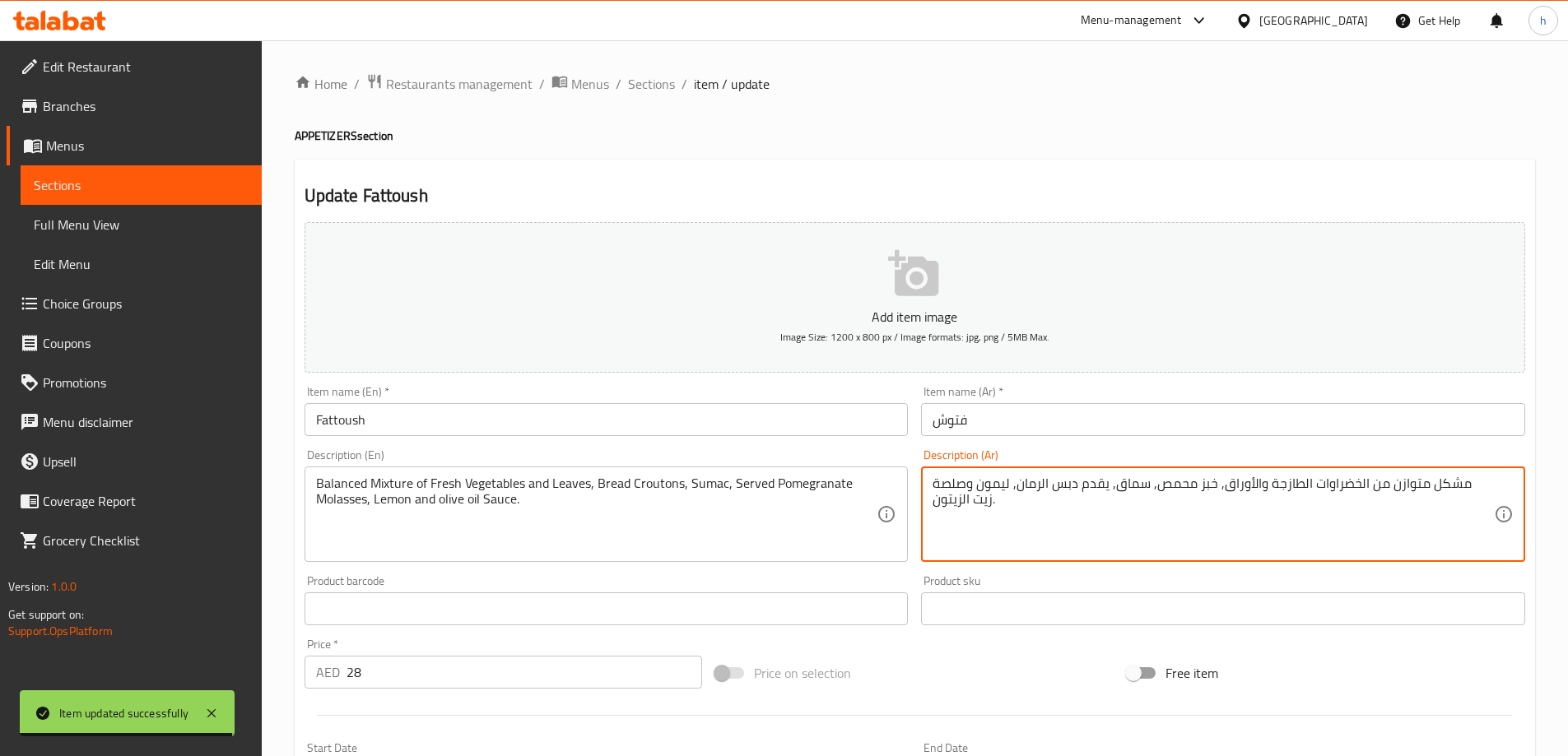
click at [1208, 482] on textarea "مشكل متوازن من الخضراوات الطازجة والأوراق, خبز محمص, سماق, يقدم دبس الرمان, ليم…" at bounding box center [1213, 515] width 562 height 78
type textarea "مشكل متوازن من الخضراوات الطازجة والأوراق, خبز كروتونز, سماق, يقدم دبس الرمان, …"
click at [1079, 99] on div "Home / Restaurants management / Menus / Sections / item / update APPETIZERS sec…" at bounding box center [914, 649] width 1240 height 1151
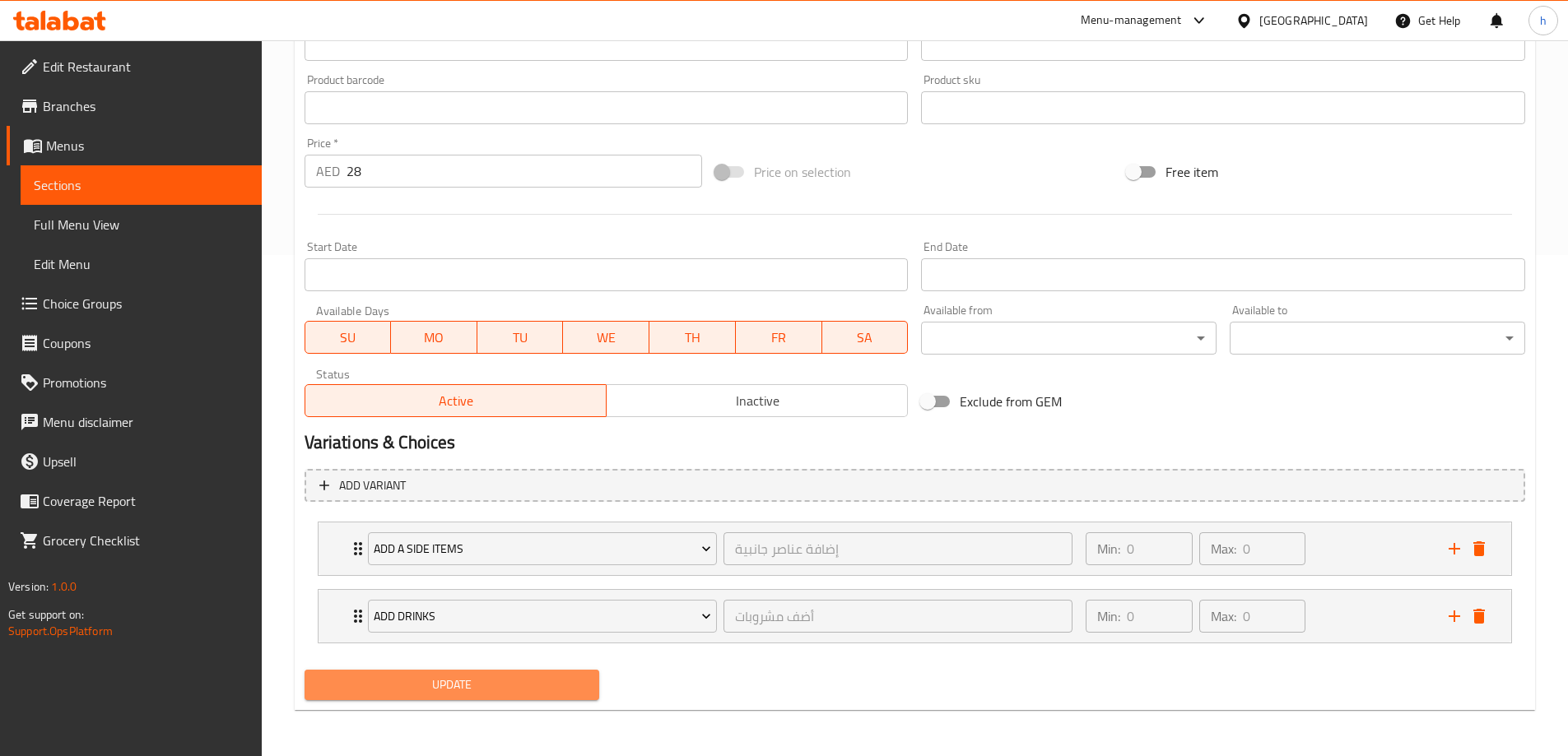
click at [510, 674] on span "Update" at bounding box center [451, 685] width 269 height 21
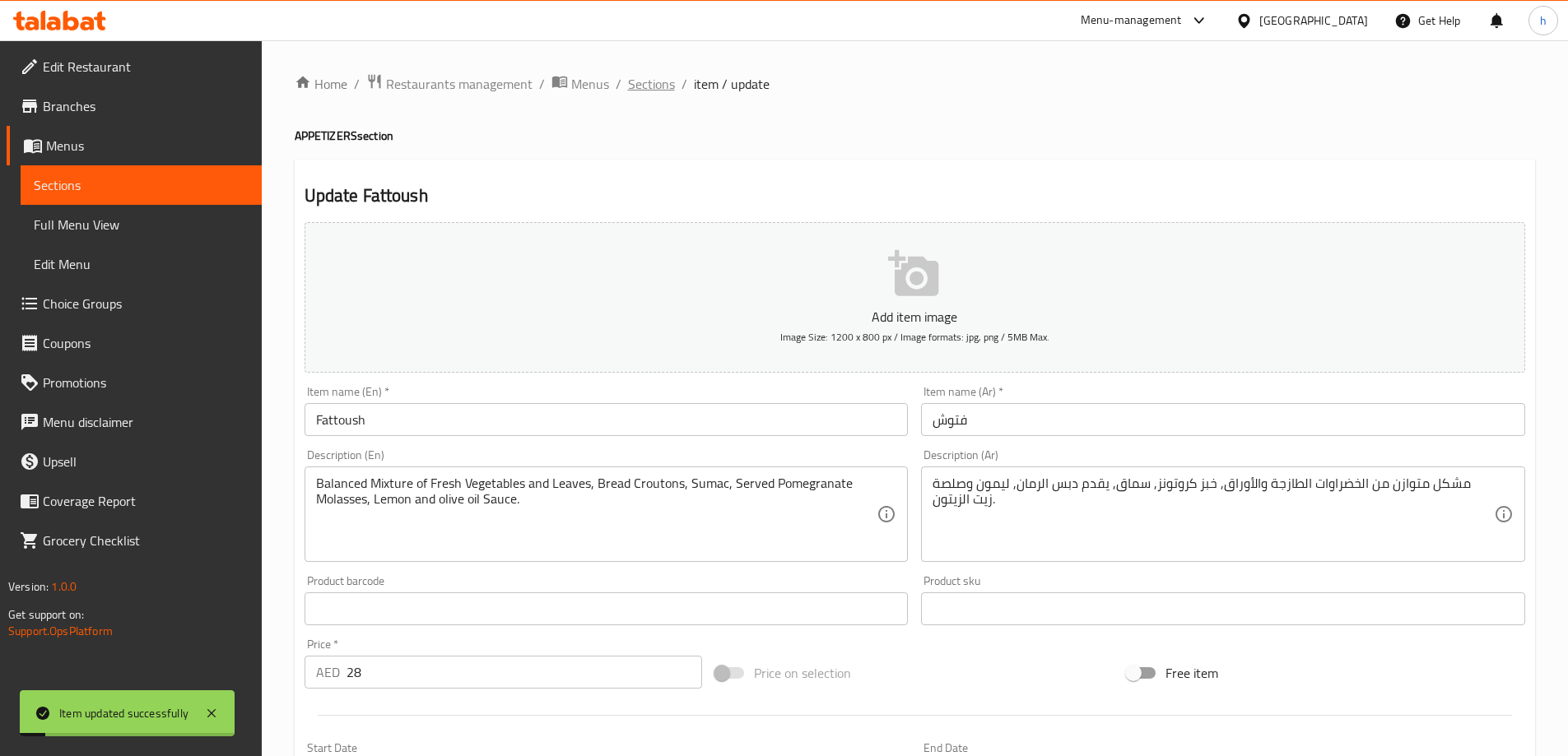
click at [662, 88] on span "Sections" at bounding box center [651, 84] width 47 height 20
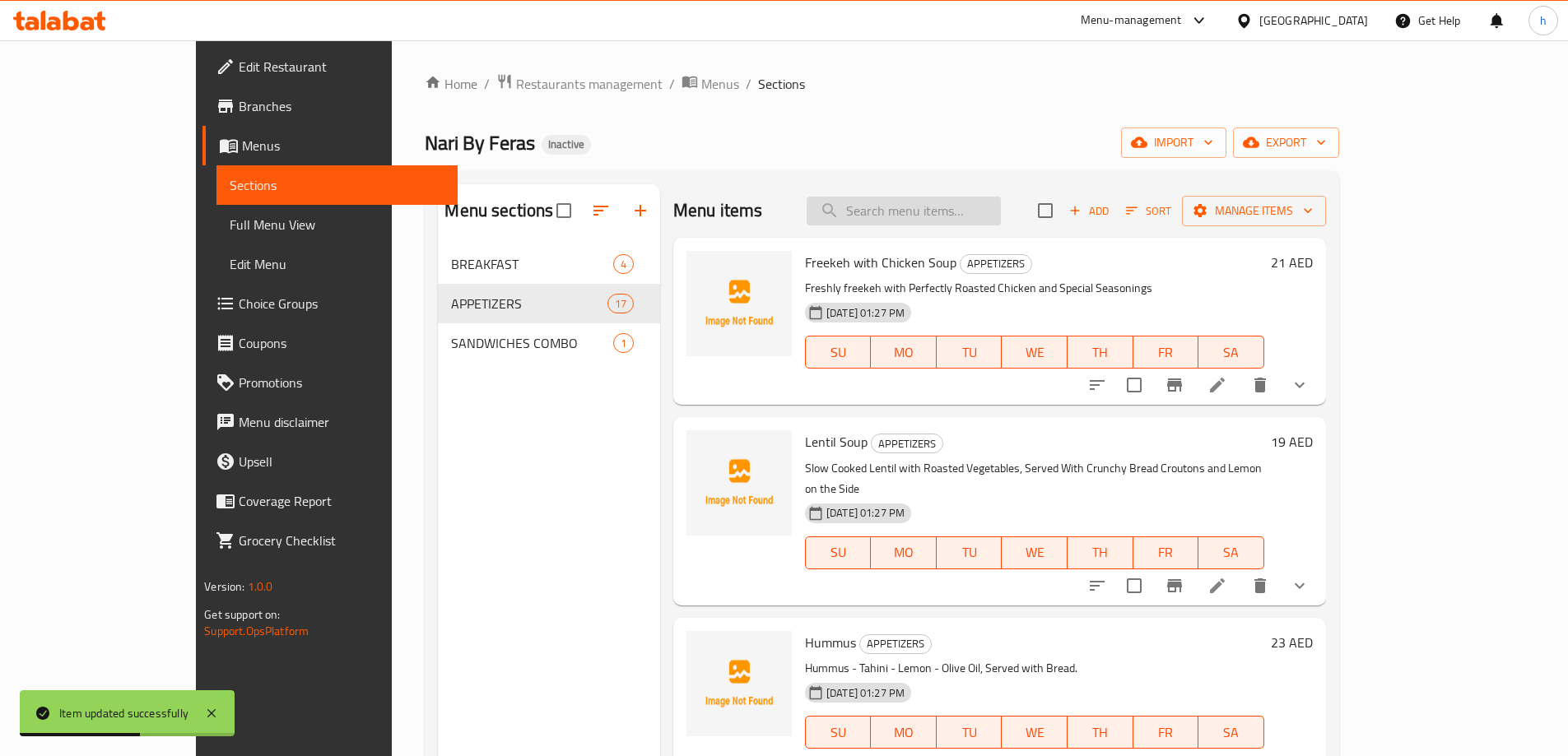
click at [1001, 217] on input "search" at bounding box center [904, 211] width 194 height 28
paste input "Yogurt with Cucumbe"
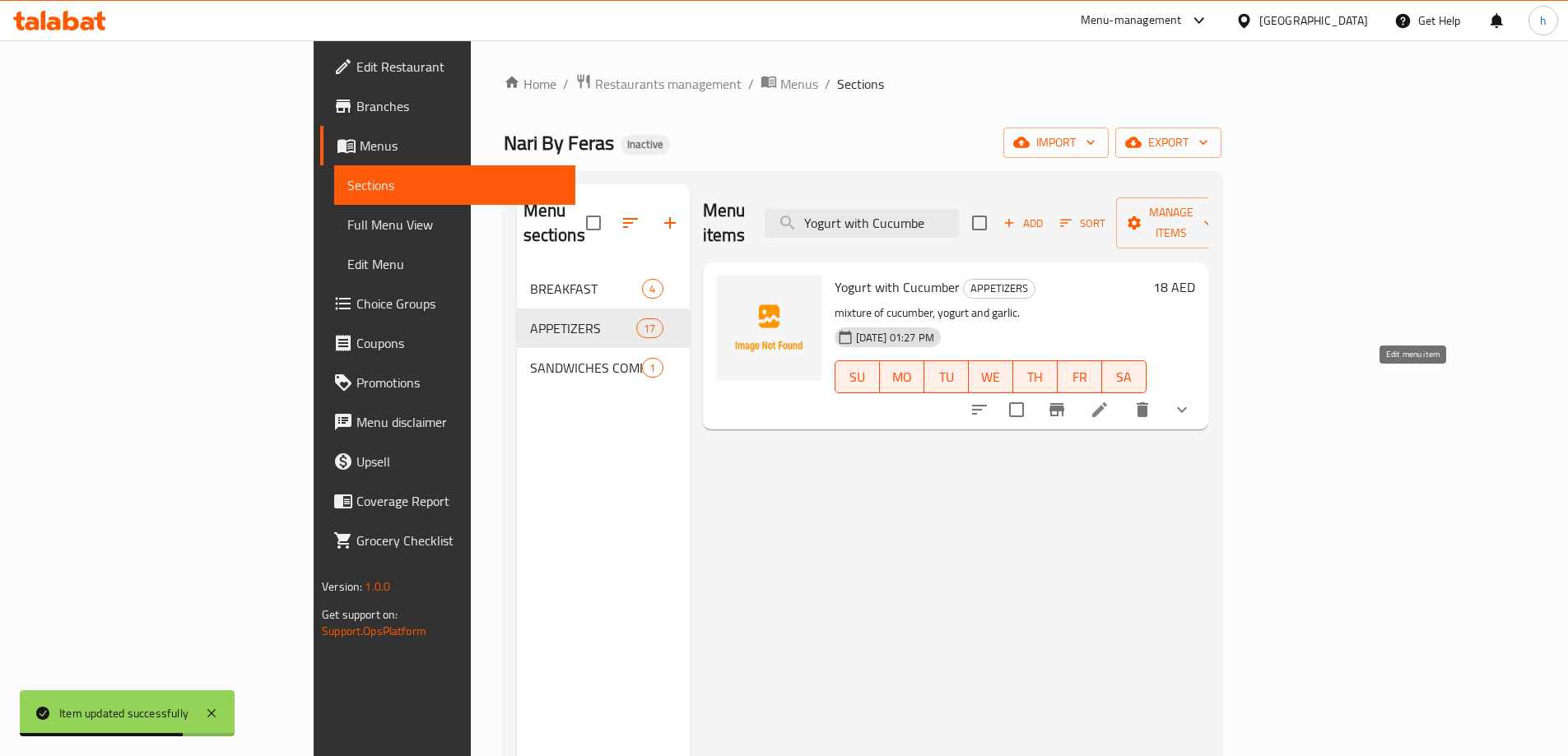
type input "Yogurt with Cucumbe"
click at [1107, 403] on icon at bounding box center [1100, 410] width 15 height 15
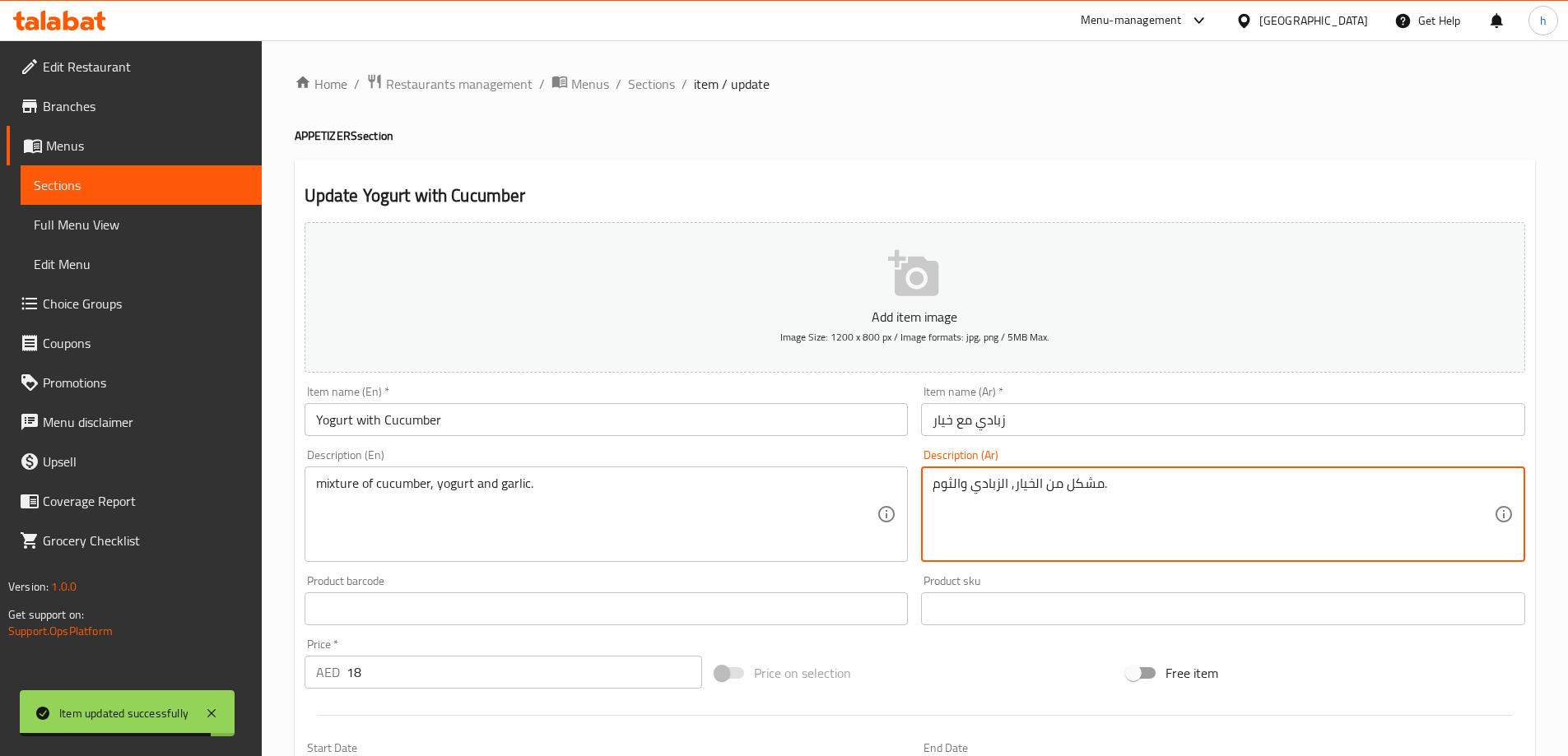
click at [1090, 483] on textarea "مشكل من الخيار, الزبادي والثوم." at bounding box center [1213, 515] width 562 height 78
type textarea "خليط من الخيار, الزبادي والثوم."
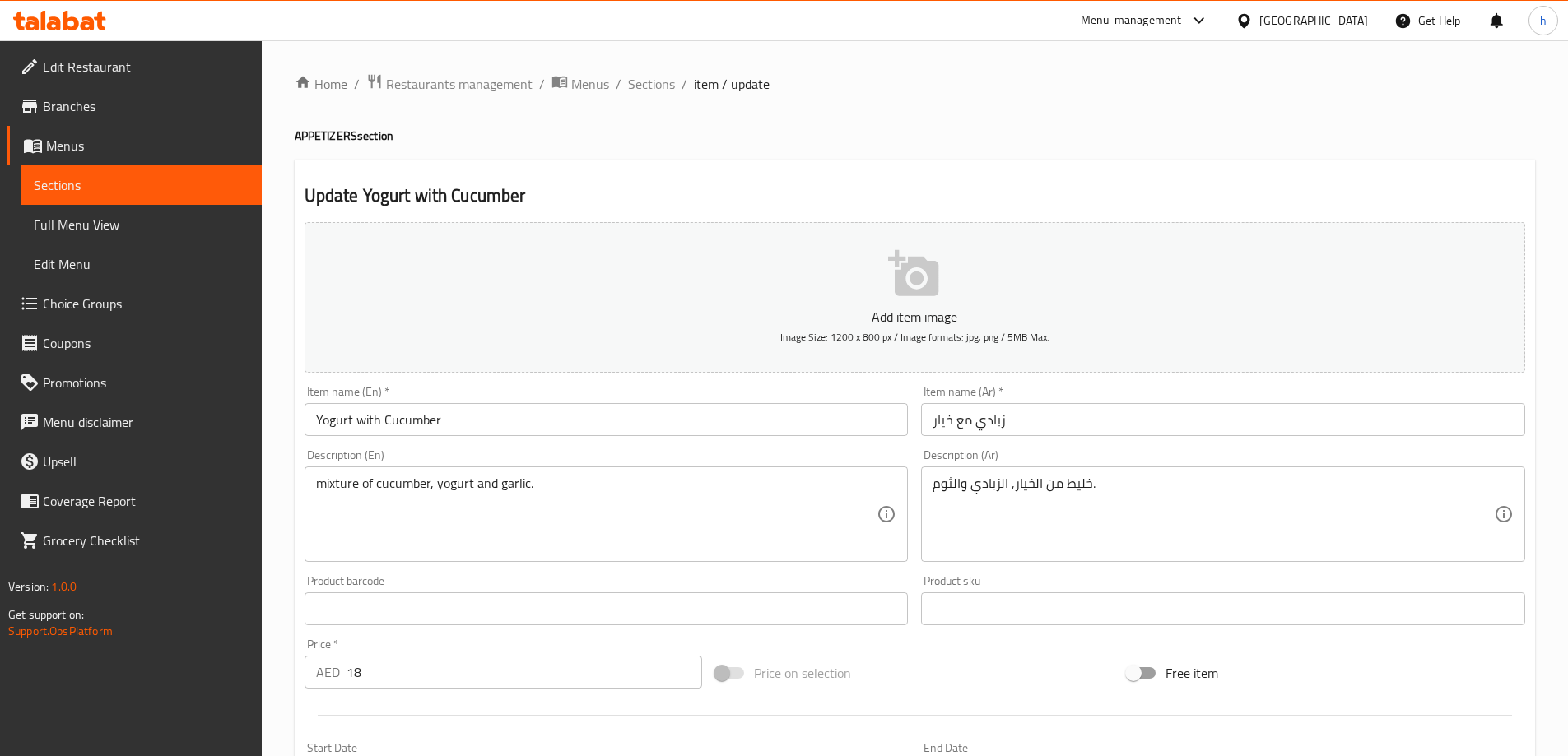
click at [1061, 206] on h2 "Update Yogurt with Cucumber" at bounding box center [915, 196] width 1221 height 25
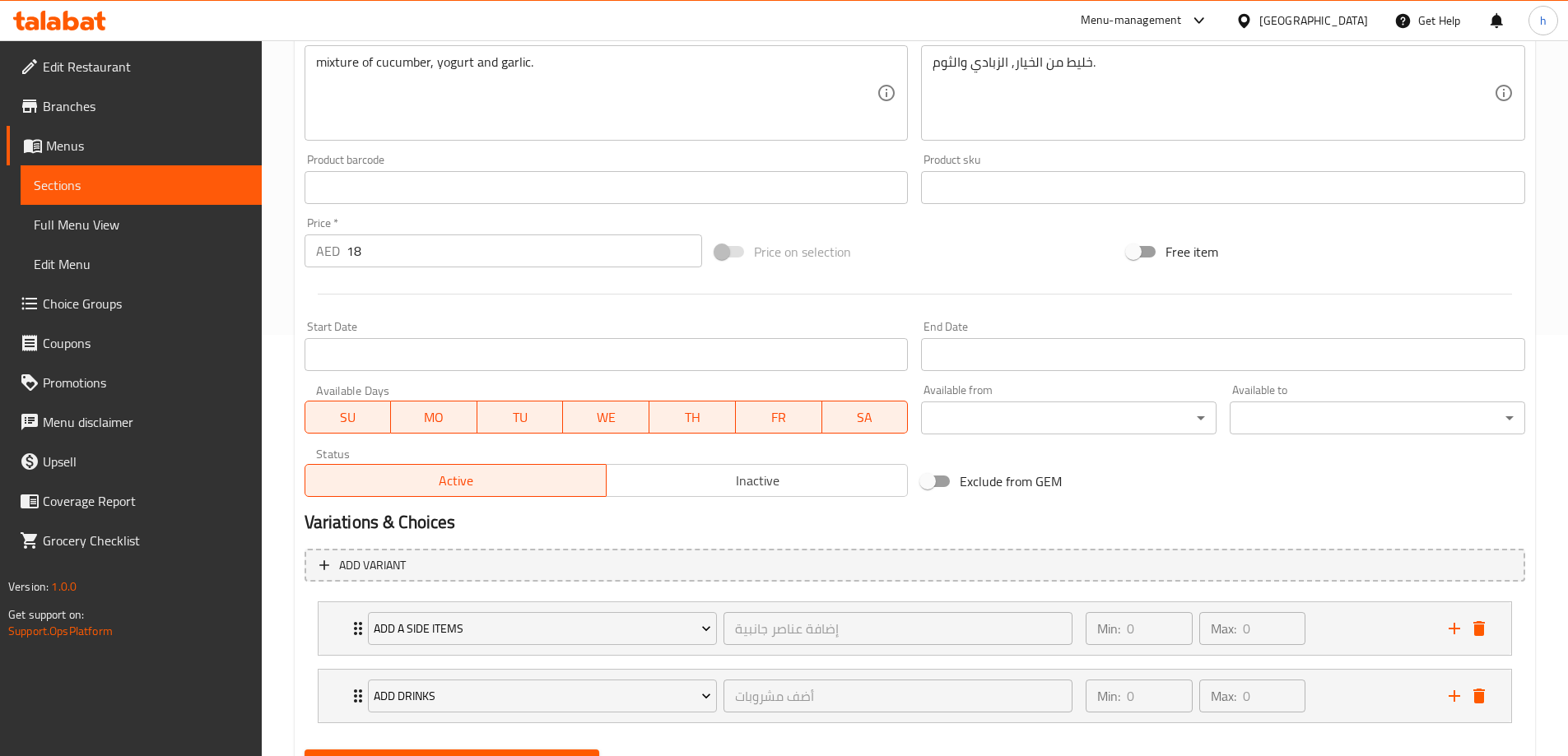
scroll to position [501, 0]
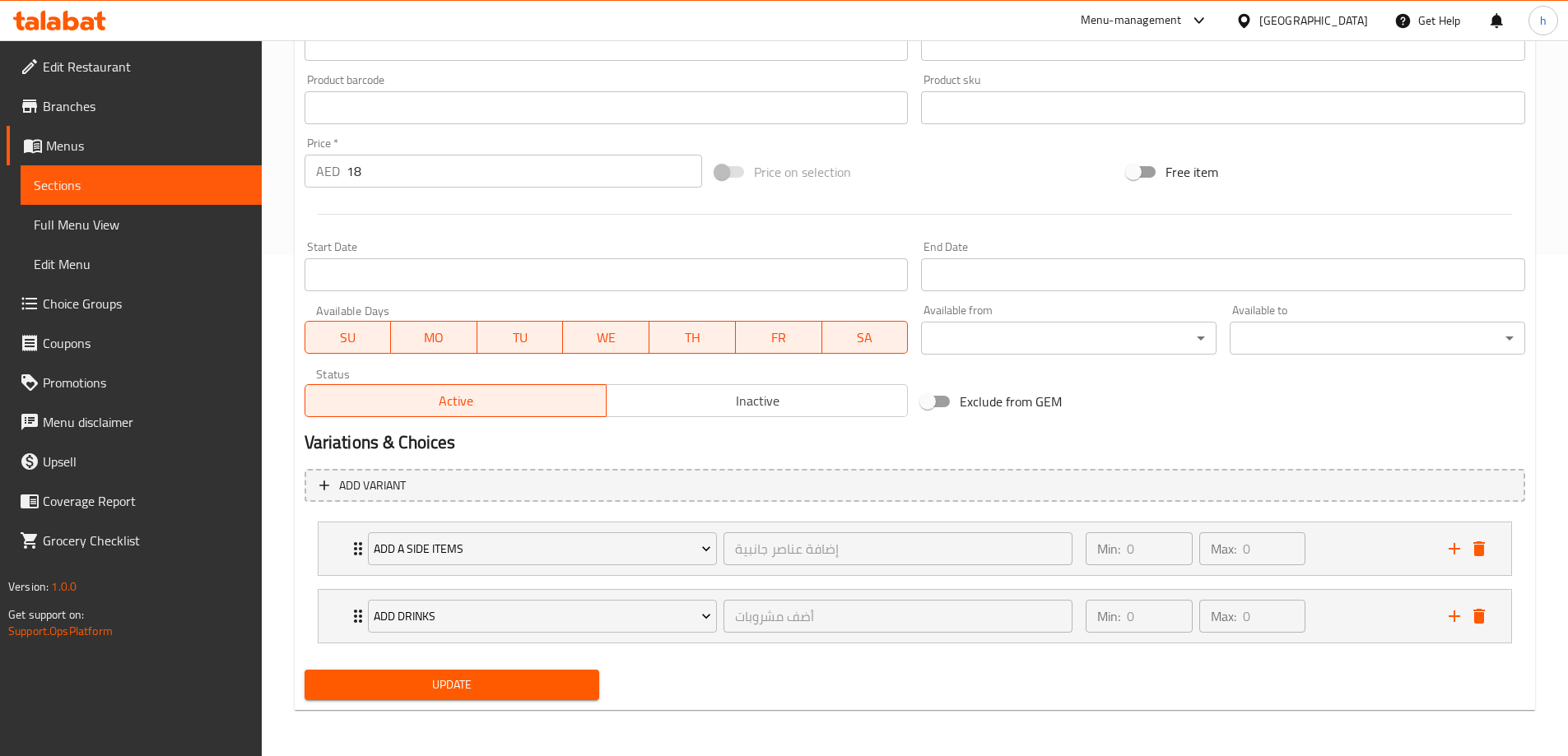
click at [554, 682] on span "Update" at bounding box center [451, 685] width 269 height 21
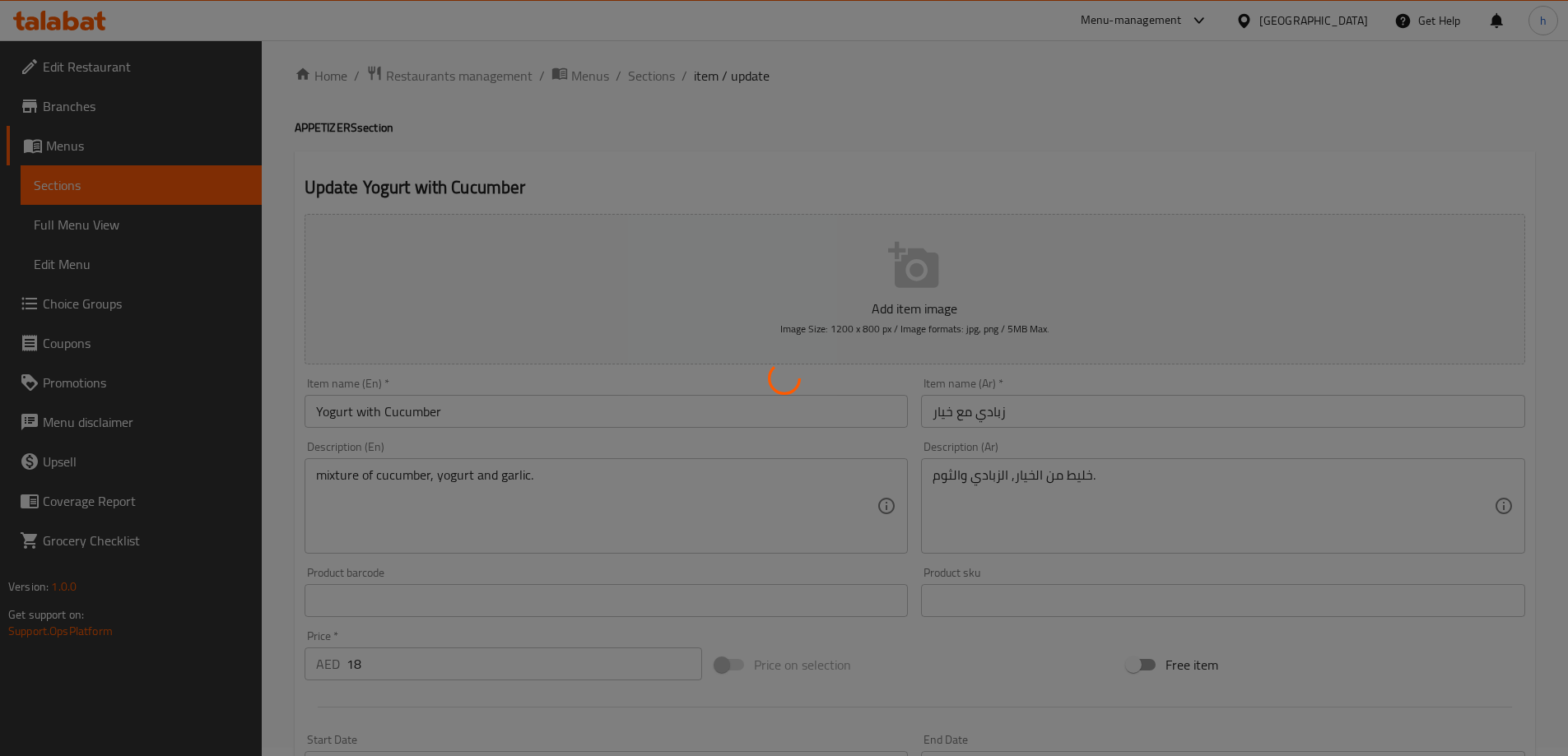
scroll to position [0, 0]
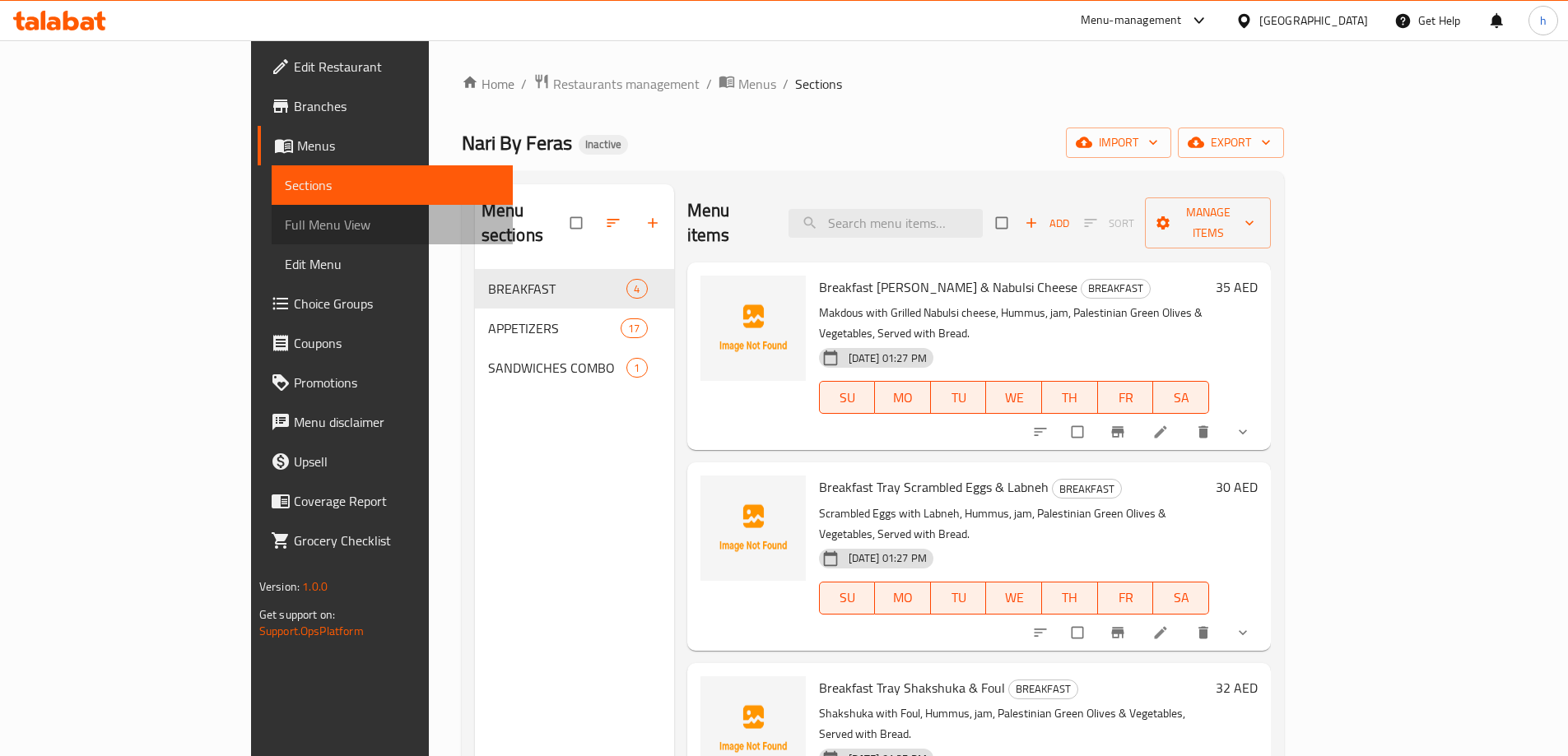
click at [285, 215] on span "Full Menu View" at bounding box center [392, 224] width 215 height 20
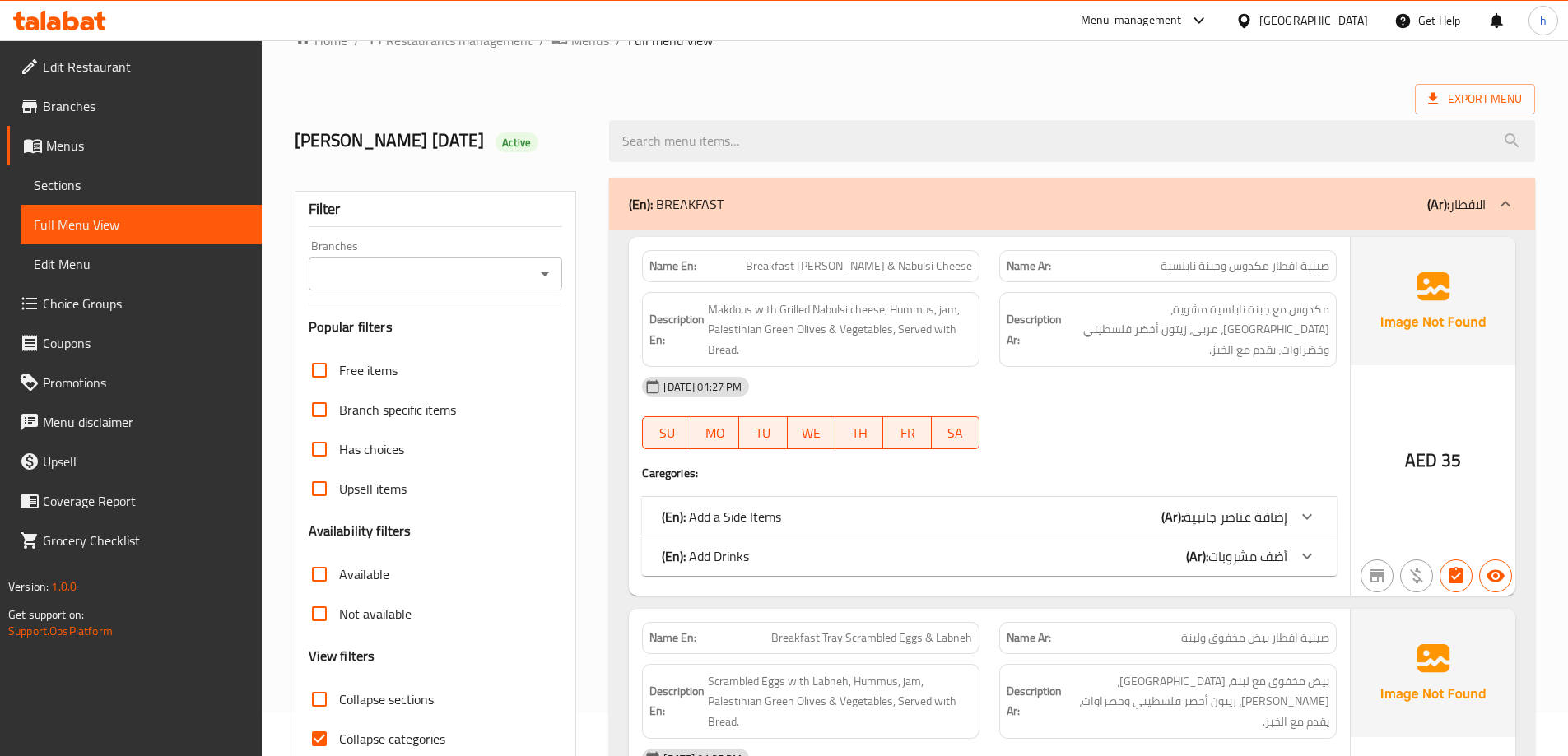
scroll to position [83, 0]
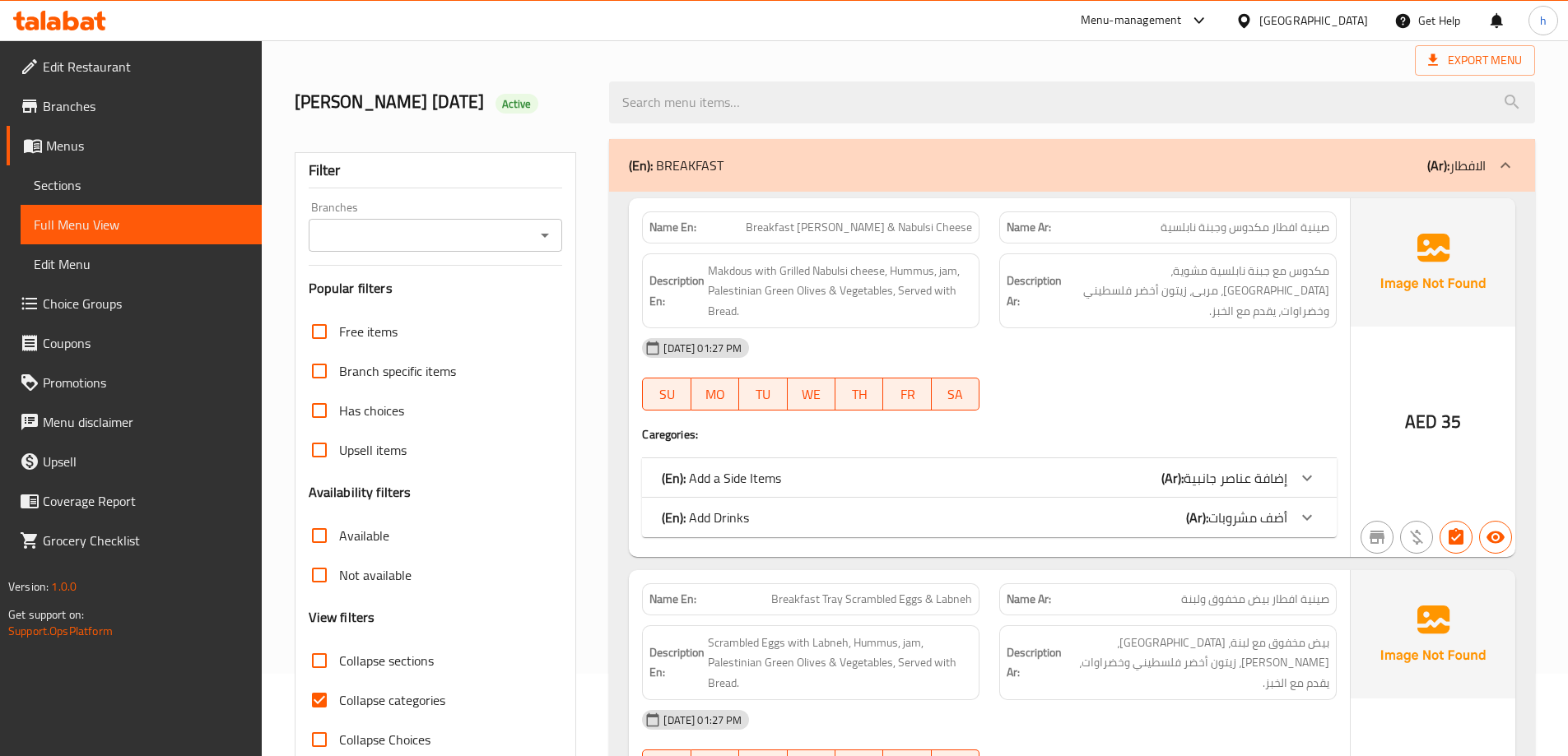
click at [321, 698] on input "Collapse categories" at bounding box center [319, 700] width 40 height 40
checkbox input "false"
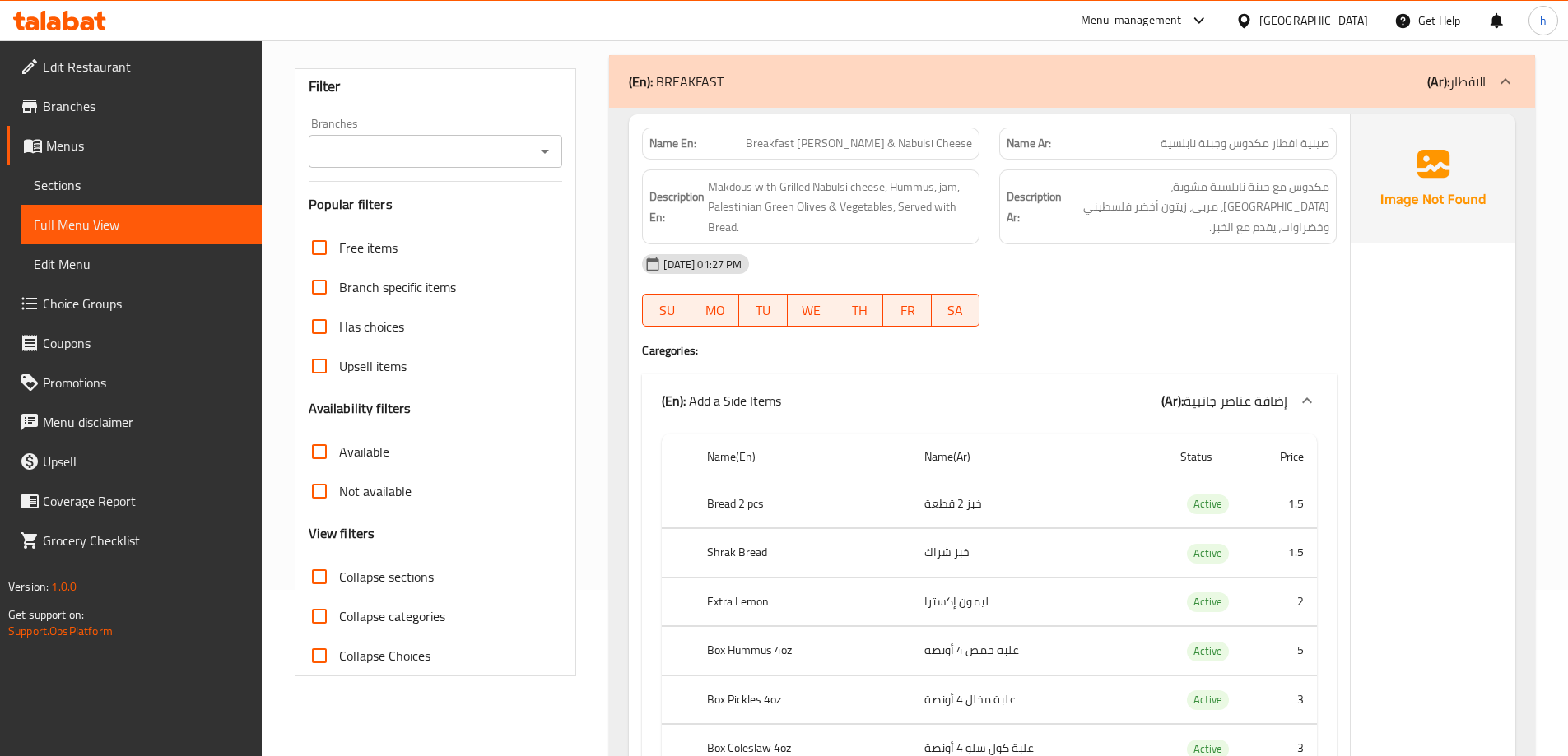
scroll to position [0, 0]
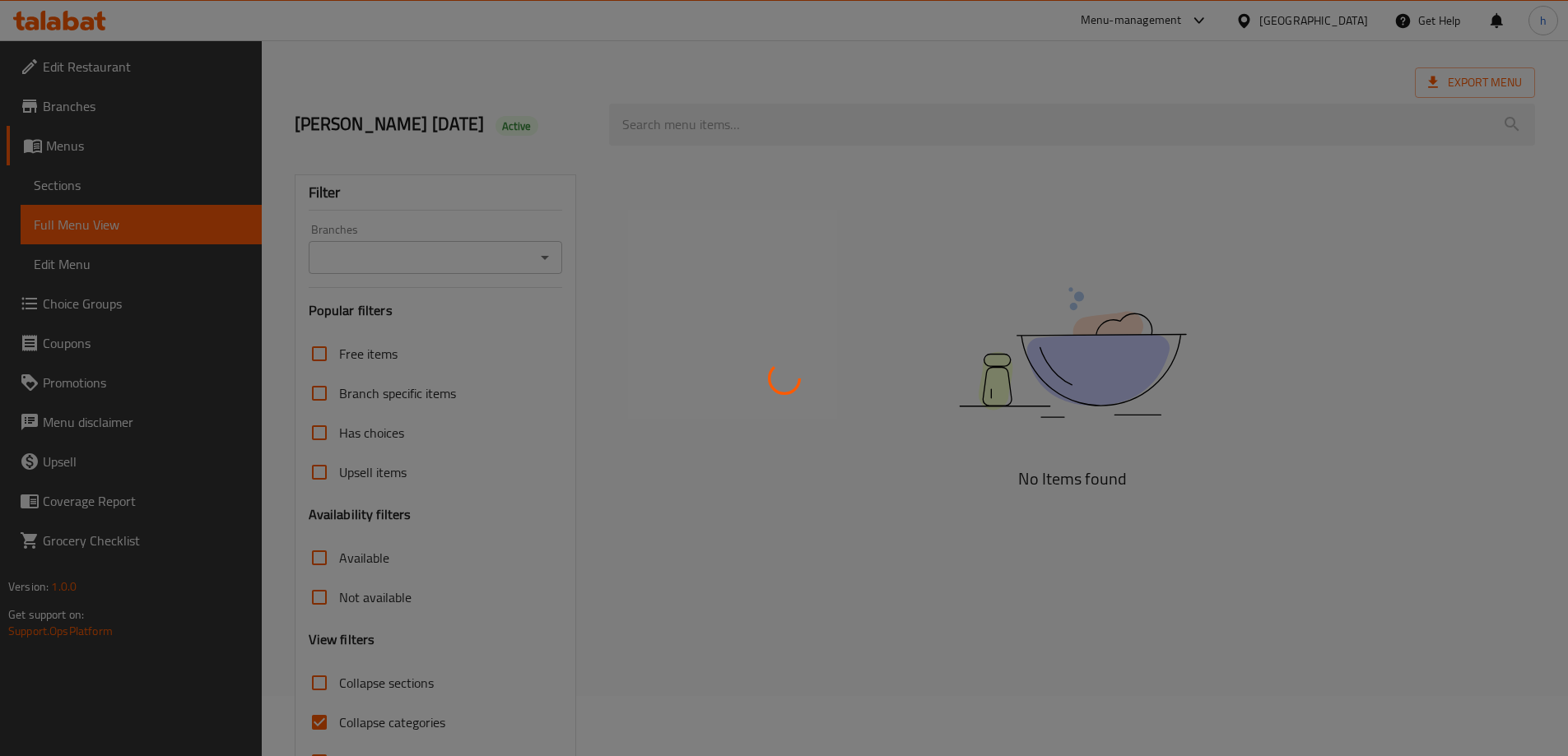
scroll to position [120, 0]
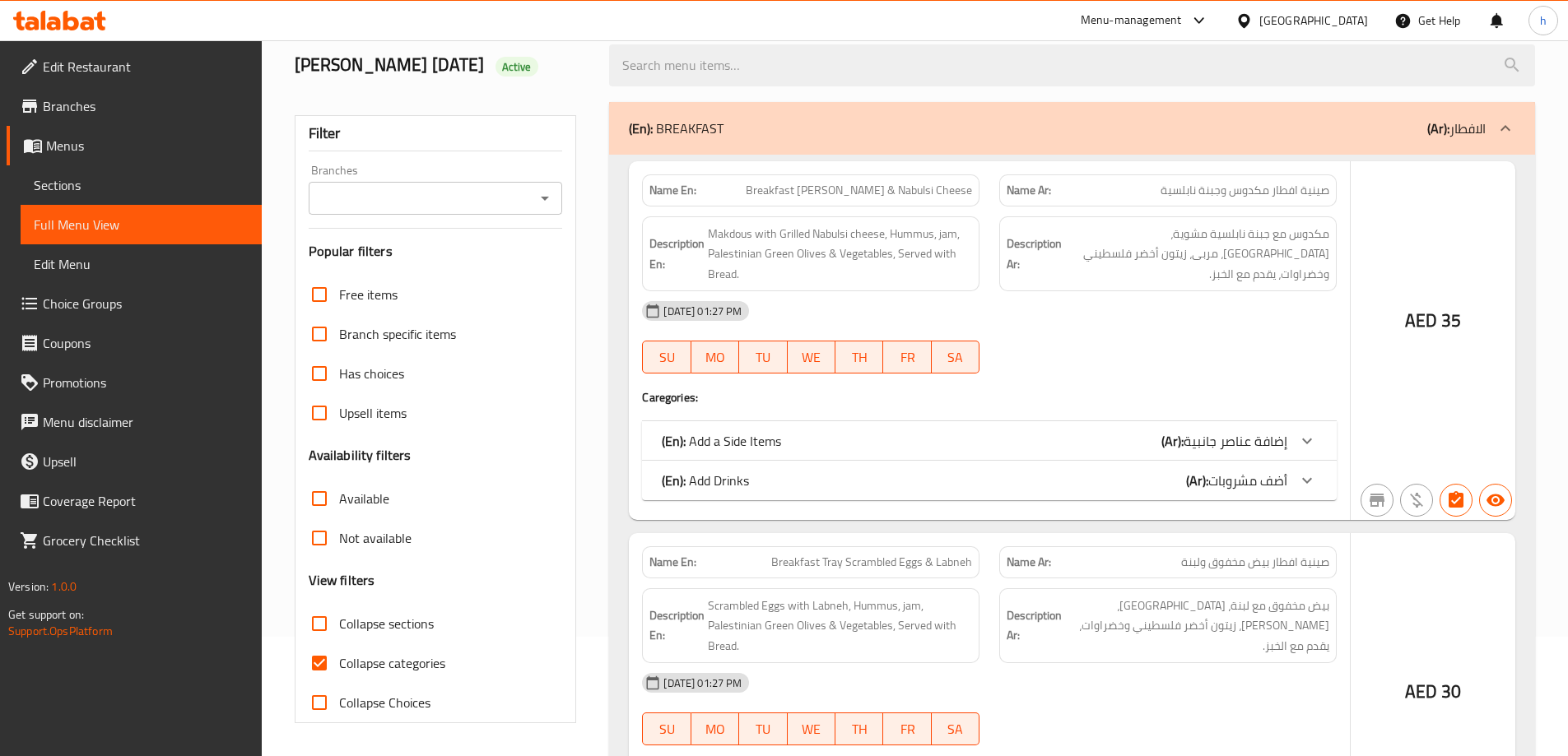
click at [321, 659] on input "Collapse categories" at bounding box center [319, 663] width 40 height 40
checkbox input "false"
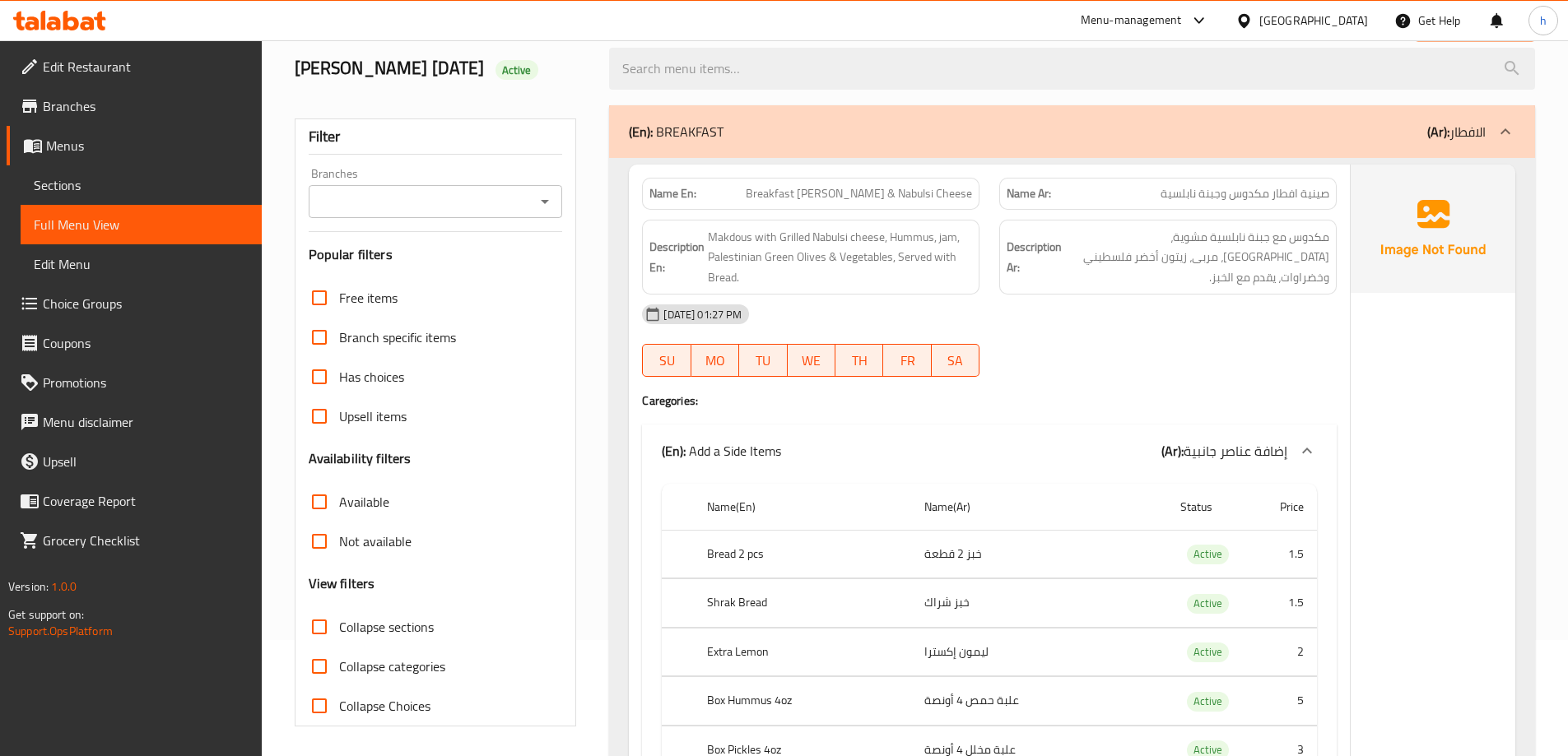
scroll to position [0, 0]
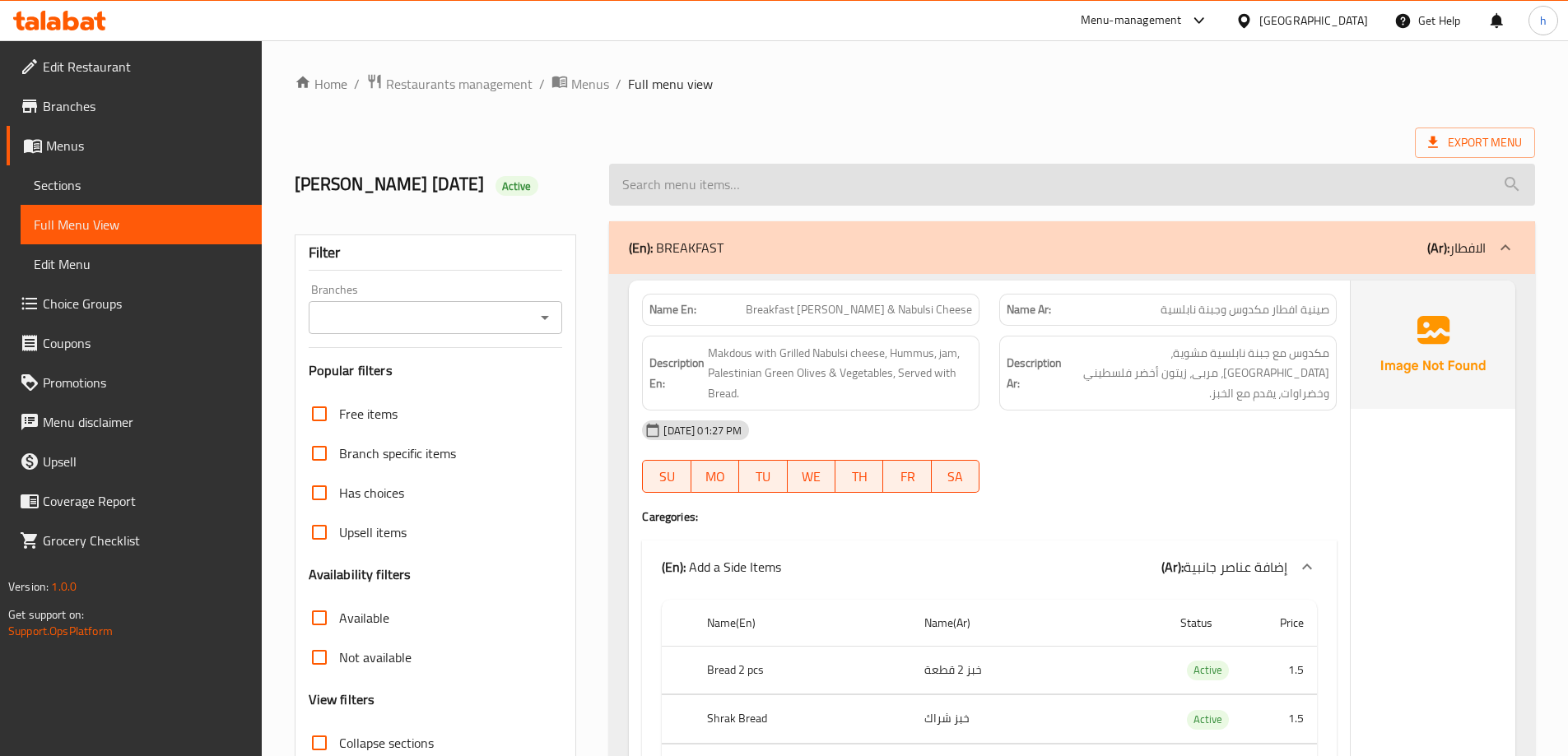
click at [924, 176] on input "search" at bounding box center [1072, 184] width 927 height 42
paste input "Yogurt with Cucumbe"
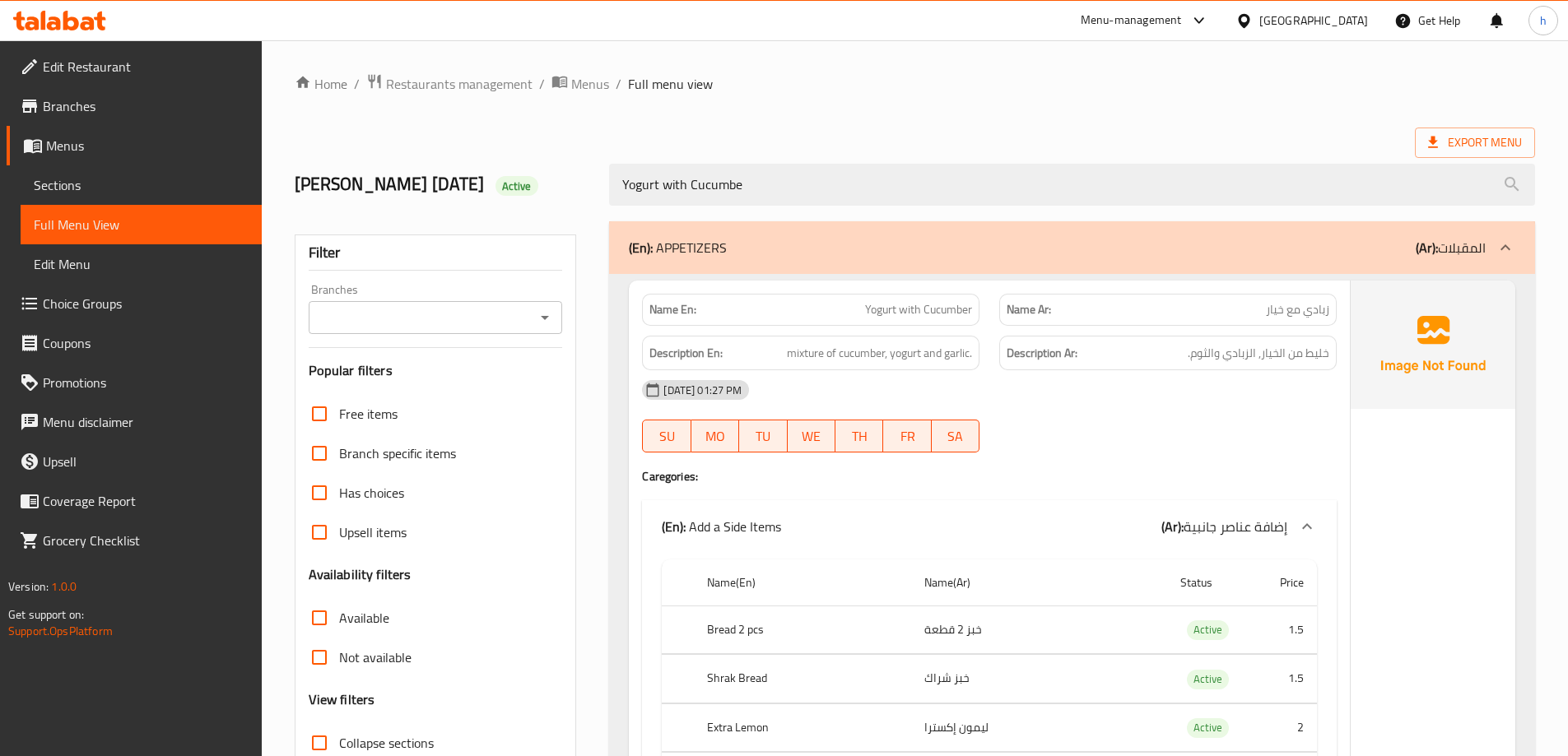
type input "Yogurt with Cucumbe"
click at [1004, 81] on ol "Home / Restaurants management / Menus / Full menu view" at bounding box center [914, 84] width 1240 height 22
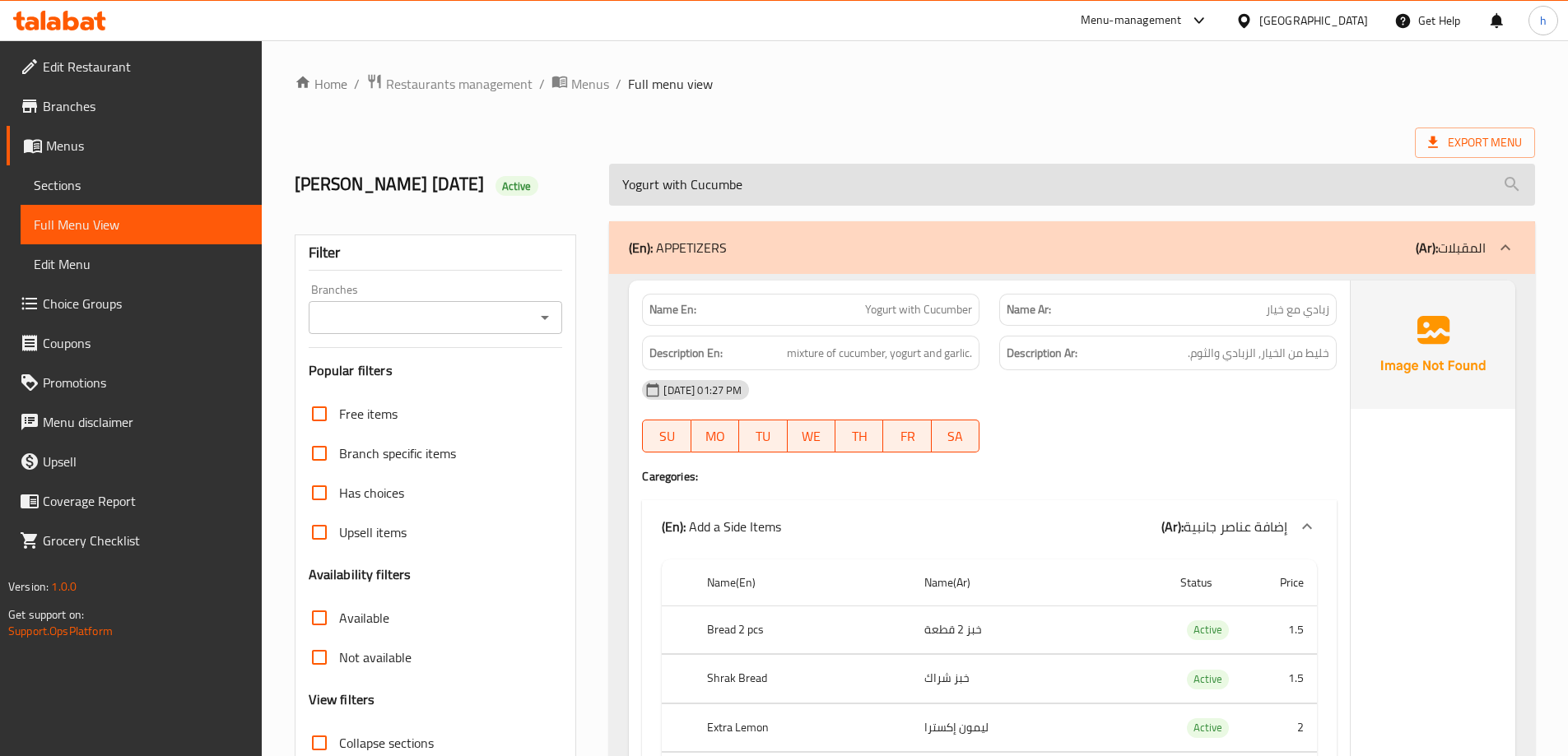
click at [833, 186] on input "Yogurt with Cucumbe" at bounding box center [1072, 184] width 927 height 42
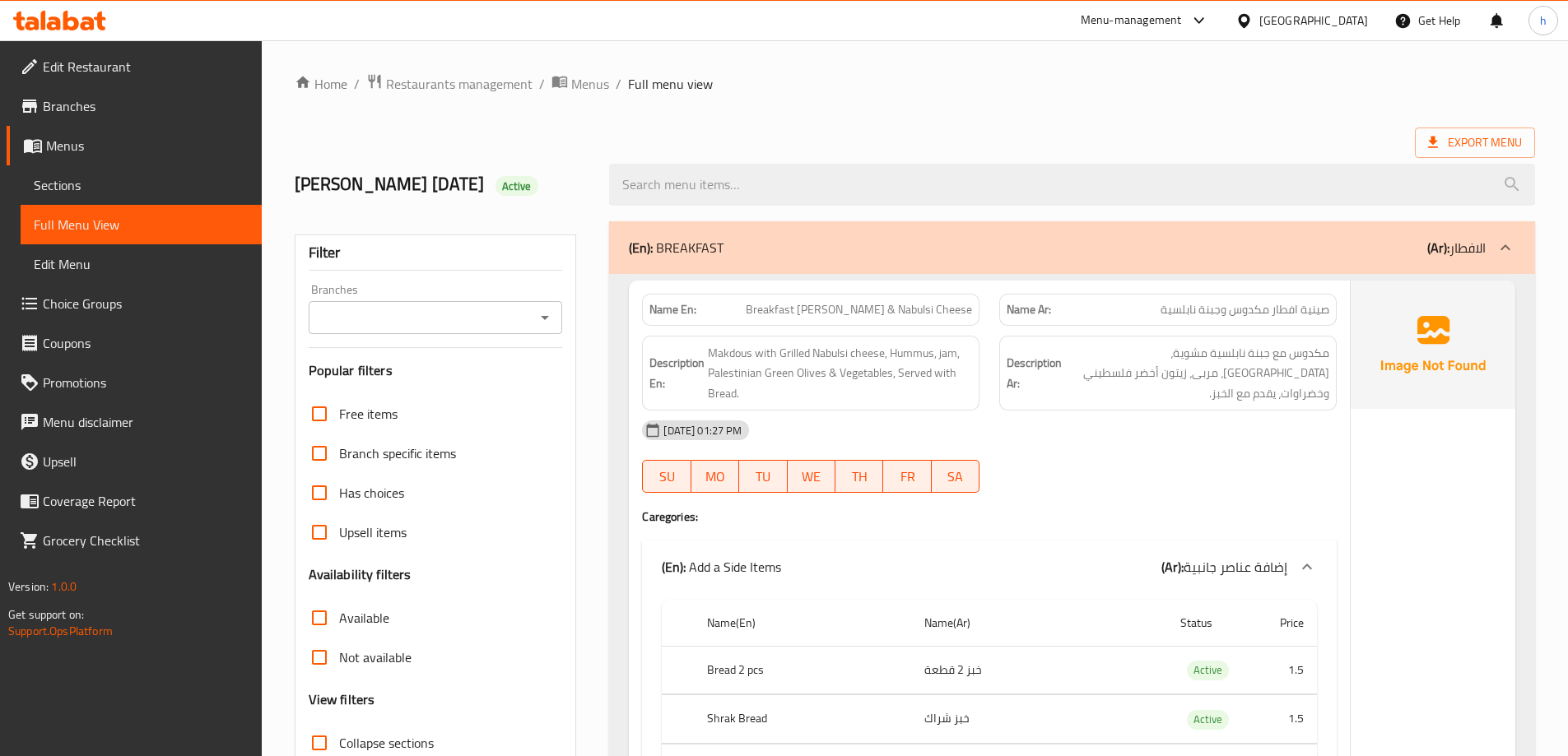
click at [1464, 137] on span "Export Menu" at bounding box center [1475, 142] width 94 height 21
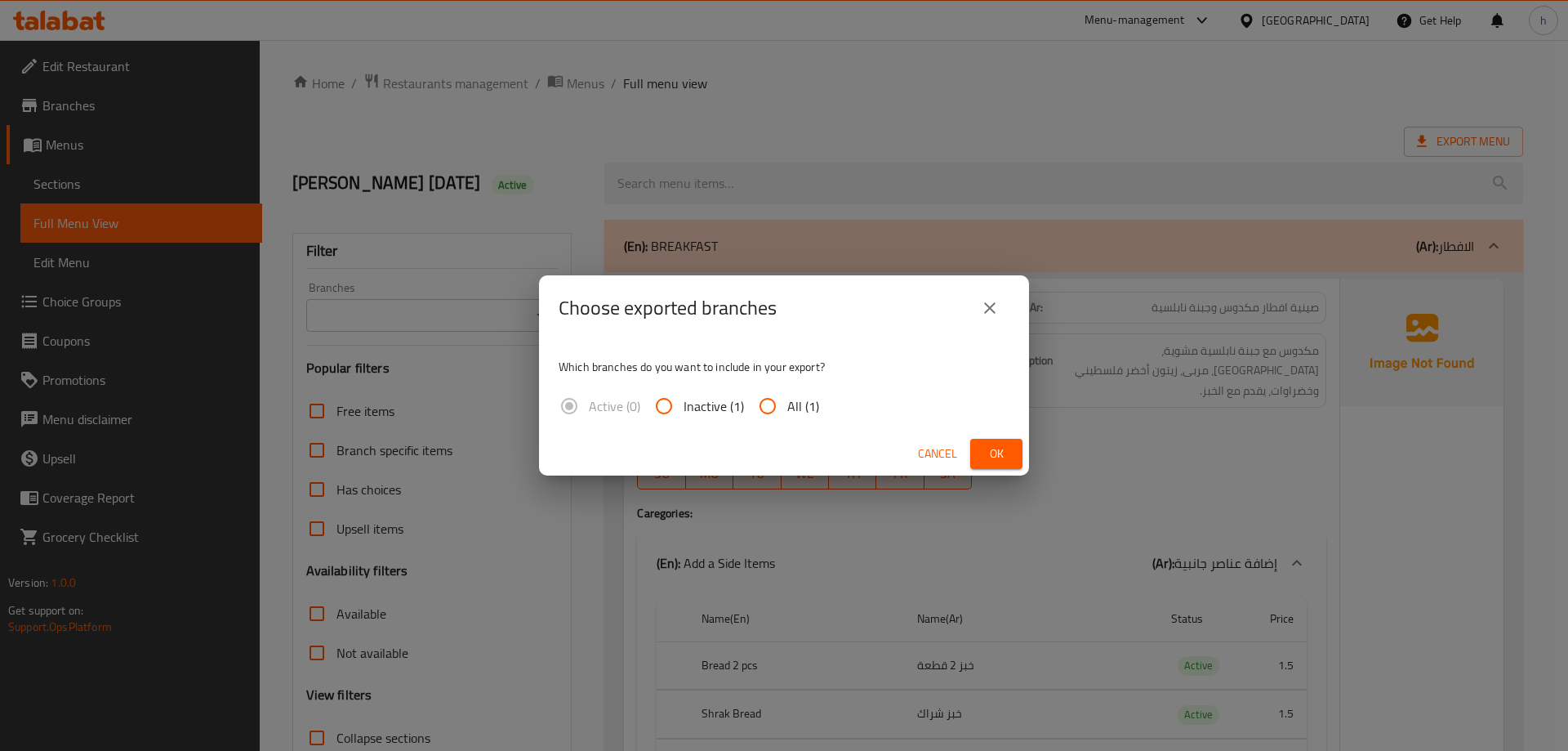
drag, startPoint x: 797, startPoint y: 407, endPoint x: 809, endPoint y: 407, distance: 12.0
click at [798, 407] on span "All (1)" at bounding box center [803, 406] width 32 height 20
click at [787, 407] on input "All (1)" at bounding box center [767, 407] width 40 height 40
radio input "true"
click at [979, 454] on button "Ok" at bounding box center [996, 454] width 52 height 30
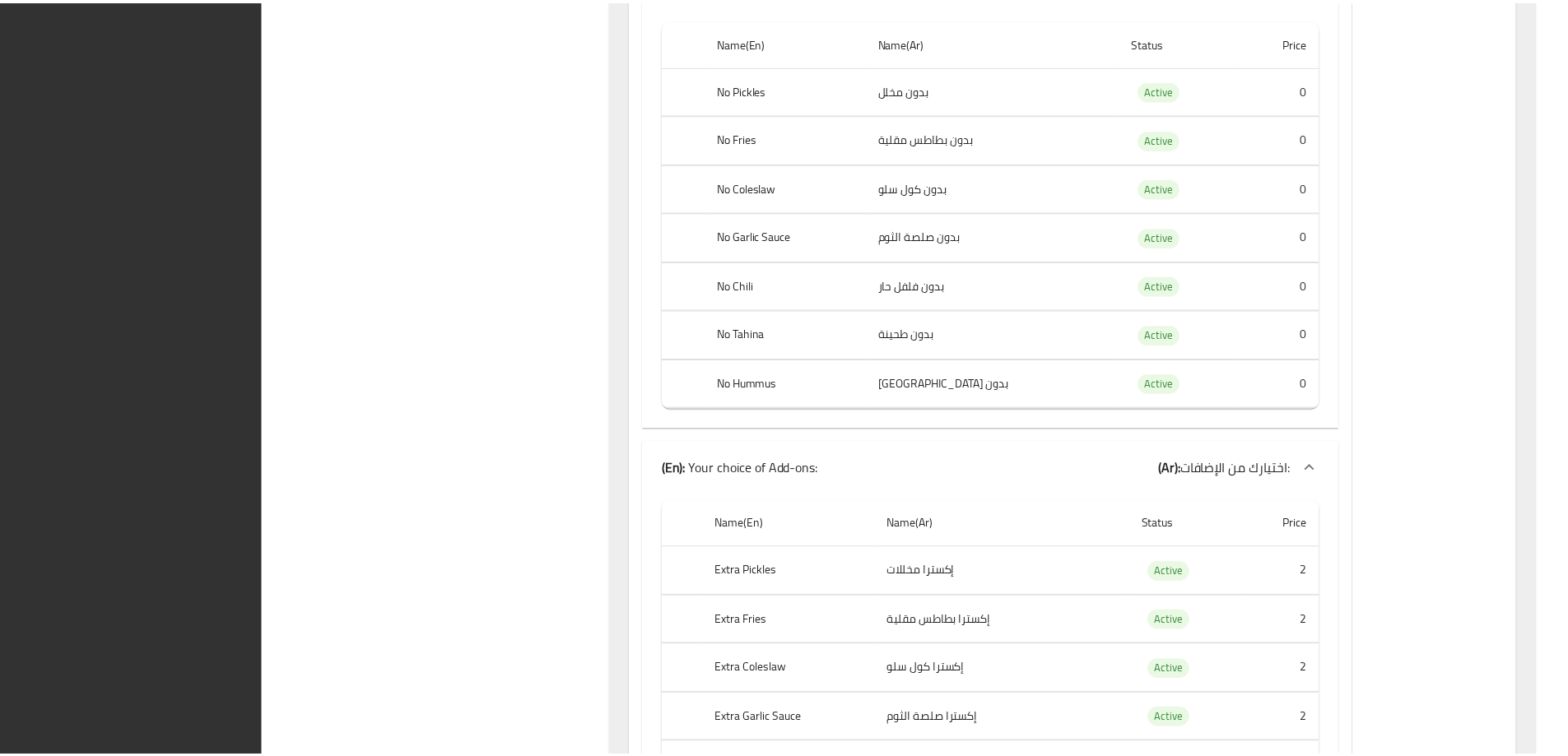
scroll to position [49553, 0]
